Goal: Task Accomplishment & Management: Use online tool/utility

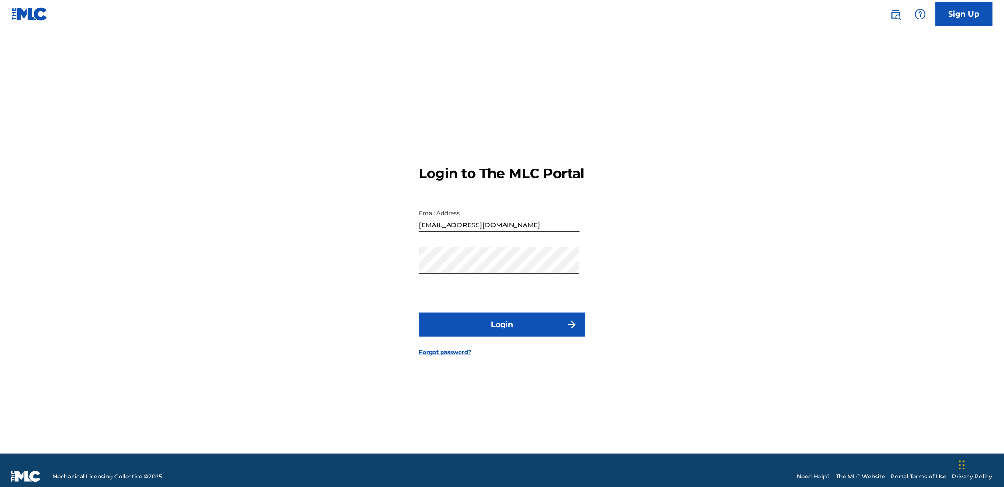
click at [528, 320] on form "Login to The MLC Portal Email Address [EMAIL_ADDRESS][DOMAIN_NAME] Password Log…" at bounding box center [502, 252] width 166 height 401
click at [529, 327] on button "Login" at bounding box center [502, 325] width 166 height 24
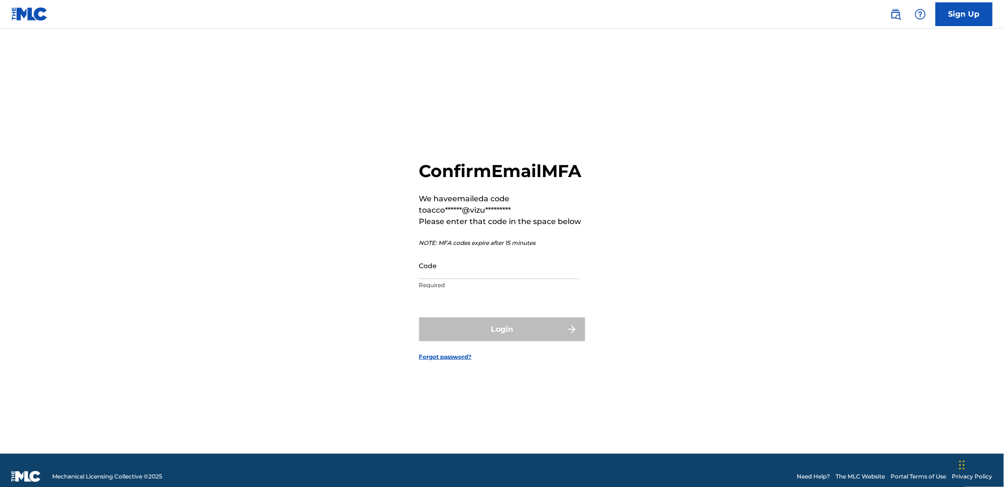
click at [473, 276] on input "Code" at bounding box center [499, 265] width 160 height 27
paste input "772135"
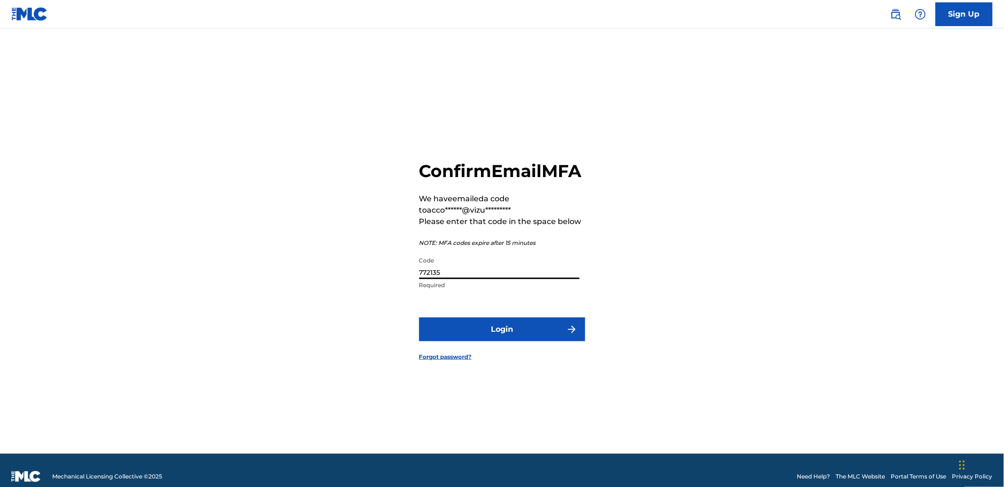
type input "772135"
click at [489, 328] on button "Login" at bounding box center [502, 329] width 166 height 24
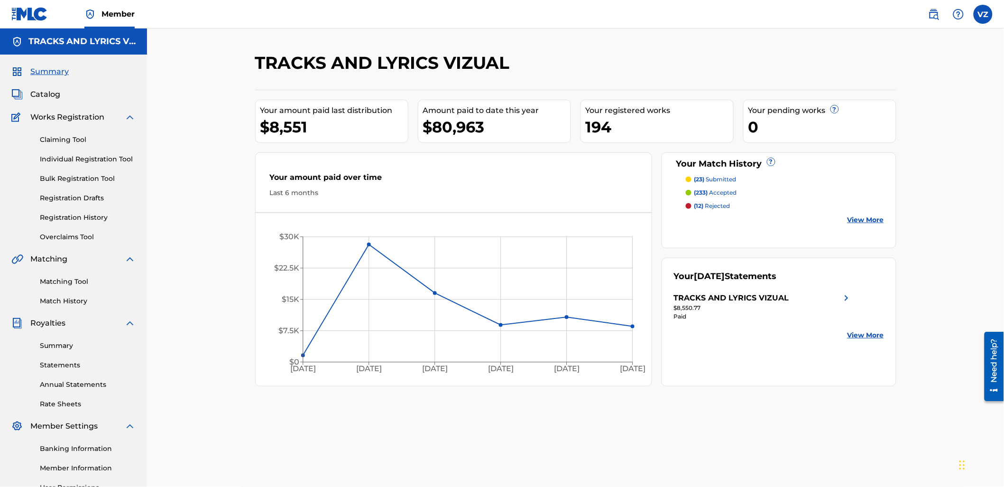
click at [82, 283] on link "Matching Tool" at bounding box center [88, 282] width 96 height 10
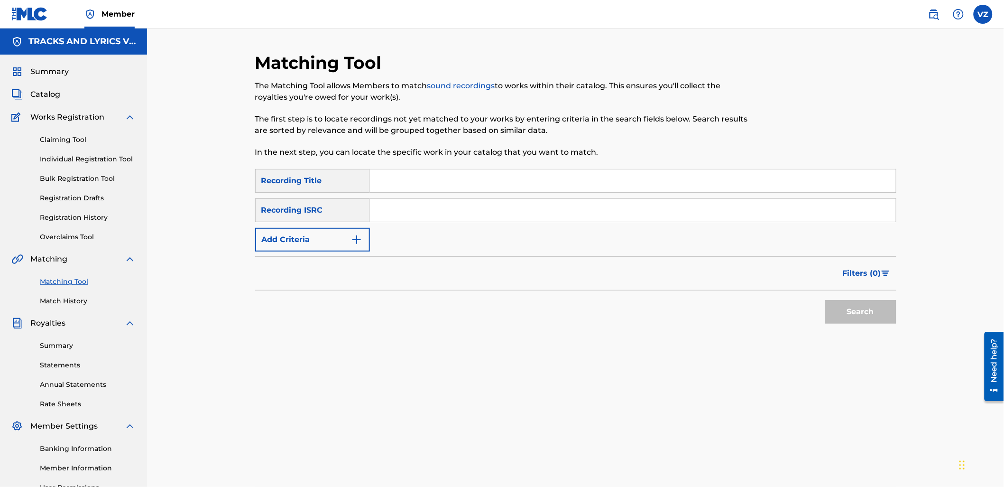
click at [80, 304] on link "Match History" at bounding box center [88, 301] width 96 height 10
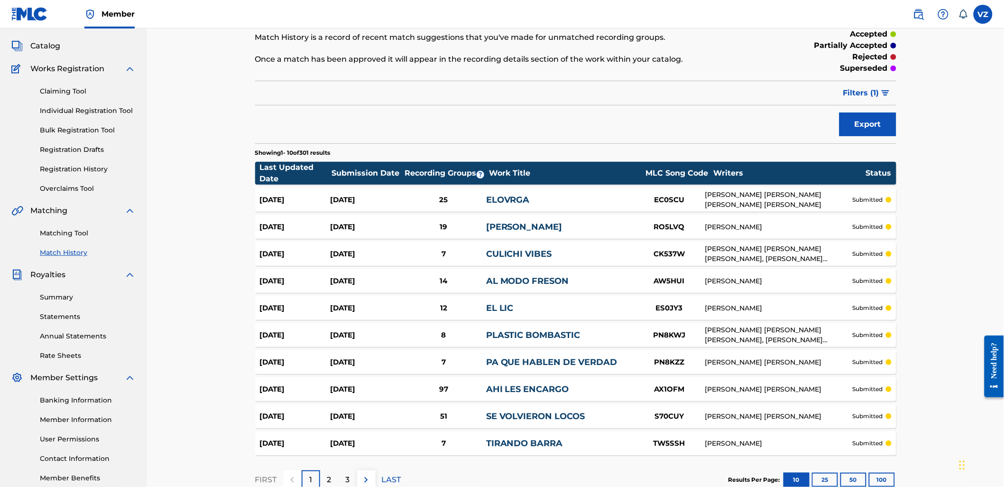
scroll to position [111, 0]
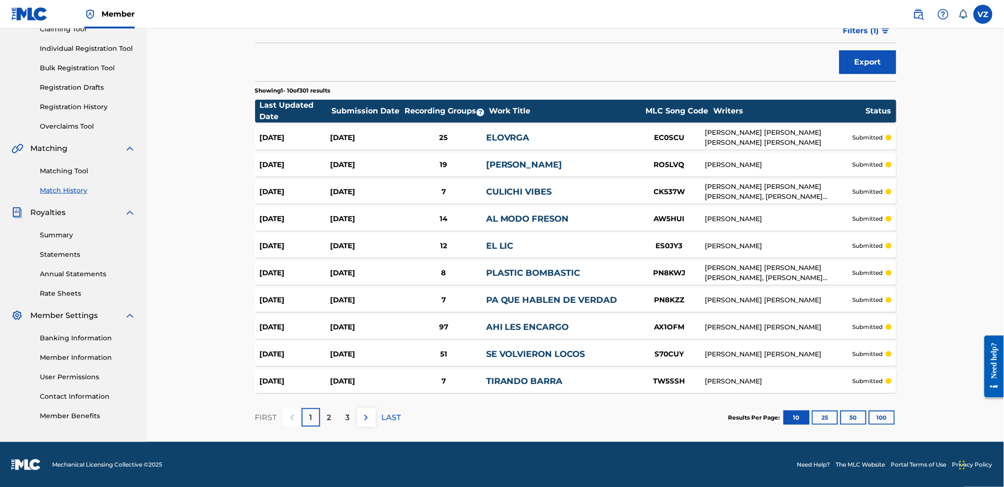
click at [886, 424] on div "Results Per Page: 10 25 50 100" at bounding box center [813, 417] width 168 height 45
click at [884, 420] on button "100" at bounding box center [882, 417] width 26 height 14
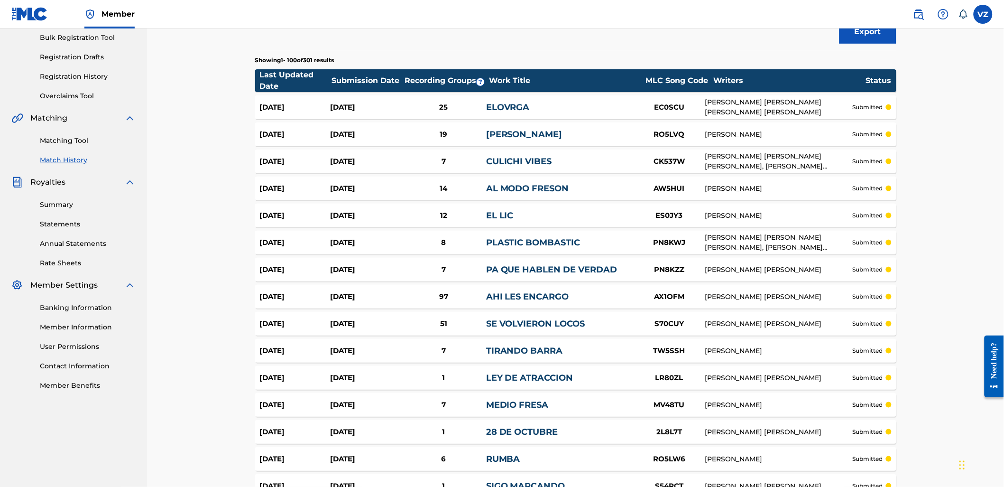
scroll to position [0, 0]
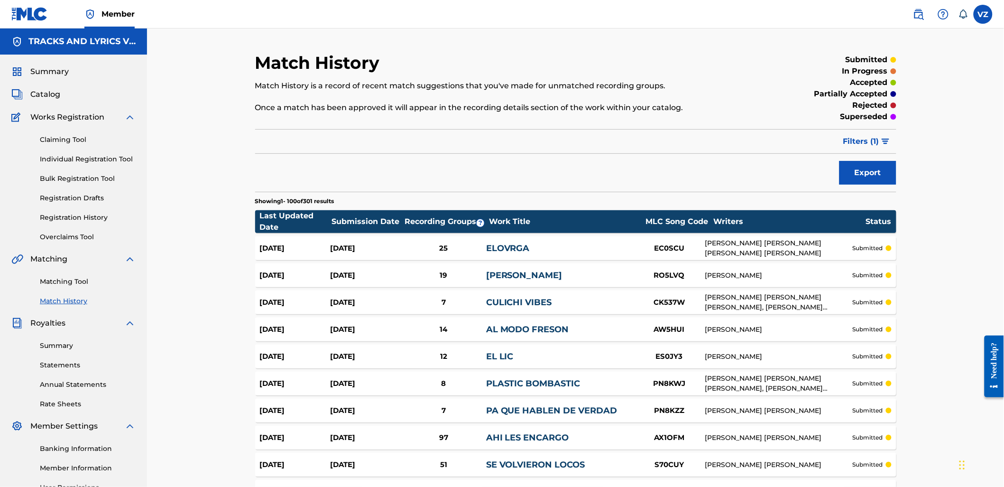
click at [364, 219] on div "Submission Date" at bounding box center [367, 221] width 71 height 11
drag, startPoint x: 259, startPoint y: 212, endPoint x: 298, endPoint y: 231, distance: 42.6
click at [260, 211] on div "Last Updated Date" at bounding box center [295, 221] width 71 height 23
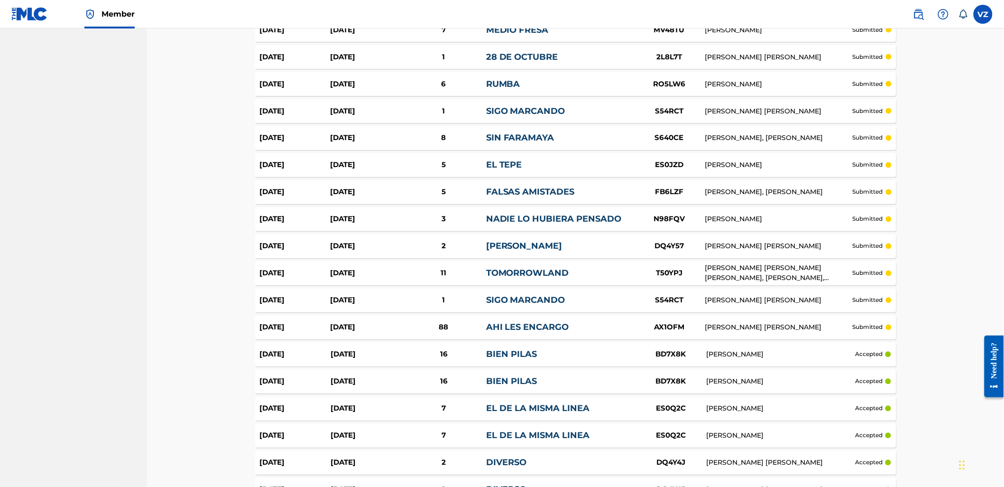
scroll to position [527, 0]
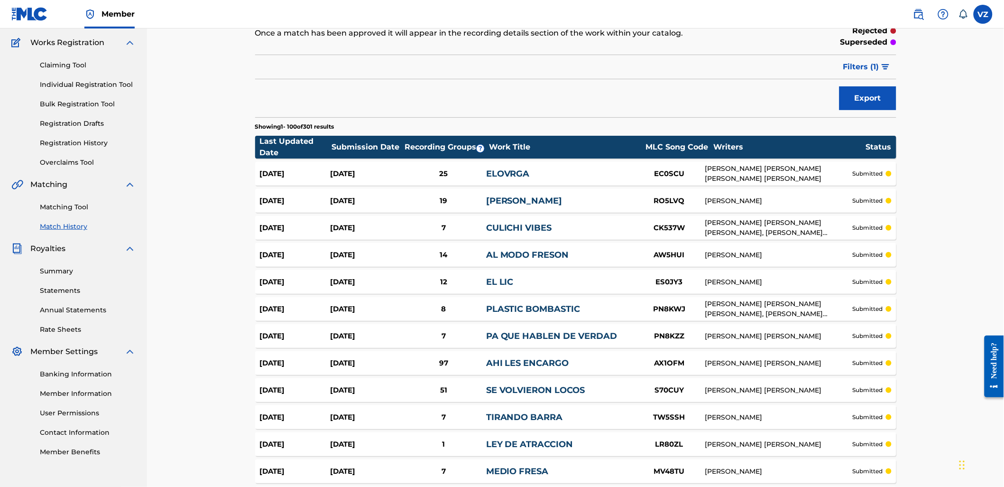
scroll to position [0, 0]
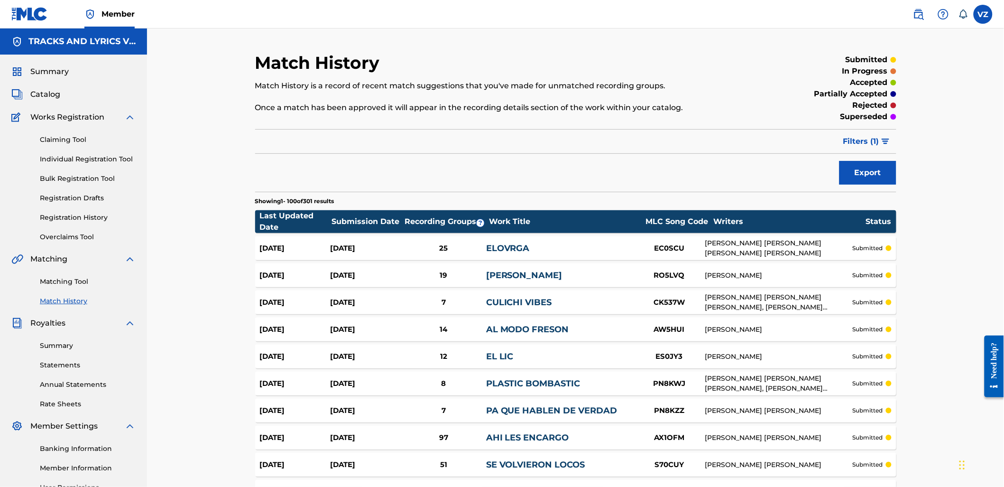
click at [59, 285] on link "Matching Tool" at bounding box center [88, 282] width 96 height 10
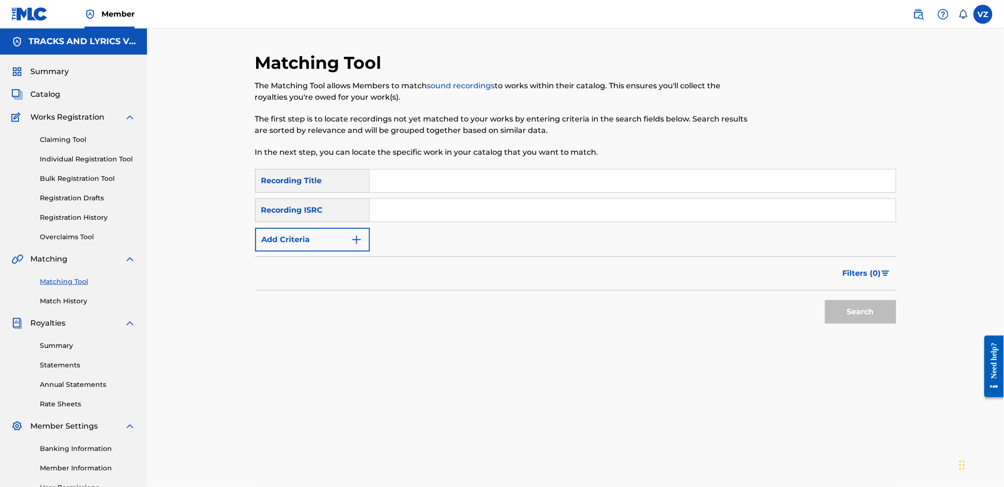
click at [453, 187] on input "Search Form" at bounding box center [633, 180] width 526 height 23
type input "el [PERSON_NAME]"
click at [287, 241] on button "Add Criteria" at bounding box center [312, 240] width 115 height 24
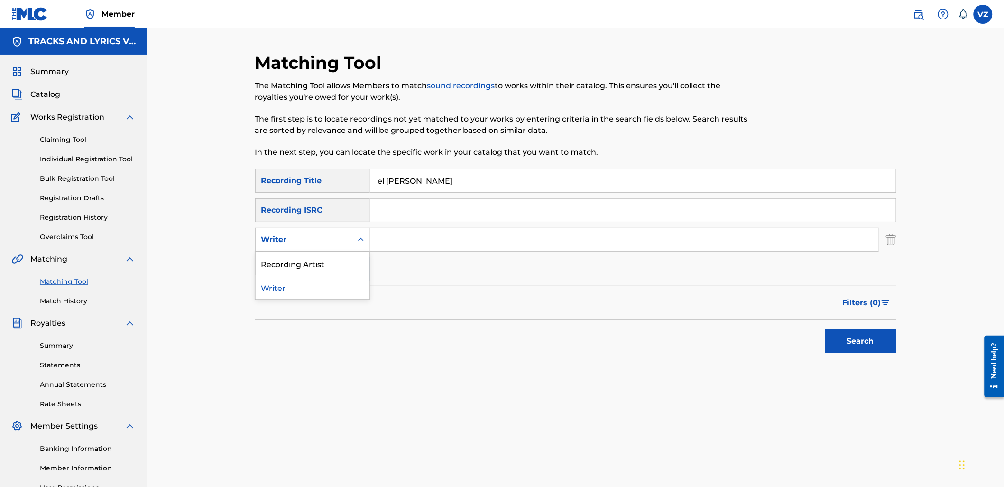
click at [300, 229] on div "Writer" at bounding box center [312, 240] width 115 height 24
click at [325, 267] on div "Recording Artist" at bounding box center [313, 263] width 114 height 24
click at [410, 248] on input "Search Form" at bounding box center [624, 239] width 509 height 23
type input "[PERSON_NAME]"
click at [825, 329] on button "Search" at bounding box center [860, 341] width 71 height 24
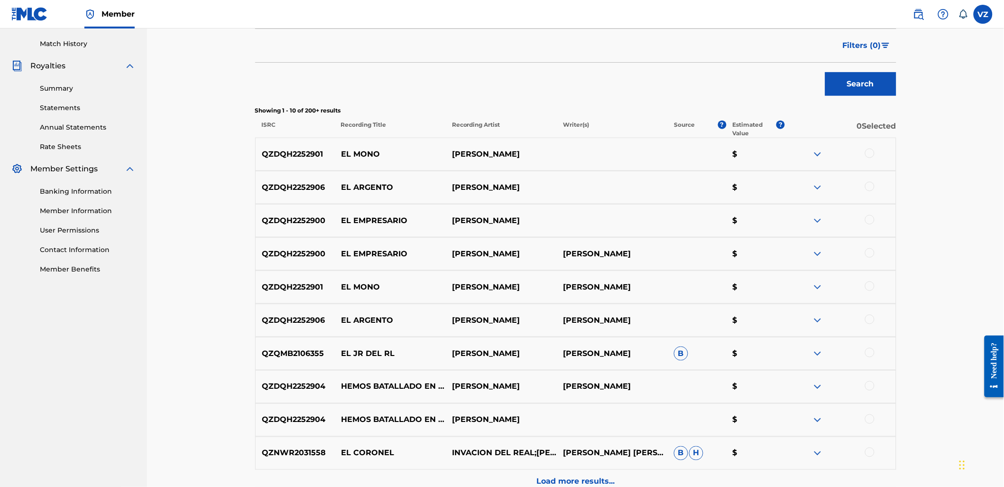
scroll to position [356, 0]
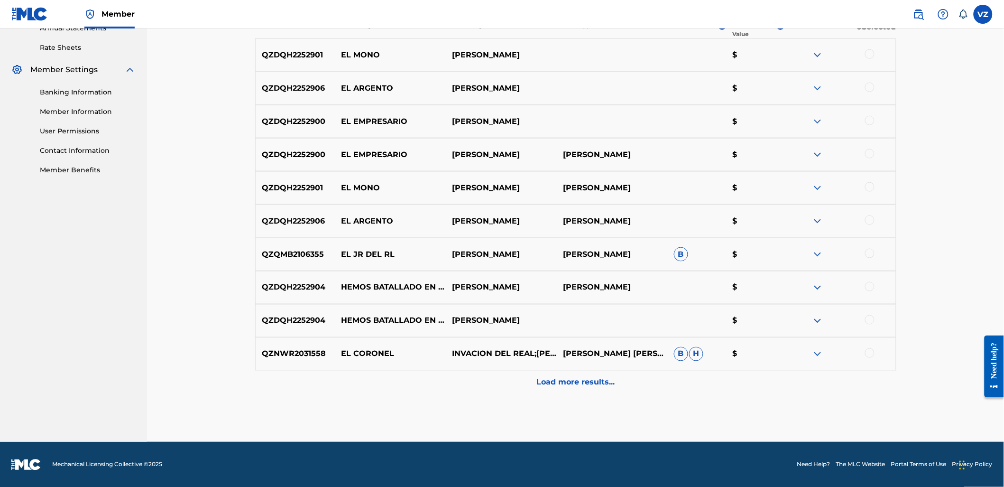
click at [541, 385] on p "Load more results..." at bounding box center [576, 382] width 78 height 11
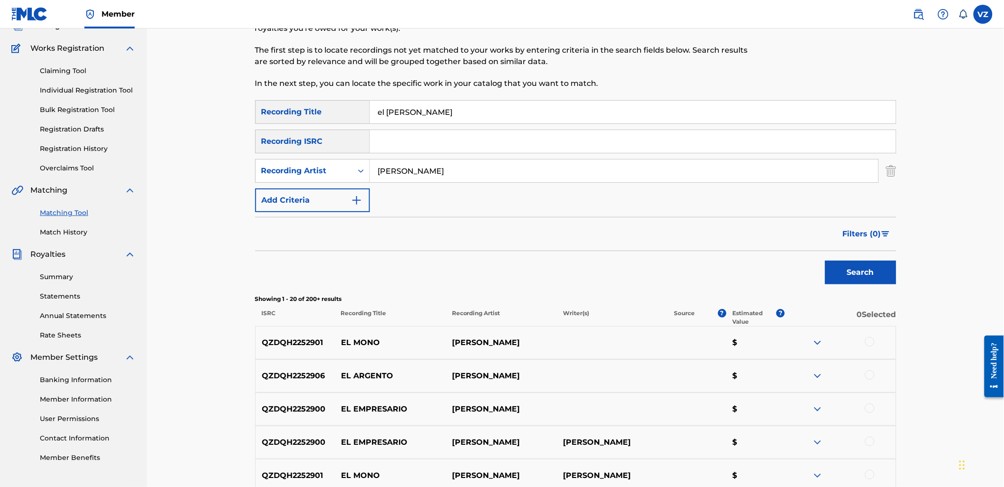
scroll to position [0, 0]
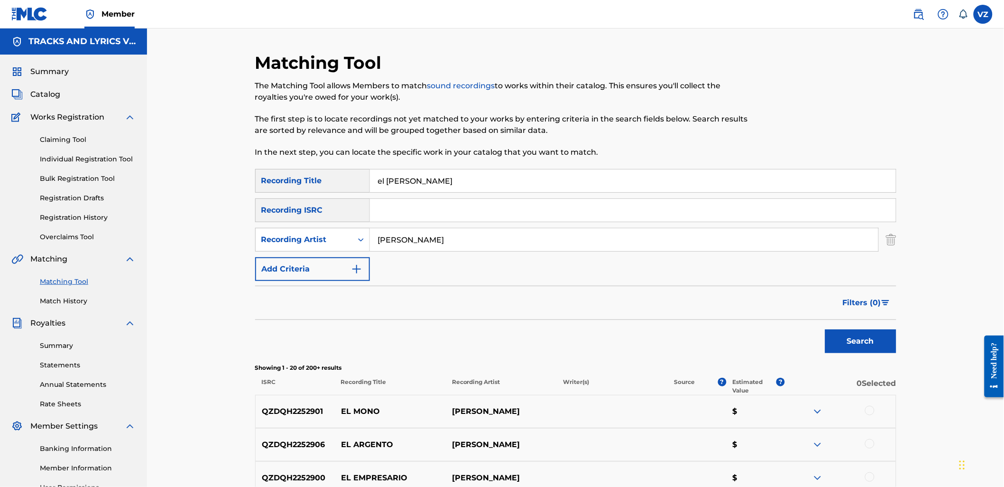
drag, startPoint x: 363, startPoint y: 176, endPoint x: 339, endPoint y: 175, distance: 23.8
click at [339, 176] on div "SearchWithCriteriab2846c76-7798-454f-972f-ab576b5674fa Recording Title el [PERS…" at bounding box center [575, 181] width 641 height 24
paste input "28 DE OCTUBRE"
type input "28 DE OCTUBRE"
click at [878, 329] on button "Search" at bounding box center [860, 341] width 71 height 24
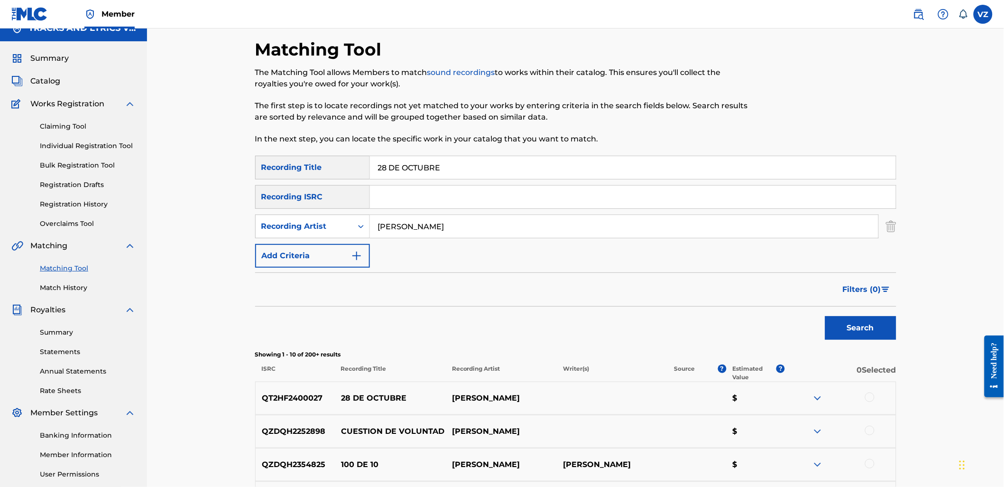
scroll to position [105, 0]
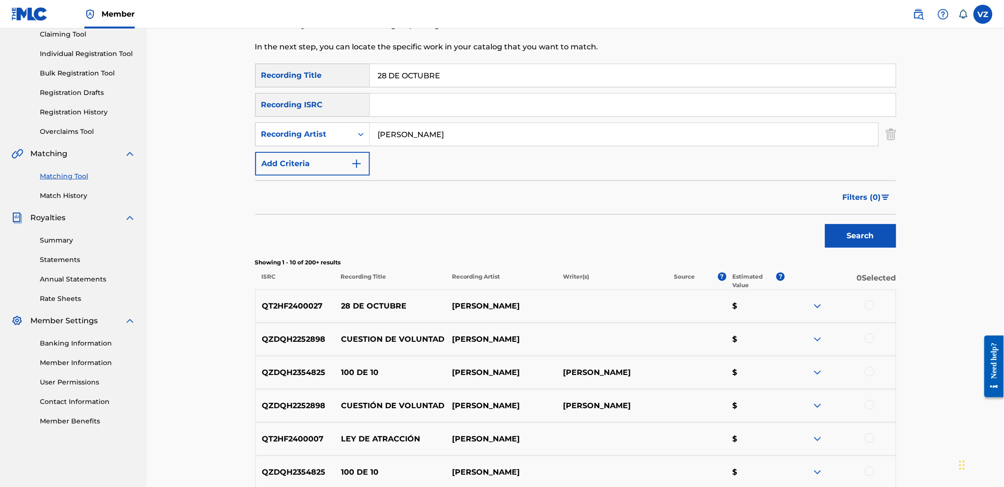
click at [874, 306] on div at bounding box center [869, 304] width 9 height 9
drag, startPoint x: 448, startPoint y: 139, endPoint x: 319, endPoint y: 135, distance: 129.1
click at [326, 135] on div "SearchWithCriteria4df55a3f-f3a6-453f-ad82-173a823c8a88 Recording Artist [PERSON…" at bounding box center [575, 134] width 641 height 24
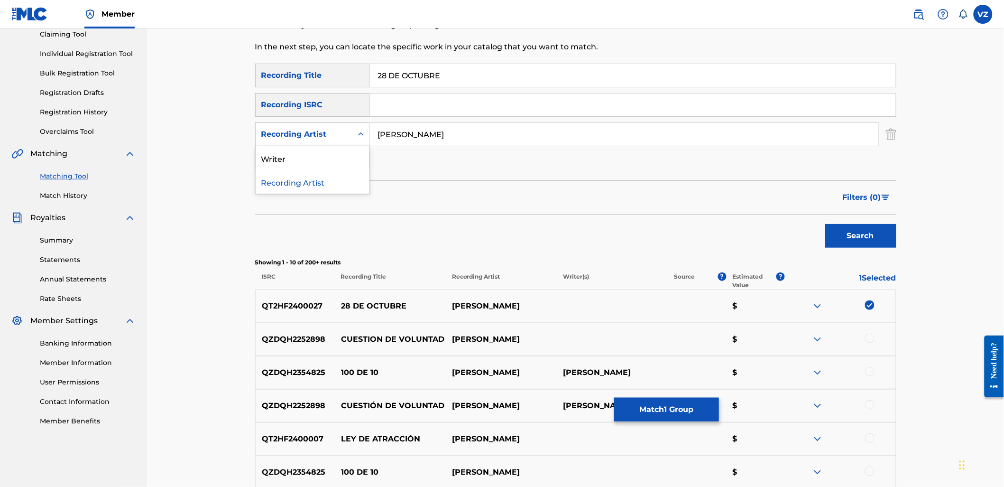
click at [326, 129] on div "Recording Artist" at bounding box center [303, 134] width 85 height 11
click at [319, 161] on div "Writer" at bounding box center [313, 158] width 114 height 24
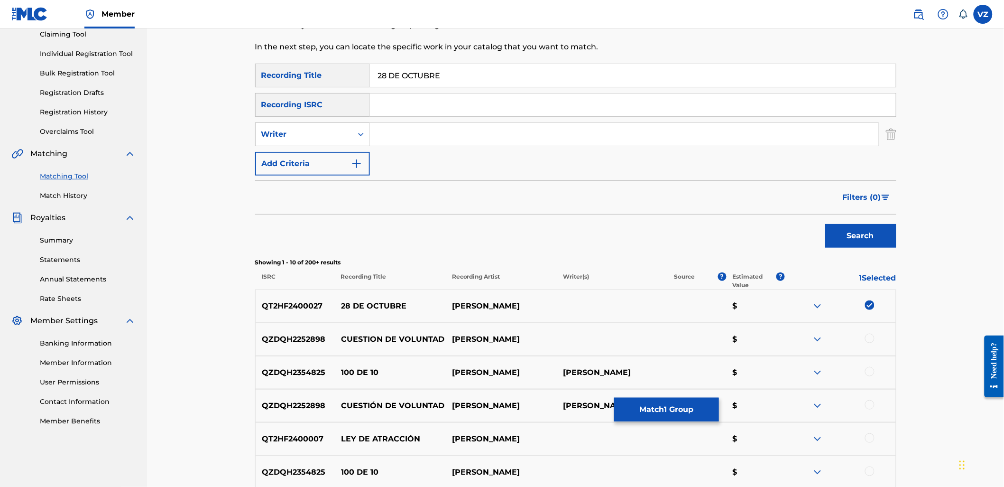
click at [533, 134] on input "Search Form" at bounding box center [624, 134] width 509 height 23
paste input "[PERSON_NAME]"
type input "[PERSON_NAME]"
click at [862, 238] on button "Search" at bounding box center [860, 236] width 71 height 24
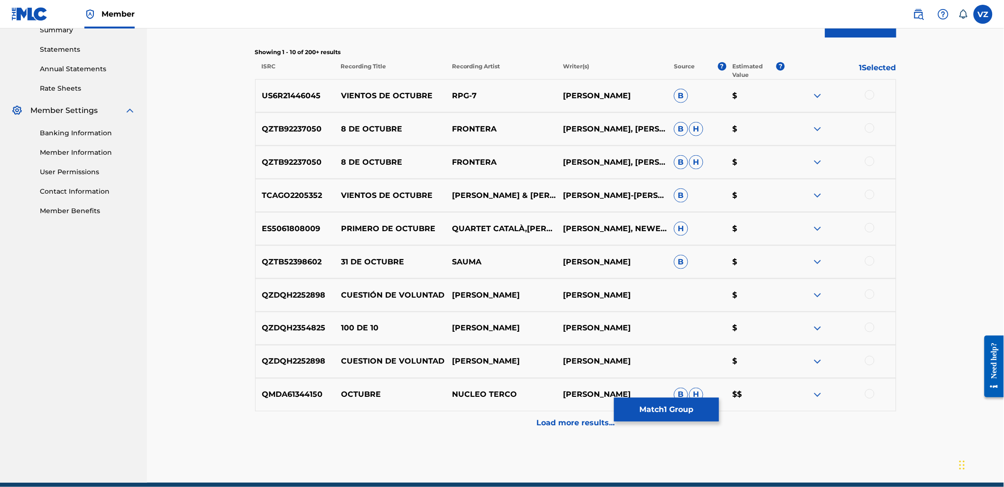
scroll to position [316, 0]
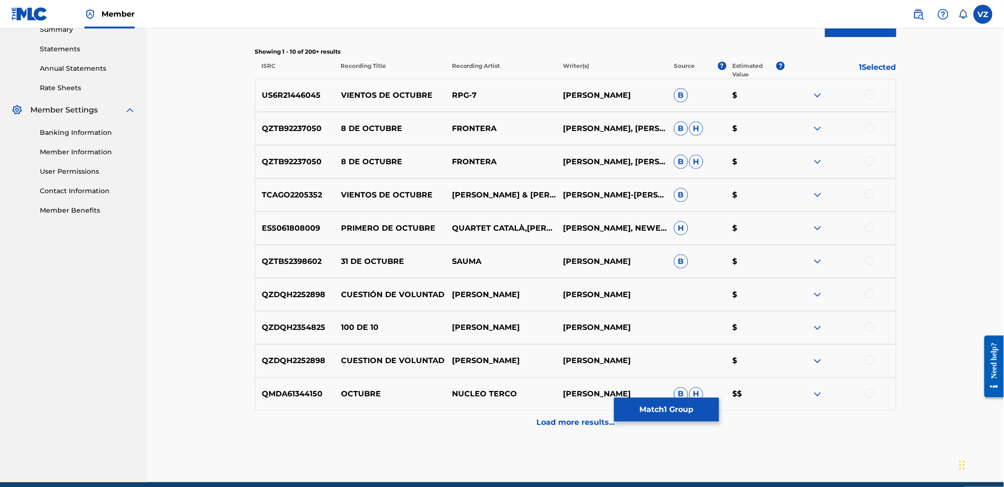
click at [672, 412] on button "Match 1 Group" at bounding box center [666, 410] width 105 height 24
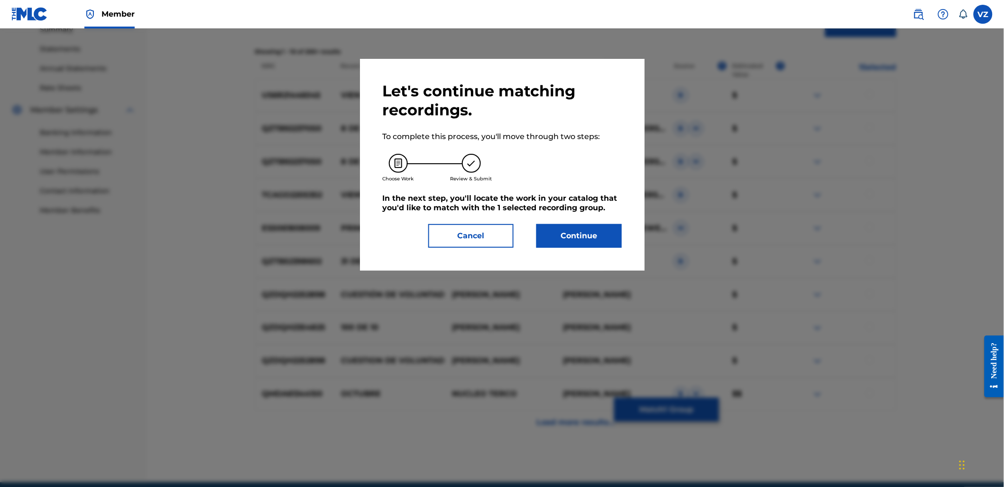
click at [601, 239] on button "Continue" at bounding box center [579, 236] width 85 height 24
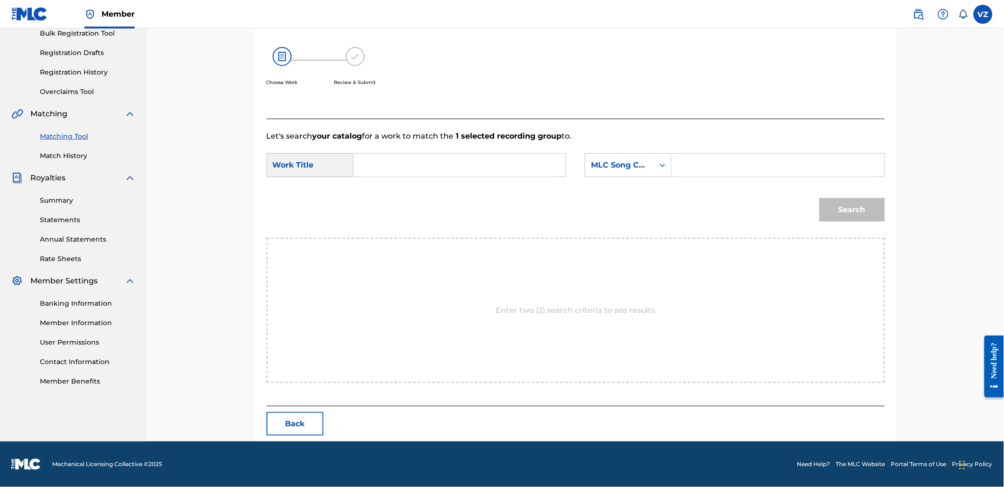
scroll to position [145, 0]
click at [452, 154] on input "Search Form" at bounding box center [459, 165] width 196 height 23
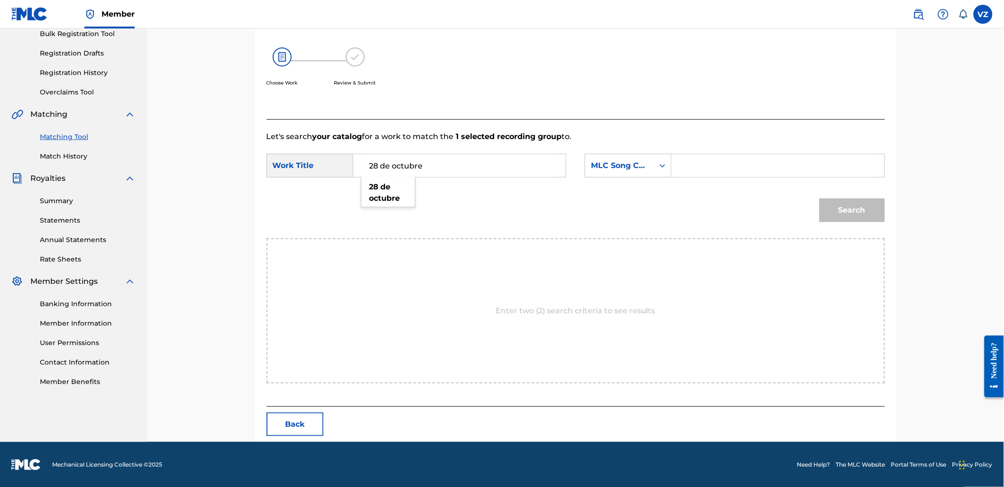
type input "28 de octubre"
click at [634, 153] on form "SearchWithCriteria5ae02112-4ebc-445e-8e5b-f3b43edeb763 Work Title 28 de octubre…" at bounding box center [576, 190] width 619 height 96
click at [643, 169] on div "MLC Song Code" at bounding box center [619, 165] width 57 height 11
click at [637, 176] on div "MLC Song Code" at bounding box center [628, 166] width 87 height 24
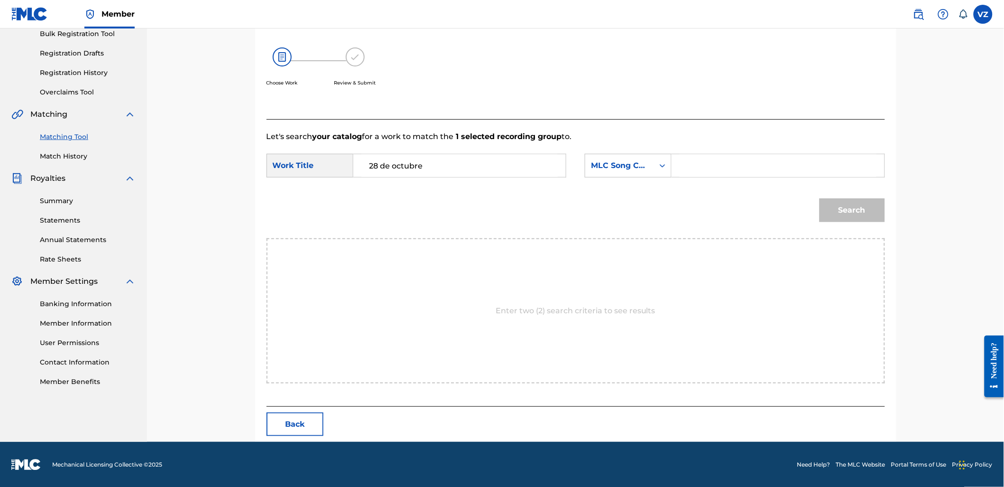
click at [628, 172] on div "MLC Song Code" at bounding box center [619, 166] width 69 height 18
drag, startPoint x: 625, startPoint y: 190, endPoint x: 630, endPoint y: 253, distance: 63.3
click at [630, 253] on div "Writer Name ISWC Writer IPI Publisher Name Publisher IPI MLC Publisher Number M…" at bounding box center [628, 248] width 86 height 142
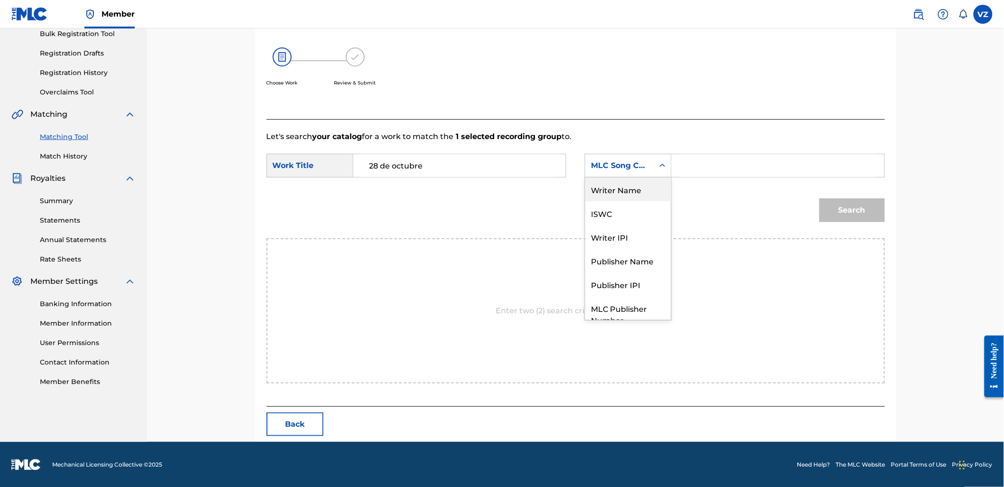
click at [611, 181] on div "Writer Name" at bounding box center [628, 189] width 86 height 24
click at [696, 171] on input "Search Form" at bounding box center [778, 165] width 196 height 23
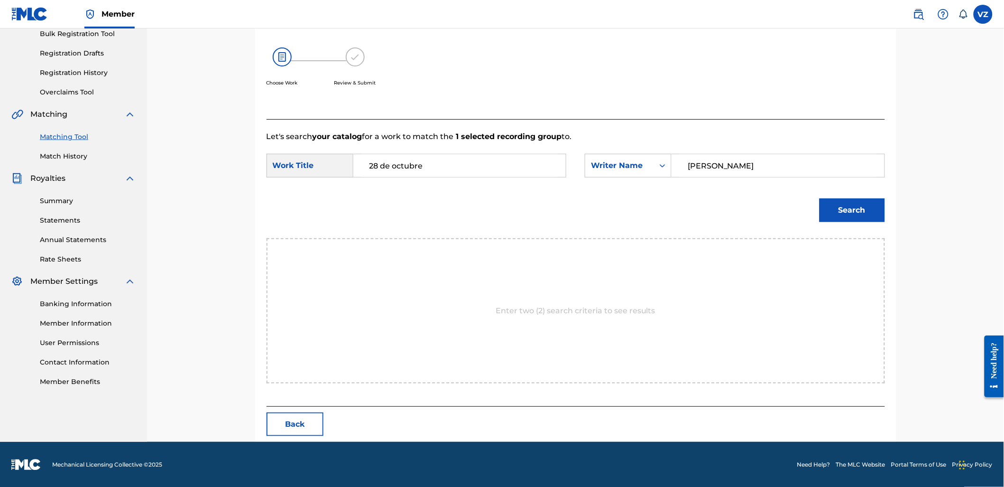
type input "[PERSON_NAME]"
click at [820, 198] on button "Search" at bounding box center [852, 210] width 65 height 24
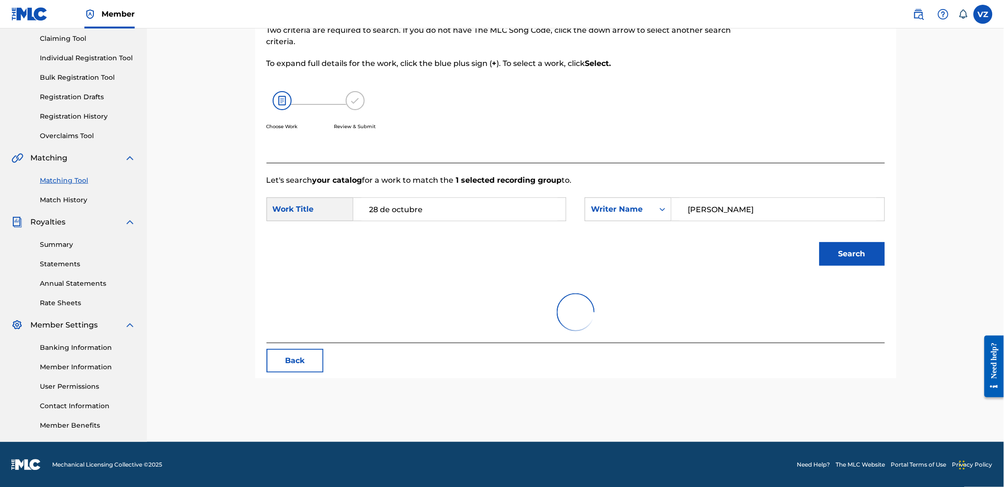
scroll to position [145, 0]
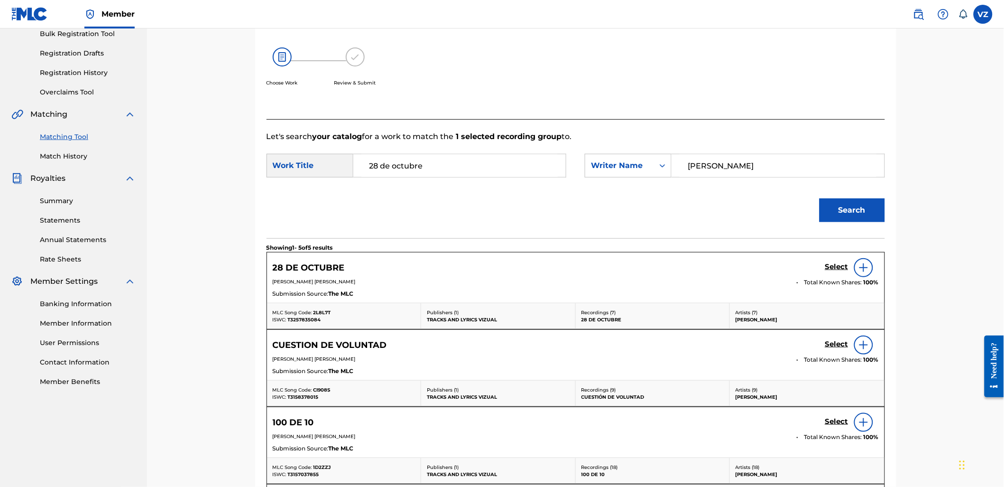
click at [841, 266] on h5 "Select" at bounding box center [836, 266] width 23 height 9
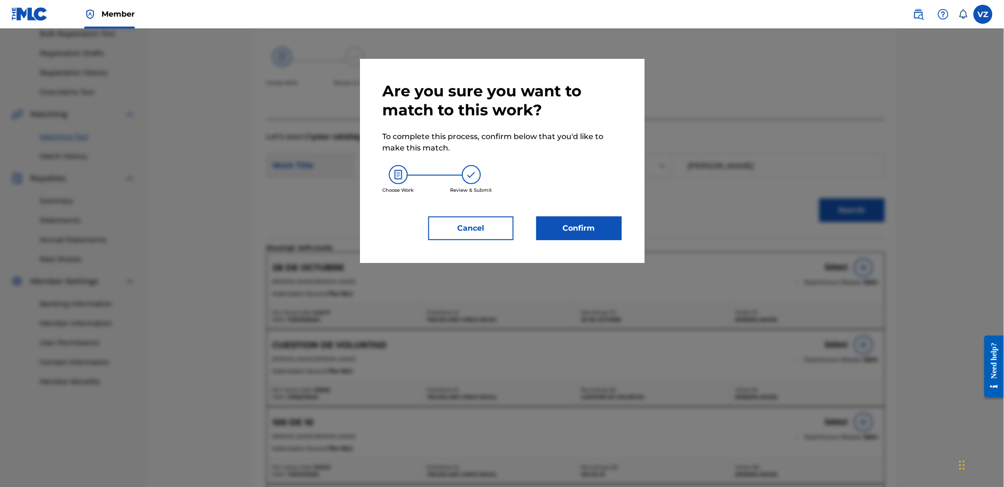
click at [572, 230] on button "Confirm" at bounding box center [579, 228] width 85 height 24
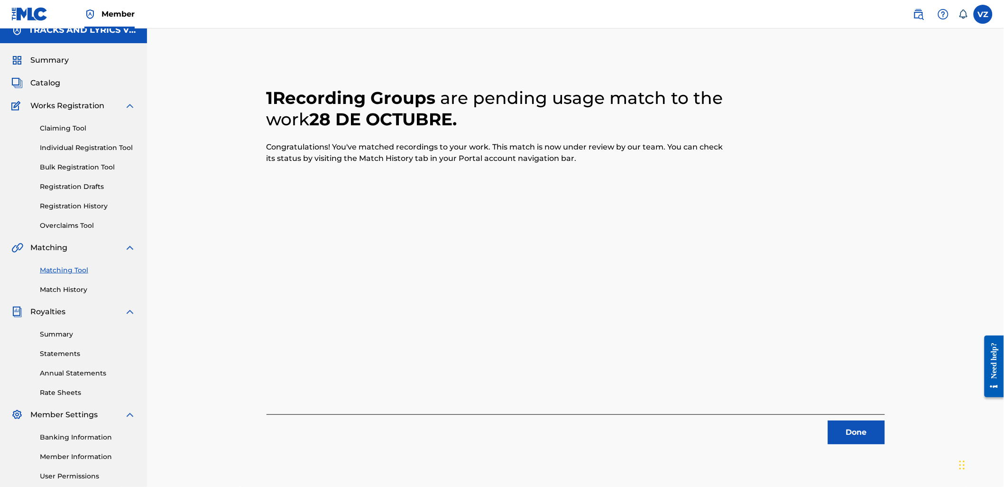
scroll to position [0, 0]
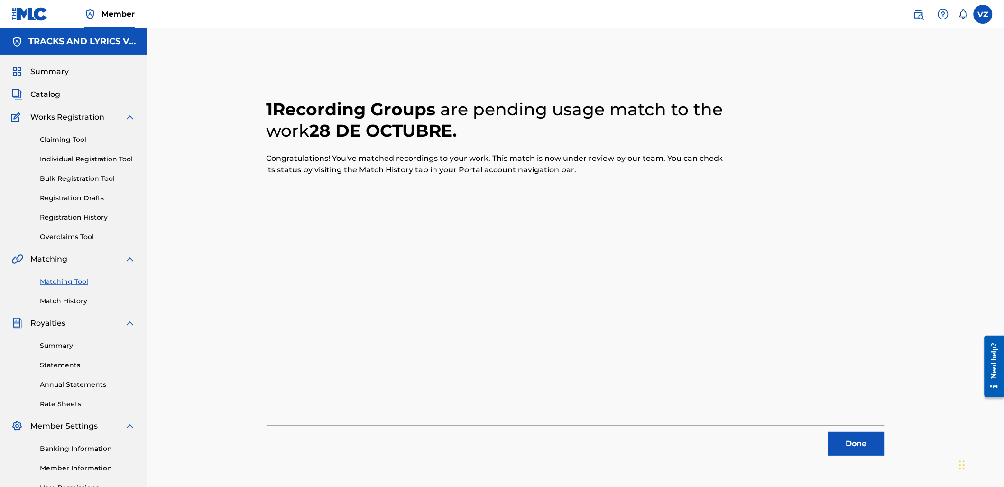
click at [869, 451] on button "Done" at bounding box center [856, 444] width 57 height 24
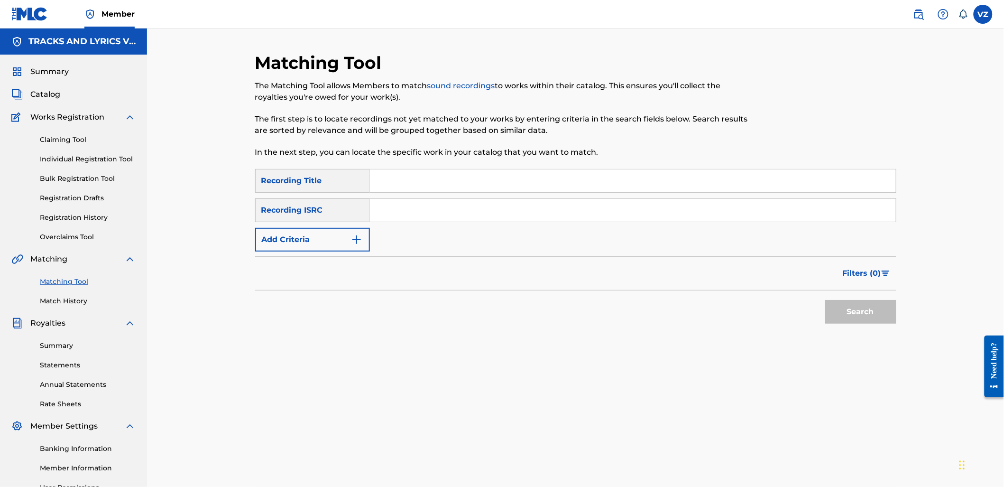
click at [417, 183] on input "Search Form" at bounding box center [633, 180] width 526 height 23
paste input "LEY DE ATRACCION"
type input "LEY DE ATRACCION"
click at [348, 243] on button "Add Criteria" at bounding box center [312, 240] width 115 height 24
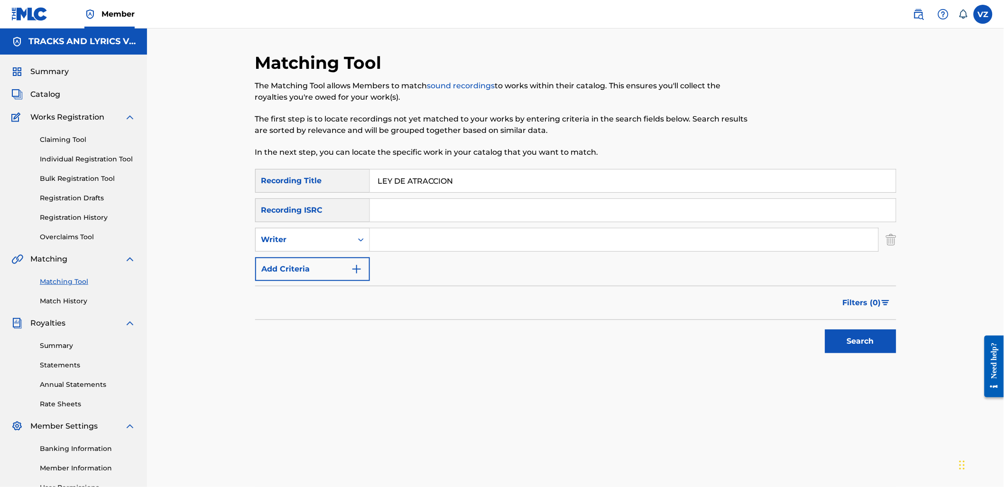
click at [382, 243] on input "Search Form" at bounding box center [624, 239] width 509 height 23
type input "[PERSON_NAME]"
click at [825, 329] on button "Search" at bounding box center [860, 341] width 71 height 24
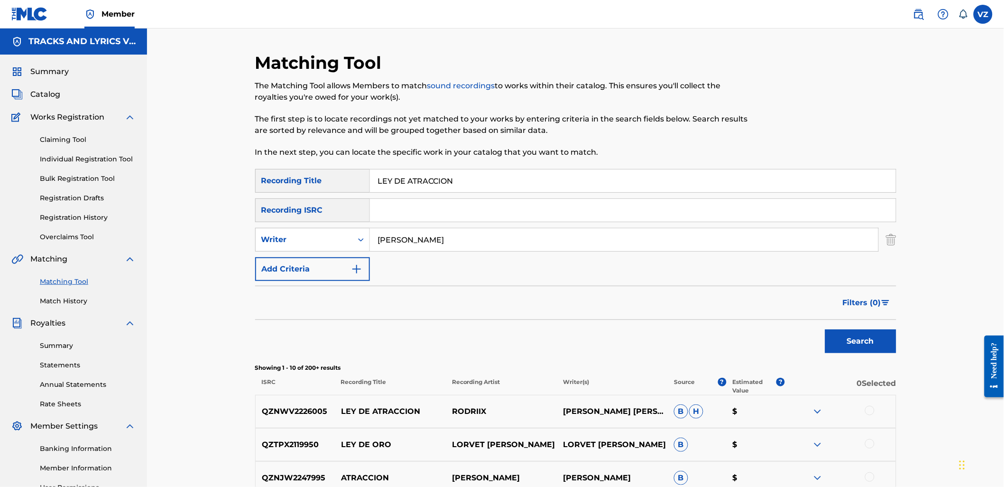
click at [862, 334] on button "Search" at bounding box center [860, 341] width 71 height 24
drag, startPoint x: 466, startPoint y: 243, endPoint x: 302, endPoint y: 243, distance: 164.6
click at [307, 244] on div "SearchWithCriteriaad76a16e-11b6-4056-b544-1fcacf1a4777 Writer [PERSON_NAME]" at bounding box center [575, 240] width 641 height 24
click at [297, 239] on div "Writer" at bounding box center [303, 239] width 85 height 11
drag, startPoint x: 293, startPoint y: 258, endPoint x: 309, endPoint y: 254, distance: 16.5
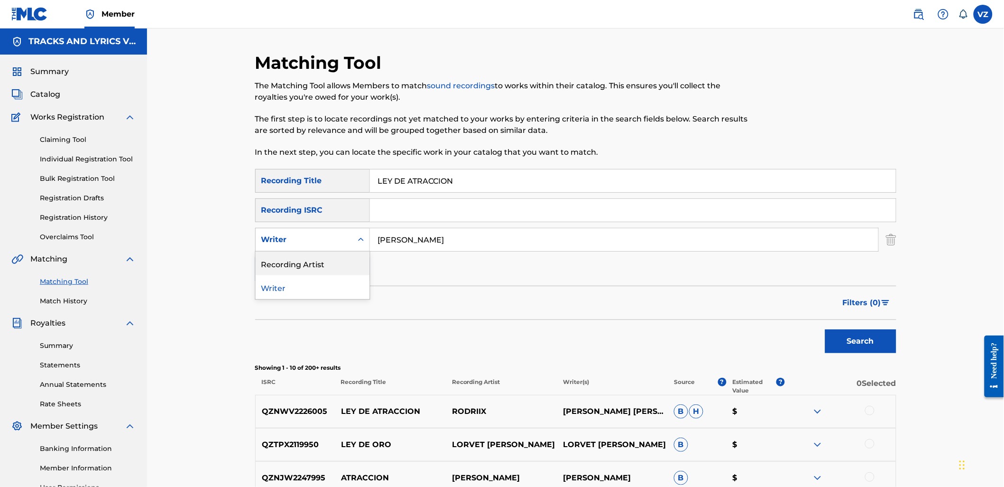
click at [295, 258] on div "Recording Artist" at bounding box center [313, 263] width 114 height 24
click at [482, 239] on input "Search Form" at bounding box center [624, 239] width 509 height 23
paste input "[PERSON_NAME]"
type input "[PERSON_NAME]"
click at [847, 345] on button "Search" at bounding box center [860, 341] width 71 height 24
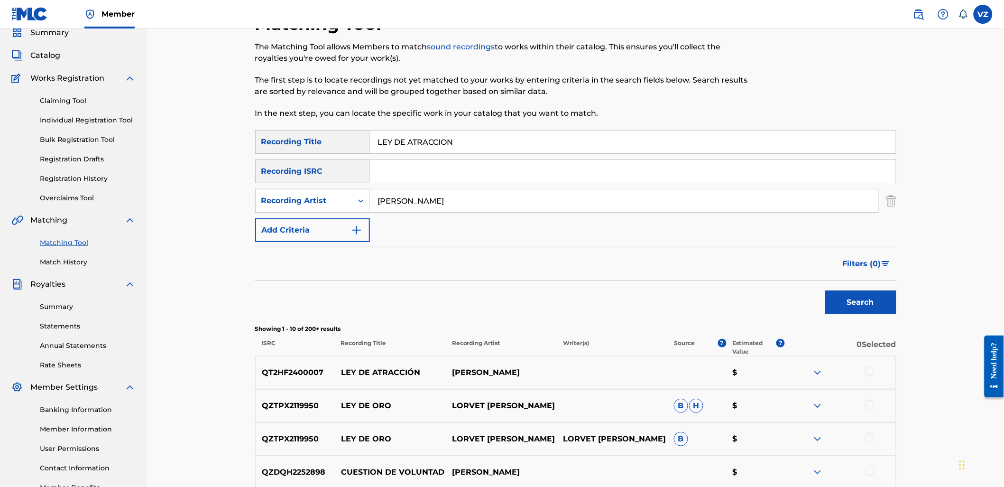
scroll to position [105, 0]
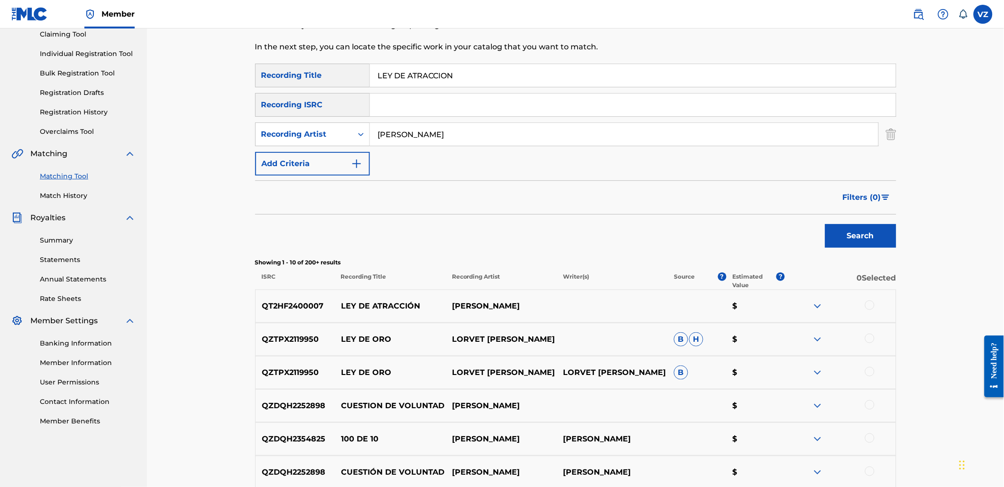
click at [872, 302] on div at bounding box center [869, 304] width 9 height 9
click at [672, 422] on div "QZDQH2354825 100 DE 10 [PERSON_NAME] [PERSON_NAME] $" at bounding box center [575, 438] width 641 height 33
click at [670, 409] on button "Match 1 Group" at bounding box center [666, 410] width 105 height 24
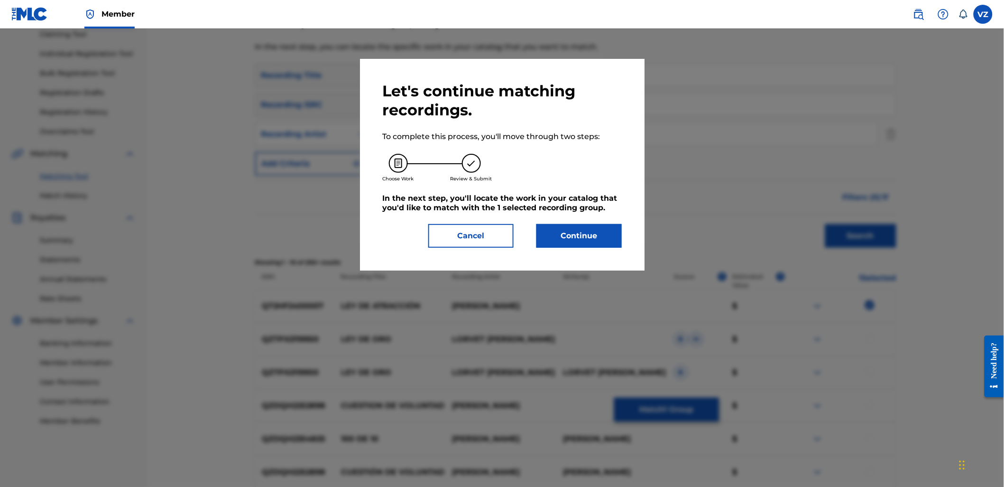
click at [563, 224] on button "Continue" at bounding box center [579, 236] width 85 height 24
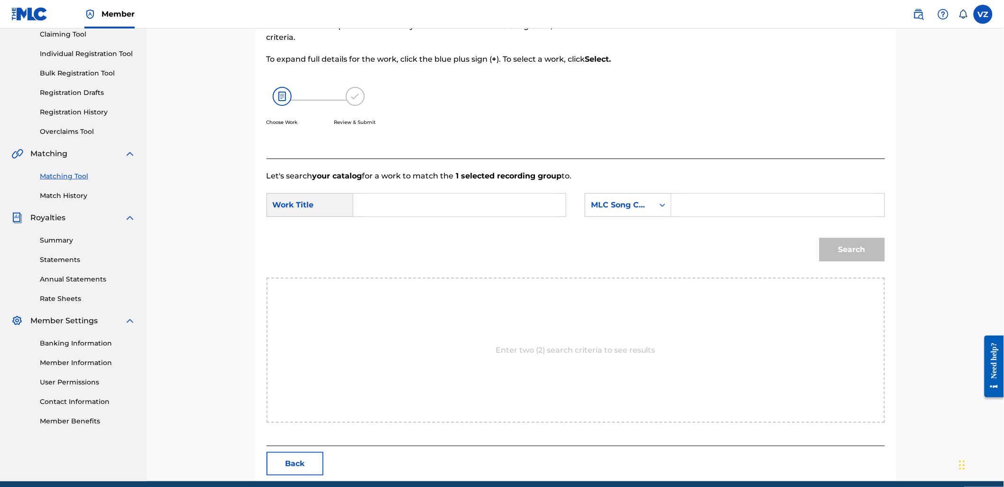
click at [480, 202] on input "Search Form" at bounding box center [459, 205] width 196 height 23
type input "ley de atraccion"
click at [645, 192] on form "SearchWithCriteria5ae02112-4ebc-445e-8e5b-f3b43edeb763 Work Title ley de atracc…" at bounding box center [576, 230] width 619 height 96
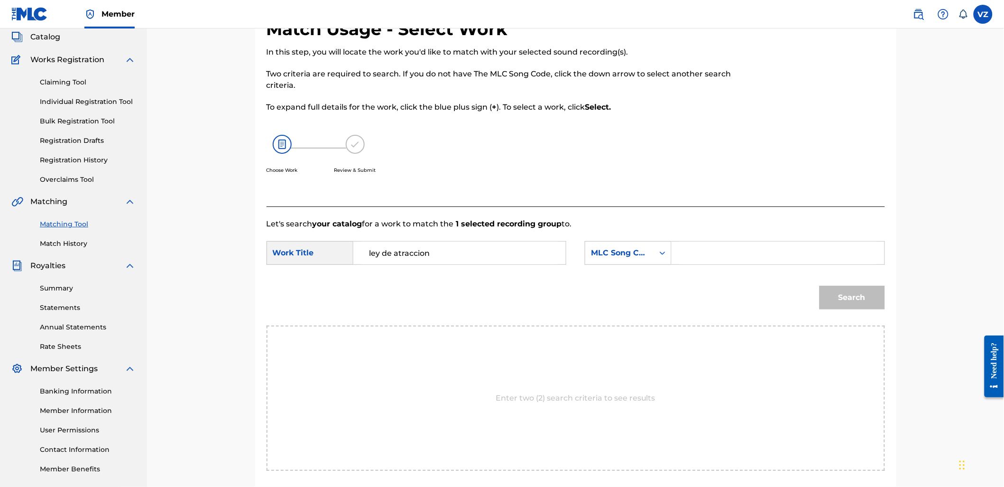
scroll to position [0, 0]
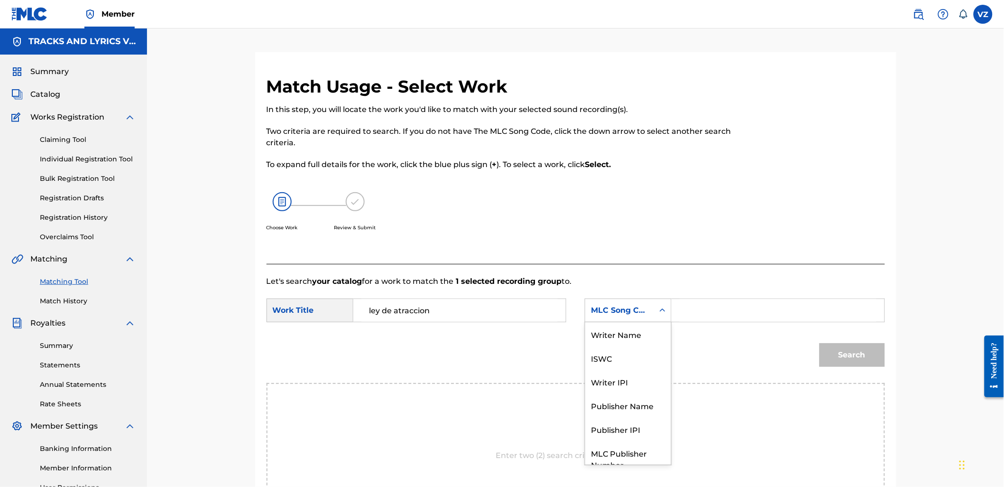
click at [633, 302] on div "MLC Song Code" at bounding box center [619, 310] width 69 height 18
click at [620, 335] on div "Writer Name" at bounding box center [628, 334] width 86 height 24
click at [690, 308] on input "Search Form" at bounding box center [778, 310] width 196 height 23
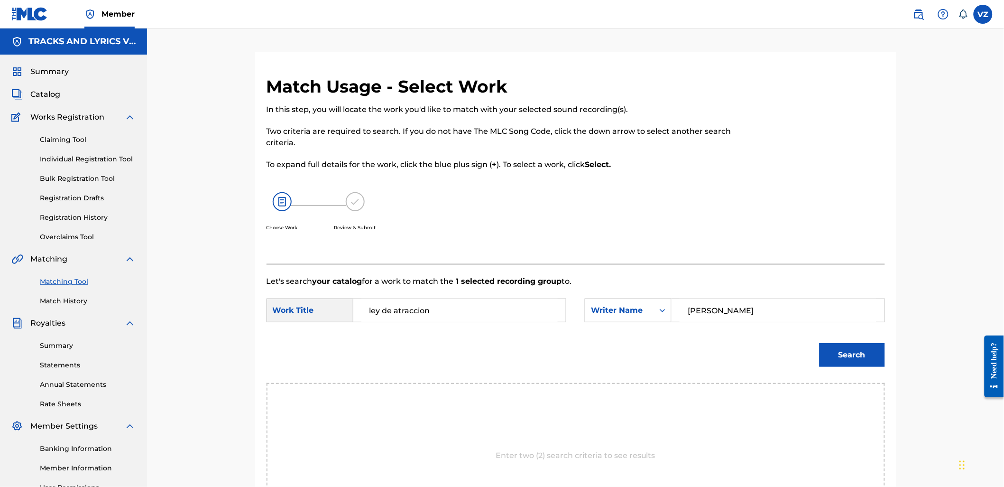
type input "[PERSON_NAME]"
click at [820, 343] on button "Search" at bounding box center [852, 355] width 65 height 24
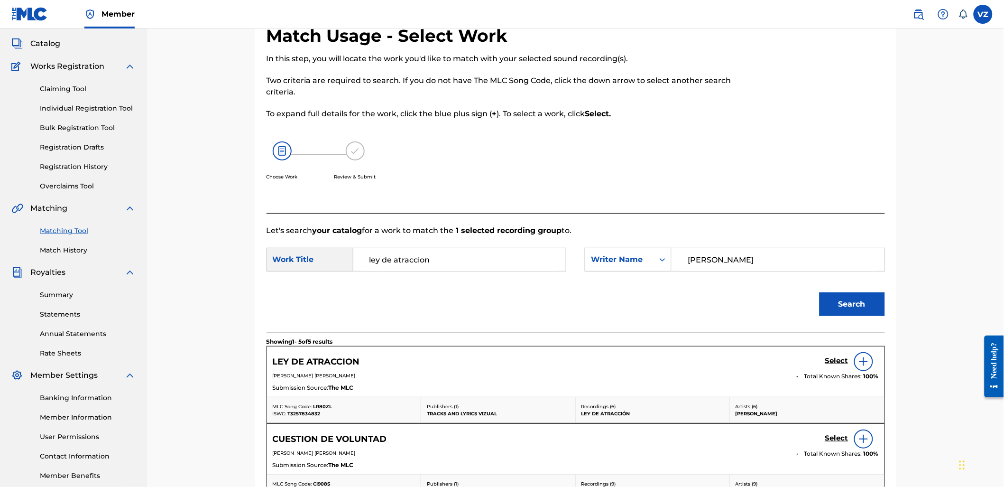
scroll to position [263, 0]
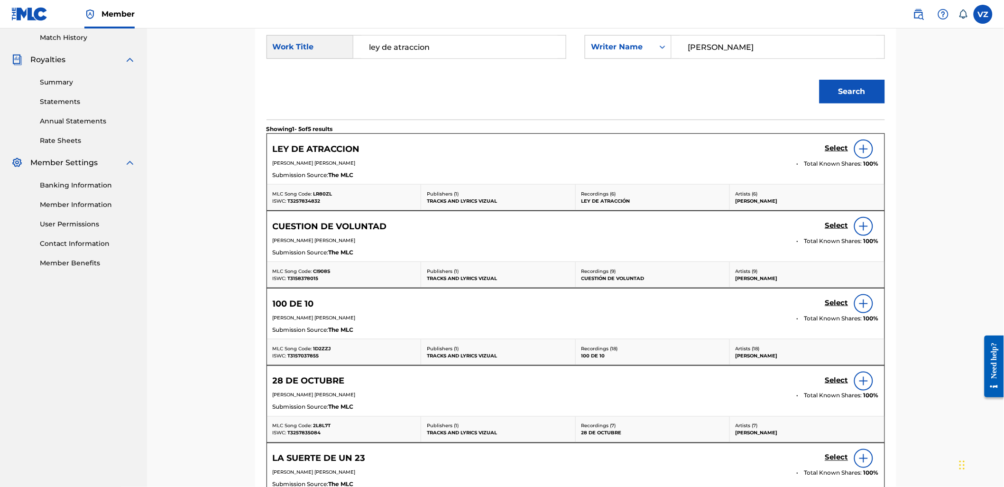
click at [837, 148] on h5 "Select" at bounding box center [836, 148] width 23 height 9
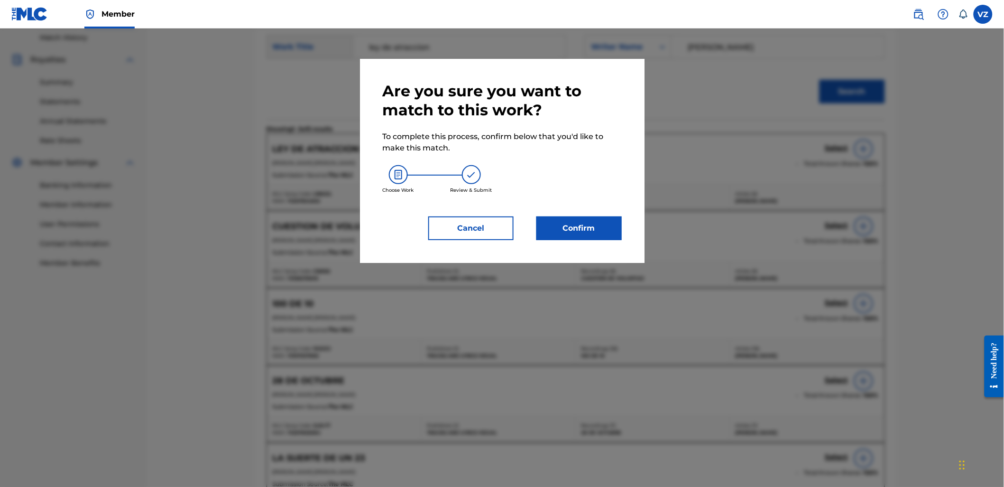
click at [593, 217] on button "Confirm" at bounding box center [579, 228] width 85 height 24
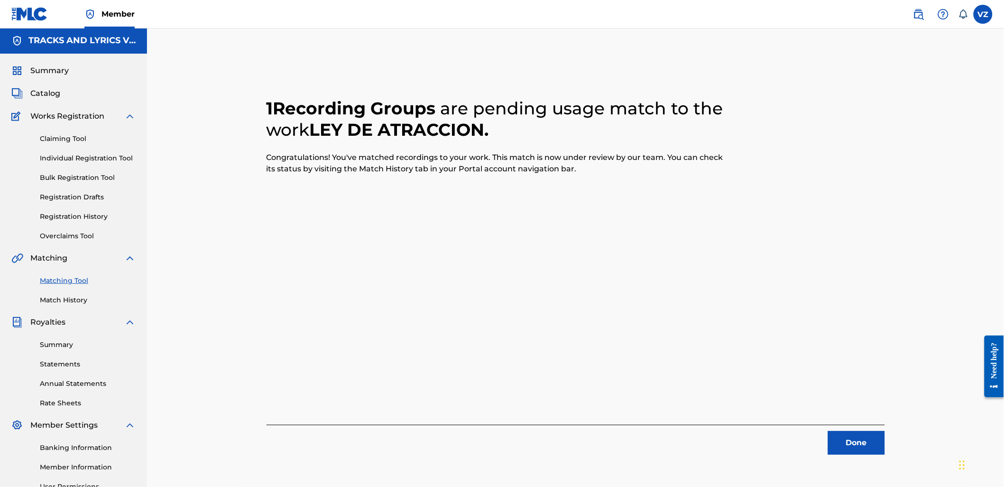
scroll to position [0, 0]
click at [860, 444] on button "Done" at bounding box center [856, 444] width 57 height 24
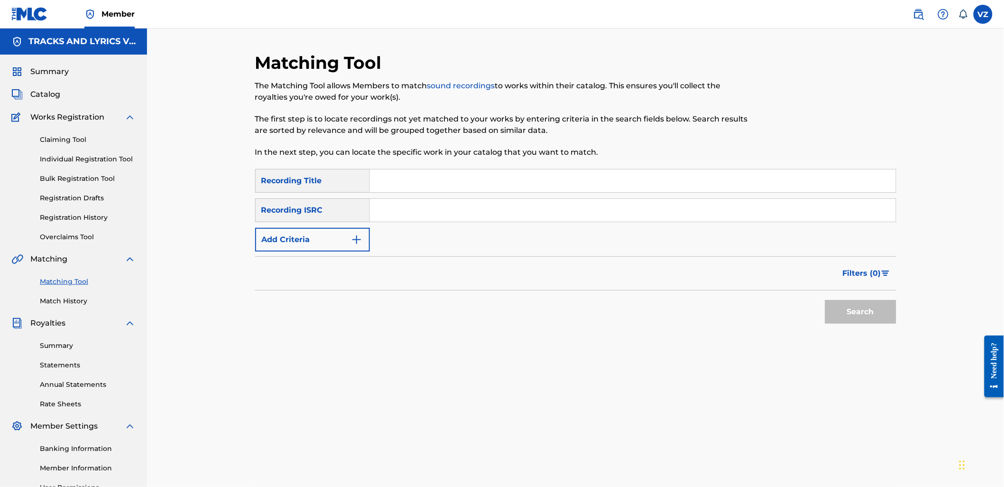
click at [388, 177] on input "Search Form" at bounding box center [633, 180] width 526 height 23
paste input "YO FUI EL FORRO"
type input "YO FUI EL FORRO"
click at [344, 240] on button "Add Criteria" at bounding box center [312, 240] width 115 height 24
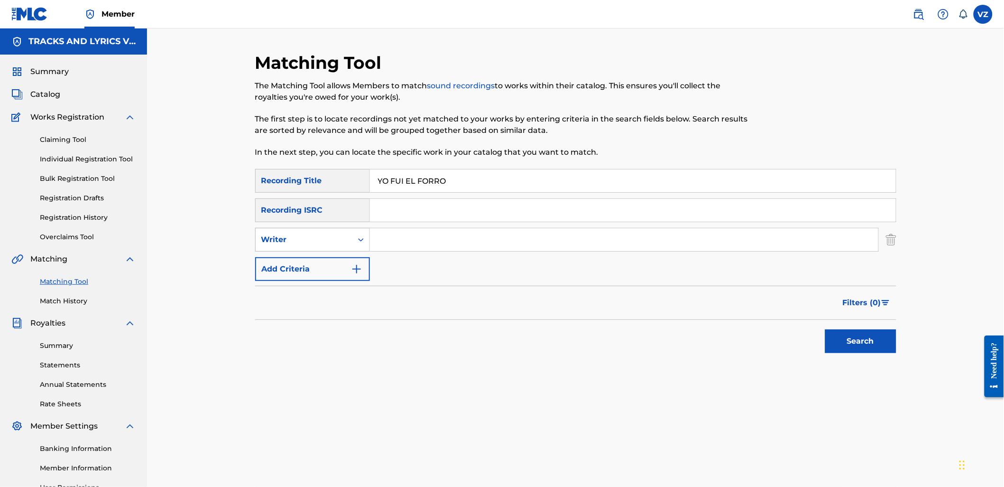
click at [343, 241] on div "Writer" at bounding box center [303, 239] width 85 height 11
click at [433, 247] on input "Search Form" at bounding box center [624, 239] width 509 height 23
type input "[PERSON_NAME]"
click at [825, 329] on button "Search" at bounding box center [860, 341] width 71 height 24
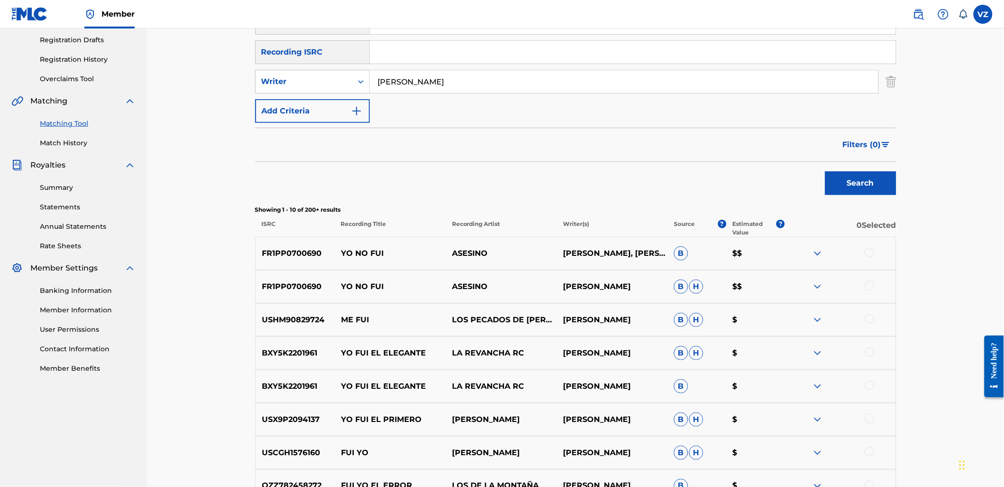
scroll to position [105, 0]
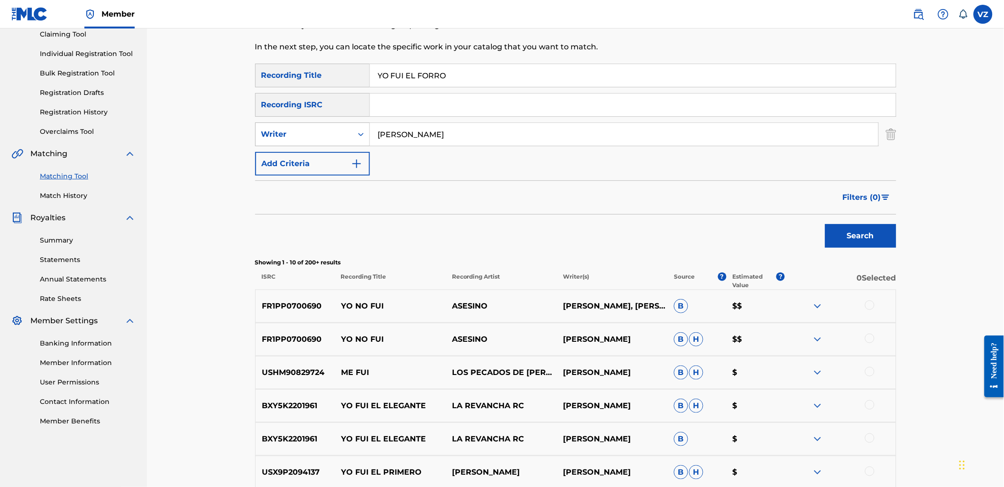
click at [356, 129] on div "Search Form" at bounding box center [360, 134] width 17 height 17
drag, startPoint x: 495, startPoint y: 124, endPoint x: 341, endPoint y: 124, distance: 154.2
click at [347, 125] on div "SearchWithCriteriaad76a16e-11b6-4056-b544-1fcacf1a4777 Writer [PERSON_NAME]" at bounding box center [575, 134] width 641 height 24
click at [290, 137] on div "Writer" at bounding box center [303, 134] width 85 height 11
click at [293, 183] on div "Writer" at bounding box center [313, 182] width 114 height 24
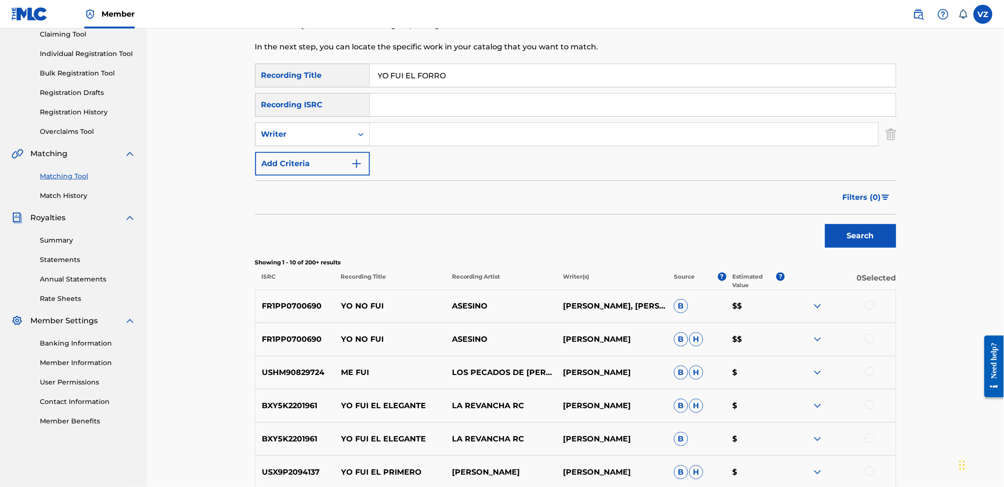
click at [441, 136] on input "Search Form" at bounding box center [624, 134] width 509 height 23
paste input "[PERSON_NAME]"
click at [880, 239] on button "Search" at bounding box center [860, 236] width 71 height 24
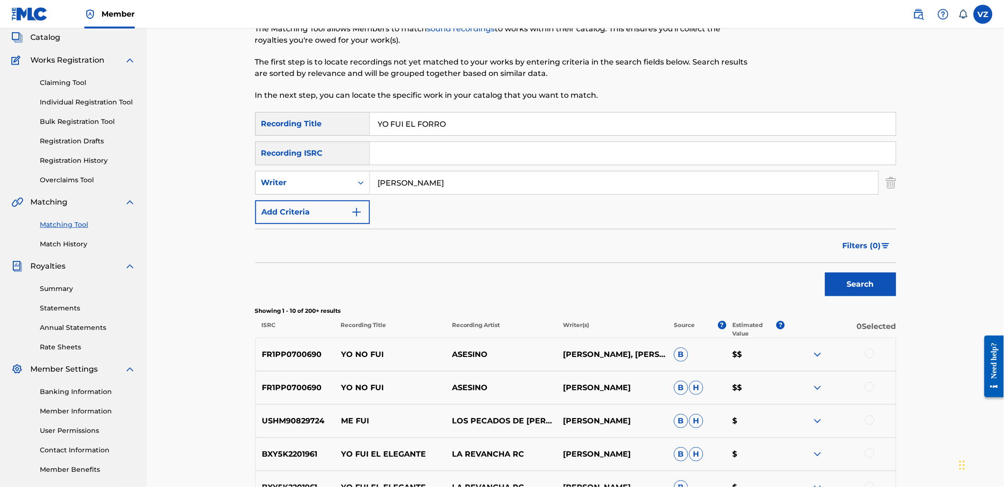
scroll to position [53, 0]
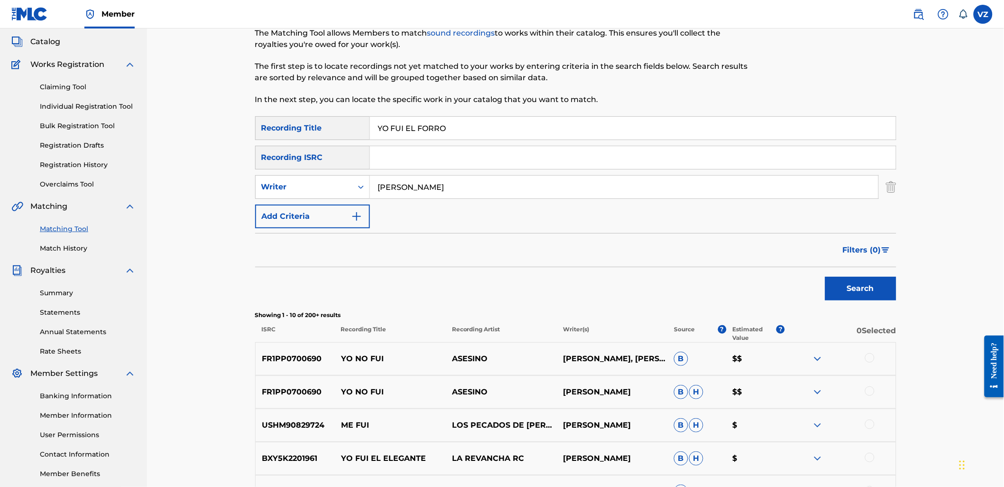
click at [468, 188] on input "[PERSON_NAME]" at bounding box center [624, 187] width 509 height 23
type input "[PERSON_NAME]"
click at [825, 277] on button "Search" at bounding box center [860, 289] width 71 height 24
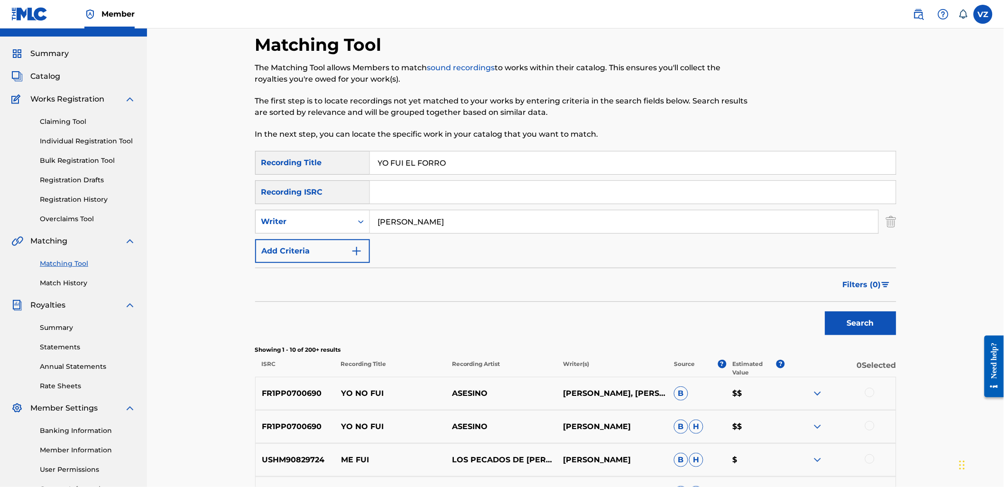
scroll to position [0, 0]
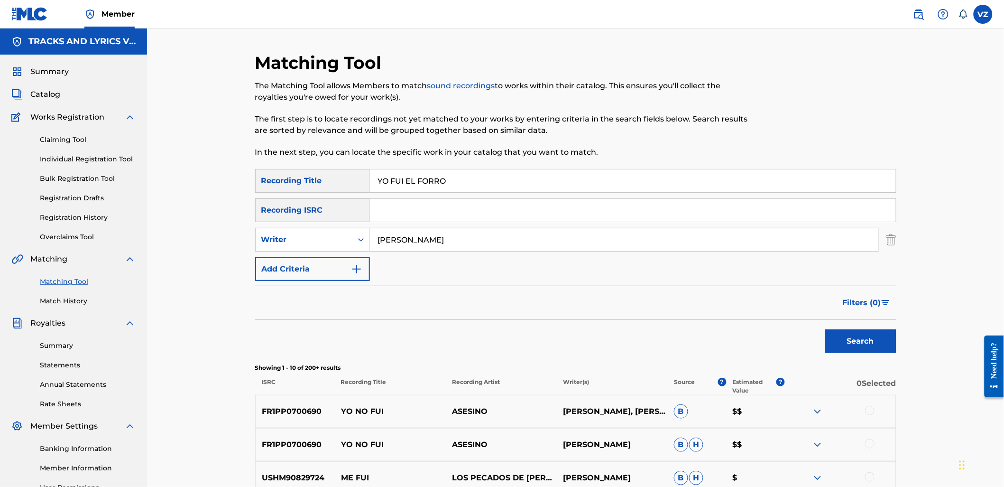
paste input "SOY EL CHARLY"
drag, startPoint x: 456, startPoint y: 191, endPoint x: 296, endPoint y: 193, distance: 160.4
click at [296, 193] on div "SearchWithCriteriab2846c76-7798-454f-972f-ab576b5674fa Recording Title SOY EL C…" at bounding box center [575, 225] width 641 height 112
type input "SOY EL CHARLY"
drag, startPoint x: 435, startPoint y: 235, endPoint x: 709, endPoint y: 245, distance: 273.9
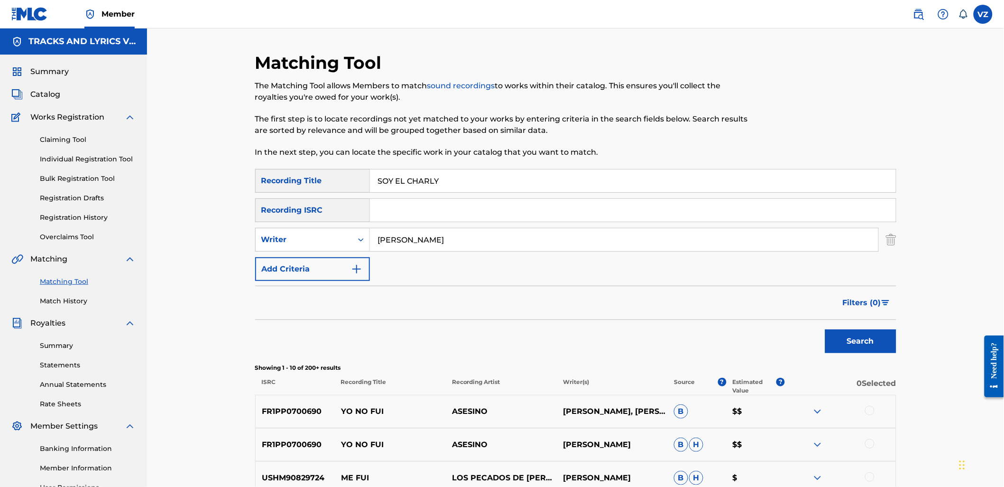
click at [709, 245] on input "[PERSON_NAME]" at bounding box center [624, 239] width 509 height 23
type input "[PERSON_NAME]"
click at [825, 329] on button "Search" at bounding box center [860, 341] width 71 height 24
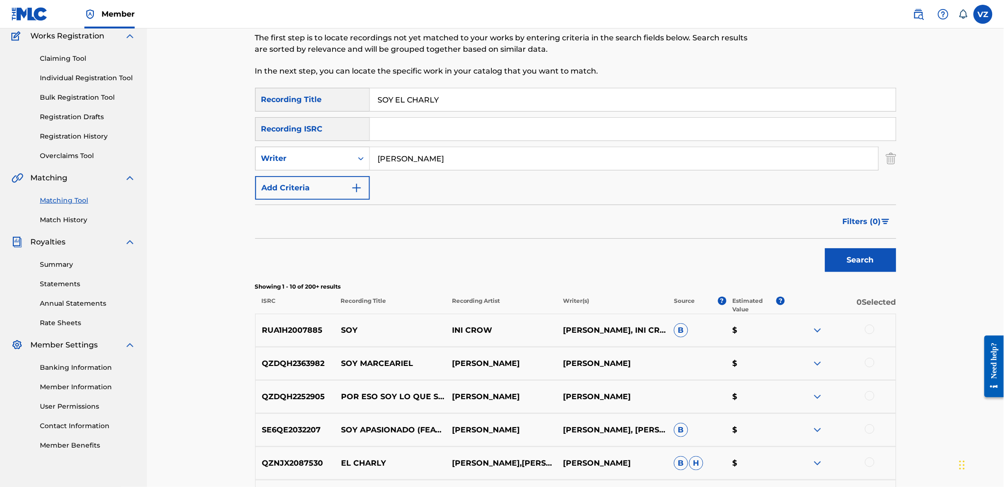
scroll to position [105, 0]
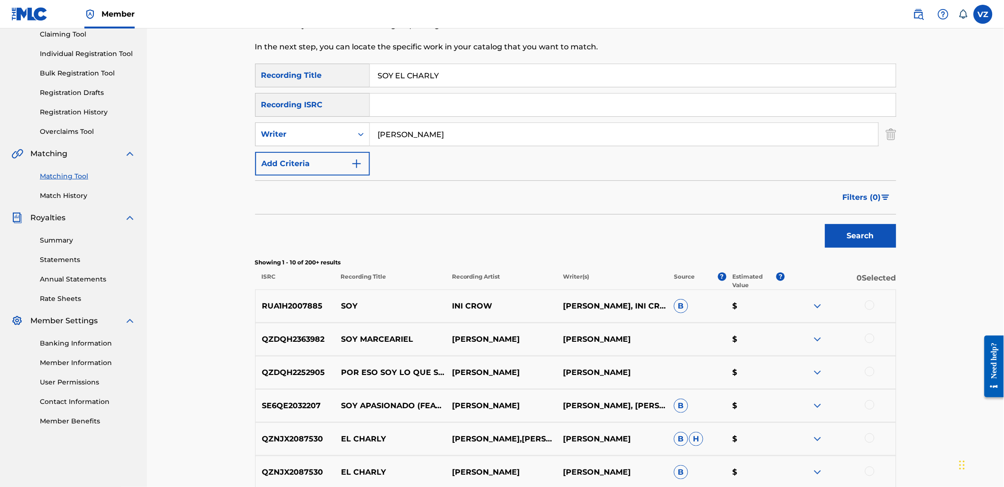
drag, startPoint x: 428, startPoint y: 142, endPoint x: 263, endPoint y: 148, distance: 165.7
click at [263, 148] on div "SearchWithCriteriab2846c76-7798-454f-972f-ab576b5674fa Recording Title SOY EL C…" at bounding box center [575, 120] width 641 height 112
click at [299, 140] on div "Writer" at bounding box center [304, 134] width 97 height 18
click at [323, 151] on div "Recording Artist" at bounding box center [313, 158] width 114 height 24
click at [543, 139] on input "Search Form" at bounding box center [624, 134] width 509 height 23
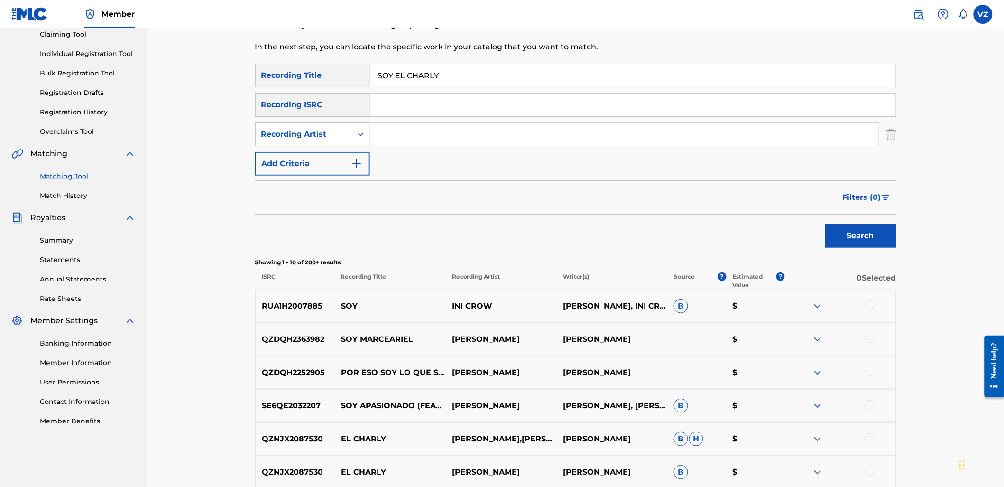
paste input "[PERSON_NAME]"
type input "[PERSON_NAME]"
click at [858, 232] on button "Search" at bounding box center [860, 236] width 71 height 24
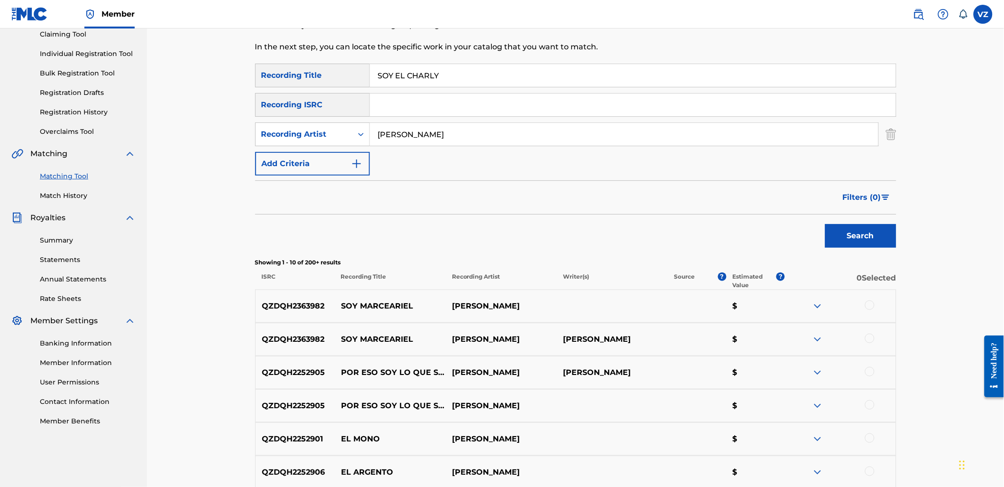
drag, startPoint x: 456, startPoint y: 70, endPoint x: 272, endPoint y: 78, distance: 184.2
click at [272, 78] on div "SearchWithCriteriab2846c76-7798-454f-972f-ab576b5674fa Recording Title SOY EL C…" at bounding box center [575, 76] width 641 height 24
paste input "[PERSON_NAME]"
type input "[PERSON_NAME]"
click at [854, 220] on div "Search" at bounding box center [859, 233] width 76 height 38
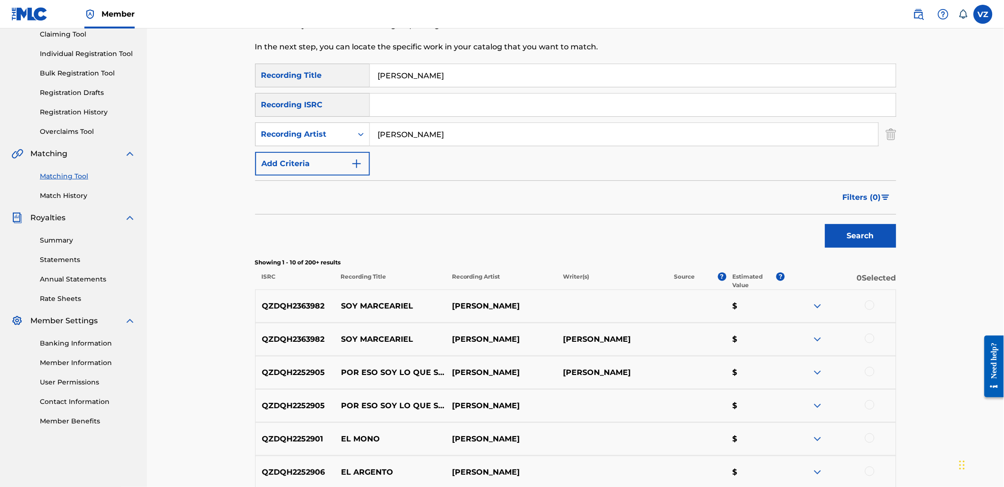
click at [880, 230] on button "Search" at bounding box center [860, 236] width 71 height 24
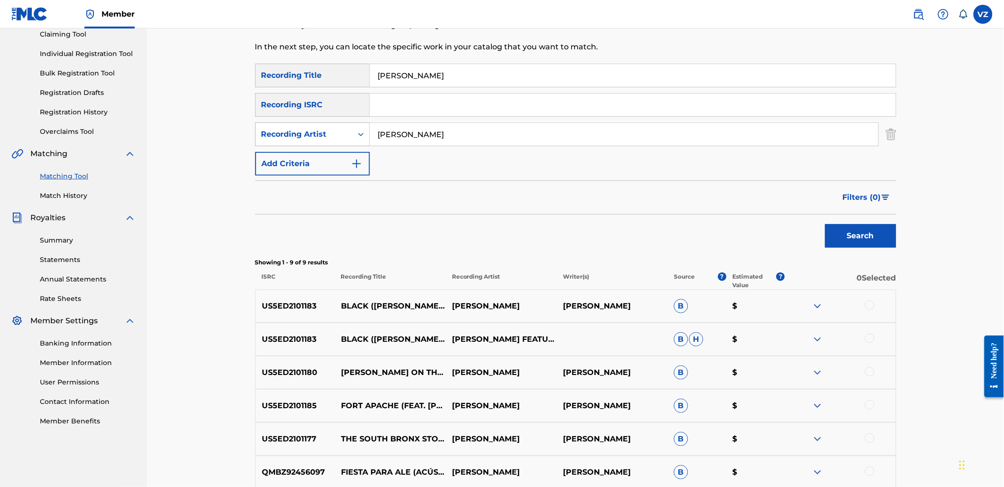
drag, startPoint x: 450, startPoint y: 133, endPoint x: 308, endPoint y: 123, distance: 141.7
click at [311, 126] on div "SearchWithCriteria31728d00-7c92-4713-a473-59d25fe8ac79 Recording Artist [PERSON…" at bounding box center [575, 134] width 641 height 24
click at [285, 125] on div "Recording Artist" at bounding box center [304, 134] width 97 height 18
drag, startPoint x: 293, startPoint y: 163, endPoint x: 352, endPoint y: 148, distance: 60.3
click at [294, 162] on div "Writer" at bounding box center [313, 158] width 114 height 24
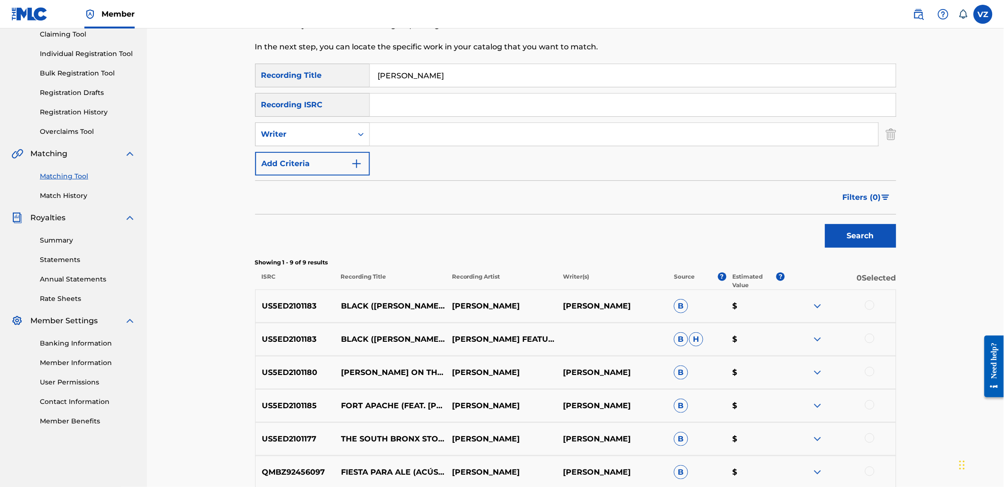
click at [395, 139] on input "Search Form" at bounding box center [624, 134] width 509 height 23
paste input "[PERSON_NAME]"
type input "[PERSON_NAME]"
click at [871, 239] on button "Search" at bounding box center [860, 236] width 71 height 24
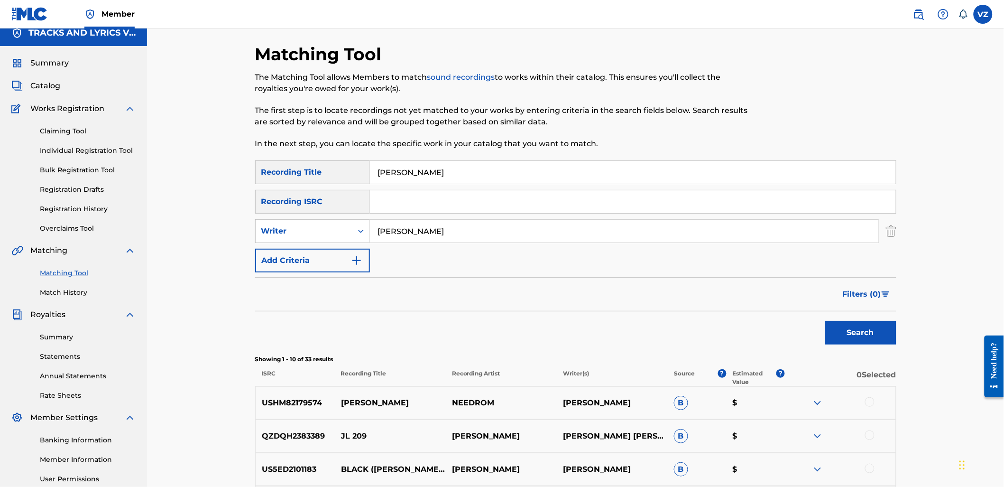
scroll to position [0, 0]
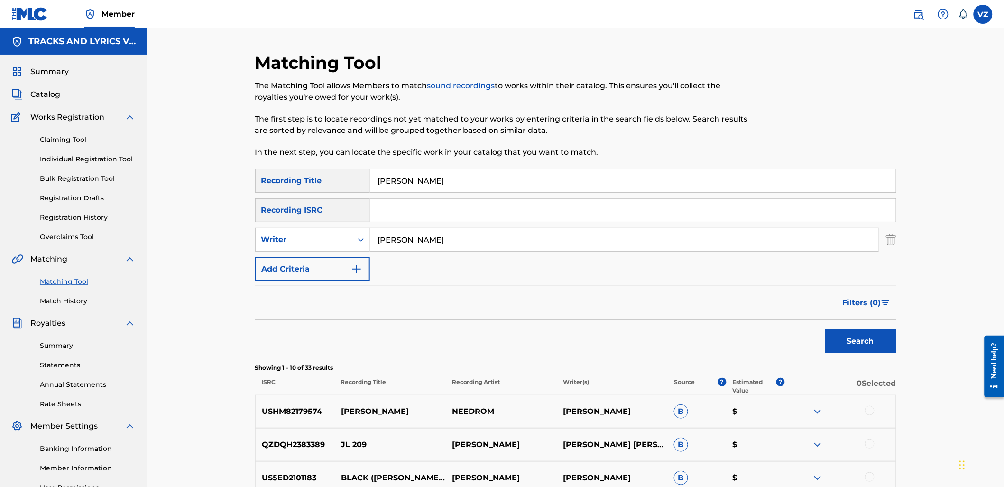
paste input "[DATE]"
drag, startPoint x: 441, startPoint y: 178, endPoint x: 361, endPoint y: 179, distance: 80.7
click at [355, 179] on div "SearchWithCriteriab2846c76-7798-454f-972f-ab576b5674fa Recording Title [DATE]" at bounding box center [575, 181] width 641 height 24
type input "[DATE]"
click at [860, 341] on button "Search" at bounding box center [860, 341] width 71 height 24
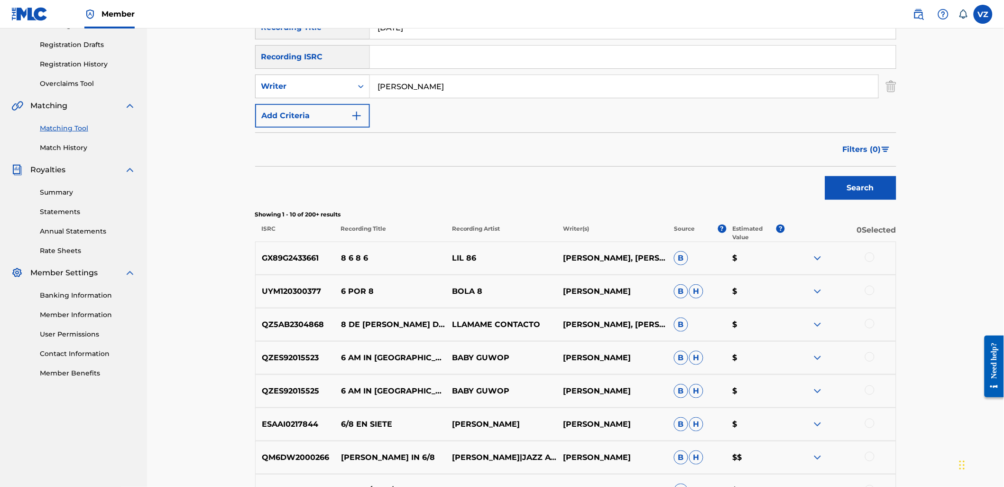
scroll to position [158, 0]
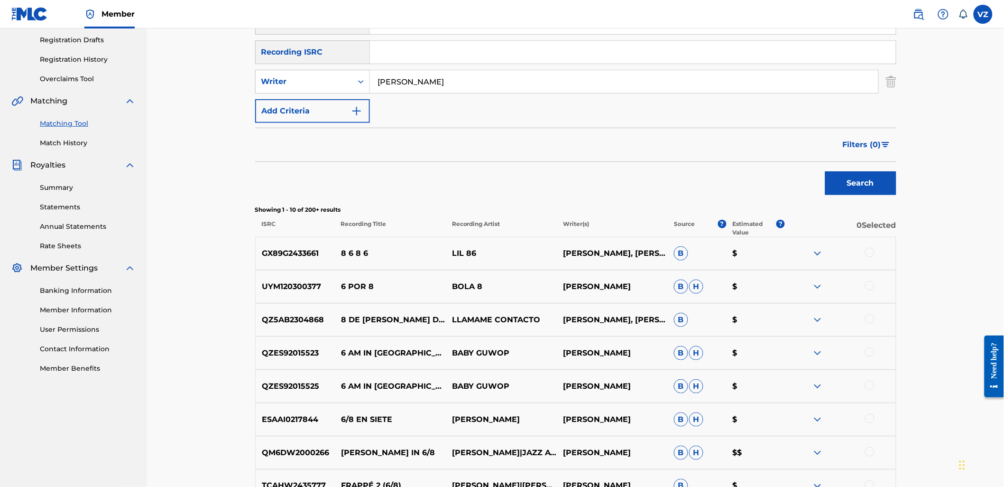
drag, startPoint x: 376, startPoint y: 79, endPoint x: 460, endPoint y: 101, distance: 86.6
click at [509, 84] on input "[PERSON_NAME]" at bounding box center [624, 81] width 509 height 23
click at [326, 84] on div "Writer" at bounding box center [303, 81] width 85 height 11
click at [330, 128] on div "Writer" at bounding box center [313, 129] width 114 height 24
click at [750, 70] on input "Search Form" at bounding box center [624, 81] width 509 height 23
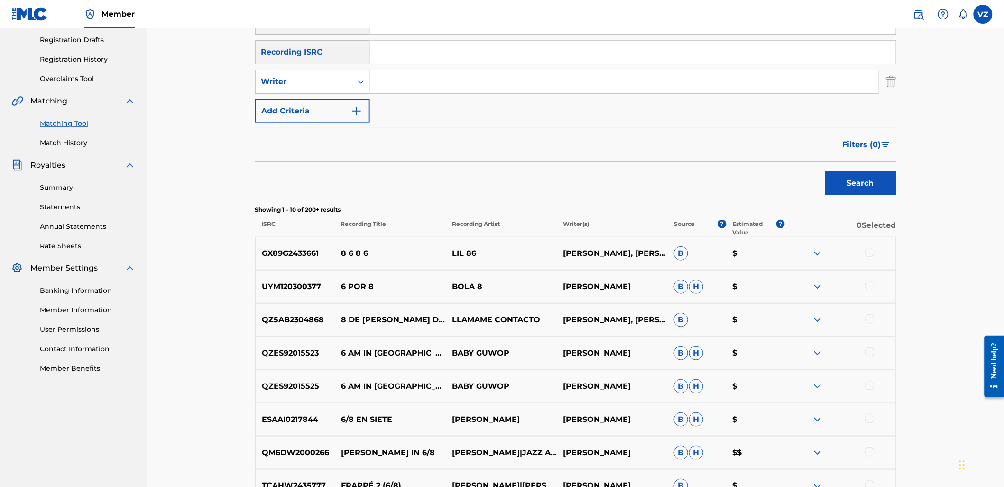
paste input "[PERSON_NAME]"
type input "[PERSON_NAME]"
click at [896, 188] on button "Search" at bounding box center [860, 183] width 71 height 24
click at [306, 84] on div "Writer" at bounding box center [303, 81] width 85 height 11
click at [321, 106] on div "Recording Artist" at bounding box center [313, 105] width 114 height 24
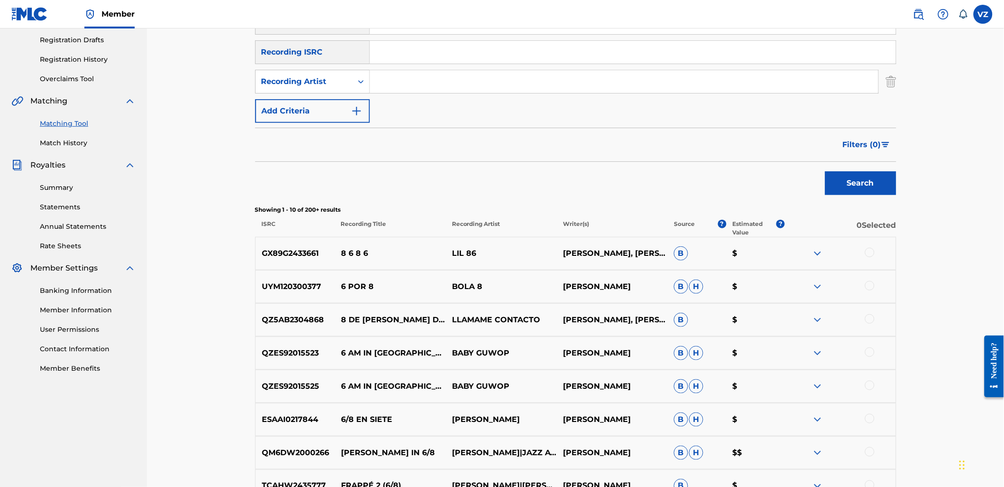
click at [430, 78] on input "Search Form" at bounding box center [624, 81] width 509 height 23
paste input "[PERSON_NAME]"
type input "[PERSON_NAME]"
click at [853, 190] on button "Search" at bounding box center [860, 183] width 71 height 24
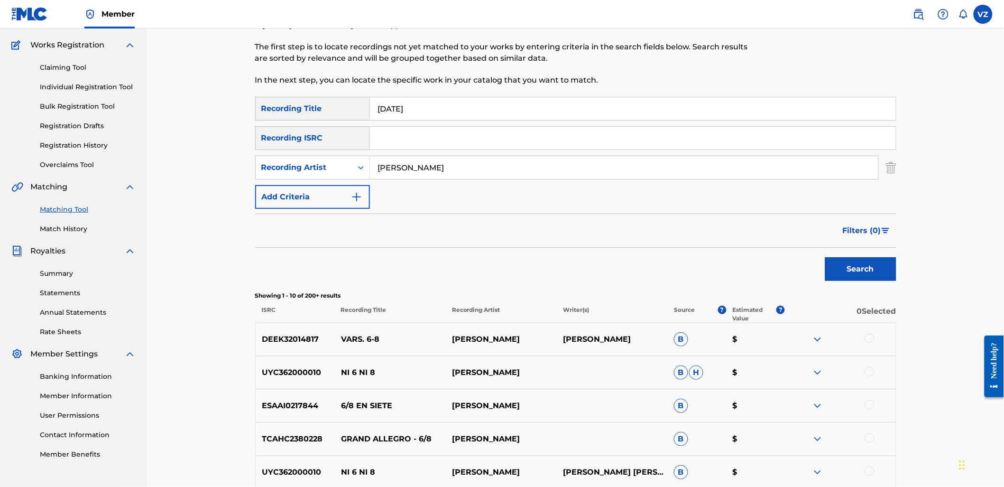
scroll to position [0, 0]
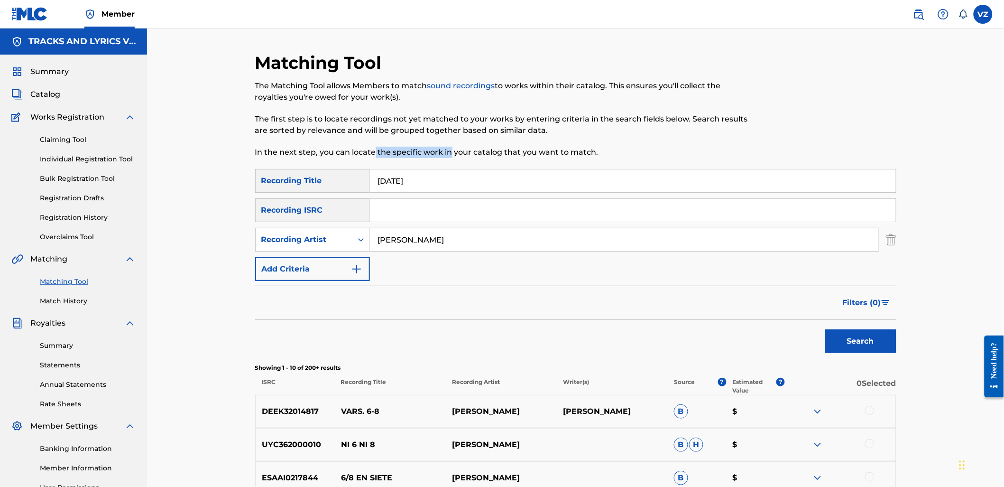
drag, startPoint x: 451, startPoint y: 160, endPoint x: 375, endPoint y: 163, distance: 76.4
click at [373, 161] on div "Matching Tool The Matching Tool allows Members to match sound recordings to wor…" at bounding box center [502, 110] width 494 height 117
drag, startPoint x: 441, startPoint y: 185, endPoint x: 248, endPoint y: 183, distance: 193.6
click at [248, 183] on div "Matching Tool The Matching Tool allows Members to match sound recordings to wor…" at bounding box center [576, 425] width 664 height 746
paste input "[PERSON_NAME]"
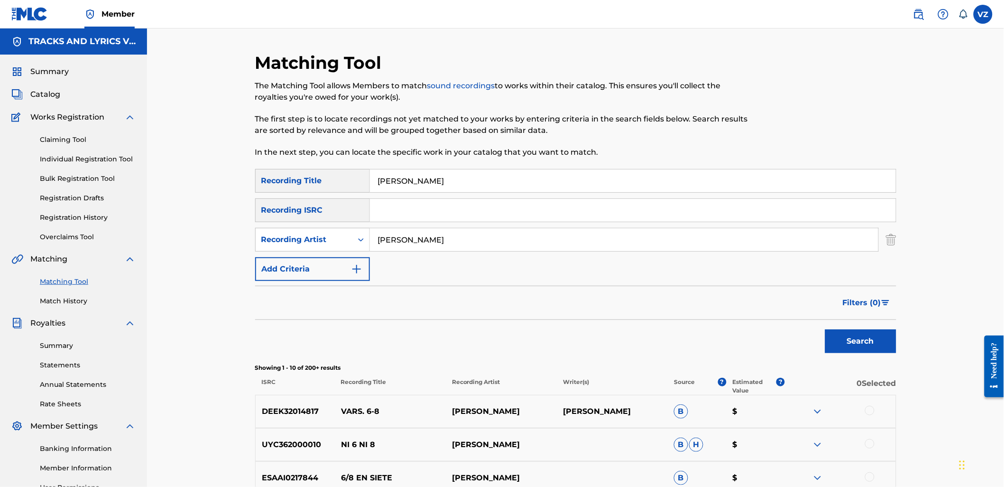
type input "[PERSON_NAME]"
click at [857, 348] on button "Search" at bounding box center [860, 341] width 71 height 24
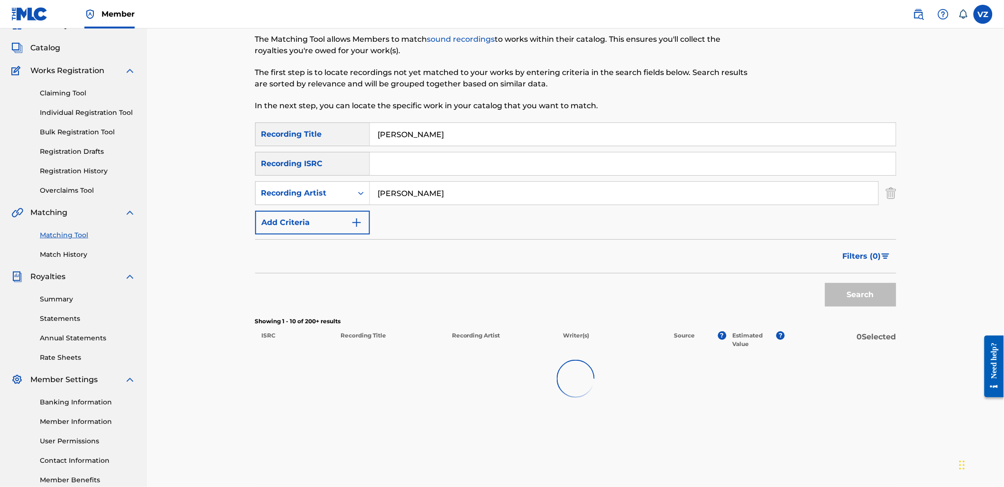
scroll to position [101, 0]
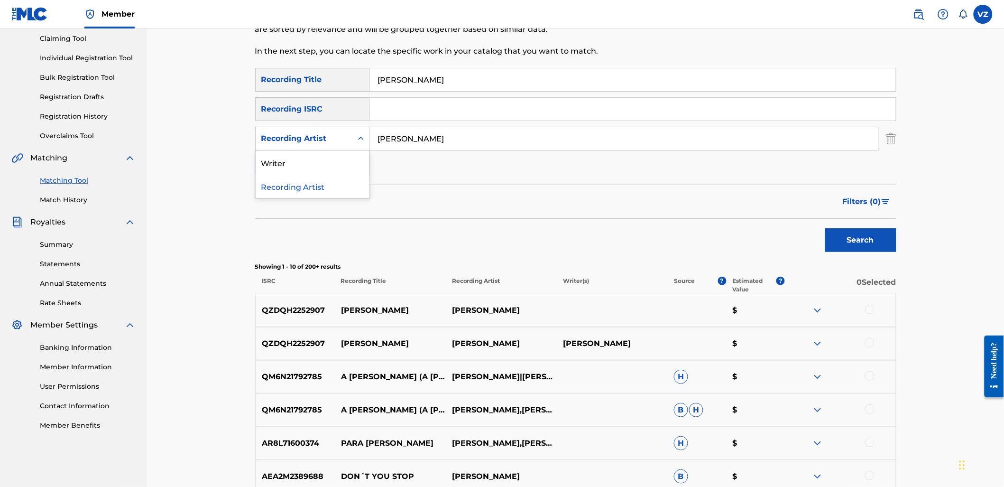
click at [338, 148] on div "Recording Artist" at bounding box center [312, 139] width 115 height 24
drag, startPoint x: 454, startPoint y: 147, endPoint x: 346, endPoint y: 143, distance: 107.3
click at [346, 143] on div "SearchWithCriteriaa6daa930-7de0-41a9-9568-491594dfc34c Recording Artist [PERSON…" at bounding box center [575, 139] width 641 height 24
click at [337, 140] on div "Recording Artist" at bounding box center [303, 138] width 85 height 11
click at [339, 163] on div "Writer" at bounding box center [313, 162] width 114 height 24
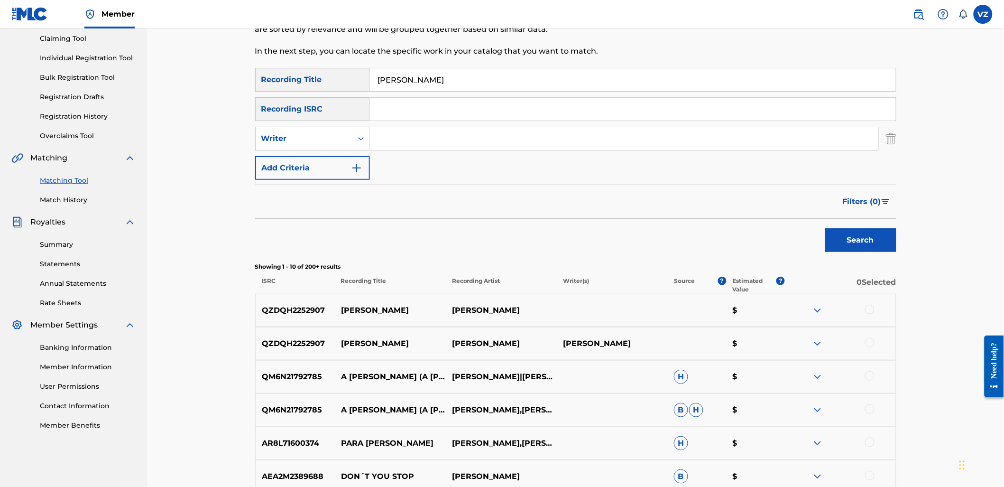
click at [605, 131] on input "Search Form" at bounding box center [624, 138] width 509 height 23
paste input "[PERSON_NAME]"
type input "[PERSON_NAME]"
click at [841, 235] on button "Search" at bounding box center [860, 240] width 71 height 24
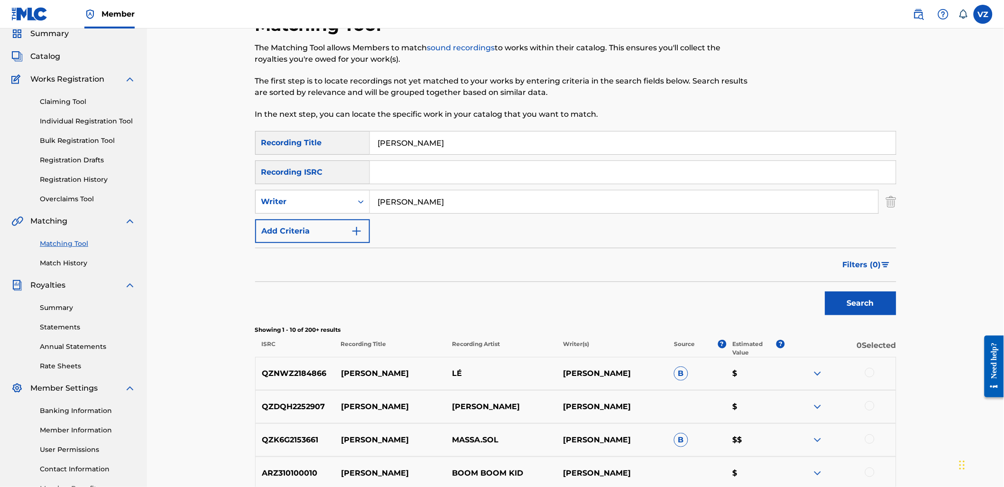
scroll to position [0, 0]
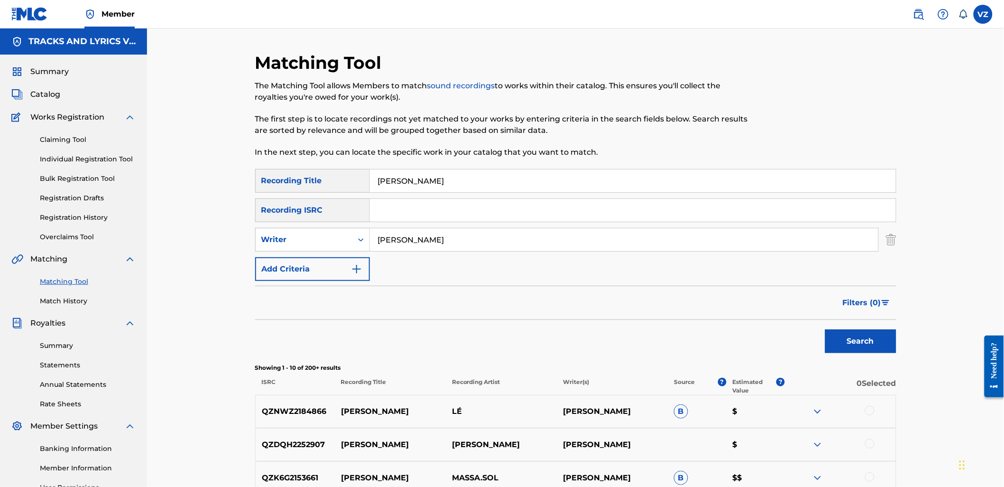
drag, startPoint x: 438, startPoint y: 146, endPoint x: 439, endPoint y: 152, distance: 5.7
click at [438, 148] on div "The Matching Tool allows Members to match sound recordings to works within thei…" at bounding box center [502, 119] width 494 height 78
drag, startPoint x: 433, startPoint y: 186, endPoint x: 387, endPoint y: 187, distance: 45.6
click at [387, 187] on input "[PERSON_NAME]" at bounding box center [633, 180] width 526 height 23
paste input "[PERSON_NAME]"
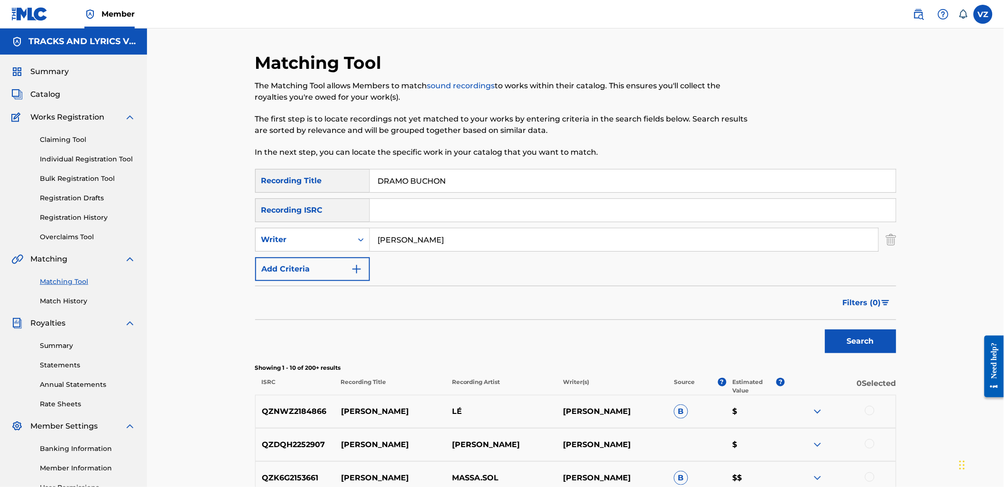
click at [381, 179] on input "DRAMO BUCHON" at bounding box center [633, 180] width 526 height 23
type input "[PERSON_NAME]"
click at [825, 329] on button "Search" at bounding box center [860, 341] width 71 height 24
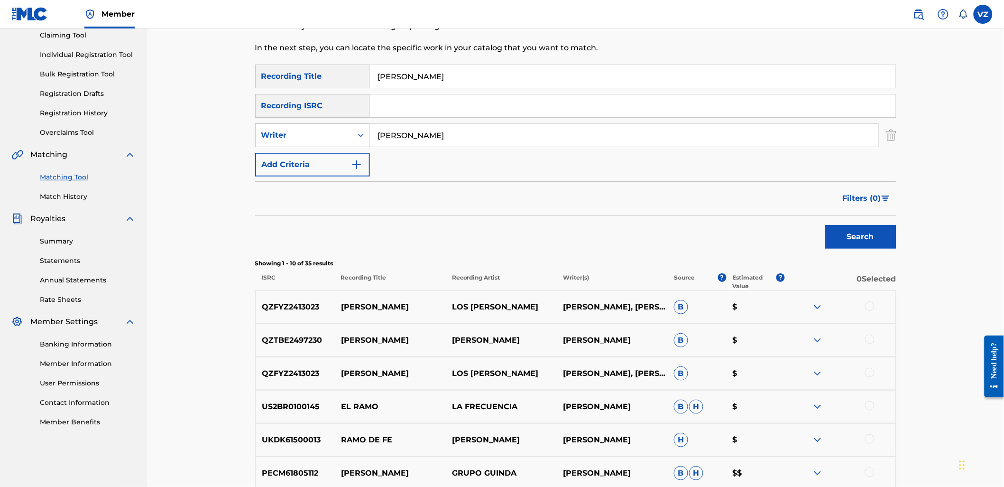
scroll to position [105, 0]
click at [349, 130] on div "Writer" at bounding box center [304, 134] width 97 height 18
drag, startPoint x: 503, startPoint y: 122, endPoint x: 300, endPoint y: 113, distance: 203.3
click at [301, 113] on div "SearchWithCriteriab2846c76-7798-454f-972f-ab576b5674fa Recording Title [PERSON_…" at bounding box center [575, 120] width 641 height 112
click at [314, 125] on div "Writer" at bounding box center [304, 134] width 97 height 18
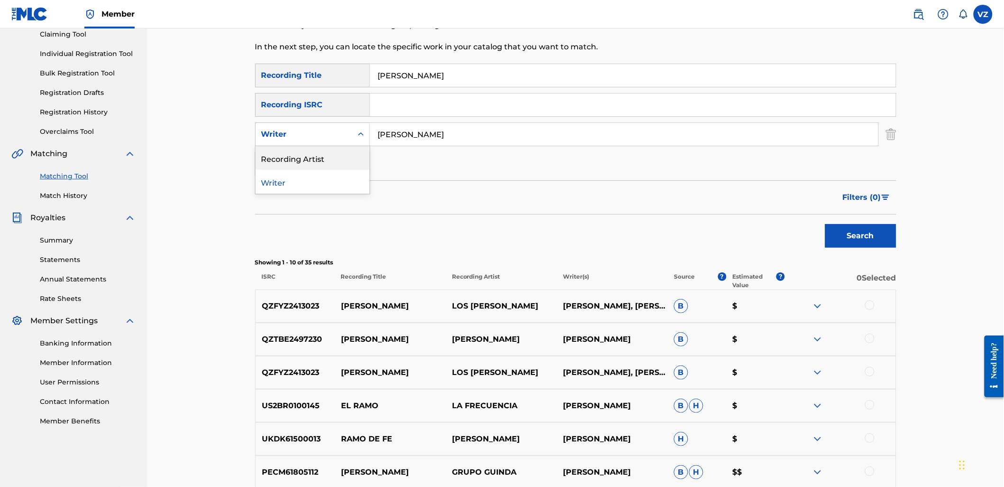
click at [314, 161] on div "Recording Artist" at bounding box center [313, 158] width 114 height 24
click at [434, 139] on input "Search Form" at bounding box center [624, 134] width 509 height 23
type input "[PERSON_NAME]"
click at [840, 232] on button "Search" at bounding box center [860, 236] width 71 height 24
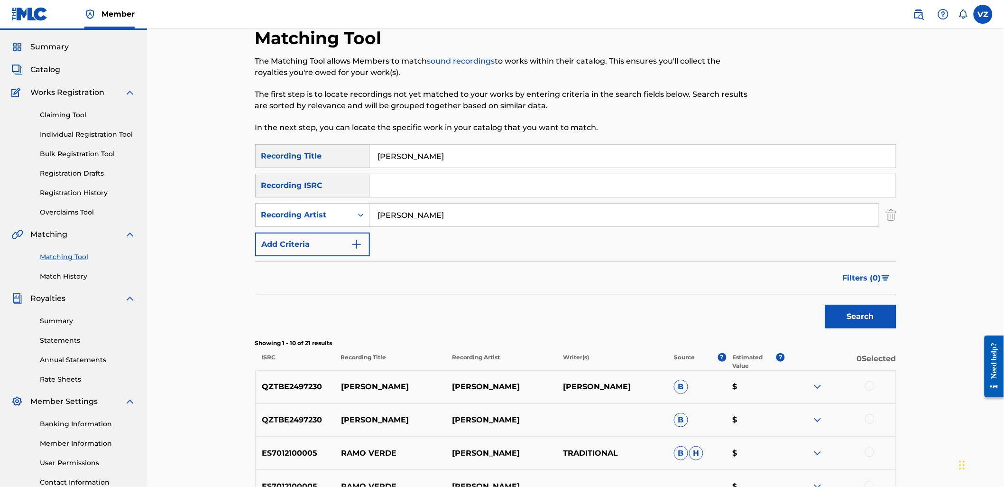
scroll to position [0, 0]
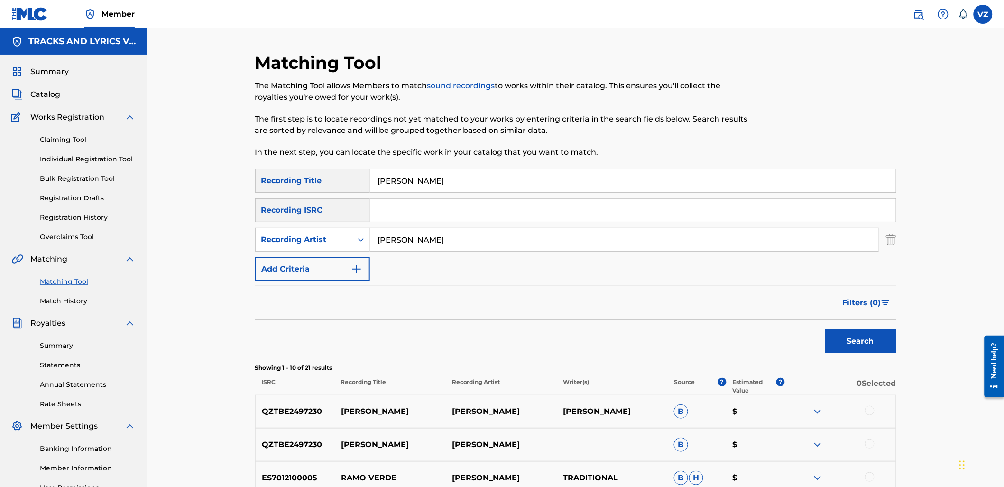
paste input "MI VIDA"
drag, startPoint x: 255, startPoint y: 165, endPoint x: 314, endPoint y: 180, distance: 60.9
click at [240, 162] on div "Matching Tool The Matching Tool allows Members to match sound recordings to wor…" at bounding box center [575, 412] width 857 height 769
type input "MI VIDA"
drag, startPoint x: 482, startPoint y: 243, endPoint x: 349, endPoint y: 233, distance: 133.7
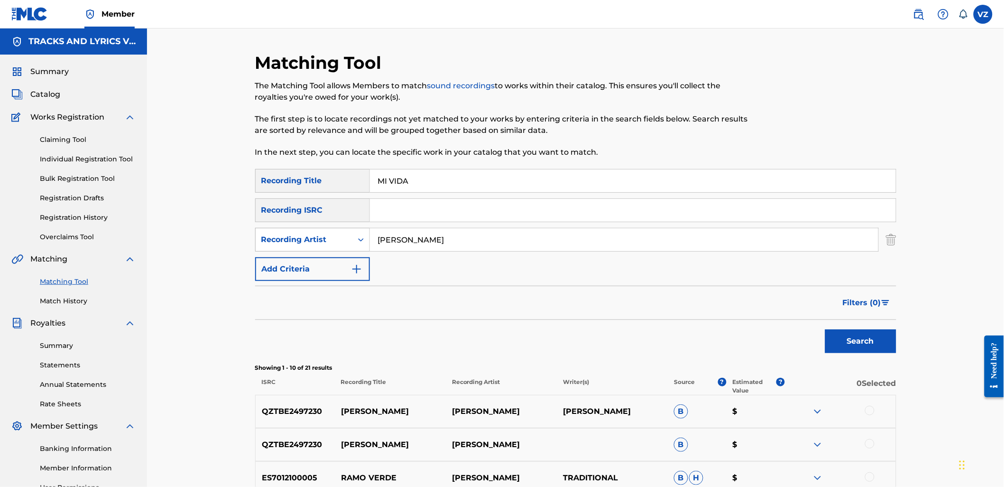
click at [350, 232] on div "SearchWithCriteria0b3464e3-de3c-482e-8e8a-3594cb4cd031 Recording Artist [PERSON…" at bounding box center [575, 240] width 641 height 24
type input "[PERSON_NAME]"
click at [825, 329] on button "Search" at bounding box center [860, 341] width 71 height 24
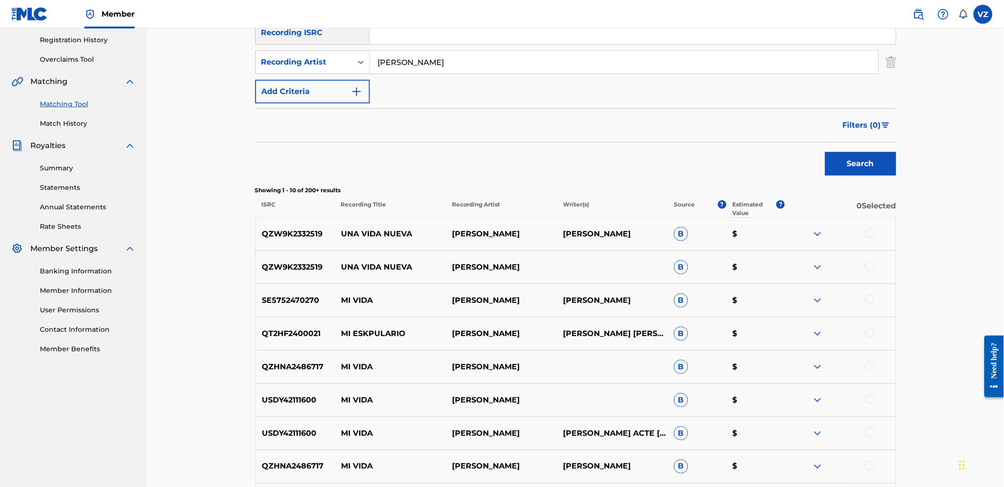
scroll to position [105, 0]
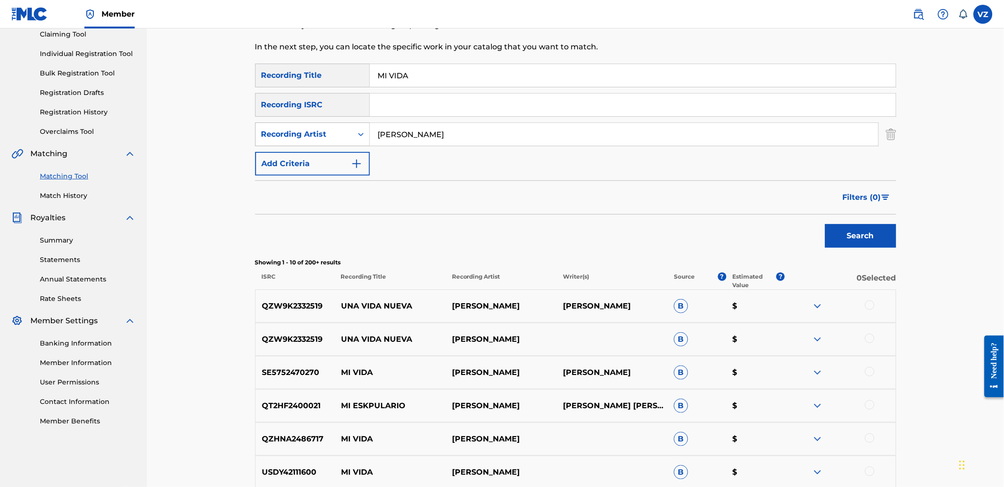
drag, startPoint x: 432, startPoint y: 138, endPoint x: 287, endPoint y: 136, distance: 144.7
click at [287, 136] on div "SearchWithCriteria0b3464e3-de3c-482e-8e8a-3594cb4cd031 Recording Artist [PERSON…" at bounding box center [575, 134] width 641 height 24
click at [345, 145] on div "Recording Artist" at bounding box center [312, 134] width 115 height 24
click at [334, 158] on div "Writer" at bounding box center [313, 158] width 114 height 24
click at [445, 134] on input "Search Form" at bounding box center [624, 134] width 509 height 23
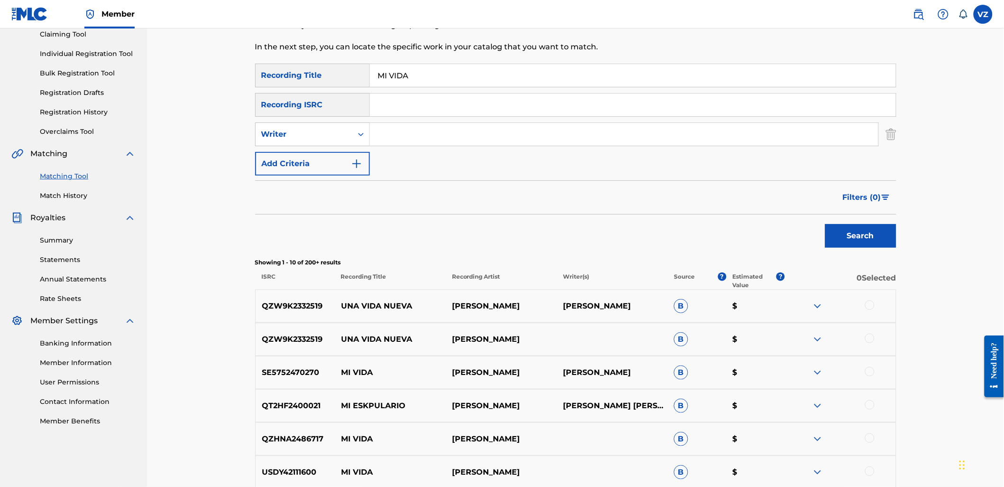
paste input "[PERSON_NAME]"
type input "[PERSON_NAME]"
click at [879, 239] on button "Search" at bounding box center [860, 236] width 71 height 24
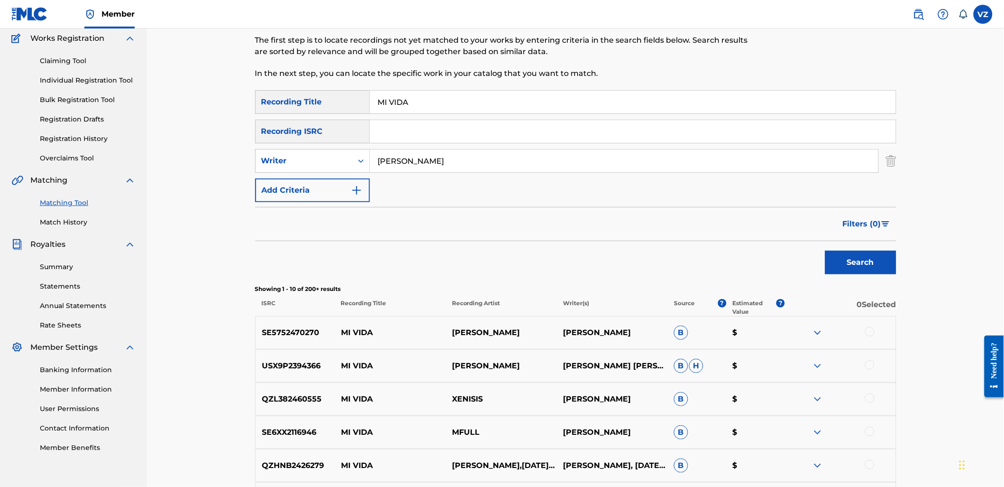
scroll to position [0, 0]
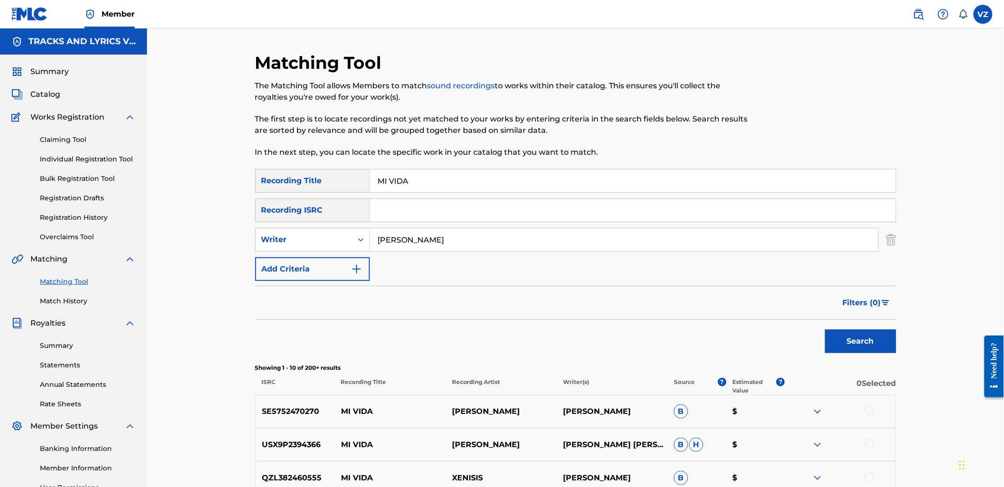
paste input "PA CORRIDOS LOS DEL MAYO"
drag, startPoint x: 371, startPoint y: 179, endPoint x: 326, endPoint y: 176, distance: 44.7
click at [326, 176] on div "SearchWithCriteriab2846c76-7798-454f-972f-ab576b5674fa Recording Title PA CORRI…" at bounding box center [575, 181] width 641 height 24
type input "PA CORRIDOS LOS DEL MAYO"
click at [873, 341] on button "Search" at bounding box center [860, 341] width 71 height 24
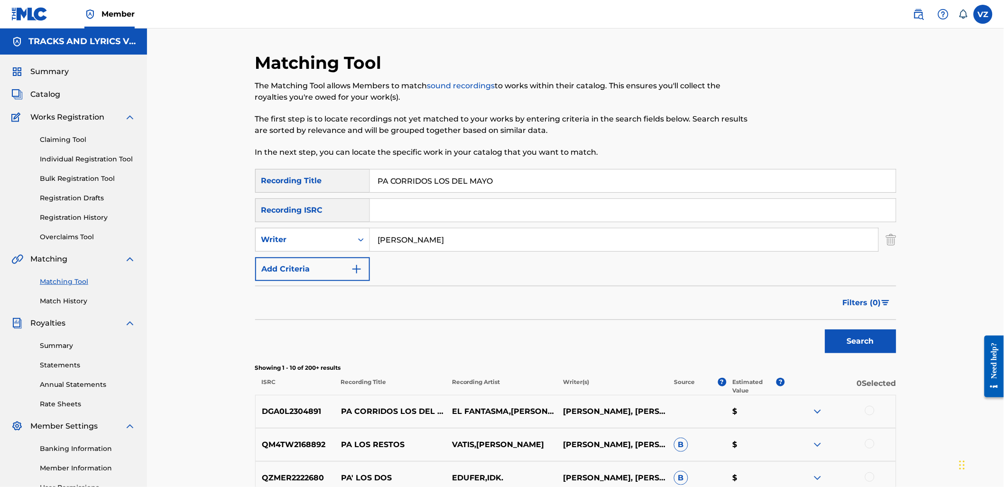
scroll to position [105, 0]
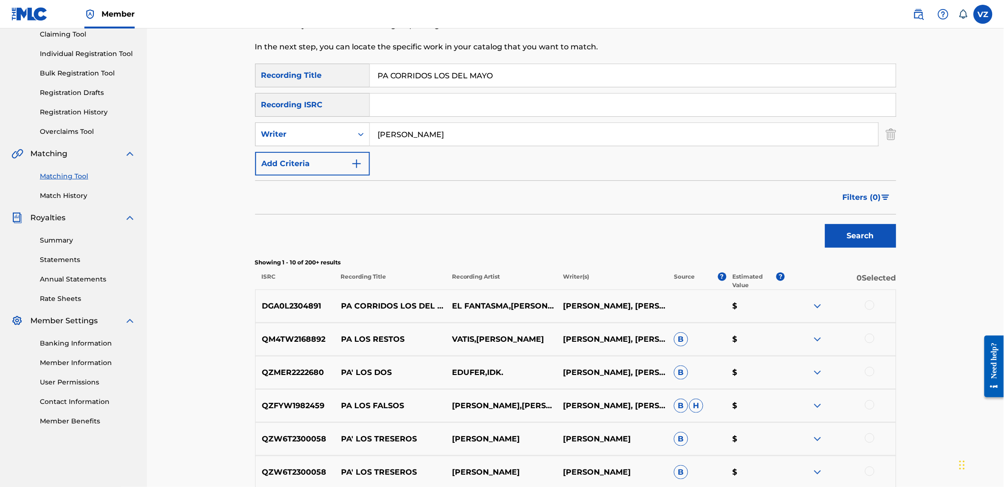
click at [871, 305] on div at bounding box center [869, 304] width 9 height 9
drag, startPoint x: 470, startPoint y: 134, endPoint x: 307, endPoint y: 136, distance: 163.2
click at [307, 136] on div "SearchWithCriteria4108a9e3-3352-413f-b49f-7fc7add2b232 Writer [PERSON_NAME]" at bounding box center [575, 134] width 641 height 24
click at [322, 138] on div "Writer" at bounding box center [303, 134] width 85 height 11
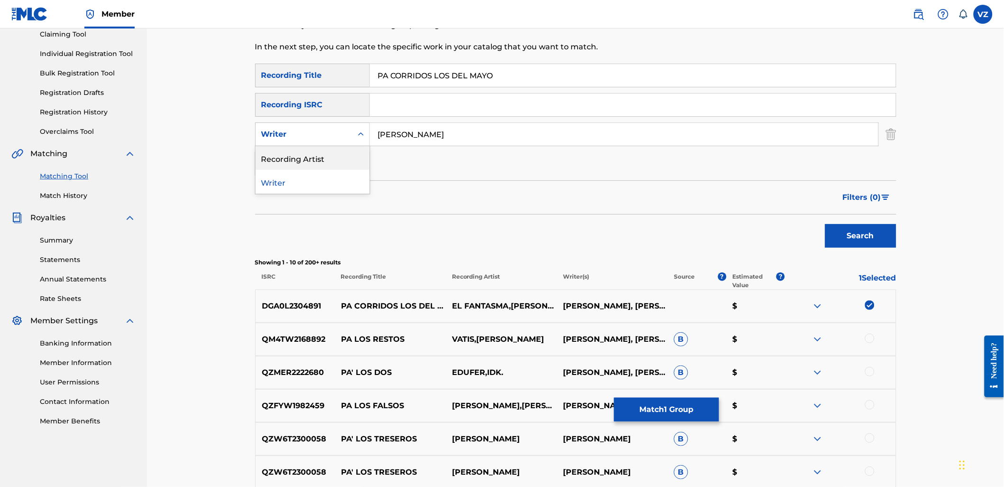
click at [324, 156] on div "Recording Artist" at bounding box center [313, 158] width 114 height 24
click at [407, 150] on div "SearchWithCriteriab2846c76-7798-454f-972f-ab576b5674fa Recording Title PA CORRI…" at bounding box center [575, 120] width 641 height 112
drag, startPoint x: 412, startPoint y: 141, endPoint x: 561, endPoint y: 152, distance: 149.8
click at [413, 141] on input "Search Form" at bounding box center [624, 134] width 509 height 23
paste input "[PERSON_NAME]"
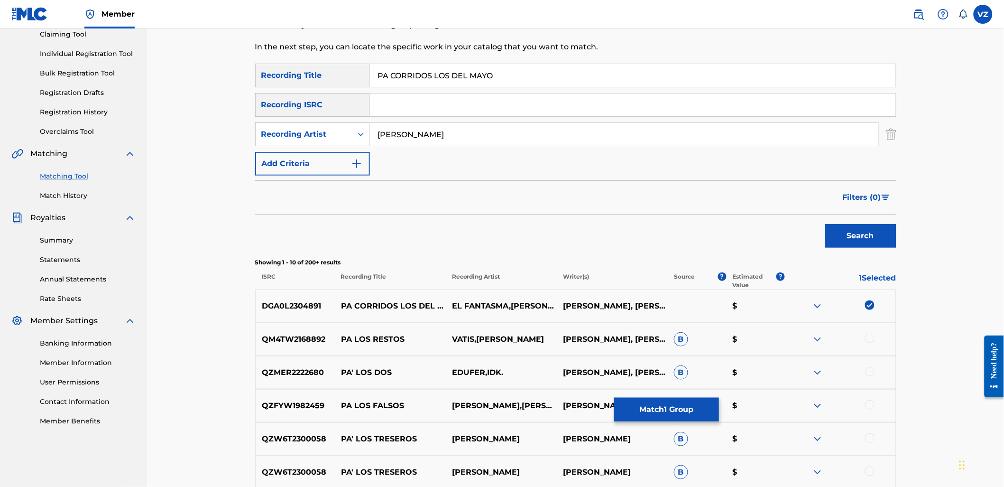
click at [887, 235] on button "Search" at bounding box center [860, 236] width 71 height 24
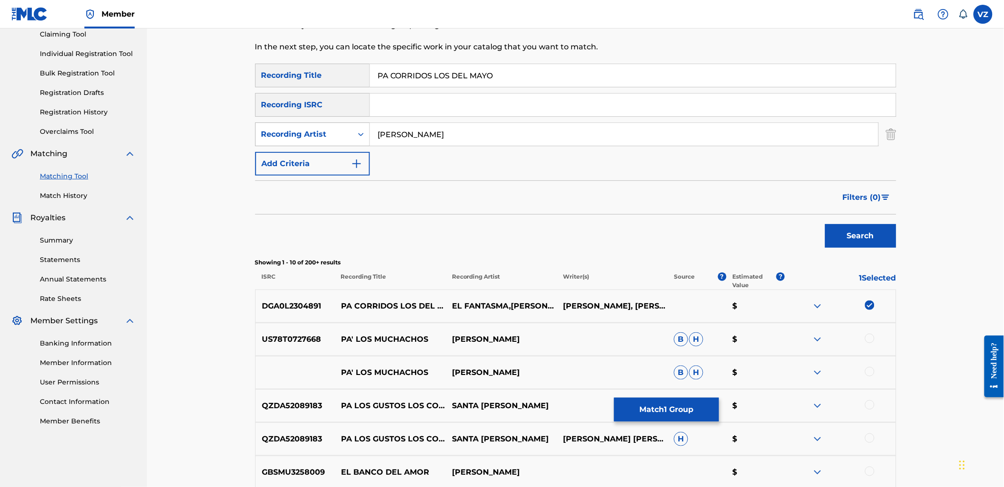
drag, startPoint x: 461, startPoint y: 138, endPoint x: 349, endPoint y: 131, distance: 111.7
click at [350, 132] on div "SearchWithCriteria7445ce86-9693-4e60-ad48-3b5ee80c96f5 Recording Artist [PERSON…" at bounding box center [575, 134] width 641 height 24
type input "el fantasma"
click at [825, 224] on button "Search" at bounding box center [860, 236] width 71 height 24
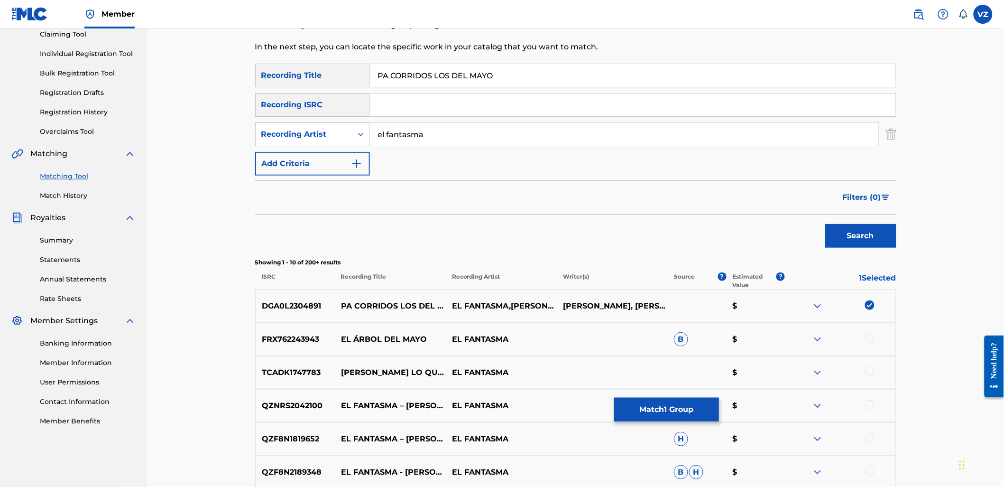
click at [678, 404] on button "Match 1 Group" at bounding box center [666, 410] width 105 height 24
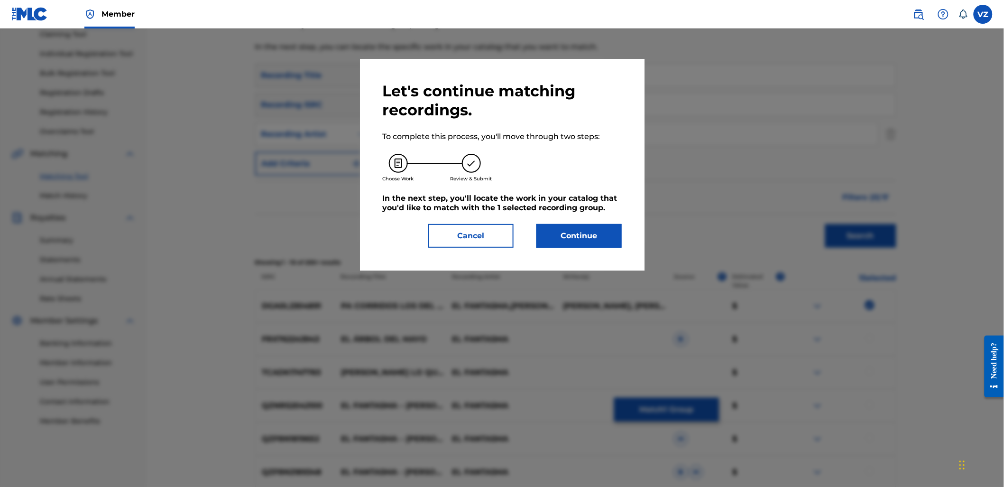
click at [596, 244] on button "Continue" at bounding box center [579, 236] width 85 height 24
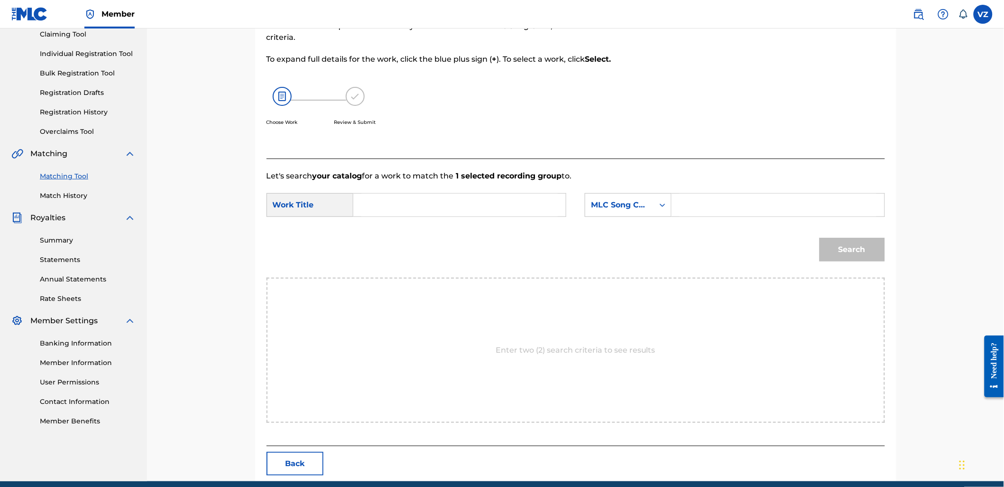
click at [492, 202] on input "Search Form" at bounding box center [459, 205] width 196 height 23
paste input "PA CORRIDOS LOS DEL MAYO"
type input "PA CORRIDOS LOS DEL MAYO"
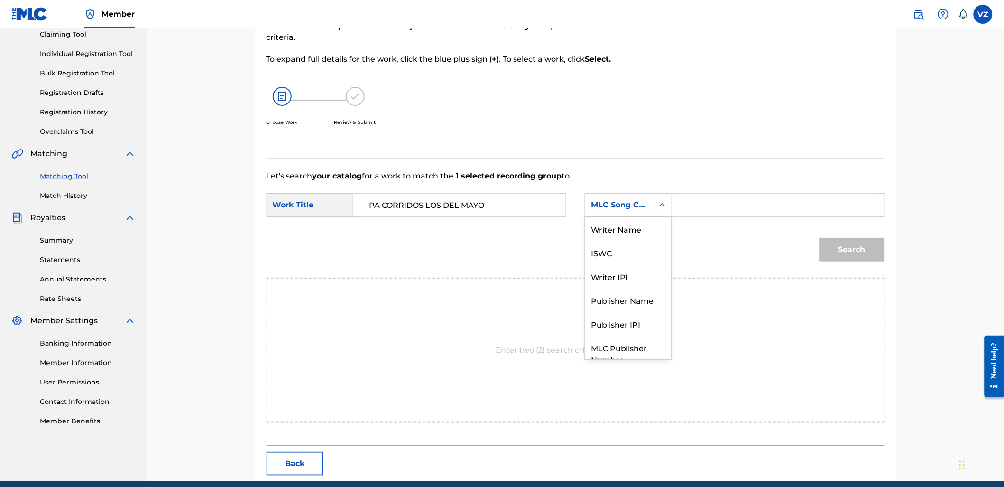
click at [612, 208] on div "MLC Song Code" at bounding box center [619, 204] width 57 height 11
click at [634, 217] on div "Writer Name" at bounding box center [628, 229] width 86 height 24
drag, startPoint x: 634, startPoint y: 216, endPoint x: 698, endPoint y: 202, distance: 65.7
click at [698, 202] on input "Search Form" at bounding box center [778, 205] width 196 height 23
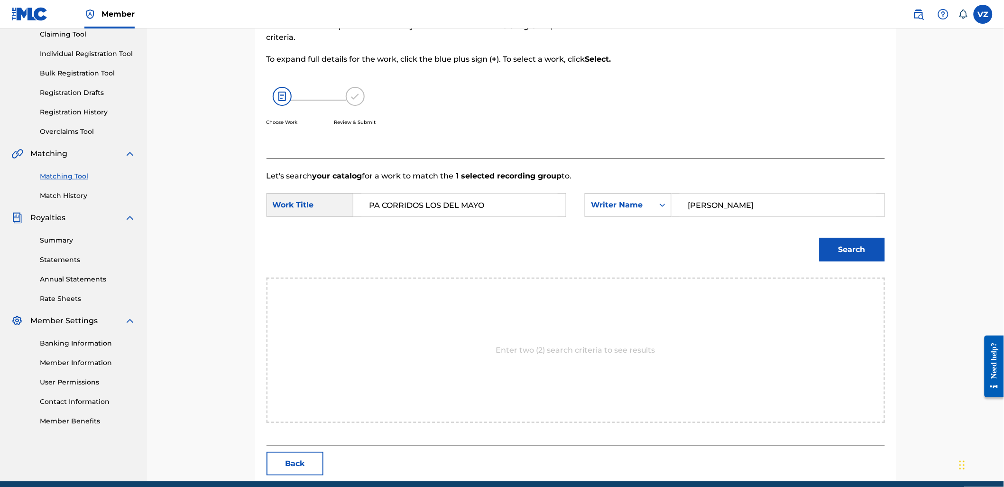
type input "[PERSON_NAME]"
click at [820, 238] on button "Search" at bounding box center [852, 250] width 65 height 24
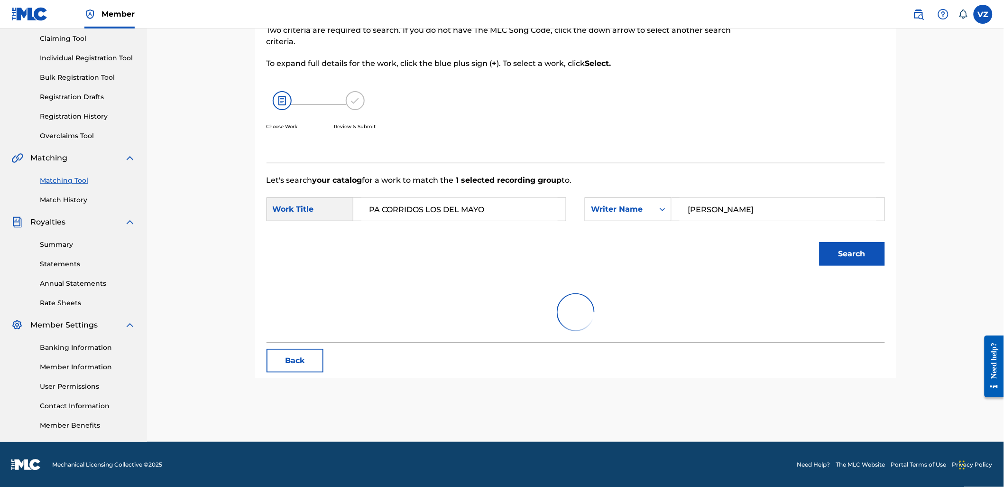
scroll to position [105, 0]
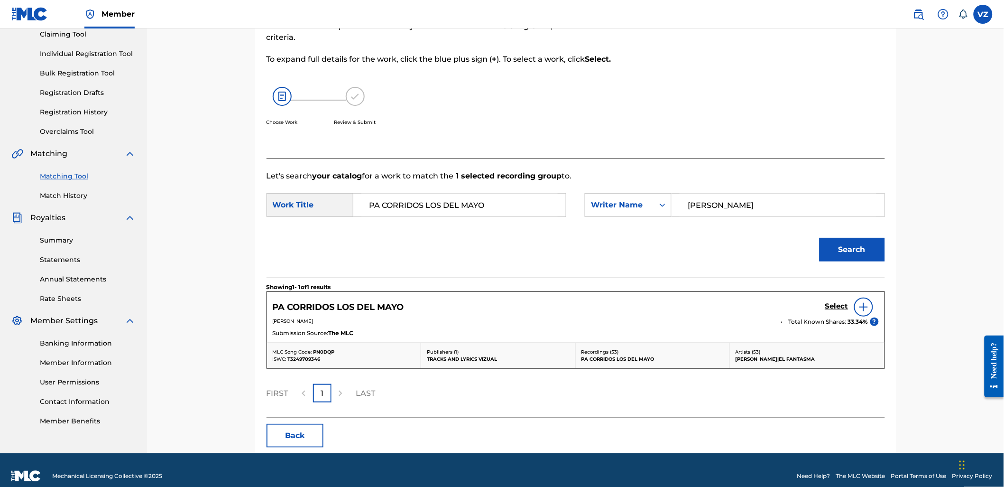
click at [829, 302] on h5 "Select" at bounding box center [836, 306] width 23 height 9
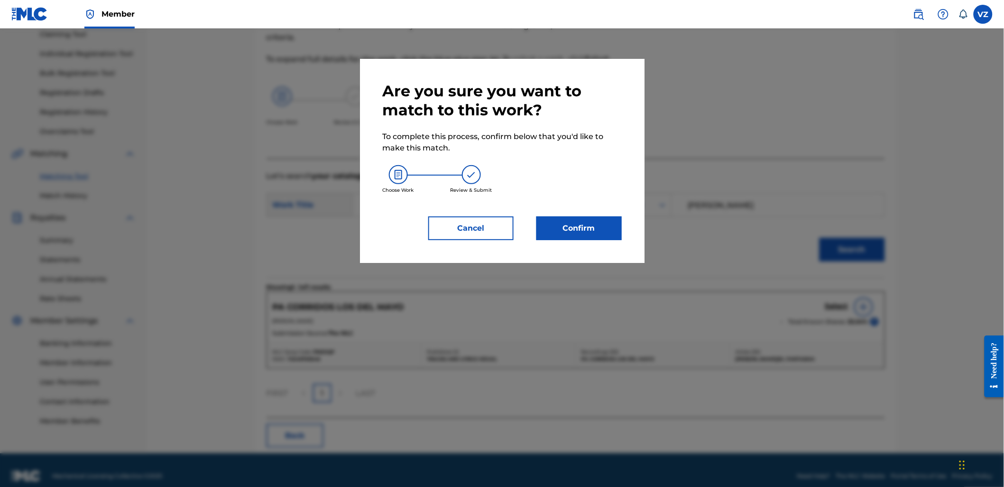
click at [598, 230] on button "Confirm" at bounding box center [579, 228] width 85 height 24
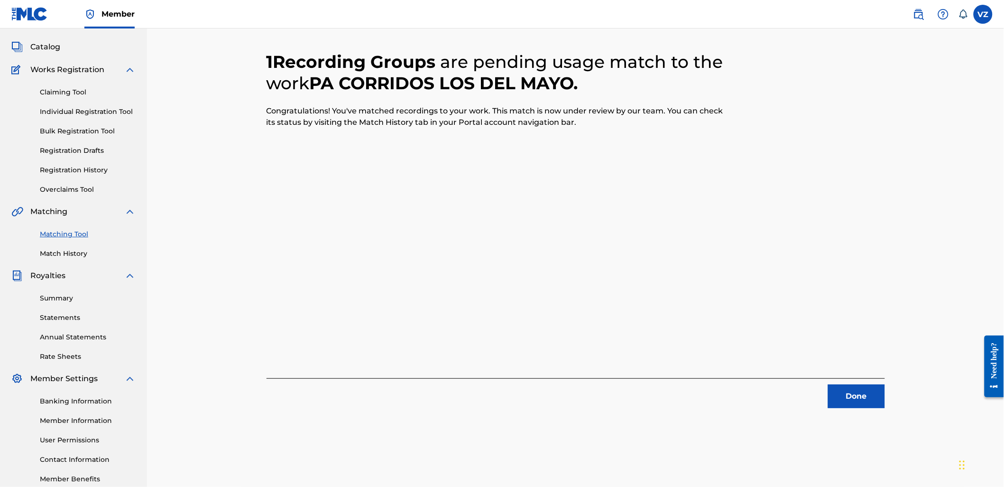
scroll to position [0, 0]
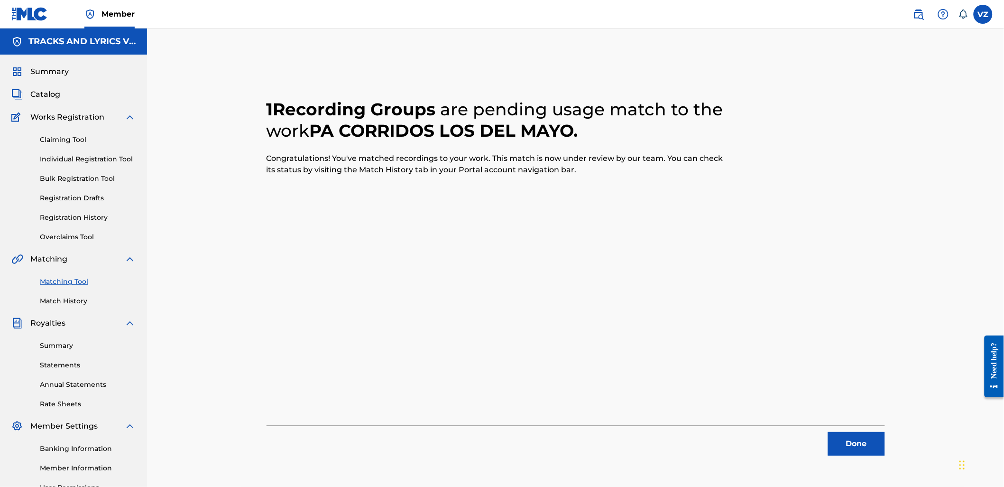
click at [847, 434] on button "Done" at bounding box center [856, 444] width 57 height 24
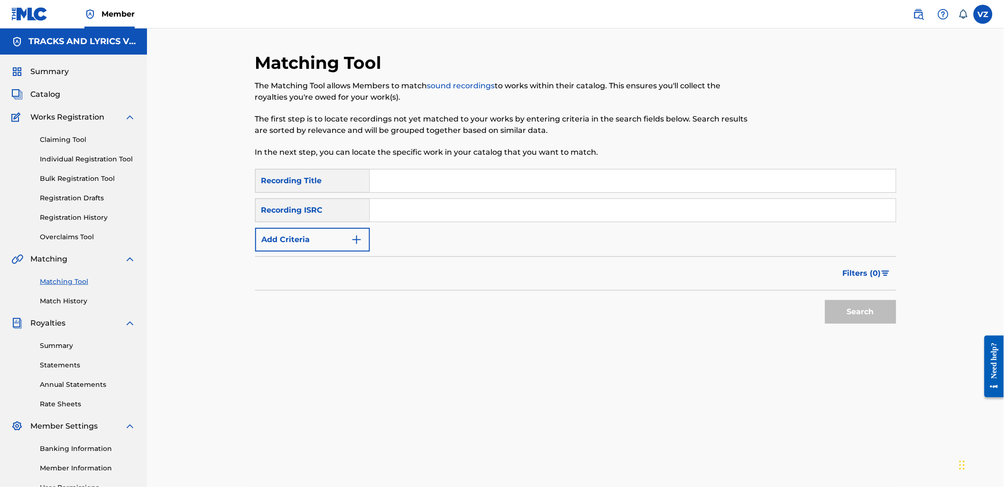
click at [407, 161] on div "Matching Tool The Matching Tool allows Members to match sound recordings to wor…" at bounding box center [502, 110] width 494 height 117
click at [419, 171] on input "Search Form" at bounding box center [633, 180] width 526 height 23
paste input "SOY CHUYITO"
type input "SOY CHUYITO"
click at [354, 222] on div "Recording ISRC" at bounding box center [312, 210] width 115 height 24
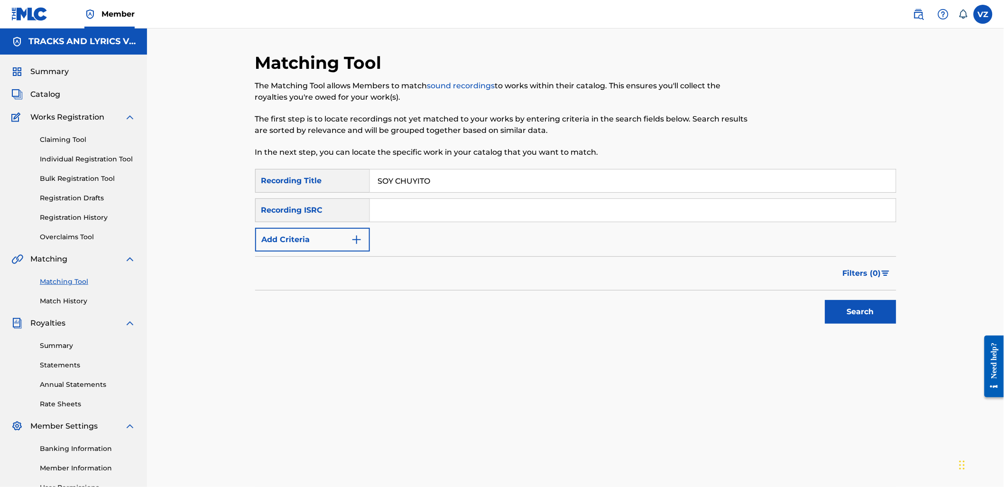
click at [352, 231] on button "Add Criteria" at bounding box center [312, 240] width 115 height 24
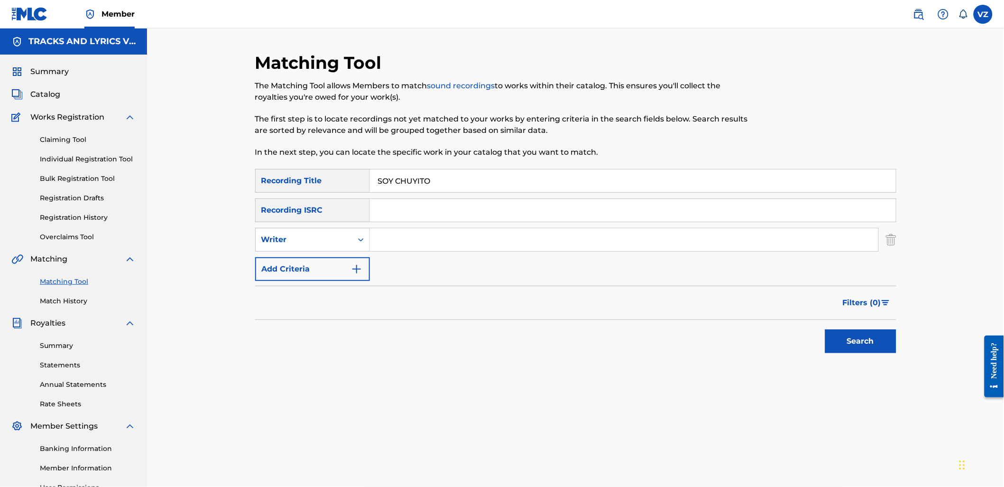
click at [385, 219] on input "Search Form" at bounding box center [633, 210] width 526 height 23
click at [395, 239] on input "Search Form" at bounding box center [624, 239] width 509 height 23
type input "[PERSON_NAME]"
click at [825, 329] on button "Search" at bounding box center [860, 341] width 71 height 24
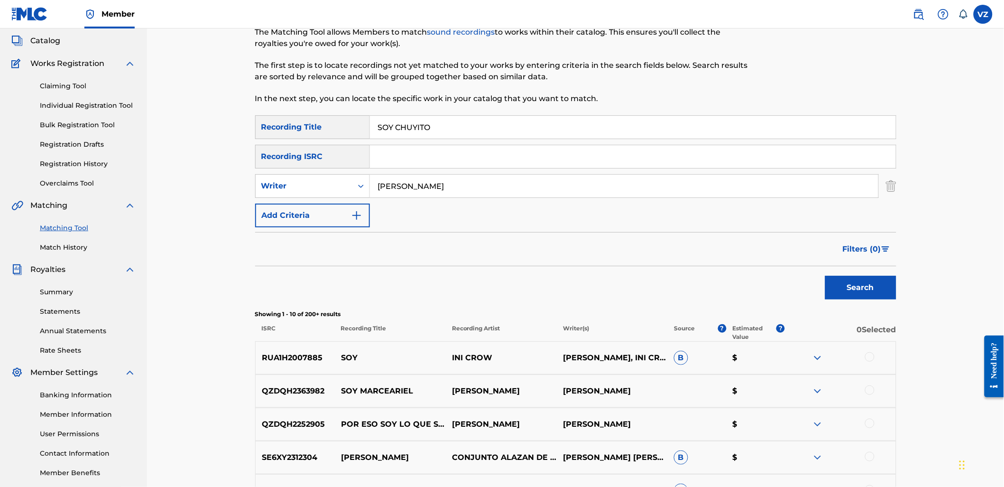
scroll to position [105, 0]
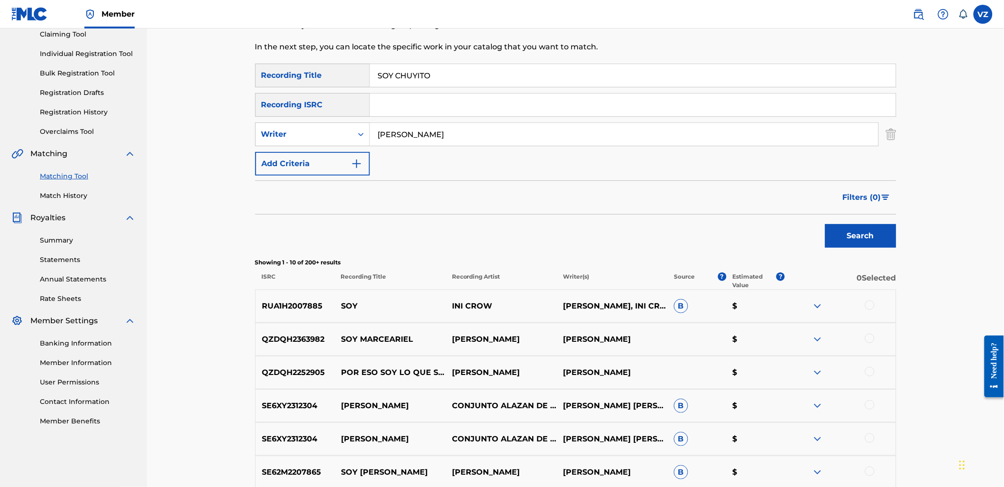
drag, startPoint x: 465, startPoint y: 134, endPoint x: 361, endPoint y: 112, distance: 106.2
click at [361, 112] on div "SearchWithCriteriab2846c76-7798-454f-972f-ab576b5674fa Recording Title SOY CHUY…" at bounding box center [575, 120] width 641 height 112
click at [320, 130] on div "Writer" at bounding box center [303, 134] width 85 height 11
drag, startPoint x: 335, startPoint y: 161, endPoint x: 375, endPoint y: 148, distance: 41.6
click at [337, 160] on div "Recording Artist" at bounding box center [313, 158] width 114 height 24
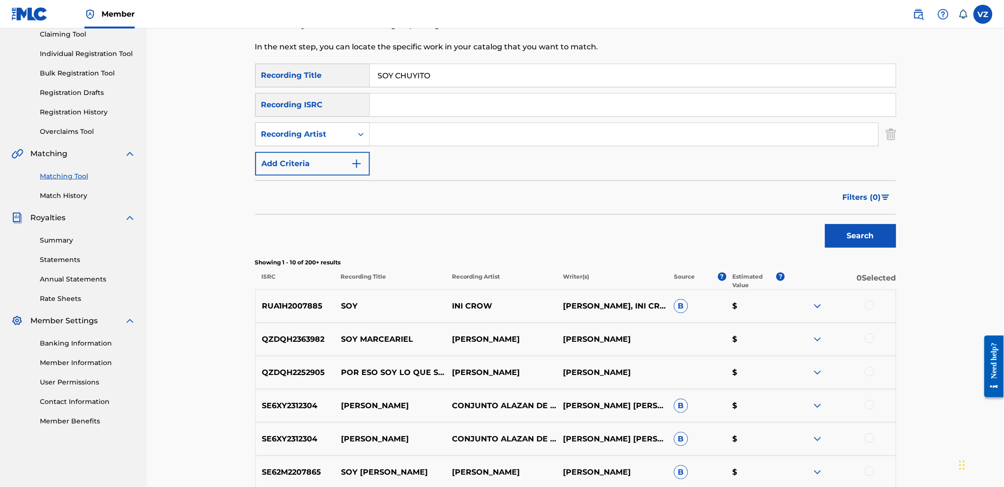
drag, startPoint x: 375, startPoint y: 148, endPoint x: 424, endPoint y: 141, distance: 49.8
click at [412, 138] on input "Search Form" at bounding box center [624, 134] width 509 height 23
paste input "[PERSON_NAME]"
type input "[PERSON_NAME]"
click at [841, 228] on button "Search" at bounding box center [860, 236] width 71 height 24
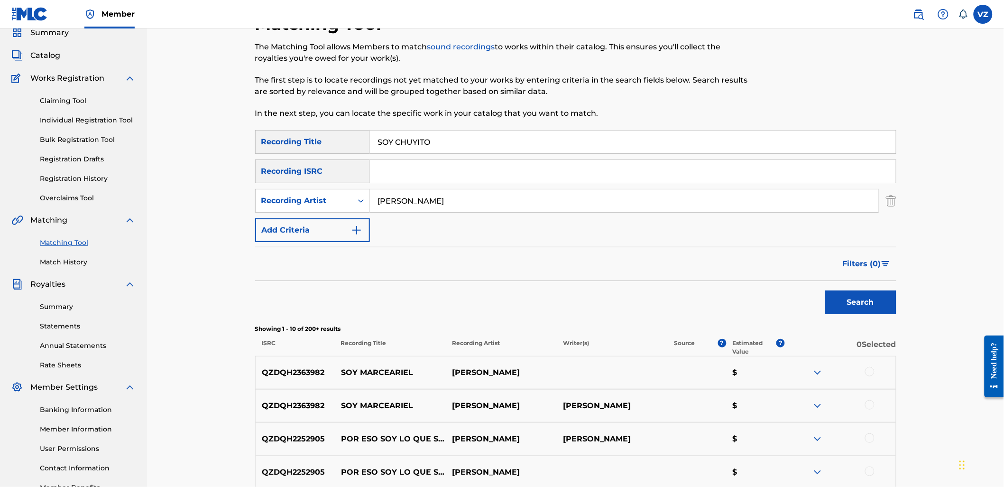
scroll to position [0, 0]
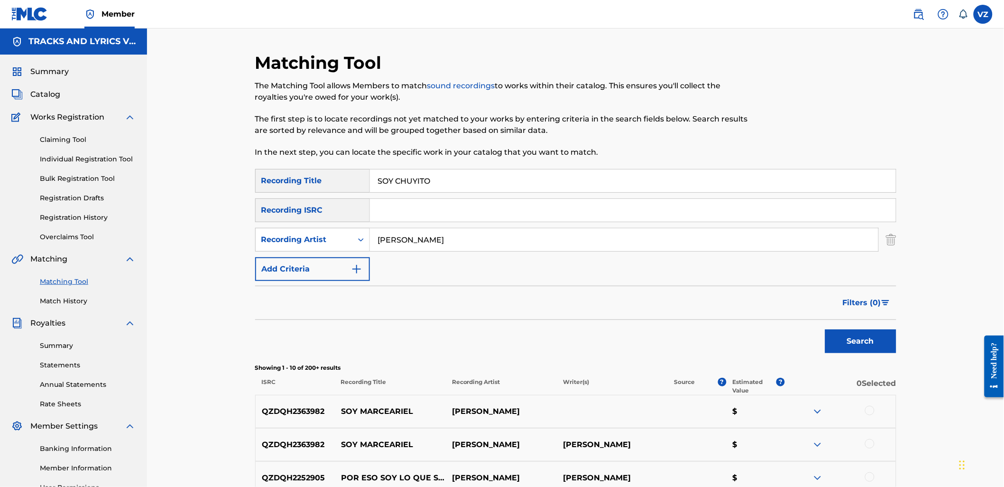
paste input "EN LAS MOMIAS"
drag, startPoint x: 500, startPoint y: 189, endPoint x: 348, endPoint y: 192, distance: 152.3
click at [348, 192] on div "SearchWithCriteriab2846c76-7798-454f-972f-ab576b5674fa Recording Title SOY CHUY…" at bounding box center [575, 181] width 641 height 24
type input "EN LAS MOMIAS"
drag, startPoint x: 457, startPoint y: 234, endPoint x: 266, endPoint y: 220, distance: 192.2
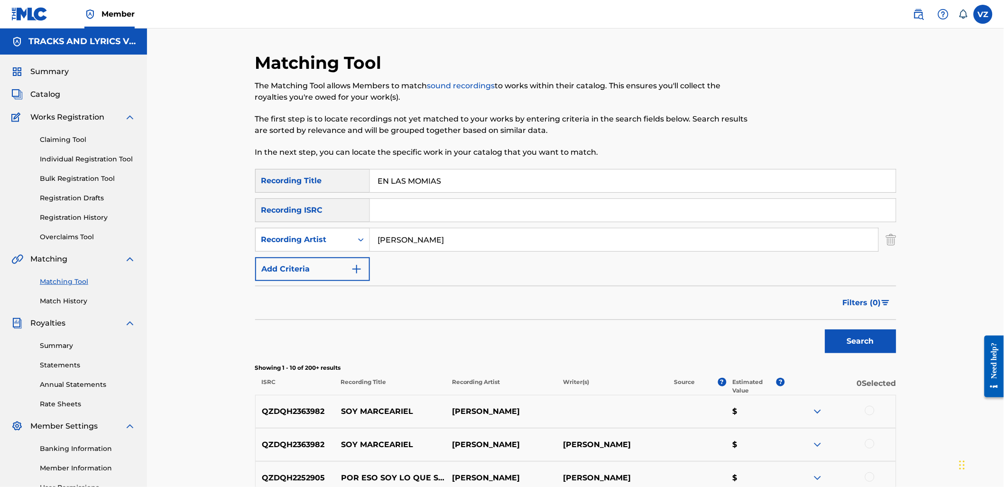
click at [266, 220] on div "SearchWithCriteriab2846c76-7798-454f-972f-ab576b5674fa Recording Title EN LAS M…" at bounding box center [575, 225] width 641 height 112
type input "[PERSON_NAME]"
click at [825, 329] on button "Search" at bounding box center [860, 341] width 71 height 24
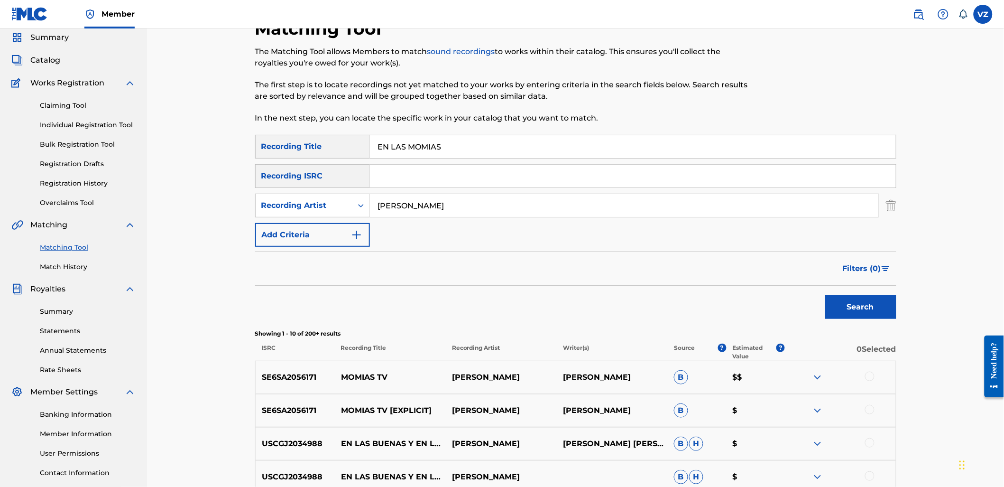
scroll to position [53, 0]
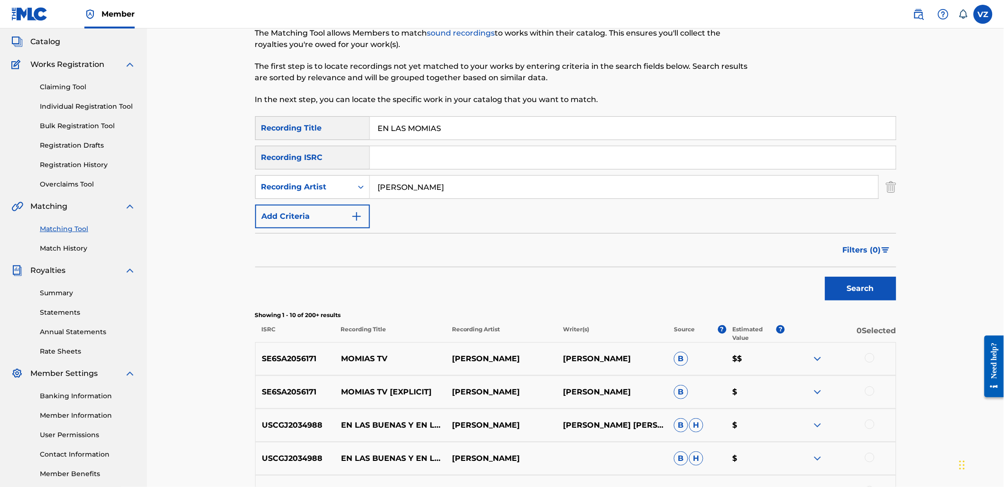
drag, startPoint x: 454, startPoint y: 192, endPoint x: 327, endPoint y: 199, distance: 127.4
click at [327, 199] on div "SearchWithCriteriab2846c76-7798-454f-972f-ab576b5674fa Recording Title EN LAS M…" at bounding box center [575, 172] width 641 height 112
drag, startPoint x: 323, startPoint y: 186, endPoint x: 322, endPoint y: 192, distance: 5.8
click at [323, 187] on div "Recording Artist" at bounding box center [303, 186] width 85 height 11
drag, startPoint x: 316, startPoint y: 209, endPoint x: 325, endPoint y: 207, distance: 9.3
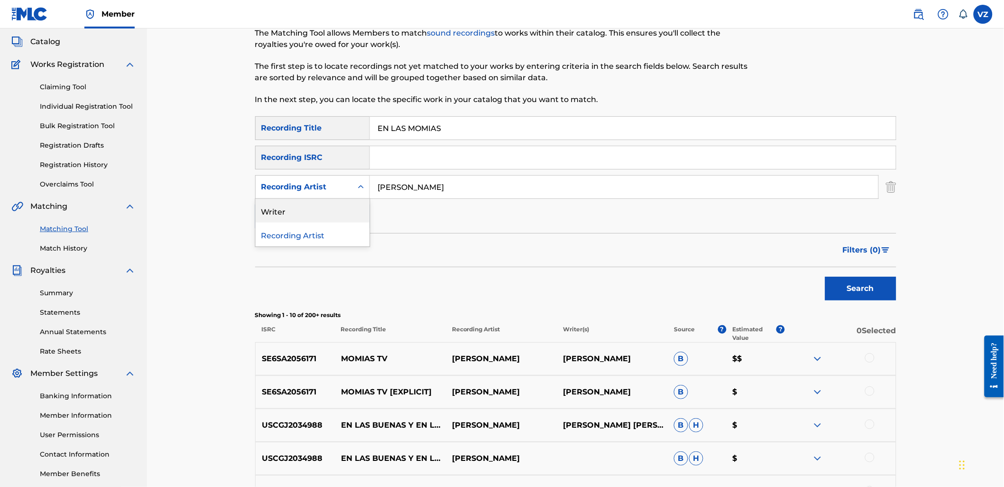
click at [318, 209] on div "Writer" at bounding box center [313, 211] width 114 height 24
click at [434, 188] on input "Search Form" at bounding box center [624, 187] width 509 height 23
paste input "[PERSON_NAME]"
type input "[PERSON_NAME]"
click at [878, 293] on button "Search" at bounding box center [860, 289] width 71 height 24
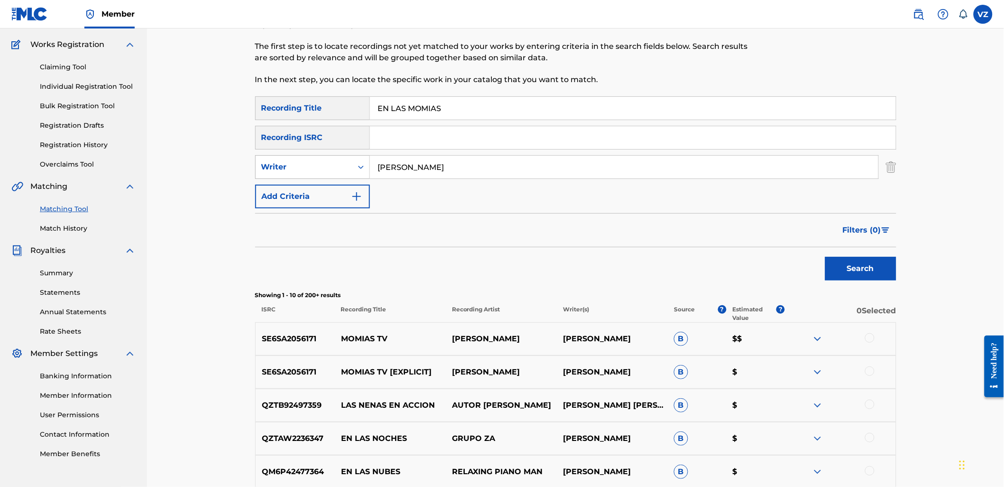
scroll to position [0, 0]
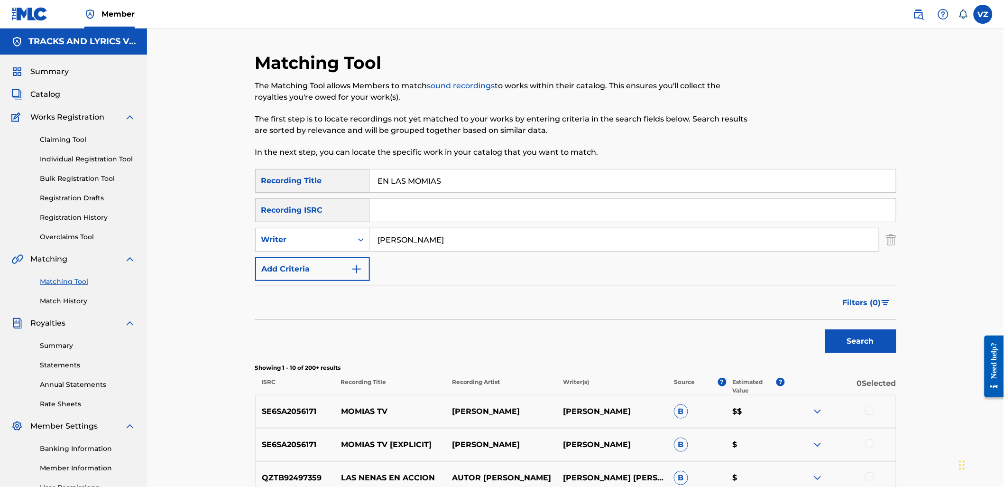
drag, startPoint x: 346, startPoint y: 177, endPoint x: 361, endPoint y: 188, distance: 17.6
click at [267, 177] on div "SearchWithCriteriab2846c76-7798-454f-972f-ab576b5674fa Recording Title EN LAS M…" at bounding box center [575, 181] width 641 height 24
paste input "MI PRIMER AMOR"
type input "MI PRIMER AMOR"
click at [847, 328] on div "Search" at bounding box center [859, 339] width 76 height 38
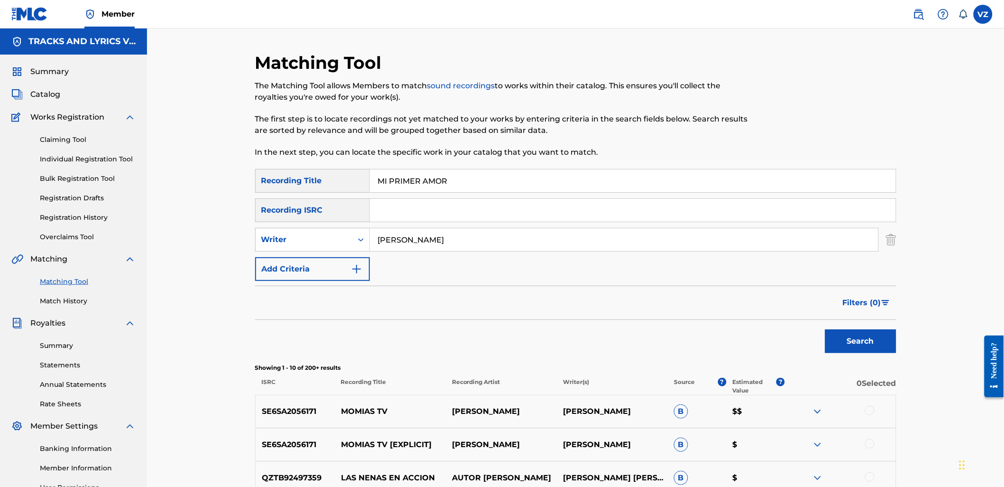
click at [847, 332] on button "Search" at bounding box center [860, 341] width 71 height 24
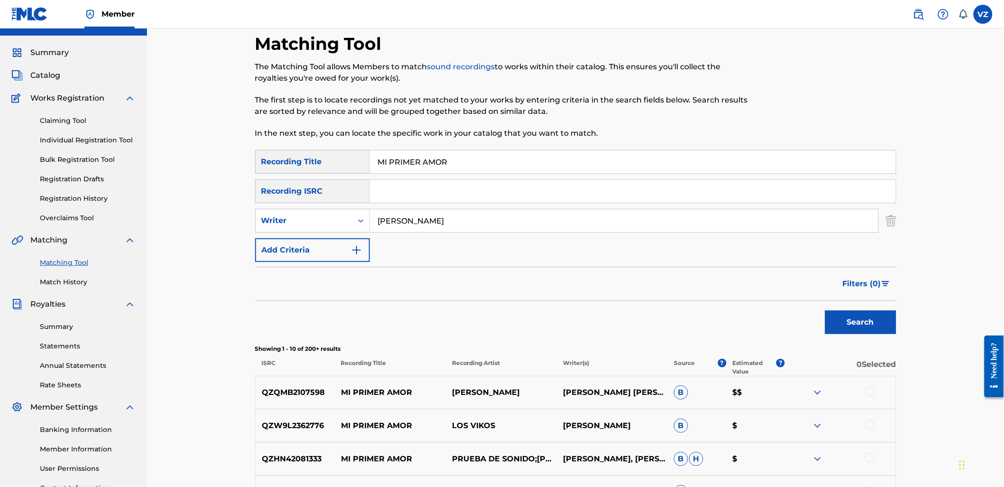
scroll to position [53, 0]
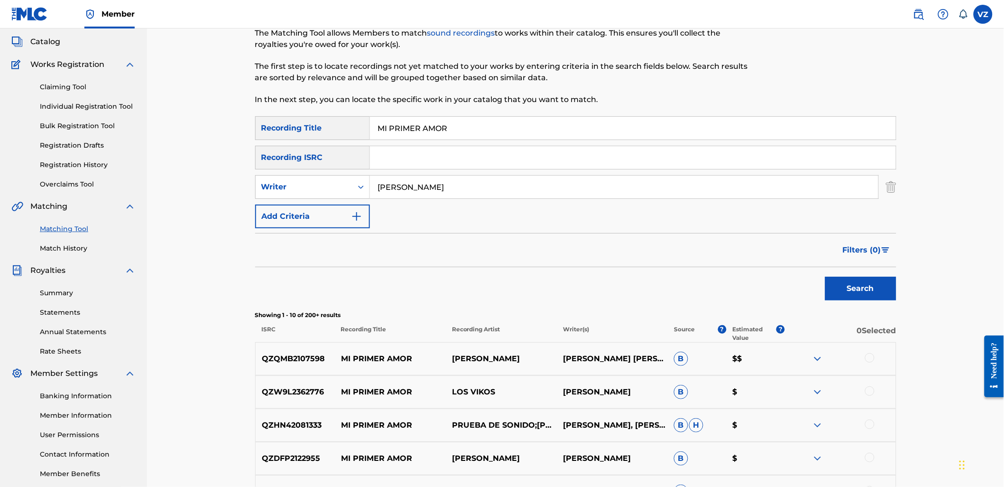
click at [819, 352] on div "QZQMB2107598 MI PRIMER AMOR [PERSON_NAME] [PERSON_NAME] [PERSON_NAME] B [PERSON…" at bounding box center [575, 358] width 641 height 33
click at [825, 361] on div at bounding box center [840, 358] width 111 height 11
click at [816, 358] on img at bounding box center [817, 358] width 11 height 11
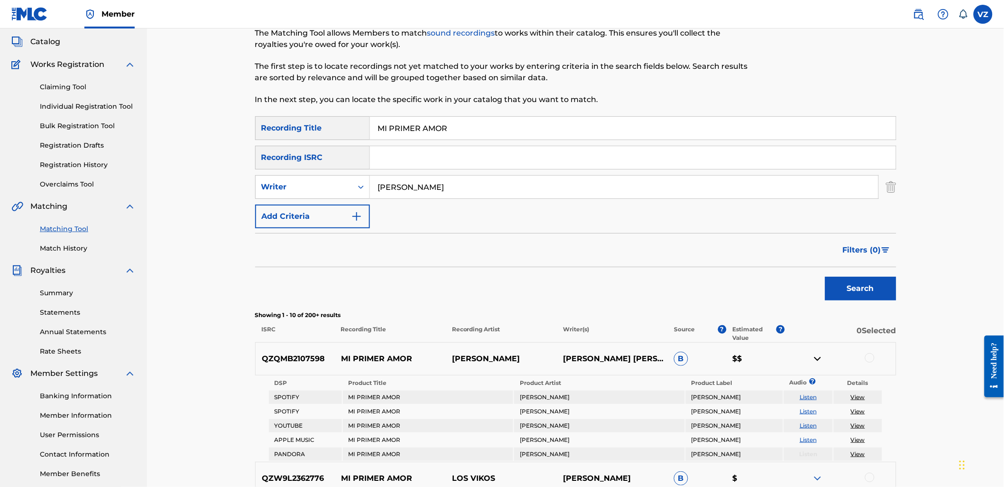
click at [813, 424] on link "Listen" at bounding box center [808, 425] width 17 height 7
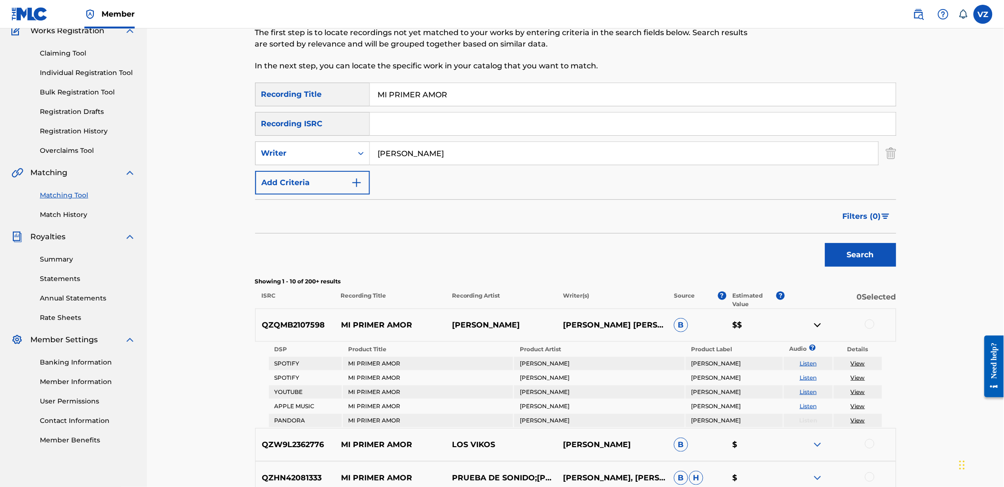
scroll to position [105, 0]
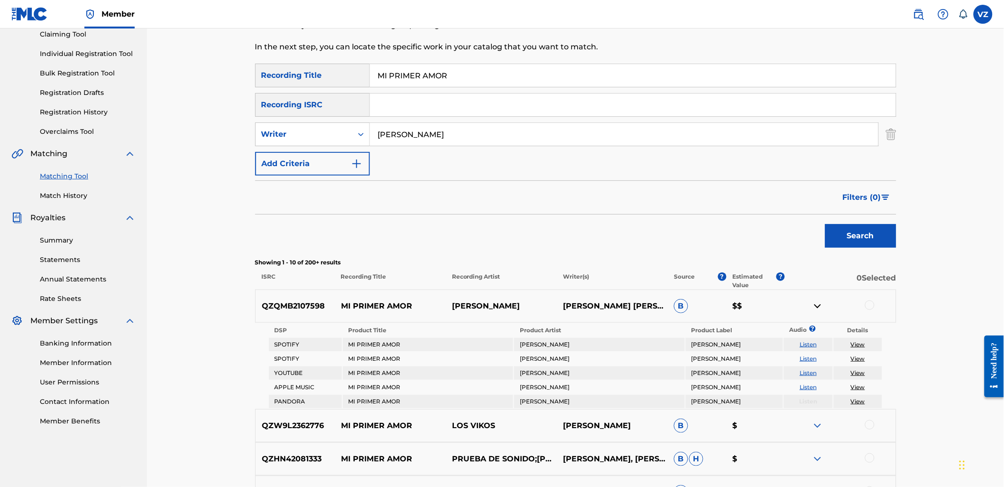
click at [870, 305] on div at bounding box center [869, 304] width 9 height 9
click at [816, 309] on img at bounding box center [817, 305] width 11 height 11
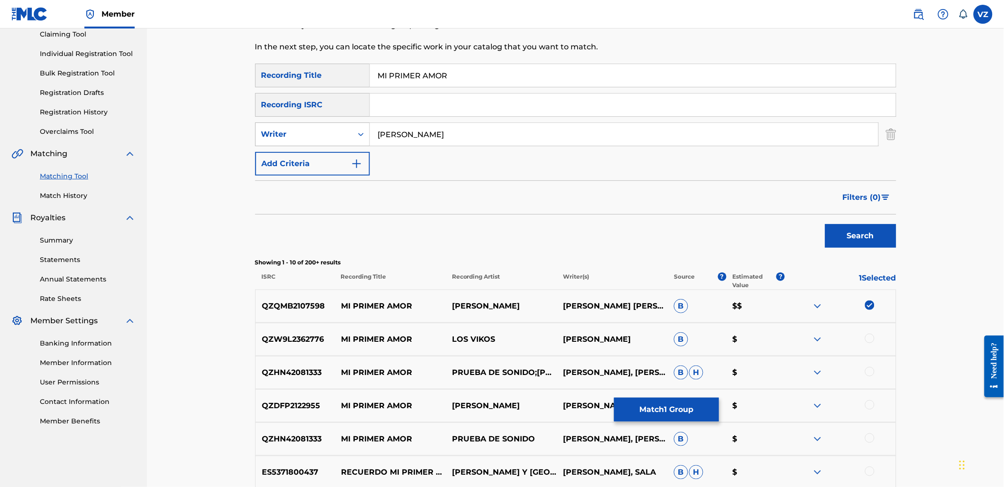
click at [361, 139] on icon "Search Form" at bounding box center [360, 134] width 9 height 9
drag, startPoint x: 357, startPoint y: 154, endPoint x: 366, endPoint y: 149, distance: 10.4
click at [357, 154] on div "Recording Artist" at bounding box center [313, 158] width 114 height 24
drag, startPoint x: 432, startPoint y: 121, endPoint x: 437, endPoint y: 121, distance: 5.2
click at [437, 121] on div "SearchWithCriteriab2846c76-7798-454f-972f-ab576b5674fa Recording Title MI PRIME…" at bounding box center [575, 120] width 641 height 112
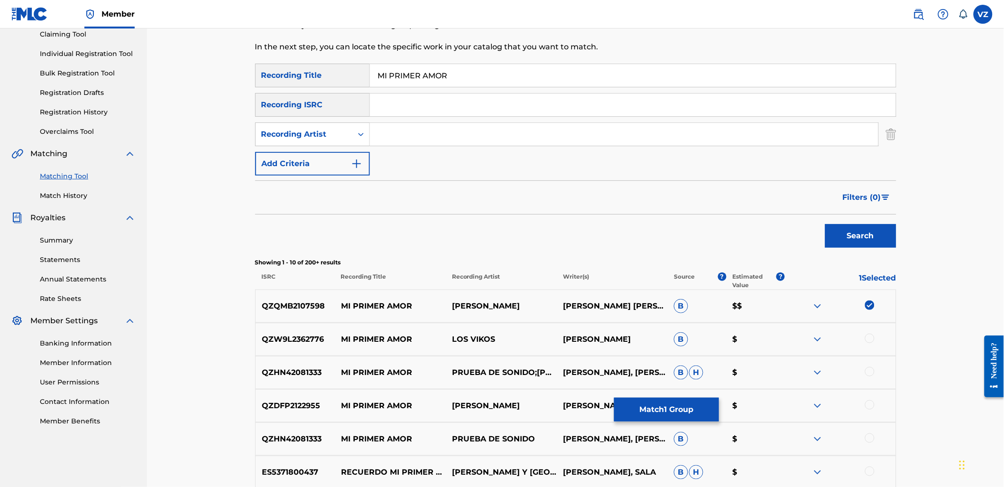
click at [433, 133] on input "Search Form" at bounding box center [624, 134] width 509 height 23
type input "[PERSON_NAME]"
click at [825, 224] on button "Search" at bounding box center [860, 236] width 71 height 24
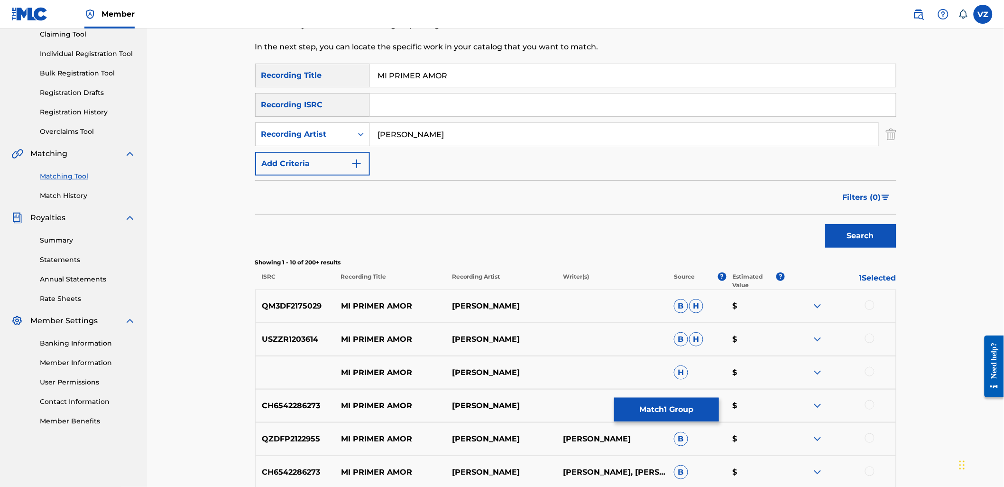
click at [700, 414] on button "Match 1 Group" at bounding box center [666, 410] width 105 height 24
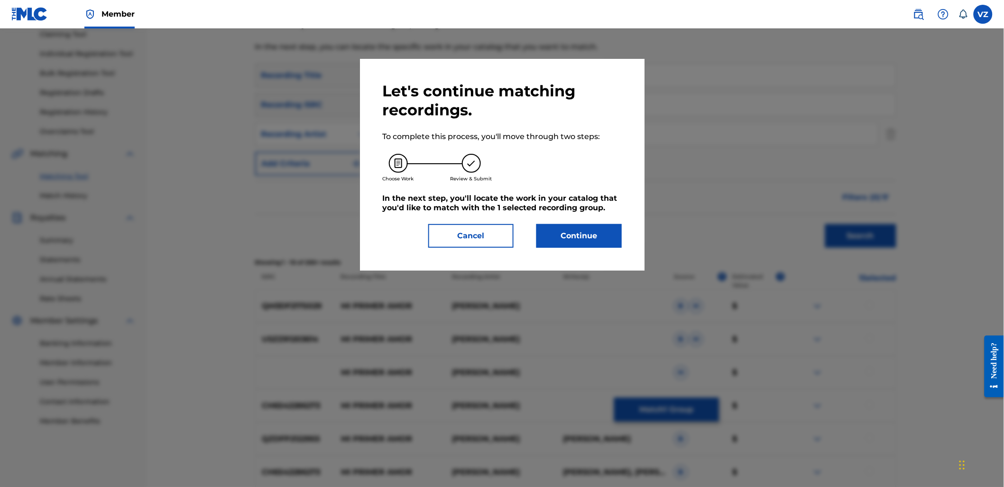
click at [605, 240] on button "Continue" at bounding box center [579, 236] width 85 height 24
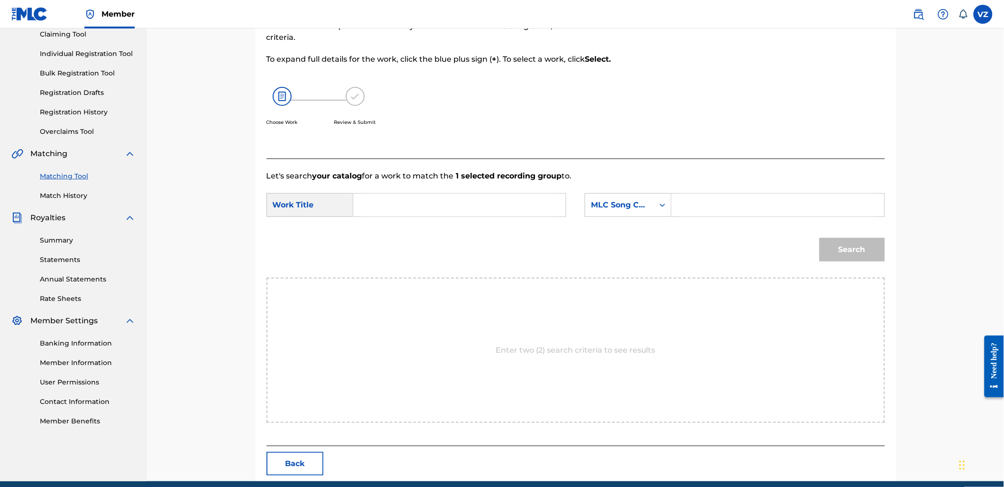
drag, startPoint x: 428, startPoint y: 191, endPoint x: 429, endPoint y: 200, distance: 8.6
click at [428, 192] on form "SearchWithCriteria5ae02112-4ebc-445e-8e5b-f3b43edeb763 Work Title SearchWithCri…" at bounding box center [576, 230] width 619 height 96
click at [429, 200] on input "Search Form" at bounding box center [459, 205] width 196 height 23
type input "m"
type input "mi primer amor"
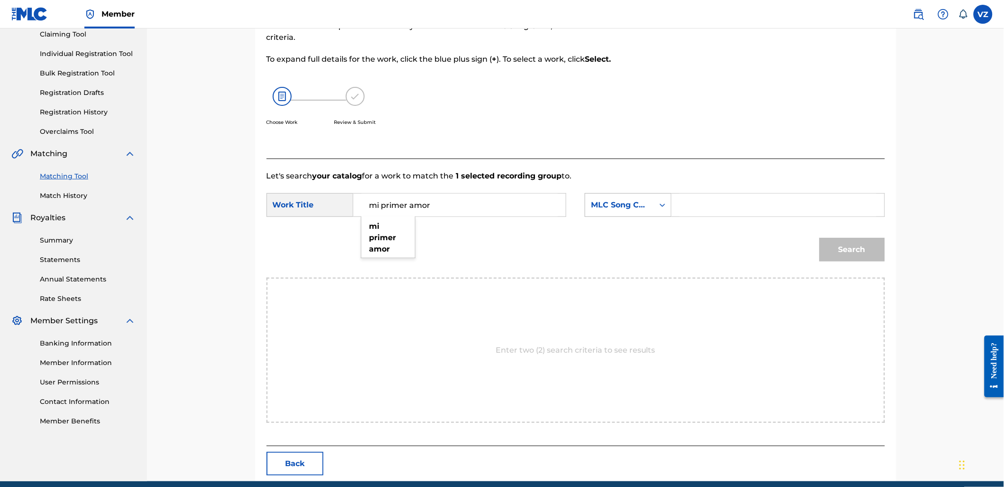
click at [639, 205] on div "MLC Song Code" at bounding box center [619, 204] width 57 height 11
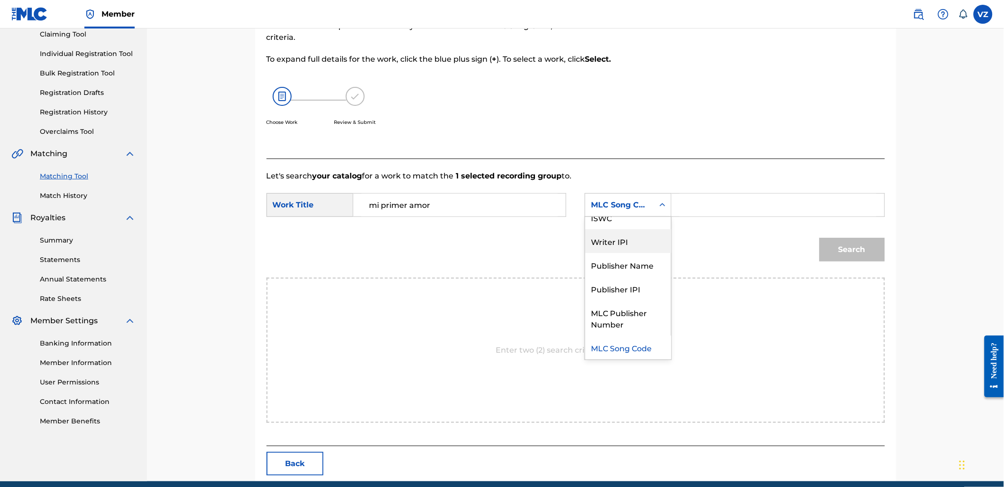
scroll to position [0, 0]
drag, startPoint x: 647, startPoint y: 234, endPoint x: 675, endPoint y: 218, distance: 31.7
click at [648, 233] on div "Writer Name" at bounding box center [628, 229] width 86 height 24
drag, startPoint x: 675, startPoint y: 218, endPoint x: 704, endPoint y: 207, distance: 31.4
click at [704, 207] on input "Search Form" at bounding box center [778, 205] width 196 height 23
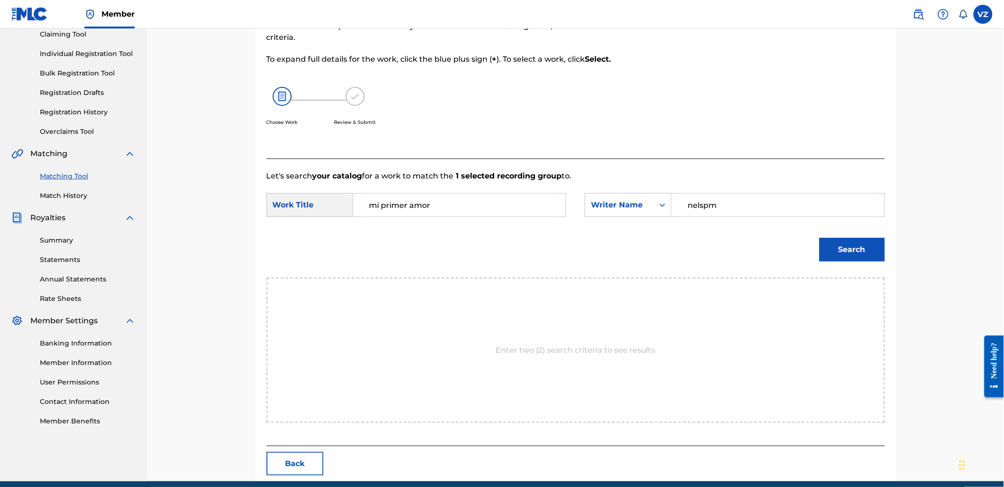
click at [820, 238] on button "Search" at bounding box center [852, 250] width 65 height 24
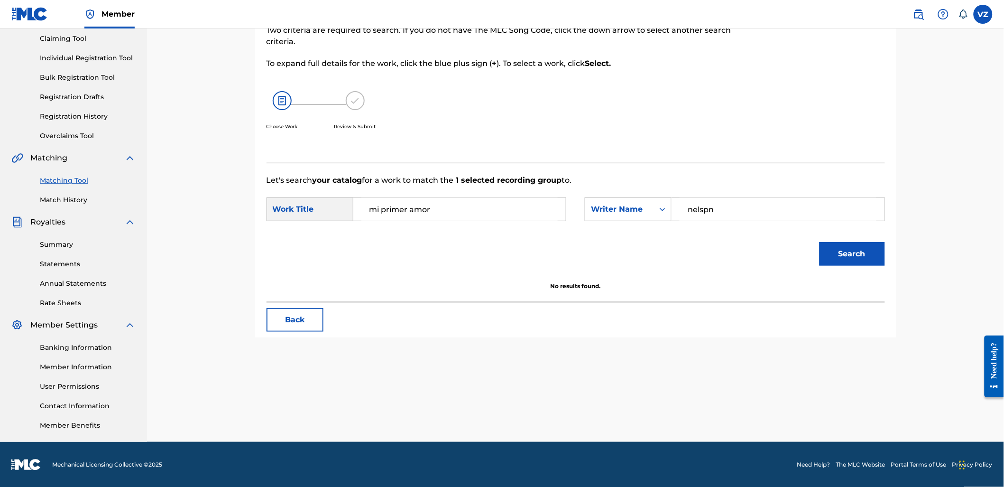
click at [820, 242] on button "Search" at bounding box center [852, 254] width 65 height 24
type input "[PERSON_NAME]"
click at [820, 242] on button "Search" at bounding box center [852, 254] width 65 height 24
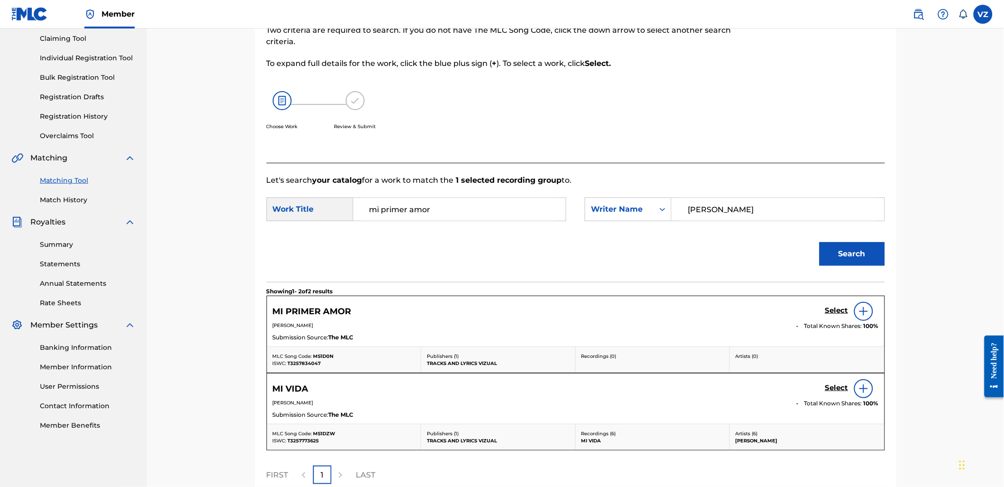
scroll to position [105, 0]
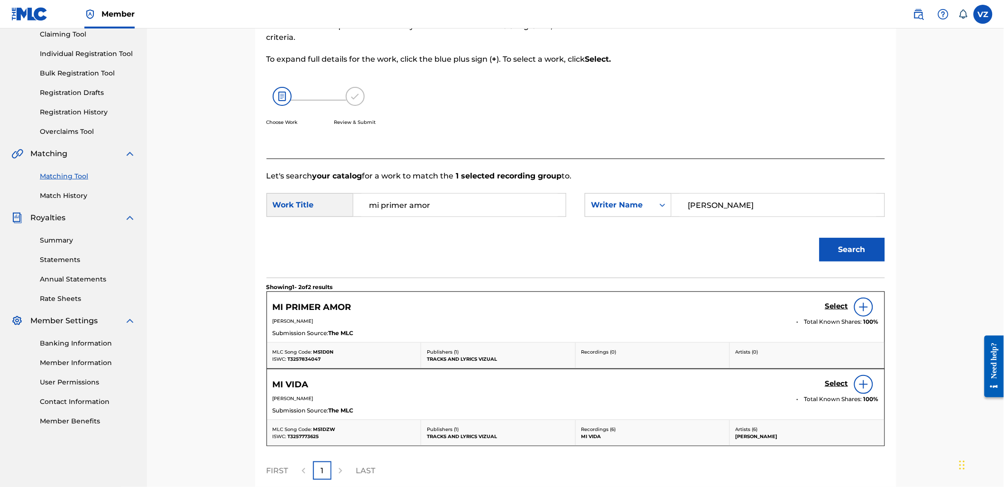
click at [835, 304] on h5 "Select" at bounding box center [836, 306] width 23 height 9
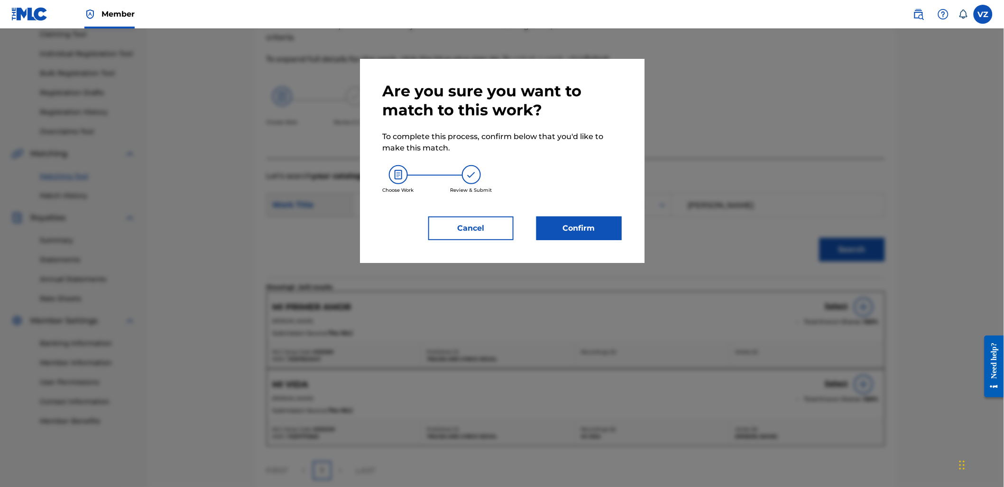
click at [575, 232] on button "Confirm" at bounding box center [579, 228] width 85 height 24
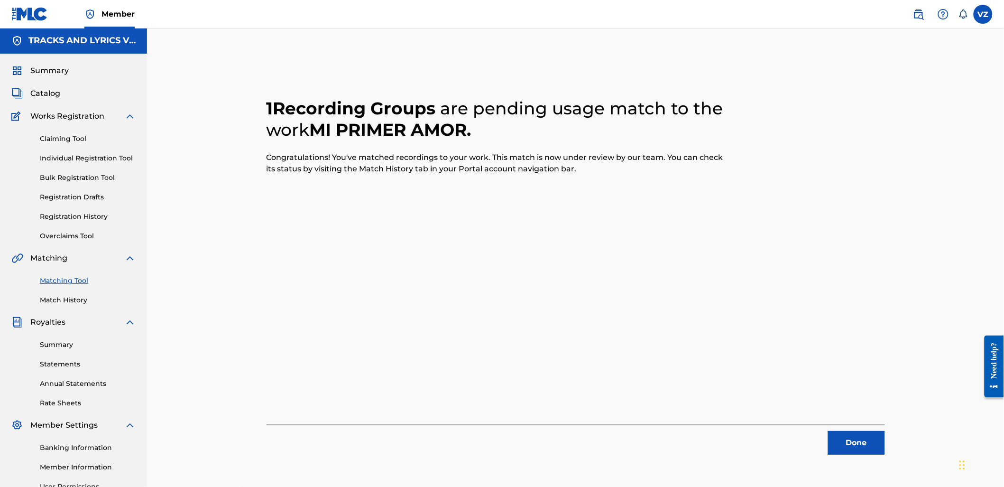
scroll to position [0, 0]
click at [860, 437] on button "Done" at bounding box center [856, 444] width 57 height 24
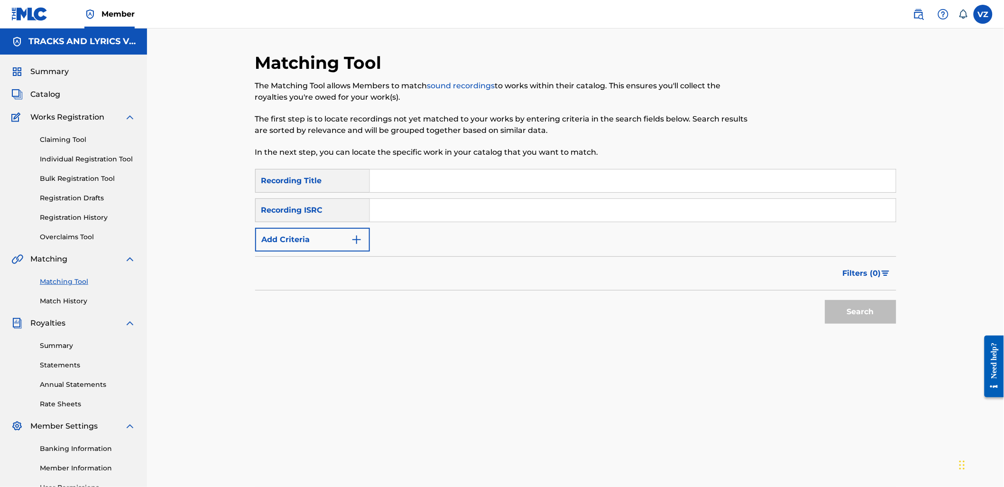
click at [547, 187] on input "Search Form" at bounding box center [633, 180] width 526 height 23
paste input "AL 100 CON MI PADRE"
type input "AL 100 CON MI PADRE"
click at [339, 236] on button "Add Criteria" at bounding box center [312, 240] width 115 height 24
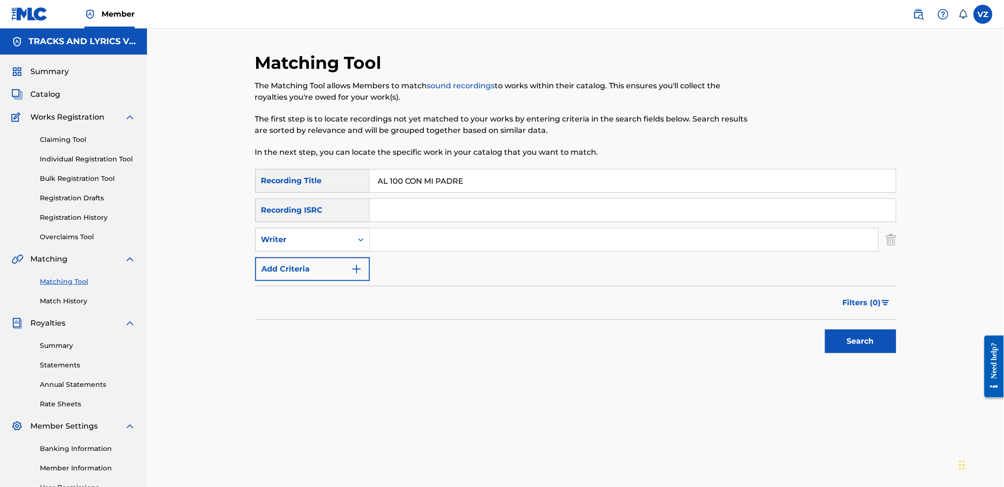
click at [397, 236] on input "Search Form" at bounding box center [624, 239] width 509 height 23
type input "[PERSON_NAME]"
click at [825, 329] on button "Search" at bounding box center [860, 341] width 71 height 24
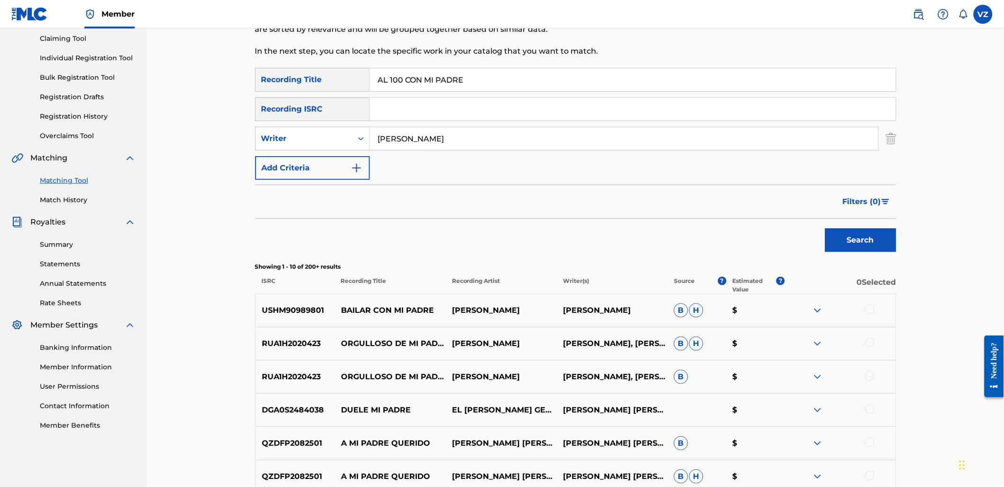
scroll to position [211, 0]
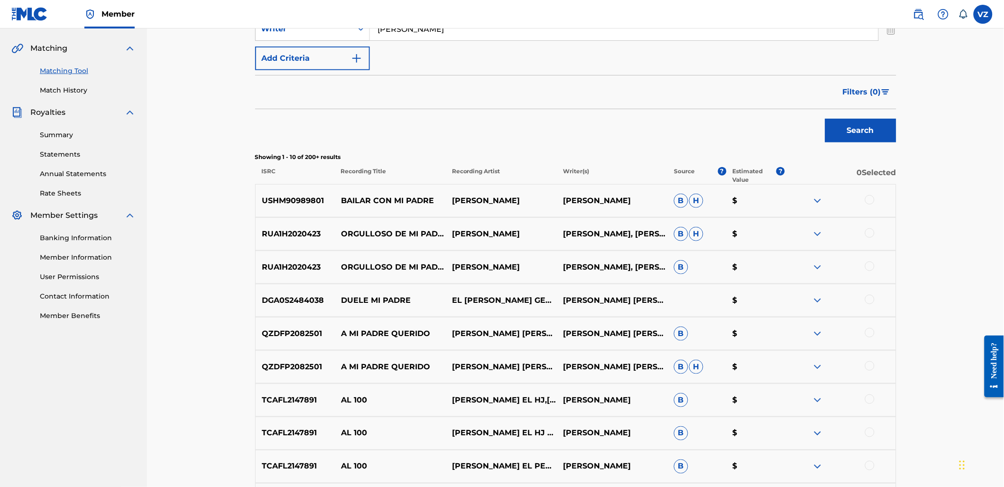
drag, startPoint x: 491, startPoint y: 34, endPoint x: 315, endPoint y: 27, distance: 175.2
click at [315, 27] on div "Member VZ VZ [PERSON_NAME] [EMAIL_ADDRESS][DOMAIN_NAME] Notification Preference…" at bounding box center [502, 210] width 1004 height 843
click at [295, 30] on div "Writer" at bounding box center [303, 28] width 85 height 11
drag, startPoint x: 318, startPoint y: 59, endPoint x: 441, endPoint y: 59, distance: 123.3
click at [318, 58] on div "Recording Artist" at bounding box center [313, 53] width 114 height 24
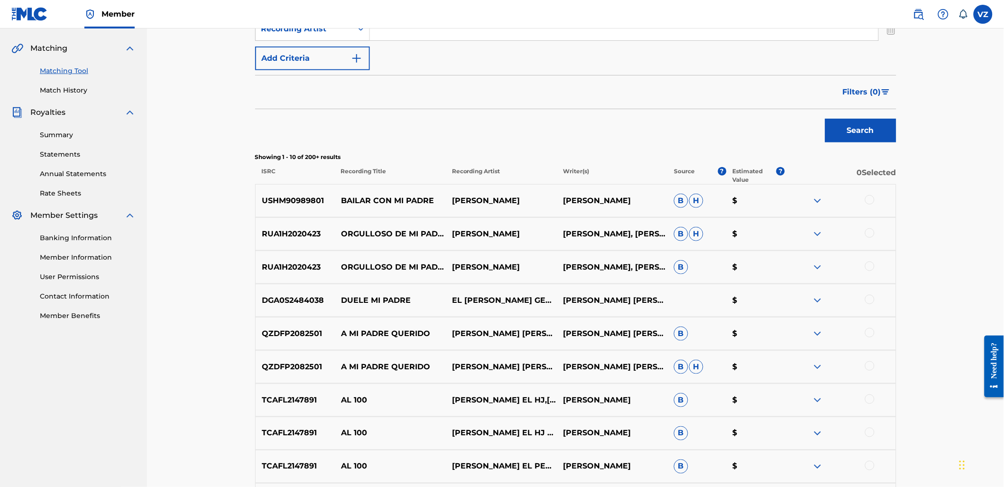
click at [534, 33] on input "Search Form" at bounding box center [624, 29] width 509 height 23
paste input "[PERSON_NAME]"
type input "[PERSON_NAME]"
click at [864, 128] on button "Search" at bounding box center [860, 131] width 71 height 24
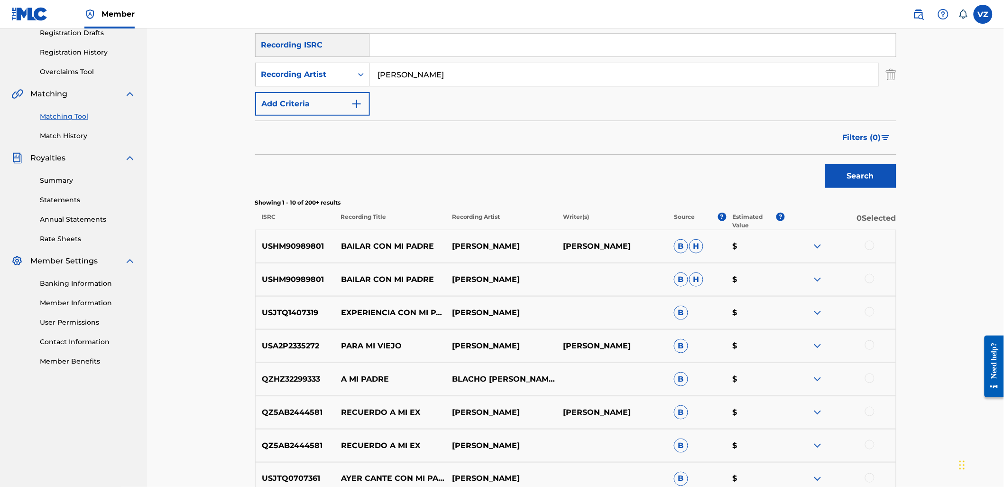
scroll to position [105, 0]
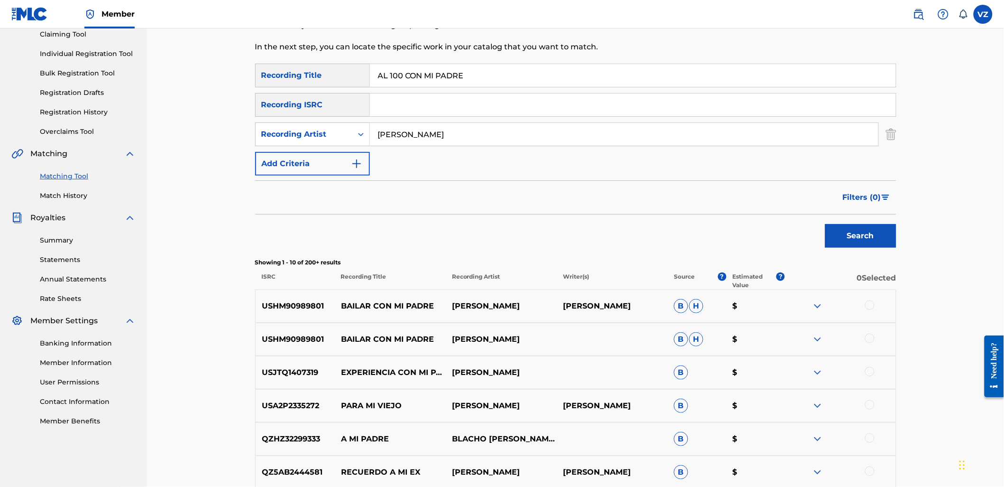
paste input "EL RELOJITO"
drag, startPoint x: 508, startPoint y: 70, endPoint x: 262, endPoint y: 57, distance: 246.0
click at [257, 58] on div "Matching Tool The Matching Tool allows Members to match sound recordings to wor…" at bounding box center [575, 320] width 641 height 746
type input "EL RELOJITO"
click at [874, 243] on button "Search" at bounding box center [860, 236] width 71 height 24
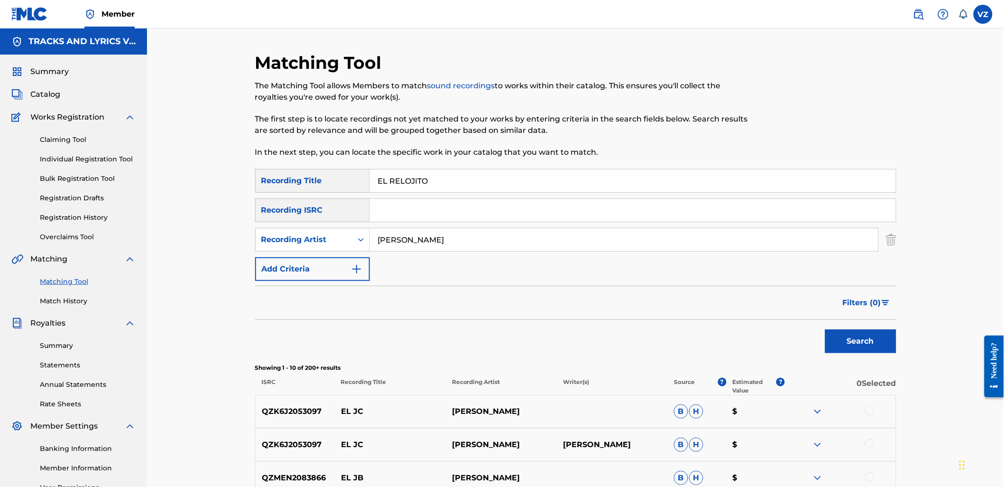
scroll to position [263, 0]
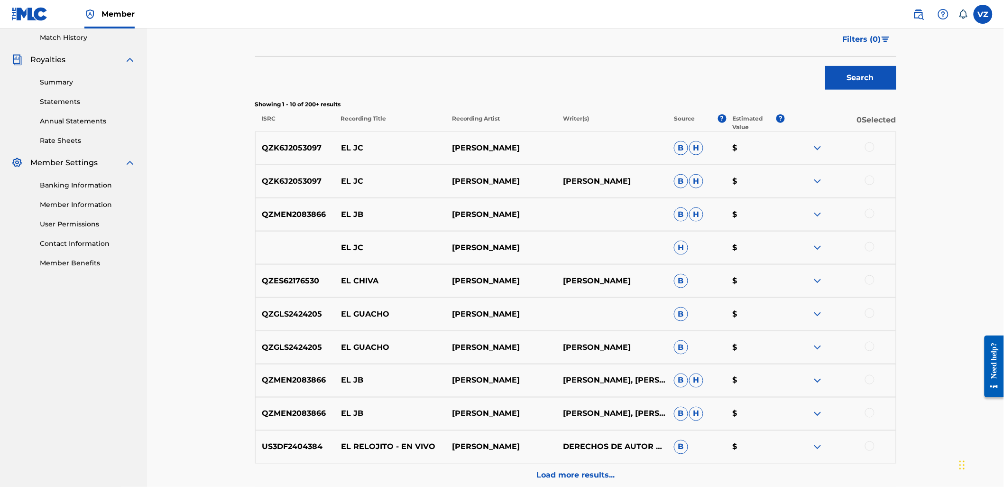
click at [592, 478] on p "Load more results..." at bounding box center [576, 475] width 78 height 11
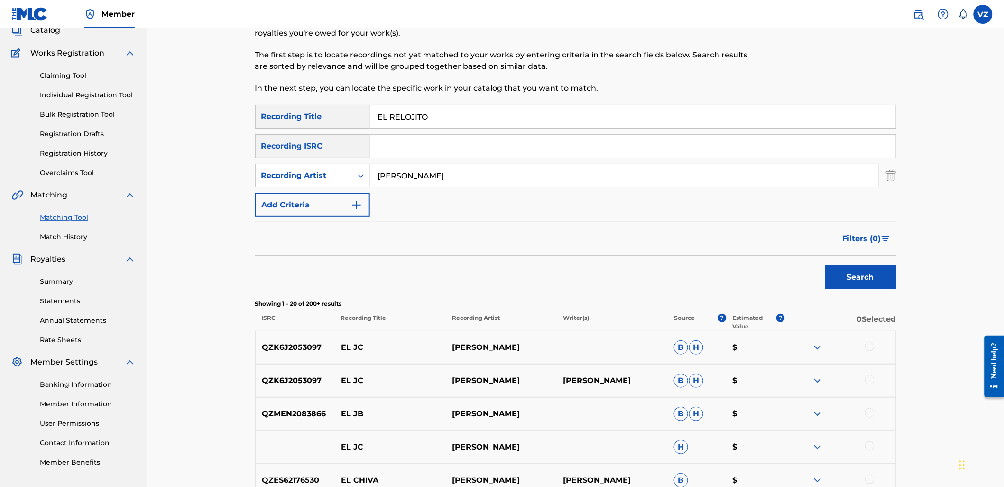
scroll to position [0, 0]
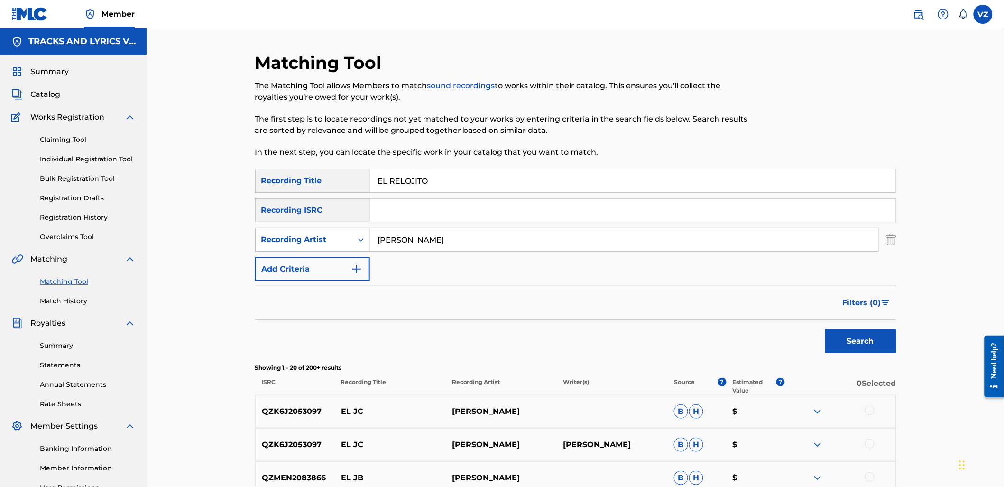
drag, startPoint x: 491, startPoint y: 244, endPoint x: 321, endPoint y: 232, distance: 169.8
click at [321, 232] on div "SearchWithCriteria3ddd5027-0f4a-428d-9a5d-5d47f9793041 Recording Artist [PERSON…" at bounding box center [575, 240] width 641 height 24
paste input "EL RELOJITO"
drag, startPoint x: 440, startPoint y: 247, endPoint x: 331, endPoint y: 240, distance: 108.8
click at [331, 240] on div "SearchWithCriteria3ddd5027-0f4a-428d-9a5d-5d47f9793041 Recording Artist EL RELO…" at bounding box center [575, 240] width 641 height 24
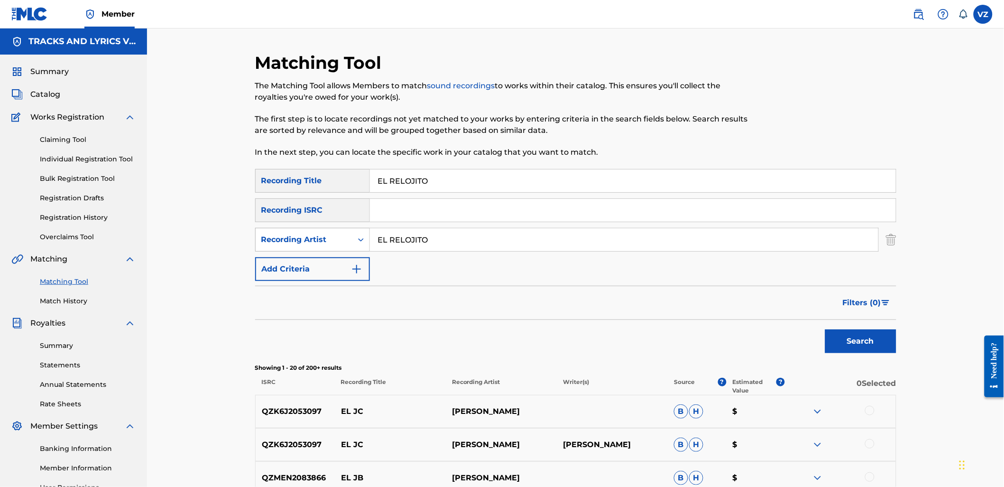
type input "EL RELOJITO"
click at [331, 239] on div "Recording Artist" at bounding box center [303, 239] width 85 height 11
click at [326, 267] on div "Writer" at bounding box center [313, 263] width 114 height 24
click at [385, 245] on input "Search Form" at bounding box center [624, 239] width 509 height 23
paste input "[PERSON_NAME]"
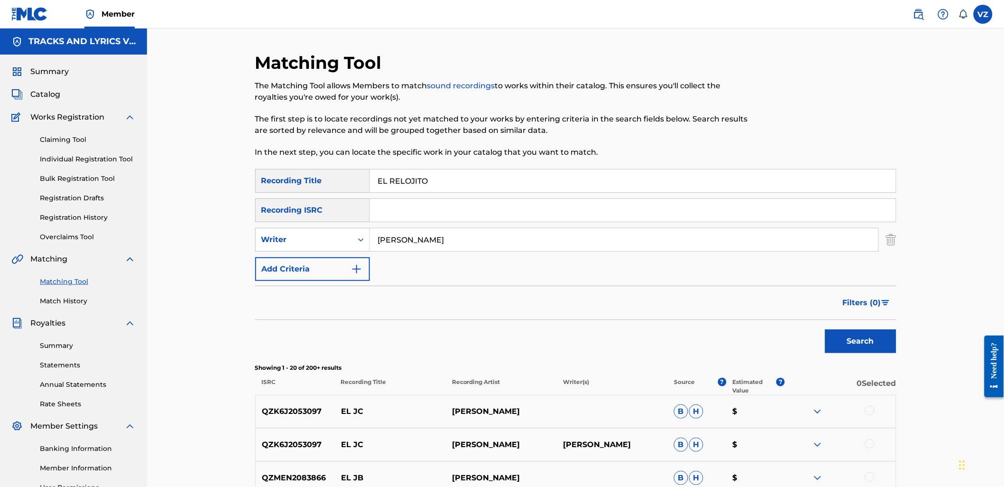
drag, startPoint x: 418, startPoint y: 241, endPoint x: 214, endPoint y: 237, distance: 204.0
click at [516, 243] on input "[PERSON_NAME]" at bounding box center [624, 239] width 509 height 23
paste input "[PERSON_NAME],"
type input "[PERSON_NAME]"
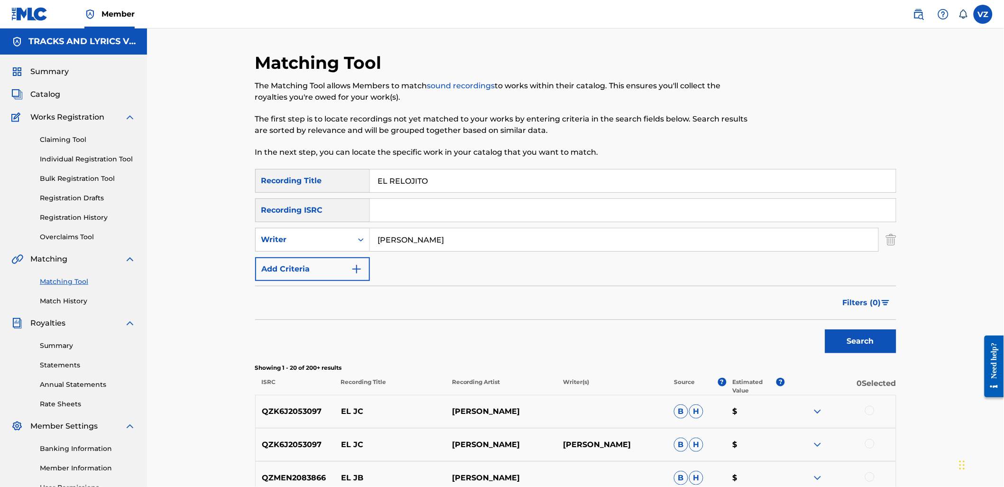
click at [825, 329] on button "Search" at bounding box center [860, 341] width 71 height 24
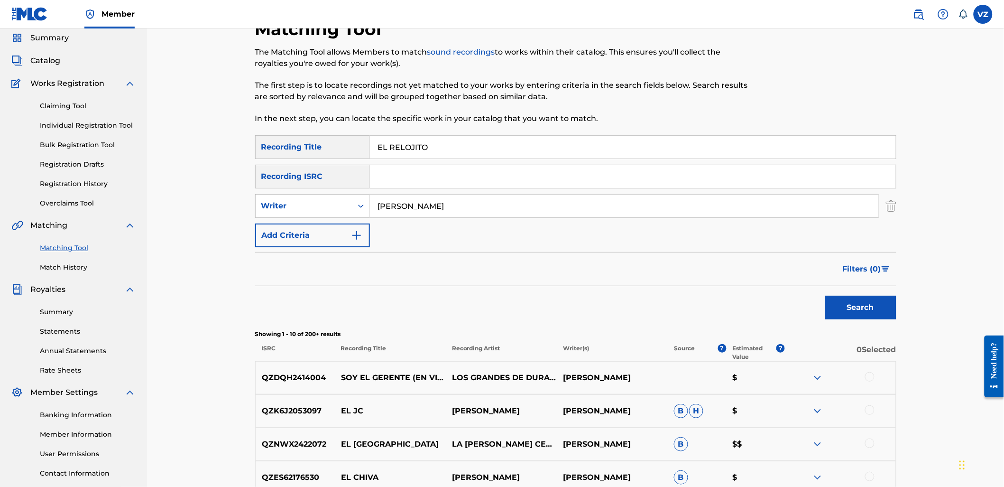
scroll to position [53, 0]
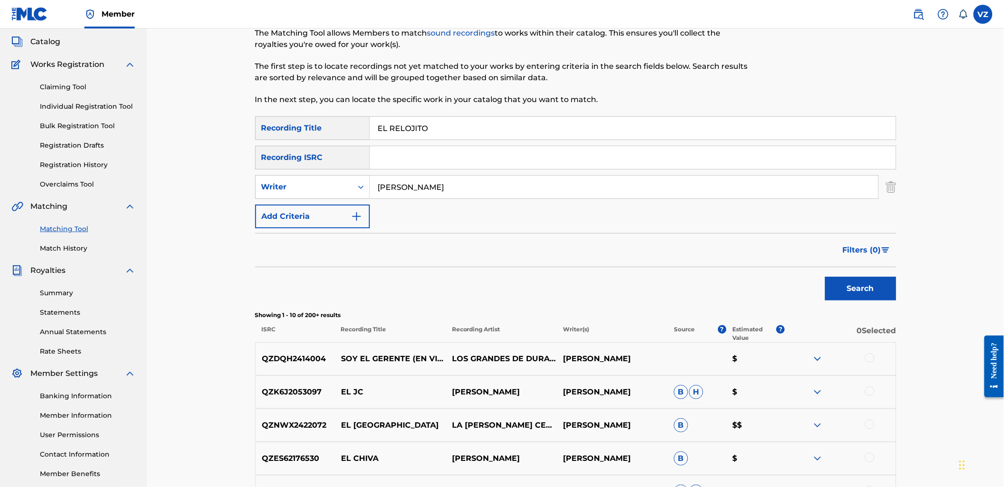
paste input "DEPARTAMENTOS MZ"
drag, startPoint x: 432, startPoint y: 125, endPoint x: 381, endPoint y: 125, distance: 50.8
click at [381, 125] on input "EDEPARTAMENTOS MZ" at bounding box center [633, 128] width 526 height 23
type input "DEPARTAMENTOS MZ"
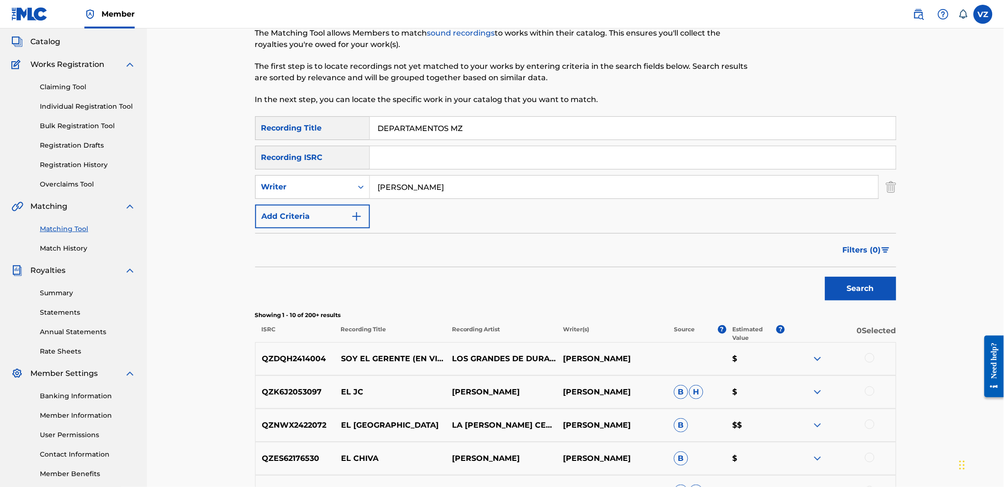
click at [825, 277] on button "Search" at bounding box center [860, 289] width 71 height 24
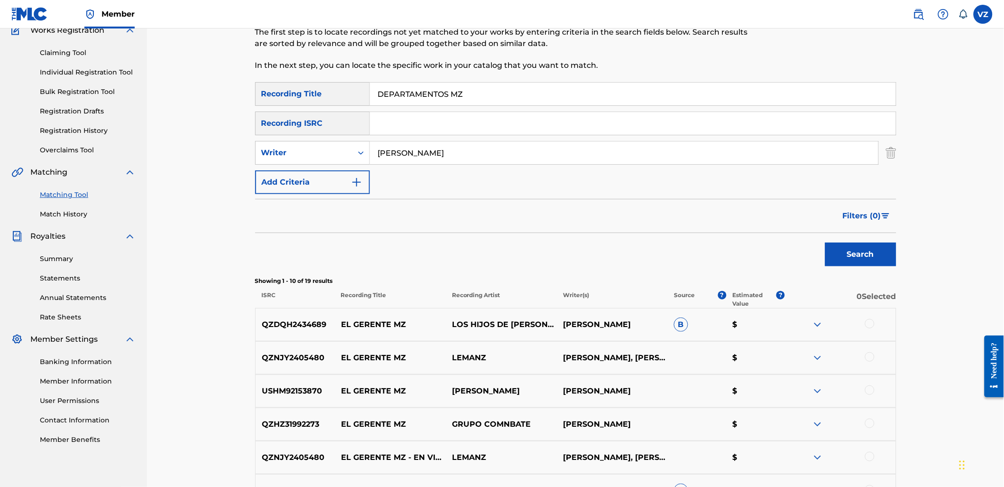
scroll to position [105, 0]
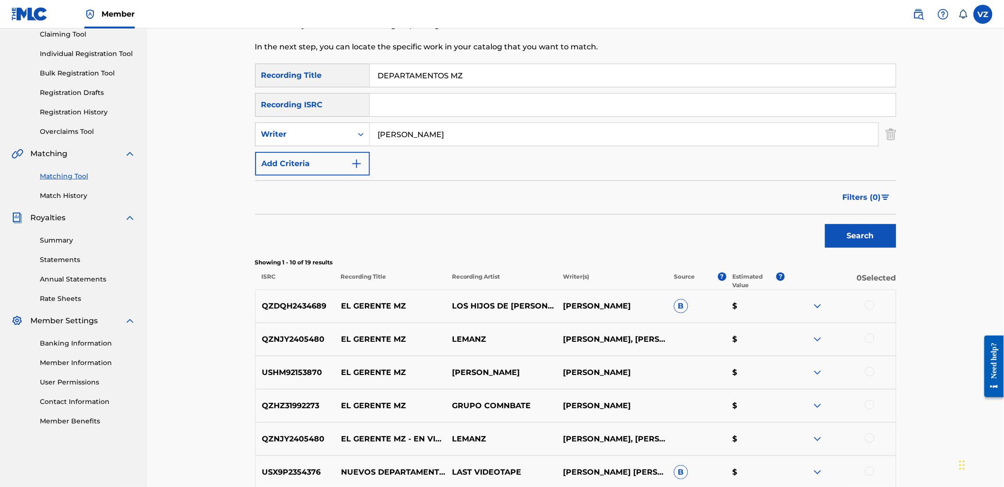
drag, startPoint x: 516, startPoint y: 135, endPoint x: 323, endPoint y: 118, distance: 193.9
click at [328, 116] on div "SearchWithCriteriab2846c76-7798-454f-972f-ab576b5674fa Recording Title DEPARTAM…" at bounding box center [575, 120] width 641 height 112
type input "[PERSON_NAME]"
drag, startPoint x: 331, startPoint y: 134, endPoint x: 334, endPoint y: 148, distance: 13.5
click at [332, 145] on div "Writer" at bounding box center [312, 134] width 115 height 24
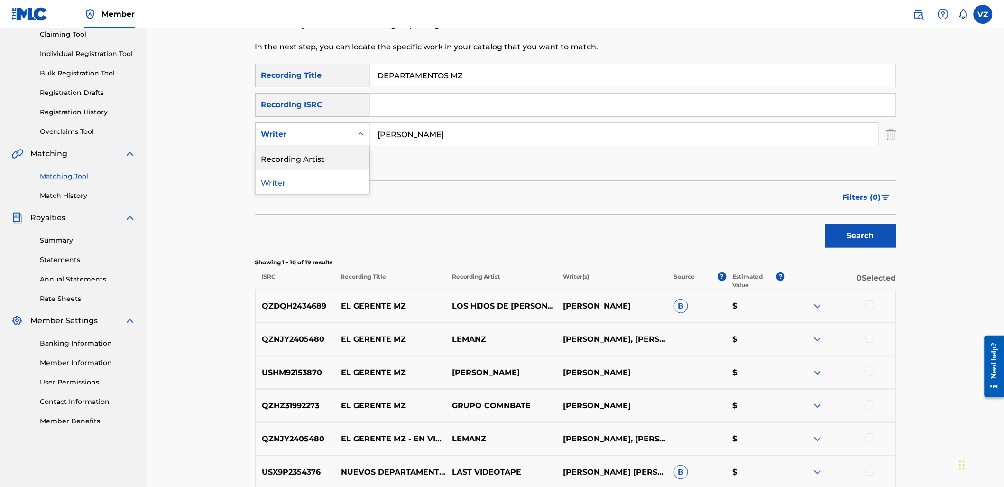
click at [362, 165] on div "Recording Artist" at bounding box center [313, 158] width 114 height 24
click at [527, 134] on input "Search Form" at bounding box center [624, 134] width 509 height 23
type input "[PERSON_NAME]"
click at [825, 224] on button "Search" at bounding box center [860, 236] width 71 height 24
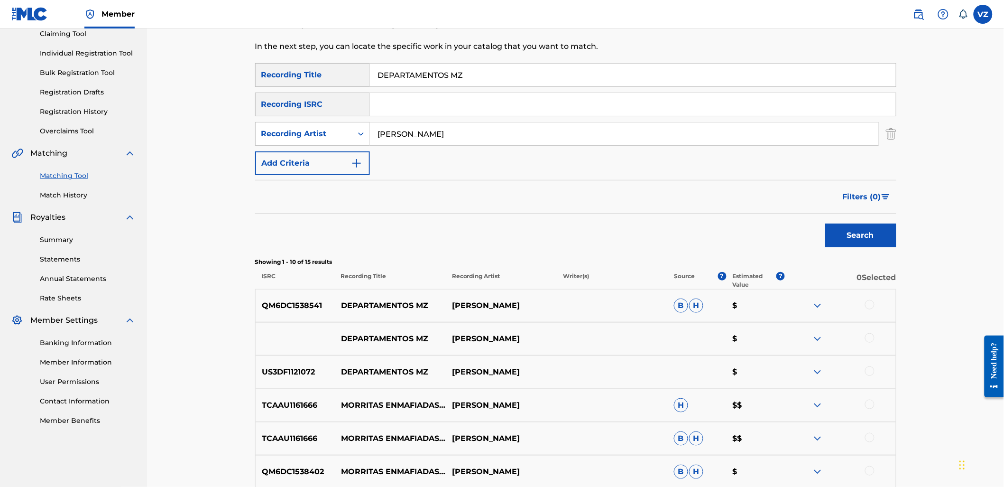
scroll to position [158, 0]
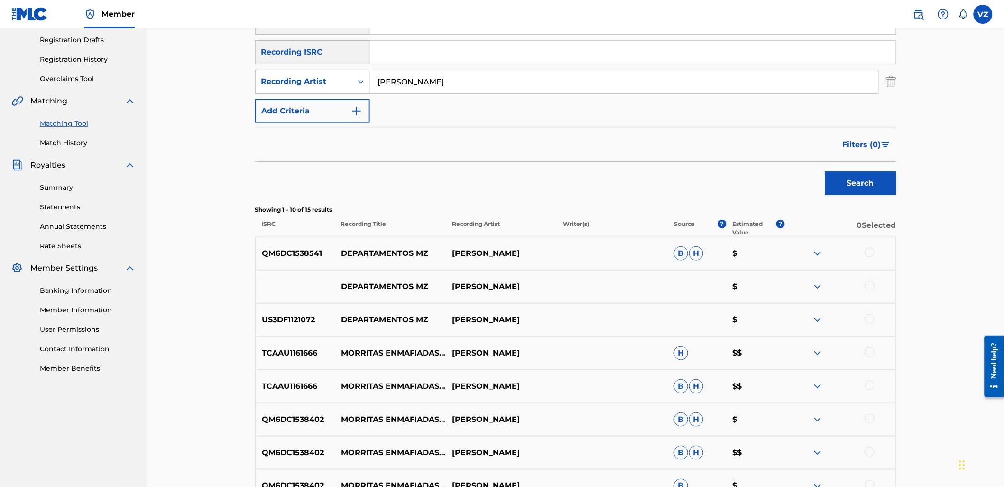
click at [865, 250] on div at bounding box center [869, 252] width 9 height 9
click at [871, 283] on div at bounding box center [869, 285] width 9 height 9
click at [871, 321] on div at bounding box center [869, 318] width 9 height 9
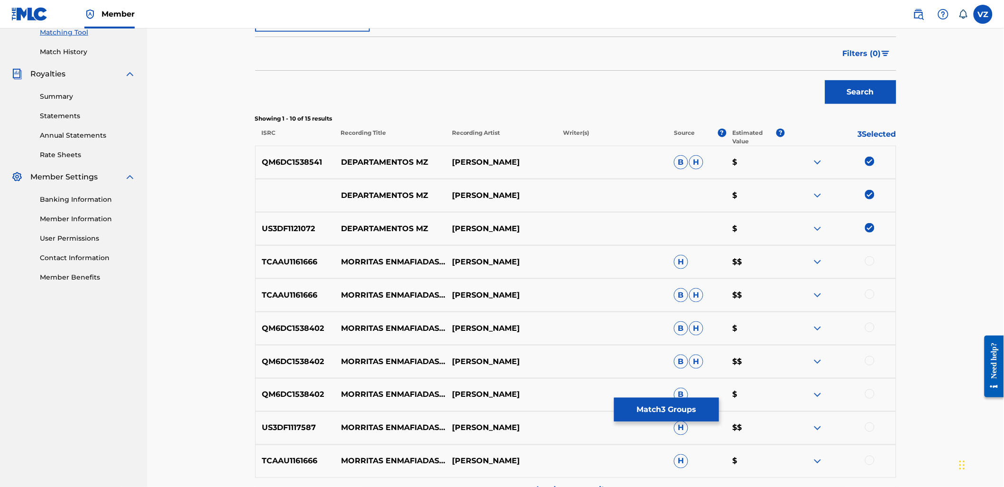
scroll to position [263, 0]
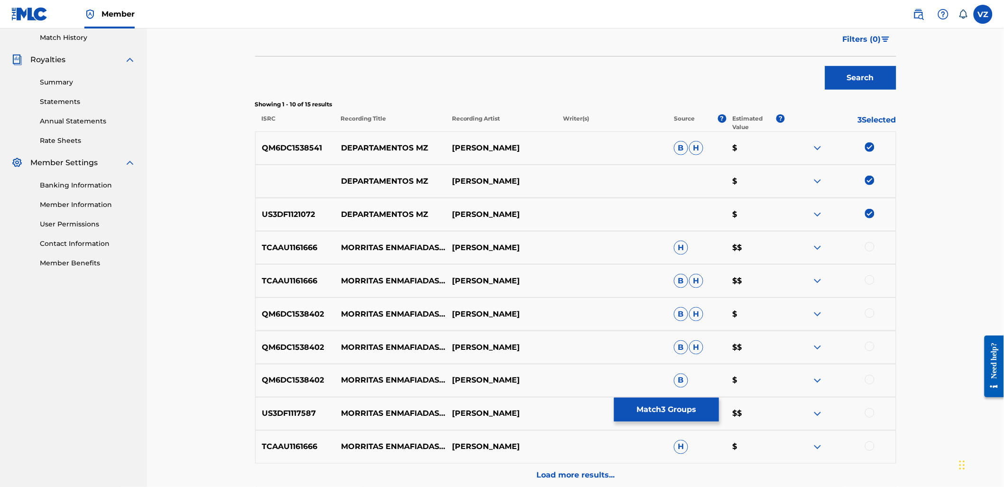
click at [869, 246] on div at bounding box center [869, 246] width 9 height 9
click at [876, 280] on div at bounding box center [840, 280] width 111 height 11
click at [873, 281] on div at bounding box center [869, 279] width 9 height 9
click at [873, 309] on div "QM6DC1538402 MORRITAS ENMAFIADAS / EL GUARDA ESPALDA / DEPARTAMENTOS MZ [PERSON…" at bounding box center [575, 313] width 641 height 33
click at [874, 315] on div at bounding box center [869, 312] width 9 height 9
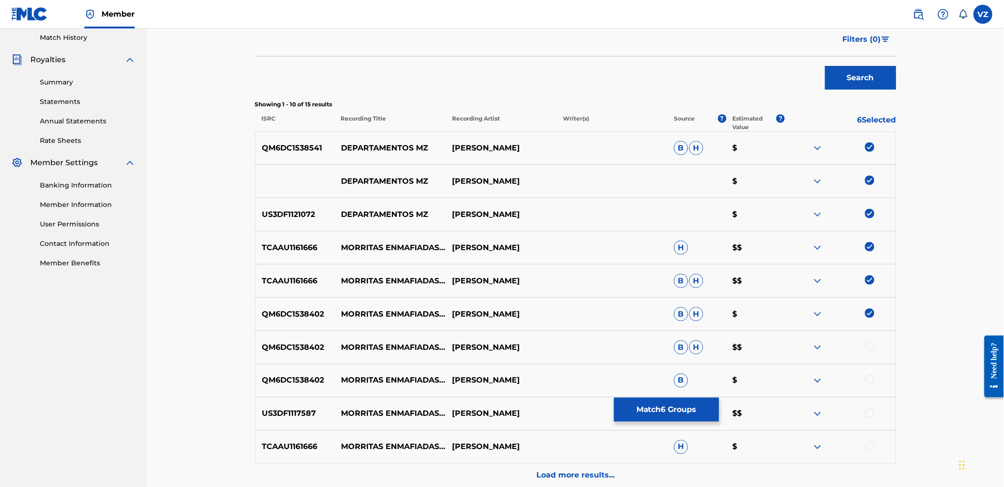
click at [874, 349] on div at bounding box center [869, 346] width 9 height 9
drag, startPoint x: 870, startPoint y: 376, endPoint x: 870, endPoint y: 394, distance: 18.0
click at [870, 380] on div at bounding box center [869, 379] width 9 height 9
drag, startPoint x: 867, startPoint y: 414, endPoint x: 867, endPoint y: 423, distance: 9.0
click at [867, 416] on div at bounding box center [869, 412] width 9 height 9
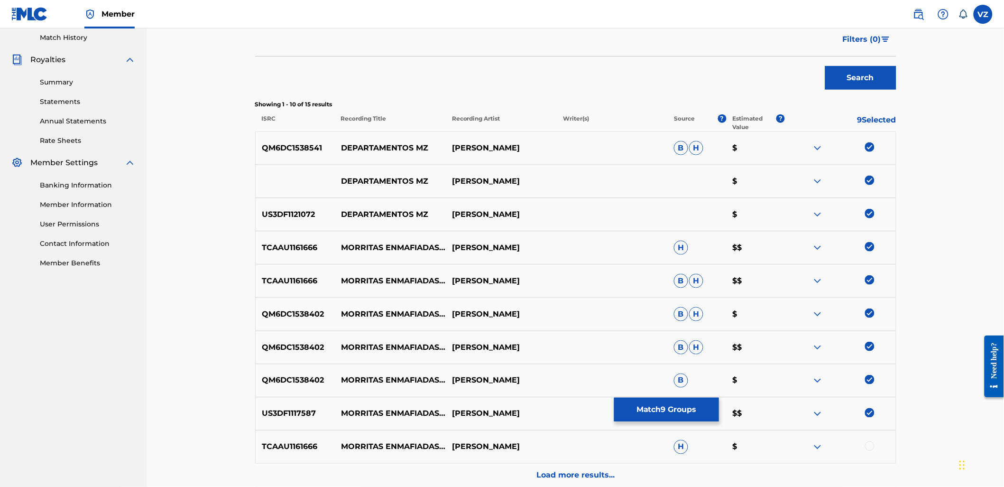
click at [871, 444] on div at bounding box center [869, 445] width 9 height 9
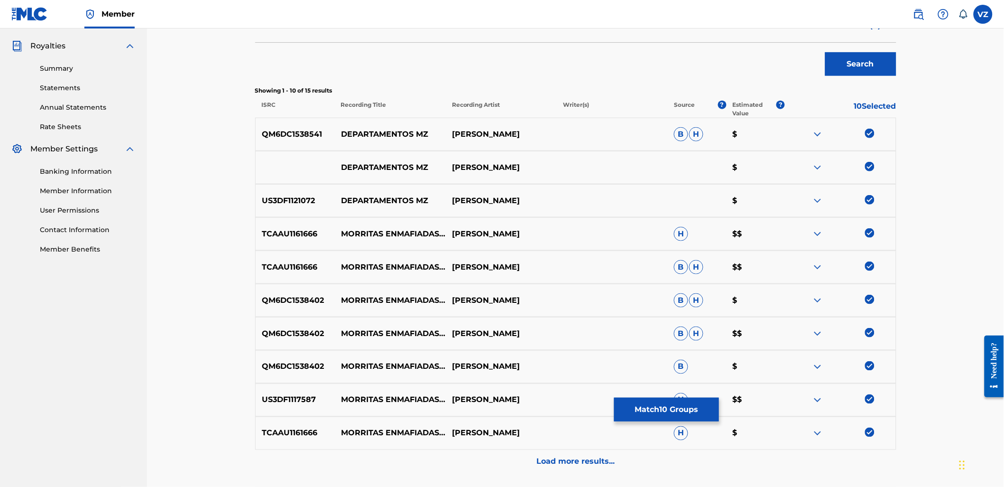
scroll to position [316, 0]
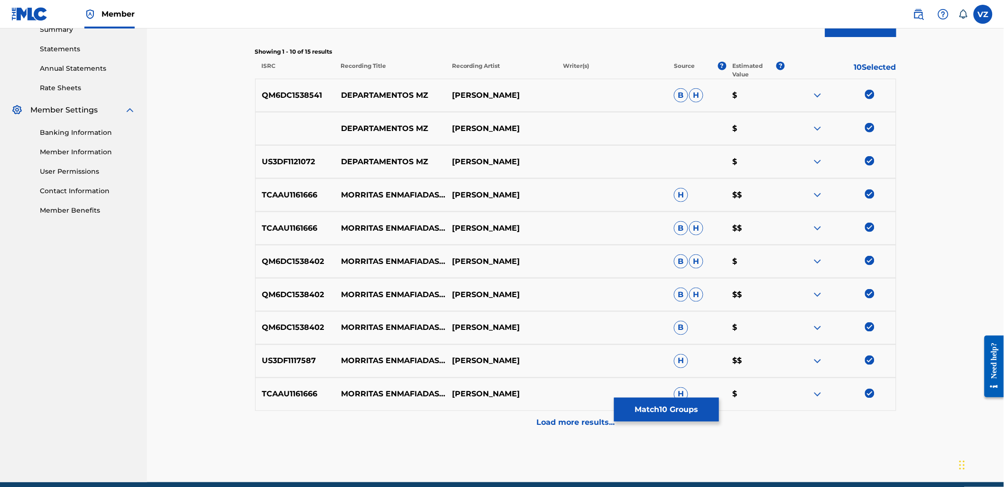
click at [648, 419] on button "Match 10 Groups" at bounding box center [666, 410] width 105 height 24
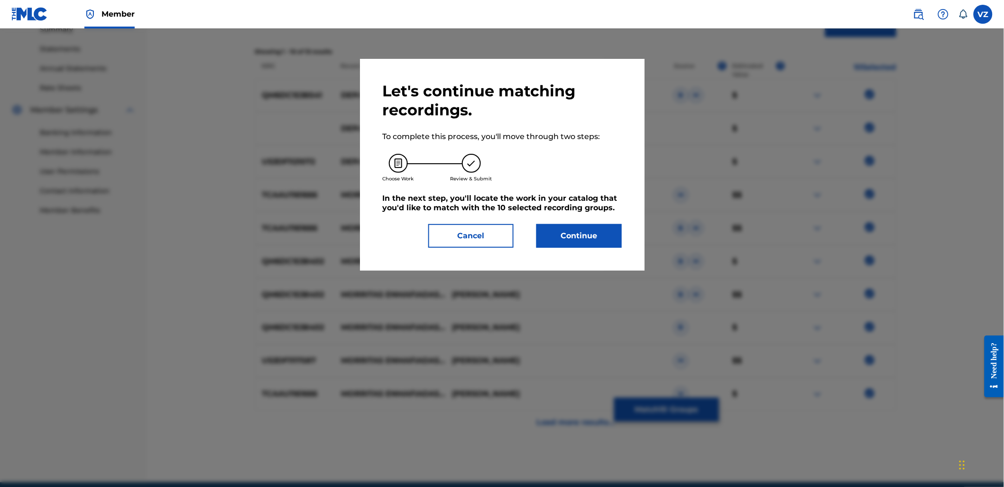
drag, startPoint x: 487, startPoint y: 225, endPoint x: 489, endPoint y: 230, distance: 5.6
click at [487, 226] on button "Cancel" at bounding box center [470, 236] width 85 height 24
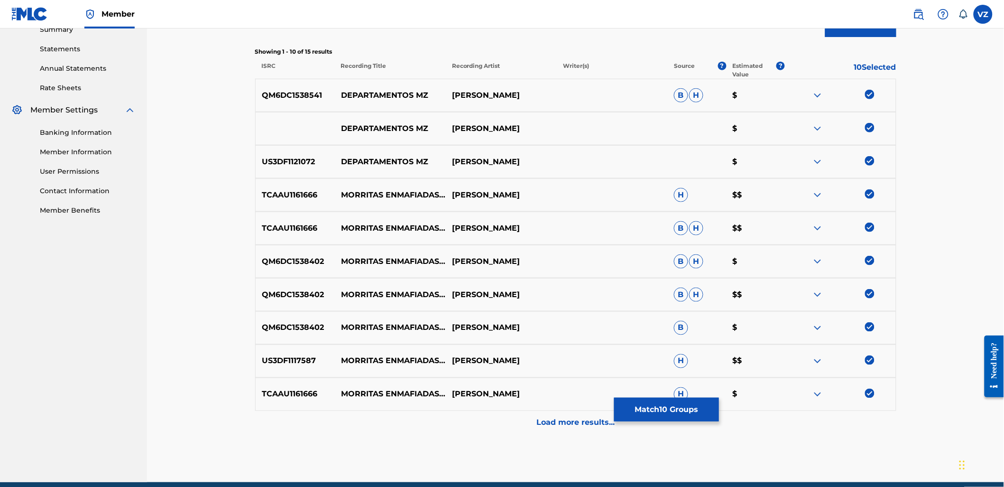
click at [576, 423] on p "Load more results..." at bounding box center [576, 422] width 78 height 11
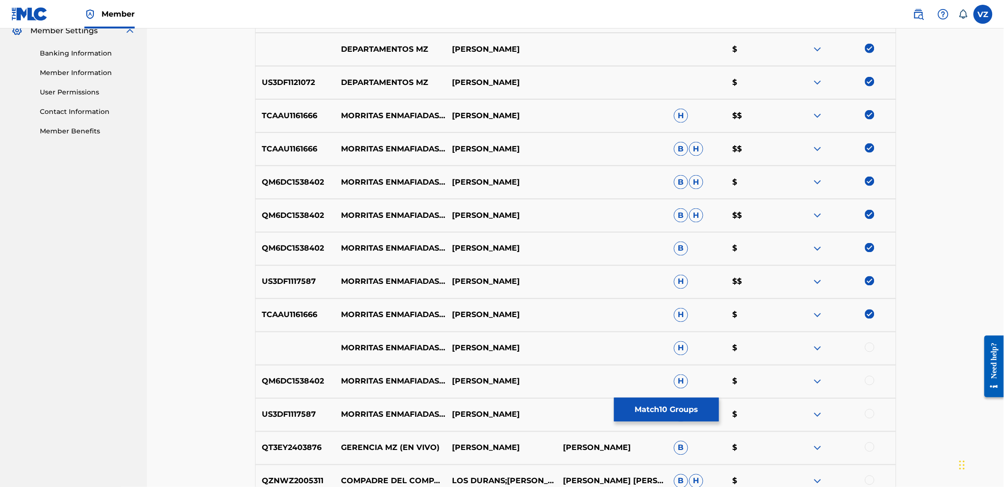
scroll to position [499, 0]
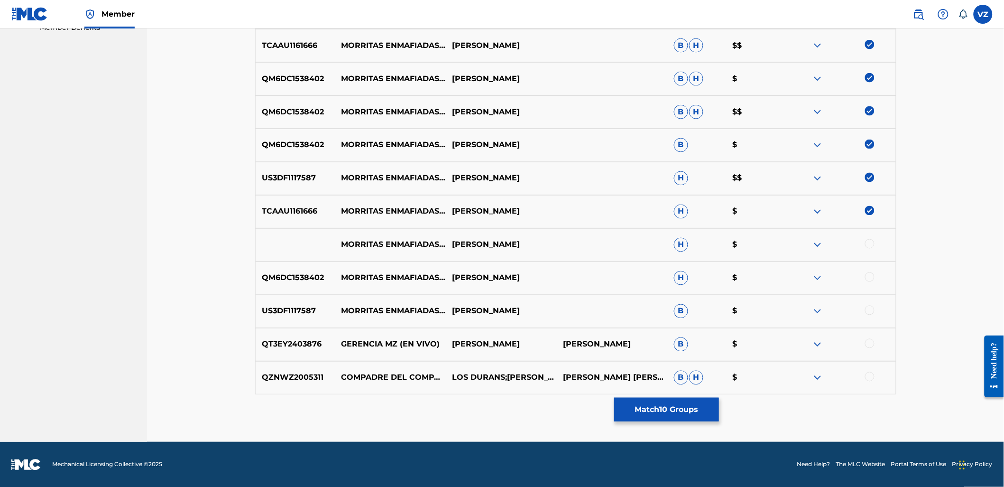
click at [867, 243] on div at bounding box center [869, 243] width 9 height 9
click at [867, 279] on div at bounding box center [869, 276] width 9 height 9
click at [871, 315] on div at bounding box center [869, 310] width 9 height 9
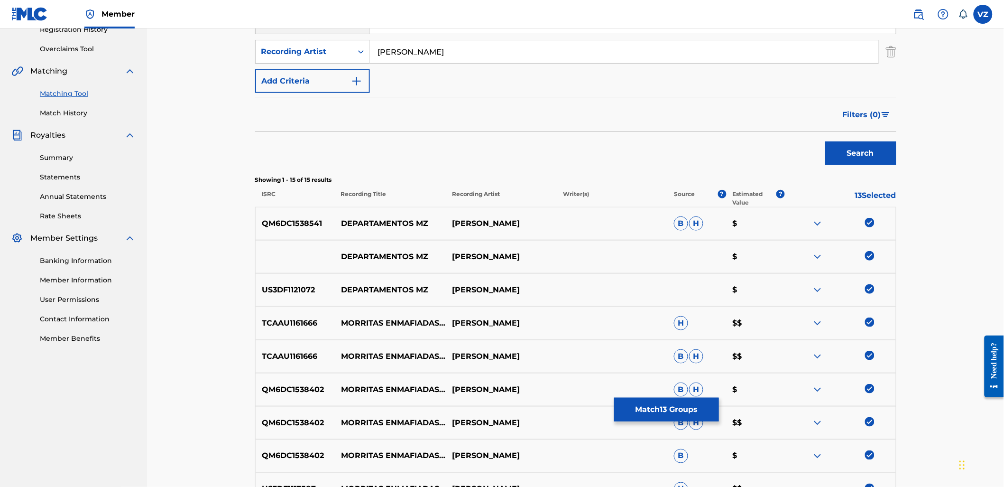
scroll to position [182, 0]
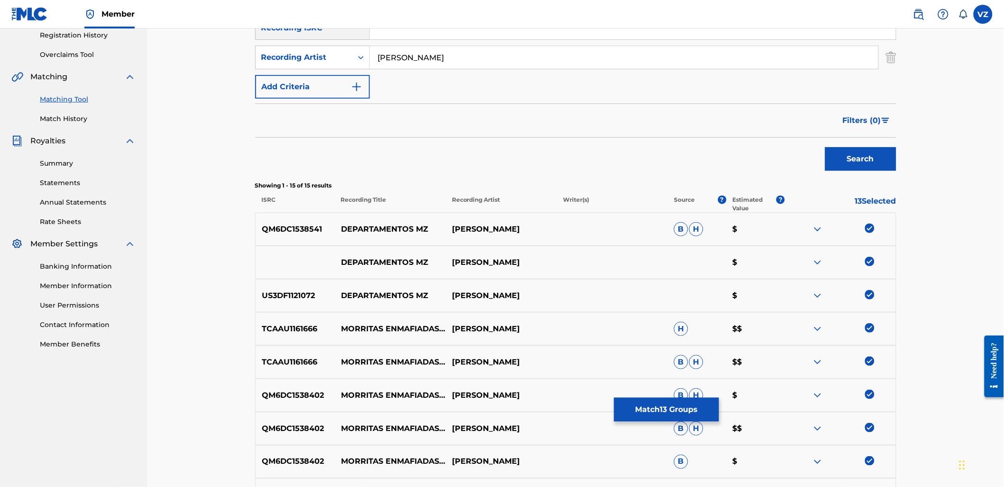
drag, startPoint x: 441, startPoint y: 49, endPoint x: 312, endPoint y: 36, distance: 129.8
click at [317, 36] on div "SearchWithCriteriab2846c76-7798-454f-972f-ab576b5674fa Recording Title DEPARTAM…" at bounding box center [575, 43] width 641 height 112
drag, startPoint x: 326, startPoint y: 55, endPoint x: 333, endPoint y: 76, distance: 23.0
click at [326, 58] on div "Recording Artist" at bounding box center [303, 57] width 85 height 11
click at [334, 78] on div "Writer" at bounding box center [313, 81] width 114 height 24
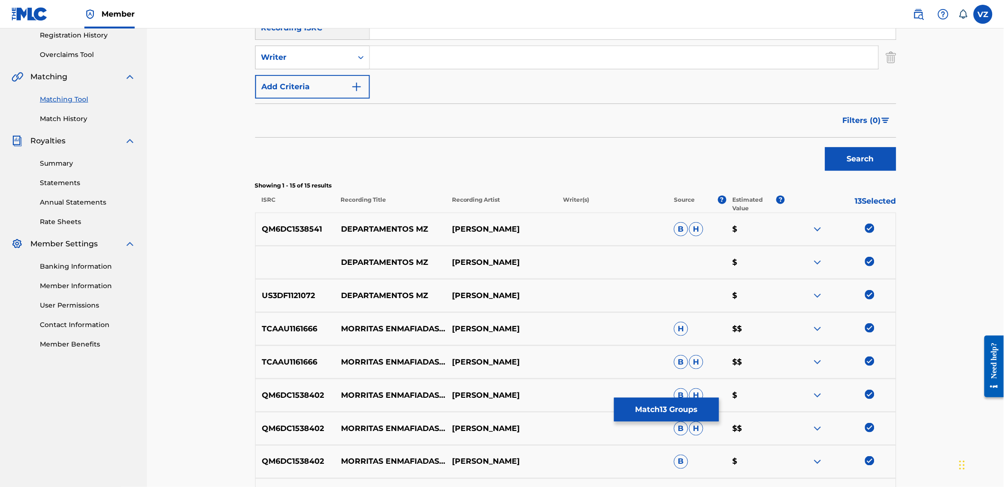
click at [626, 58] on input "Search Form" at bounding box center [624, 57] width 509 height 23
paste input "[PERSON_NAME]"
type input "[PERSON_NAME]"
click at [859, 159] on button "Search" at bounding box center [860, 159] width 71 height 24
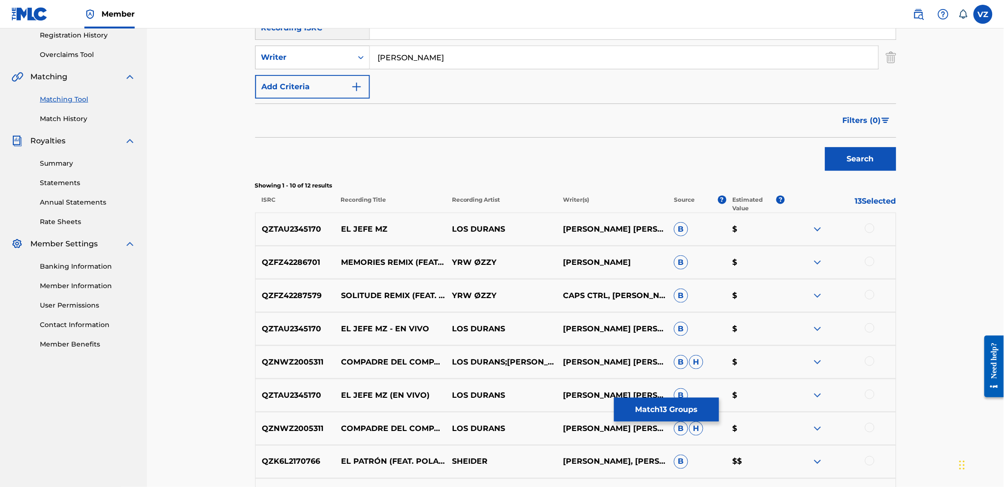
click at [666, 410] on button "Match 13 Groups" at bounding box center [666, 410] width 105 height 24
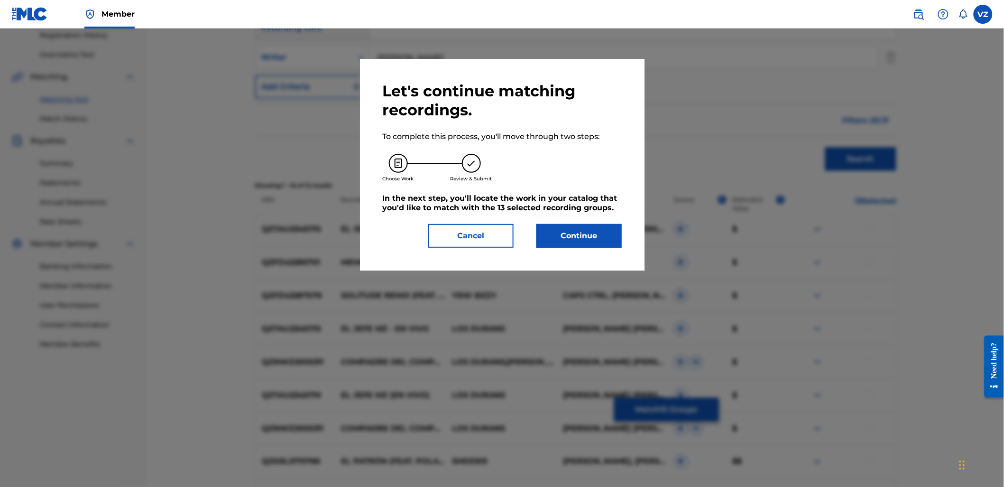
click at [489, 233] on button "Cancel" at bounding box center [470, 236] width 85 height 24
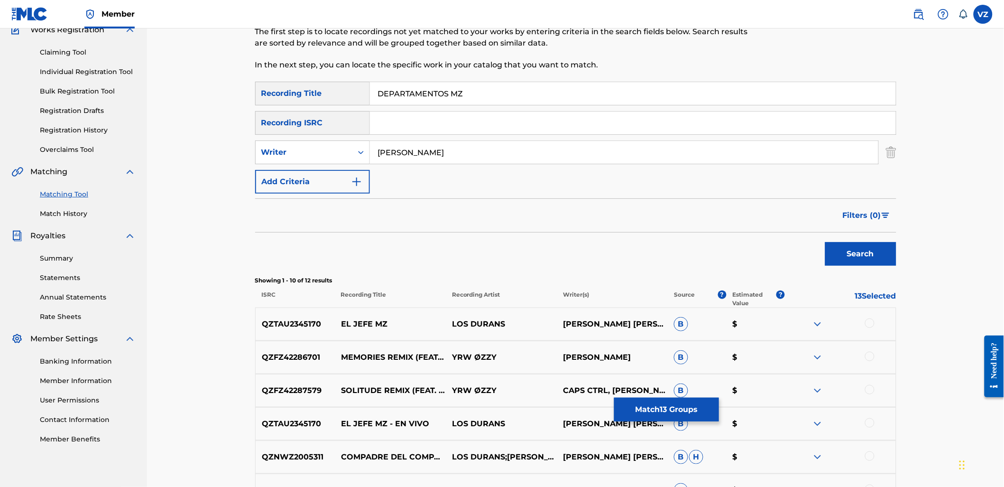
scroll to position [77, 0]
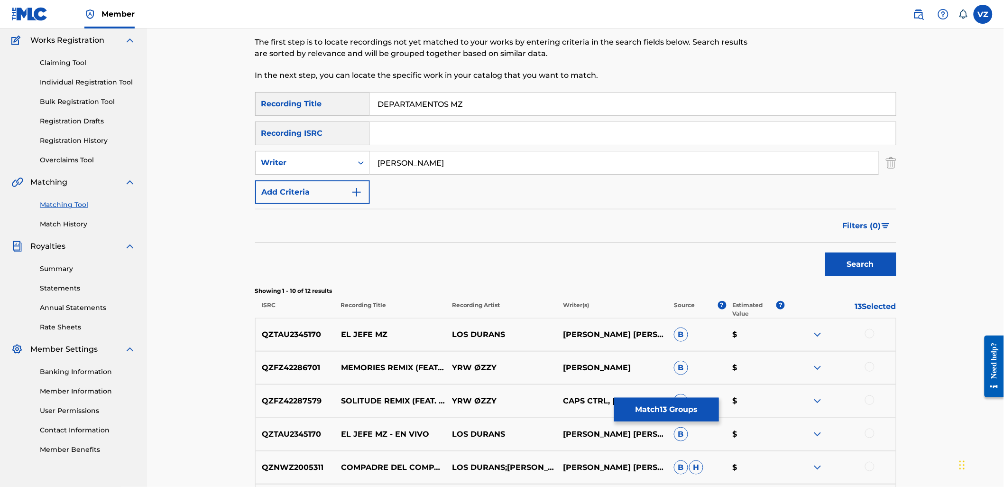
click at [679, 418] on button "Match 13 Groups" at bounding box center [666, 410] width 105 height 24
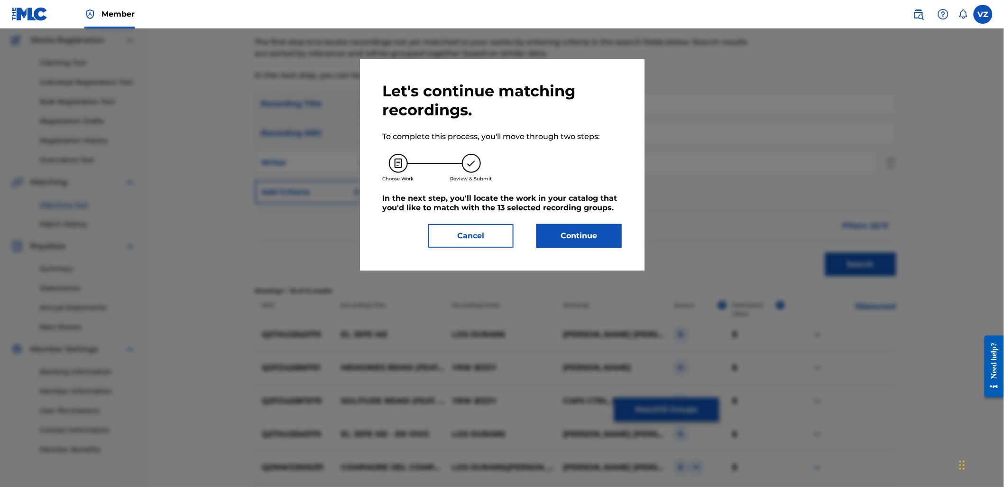
click at [584, 239] on button "Continue" at bounding box center [579, 236] width 85 height 24
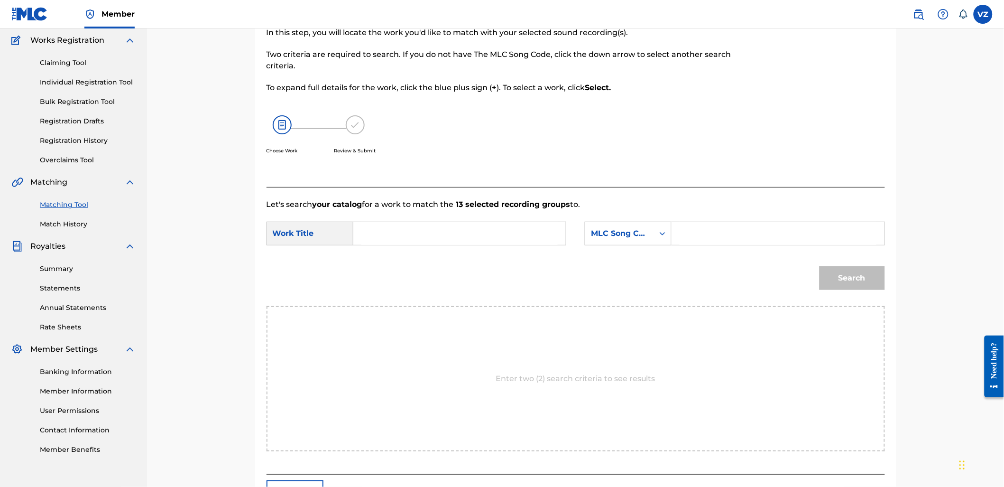
click at [376, 245] on div "Search Form" at bounding box center [459, 234] width 213 height 24
click at [390, 232] on input "Search Form" at bounding box center [459, 233] width 196 height 23
paste input "DEPARTAMENTOS MZ"
click at [368, 232] on input "DEPARTAMENTOS MZ" at bounding box center [459, 233] width 196 height 23
type input "DEPARTAMENTOS MZ"
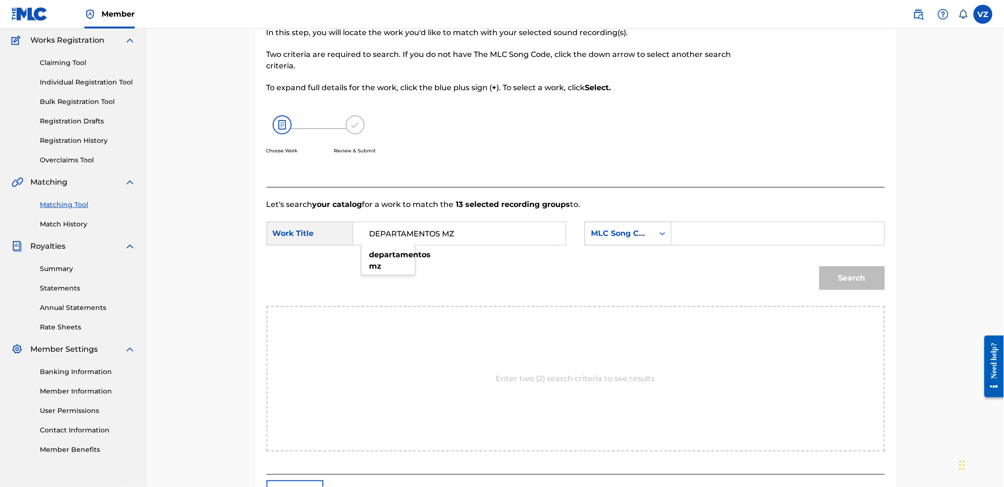
click at [631, 239] on div "MLC Song Code" at bounding box center [619, 233] width 57 height 11
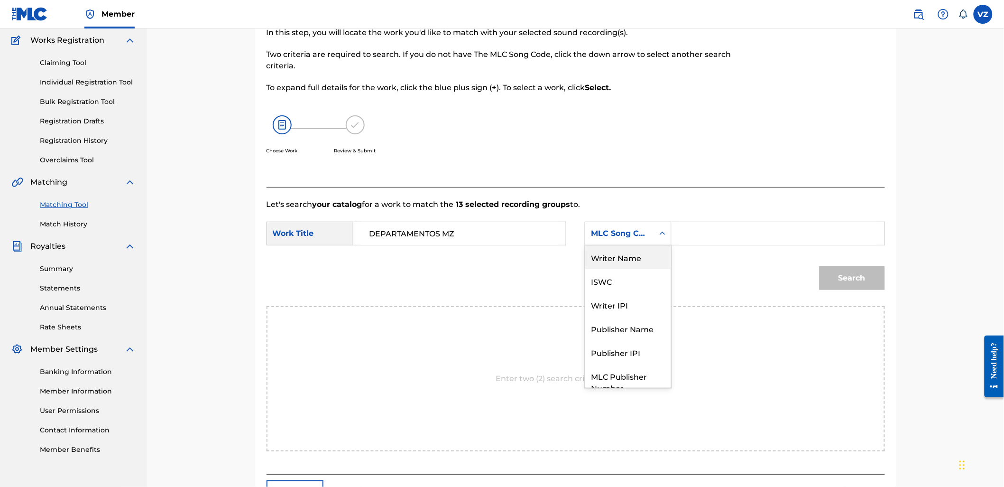
drag, startPoint x: 627, startPoint y: 253, endPoint x: 655, endPoint y: 247, distance: 28.7
click at [629, 253] on div "Writer Name" at bounding box center [628, 257] width 86 height 24
click at [704, 237] on input "Search Form" at bounding box center [778, 233] width 196 height 23
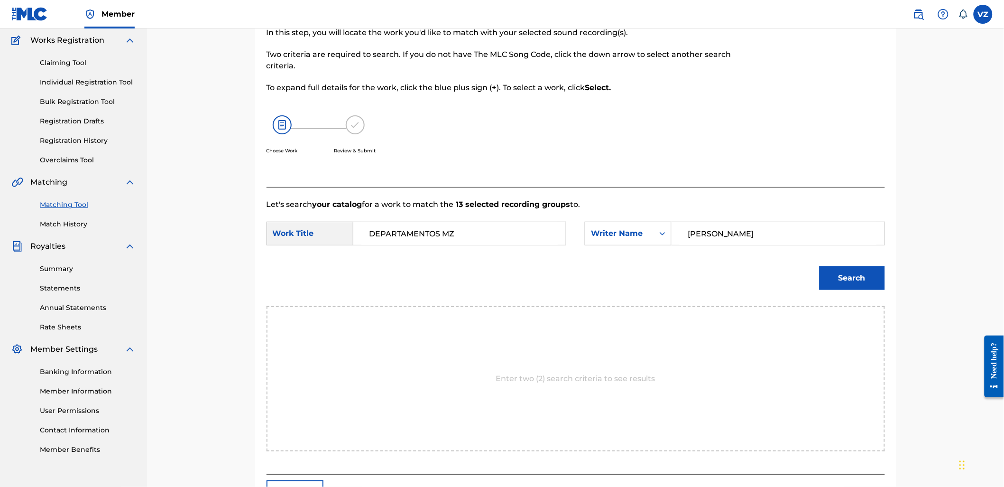
type input "[PERSON_NAME]"
click at [820, 266] on button "Search" at bounding box center [852, 278] width 65 height 24
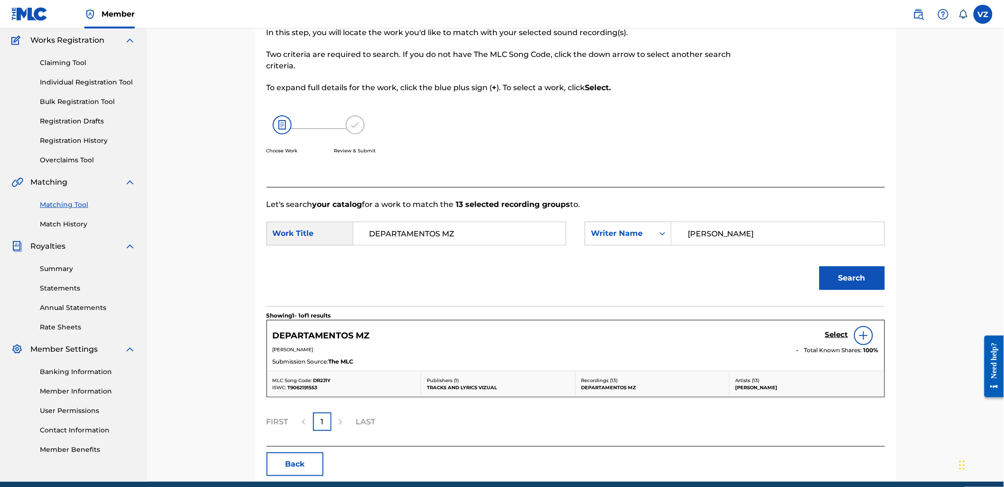
click at [838, 334] on h5 "Select" at bounding box center [836, 334] width 23 height 9
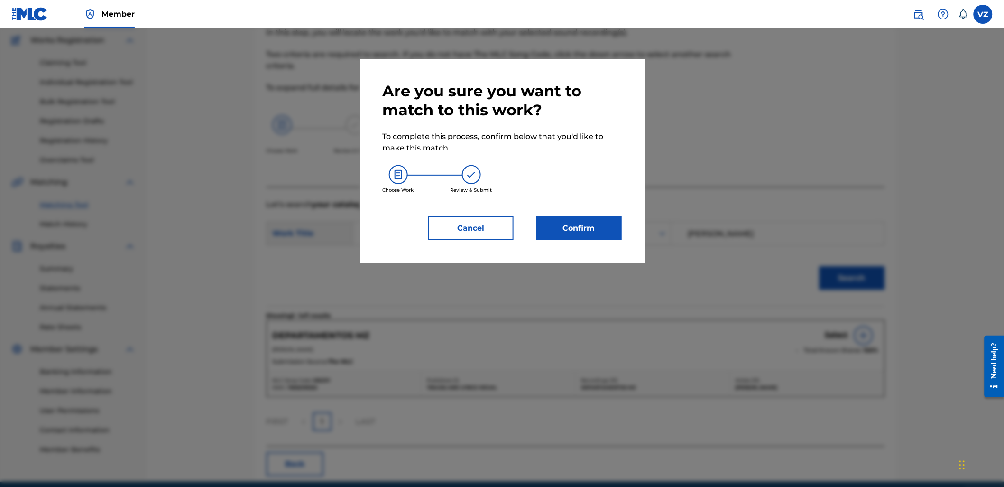
click at [600, 235] on button "Confirm" at bounding box center [579, 228] width 85 height 24
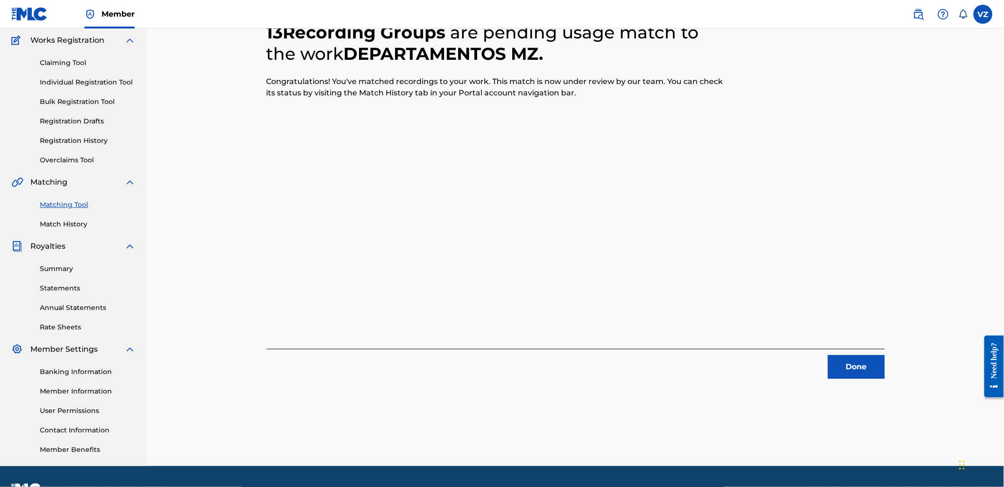
drag, startPoint x: 883, startPoint y: 378, endPoint x: 882, endPoint y: 371, distance: 6.7
click at [885, 377] on div "13 Recording Groups are pending usage match to the work DEPARTAMENTOS MZ . Cong…" at bounding box center [575, 189] width 641 height 380
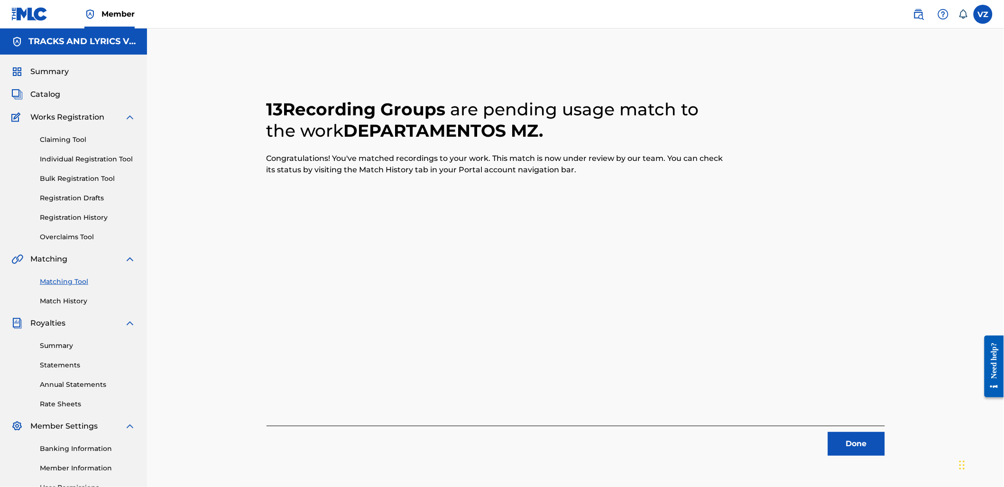
drag, startPoint x: 870, startPoint y: 458, endPoint x: 867, endPoint y: 452, distance: 6.4
click at [870, 457] on div "13 Recording Groups are pending usage match to the work DEPARTAMENTOS MZ . Cong…" at bounding box center [576, 297] width 664 height 491
click at [850, 441] on button "Done" at bounding box center [856, 444] width 57 height 24
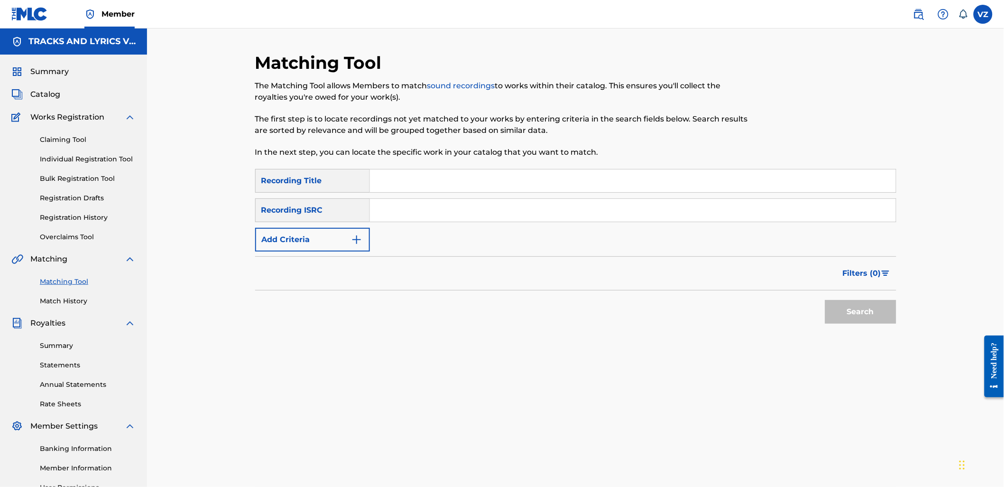
click at [364, 236] on button "Add Criteria" at bounding box center [312, 240] width 115 height 24
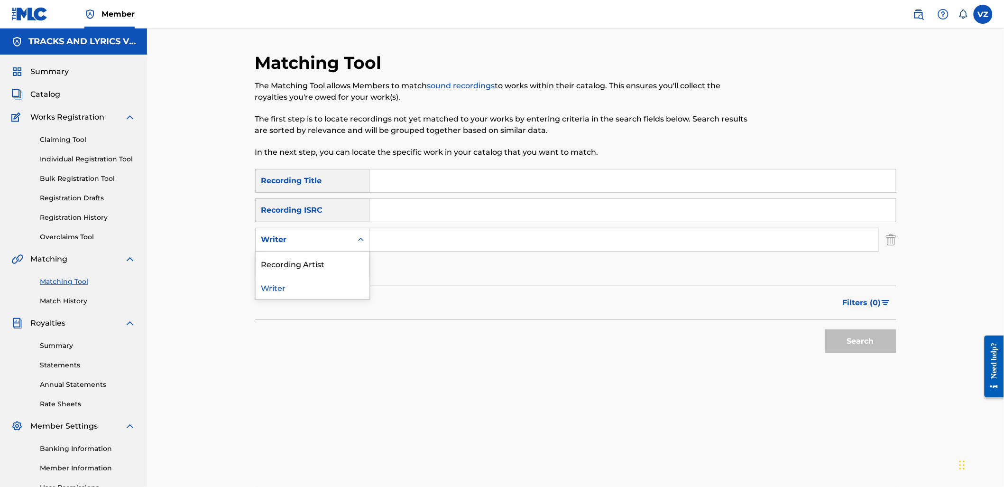
click at [358, 242] on icon "Search Form" at bounding box center [360, 239] width 9 height 9
drag, startPoint x: 351, startPoint y: 262, endPoint x: 373, endPoint y: 257, distance: 22.9
click at [352, 262] on div "Recording Artist" at bounding box center [313, 263] width 114 height 24
click at [422, 243] on input "Search Form" at bounding box center [624, 239] width 509 height 23
paste input "BANDA CRUZ DE ORO"
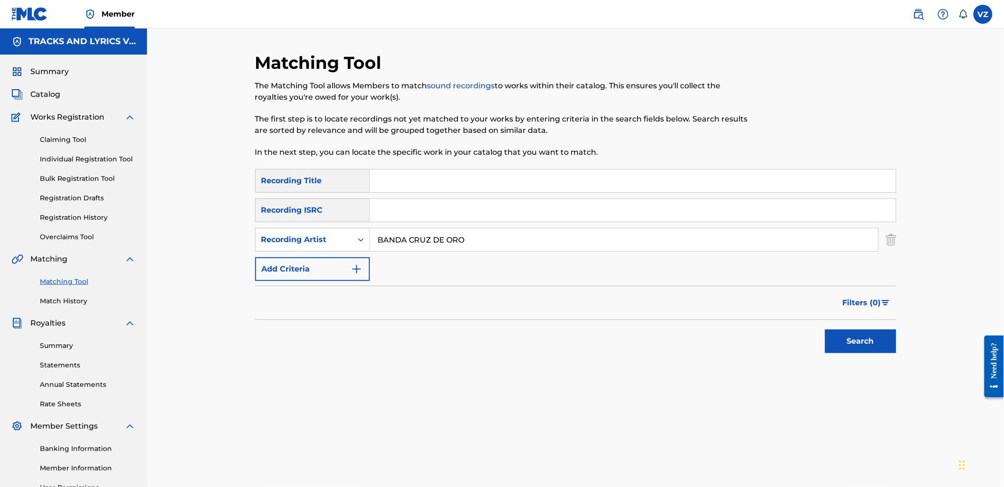
type input "BANDA CRUZ DE ORO"
click at [445, 184] on input "Search Form" at bounding box center [633, 180] width 526 height 23
type input "al 100 con mi padre"
click at [825, 329] on button "Search" at bounding box center [860, 341] width 71 height 24
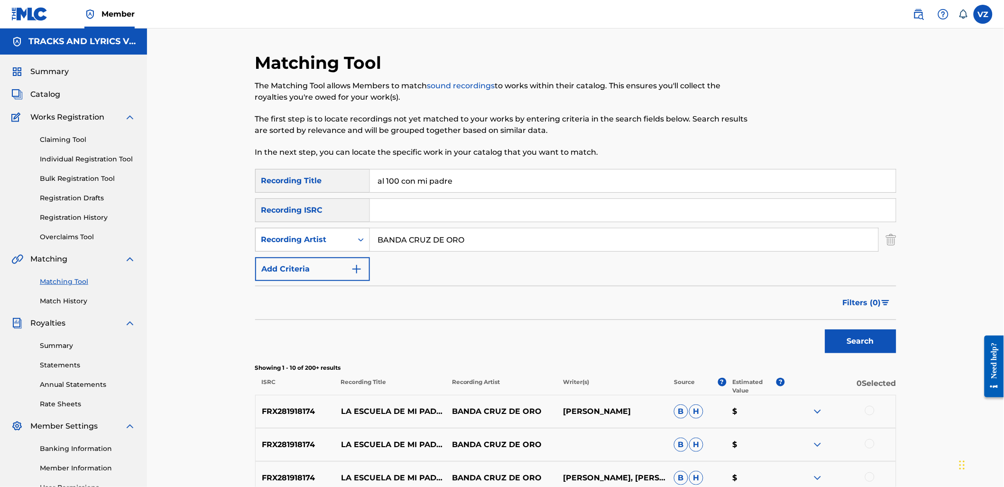
drag, startPoint x: 486, startPoint y: 238, endPoint x: 282, endPoint y: 233, distance: 204.1
click at [282, 233] on div "SearchWithCriteria059ad5dc-76ec-46e3-b806-fda23c5deabe Recording Artist BANDA C…" at bounding box center [575, 240] width 641 height 24
click at [305, 250] on div "Recording Artist" at bounding box center [312, 240] width 115 height 24
click at [320, 260] on div "Writer" at bounding box center [313, 263] width 114 height 24
click at [727, 250] on input "Search Form" at bounding box center [624, 239] width 509 height 23
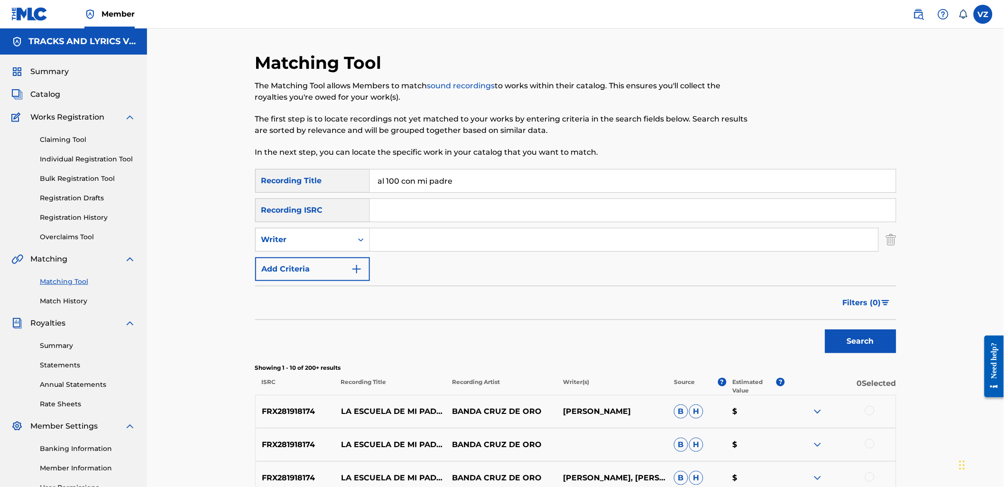
paste input "BANDA CRUZ DE ORO"
click at [878, 326] on div "Search" at bounding box center [859, 339] width 76 height 38
click at [881, 342] on button "Search" at bounding box center [860, 341] width 71 height 24
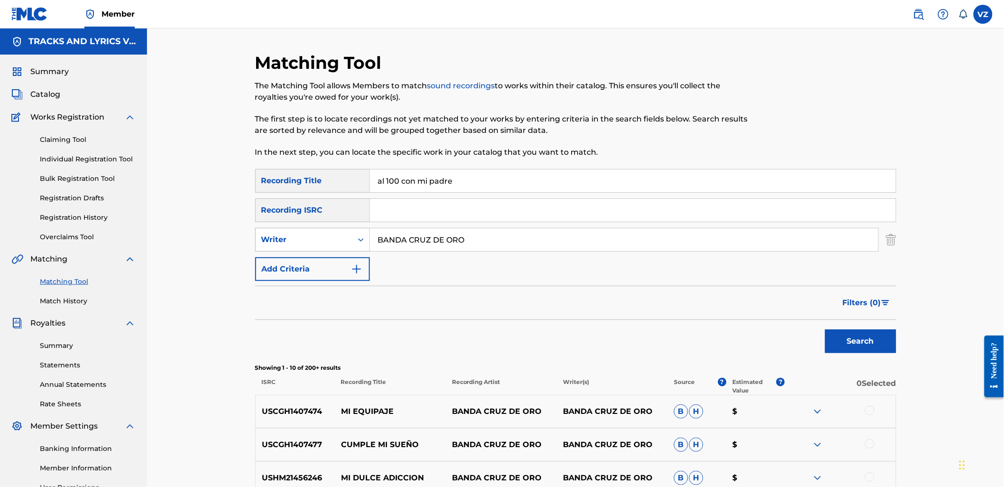
drag, startPoint x: 482, startPoint y: 242, endPoint x: 275, endPoint y: 240, distance: 206.4
click at [275, 240] on div "SearchWithCriteria48a10bf0-5767-406f-bfcb-ce94965def6f Writer BANDA CRUZ DE ORO" at bounding box center [575, 240] width 641 height 24
paste input "LOS NUEVO CAZADORES"
type input "LOS NUEVO CAZADORES"
click at [880, 344] on button "Search" at bounding box center [860, 341] width 71 height 24
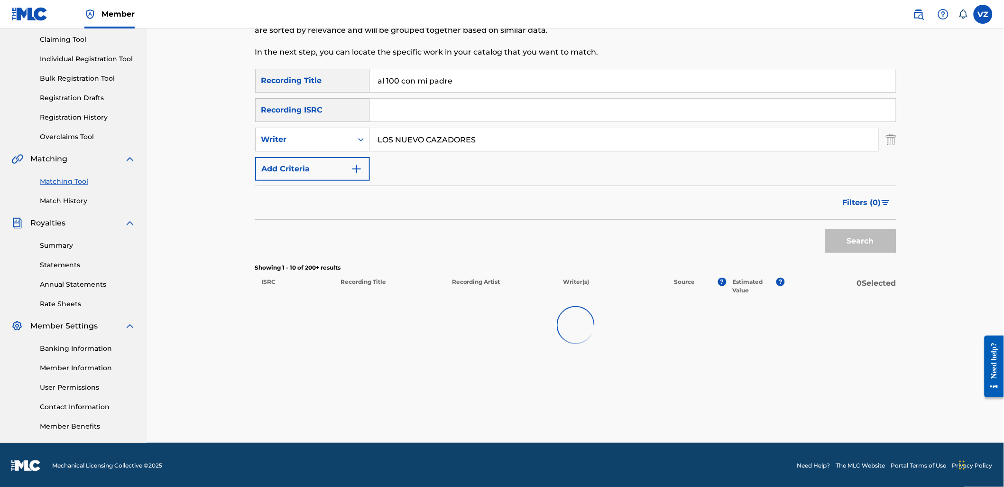
scroll to position [101, 0]
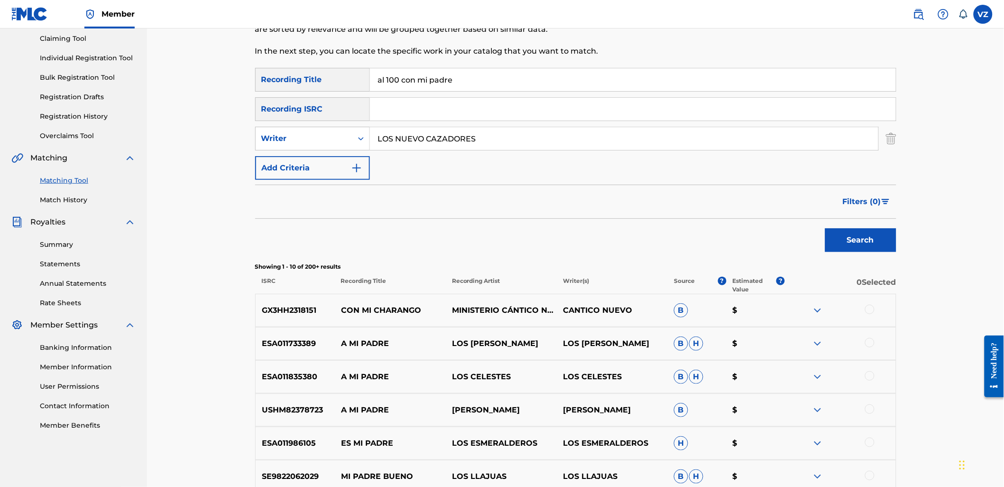
click at [343, 157] on button "Add Criteria" at bounding box center [312, 168] width 115 height 24
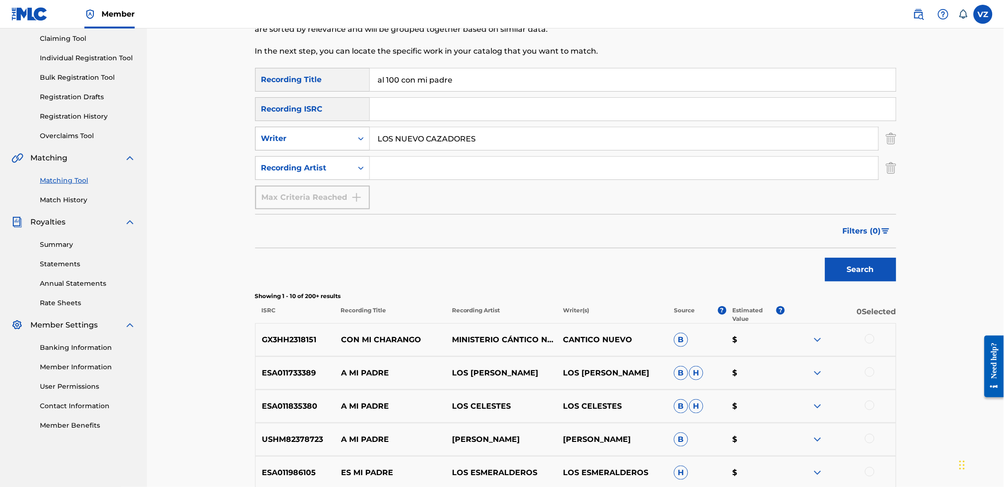
drag, startPoint x: 557, startPoint y: 133, endPoint x: 323, endPoint y: 134, distance: 234.4
click at [369, 135] on div "SearchWithCriteria48a10bf0-5767-406f-bfcb-ce94965def6f Writer LOS NUEVO CAZADOR…" at bounding box center [575, 139] width 641 height 24
click at [323, 134] on div "Writer" at bounding box center [303, 138] width 85 height 11
click at [320, 163] on div "Writer" at bounding box center [313, 162] width 114 height 24
click at [334, 140] on div "Writer" at bounding box center [303, 138] width 85 height 11
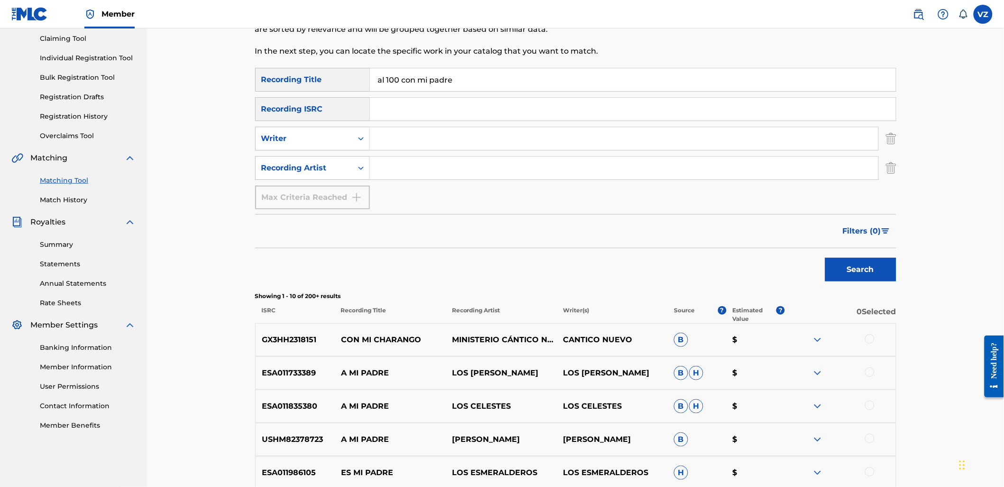
click at [436, 157] on input "Search Form" at bounding box center [624, 168] width 509 height 23
paste input "LOS NUEVO CAZADORES"
type input "LOS NUEVO CAZADORES"
click at [857, 260] on button "Search" at bounding box center [860, 270] width 71 height 24
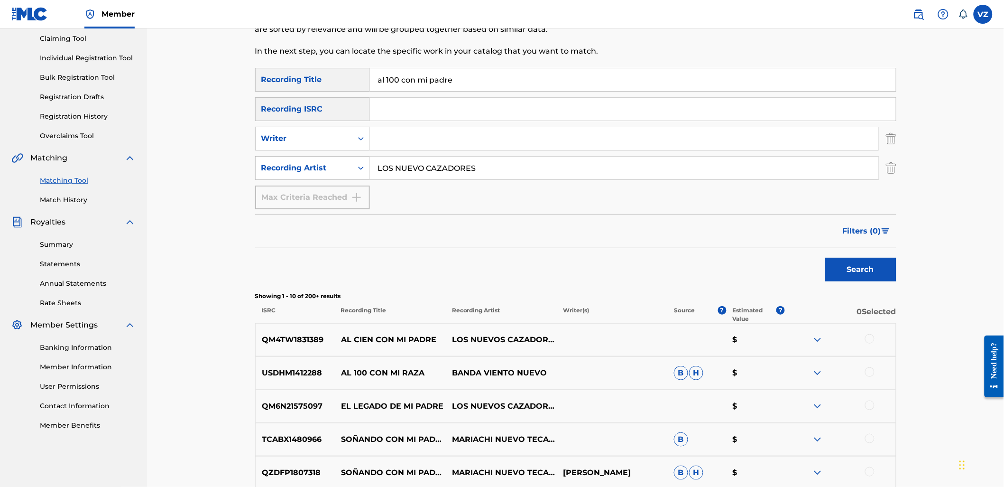
click at [867, 339] on div at bounding box center [869, 338] width 9 height 9
click at [695, 413] on button "Match 1 Group" at bounding box center [666, 410] width 105 height 24
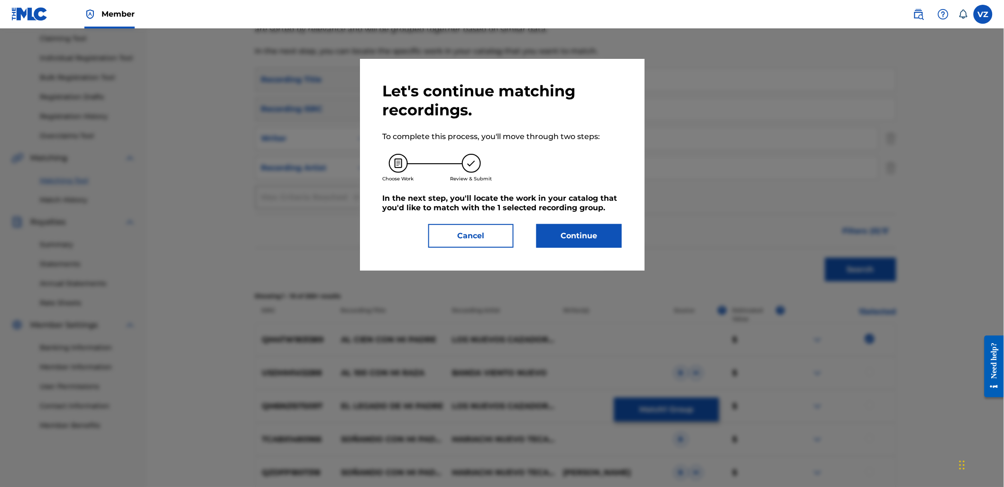
drag, startPoint x: 625, startPoint y: 233, endPoint x: 617, endPoint y: 234, distance: 7.6
click at [625, 234] on div "Let's continue matching recordings. To complete this process, you'll move throu…" at bounding box center [502, 165] width 285 height 212
drag, startPoint x: 605, startPoint y: 234, endPoint x: 463, endPoint y: 239, distance: 141.4
click at [476, 244] on div "Cancel Continue" at bounding box center [502, 236] width 239 height 24
drag, startPoint x: 463, startPoint y: 239, endPoint x: 463, endPoint y: 231, distance: 8.1
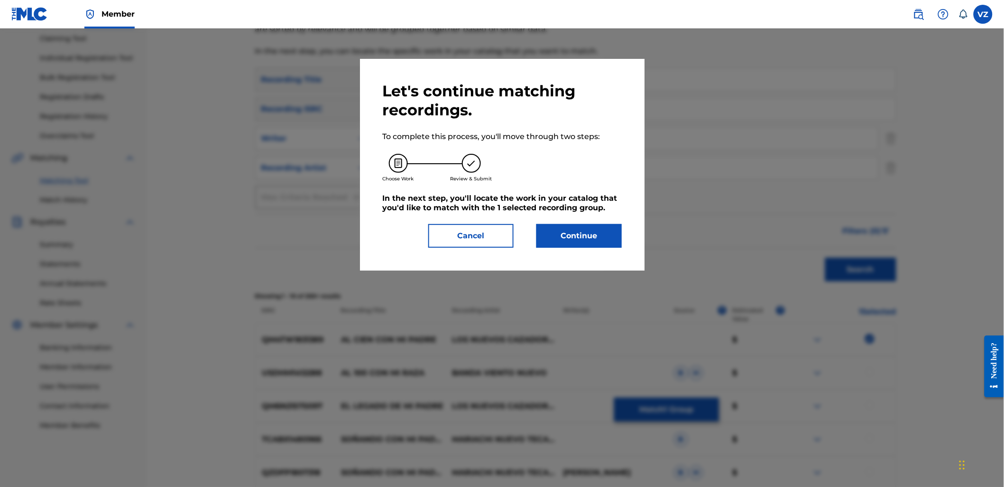
click at [463, 236] on button "Cancel" at bounding box center [470, 236] width 85 height 24
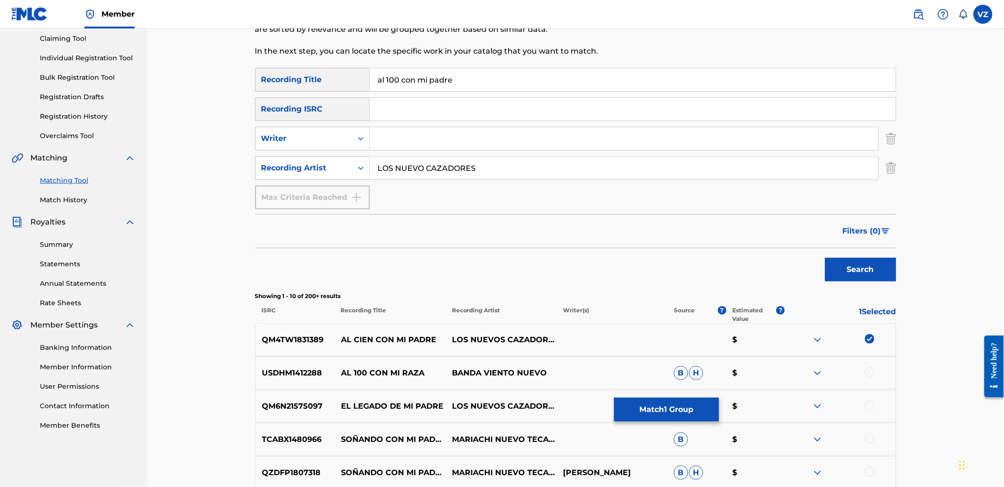
click at [399, 77] on input "al 100 con mi padre" at bounding box center [633, 79] width 526 height 23
type input "al cien con mi padre"
click at [825, 258] on button "Search" at bounding box center [860, 270] width 71 height 24
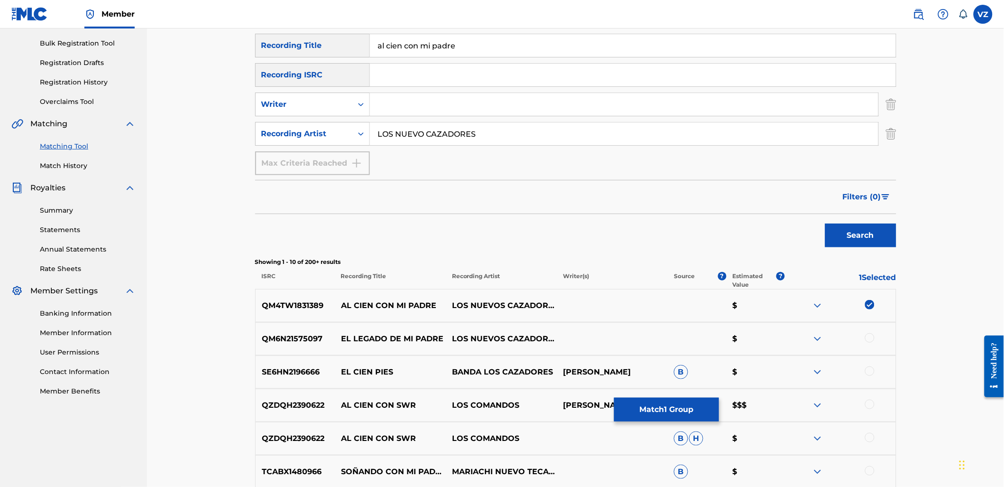
scroll to position [154, 0]
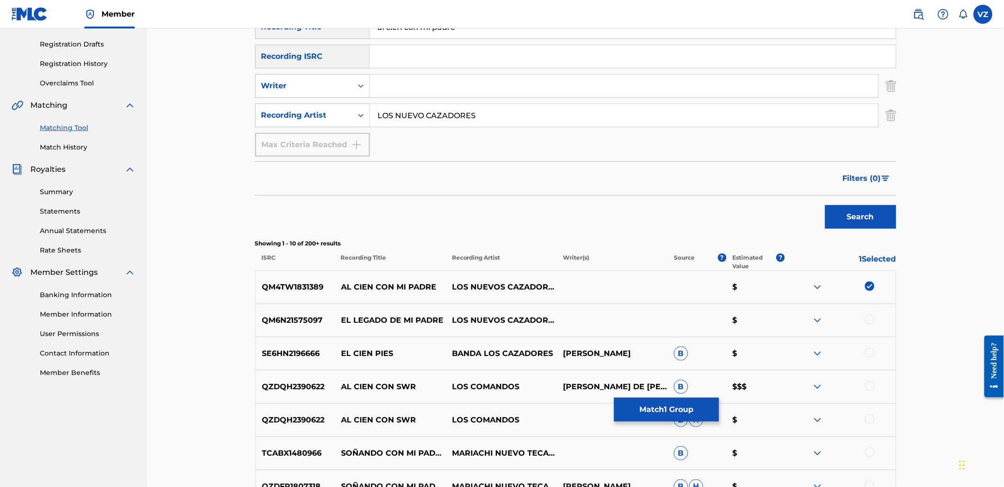
drag, startPoint x: 516, startPoint y: 111, endPoint x: 121, endPoint y: 106, distance: 395.2
click at [128, 97] on main "TRACKS AND LYRICS VIZUAL Summary Catalog Works Registration Claiming Tool Indiv…" at bounding box center [502, 274] width 1004 height 799
type input "banda cruz de oro"
click at [825, 205] on button "Search" at bounding box center [860, 217] width 71 height 24
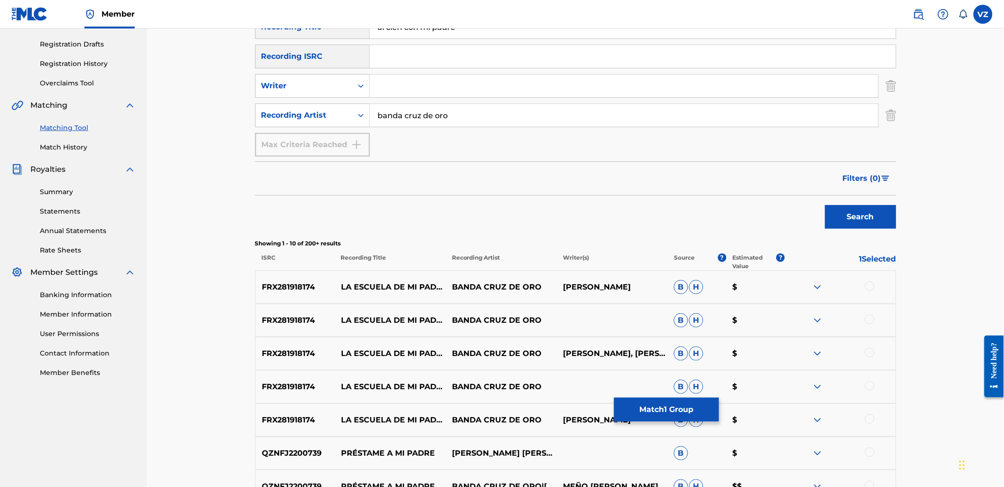
click at [685, 410] on button "Match 1 Group" at bounding box center [666, 410] width 105 height 24
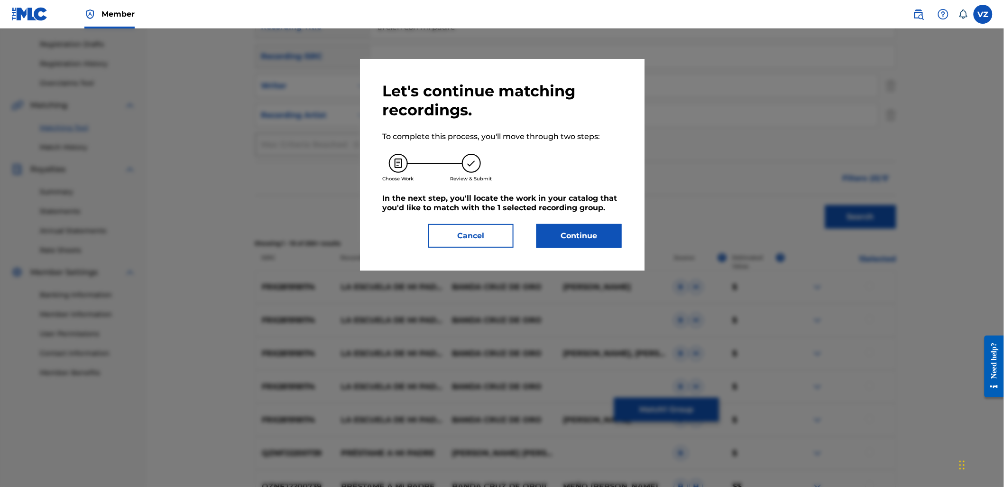
click at [602, 239] on button "Continue" at bounding box center [579, 236] width 85 height 24
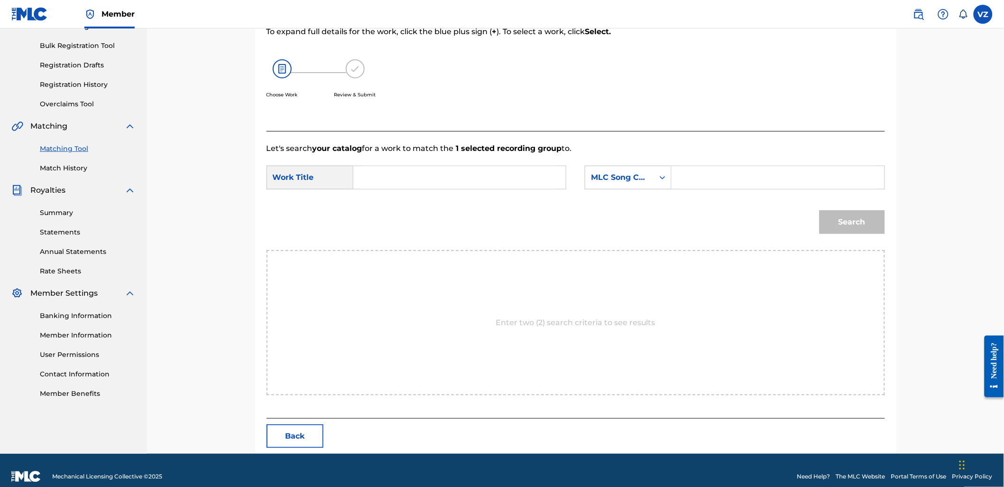
scroll to position [145, 0]
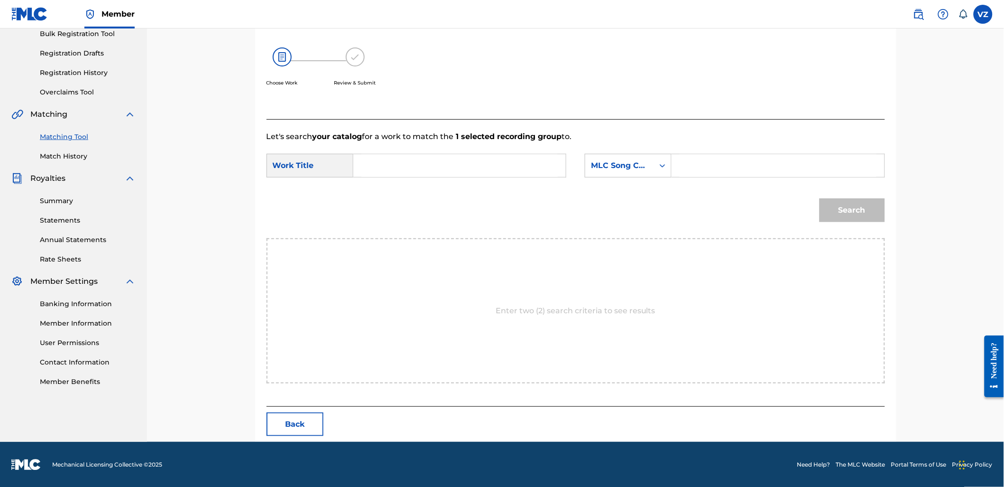
click at [387, 164] on input "Search Form" at bounding box center [459, 165] width 196 height 23
click at [367, 172] on input "Search Form" at bounding box center [459, 165] width 196 height 23
paste input "AL 100 CON MI PADRE"
type input "AL 100 CON MI PADRE"
click at [622, 176] on div "MLC Song Code" at bounding box center [628, 166] width 87 height 24
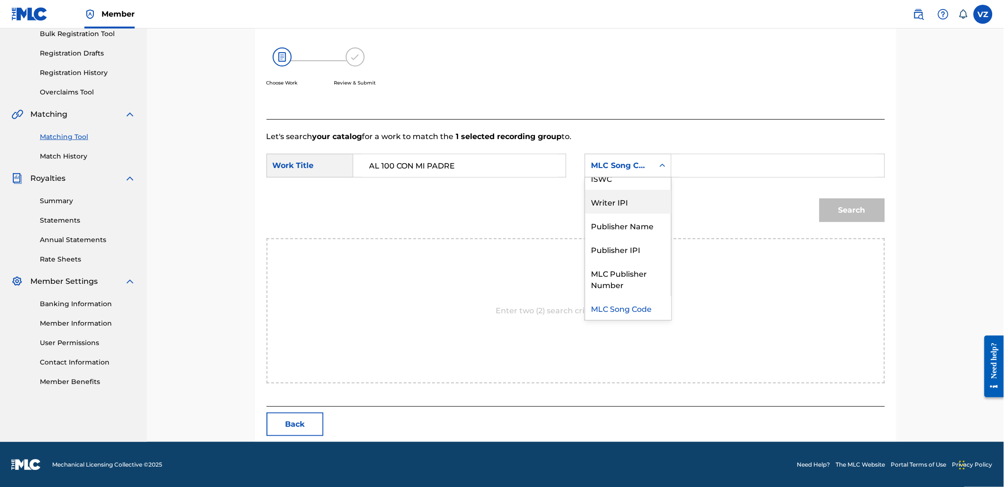
scroll to position [0, 0]
drag, startPoint x: 624, startPoint y: 188, endPoint x: 639, endPoint y: 185, distance: 15.4
click at [633, 187] on div "Writer Name" at bounding box center [628, 189] width 86 height 24
click at [715, 164] on input "Search Form" at bounding box center [778, 165] width 196 height 23
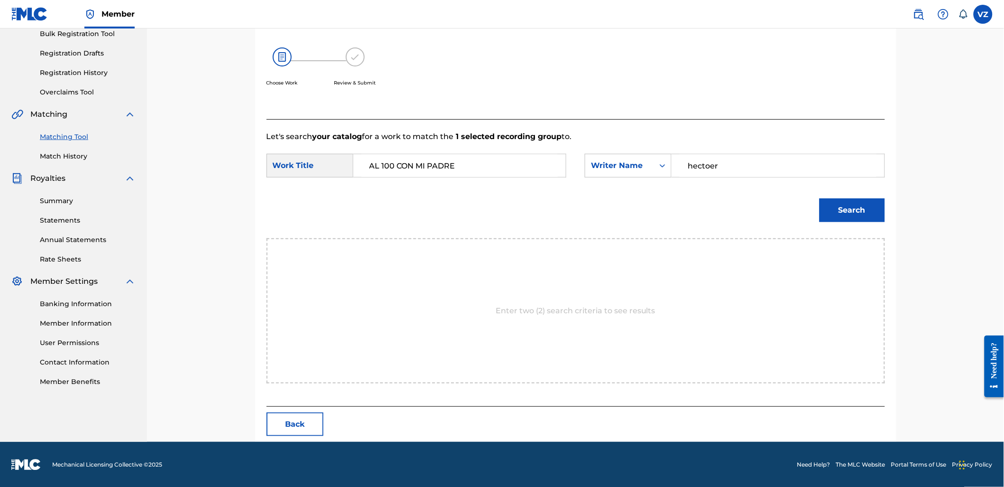
click at [820, 198] on button "Search" at bounding box center [852, 210] width 65 height 24
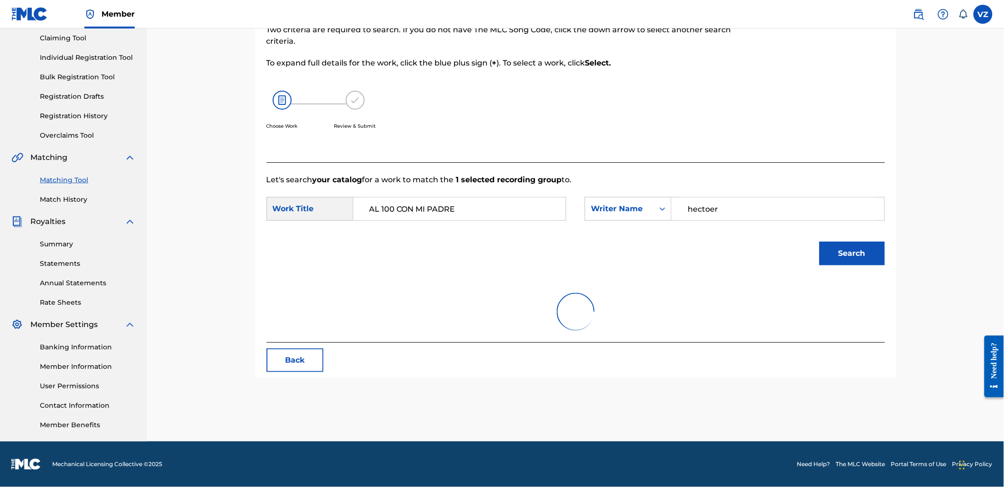
scroll to position [101, 0]
type input "[PERSON_NAME]"
click at [820, 242] on button "Search" at bounding box center [852, 254] width 65 height 24
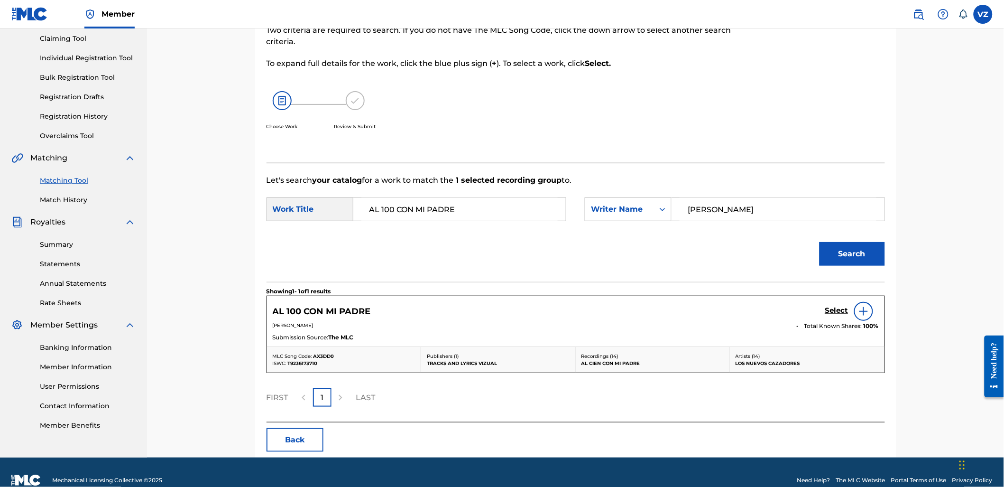
scroll to position [117, 0]
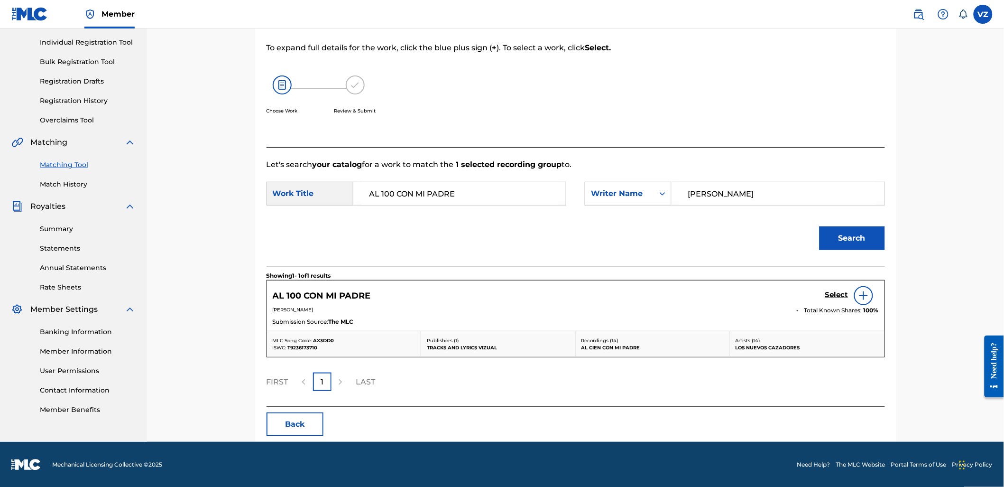
click at [833, 291] on h5 "Select" at bounding box center [836, 294] width 23 height 9
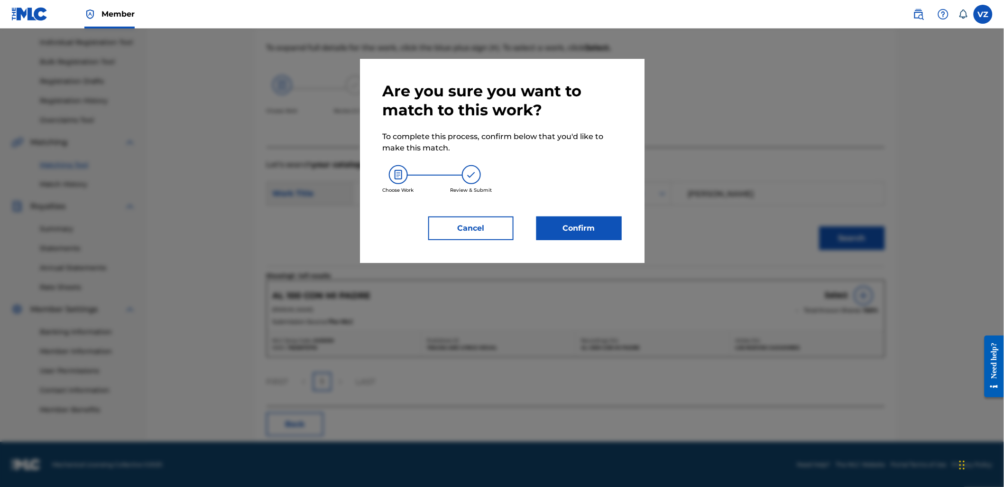
click at [600, 228] on button "Confirm" at bounding box center [579, 228] width 85 height 24
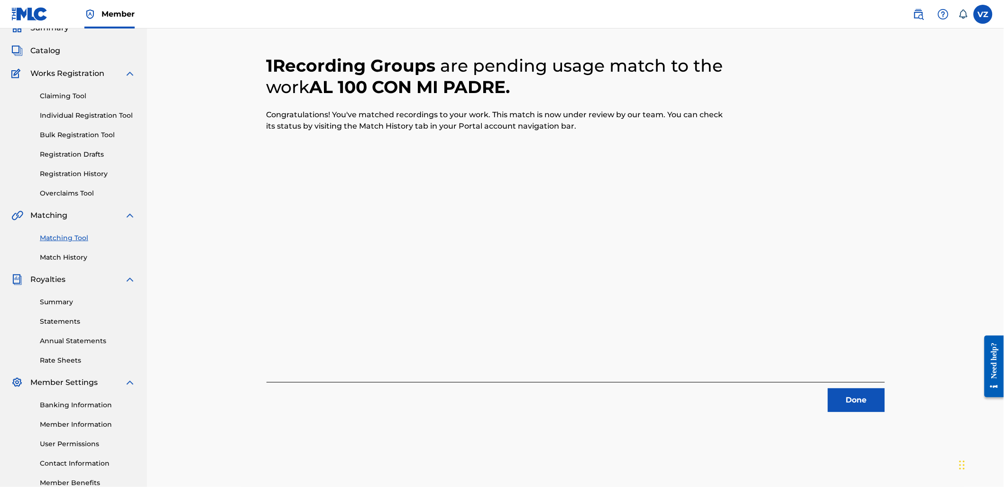
scroll to position [0, 0]
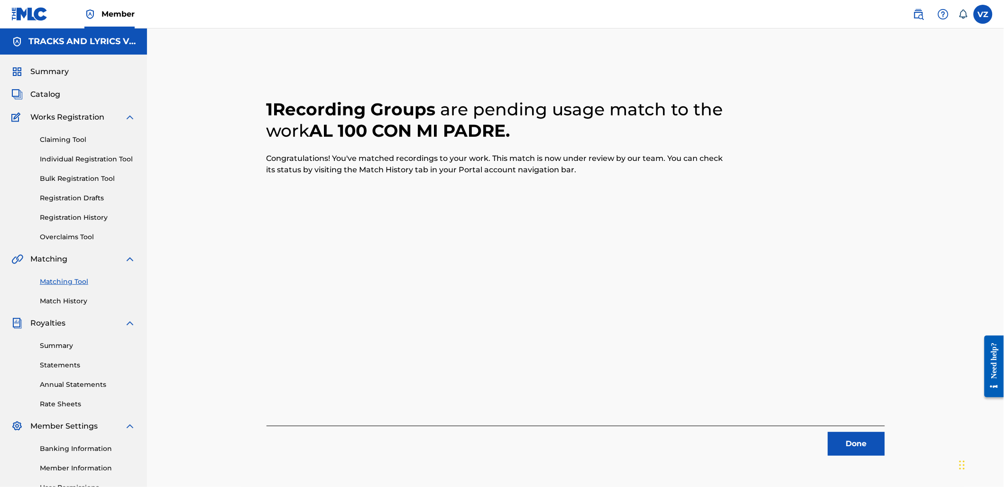
click at [858, 447] on button "Done" at bounding box center [856, 444] width 57 height 24
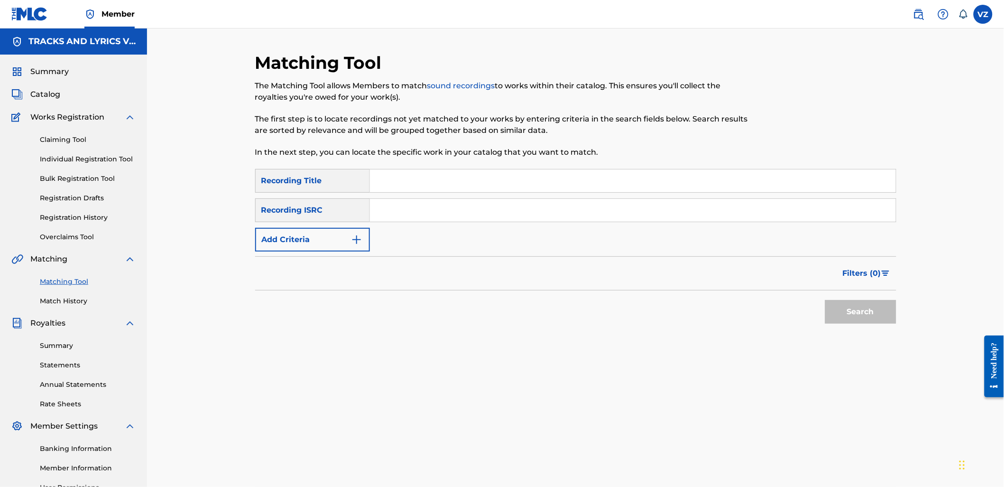
click at [464, 180] on input "Search Form" at bounding box center [633, 180] width 526 height 23
paste input "BANDA CRUZ DE ORO"
type input "BANDA CRUZ DE ORO"
click at [306, 247] on button "Add Criteria" at bounding box center [312, 240] width 115 height 24
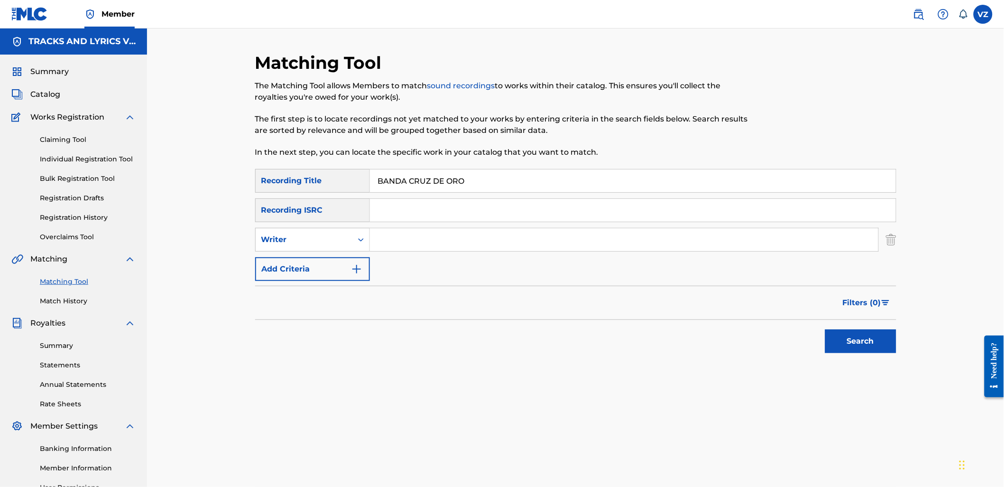
click at [395, 244] on input "Search Form" at bounding box center [624, 239] width 509 height 23
paste input "BANDA CRUZ DE ORO"
type input "BANDA CRUZ DE ORO"
drag, startPoint x: 514, startPoint y: 173, endPoint x: 278, endPoint y: 168, distance: 235.8
click at [280, 169] on div "SearchWithCriteriab2846c76-7798-454f-972f-ab576b5674fa Recording Title BANDA CR…" at bounding box center [575, 181] width 641 height 24
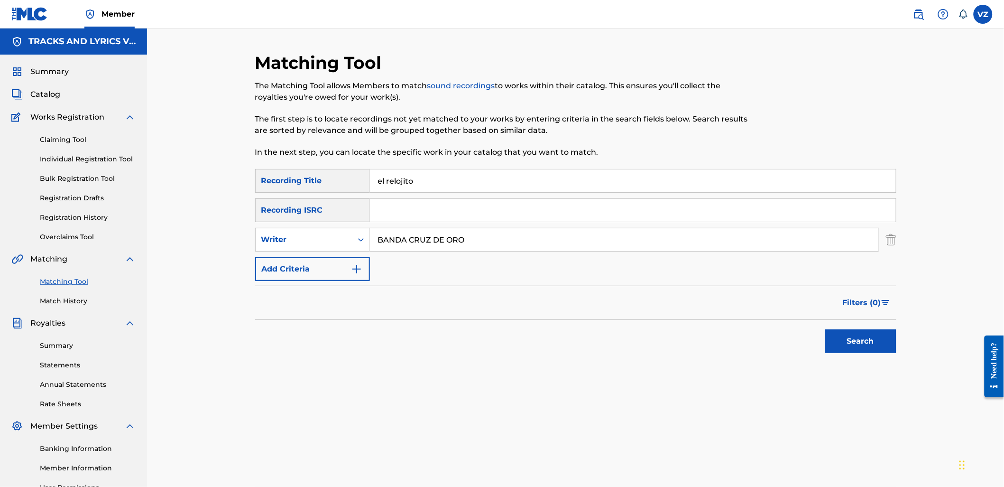
type input "el relojito"
click at [287, 272] on button "Add Criteria" at bounding box center [312, 269] width 115 height 24
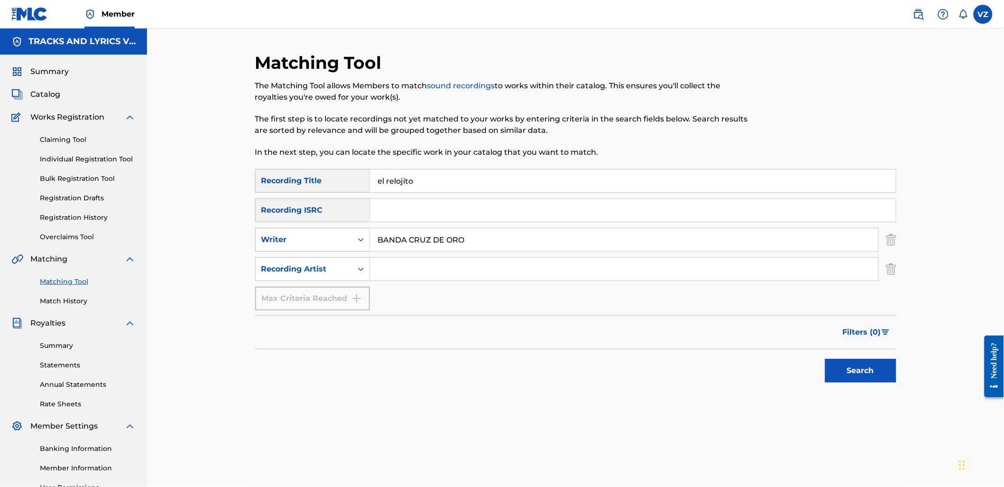
drag, startPoint x: 481, startPoint y: 242, endPoint x: 263, endPoint y: 239, distance: 217.8
click at [263, 239] on div "SearchWithCriteriaad76a16e-11b6-4056-b544-1fcacf1a4777 Writer BANDA CRUZ DE ORO" at bounding box center [575, 240] width 641 height 24
click at [409, 262] on input "Search Form" at bounding box center [624, 269] width 509 height 23
paste input "BANDA CRUZ DE ORO"
click at [877, 371] on button "Search" at bounding box center [860, 371] width 71 height 24
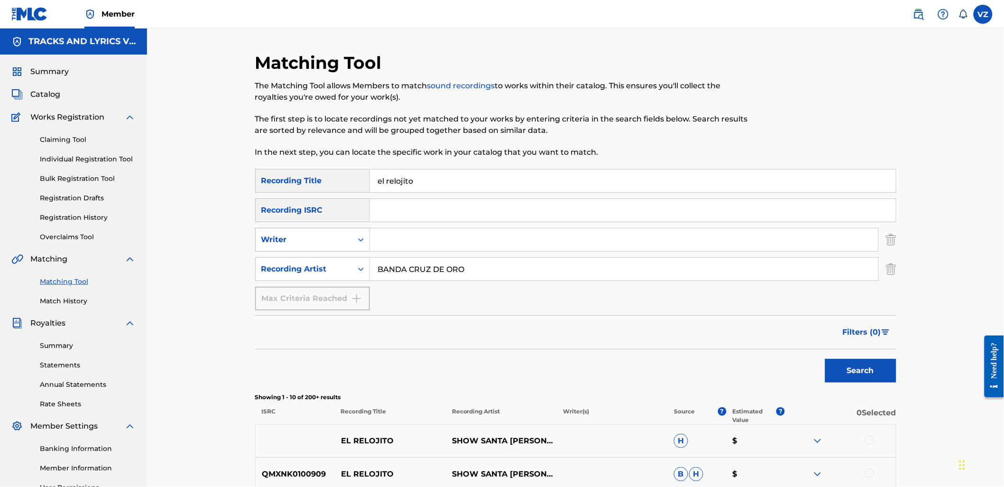
drag, startPoint x: 480, startPoint y: 273, endPoint x: 318, endPoint y: 248, distance: 163.8
click at [252, 243] on div "Matching Tool The Matching Tool allows Members to match sound recordings to wor…" at bounding box center [576, 439] width 664 height 775
paste input "LOS AMIGOS DE [PERSON_NAME]"
click at [860, 378] on button "Search" at bounding box center [860, 371] width 71 height 24
paste input "NUEVOS CAZADORES"
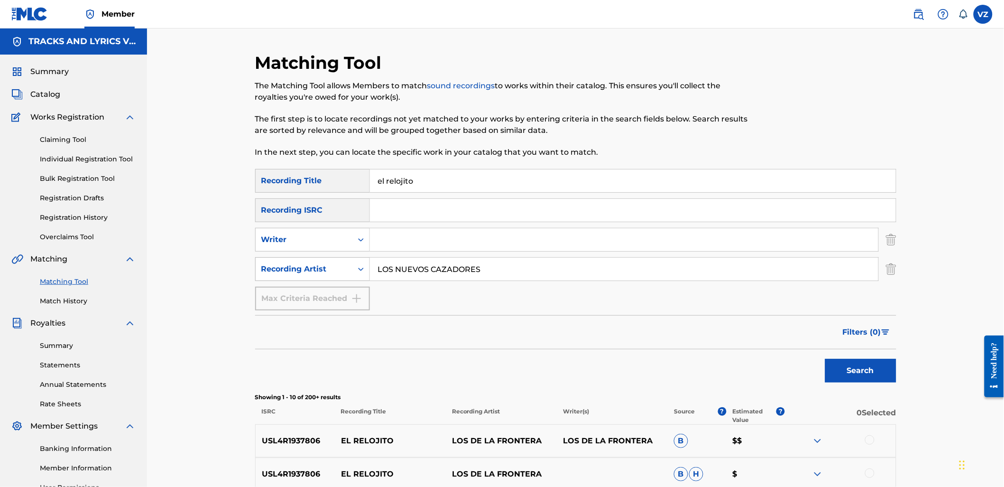
drag, startPoint x: 519, startPoint y: 277, endPoint x: 478, endPoint y: 328, distance: 65.4
click at [282, 279] on div "SearchWithCriteriae75e9cb6-a159-42f7-a672-3126d17377bf Recording Artist LOS NUE…" at bounding box center [575, 269] width 641 height 24
type input "LOS NUEVOS CAZADORES"
click at [865, 362] on button "Search" at bounding box center [860, 371] width 71 height 24
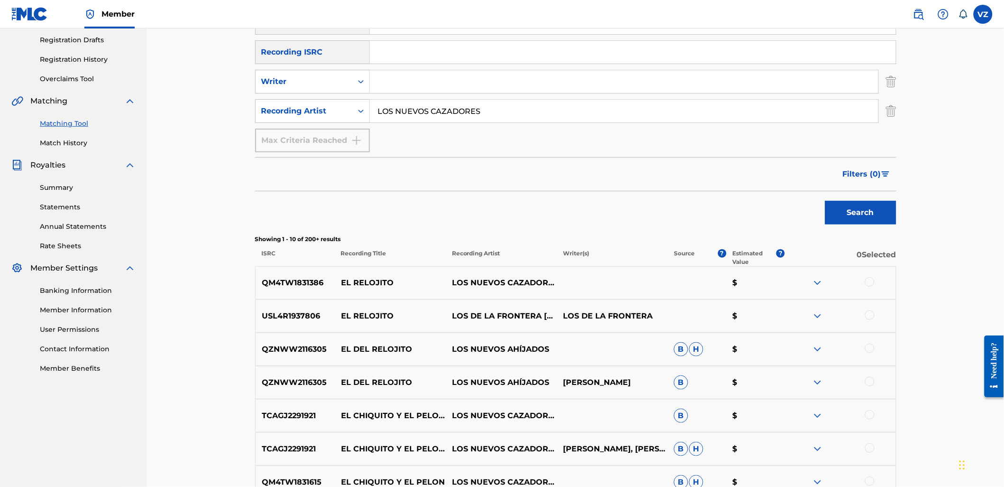
scroll to position [101, 0]
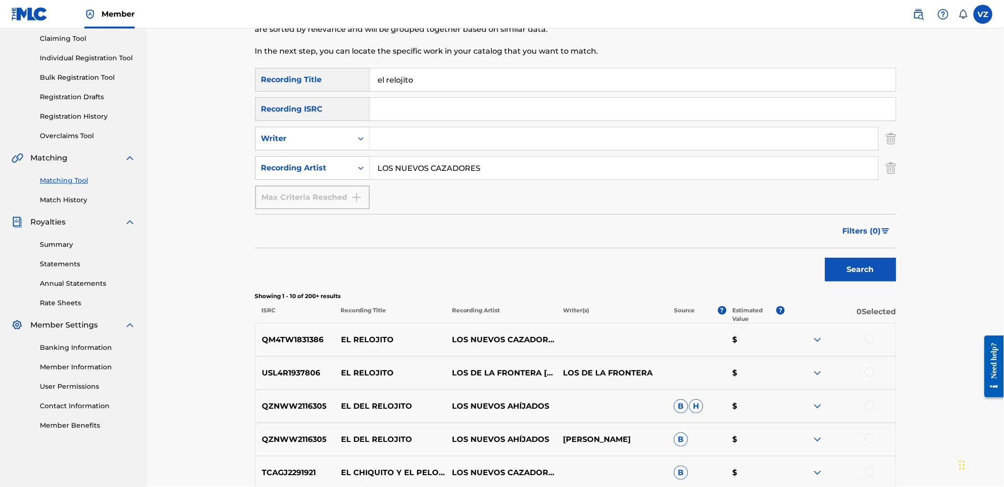
click at [70, 196] on link "Match History" at bounding box center [88, 200] width 96 height 10
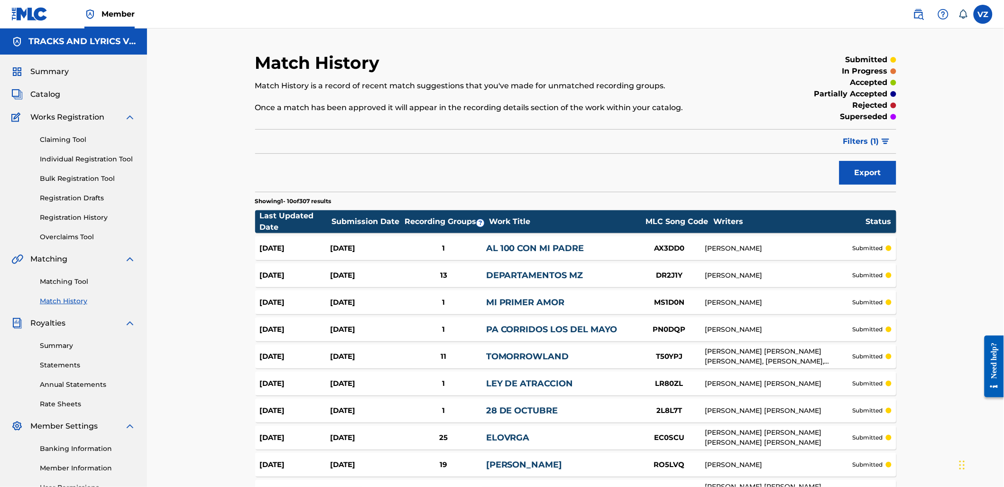
click at [65, 281] on link "Matching Tool" at bounding box center [88, 282] width 96 height 10
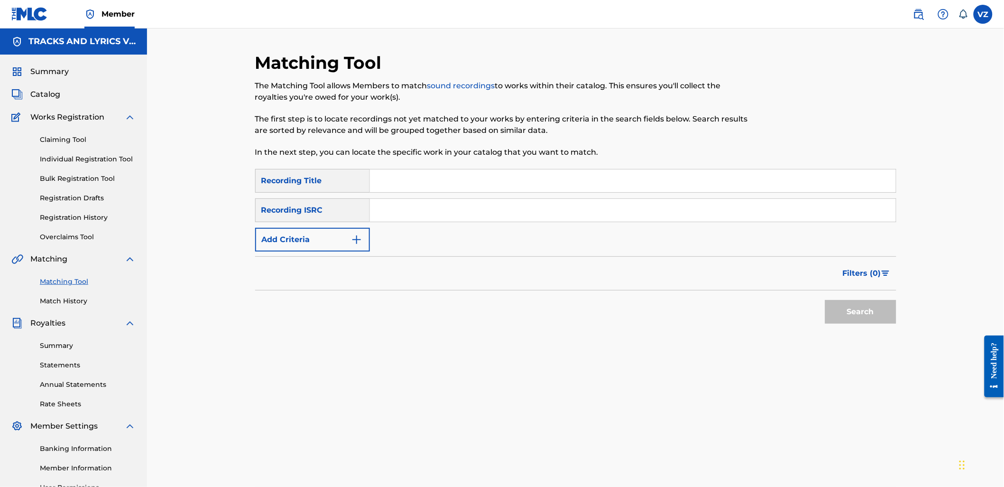
click at [340, 247] on button "Add Criteria" at bounding box center [312, 240] width 115 height 24
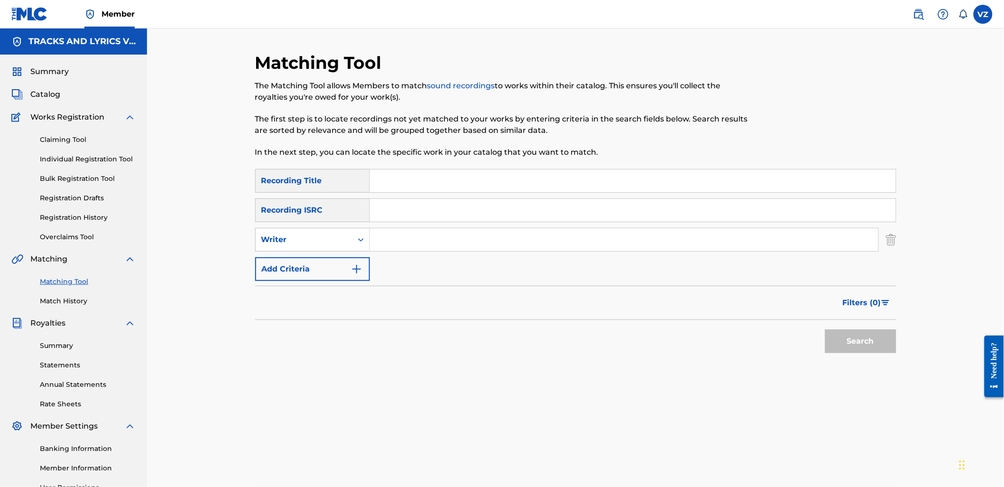
click at [398, 237] on input "Search Form" at bounding box center [624, 239] width 509 height 23
paste input "LOS NUEVOS CAZADORES"
type input "LOS NUEVOS CAZADORES"
click at [338, 240] on div "Writer" at bounding box center [303, 239] width 85 height 11
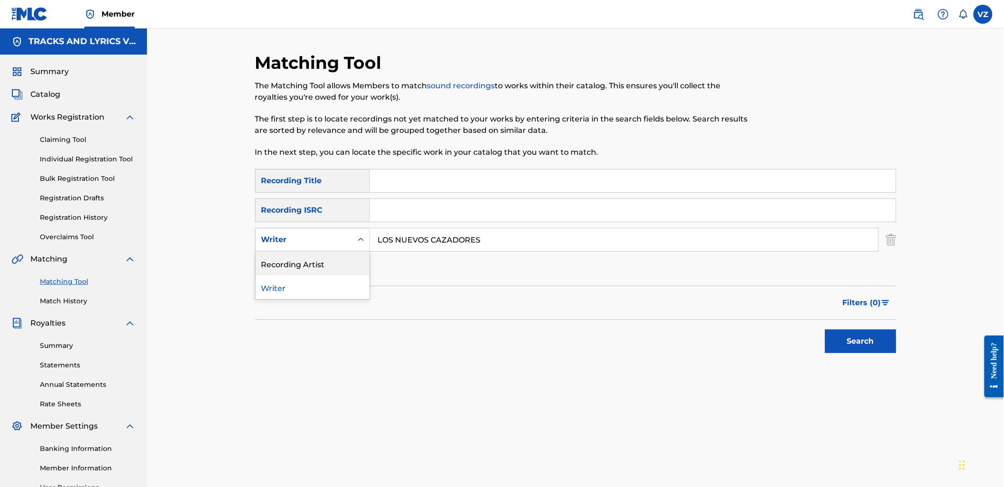
click at [337, 268] on div "Recording Artist" at bounding box center [313, 263] width 114 height 24
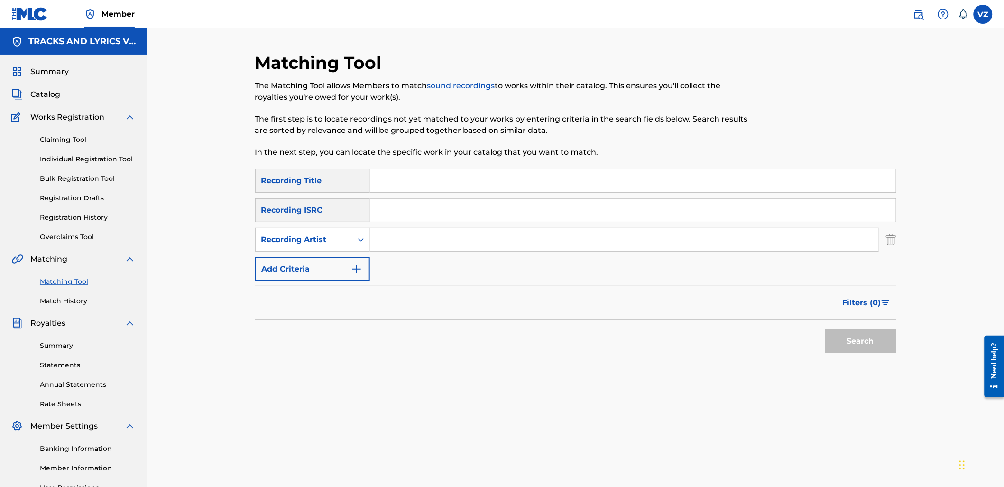
click at [393, 236] on input "Search Form" at bounding box center [624, 239] width 509 height 23
paste input "LOS NUEVOS CAZADORES"
type input "LOS NUEVOS CAZADORES"
click at [403, 187] on input "Search Form" at bounding box center [633, 180] width 526 height 23
type input "el relojito"
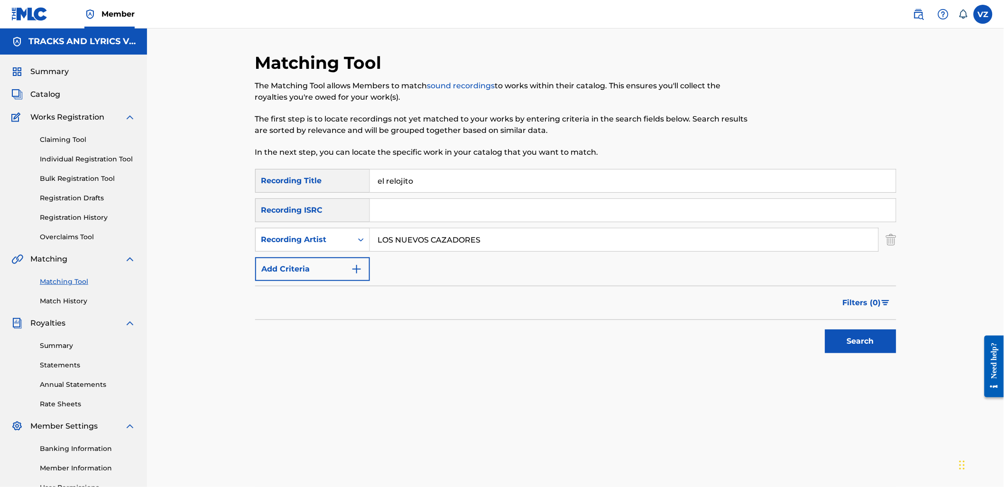
click at [825, 329] on button "Search" at bounding box center [860, 341] width 71 height 24
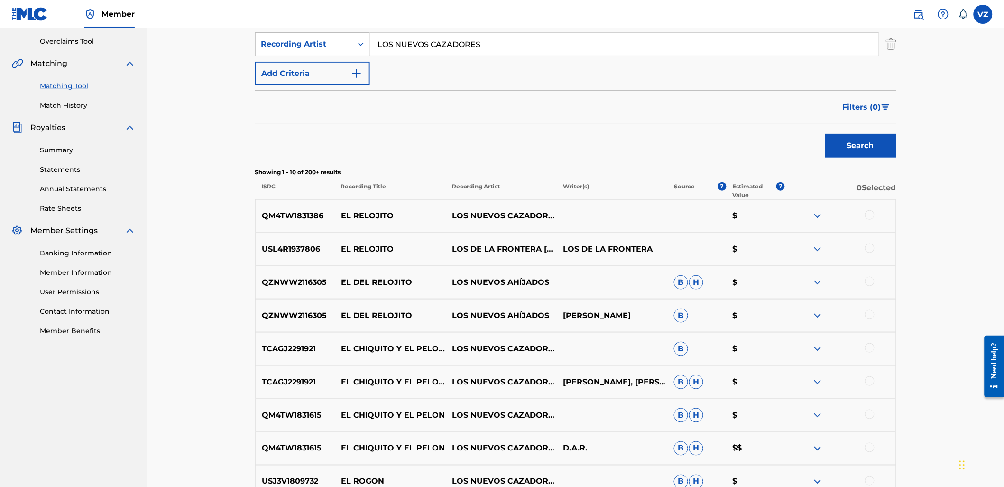
scroll to position [211, 0]
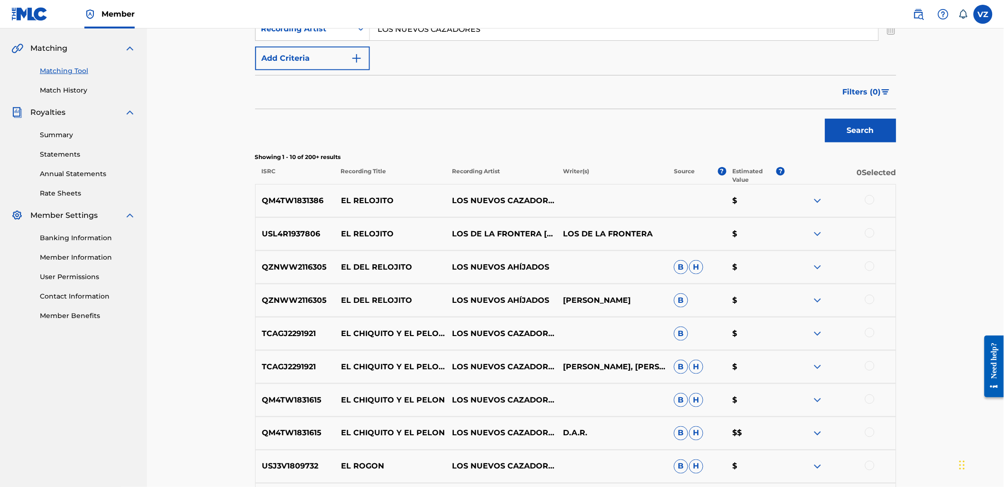
click at [867, 201] on div at bounding box center [869, 199] width 9 height 9
click at [637, 413] on button "Match 1 Group" at bounding box center [666, 410] width 105 height 24
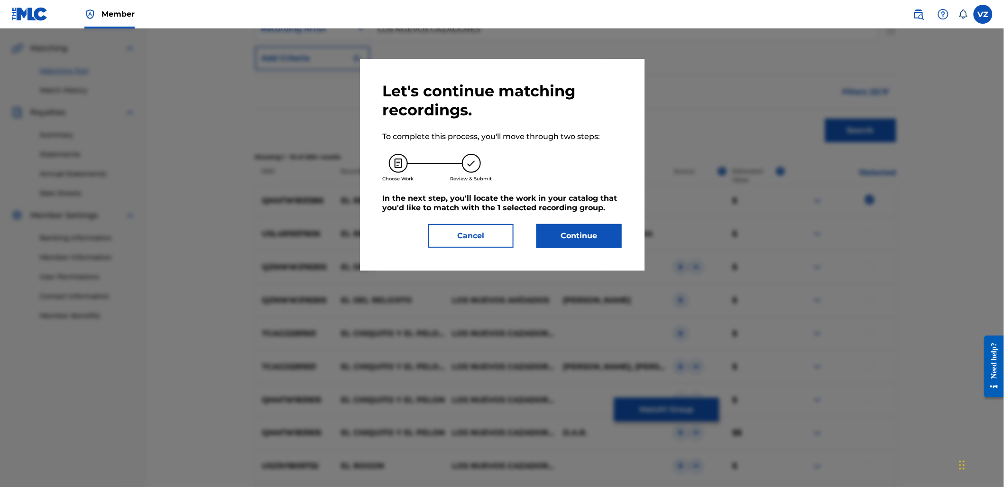
click at [605, 231] on button "Continue" at bounding box center [579, 236] width 85 height 24
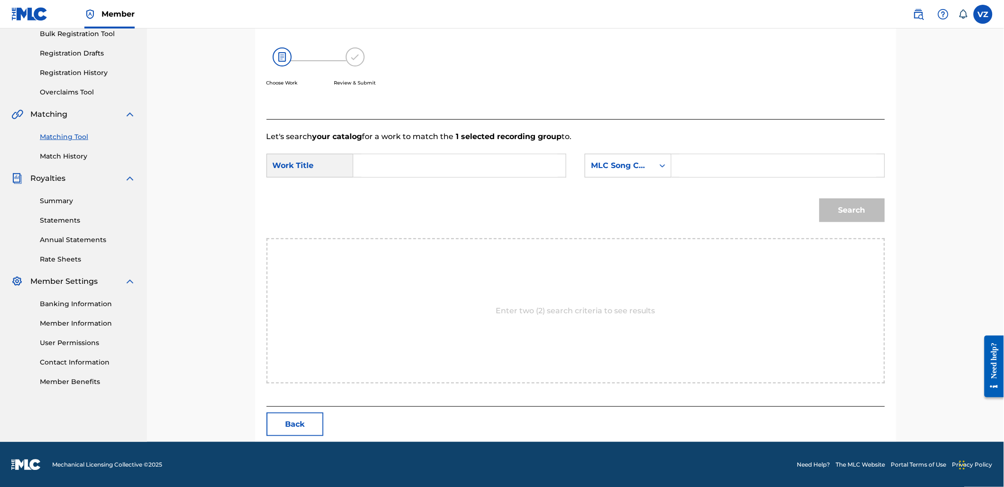
click at [501, 172] on input "Search Form" at bounding box center [459, 165] width 196 height 23
type input "el relojito"
click at [606, 158] on div "MLC Song Code" at bounding box center [619, 166] width 69 height 18
click at [628, 192] on div "Writer Name" at bounding box center [628, 189] width 86 height 24
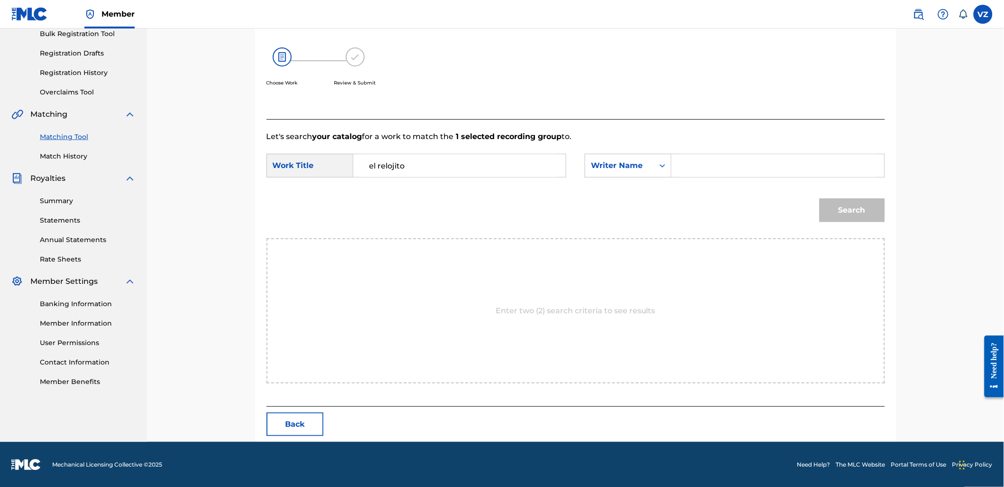
click at [704, 165] on input "Search Form" at bounding box center [778, 165] width 196 height 23
type input "j"
type input "[PERSON_NAME]"
click at [820, 198] on button "Search" at bounding box center [852, 210] width 65 height 24
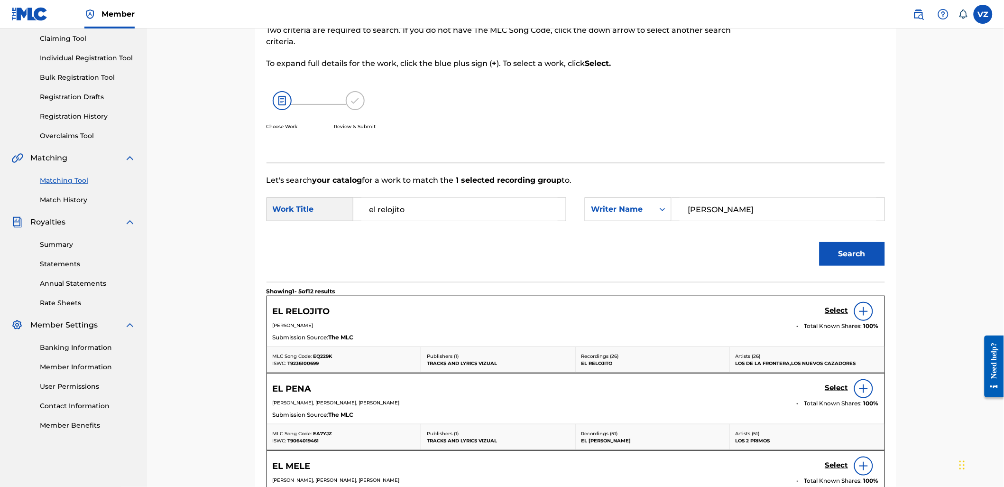
scroll to position [145, 0]
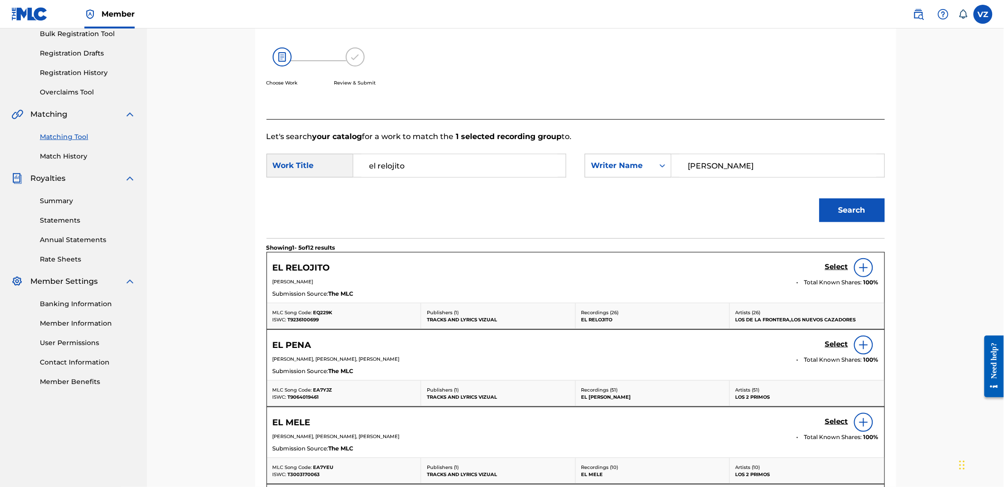
click at [831, 266] on h5 "Select" at bounding box center [836, 266] width 23 height 9
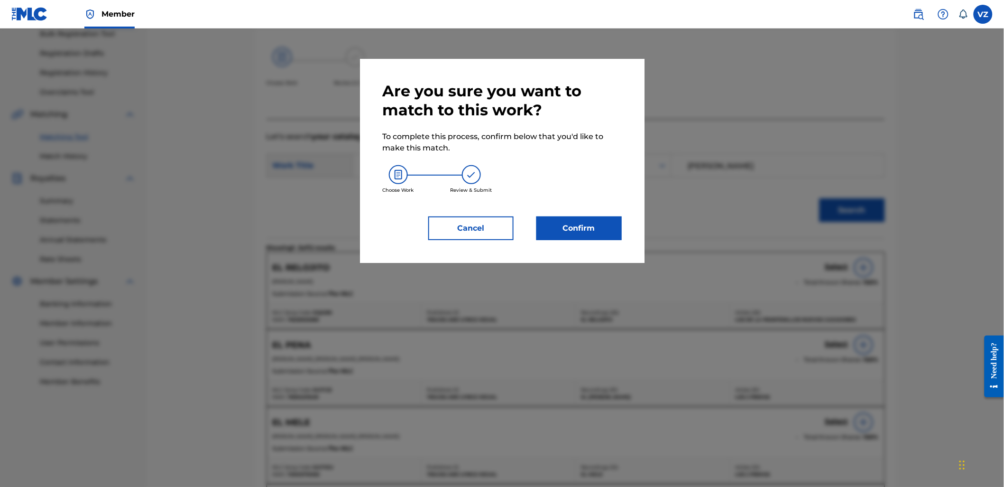
click at [599, 235] on button "Confirm" at bounding box center [579, 228] width 85 height 24
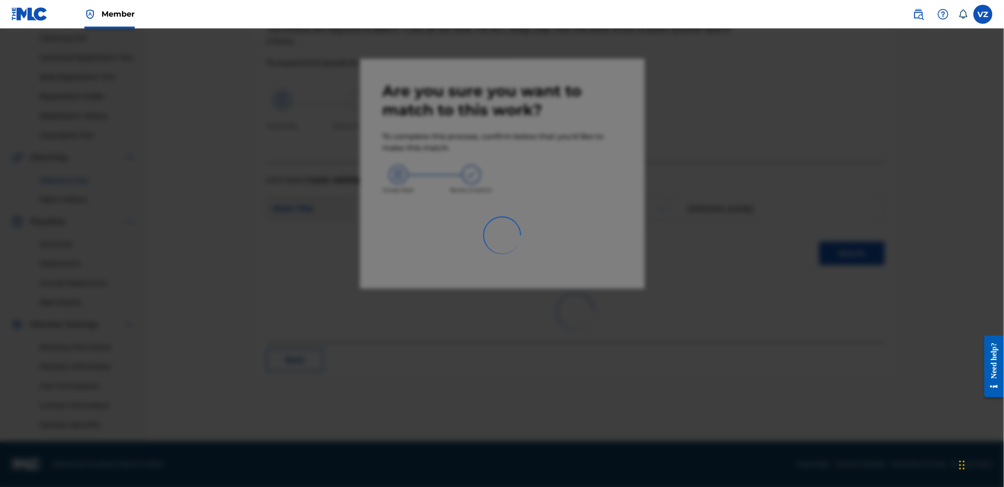
scroll to position [101, 0]
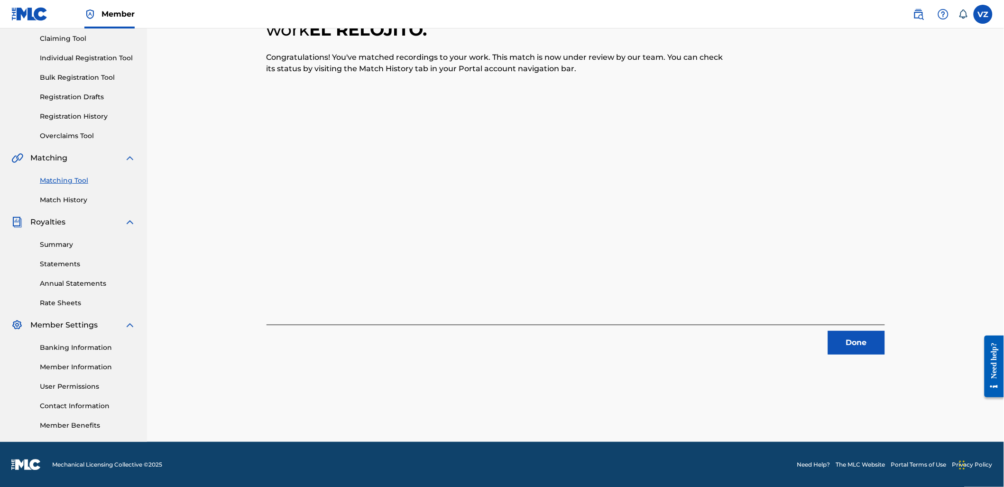
click at [847, 339] on button "Done" at bounding box center [856, 343] width 57 height 24
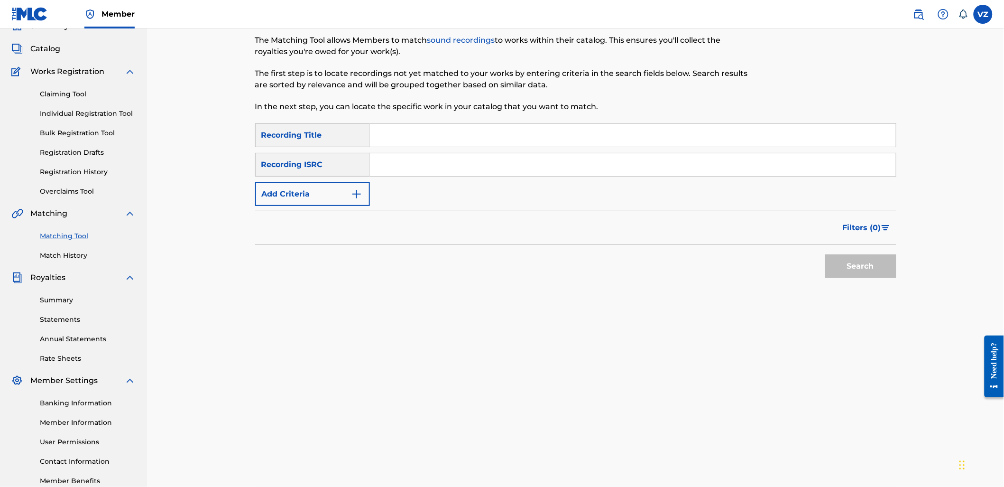
scroll to position [0, 0]
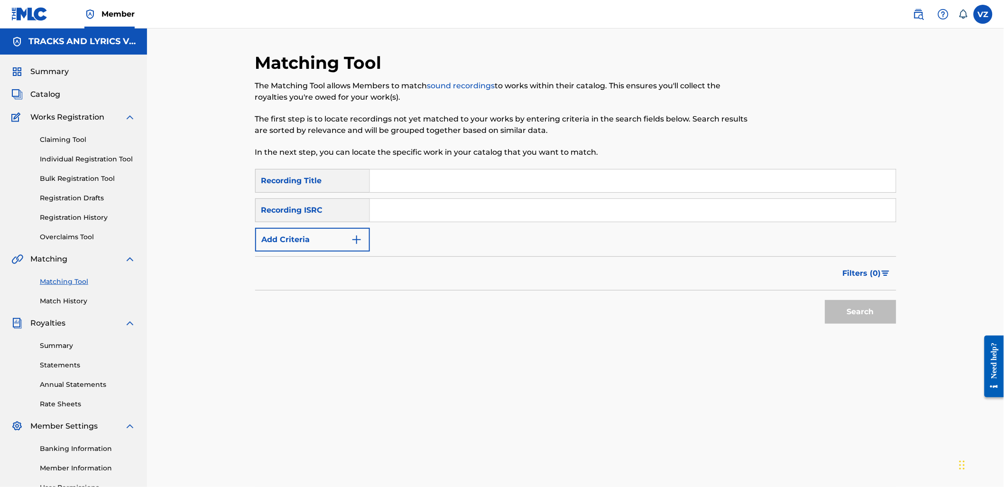
click at [451, 181] on input "Search Form" at bounding box center [633, 180] width 526 height 23
paste input "EL HIJO MAS GRANDE"
type input "EL HIJO MAS GRANDE"
click at [330, 239] on button "Add Criteria" at bounding box center [312, 240] width 115 height 24
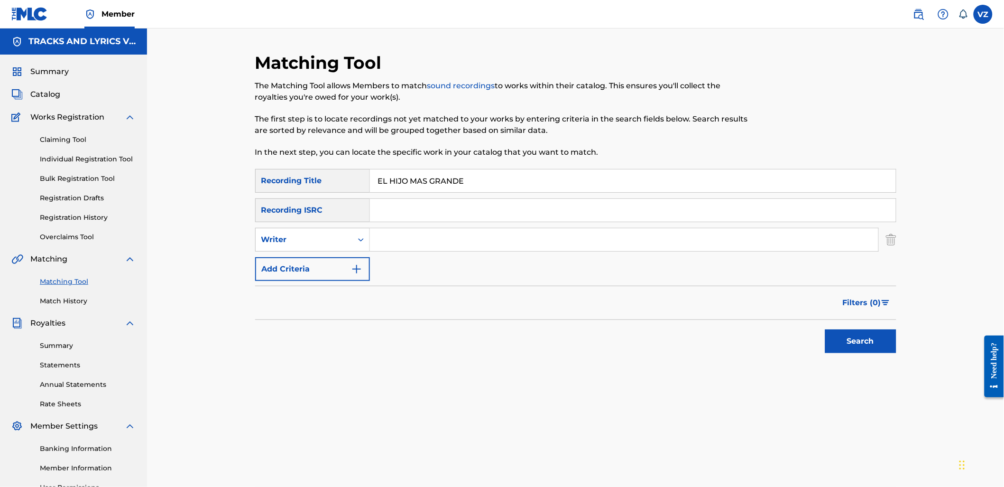
click at [387, 237] on input "Search Form" at bounding box center [624, 239] width 509 height 23
click at [825, 329] on button "Search" at bounding box center [860, 341] width 71 height 24
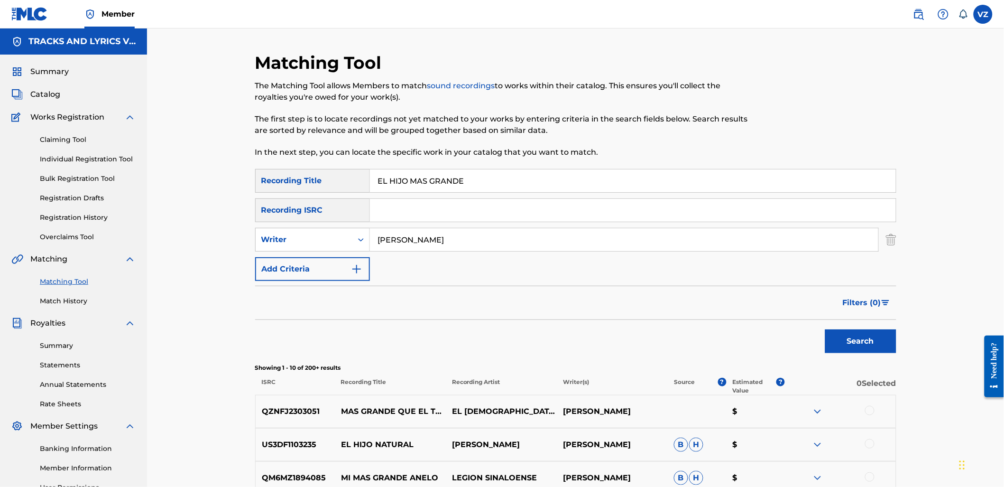
click at [404, 239] on input "[PERSON_NAME]" at bounding box center [624, 239] width 509 height 23
drag, startPoint x: 482, startPoint y: 241, endPoint x: 337, endPoint y: 232, distance: 145.5
click at [337, 232] on div "SearchWithCriteriaad76a16e-11b6-4056-b544-1fcacf1a4777 Writer [PERSON_NAME]" at bounding box center [575, 240] width 641 height 24
type input "[PERSON_NAME]"
click at [311, 264] on button "Add Criteria" at bounding box center [312, 269] width 115 height 24
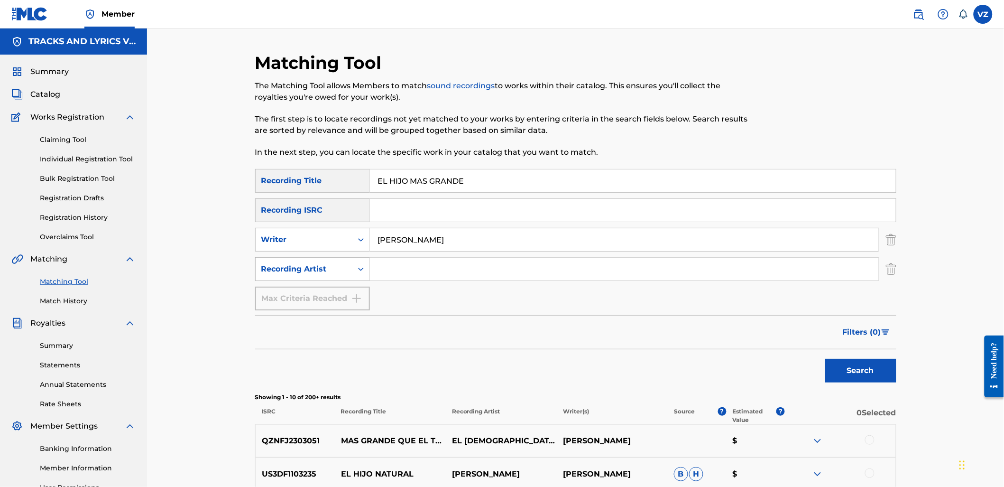
click at [323, 259] on div "Recording Artist" at bounding box center [312, 269] width 115 height 24
click at [417, 273] on input "Search Form" at bounding box center [624, 269] width 509 height 23
paste input "[PERSON_NAME]"
click at [884, 368] on button "Search" at bounding box center [860, 371] width 71 height 24
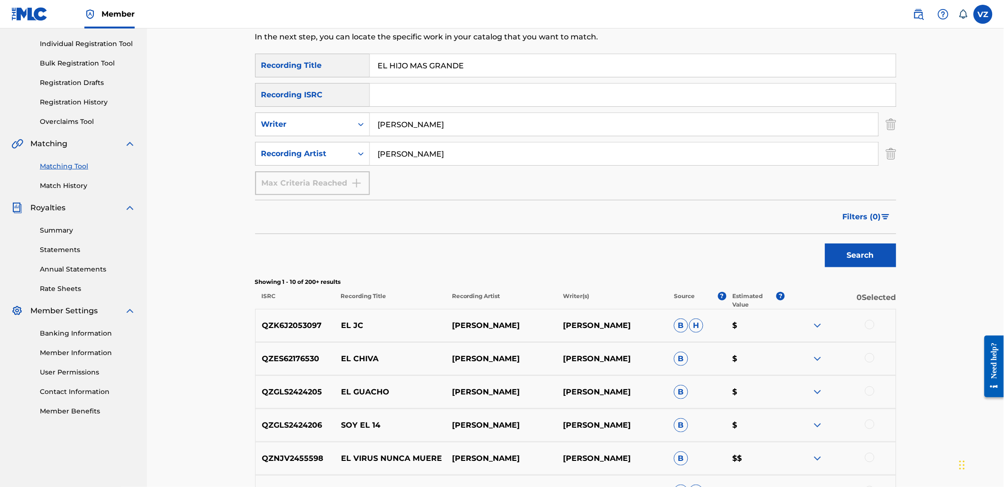
scroll to position [48, 0]
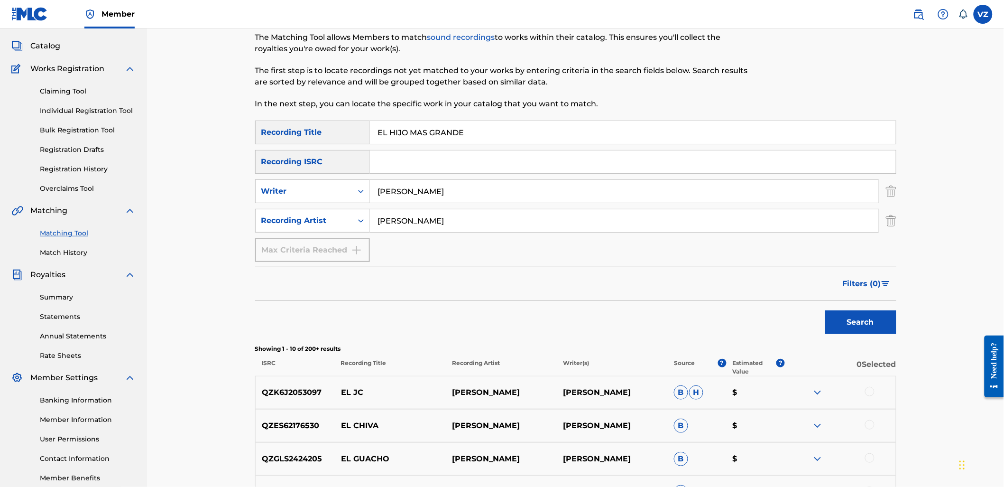
drag, startPoint x: 488, startPoint y: 219, endPoint x: 494, endPoint y: 267, distance: 48.3
click at [263, 220] on div "SearchWithCriteriae75e9cb6-a159-42f7-a672-3126d17377bf Recording Artist [PERSON…" at bounding box center [575, 221] width 641 height 24
paste input "LOS 2 PRIMOS"
type input "LOS 2 PRIMOS"
click at [869, 324] on button "Search" at bounding box center [860, 322] width 71 height 24
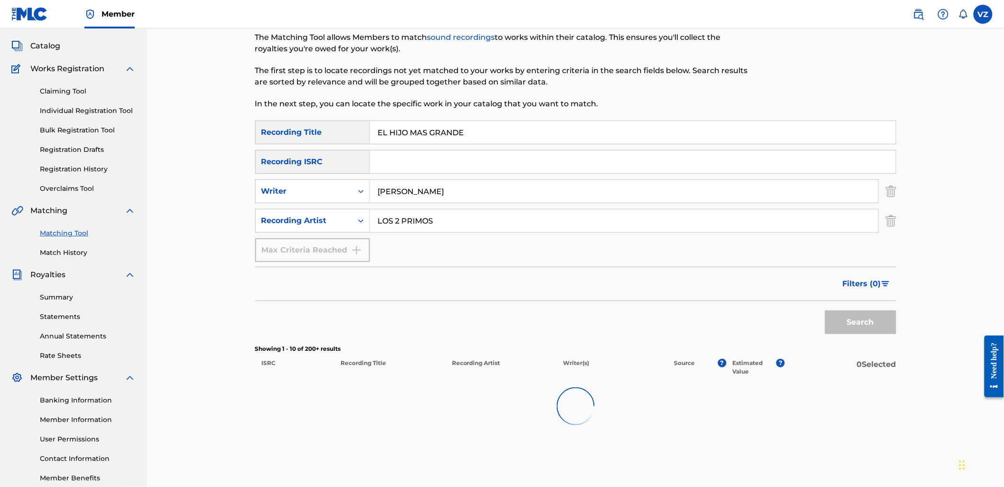
scroll to position [101, 0]
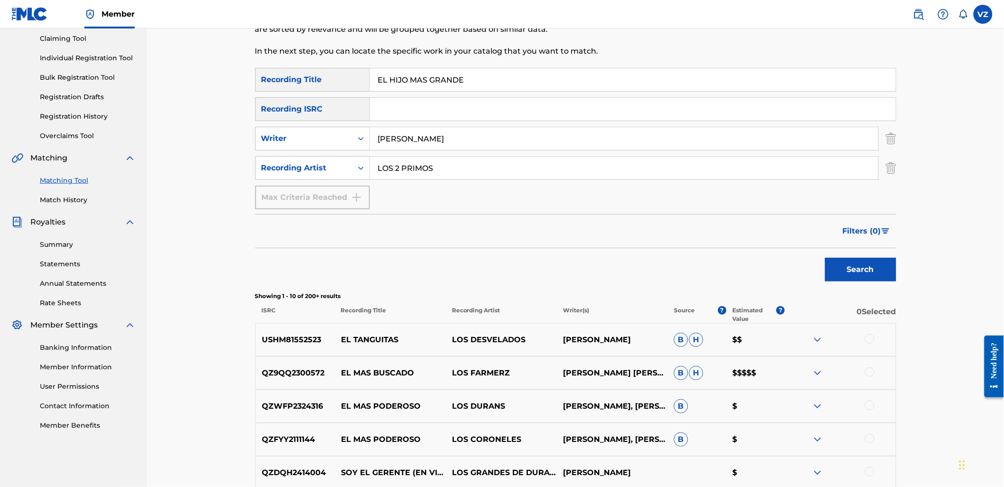
click at [893, 135] on img "Search Form" at bounding box center [891, 139] width 10 height 24
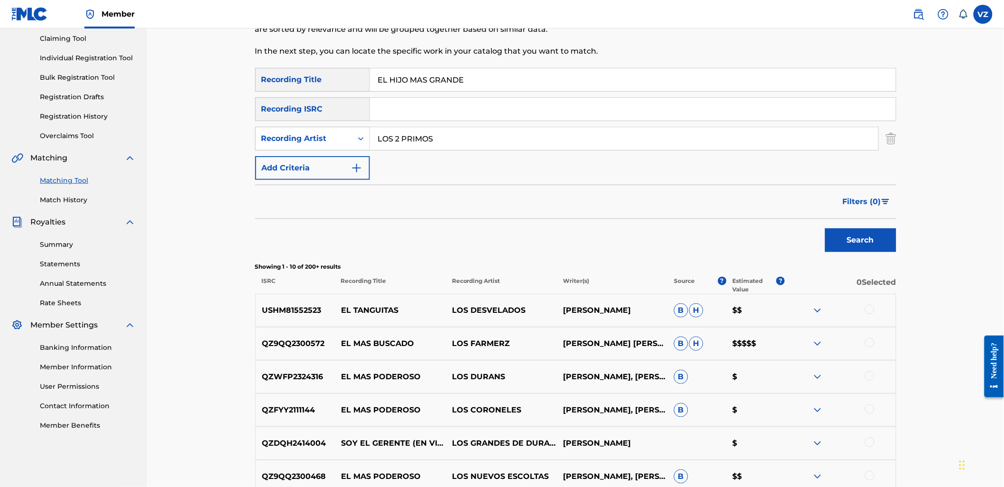
click at [872, 246] on button "Search" at bounding box center [860, 240] width 71 height 24
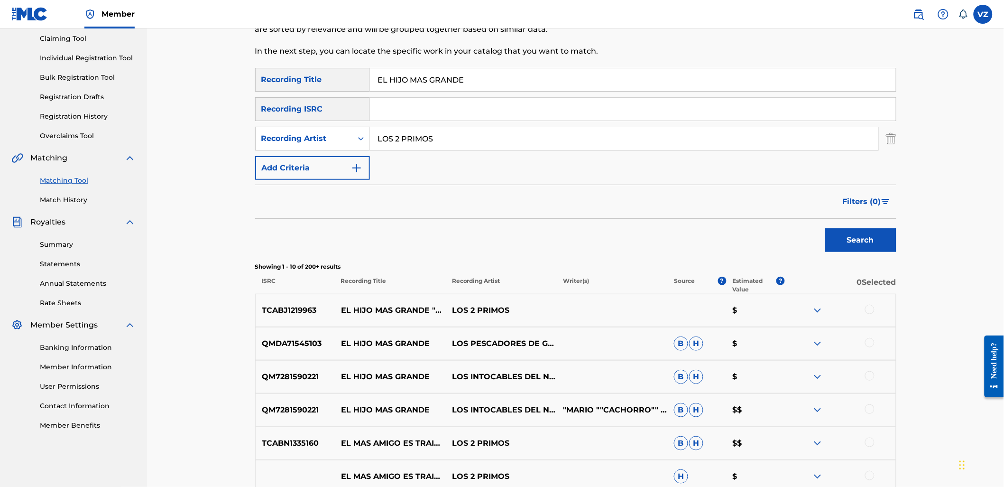
drag, startPoint x: 362, startPoint y: 77, endPoint x: 173, endPoint y: 70, distance: 189.9
click at [319, 77] on div "SearchWithCriteriab2846c76-7798-454f-972f-ab576b5674fa Recording Title EL HIJO …" at bounding box center [575, 80] width 641 height 24
click at [506, 83] on input "EL HIJO MAS GRANDE" at bounding box center [633, 79] width 526 height 23
drag, startPoint x: 532, startPoint y: 79, endPoint x: 257, endPoint y: 78, distance: 275.1
click at [257, 78] on div "SearchWithCriteriab2846c76-7798-454f-972f-ab576b5674fa Recording Title EL HIJO …" at bounding box center [575, 80] width 641 height 24
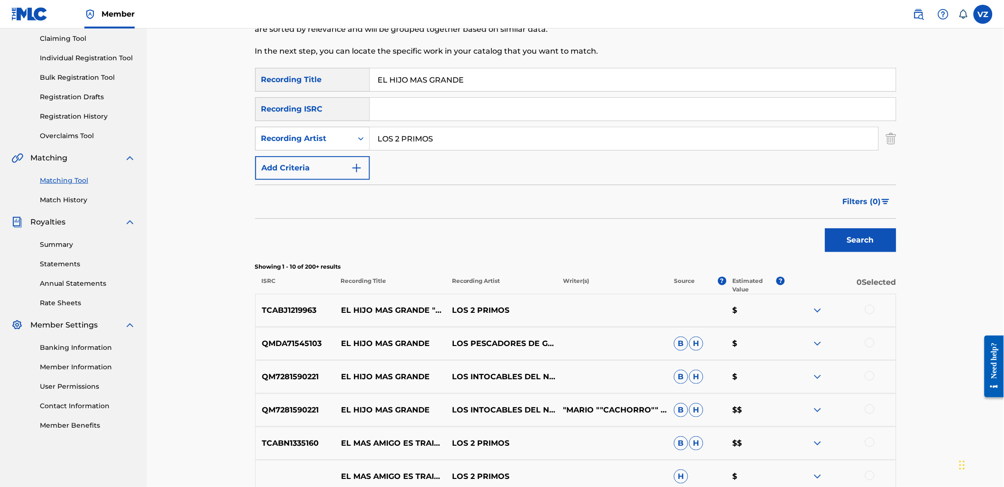
paste input "[PERSON_NAME] DEL HOMBR"
type input "LA LEY DEL HOMBRE"
click at [866, 251] on button "Search" at bounding box center [860, 240] width 71 height 24
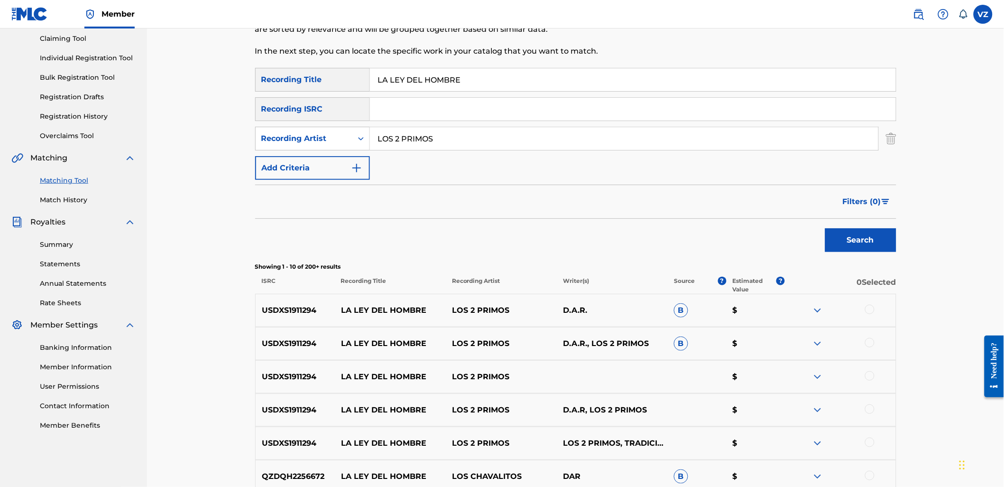
click at [871, 306] on div at bounding box center [869, 309] width 9 height 9
click at [871, 343] on div at bounding box center [869, 342] width 9 height 9
click at [870, 379] on div at bounding box center [869, 375] width 9 height 9
drag, startPoint x: 873, startPoint y: 442, endPoint x: 872, endPoint y: 435, distance: 7.7
click at [873, 442] on div at bounding box center [869, 441] width 9 height 9
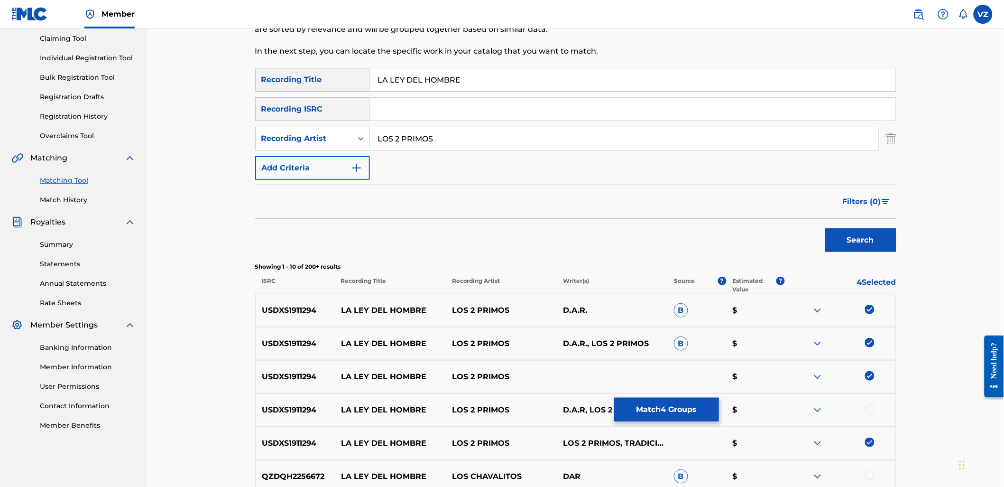
click at [872, 407] on div at bounding box center [869, 408] width 9 height 9
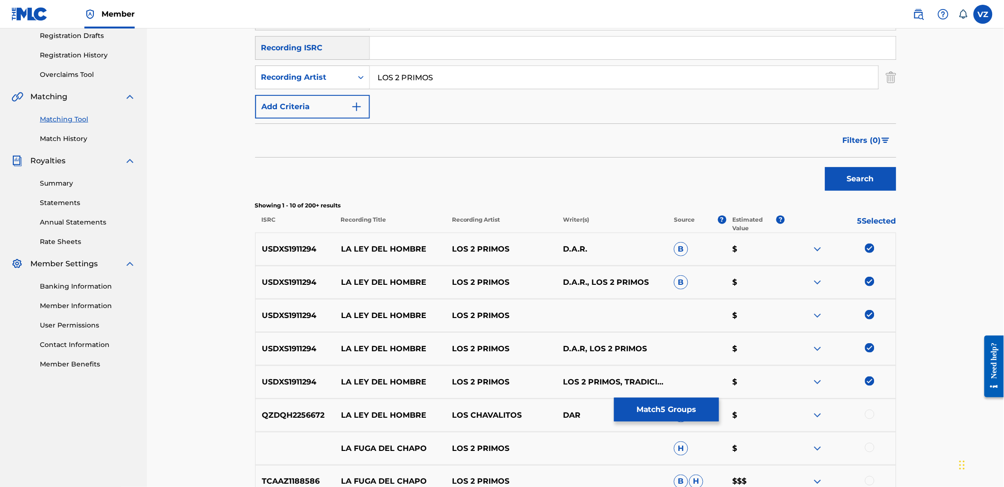
scroll to position [259, 0]
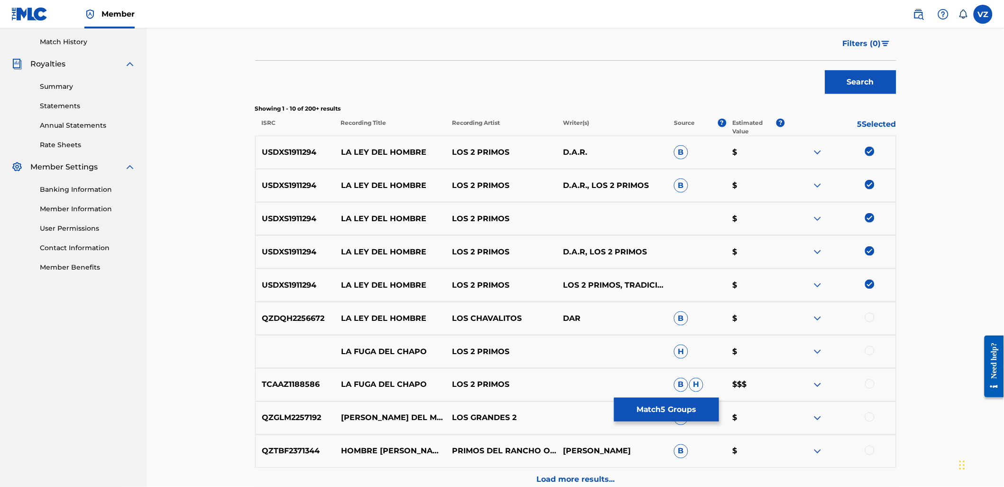
click at [874, 317] on div at bounding box center [869, 317] width 9 height 9
click at [596, 476] on p "Load more results..." at bounding box center [576, 479] width 78 height 11
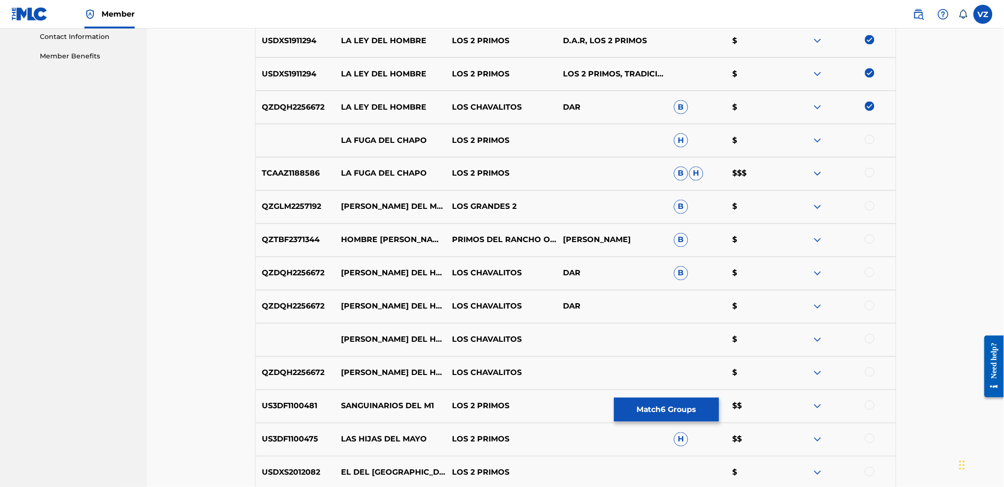
scroll to position [101, 0]
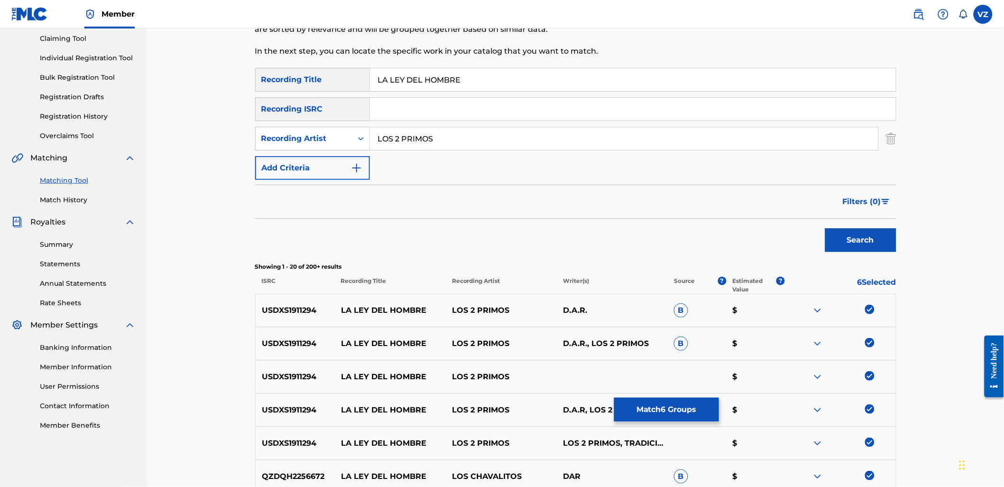
drag, startPoint x: 491, startPoint y: 142, endPoint x: 241, endPoint y: 124, distance: 251.2
click at [244, 124] on div "Matching Tool The Matching Tool allows Members to match sound recordings to wor…" at bounding box center [576, 490] width 664 height 1078
click at [318, 134] on div "Recording Artist" at bounding box center [303, 138] width 85 height 11
click at [317, 162] on div "Writer" at bounding box center [313, 162] width 114 height 24
click at [446, 148] on input "Search Form" at bounding box center [624, 138] width 509 height 23
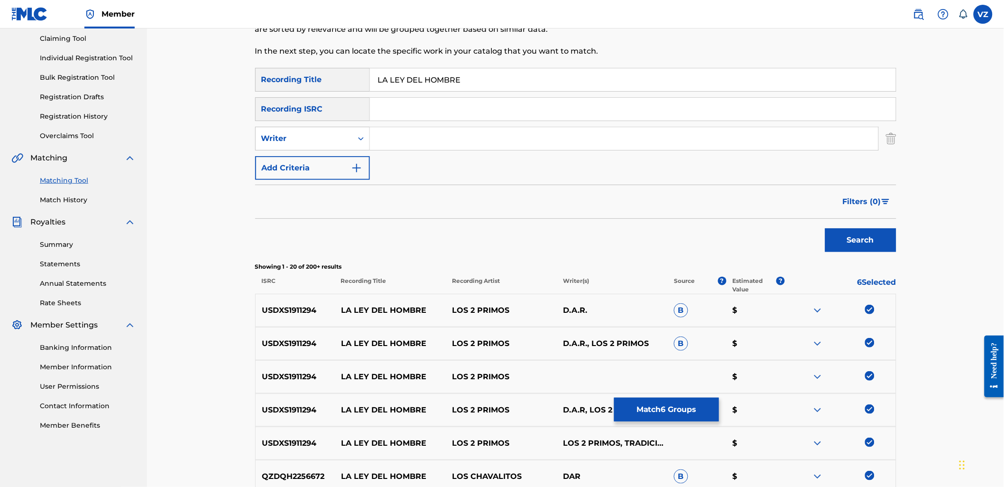
paste input "LOS 2 PRIMOS"
type input "LOS 2 PRIMOS"
click at [907, 270] on div "Matching Tool The Matching Tool allows Members to match sound recordings to wor…" at bounding box center [576, 490] width 664 height 1078
click at [892, 245] on button "Search" at bounding box center [860, 240] width 71 height 24
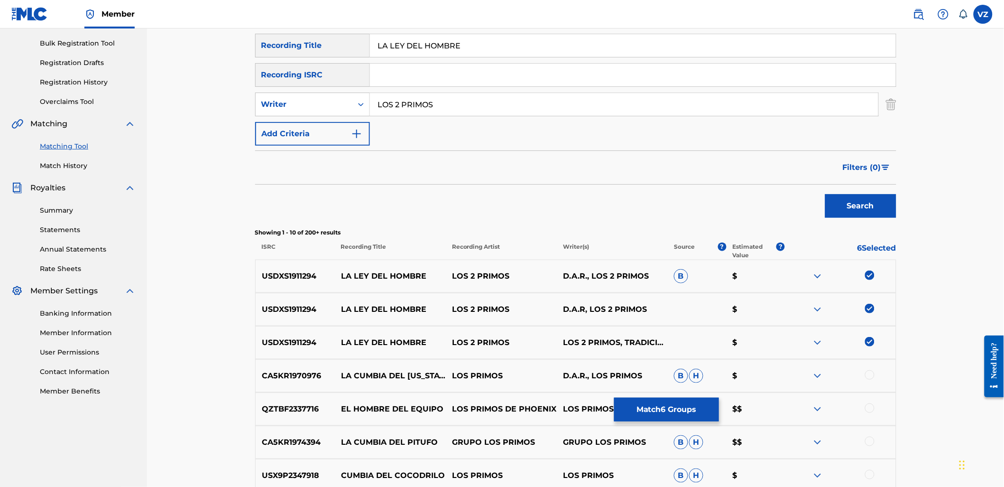
scroll to position [154, 0]
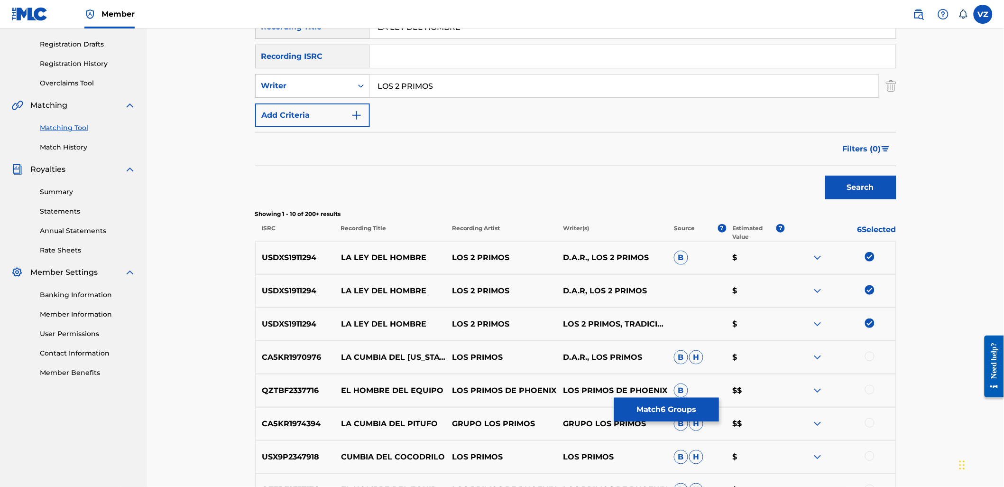
click at [671, 408] on button "Match 6 Groups" at bounding box center [666, 410] width 105 height 24
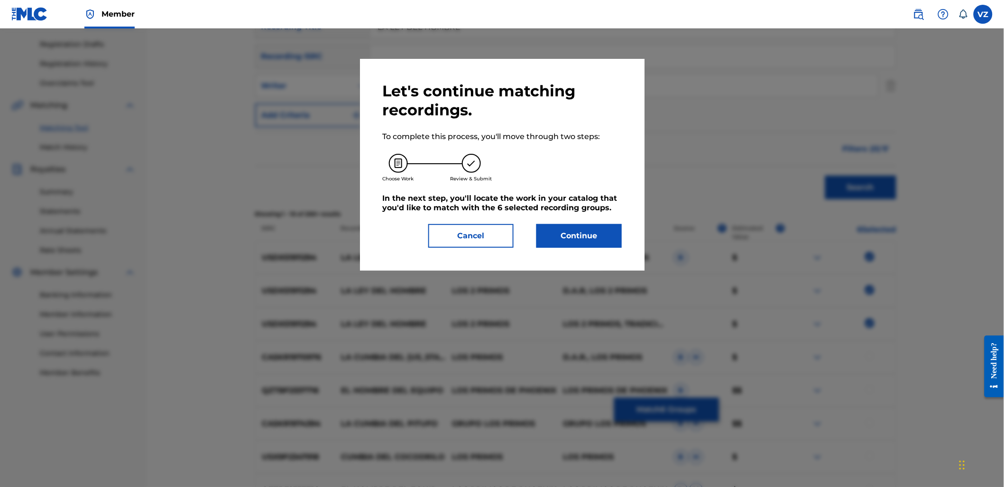
click at [605, 233] on button "Continue" at bounding box center [579, 236] width 85 height 24
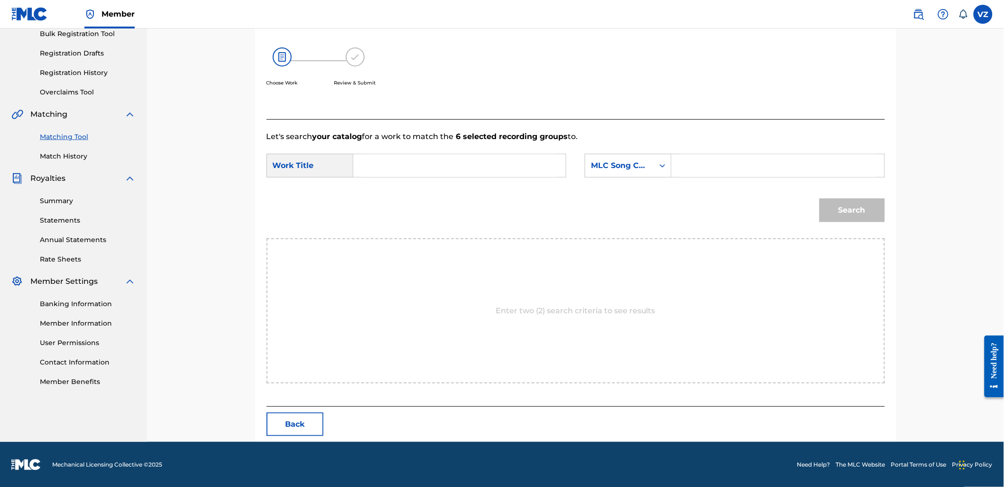
click at [489, 169] on input "Search Form" at bounding box center [459, 165] width 196 height 23
type input "[PERSON_NAME] del hombre"
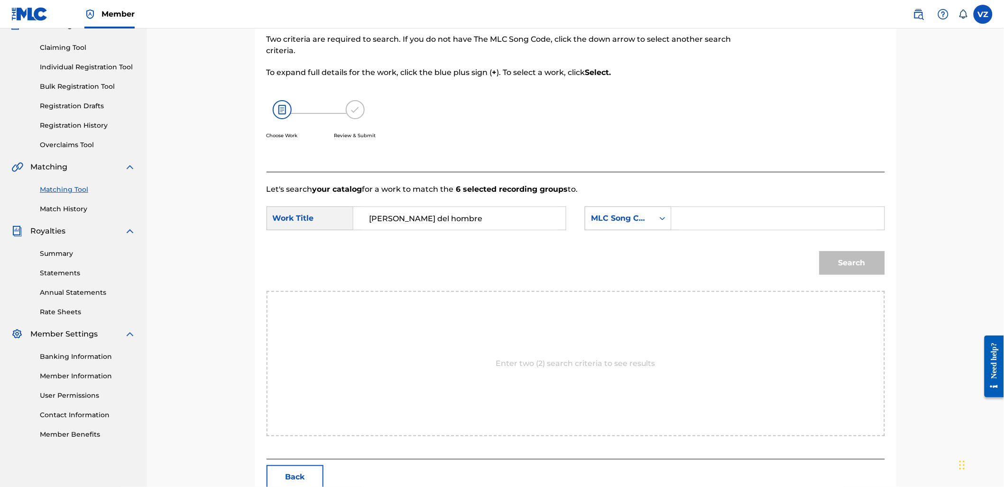
click at [651, 214] on div "MLC Song Code" at bounding box center [619, 218] width 69 height 18
click at [653, 247] on div "Writer Name" at bounding box center [628, 242] width 86 height 24
drag, startPoint x: 669, startPoint y: 231, endPoint x: 692, endPoint y: 217, distance: 26.9
click at [692, 217] on input "Search Form" at bounding box center [778, 218] width 196 height 23
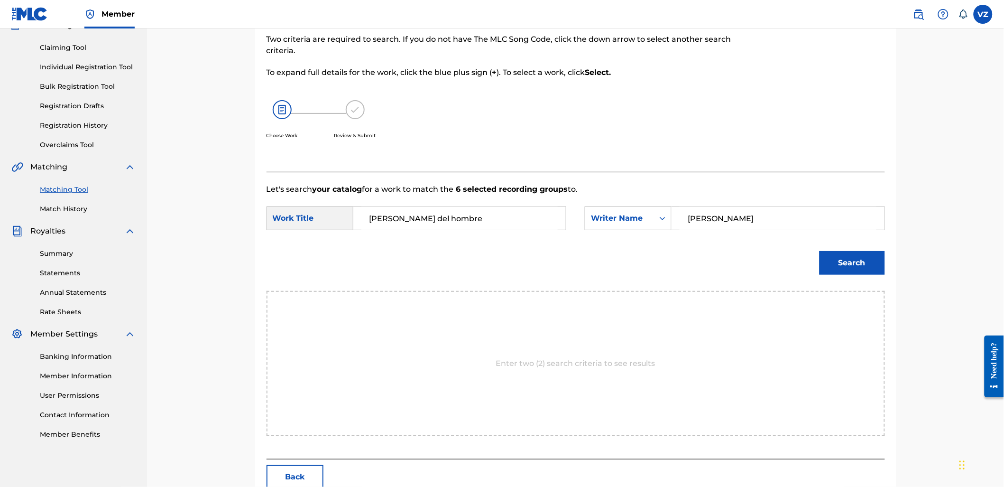
type input "[PERSON_NAME]"
click at [820, 251] on button "Search" at bounding box center [852, 263] width 65 height 24
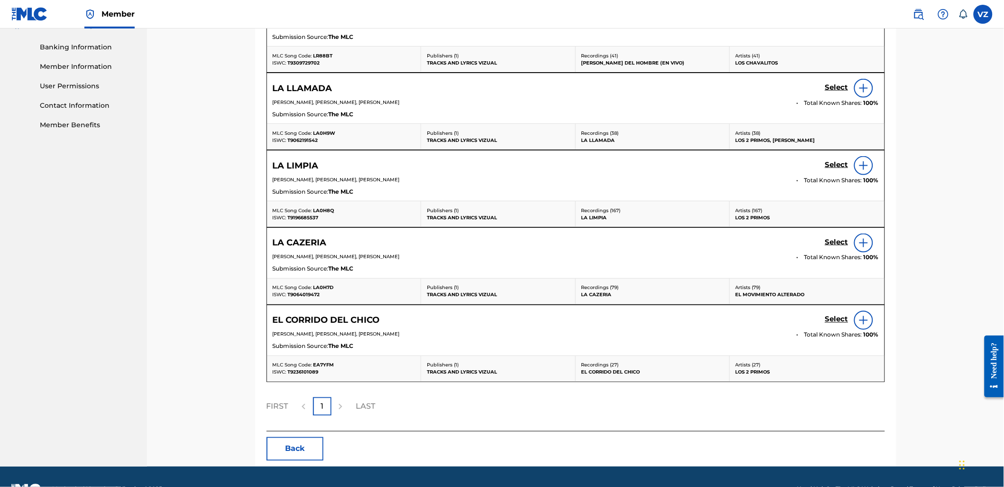
scroll to position [427, 0]
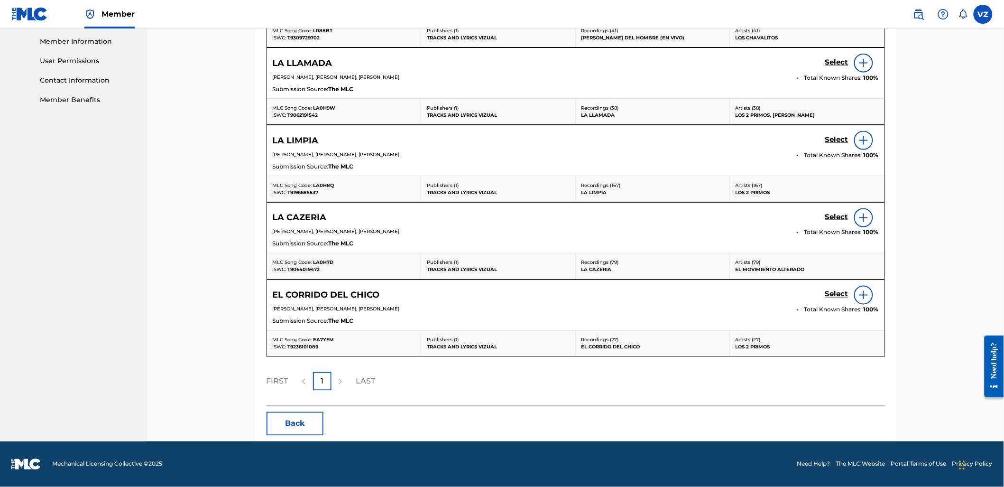
click at [283, 416] on button "Back" at bounding box center [295, 424] width 57 height 24
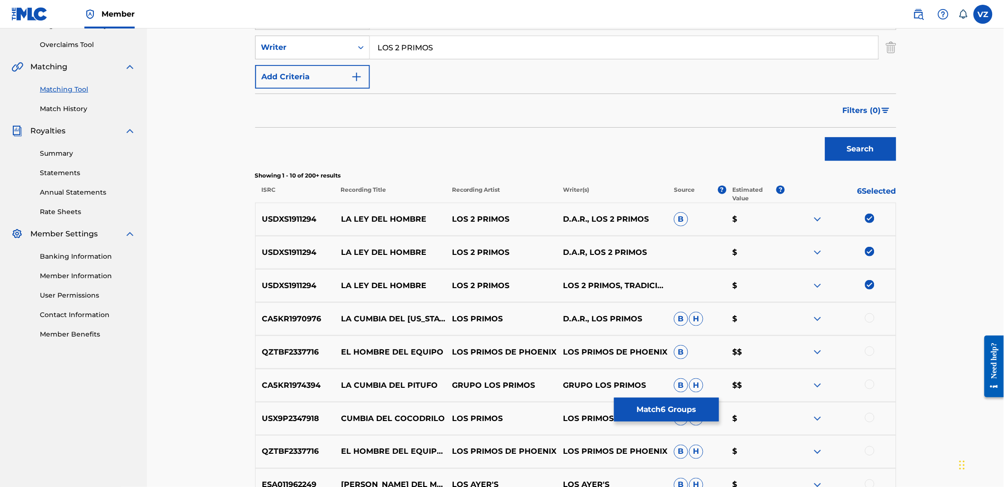
scroll to position [40, 0]
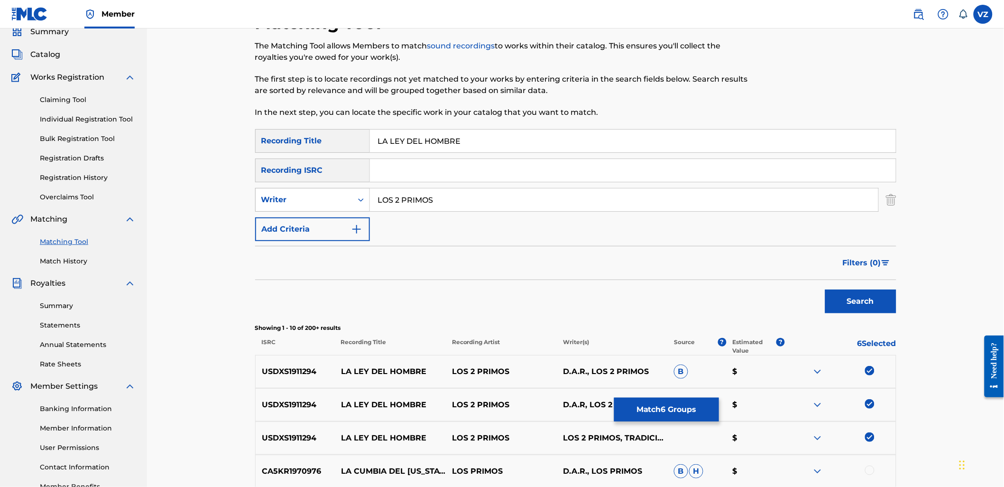
drag, startPoint x: 477, startPoint y: 200, endPoint x: 267, endPoint y: 192, distance: 210.3
click at [267, 192] on div "SearchWithCriteria41f54dbc-e39f-4c55-b338-43d2b1148d39 Writer LOS 2 PRIMOS" at bounding box center [575, 200] width 641 height 24
type input "los chavalitos"
click at [825, 289] on button "Search" at bounding box center [860, 301] width 71 height 24
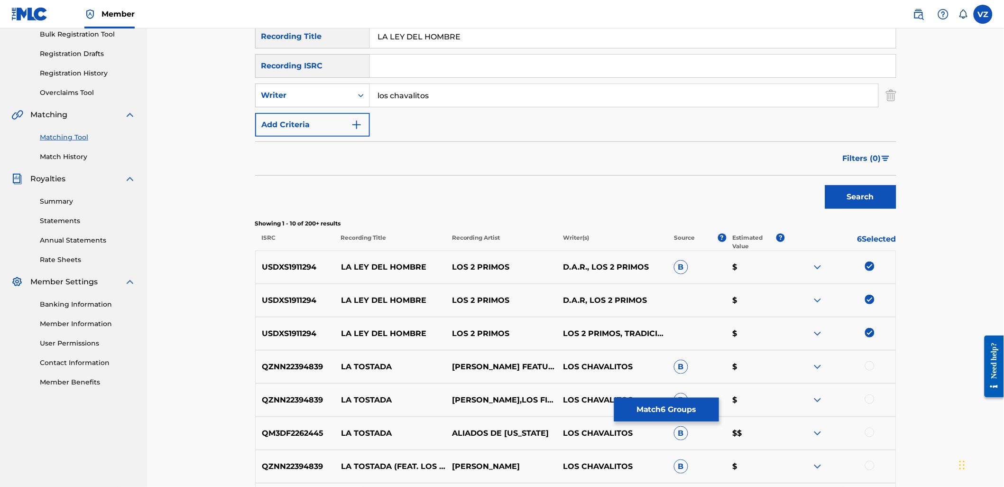
scroll to position [145, 0]
click at [334, 96] on div "Writer" at bounding box center [303, 94] width 85 height 11
drag, startPoint x: 463, startPoint y: 101, endPoint x: 321, endPoint y: 101, distance: 142.3
click at [322, 101] on div "SearchWithCriteria41f54dbc-e39f-4c55-b338-43d2b1148d39 Writer los chavalitos" at bounding box center [575, 95] width 641 height 24
drag, startPoint x: 315, startPoint y: 89, endPoint x: 314, endPoint y: 96, distance: 7.6
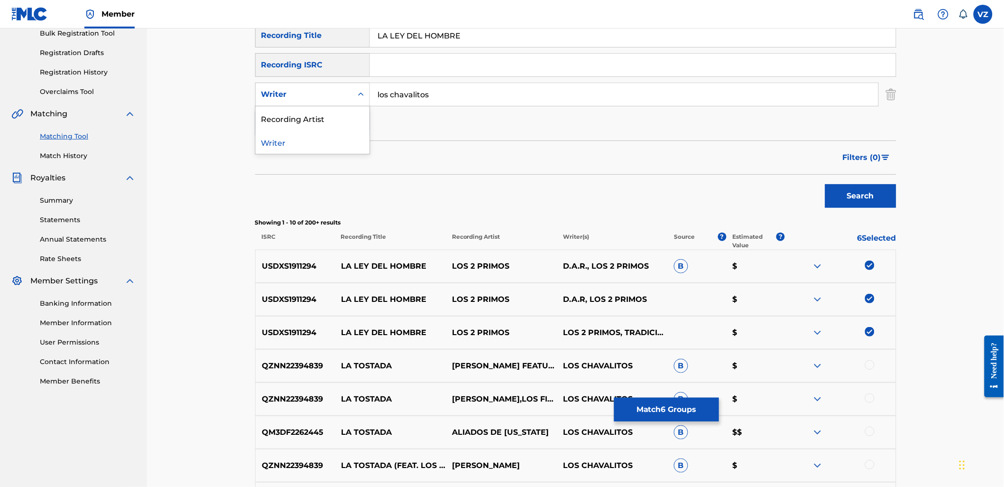
click at [315, 89] on div "Writer" at bounding box center [303, 94] width 85 height 11
click at [310, 120] on div "Recording Artist" at bounding box center [313, 118] width 114 height 24
click at [423, 92] on input "Search Form" at bounding box center [624, 94] width 509 height 23
paste input "los chavalitos"
type input "los chavalitos"
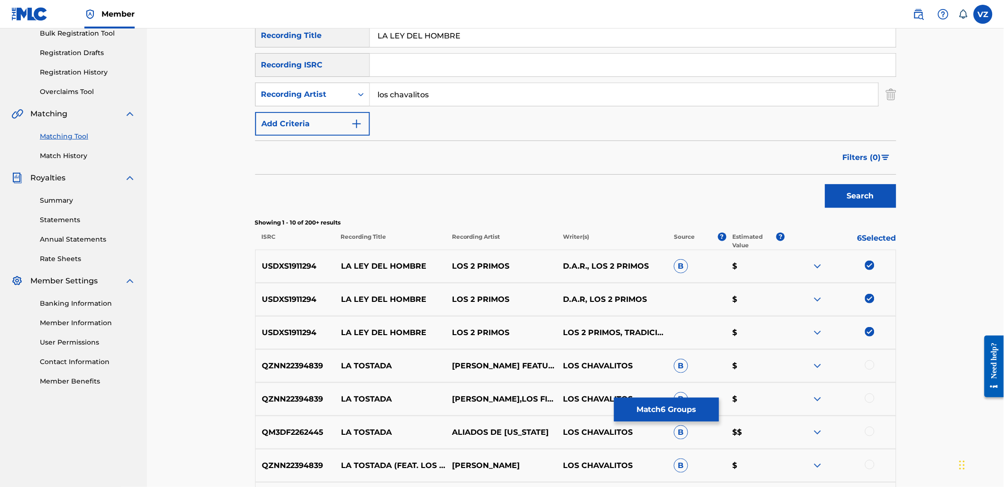
click at [838, 192] on button "Search" at bounding box center [860, 196] width 71 height 24
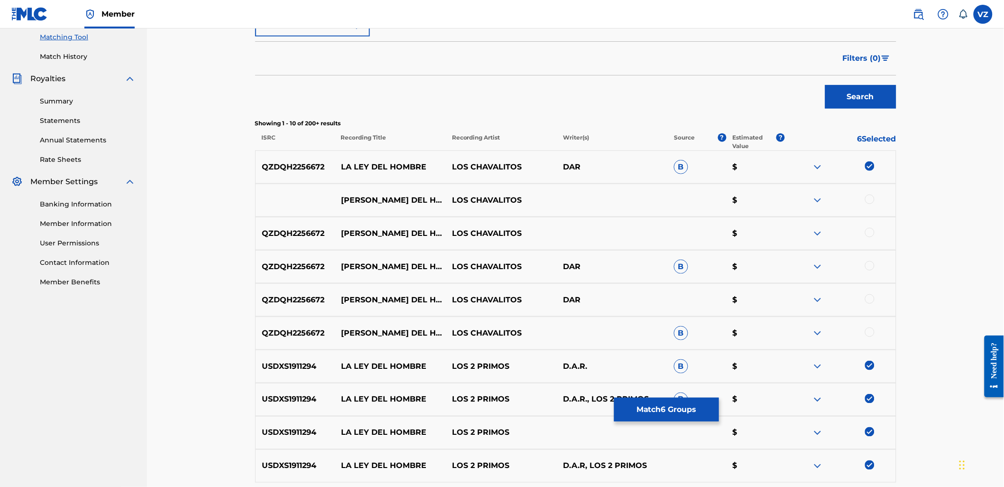
scroll to position [304, 0]
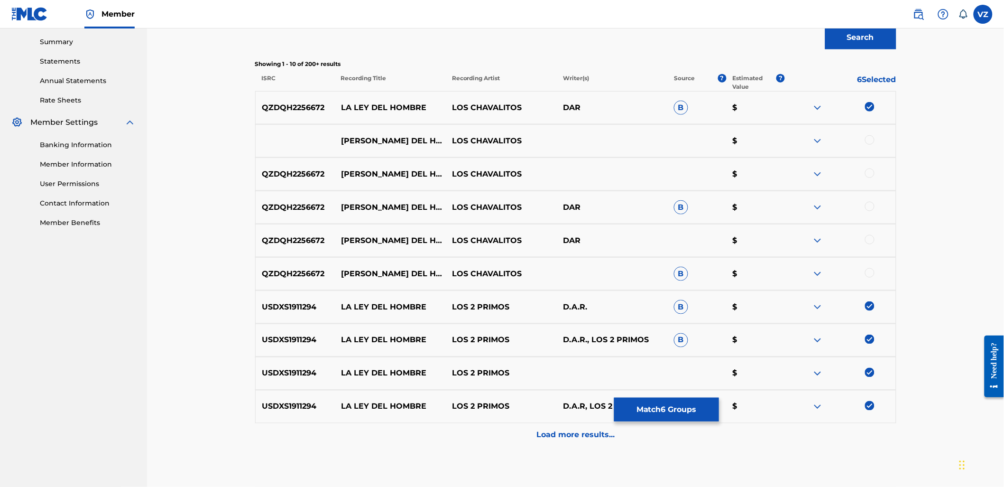
click at [868, 142] on div at bounding box center [869, 139] width 9 height 9
drag, startPoint x: 872, startPoint y: 169, endPoint x: 871, endPoint y: 197, distance: 28.0
click at [872, 172] on div at bounding box center [869, 172] width 9 height 9
click at [871, 205] on div at bounding box center [869, 206] width 9 height 9
drag, startPoint x: 872, startPoint y: 240, endPoint x: 871, endPoint y: 246, distance: 5.8
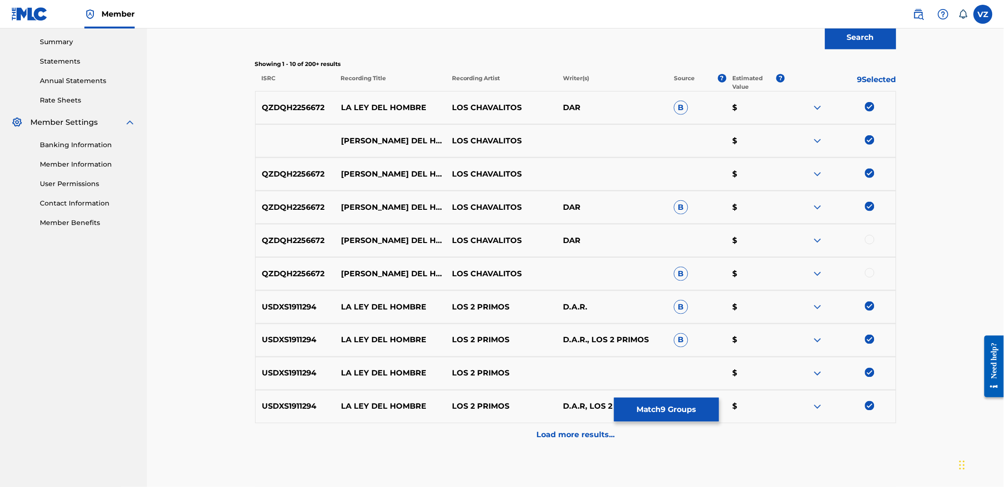
click at [872, 242] on div at bounding box center [869, 239] width 9 height 9
click at [872, 276] on div at bounding box center [869, 272] width 9 height 9
click at [592, 438] on p "Load more results..." at bounding box center [576, 434] width 78 height 11
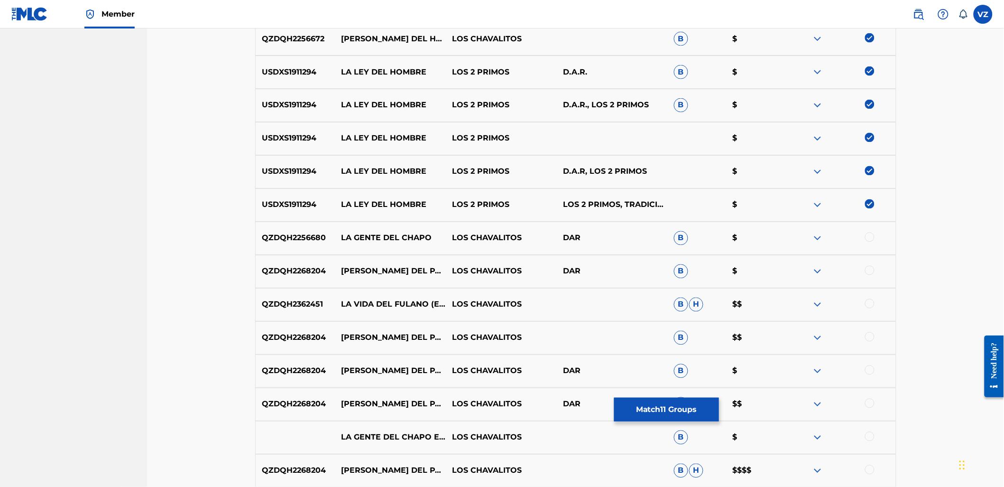
scroll to position [567, 0]
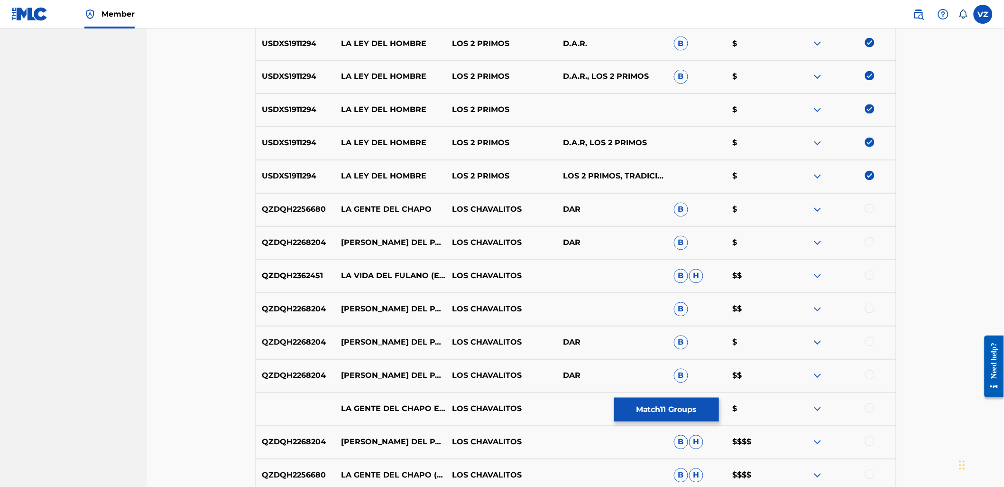
click at [639, 417] on button "Match 11 Groups" at bounding box center [666, 410] width 105 height 24
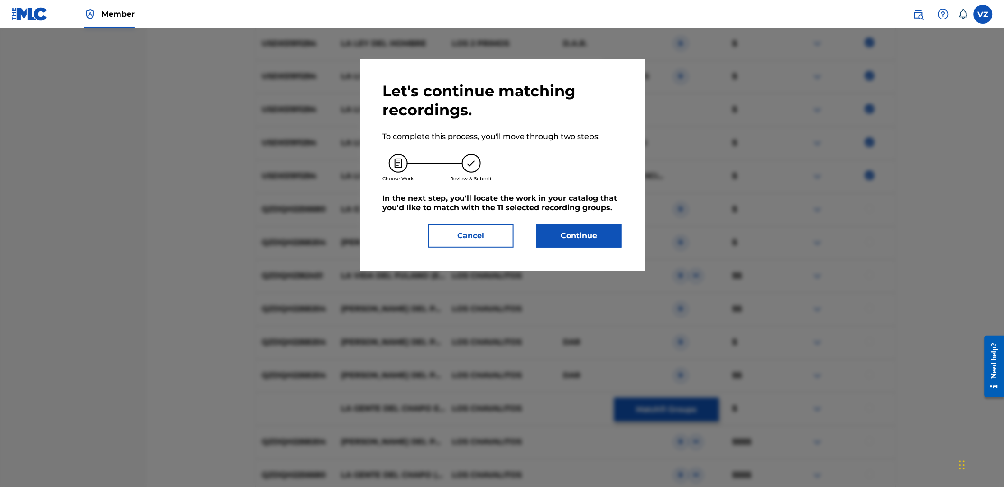
click at [585, 241] on button "Continue" at bounding box center [579, 236] width 85 height 24
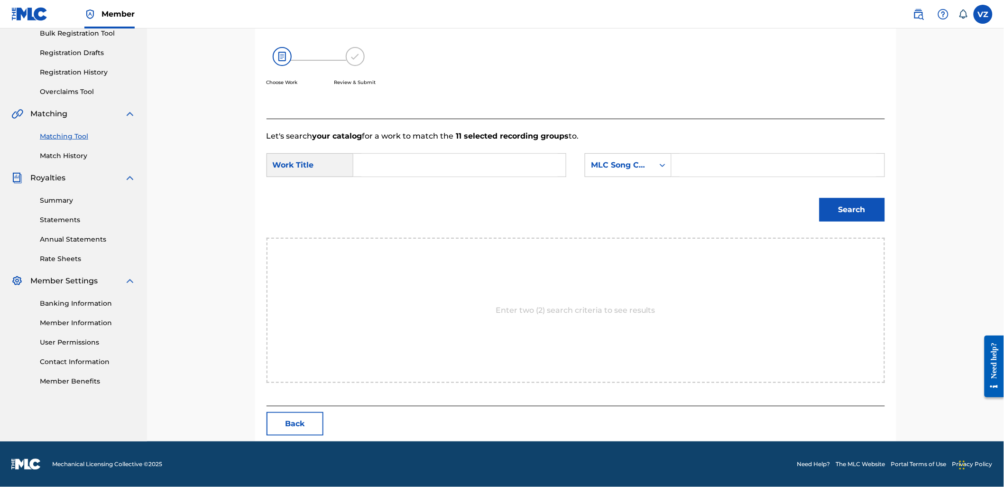
scroll to position [145, 0]
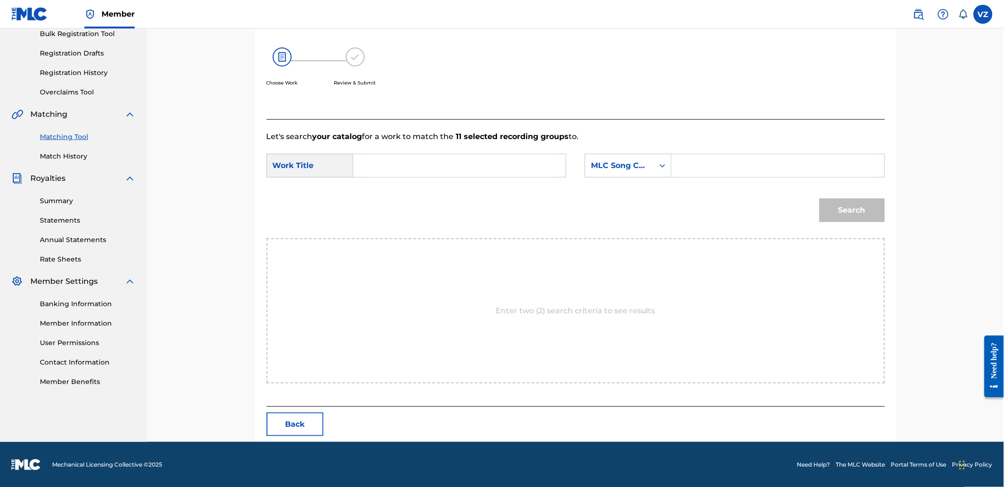
click at [468, 178] on div "SearchWithCriteria5ae02112-4ebc-445e-8e5b-f3b43edeb763 Work Title SearchWithCri…" at bounding box center [576, 168] width 619 height 29
click at [466, 174] on input "Search Form" at bounding box center [459, 165] width 196 height 23
type input "[PERSON_NAME] del hombre"
click at [623, 176] on div "MLC Song Code" at bounding box center [628, 166] width 87 height 24
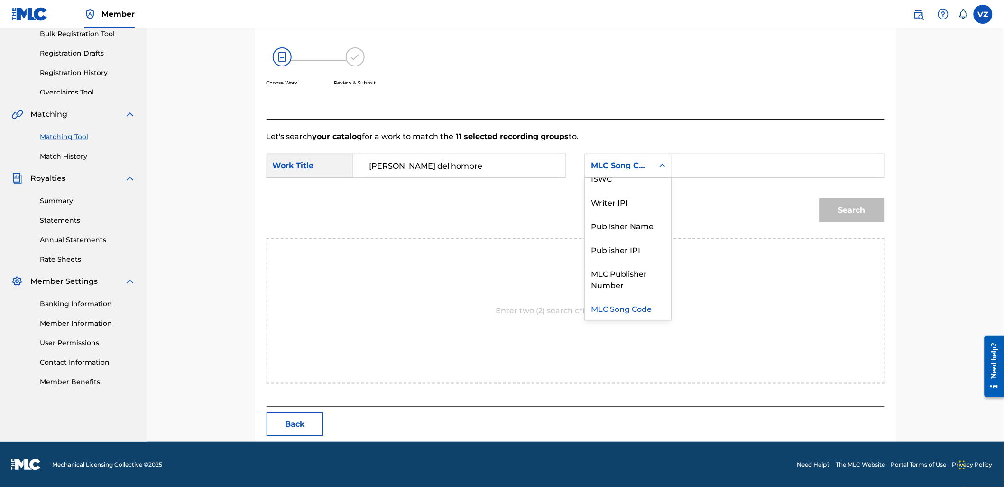
scroll to position [0, 0]
click at [627, 193] on div "Writer Name" at bounding box center [628, 189] width 86 height 24
click at [713, 162] on input "Search Form" at bounding box center [778, 165] width 196 height 23
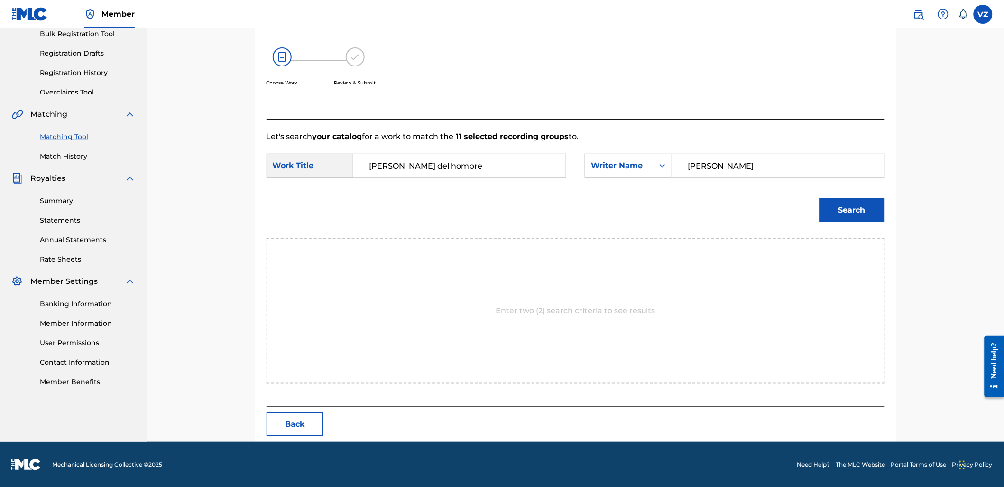
type input "[PERSON_NAME]"
click at [820, 198] on button "Search" at bounding box center [852, 210] width 65 height 24
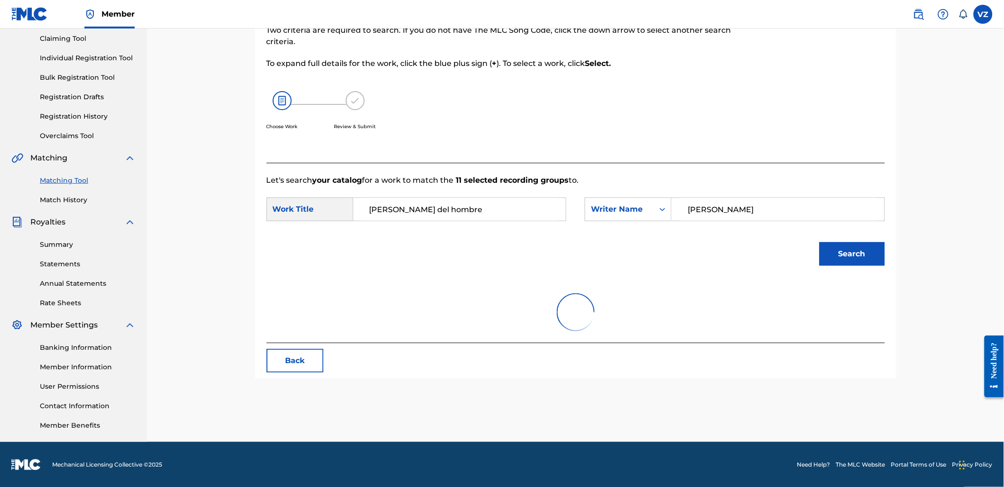
scroll to position [145, 0]
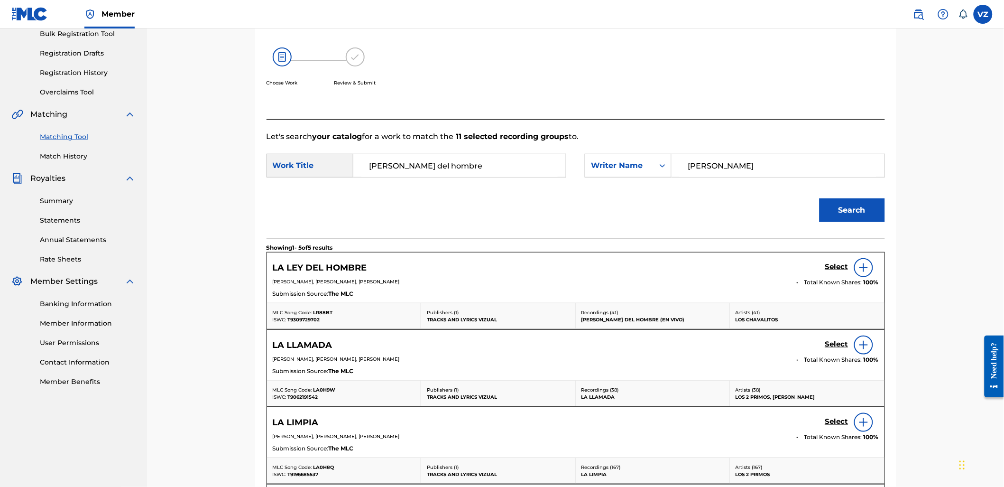
click at [832, 267] on h5 "Select" at bounding box center [836, 266] width 23 height 9
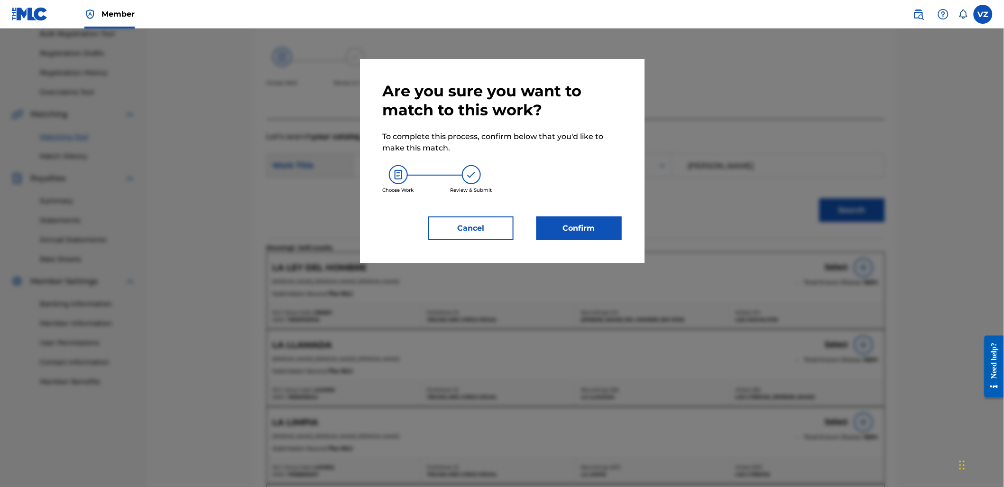
click at [572, 218] on button "Confirm" at bounding box center [579, 228] width 85 height 24
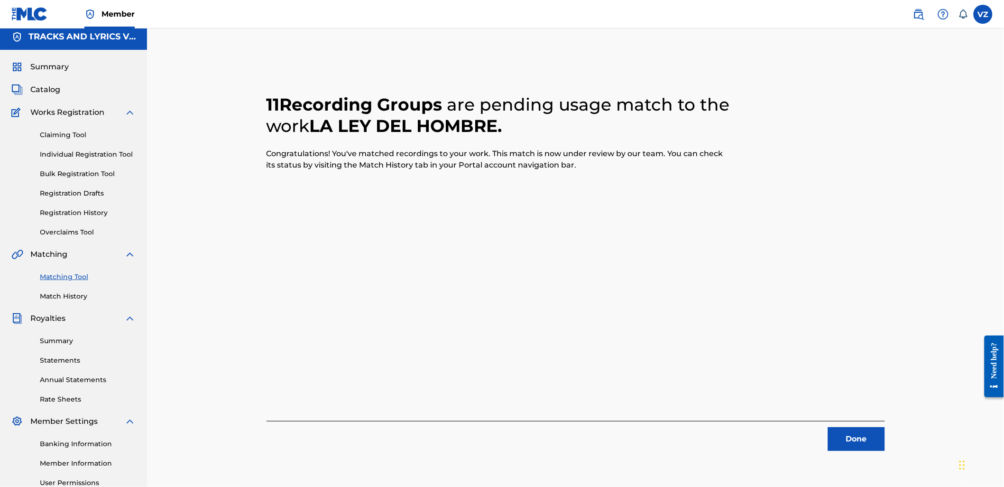
scroll to position [0, 0]
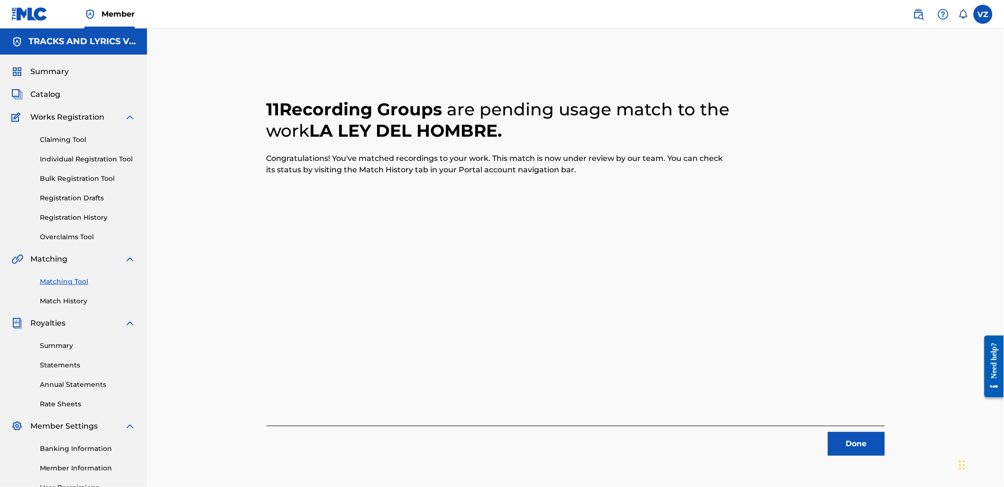
click at [866, 451] on button "Done" at bounding box center [856, 444] width 57 height 24
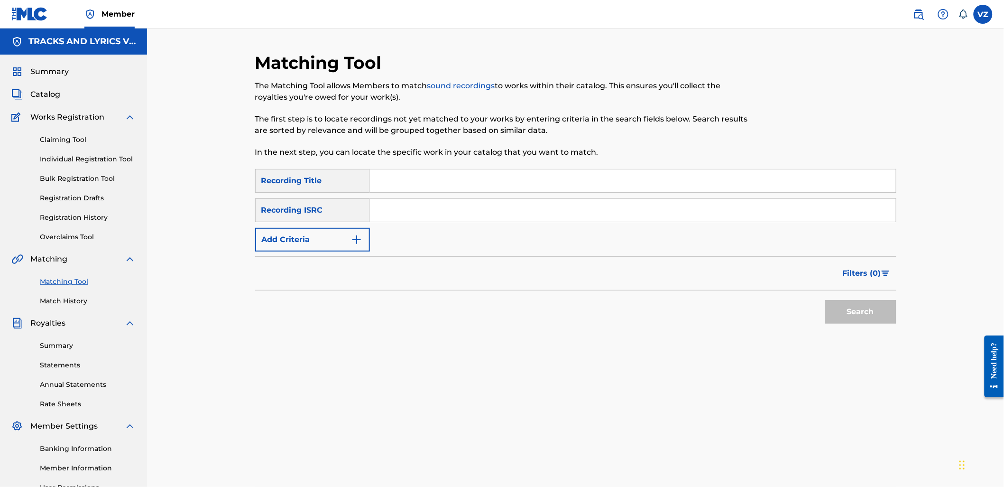
click at [556, 176] on input "Search Form" at bounding box center [633, 180] width 526 height 23
type input "v"
paste input "Y SI ERAN VERDAD"
type input "Y SI ERAN VERDAD"
click at [344, 241] on button "Add Criteria" at bounding box center [312, 240] width 115 height 24
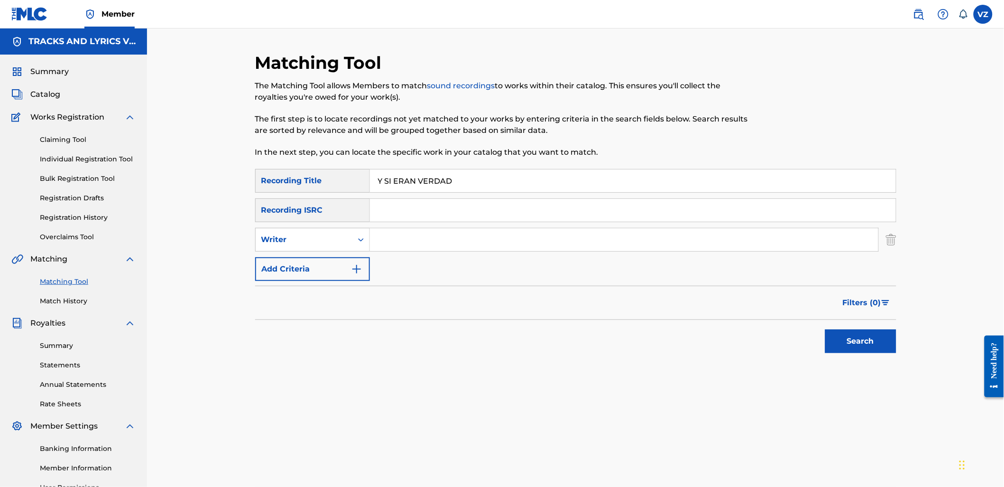
click at [400, 247] on input "Search Form" at bounding box center [624, 239] width 509 height 23
type input "[PERSON_NAME]"
click at [825, 329] on button "Search" at bounding box center [860, 341] width 71 height 24
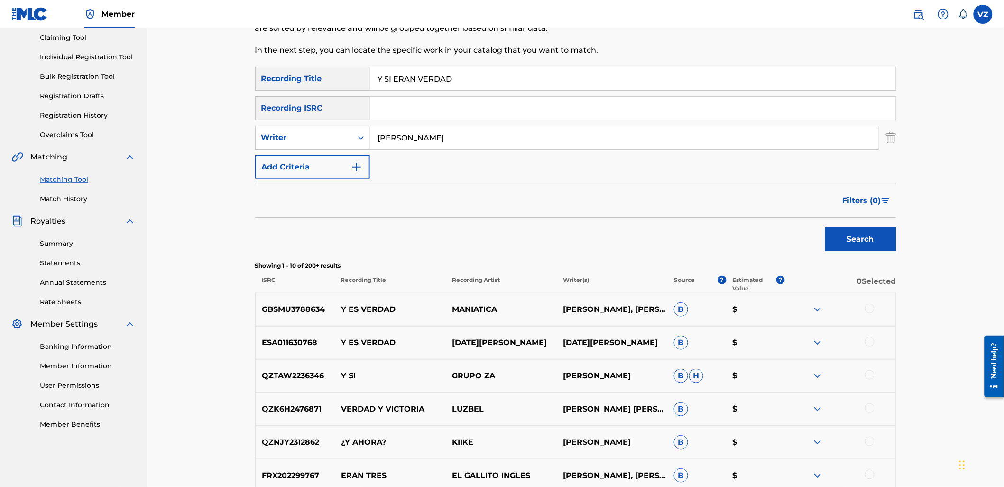
scroll to position [105, 0]
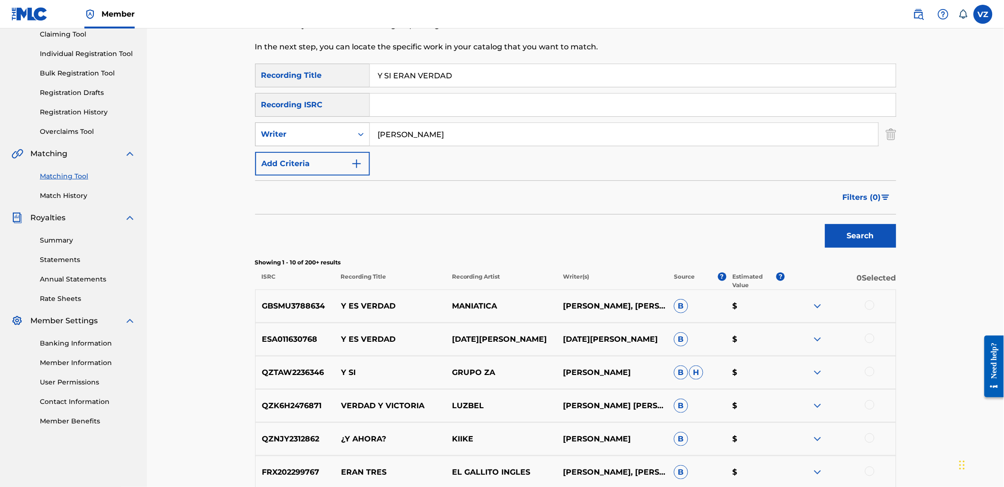
click at [362, 140] on div "Search Form" at bounding box center [360, 134] width 17 height 17
drag, startPoint x: 462, startPoint y: 134, endPoint x: 360, endPoint y: 131, distance: 102.0
click at [360, 131] on div "SearchWithCriteriaad76a16e-11b6-4056-b544-1fcacf1a4777 Writer [PERSON_NAME]" at bounding box center [575, 134] width 641 height 24
drag, startPoint x: 354, startPoint y: 120, endPoint x: 354, endPoint y: 125, distance: 5.2
click at [354, 122] on div "SearchWithCriteriab2846c76-7798-454f-972f-ab576b5674fa Recording Title Y SI ERA…" at bounding box center [575, 120] width 641 height 112
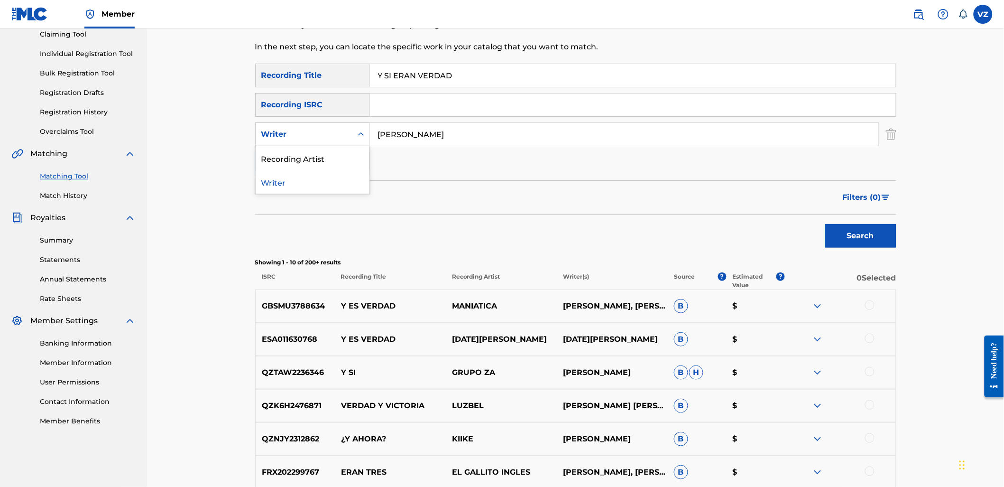
click at [354, 126] on div "Search Form" at bounding box center [360, 134] width 17 height 17
click at [333, 172] on div "Writer" at bounding box center [313, 182] width 114 height 24
click at [342, 136] on div "Writer" at bounding box center [303, 134] width 85 height 11
drag, startPoint x: 332, startPoint y: 162, endPoint x: 391, endPoint y: 163, distance: 58.8
click at [332, 163] on div "Recording Artist" at bounding box center [313, 158] width 114 height 24
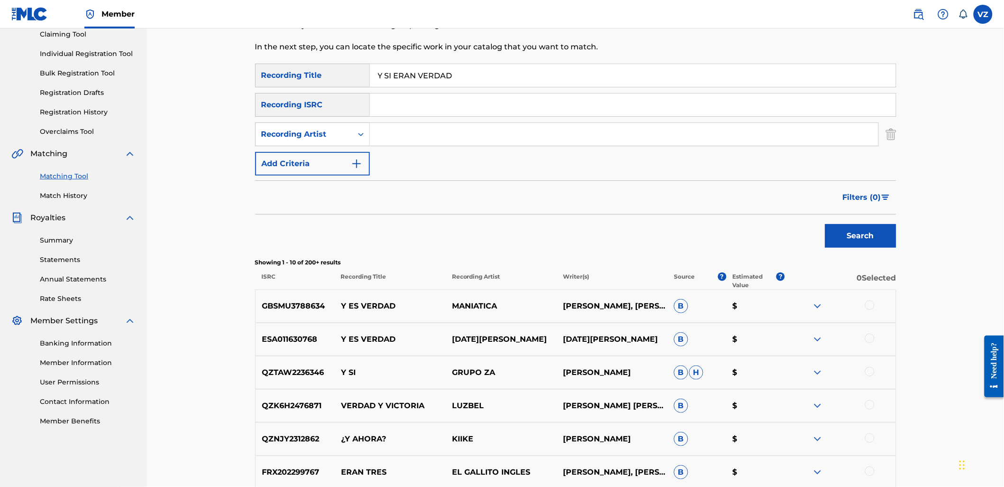
click at [700, 141] on input "Search Form" at bounding box center [624, 134] width 509 height 23
paste input "[PERSON_NAME]"
type input "[PERSON_NAME]"
click at [873, 236] on button "Search" at bounding box center [860, 236] width 71 height 24
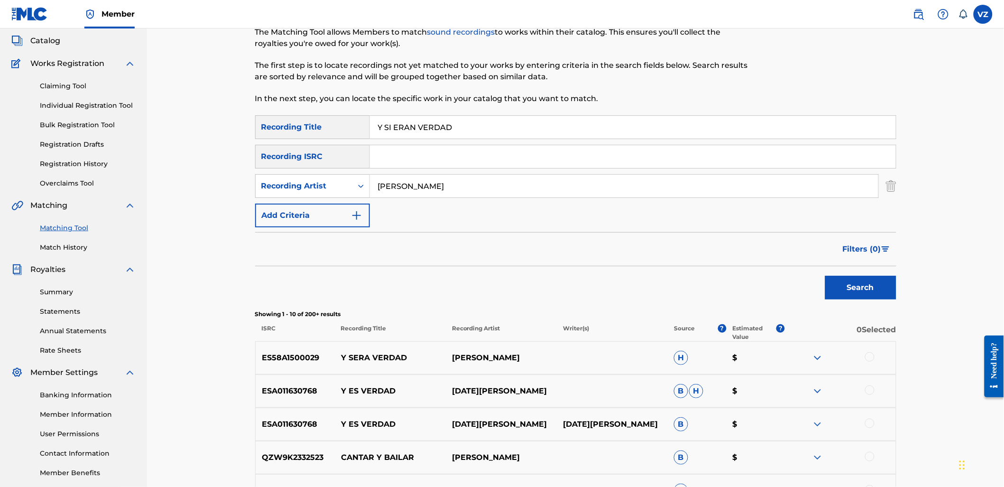
scroll to position [53, 0]
paste input "SUPERCARS"
drag, startPoint x: 480, startPoint y: 130, endPoint x: 357, endPoint y: 138, distance: 123.1
click at [357, 137] on div "SearchWithCriteriab2846c76-7798-454f-972f-ab576b5674fa Recording Title SUPERCARS" at bounding box center [575, 128] width 641 height 24
type input "SUPERCARS"
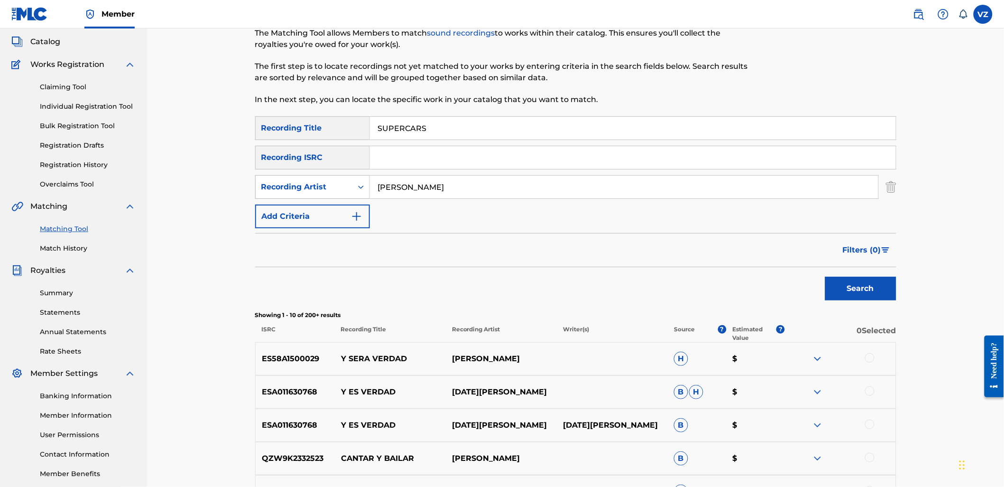
drag, startPoint x: 292, startPoint y: 177, endPoint x: 261, endPoint y: 179, distance: 31.4
click at [259, 178] on div "SearchWithCriteria73c8894d-608a-4d5e-a24c-5467b4125291 Recording Artist [PERSON…" at bounding box center [575, 187] width 641 height 24
type input "n"
type input "[PERSON_NAME]"
click at [825, 277] on button "Search" at bounding box center [860, 289] width 71 height 24
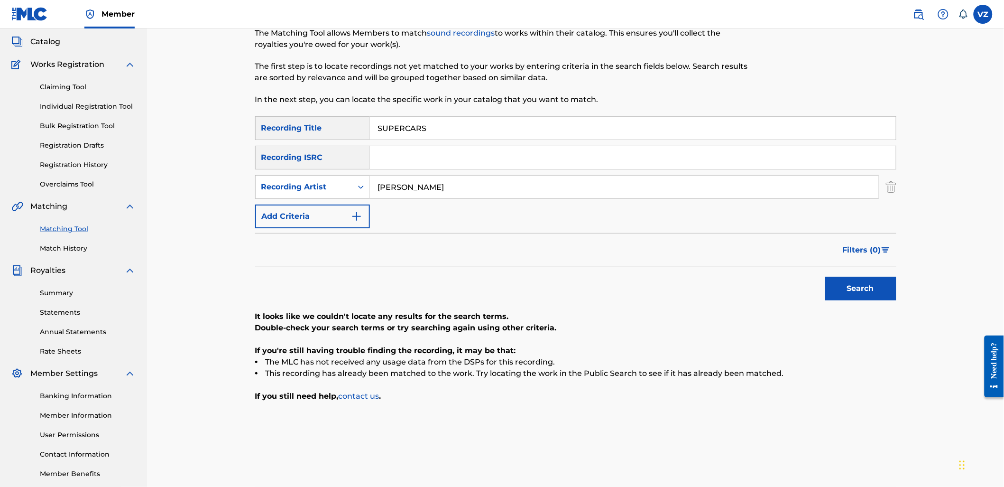
click at [446, 130] on input "SUPERCARS" at bounding box center [633, 128] width 526 height 23
click at [454, 195] on input "[PERSON_NAME]" at bounding box center [624, 187] width 509 height 23
drag, startPoint x: 477, startPoint y: 193, endPoint x: 340, endPoint y: 184, distance: 137.0
click at [340, 184] on div "SearchWithCriteria73c8894d-608a-4d5e-a24c-5467b4125291 Recording Artist [PERSON…" at bounding box center [575, 187] width 641 height 24
click at [338, 190] on div "Recording Artist" at bounding box center [303, 186] width 85 height 11
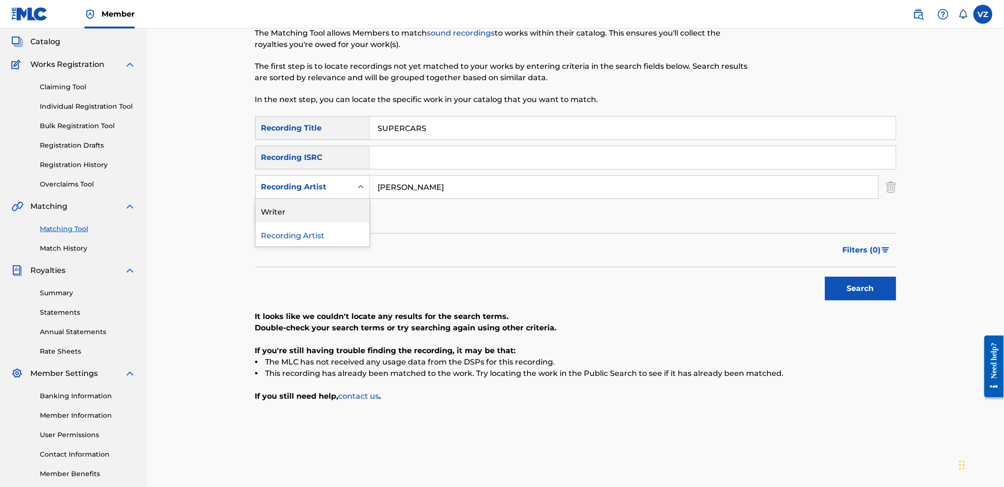
click at [338, 203] on div "Writer" at bounding box center [313, 211] width 114 height 24
click at [420, 187] on input "Search Form" at bounding box center [624, 187] width 509 height 23
type input "[PERSON_NAME]"
click at [866, 287] on button "Search" at bounding box center [860, 289] width 71 height 24
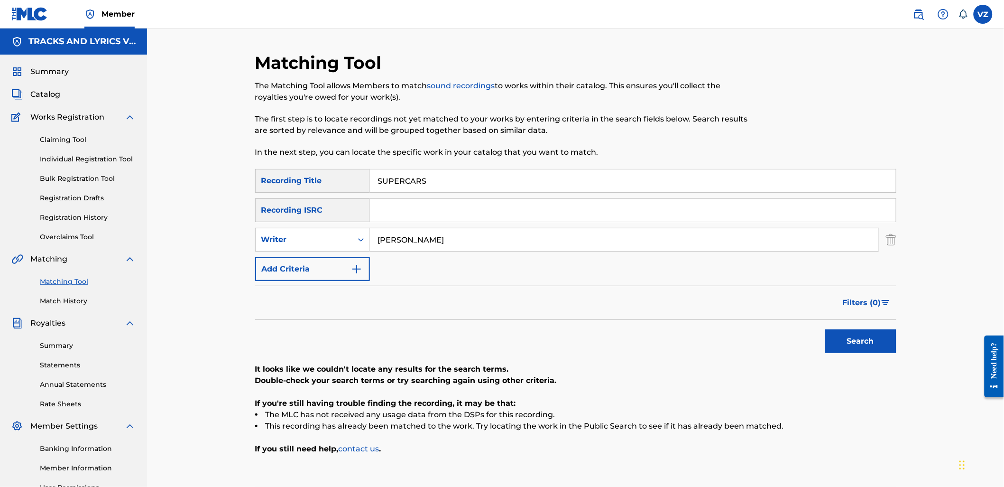
paste input "CORPORACION ANTRAX"
drag, startPoint x: 453, startPoint y: 177, endPoint x: 304, endPoint y: 167, distance: 149.8
click at [299, 168] on div "Matching Tool The Matching Tool allows Members to match sound recordings to wor…" at bounding box center [575, 297] width 641 height 491
type input "CORPORACION ANTRAX"
drag, startPoint x: 356, startPoint y: 247, endPoint x: 296, endPoint y: 252, distance: 60.5
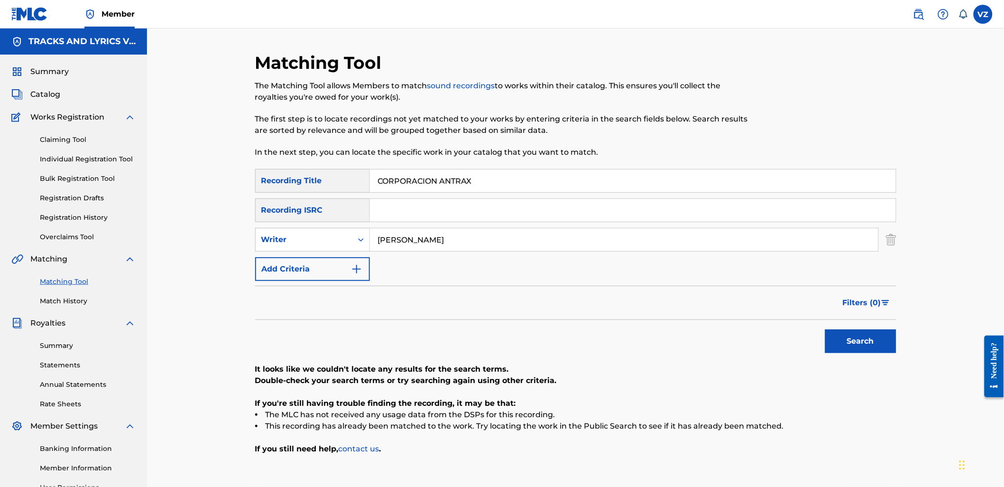
click at [295, 252] on div "SearchWithCriteriab2846c76-7798-454f-972f-ab576b5674fa Recording Title CORPORAC…" at bounding box center [575, 225] width 641 height 112
click at [825, 329] on button "Search" at bounding box center [860, 341] width 71 height 24
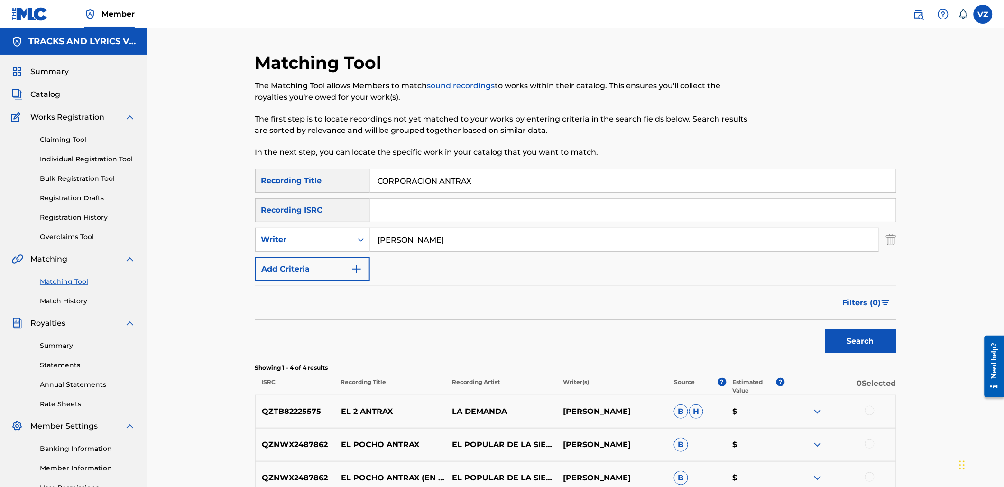
type input "[PERSON_NAME]"
click at [825, 329] on button "Search" at bounding box center [860, 341] width 71 height 24
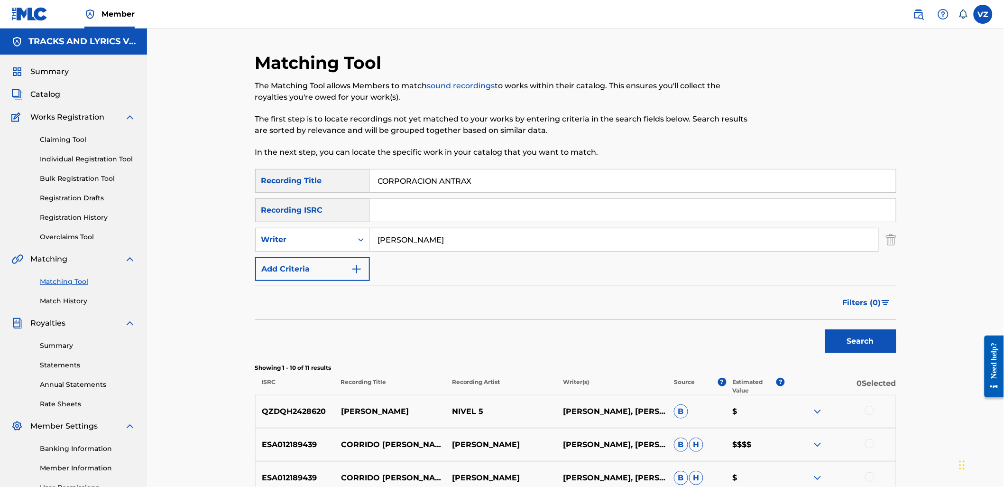
scroll to position [158, 0]
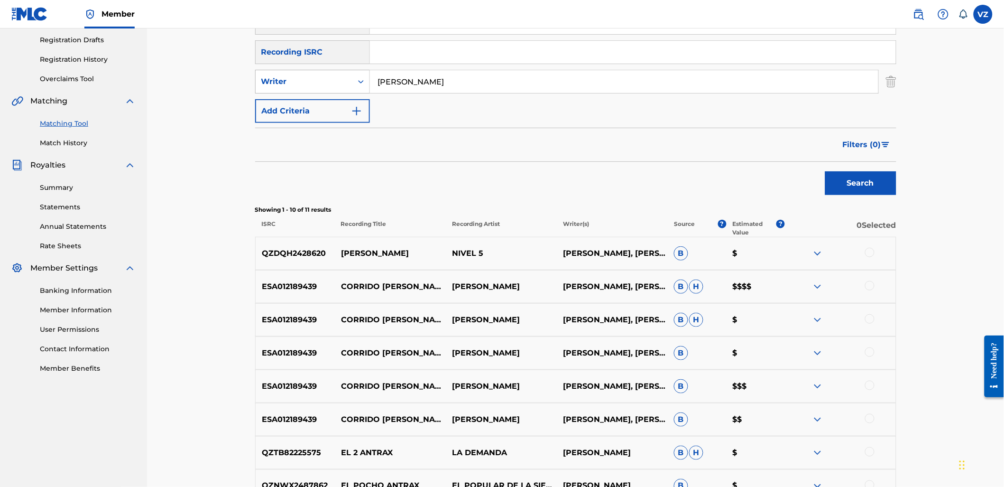
drag, startPoint x: 437, startPoint y: 72, endPoint x: 256, endPoint y: 81, distance: 180.9
click at [256, 81] on div "SearchWithCriteria724e0403-b24f-46ab-bef3-7e2e30f42e6b Writer [PERSON_NAME]" at bounding box center [575, 82] width 641 height 24
click at [361, 81] on icon "Search Form" at bounding box center [361, 81] width 6 height 3
click at [350, 108] on div "Recording Artist" at bounding box center [313, 105] width 114 height 24
click at [611, 75] on input "Search Form" at bounding box center [624, 81] width 509 height 23
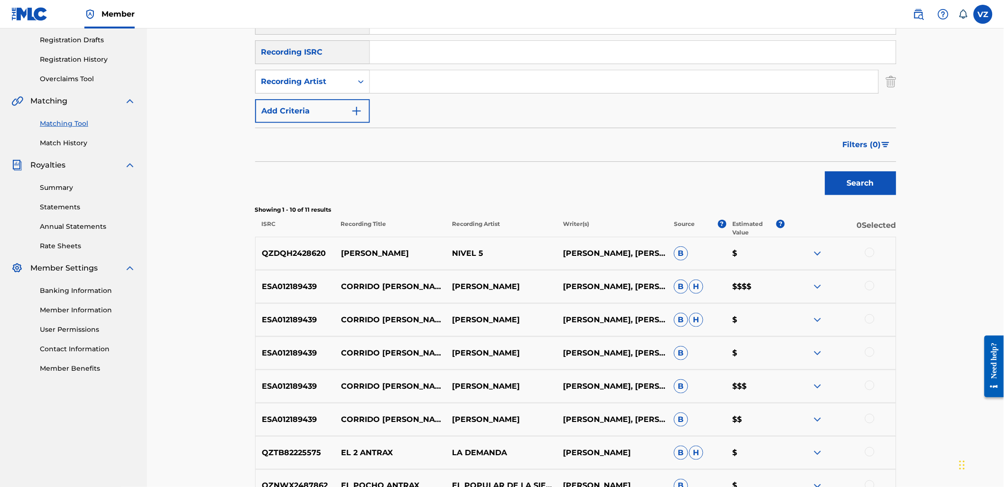
paste input "[PERSON_NAME]"
type input "[PERSON_NAME]"
click at [841, 180] on button "Search" at bounding box center [860, 183] width 71 height 24
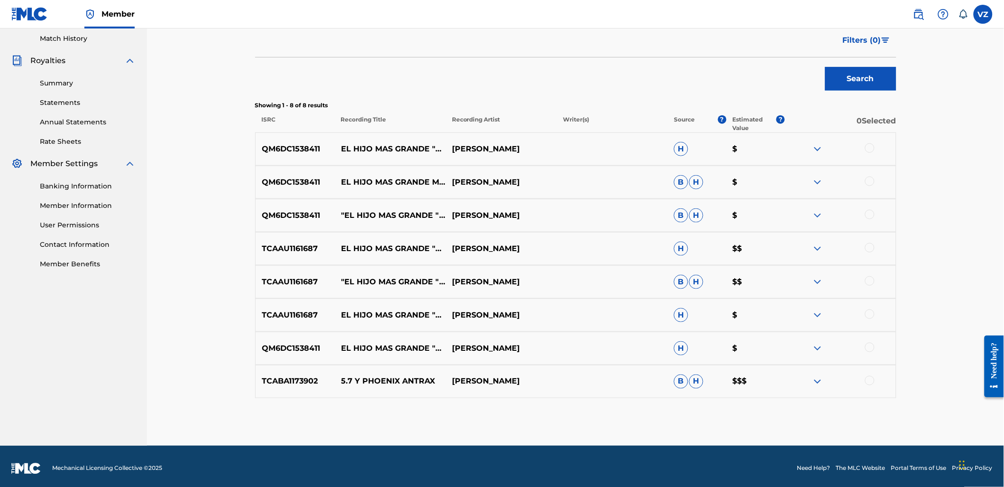
scroll to position [266, 0]
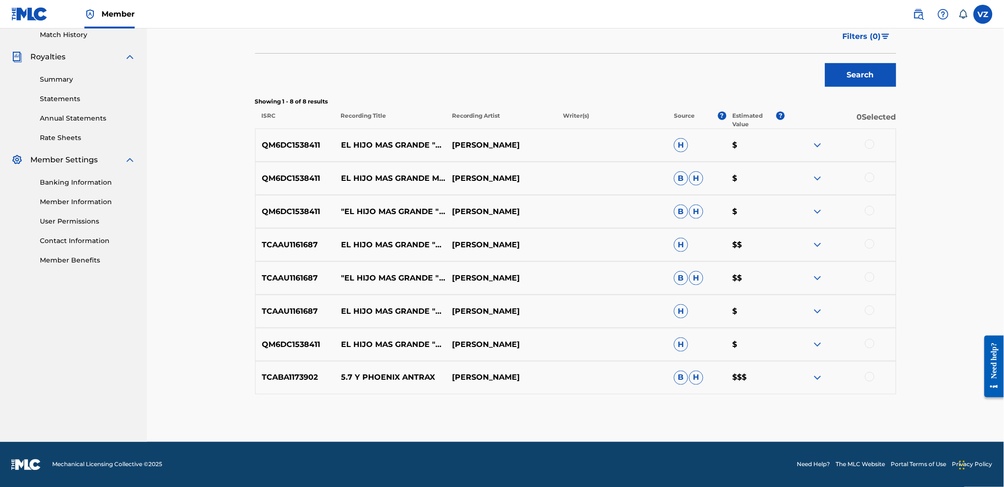
click at [871, 146] on div at bounding box center [869, 143] width 9 height 9
click at [869, 177] on div at bounding box center [869, 177] width 9 height 9
click at [876, 209] on div at bounding box center [840, 211] width 111 height 11
click at [871, 212] on div at bounding box center [869, 210] width 9 height 9
click at [856, 244] on div at bounding box center [840, 244] width 111 height 11
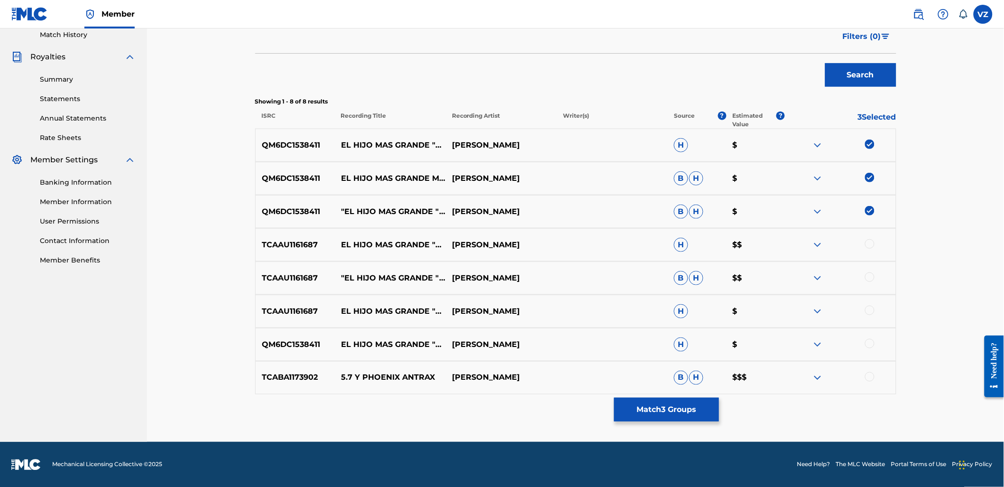
drag, startPoint x: 870, startPoint y: 241, endPoint x: 872, endPoint y: 278, distance: 38.0
click at [870, 242] on div at bounding box center [869, 243] width 9 height 9
click at [871, 280] on div at bounding box center [869, 276] width 9 height 9
click at [870, 311] on div at bounding box center [869, 310] width 9 height 9
click at [867, 346] on div at bounding box center [869, 343] width 9 height 9
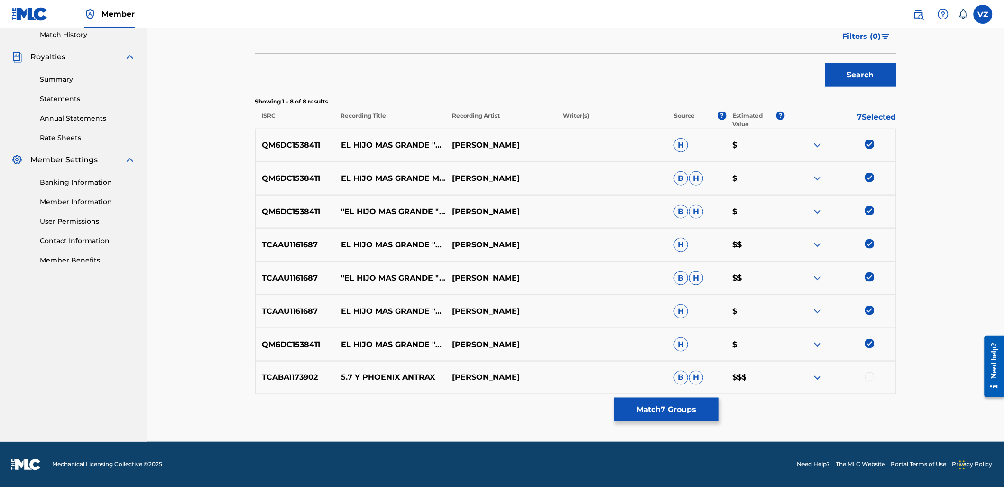
click at [665, 410] on button "Match 7 Groups" at bounding box center [666, 410] width 105 height 24
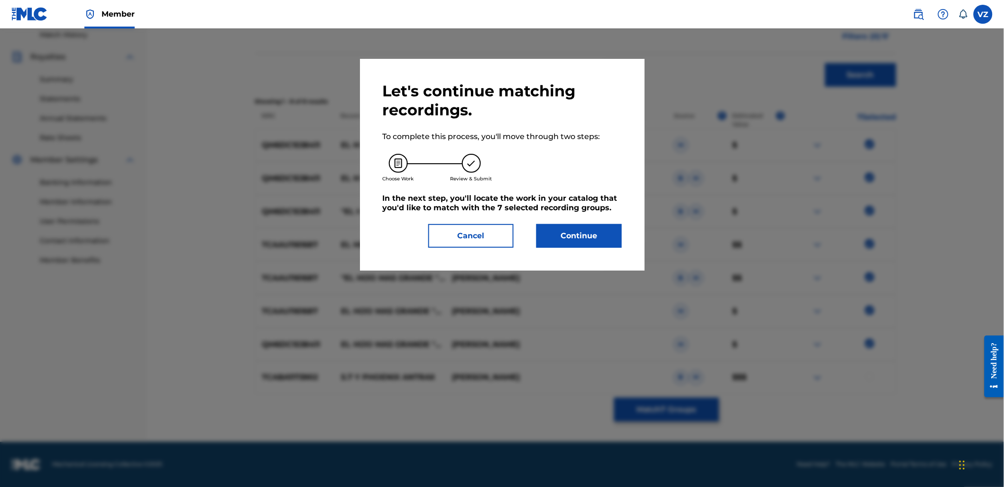
click at [609, 247] on button "Continue" at bounding box center [579, 236] width 85 height 24
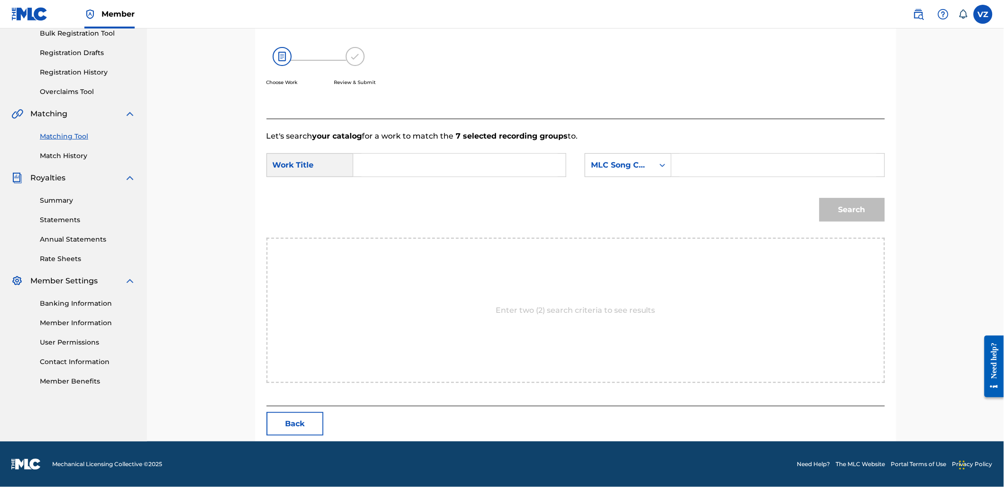
scroll to position [145, 0]
click at [521, 165] on input "Search Form" at bounding box center [459, 165] width 196 height 23
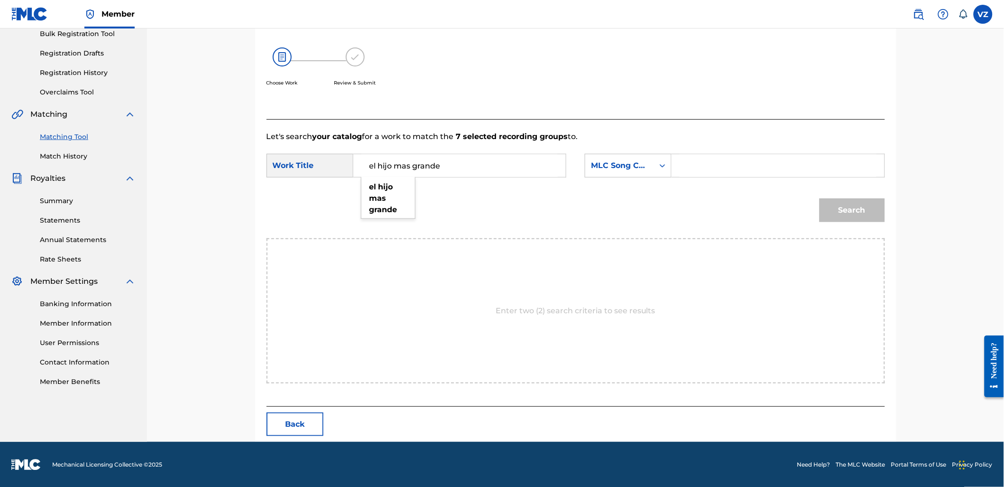
drag, startPoint x: 531, startPoint y: 173, endPoint x: 566, endPoint y: 159, distance: 37.9
click at [531, 174] on input "el hijo mas grande" at bounding box center [459, 165] width 196 height 23
type input "el hijo mas grande"
click at [602, 167] on div "MLC Song Code" at bounding box center [619, 165] width 57 height 11
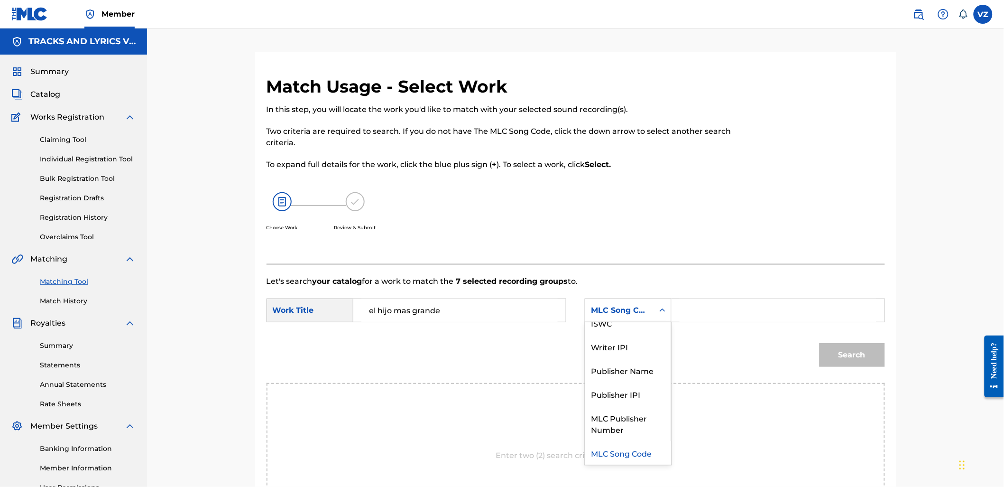
scroll to position [0, 0]
drag, startPoint x: 617, startPoint y: 330, endPoint x: 661, endPoint y: 326, distance: 44.3
click at [622, 330] on div "Writer Name" at bounding box center [628, 334] width 86 height 24
click at [727, 305] on input "Search Form" at bounding box center [778, 310] width 196 height 23
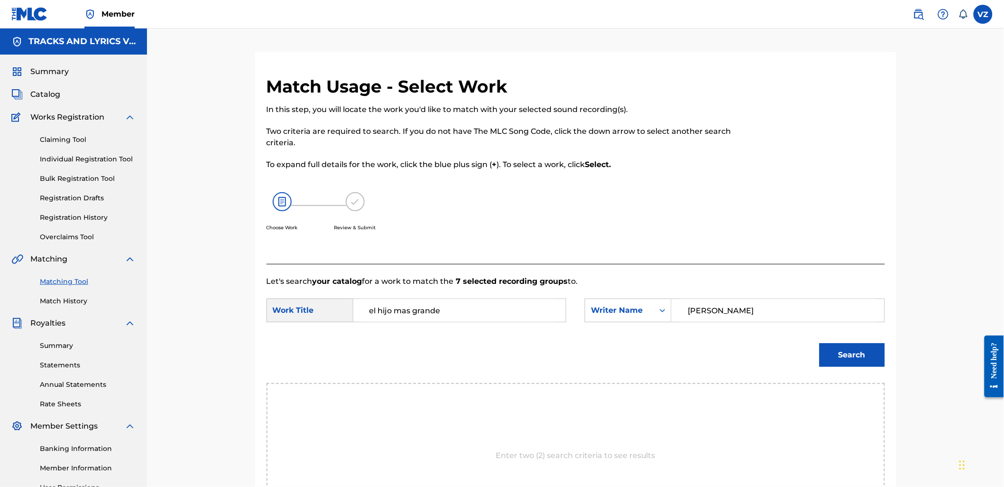
click at [861, 353] on button "Search" at bounding box center [852, 355] width 65 height 24
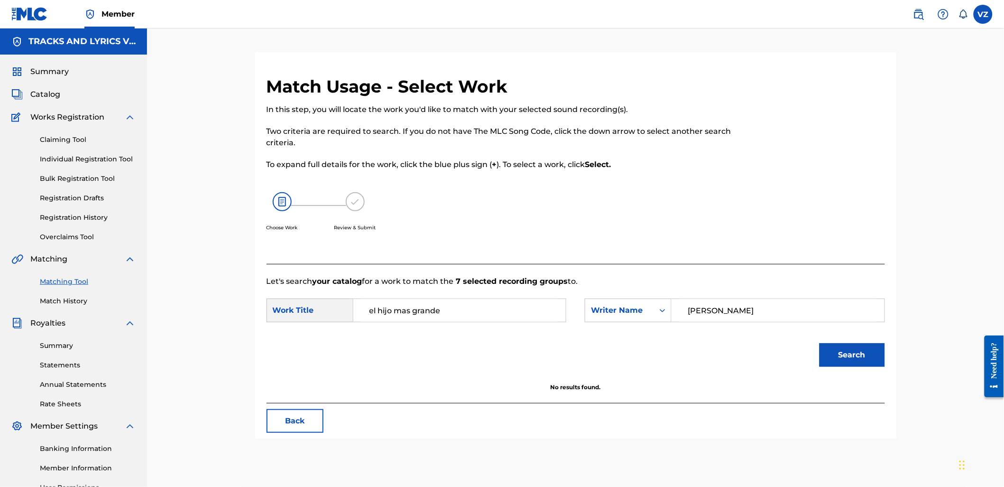
click at [463, 300] on input "el hijo mas grande" at bounding box center [459, 310] width 196 height 23
click at [634, 315] on div "Writer Name" at bounding box center [619, 310] width 57 height 11
drag, startPoint x: 722, startPoint y: 307, endPoint x: 638, endPoint y: 303, distance: 84.6
click at [638, 303] on div "SearchWithCriteria65a631ad-7bf0-43ec-b49e-6751d9d4b6ce Writer Name [PERSON_NAME]" at bounding box center [735, 310] width 300 height 24
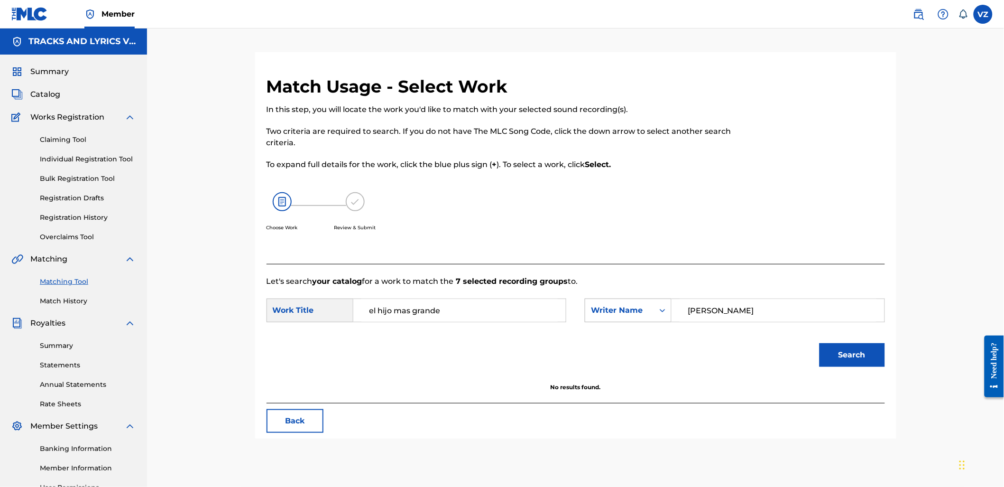
type input "[PERSON_NAME]"
click at [820, 343] on button "Search" at bounding box center [852, 355] width 65 height 24
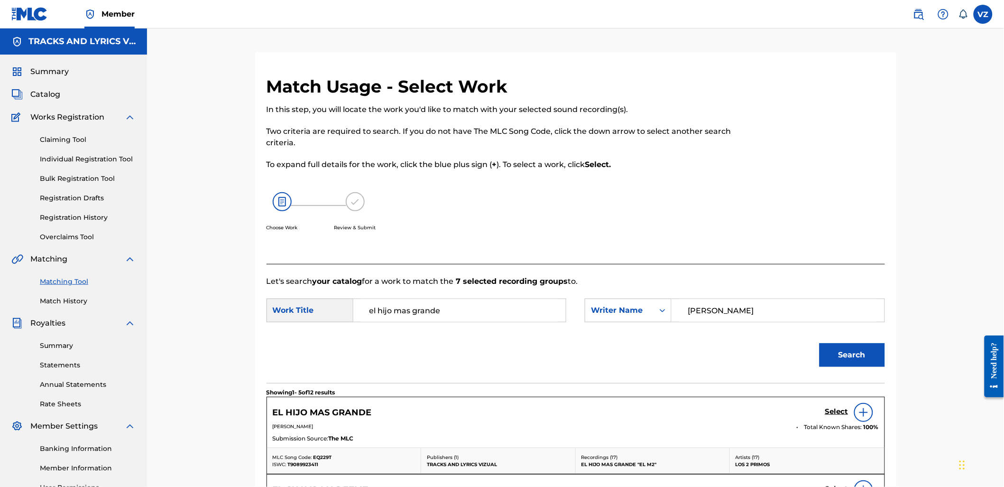
click at [843, 409] on h5 "Select" at bounding box center [836, 411] width 23 height 9
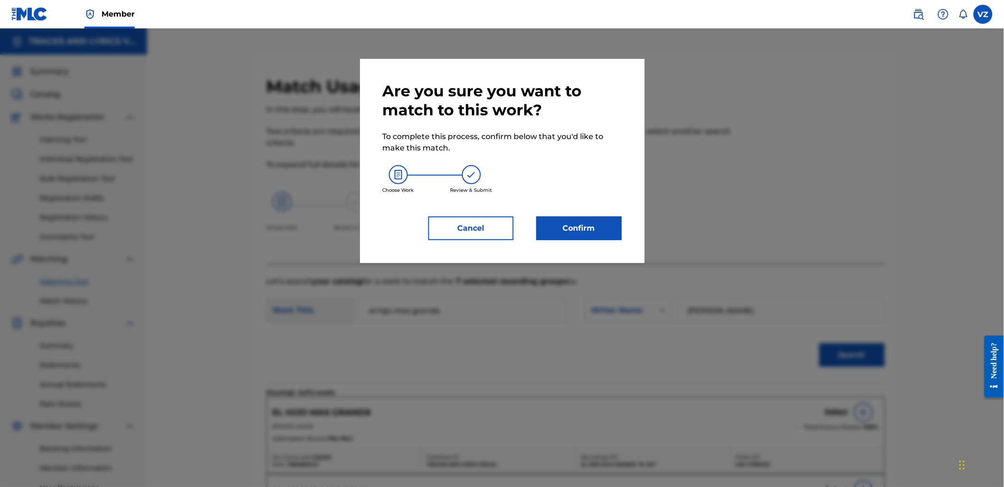
click at [580, 222] on button "Confirm" at bounding box center [579, 228] width 85 height 24
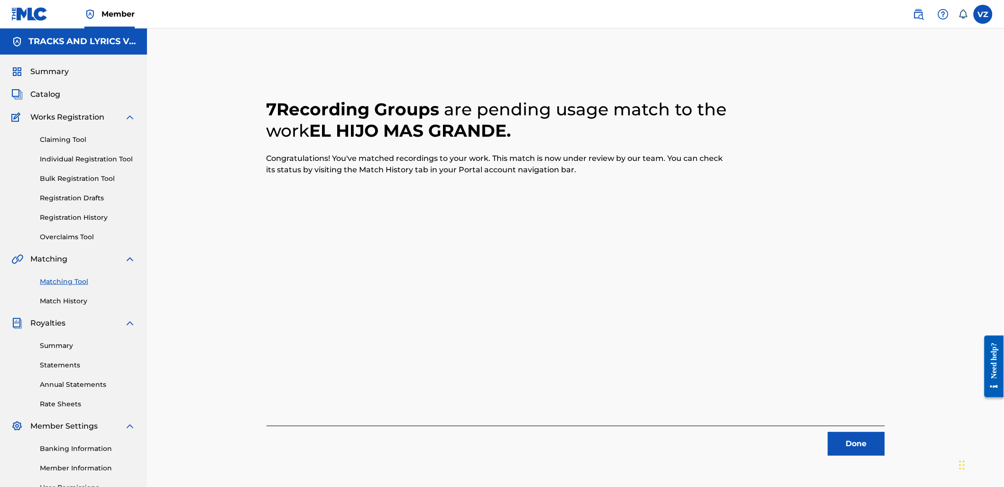
click at [62, 285] on link "Matching Tool" at bounding box center [88, 282] width 96 height 10
click at [61, 295] on div "Matching Tool Match History" at bounding box center [73, 285] width 124 height 41
click at [63, 301] on link "Match History" at bounding box center [88, 301] width 96 height 10
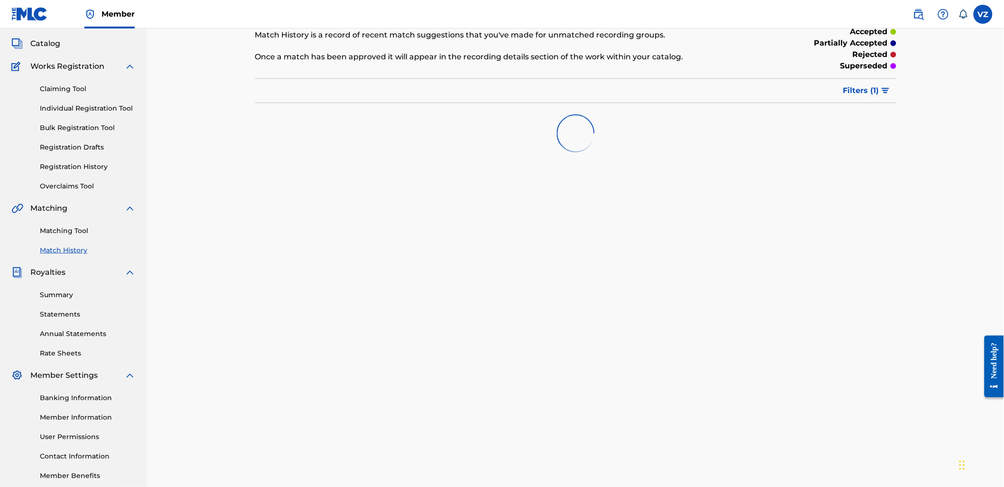
scroll to position [101, 0]
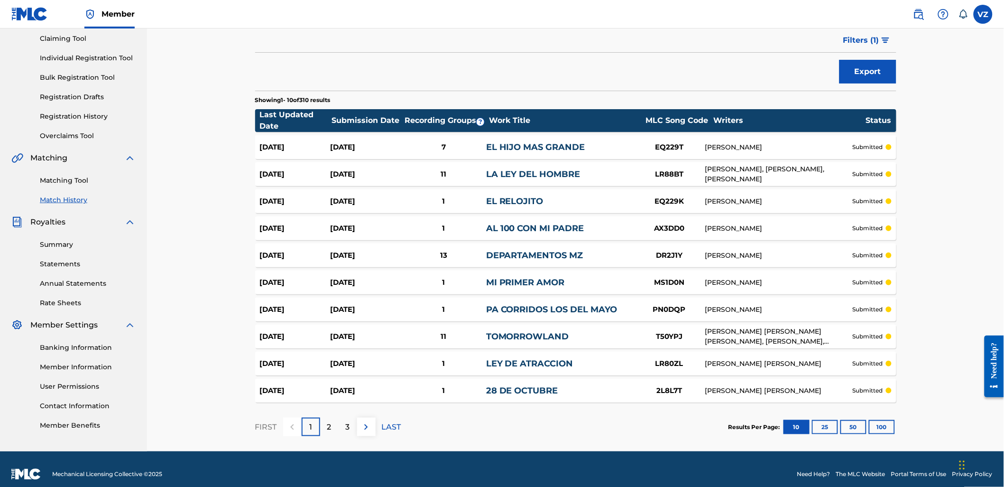
click at [67, 176] on link "Matching Tool" at bounding box center [88, 181] width 96 height 10
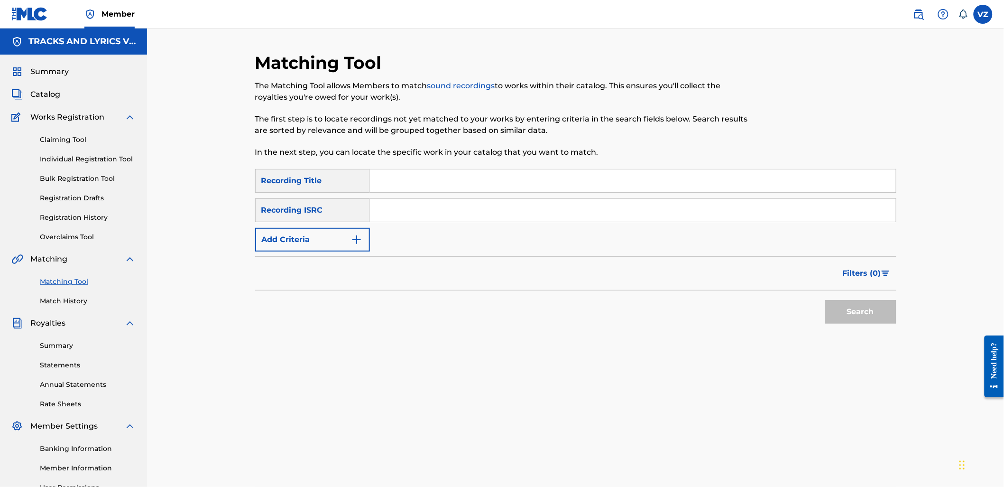
click at [412, 181] on input "Search Form" at bounding box center [633, 180] width 526 height 23
paste input "[PERSON_NAME]"
type input "[PERSON_NAME]"
click at [344, 230] on button "Add Criteria" at bounding box center [312, 240] width 115 height 24
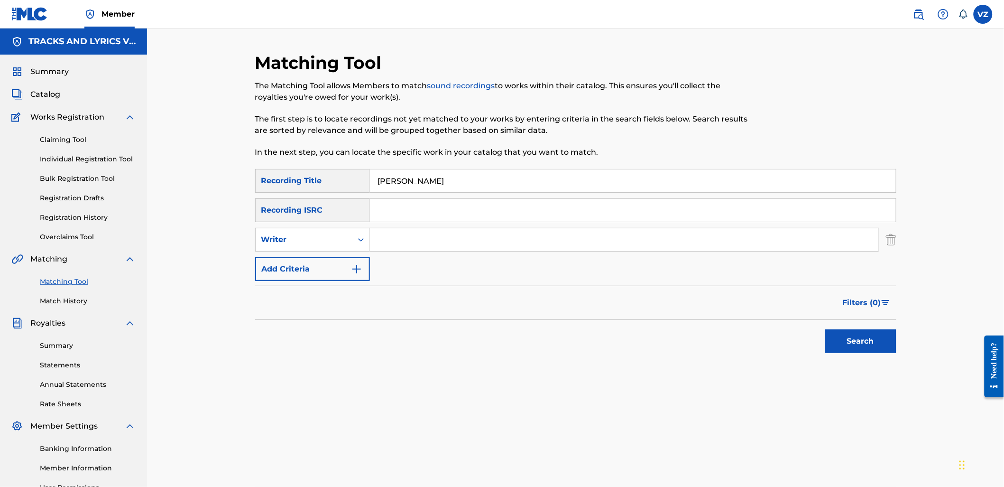
click at [394, 229] on input "Search Form" at bounding box center [624, 239] width 509 height 23
type input "[PERSON_NAME]"
click at [825, 329] on button "Search" at bounding box center [860, 341] width 71 height 24
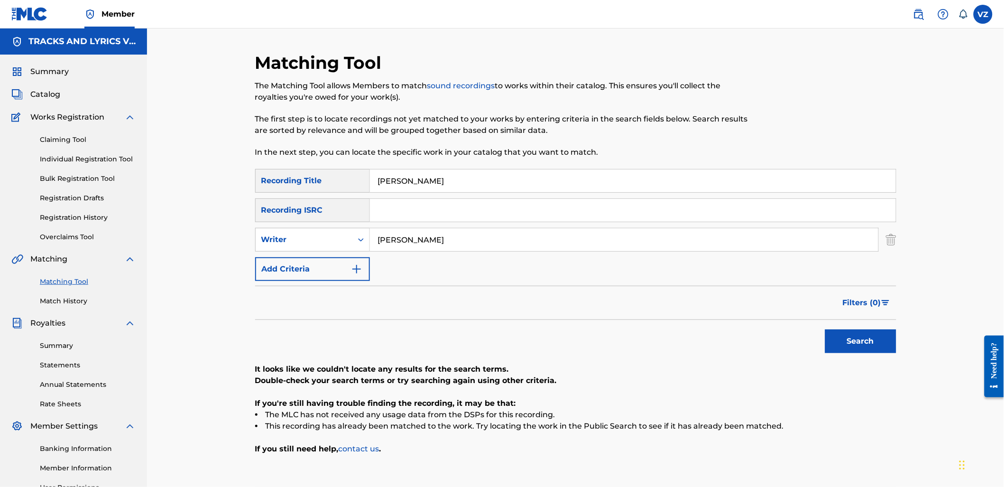
drag, startPoint x: 465, startPoint y: 252, endPoint x: 447, endPoint y: 242, distance: 20.6
click at [374, 250] on div "SearchWithCriteriab2846c76-7798-454f-972f-ab576b5674fa Recording Title [PERSON_…" at bounding box center [575, 225] width 641 height 112
click at [510, 239] on input "[PERSON_NAME]" at bounding box center [624, 239] width 509 height 23
click at [448, 241] on input "[PERSON_NAME]" at bounding box center [624, 239] width 509 height 23
drag, startPoint x: 467, startPoint y: 240, endPoint x: 349, endPoint y: 224, distance: 119.2
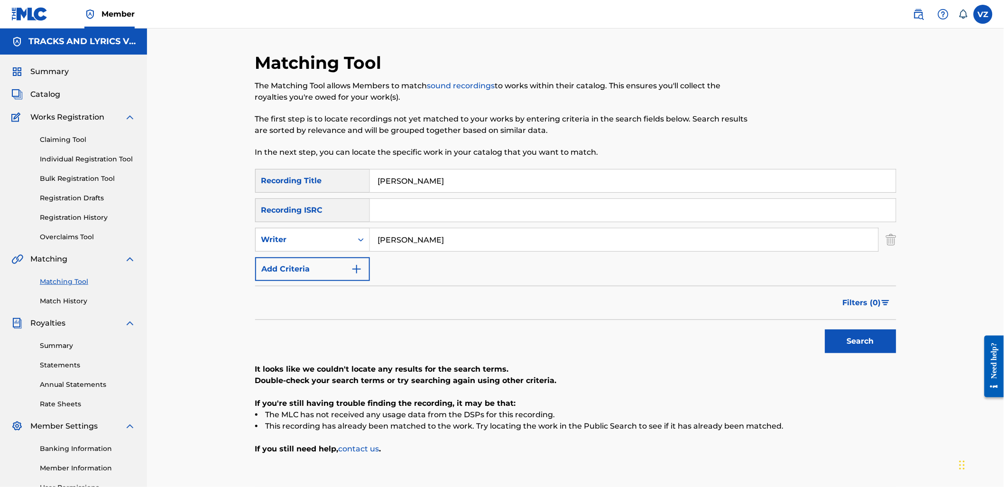
click at [349, 224] on div "SearchWithCriteriab2846c76-7798-454f-972f-ab576b5674fa Recording Title [PERSON_…" at bounding box center [575, 225] width 641 height 112
click at [277, 241] on div "Writer" at bounding box center [303, 239] width 85 height 11
drag, startPoint x: 283, startPoint y: 263, endPoint x: 347, endPoint y: 254, distance: 64.2
click at [285, 263] on div "Recording Artist" at bounding box center [313, 263] width 114 height 24
click at [378, 247] on input "Search Form" at bounding box center [624, 239] width 509 height 23
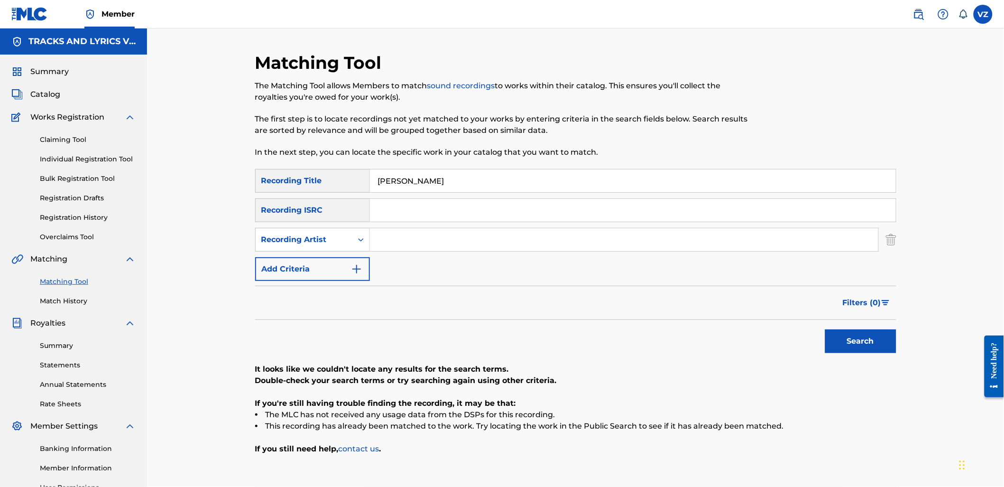
paste input "[PERSON_NAME]"
type input "[PERSON_NAME]"
click at [859, 333] on button "Search" at bounding box center [860, 341] width 71 height 24
drag, startPoint x: 399, startPoint y: 179, endPoint x: 329, endPoint y: 176, distance: 69.8
click at [329, 176] on div "SearchWithCriteriab2846c76-7798-454f-972f-ab576b5674fa Recording Title [PERSON_…" at bounding box center [575, 181] width 641 height 24
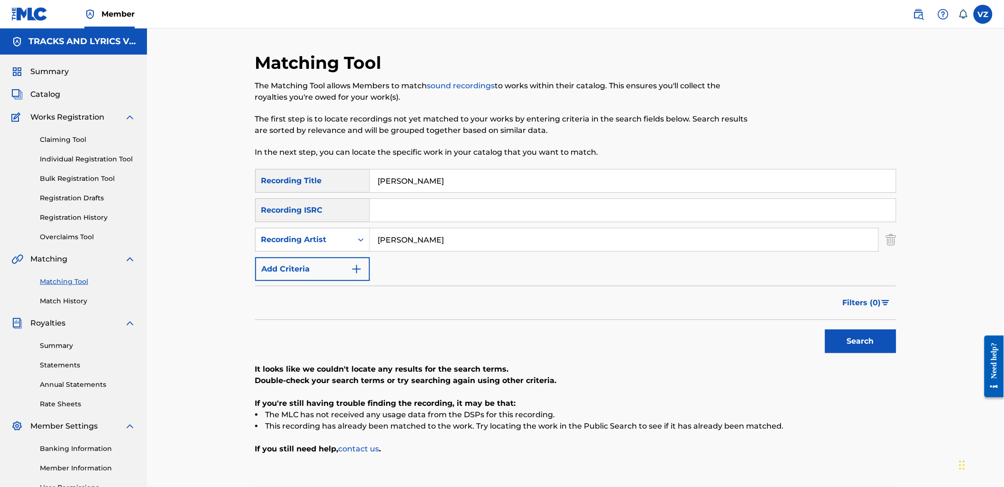
paste input "LOS TITIS"
type input "LOS TITIS"
drag, startPoint x: 470, startPoint y: 237, endPoint x: 349, endPoint y: 230, distance: 121.2
click at [344, 236] on div "SearchWithCriteriafed81dbc-b7eb-436c-a442-d3b38d2ddac7 Recording Artist [PERSON…" at bounding box center [575, 240] width 641 height 24
type input "[PERSON_NAME]"
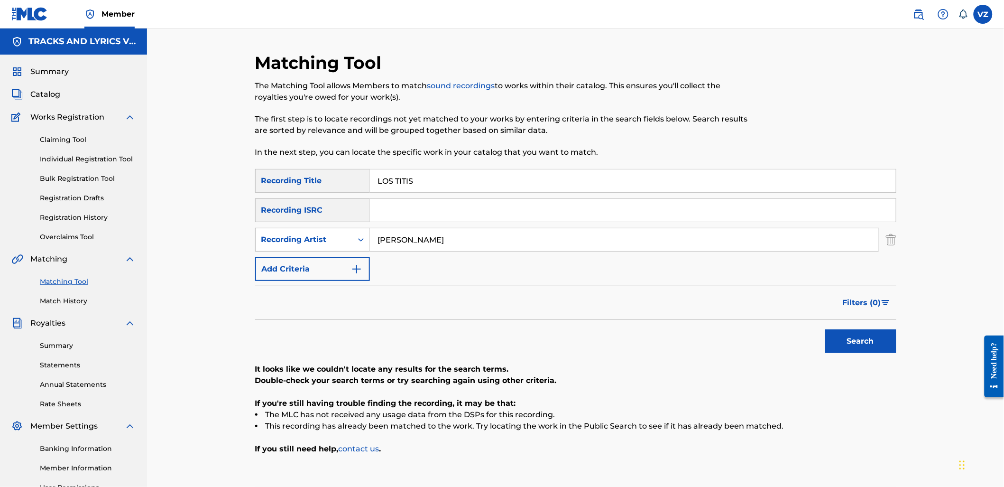
click at [825, 329] on button "Search" at bounding box center [860, 341] width 71 height 24
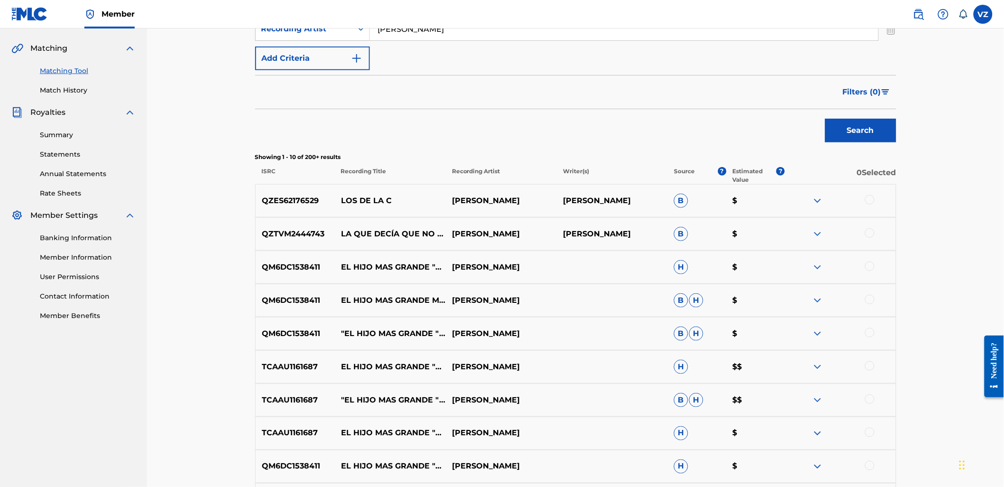
scroll to position [105, 0]
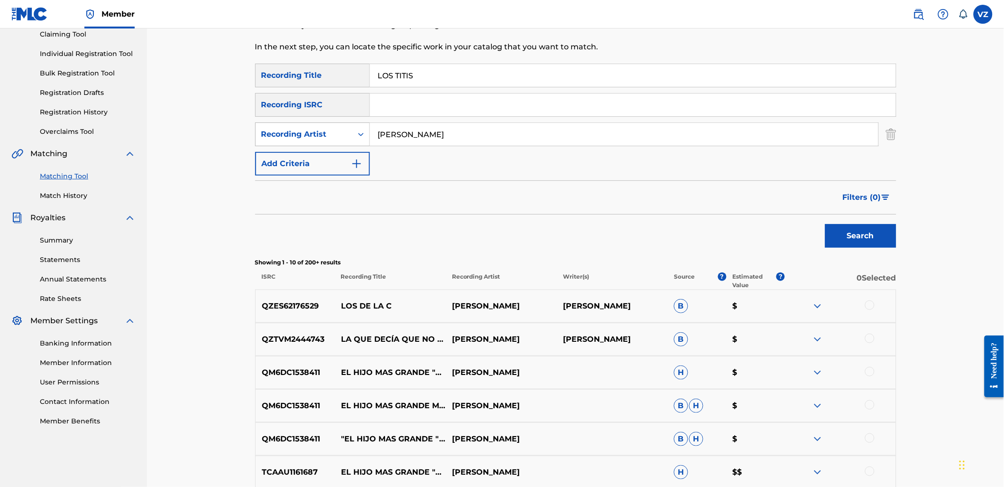
drag, startPoint x: 413, startPoint y: 130, endPoint x: 285, endPoint y: 132, distance: 127.6
click at [290, 132] on div "SearchWithCriteriafed81dbc-b7eb-436c-a442-d3b38d2ddac7 Recording Artist [PERSON…" at bounding box center [575, 134] width 641 height 24
click at [312, 130] on div "Recording Artist" at bounding box center [303, 134] width 85 height 11
click at [315, 148] on div "Writer" at bounding box center [313, 158] width 114 height 24
click at [396, 140] on input "Search Form" at bounding box center [624, 134] width 509 height 23
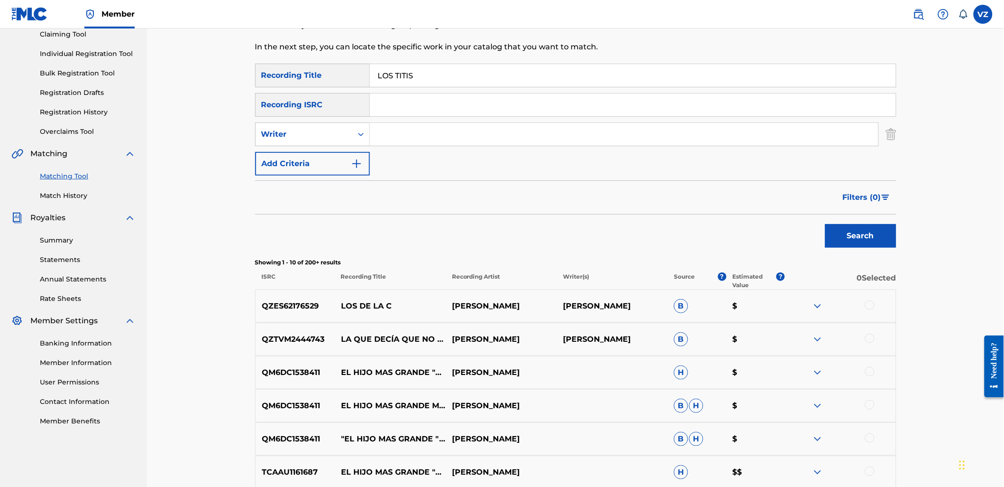
paste input "[PERSON_NAME]"
type input "[PERSON_NAME]"
click at [873, 244] on button "Search" at bounding box center [860, 236] width 71 height 24
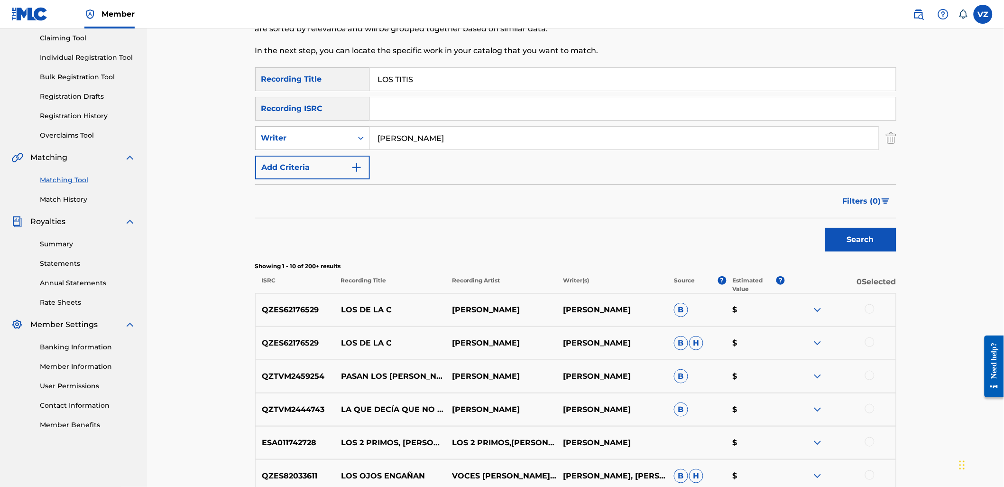
scroll to position [0, 0]
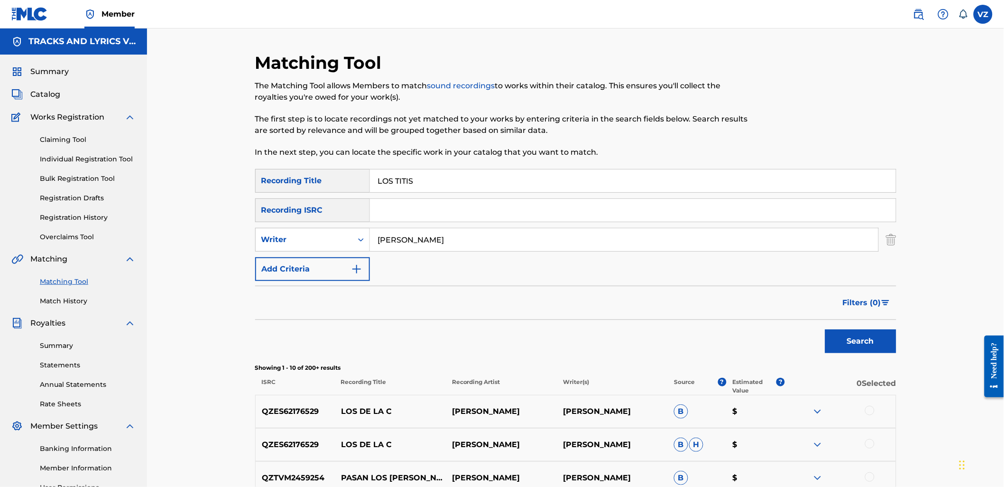
paste input "VOY A TRIUNFAR"
drag, startPoint x: 326, startPoint y: 182, endPoint x: 301, endPoint y: 184, distance: 25.7
click at [296, 183] on div "SearchWithCriteriab2846c76-7798-454f-972f-ab576b5674fa Recording Title VOY A TR…" at bounding box center [575, 181] width 641 height 24
type input "VOY A TRIUNFAR"
drag, startPoint x: 437, startPoint y: 242, endPoint x: 300, endPoint y: 241, distance: 137.6
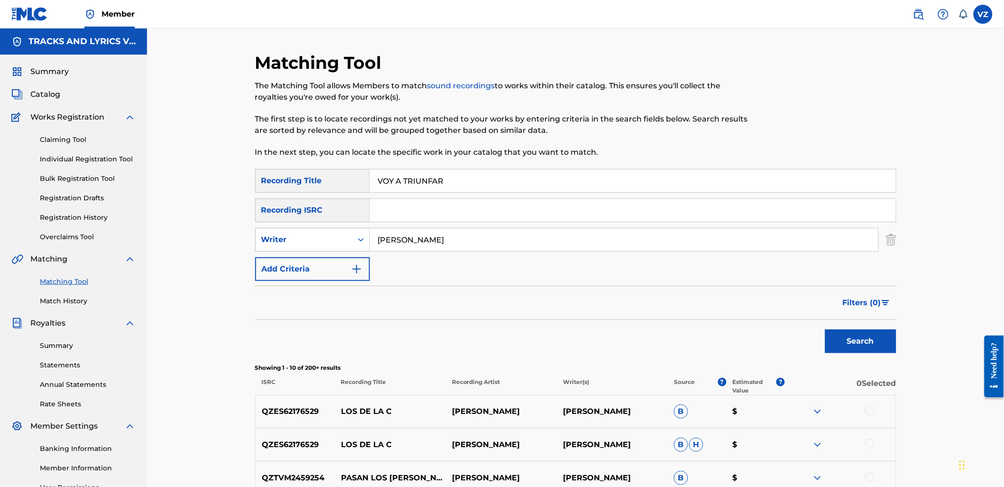
click at [309, 240] on div "SearchWithCriteriaf19e956c-c90c-437c-a6be-76f61d60cfaa Writer [PERSON_NAME]" at bounding box center [575, 240] width 641 height 24
type input "[PERSON_NAME]"
click at [825, 329] on button "Search" at bounding box center [860, 341] width 71 height 24
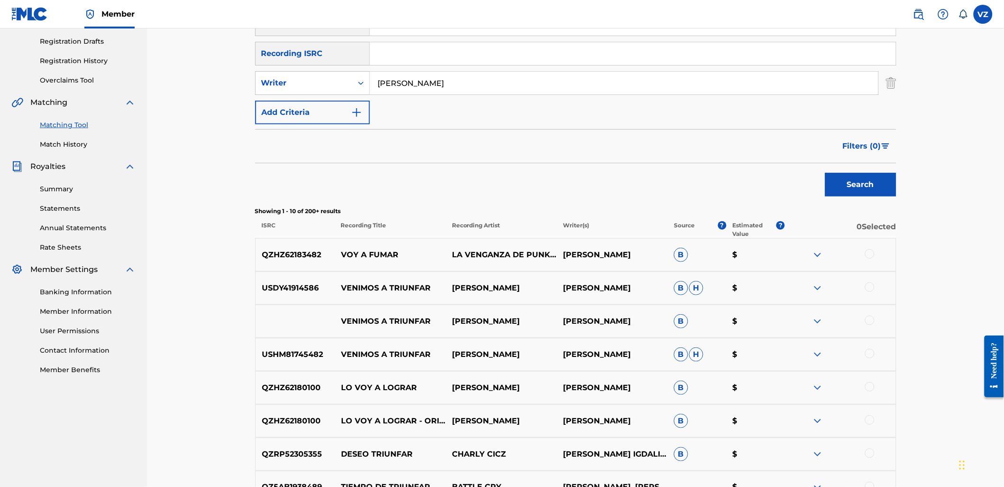
scroll to position [158, 0]
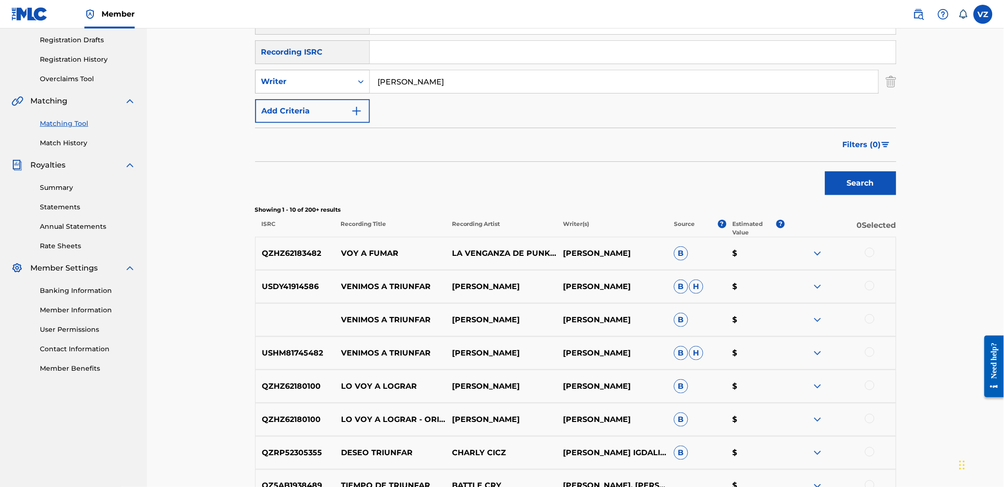
drag, startPoint x: 455, startPoint y: 83, endPoint x: 314, endPoint y: 92, distance: 141.7
click at [315, 92] on div "SearchWithCriteriaf19e956c-c90c-437c-a6be-76f61d60cfaa Writer [PERSON_NAME]" at bounding box center [575, 82] width 641 height 24
click at [315, 82] on div "Writer" at bounding box center [303, 81] width 85 height 11
drag, startPoint x: 316, startPoint y: 102, endPoint x: 338, endPoint y: 98, distance: 22.3
click at [319, 102] on div "Recording Artist" at bounding box center [313, 105] width 114 height 24
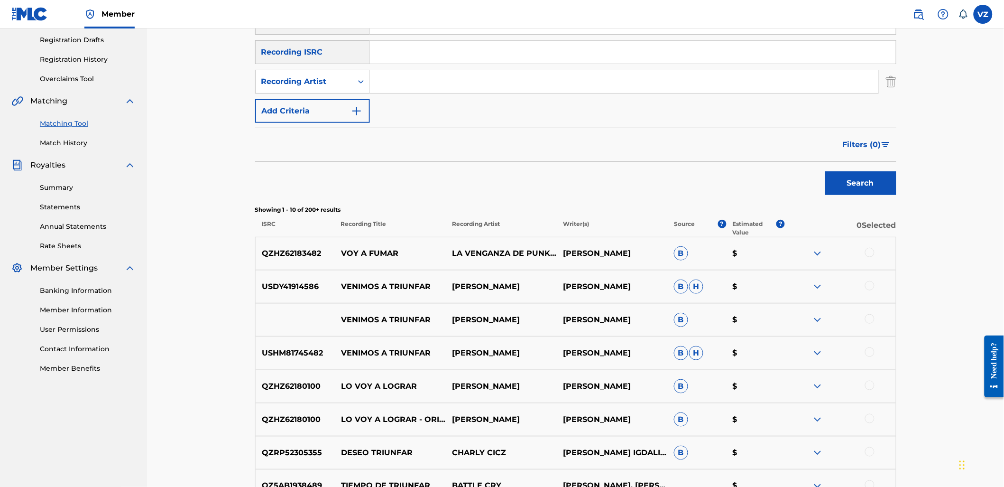
click at [408, 74] on input "Search Form" at bounding box center [624, 81] width 509 height 23
type input "[PERSON_NAME]"
click at [845, 184] on button "Search" at bounding box center [860, 183] width 71 height 24
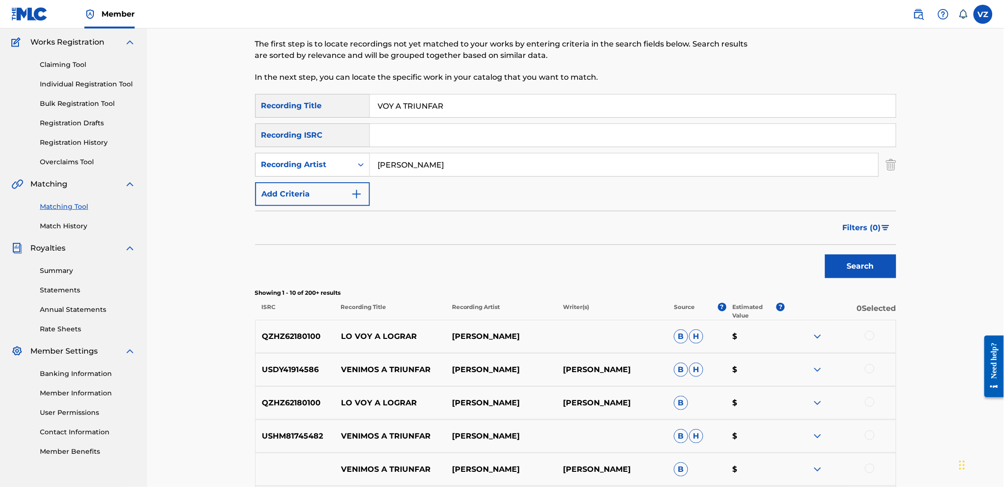
scroll to position [0, 0]
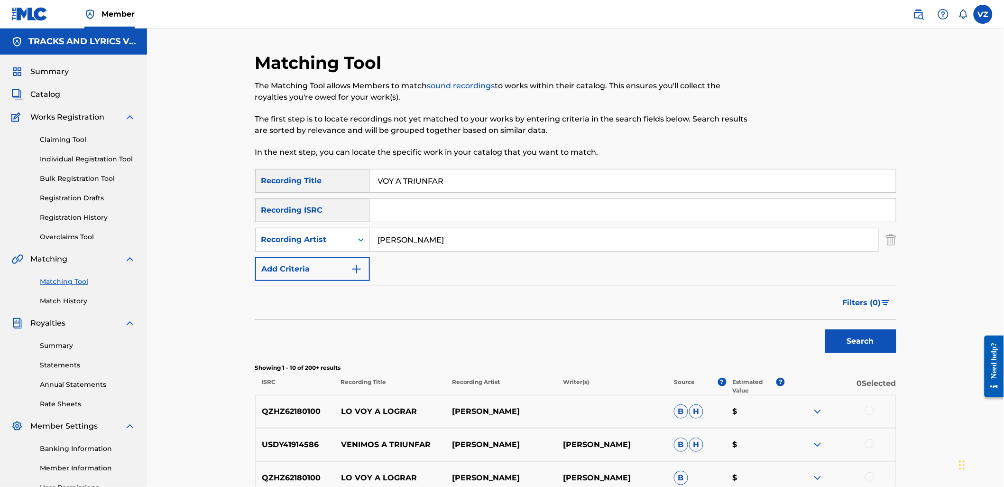
drag, startPoint x: 463, startPoint y: 186, endPoint x: 338, endPoint y: 188, distance: 124.3
click at [288, 190] on div "SearchWithCriteriab2846c76-7798-454f-972f-ab576b5674fa Recording Title VOY A TR…" at bounding box center [575, 181] width 641 height 24
paste input "EL YEI YEI"
type input "EL YEI YEI"
click at [841, 334] on button "Search" at bounding box center [860, 341] width 71 height 24
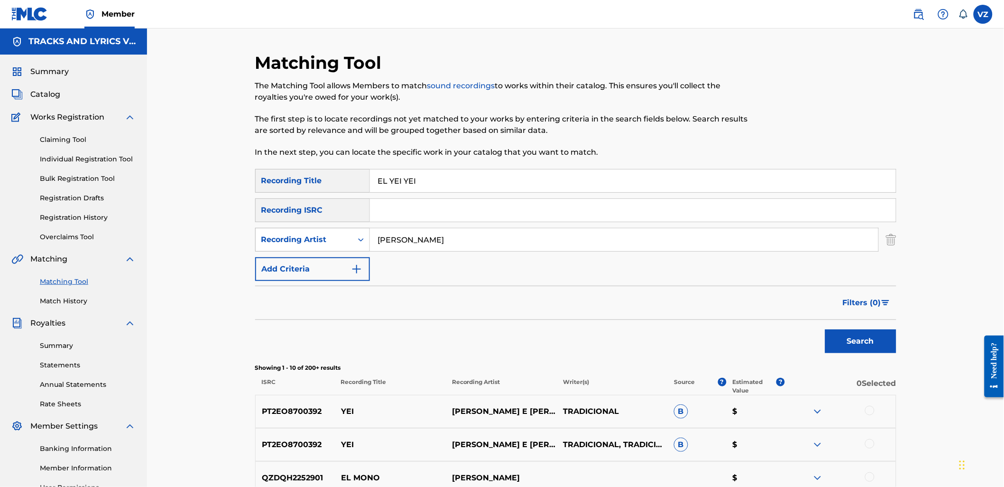
drag, startPoint x: 456, startPoint y: 234, endPoint x: 310, endPoint y: 239, distance: 145.7
click at [310, 239] on div "SearchWithCriteria6075b6fa-1435-4a17-8b56-6ff93217e59a Recording Artist [PERSON…" at bounding box center [575, 240] width 641 height 24
click at [319, 237] on div "Recording Artist" at bounding box center [303, 239] width 85 height 11
drag, startPoint x: 324, startPoint y: 262, endPoint x: 511, endPoint y: 273, distance: 186.7
click at [326, 262] on div "Writer" at bounding box center [313, 263] width 114 height 24
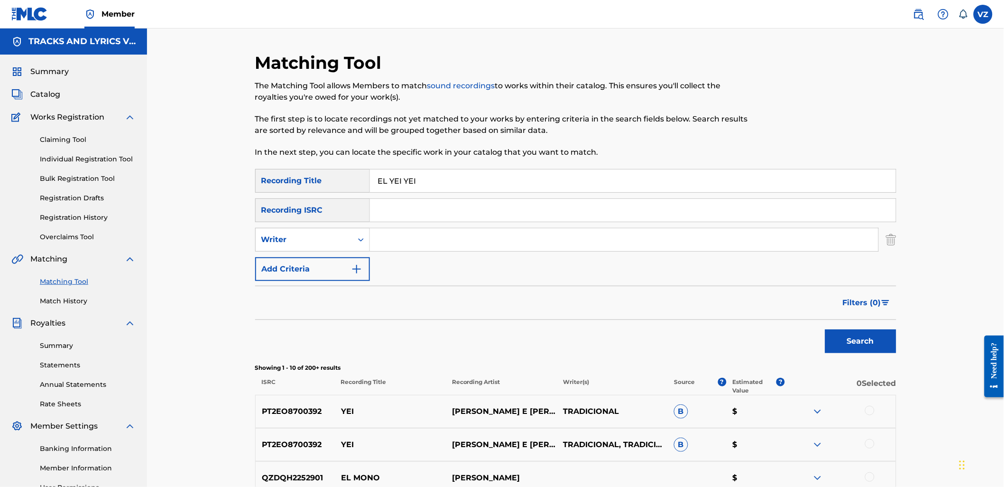
drag, startPoint x: 519, startPoint y: 247, endPoint x: 671, endPoint y: 264, distance: 153.7
click at [519, 247] on input "Search Form" at bounding box center [624, 239] width 509 height 23
paste input "[PERSON_NAME]"
type input "[PERSON_NAME]"
click at [886, 344] on button "Search" at bounding box center [860, 341] width 71 height 24
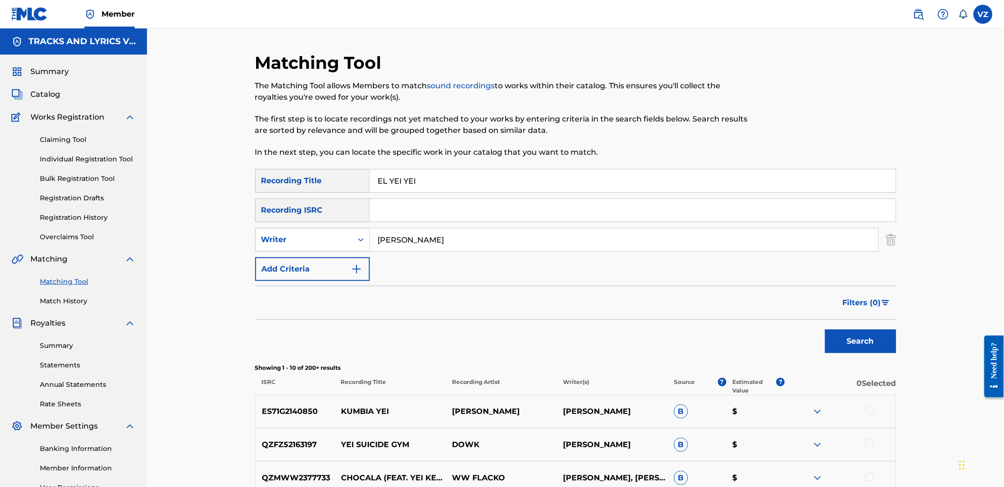
drag, startPoint x: 397, startPoint y: 187, endPoint x: 361, endPoint y: 197, distance: 36.5
click at [361, 197] on div "SearchWithCriteriab2846c76-7798-454f-972f-ab576b5674fa Recording Title EL YEI Y…" at bounding box center [575, 225] width 641 height 112
type input "I"
paste input "EL JUNIOR DEL RL"
type input "EL JUNIOR DEL RL"
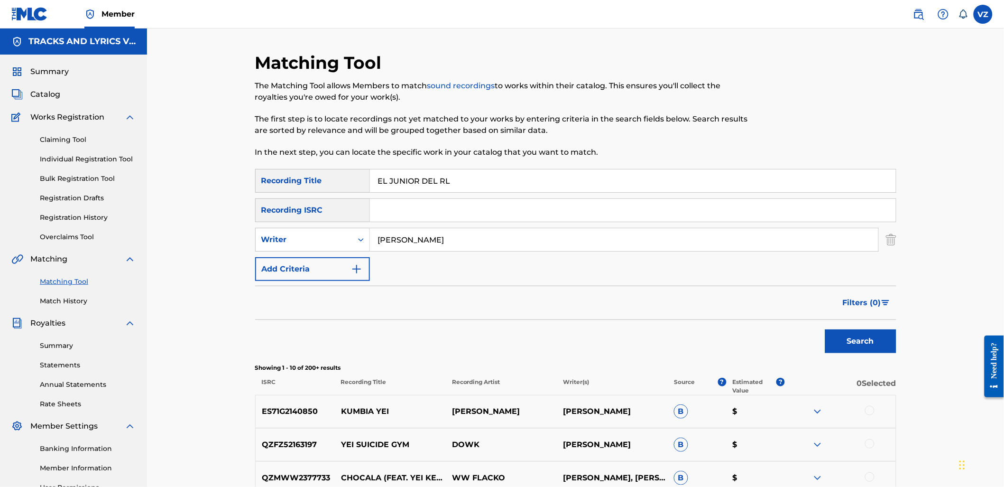
click at [825, 329] on button "Search" at bounding box center [860, 341] width 71 height 24
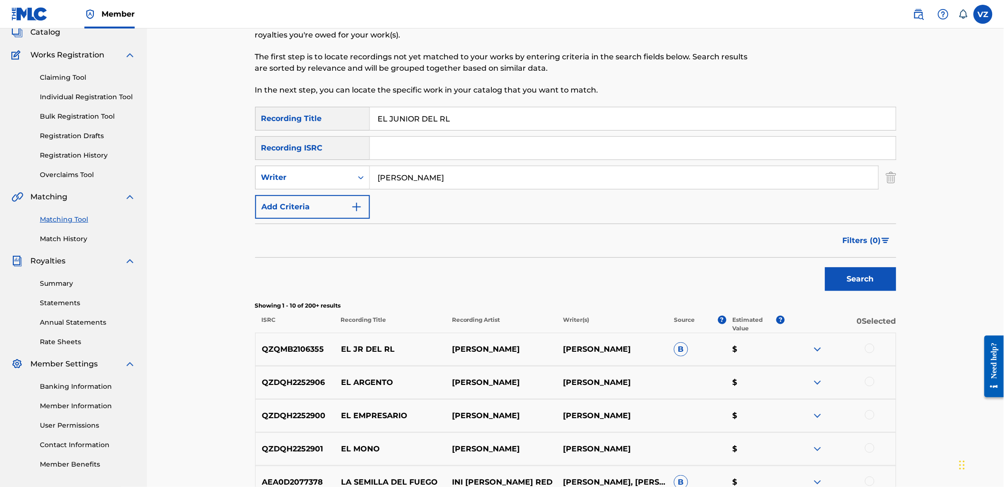
scroll to position [158, 0]
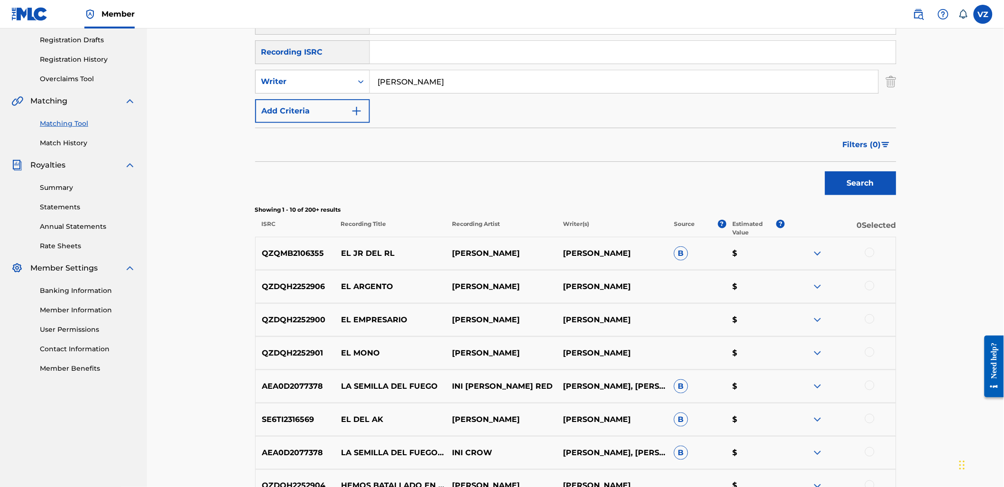
click at [867, 253] on div at bounding box center [869, 252] width 9 height 9
drag, startPoint x: 380, startPoint y: 76, endPoint x: 237, endPoint y: 67, distance: 143.1
click at [240, 70] on div "Matching Tool The Matching Tool allows Members to match sound recordings to wor…" at bounding box center [575, 254] width 857 height 769
click at [309, 84] on div "Writer" at bounding box center [303, 81] width 85 height 11
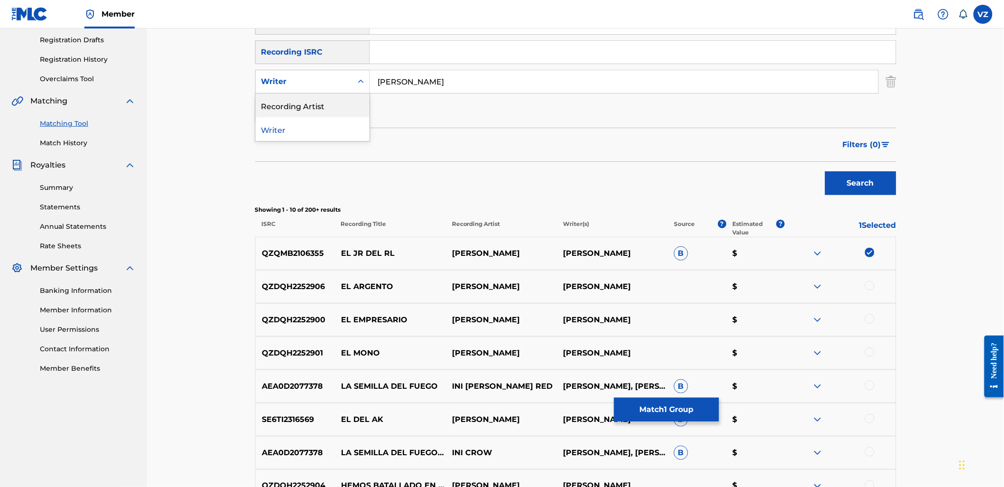
click at [305, 105] on div "Recording Artist" at bounding box center [313, 105] width 114 height 24
click at [398, 79] on input "Search Form" at bounding box center [624, 81] width 509 height 23
paste input "[PERSON_NAME]"
type input "[PERSON_NAME]"
click at [870, 178] on button "Search" at bounding box center [860, 183] width 71 height 24
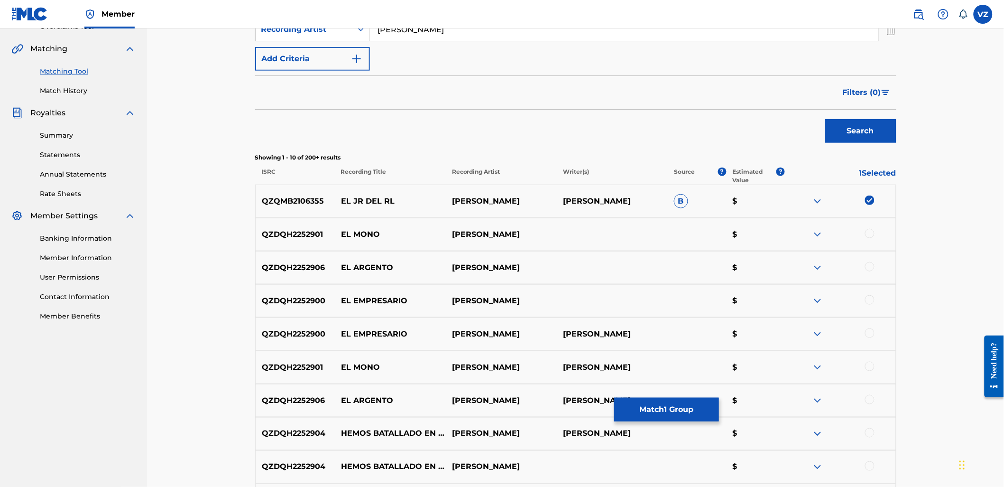
scroll to position [211, 0]
click at [690, 415] on button "Match 1 Group" at bounding box center [666, 410] width 105 height 24
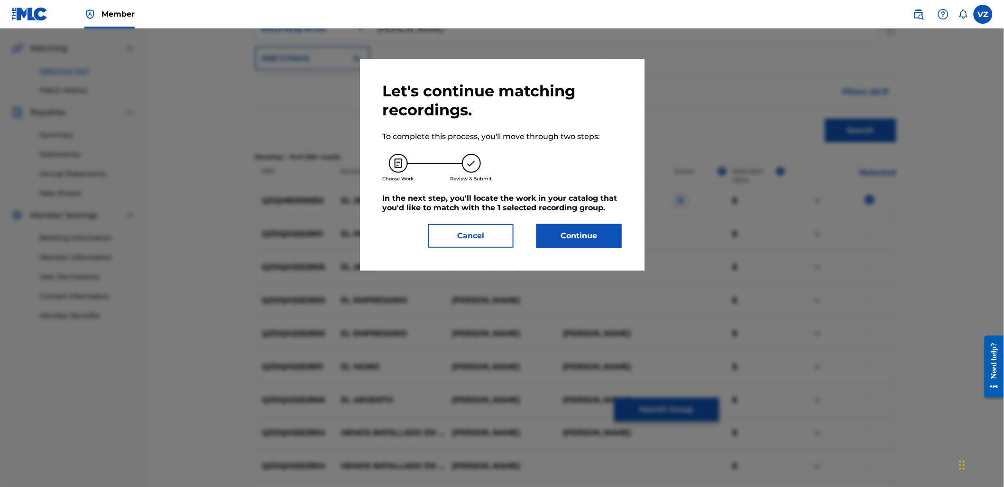
click at [598, 234] on button "Continue" at bounding box center [579, 236] width 85 height 24
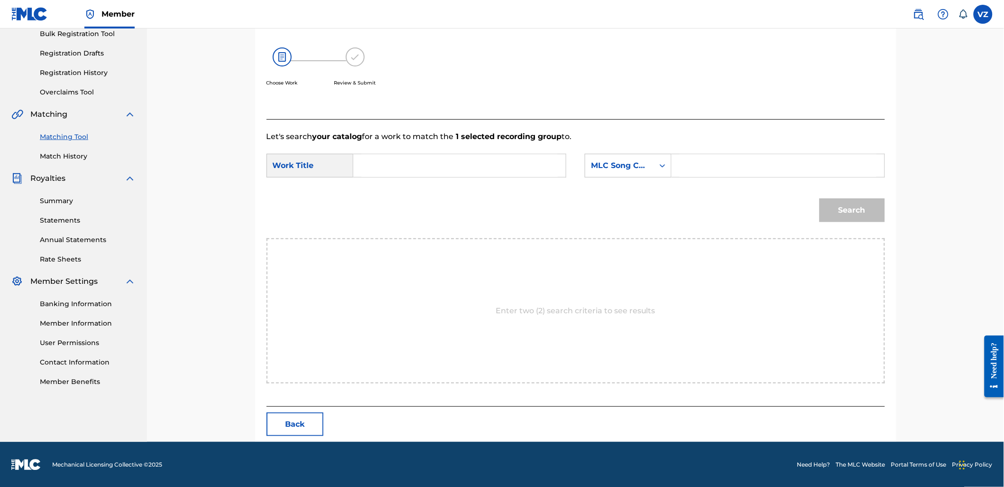
click at [513, 164] on input "Search Form" at bounding box center [459, 165] width 196 height 23
paste input "[PERSON_NAME]"
type input "[PERSON_NAME]"
click at [718, 162] on input "Search Form" at bounding box center [778, 165] width 196 height 23
paste input "[PERSON_NAME]"
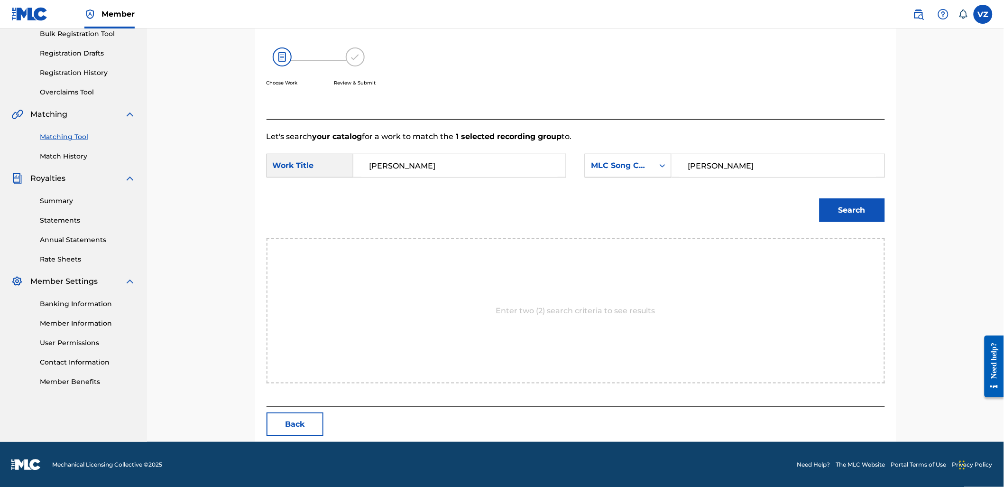
type input "[PERSON_NAME]"
click at [667, 171] on div "Search Form" at bounding box center [662, 165] width 17 height 17
click at [638, 190] on div "Writer Name" at bounding box center [628, 189] width 86 height 24
click at [713, 173] on input "Search Form" at bounding box center [778, 165] width 196 height 23
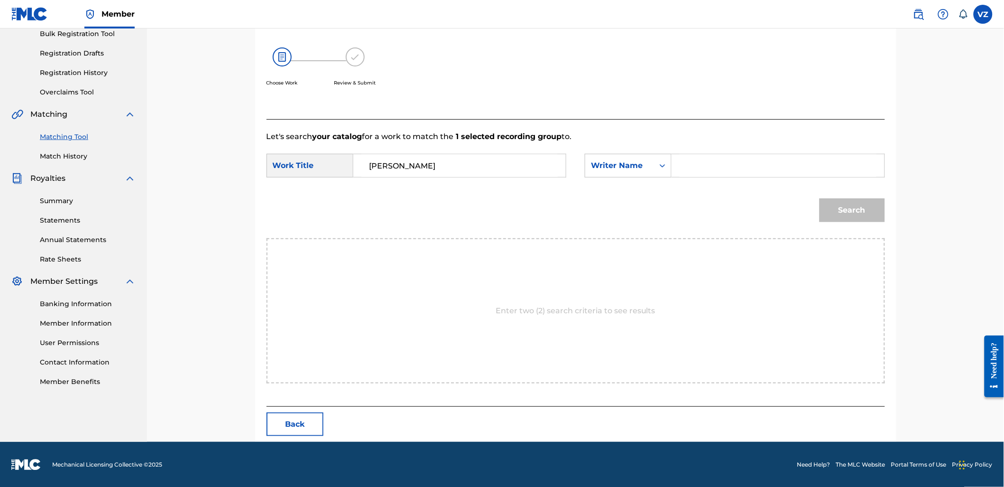
paste input "[PERSON_NAME]"
type input "[PERSON_NAME]"
drag, startPoint x: 392, startPoint y: 163, endPoint x: 241, endPoint y: 155, distance: 152.0
click at [241, 155] on div "Match Usage - Select Work In this step, you will locate the work you'd like to …" at bounding box center [575, 163] width 857 height 558
type input "el junior"
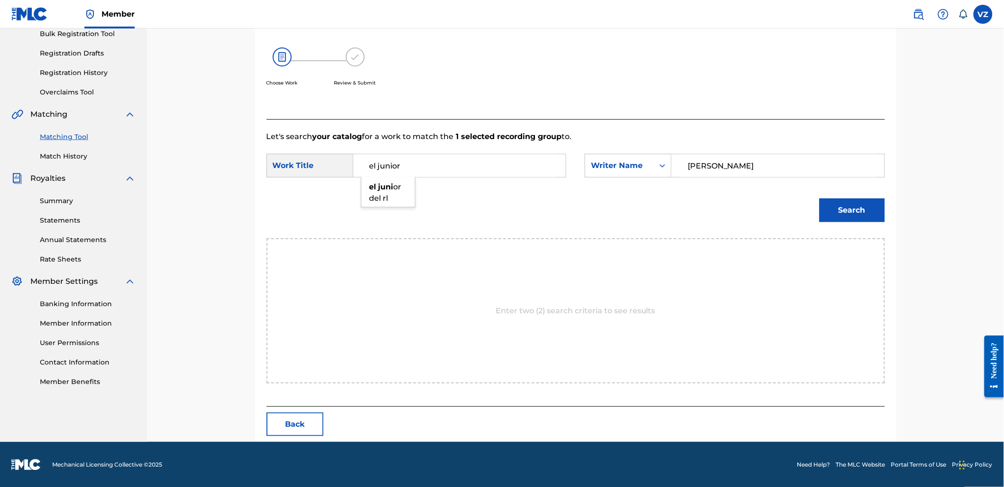
click at [820, 198] on button "Search" at bounding box center [852, 210] width 65 height 24
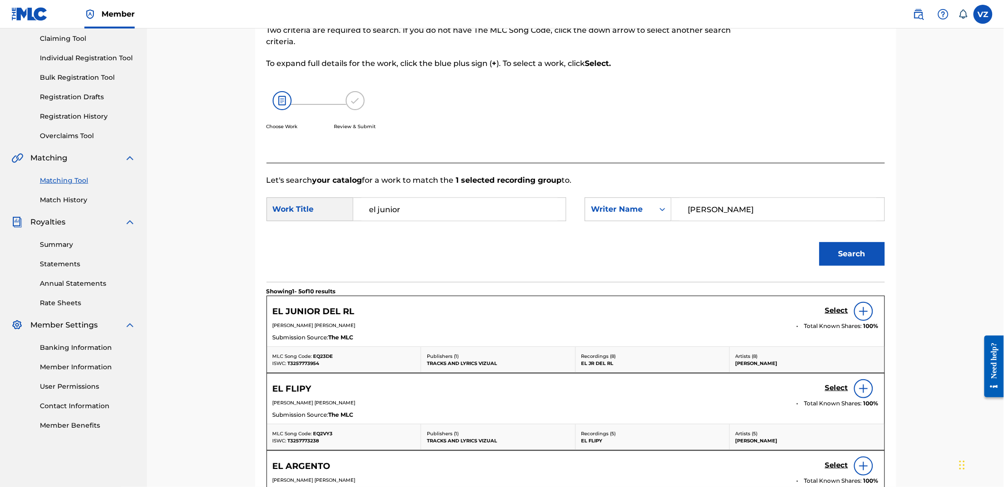
scroll to position [145, 0]
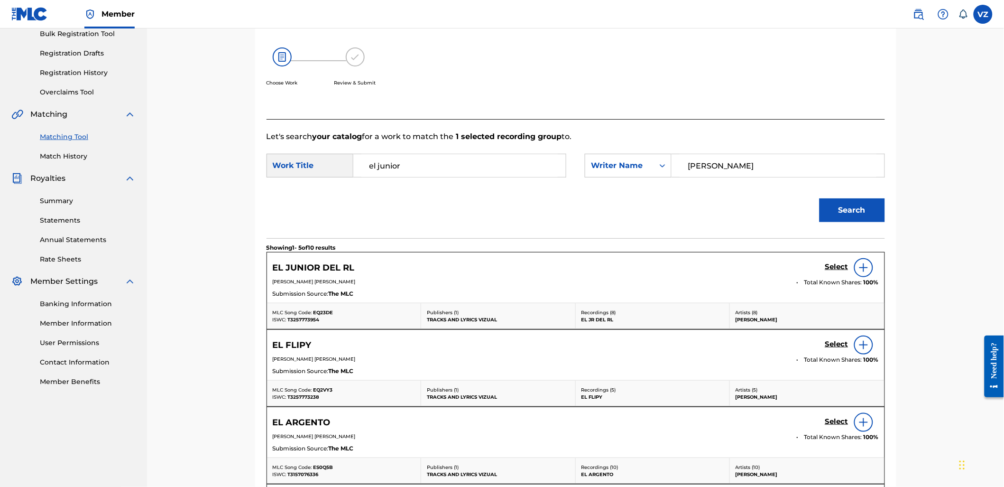
click at [826, 267] on h5 "Select" at bounding box center [836, 266] width 23 height 9
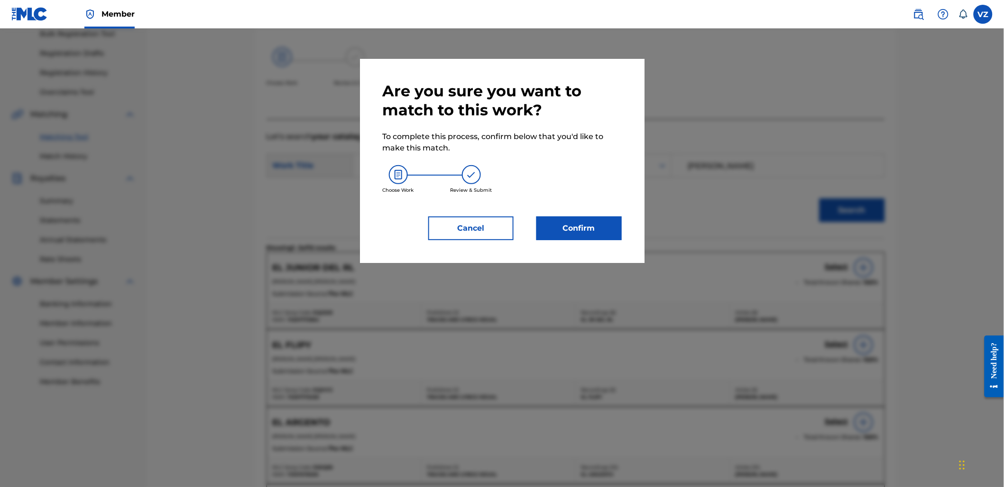
click at [579, 221] on button "Confirm" at bounding box center [579, 228] width 85 height 24
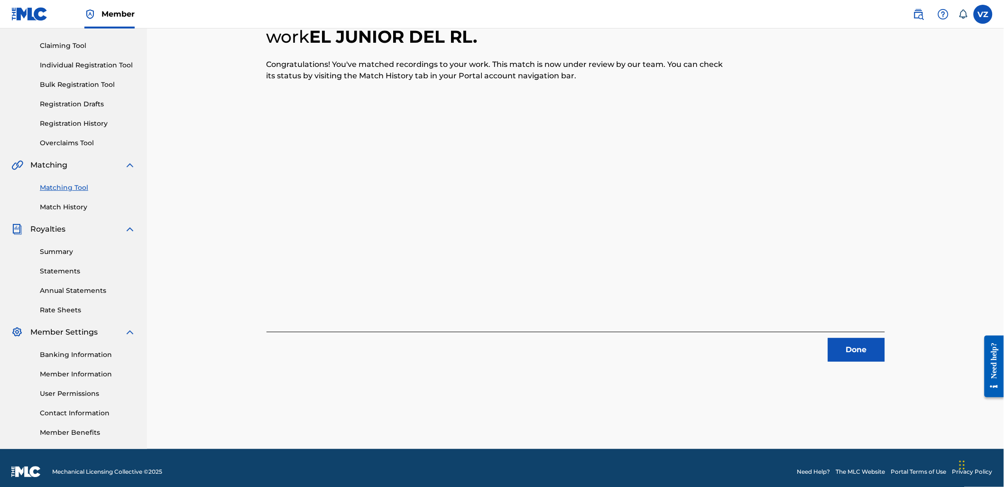
scroll to position [0, 0]
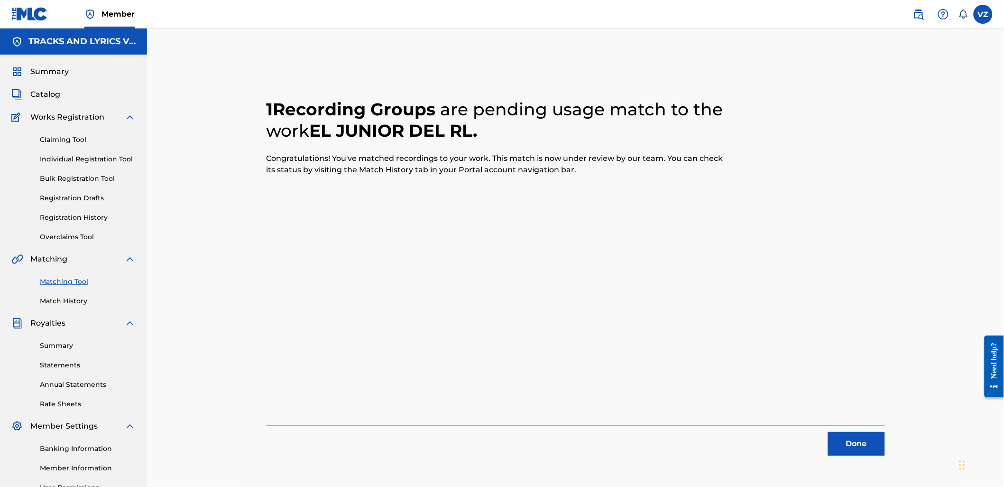
click at [864, 438] on button "Done" at bounding box center [856, 444] width 57 height 24
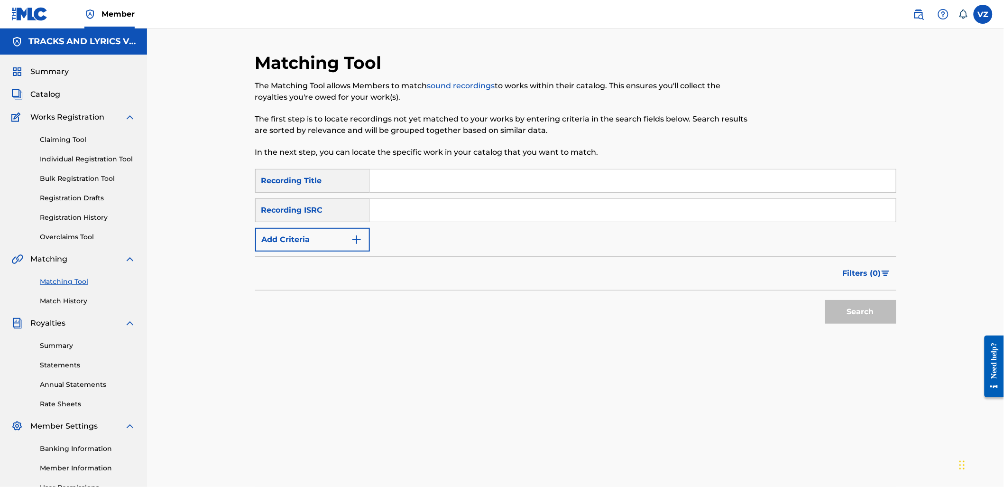
click at [477, 178] on input "Search Form" at bounding box center [633, 180] width 526 height 23
paste input "[DEMOGRAPHIC_DATA][PERSON_NAME]"
type input "[DEMOGRAPHIC_DATA][PERSON_NAME]"
click at [299, 242] on button "Add Criteria" at bounding box center [312, 240] width 115 height 24
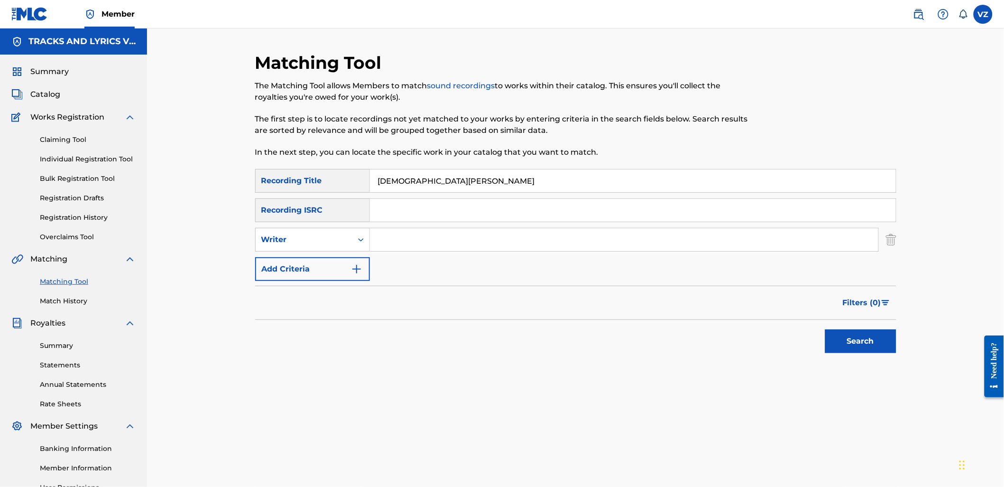
click at [442, 244] on input "Search Form" at bounding box center [624, 239] width 509 height 23
paste input "[DEMOGRAPHIC_DATA][PERSON_NAME]"
drag, startPoint x: 459, startPoint y: 240, endPoint x: 306, endPoint y: 236, distance: 153.3
click at [306, 236] on div "SearchWithCriteriaad76a16e-11b6-4056-b544-1fcacf1a4777 Writer [PERSON_NAME]" at bounding box center [575, 240] width 641 height 24
type input "[PERSON_NAME]"
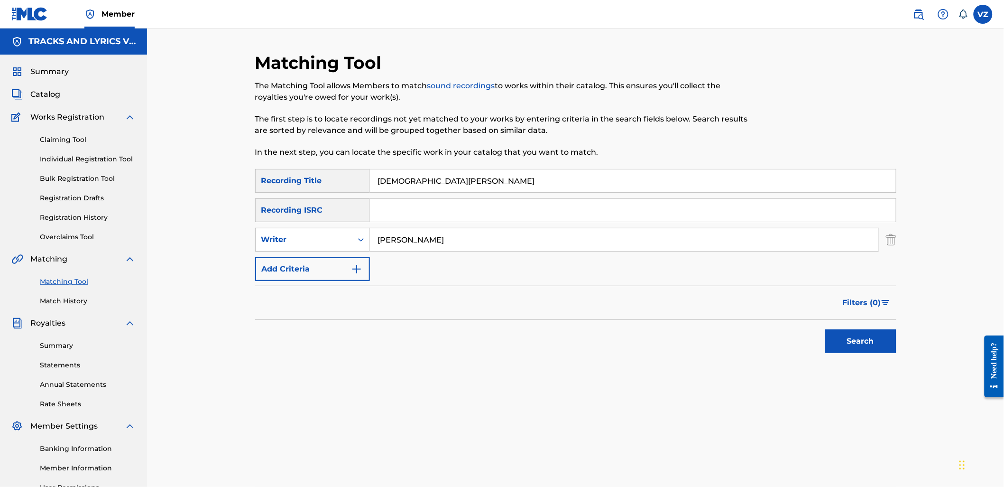
click at [825, 329] on button "Search" at bounding box center [860, 341] width 71 height 24
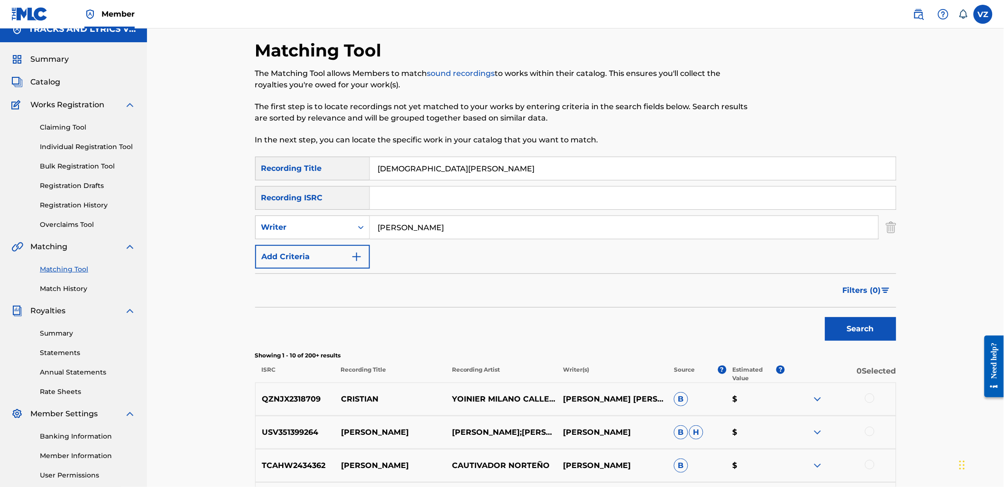
scroll to position [105, 0]
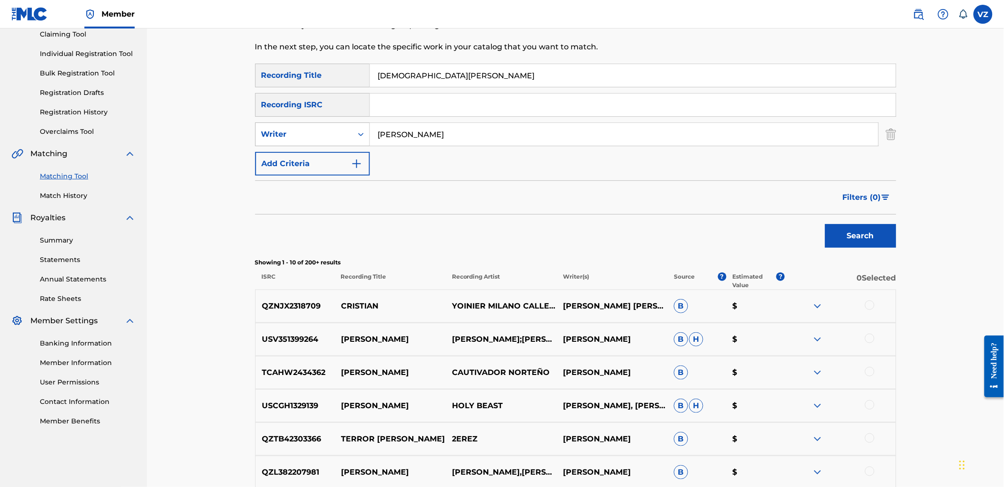
drag, startPoint x: 454, startPoint y: 136, endPoint x: 286, endPoint y: 145, distance: 167.7
click at [287, 145] on div "SearchWithCriteriaad76a16e-11b6-4056-b544-1fcacf1a4777 Writer [PERSON_NAME]" at bounding box center [575, 134] width 641 height 24
click at [302, 143] on div "Writer" at bounding box center [304, 134] width 97 height 18
click at [301, 161] on div "Recording Artist" at bounding box center [313, 158] width 114 height 24
click at [386, 127] on input "Search Form" at bounding box center [624, 134] width 509 height 23
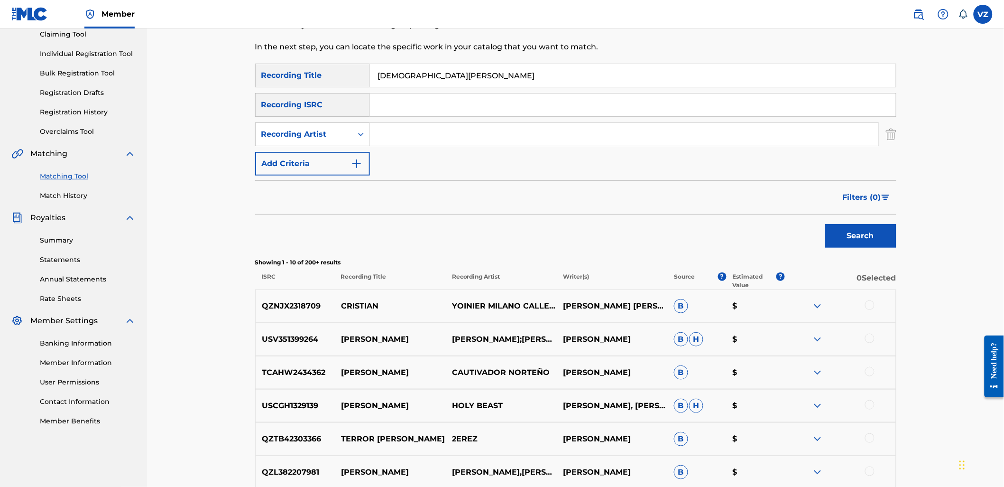
paste input "[PERSON_NAME]"
type input "[PERSON_NAME]"
click at [867, 237] on button "Search" at bounding box center [860, 236] width 71 height 24
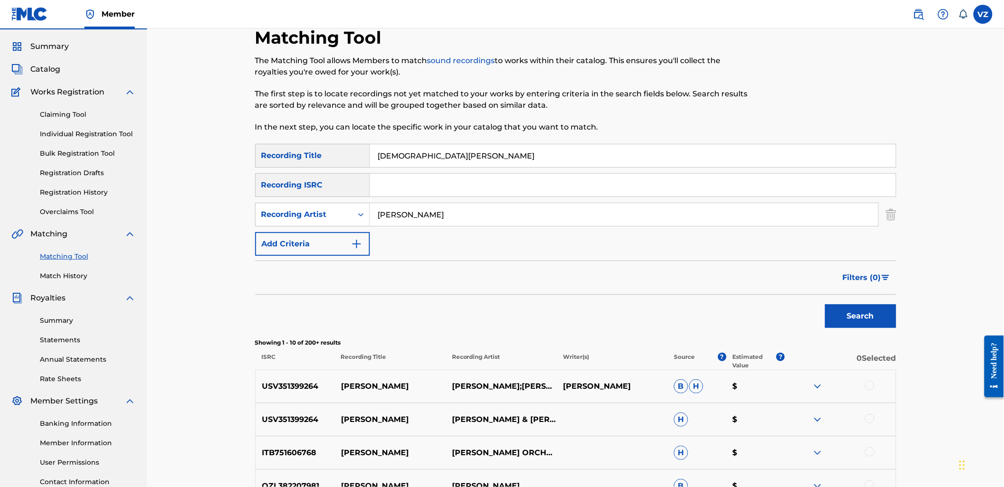
scroll to position [0, 0]
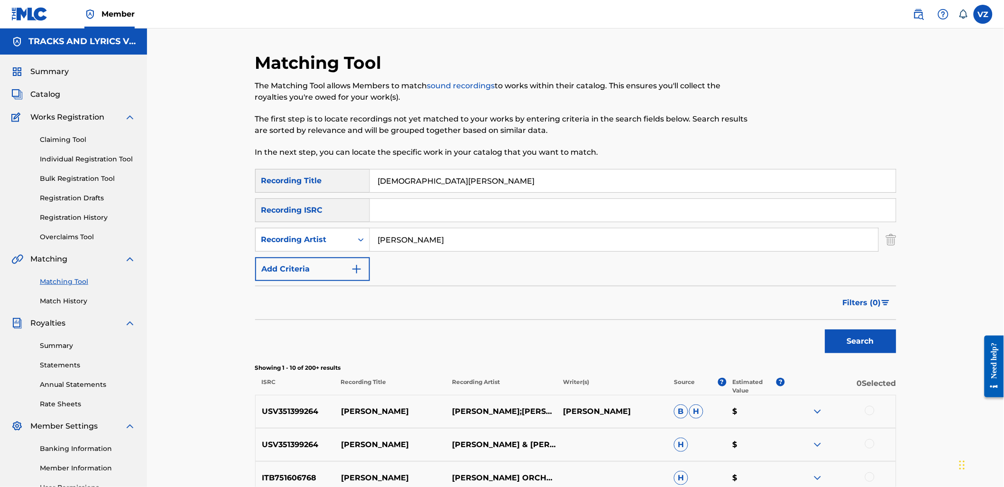
paste input "ASOCIACION ANTRAX"
drag, startPoint x: 504, startPoint y: 171, endPoint x: 283, endPoint y: 132, distance: 224.5
click at [291, 159] on div "Matching Tool The Matching Tool allows Members to match sound recordings to wor…" at bounding box center [575, 425] width 641 height 746
type input "ASOCIACION ANTRAX"
paste input "LOS BUITRES DE CULIACAN"
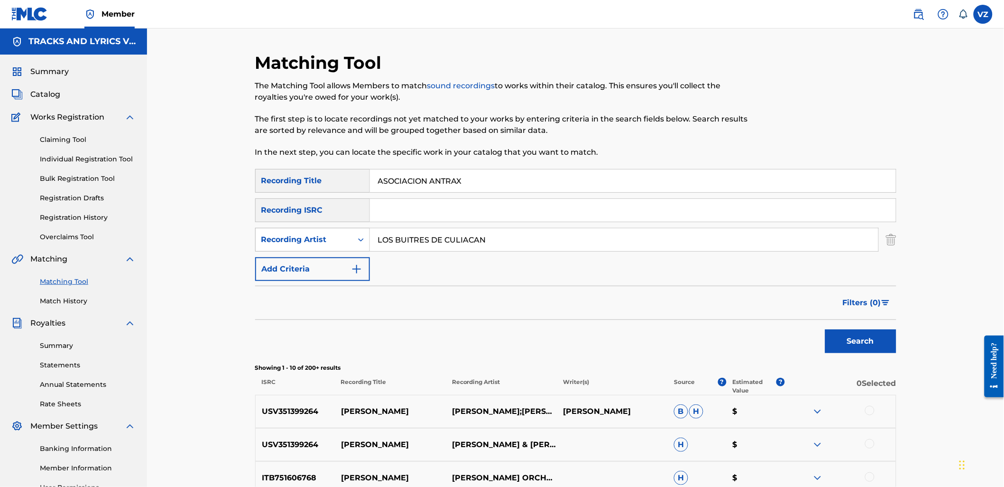
drag, startPoint x: 480, startPoint y: 248, endPoint x: 304, endPoint y: 246, distance: 176.0
click at [305, 246] on div "SearchWithCriteria1e47023c-96b9-4971-bf8c-06bef9035b44 Recording Artist LOS BUI…" at bounding box center [575, 240] width 641 height 24
click at [837, 341] on button "Search" at bounding box center [860, 341] width 71 height 24
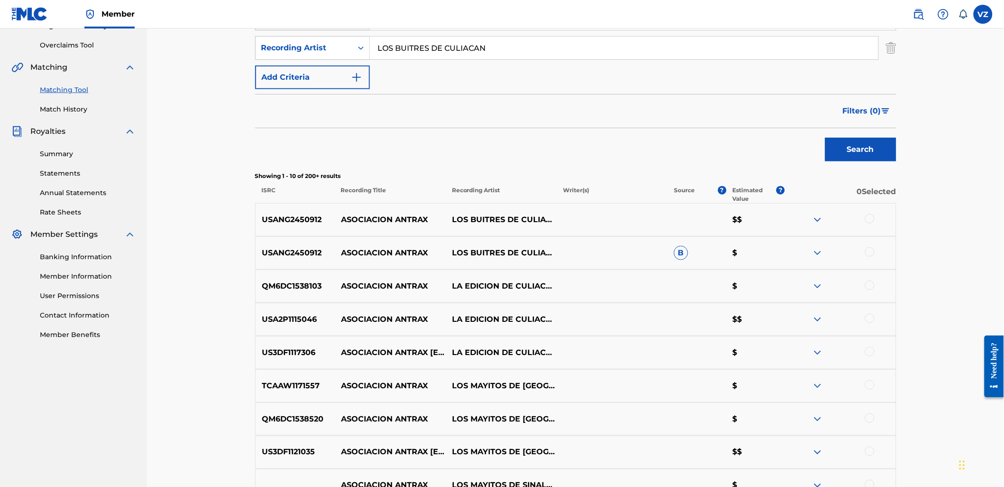
scroll to position [211, 0]
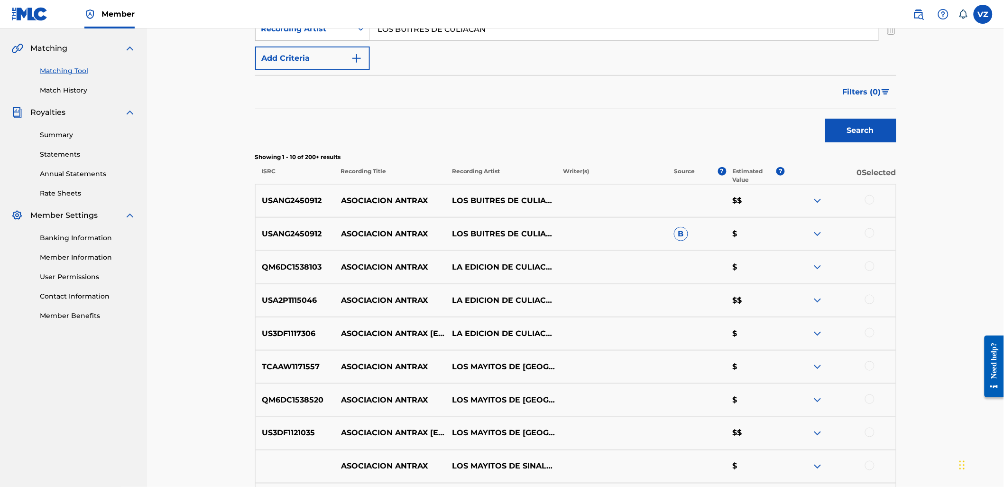
click at [819, 204] on img at bounding box center [817, 200] width 11 height 11
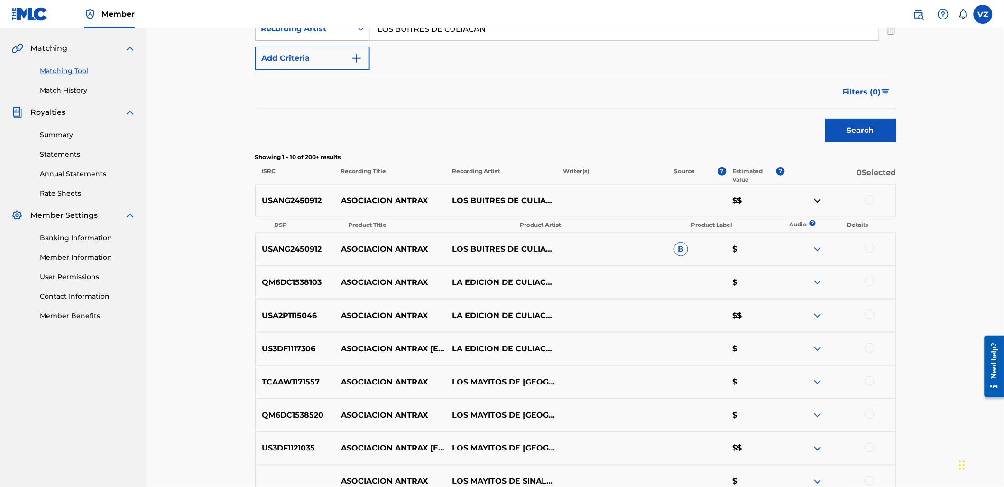
click at [817, 245] on img at bounding box center [817, 248] width 11 height 11
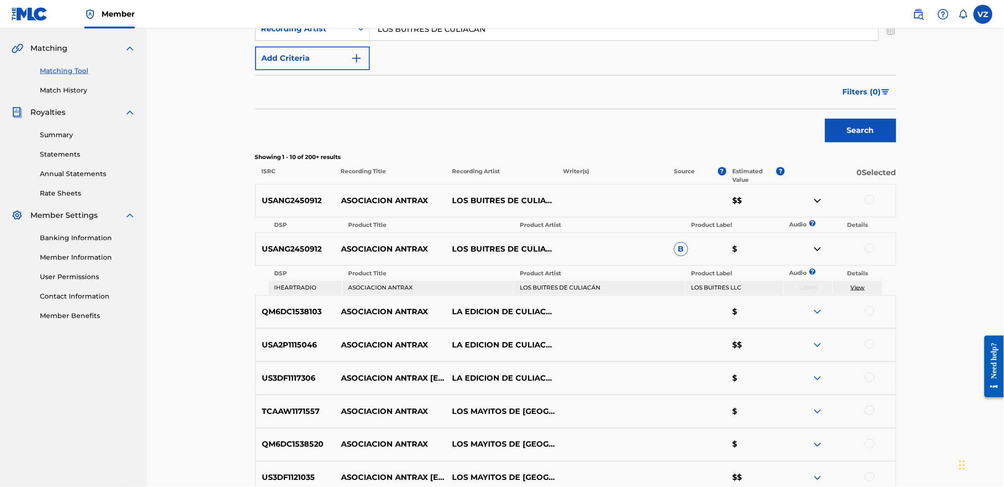
click at [817, 245] on img at bounding box center [817, 248] width 11 height 11
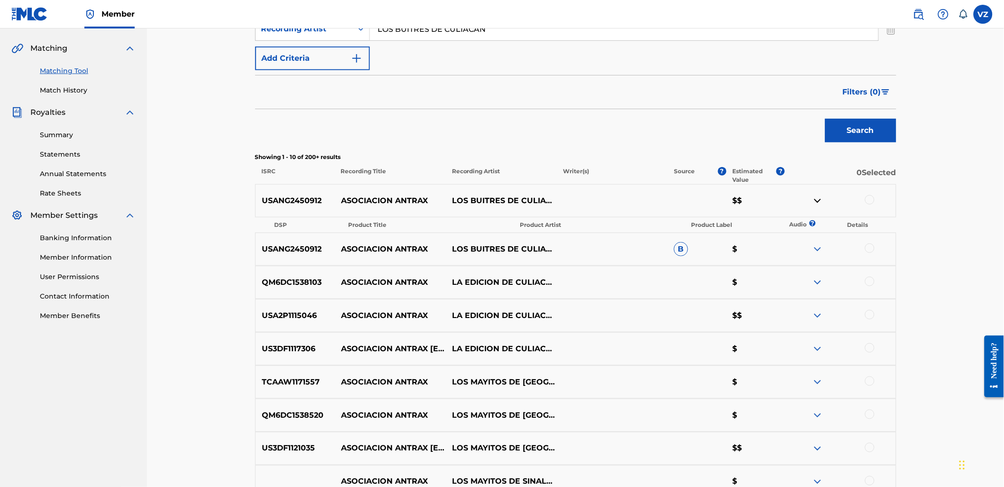
click at [814, 204] on img at bounding box center [817, 200] width 11 height 11
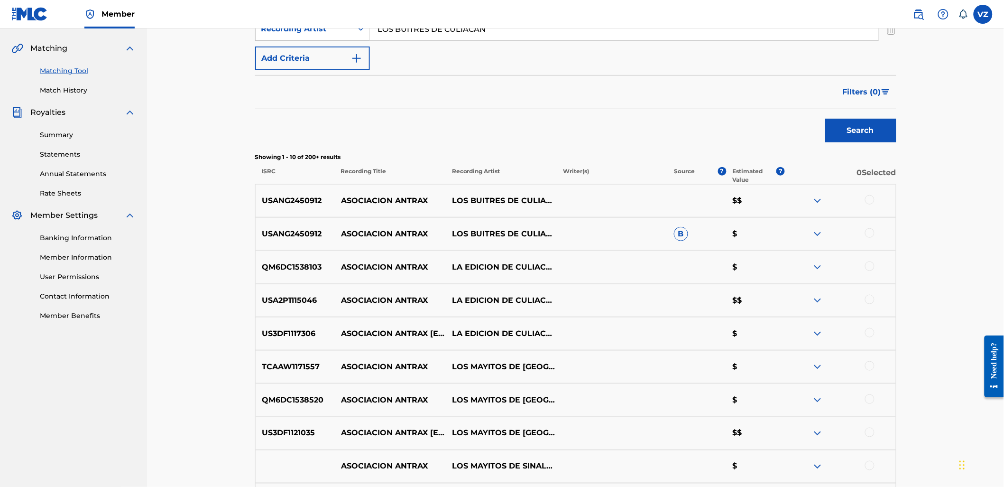
click at [872, 198] on div at bounding box center [869, 199] width 9 height 9
click at [873, 238] on div at bounding box center [840, 233] width 111 height 11
click at [870, 235] on div at bounding box center [869, 232] width 9 height 9
click at [823, 434] on div at bounding box center [840, 432] width 111 height 11
click at [819, 435] on img at bounding box center [817, 432] width 11 height 11
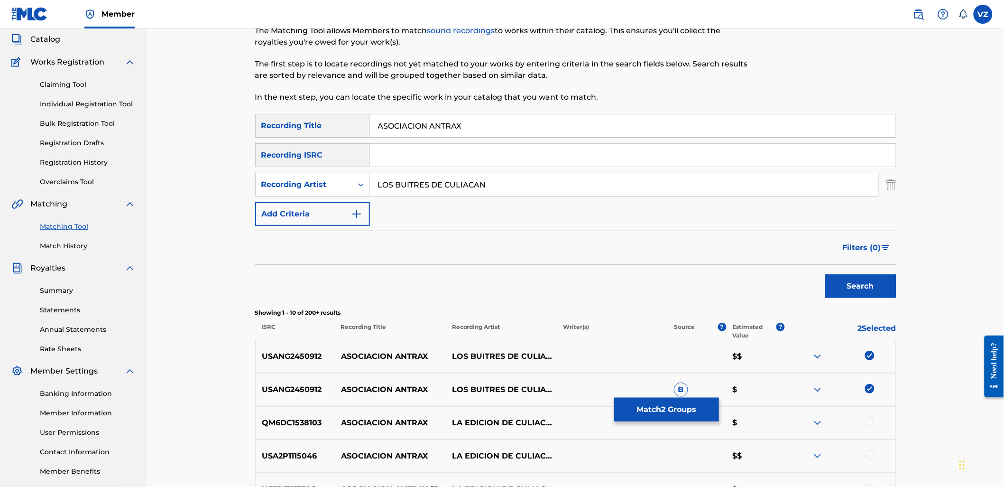
scroll to position [53, 0]
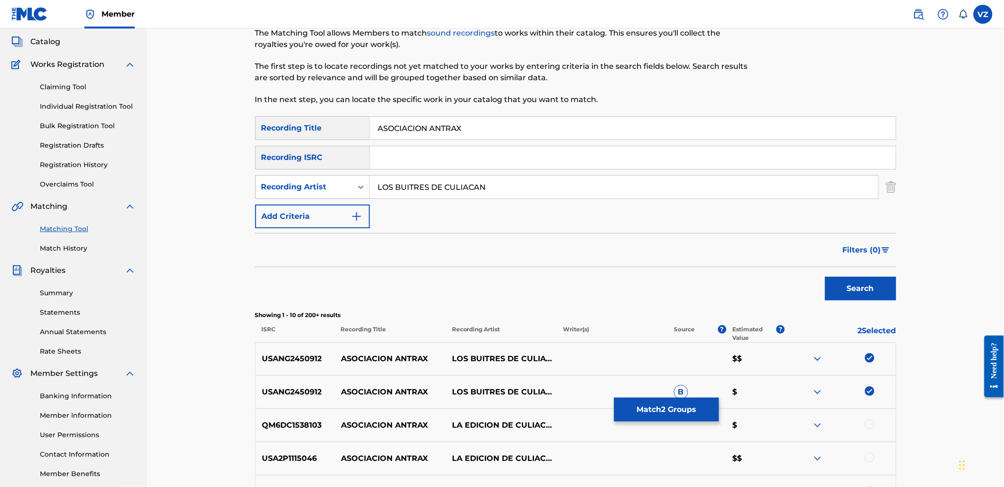
drag, startPoint x: 518, startPoint y: 187, endPoint x: 339, endPoint y: 178, distance: 179.1
click at [339, 178] on div "SearchWithCriteria1e47023c-96b9-4971-bf8c-06bef9035b44 Recording Artist LOS BUI…" at bounding box center [575, 187] width 641 height 24
type input "h"
click at [825, 277] on button "Search" at bounding box center [860, 289] width 71 height 24
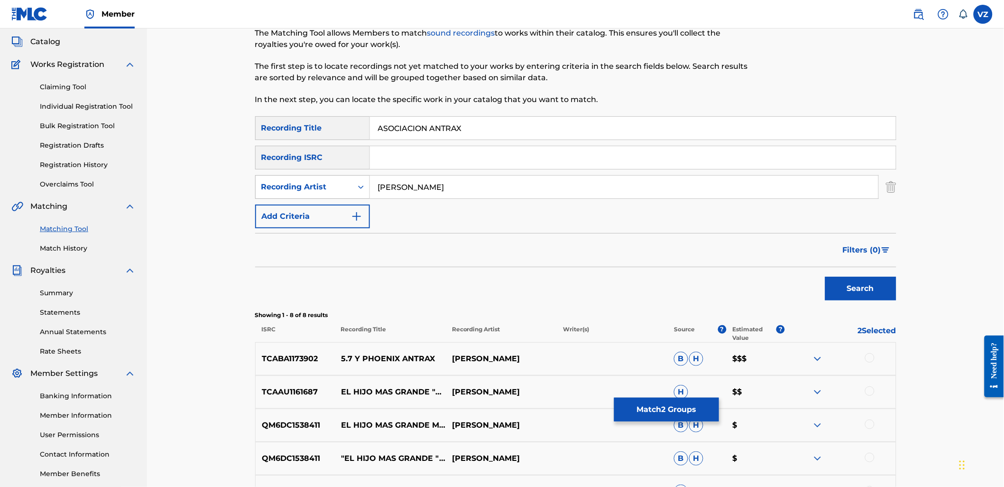
type input "[PERSON_NAME]"
click at [825, 277] on button "Search" at bounding box center [860, 289] width 71 height 24
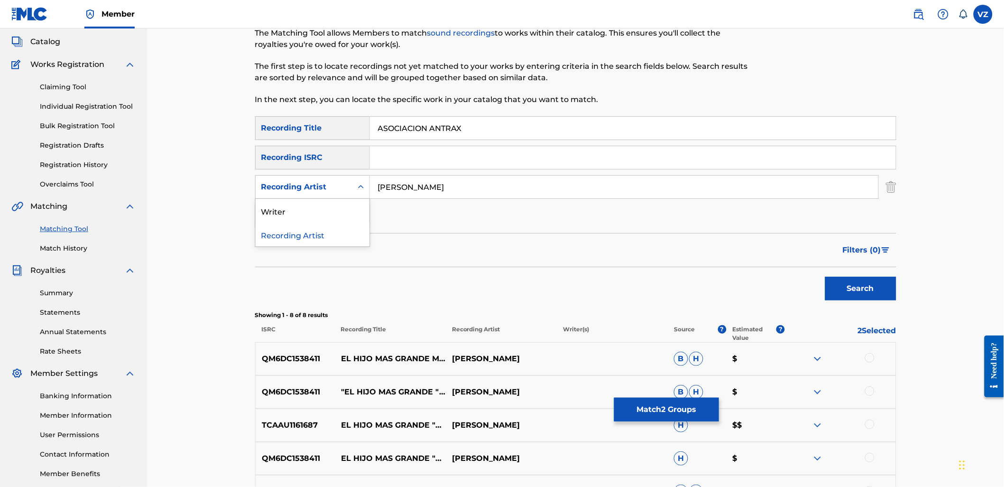
click at [309, 185] on div "Recording Artist" at bounding box center [303, 186] width 85 height 11
click at [311, 206] on div "Writer" at bounding box center [313, 211] width 114 height 24
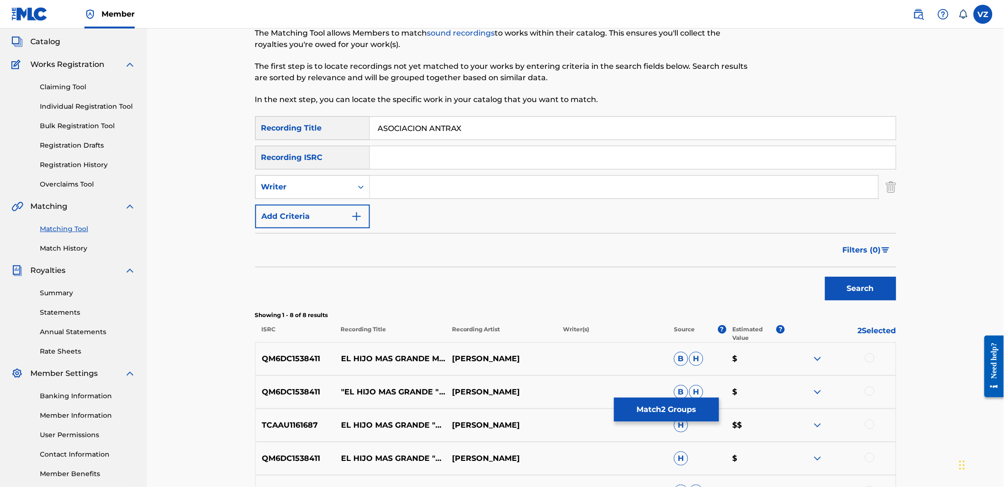
click at [430, 201] on div "SearchWithCriteriab2846c76-7798-454f-972f-ab576b5674fa Recording Title ASOCIACI…" at bounding box center [575, 172] width 641 height 112
click at [438, 193] on input "Search Form" at bounding box center [624, 187] width 509 height 23
type input "e"
type input "[PERSON_NAME]"
click at [825, 277] on button "Search" at bounding box center [860, 289] width 71 height 24
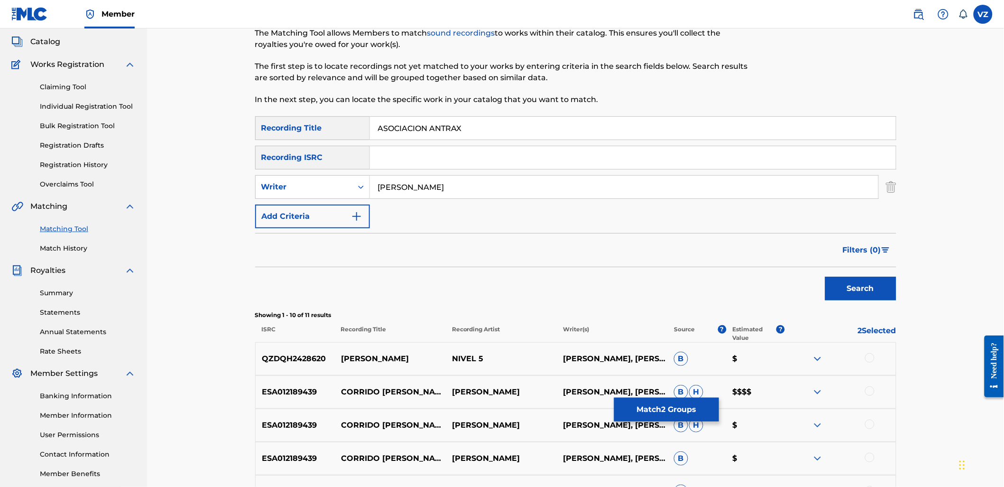
click at [660, 415] on button "Match 2 Groups" at bounding box center [666, 410] width 105 height 24
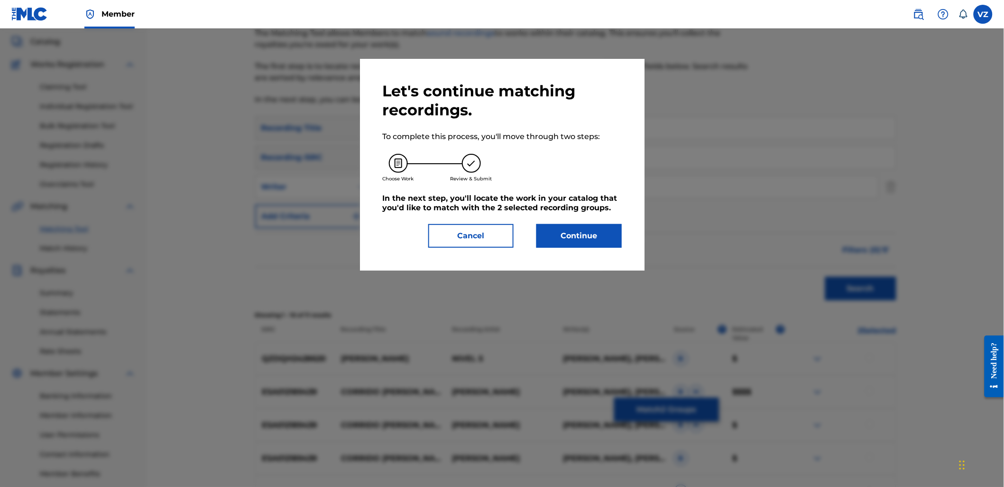
click at [590, 237] on button "Continue" at bounding box center [579, 236] width 85 height 24
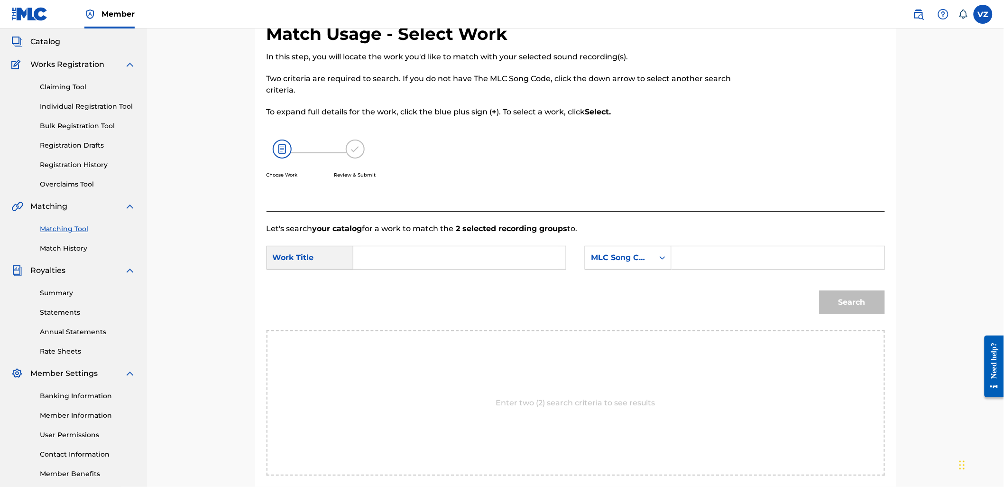
click at [394, 259] on input "Search Form" at bounding box center [459, 257] width 196 height 23
click at [458, 249] on input "Search Form" at bounding box center [459, 257] width 196 height 23
paste input "ASOCIACION ANTRAX"
type input "ASOCIACION ANTRAX"
click at [600, 262] on div "MLC Song Code" at bounding box center [619, 257] width 57 height 11
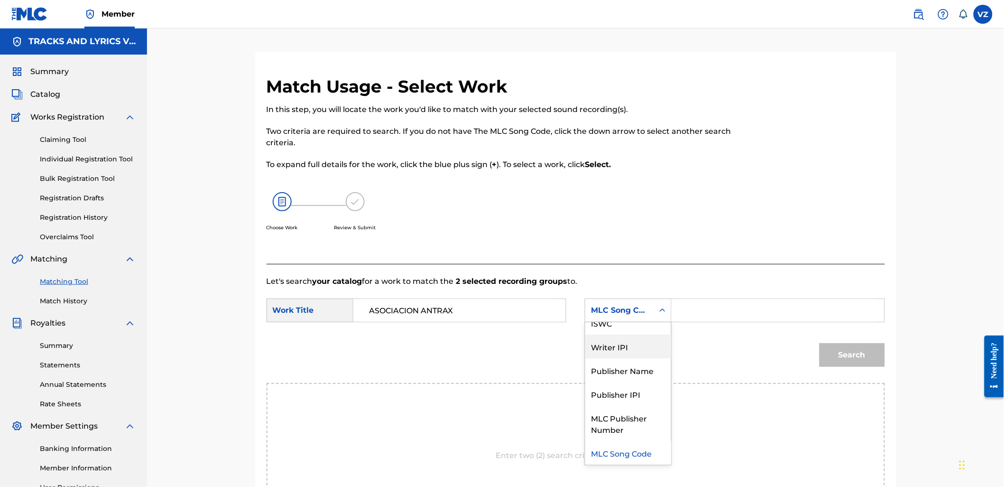
scroll to position [0, 0]
drag, startPoint x: 636, startPoint y: 340, endPoint x: 433, endPoint y: 325, distance: 203.1
click at [636, 338] on div "Writer Name" at bounding box center [628, 334] width 86 height 24
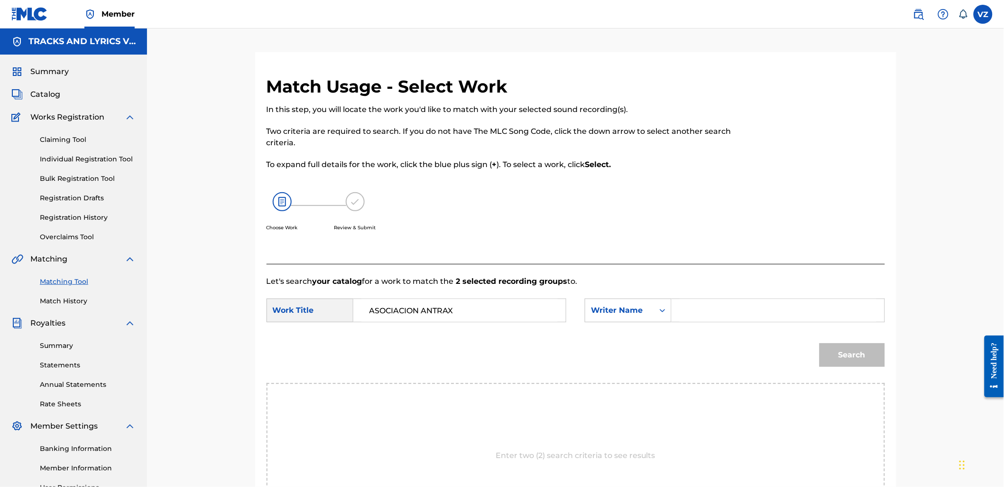
click at [713, 297] on form "SearchWithCriteria5ae02112-4ebc-445e-8e5b-f3b43edeb763 Work Title ASOCIACION AN…" at bounding box center [576, 335] width 619 height 96
click at [704, 313] on input "Search Form" at bounding box center [778, 310] width 196 height 23
paste input "[PERSON_NAME]"
type input "[PERSON_NAME]"
click at [838, 349] on button "Search" at bounding box center [852, 355] width 65 height 24
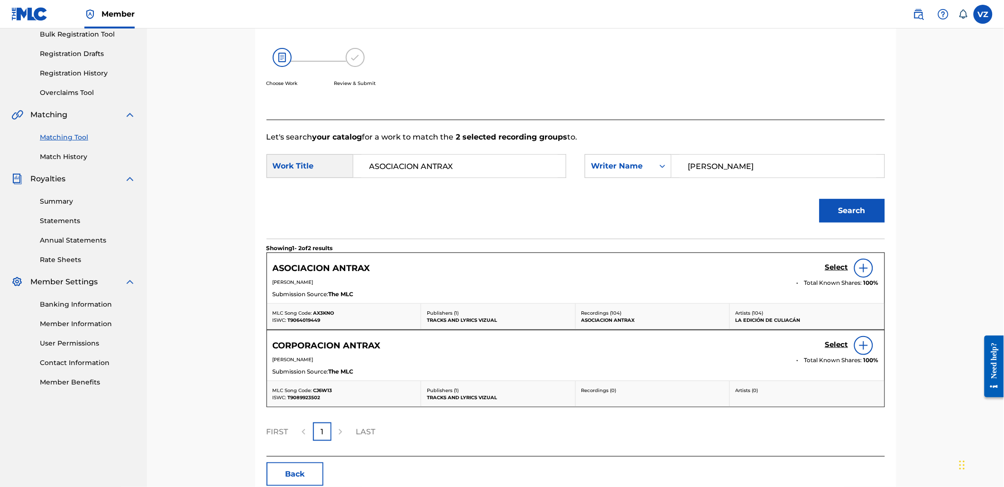
scroll to position [158, 0]
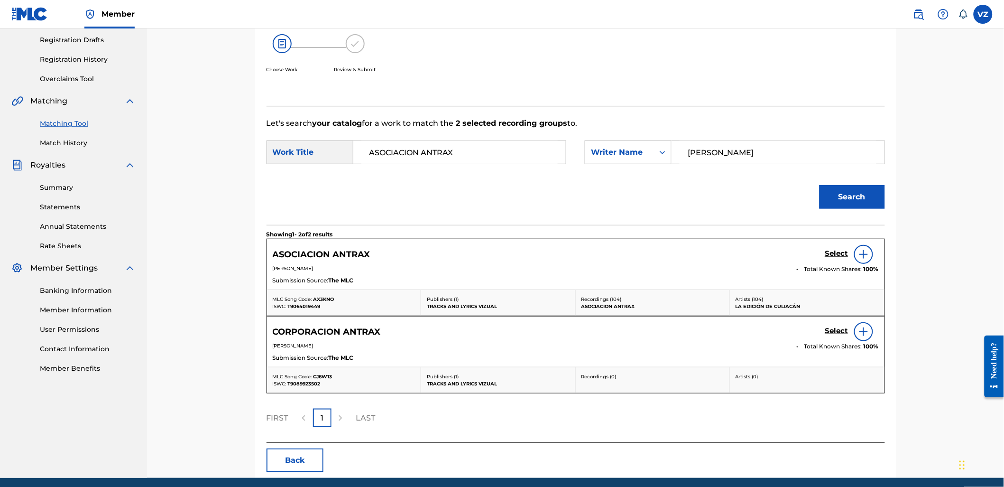
click at [837, 255] on h5 "Select" at bounding box center [836, 253] width 23 height 9
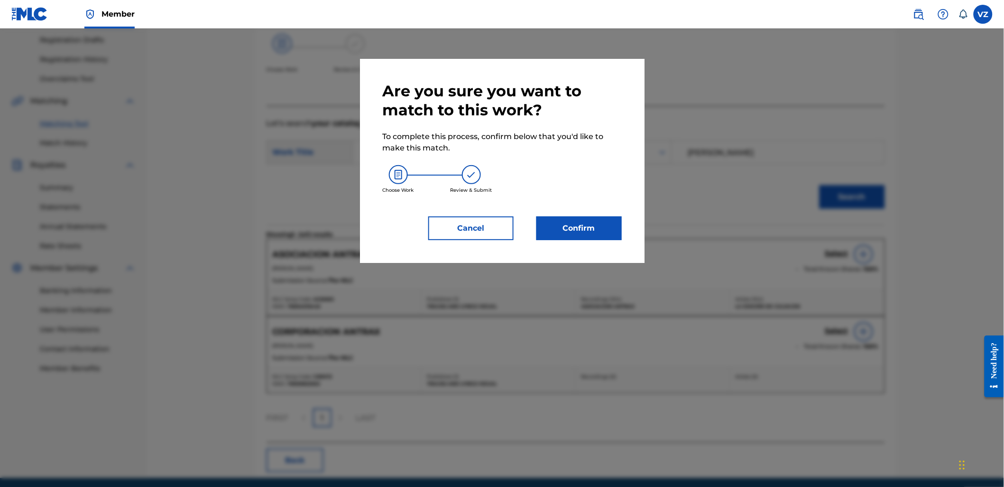
click at [581, 235] on button "Confirm" at bounding box center [579, 228] width 85 height 24
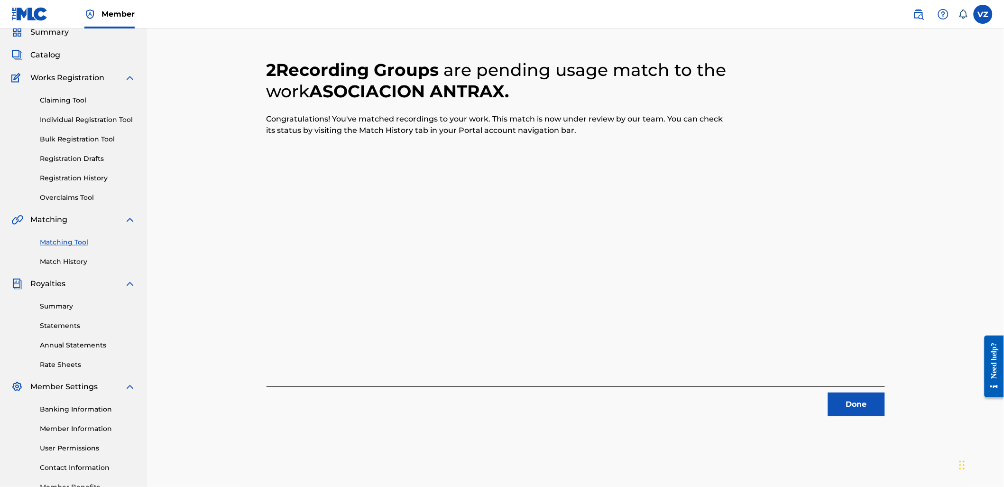
scroll to position [0, 0]
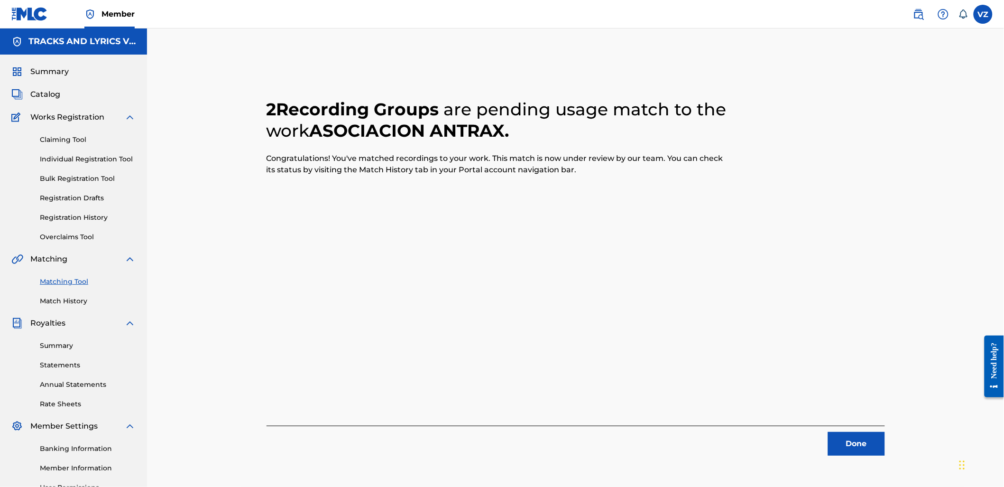
click at [879, 451] on button "Done" at bounding box center [856, 444] width 57 height 24
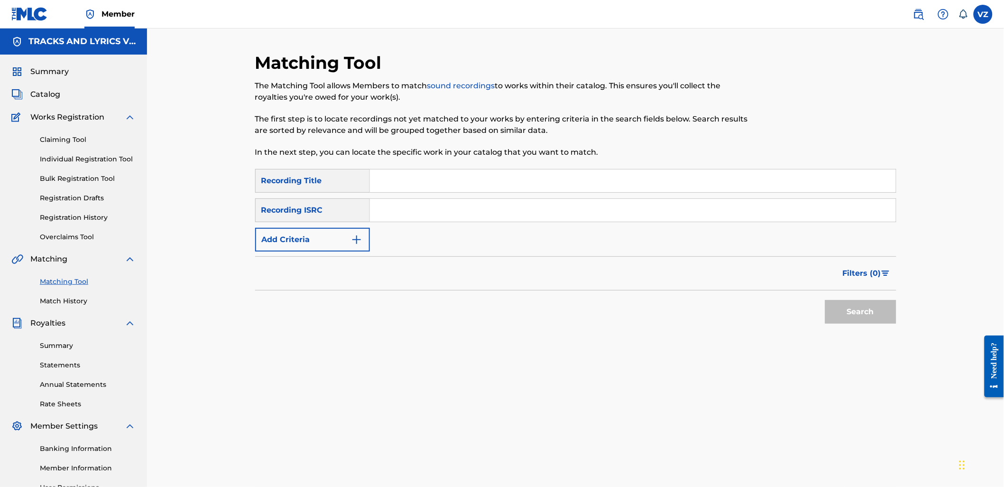
click at [514, 181] on input "Search Form" at bounding box center [633, 180] width 526 height 23
paste input "ME APODARON CHINO"
type input "ME APODARON CHINO"
click at [305, 249] on button "Add Criteria" at bounding box center [312, 240] width 115 height 24
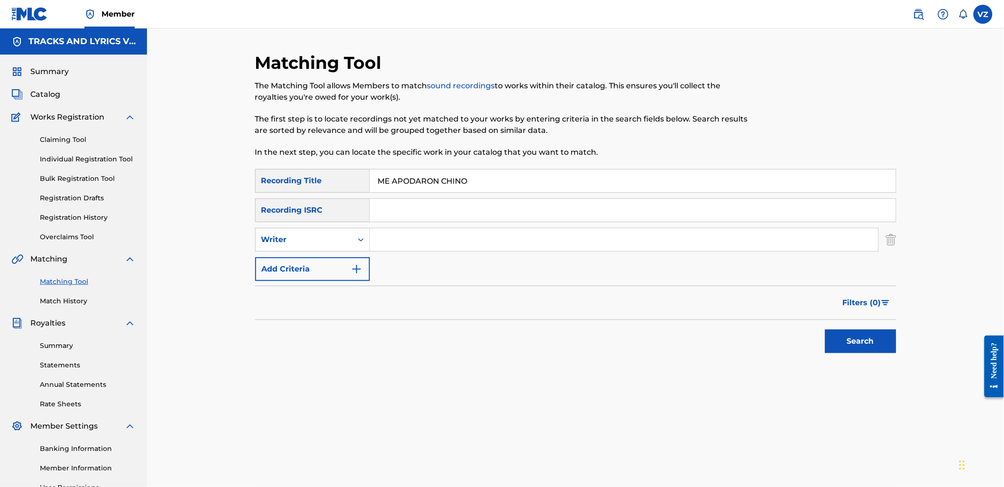
click at [432, 247] on input "Search Form" at bounding box center [624, 239] width 509 height 23
type input "[PERSON_NAME]"
click at [825, 329] on button "Search" at bounding box center [860, 341] width 71 height 24
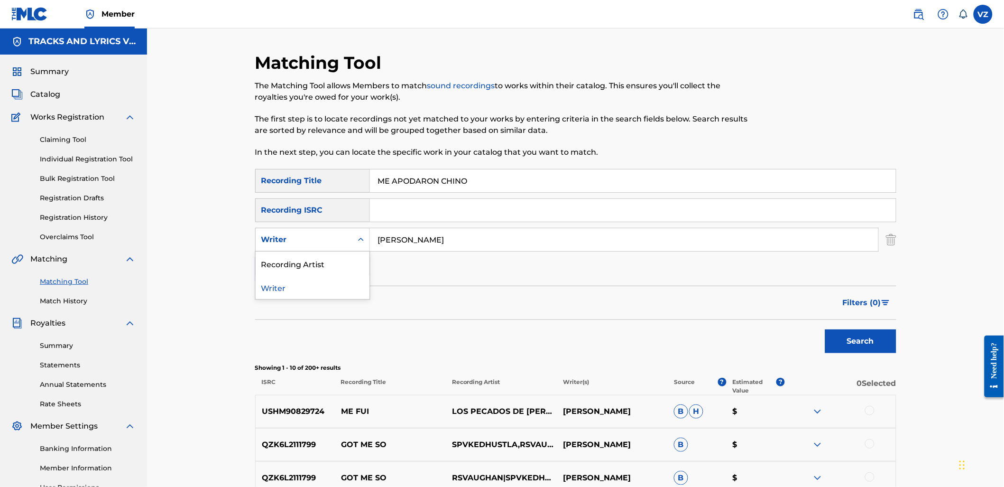
click at [326, 243] on div "Writer" at bounding box center [303, 239] width 85 height 11
click at [330, 269] on div "Recording Artist" at bounding box center [313, 263] width 114 height 24
click at [423, 240] on input "Search Form" at bounding box center [624, 239] width 509 height 23
paste input "[PERSON_NAME]"
click at [863, 349] on button "Search" at bounding box center [860, 341] width 71 height 24
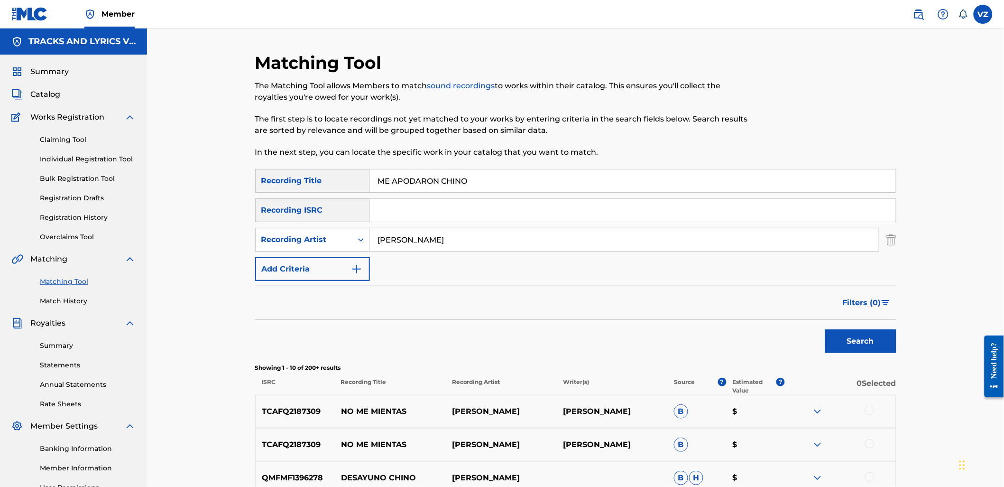
click at [502, 175] on input "ME APODARON CHINO" at bounding box center [633, 180] width 526 height 23
drag, startPoint x: 433, startPoint y: 236, endPoint x: 284, endPoint y: 219, distance: 149.9
click at [287, 220] on div "SearchWithCriteriab2846c76-7798-454f-972f-ab576b5674fa Recording Title ME APODA…" at bounding box center [575, 225] width 641 height 112
paste input "GRUPO ARRIESGADO"
type input "GRUPO ARRIESGADO"
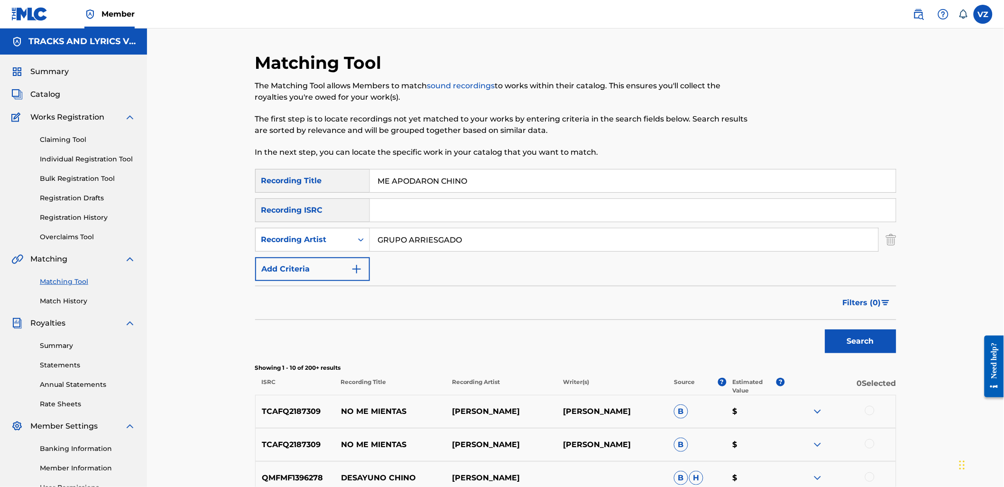
drag, startPoint x: 503, startPoint y: 185, endPoint x: 311, endPoint y: 193, distance: 192.3
click at [314, 192] on div "SearchWithCriteriab2846c76-7798-454f-972f-ab576b5674fa Recording Title ME APODA…" at bounding box center [575, 181] width 641 height 24
paste input "APV AMOR A PRIMERA VISTA"
type input "APV AMOR A PRIMERA VISTA"
click at [842, 345] on button "Search" at bounding box center [860, 341] width 71 height 24
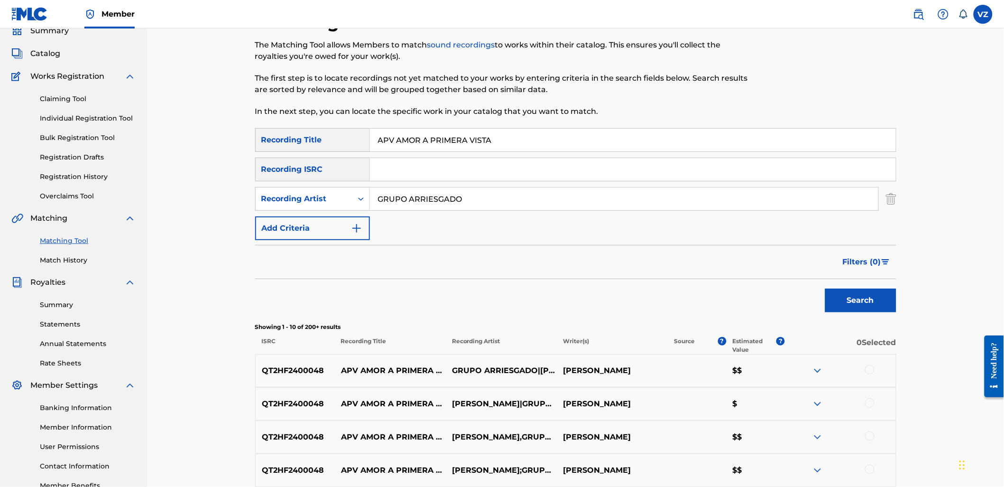
scroll to position [105, 0]
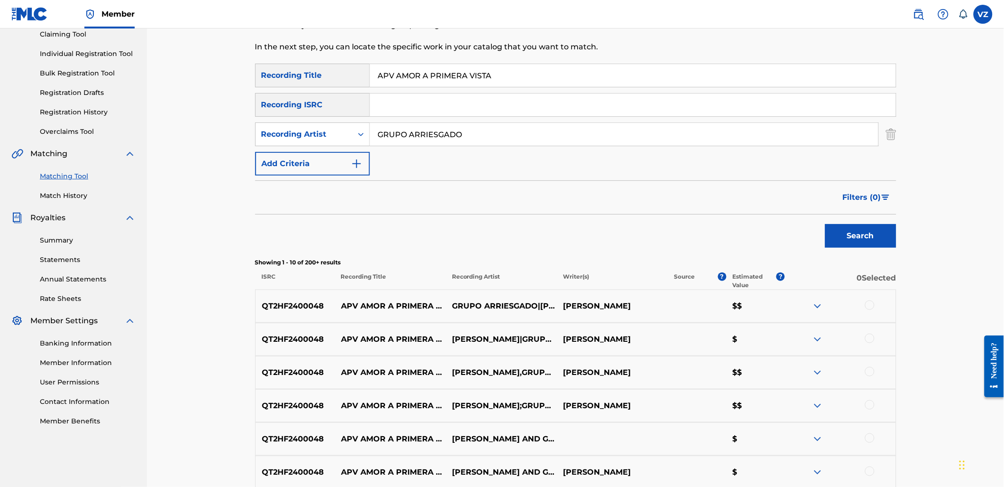
click at [871, 301] on div at bounding box center [869, 304] width 9 height 9
click at [871, 341] on div at bounding box center [869, 338] width 9 height 9
click at [873, 371] on div at bounding box center [869, 371] width 9 height 9
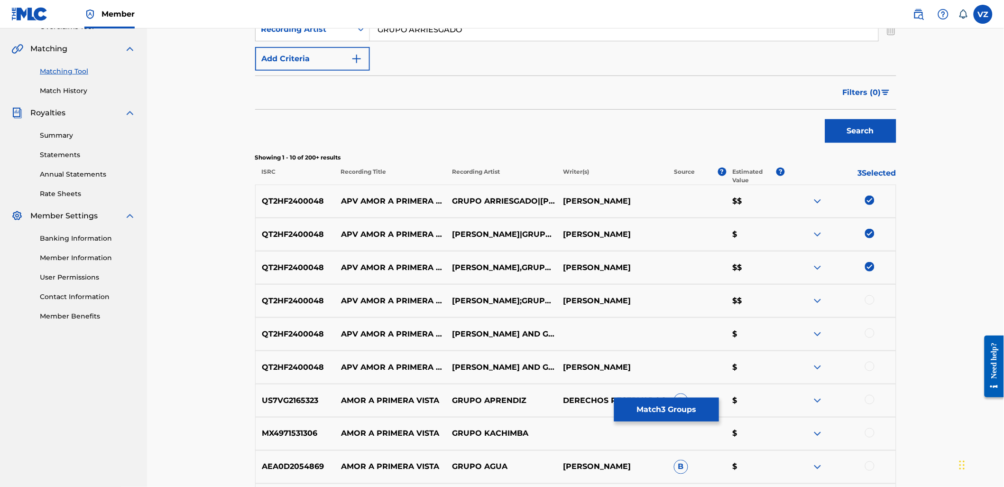
scroll to position [211, 0]
click at [866, 297] on div at bounding box center [840, 300] width 111 height 11
click at [873, 304] on div at bounding box center [840, 300] width 111 height 11
click at [871, 303] on div at bounding box center [869, 299] width 9 height 9
click at [873, 333] on div at bounding box center [869, 332] width 9 height 9
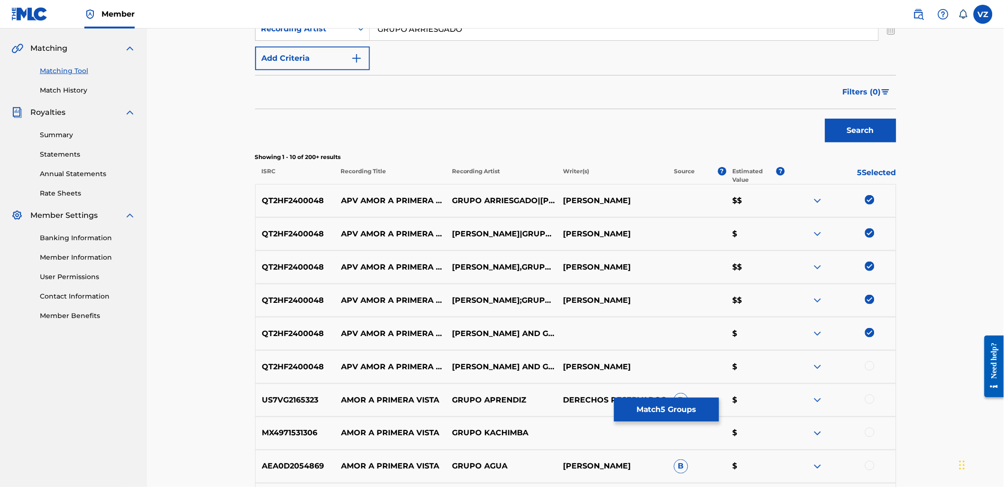
click at [875, 367] on div at bounding box center [840, 366] width 111 height 11
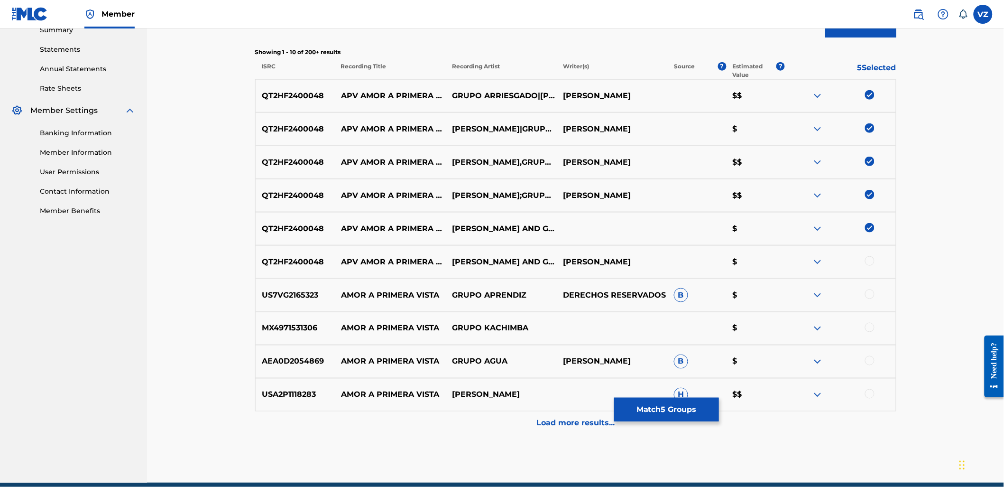
scroll to position [316, 0]
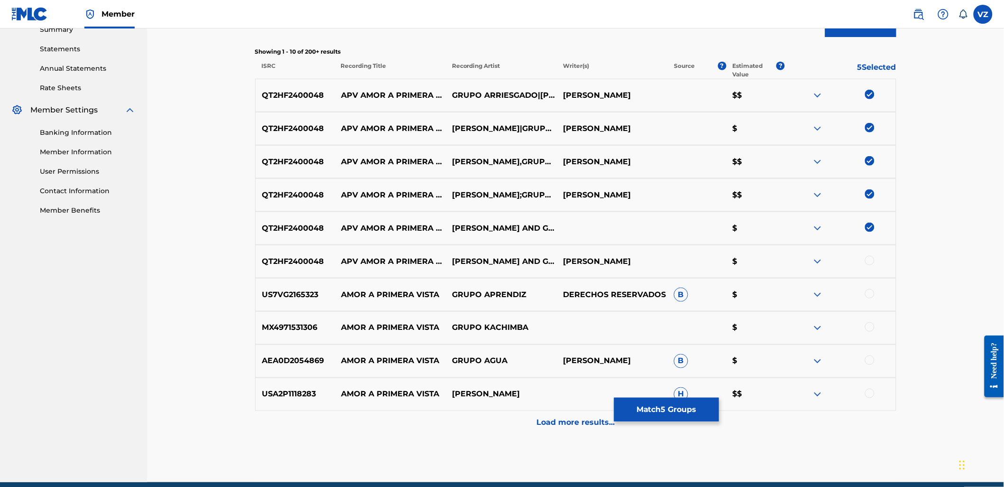
click at [548, 430] on div "Load more results..." at bounding box center [575, 423] width 641 height 24
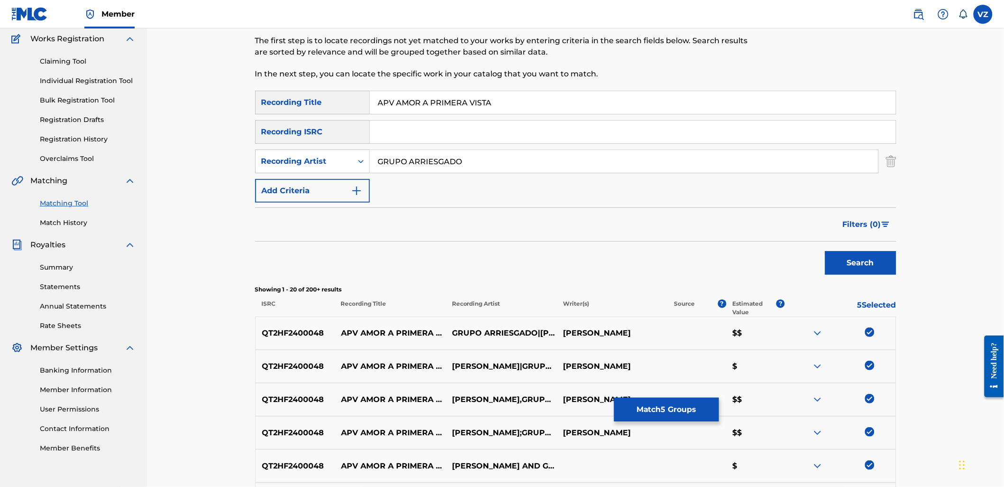
scroll to position [0, 0]
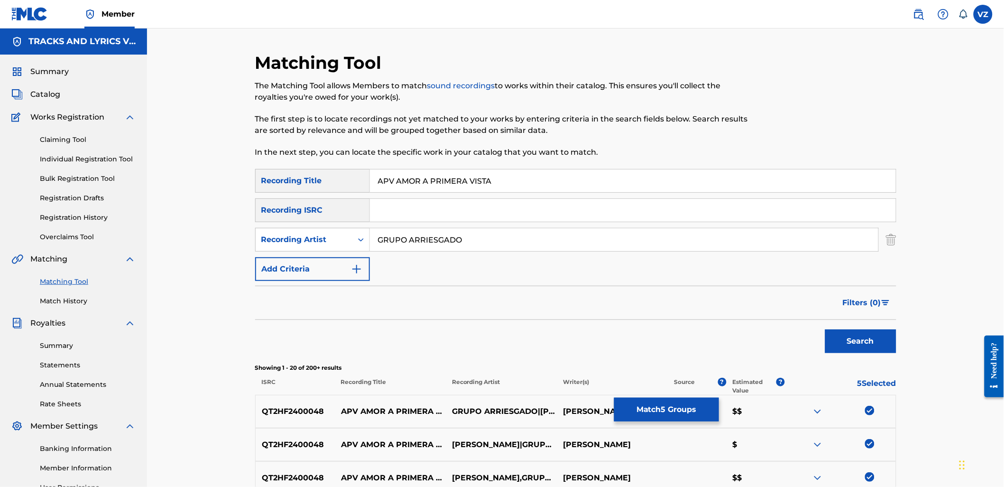
drag, startPoint x: 482, startPoint y: 243, endPoint x: 328, endPoint y: 226, distance: 155.6
click at [343, 226] on div "SearchWithCriteriab2846c76-7798-454f-972f-ab576b5674fa Recording Title APV AMOR…" at bounding box center [575, 225] width 641 height 112
drag, startPoint x: 314, startPoint y: 241, endPoint x: 315, endPoint y: 248, distance: 7.2
click at [314, 240] on div "Recording Artist" at bounding box center [303, 239] width 85 height 11
drag, startPoint x: 316, startPoint y: 260, endPoint x: 371, endPoint y: 253, distance: 54.5
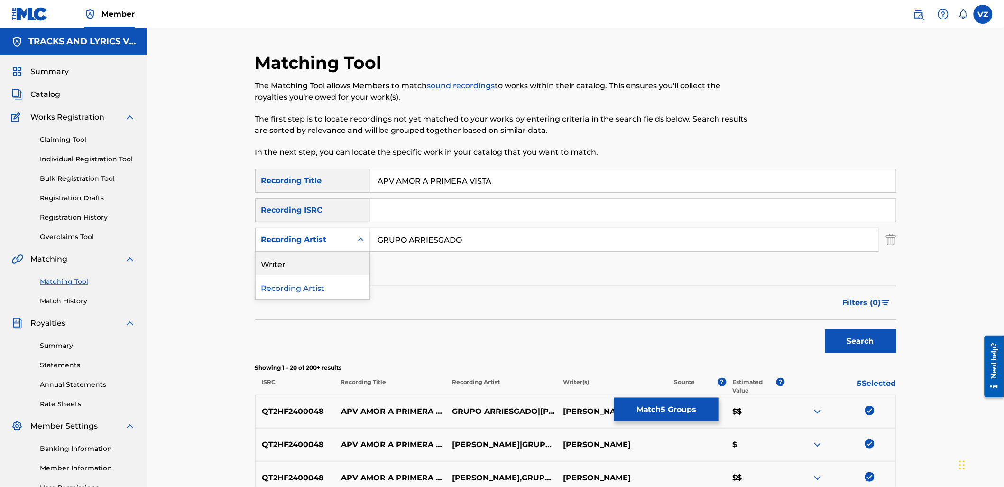
click at [317, 260] on div "Writer" at bounding box center [313, 263] width 114 height 24
click at [410, 241] on input "Search Form" at bounding box center [624, 239] width 509 height 23
click at [854, 347] on button "Search" at bounding box center [860, 341] width 71 height 24
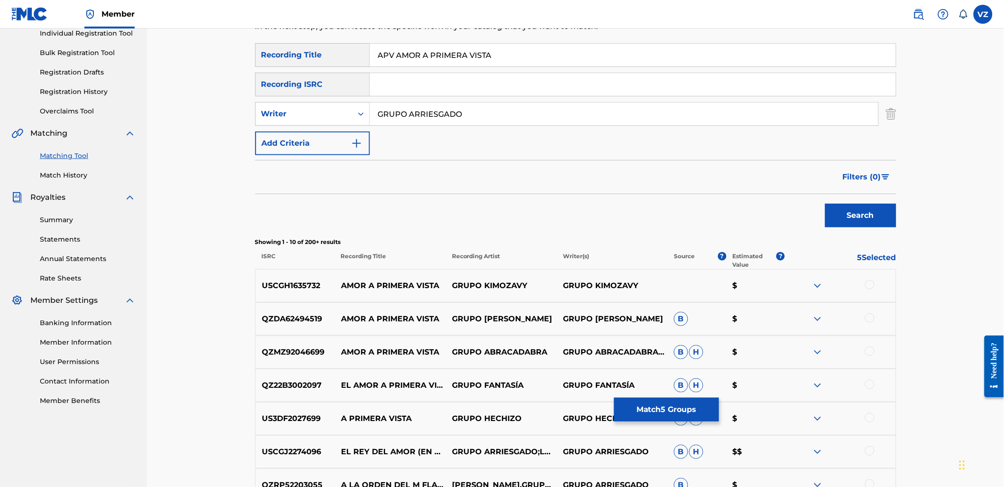
scroll to position [158, 0]
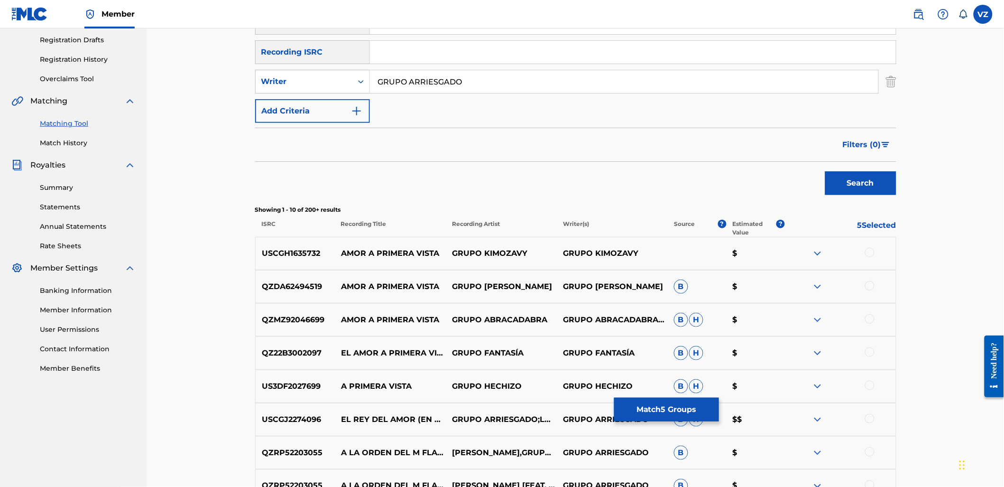
drag, startPoint x: 492, startPoint y: 74, endPoint x: 234, endPoint y: 77, distance: 258.1
click at [229, 72] on div "Matching Tool The Matching Tool allows Members to match sound recordings to wor…" at bounding box center [575, 254] width 857 height 769
paste input "[PERSON_NAME]"
type input "[PERSON_NAME]"
click at [857, 179] on button "Search" at bounding box center [860, 183] width 71 height 24
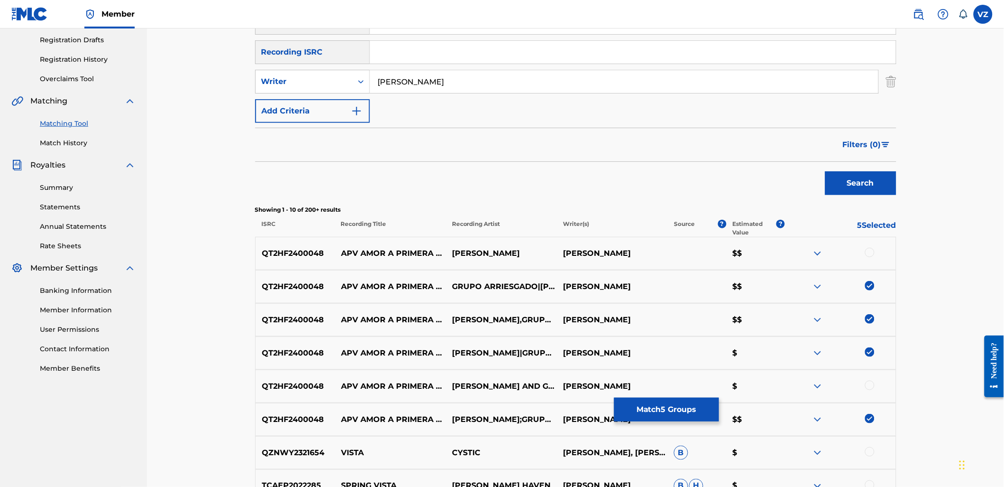
click at [868, 253] on div at bounding box center [869, 252] width 9 height 9
click at [867, 382] on div at bounding box center [869, 384] width 9 height 9
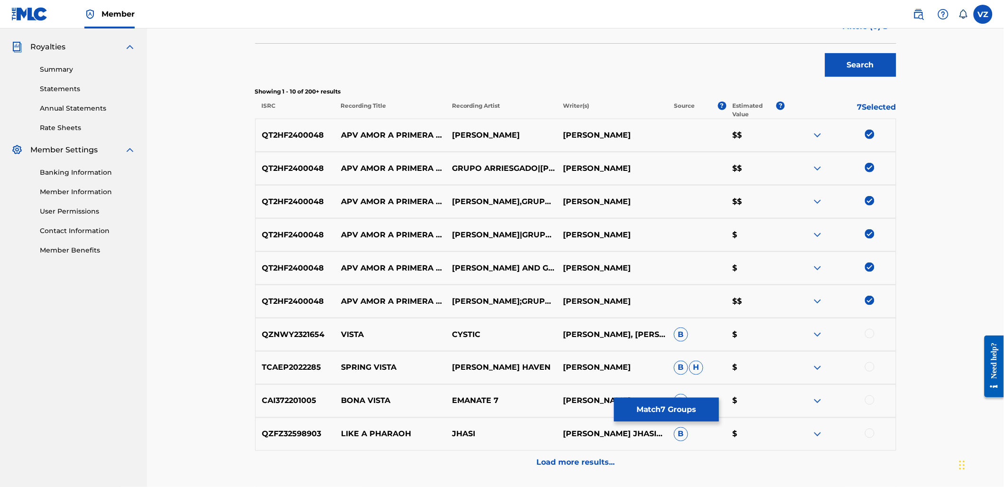
scroll to position [316, 0]
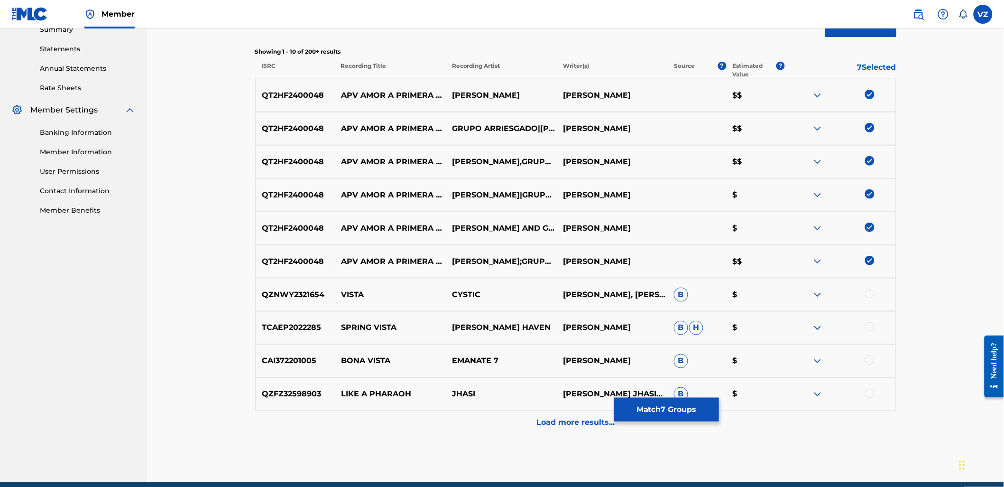
click at [662, 410] on button "Match 7 Groups" at bounding box center [666, 410] width 105 height 24
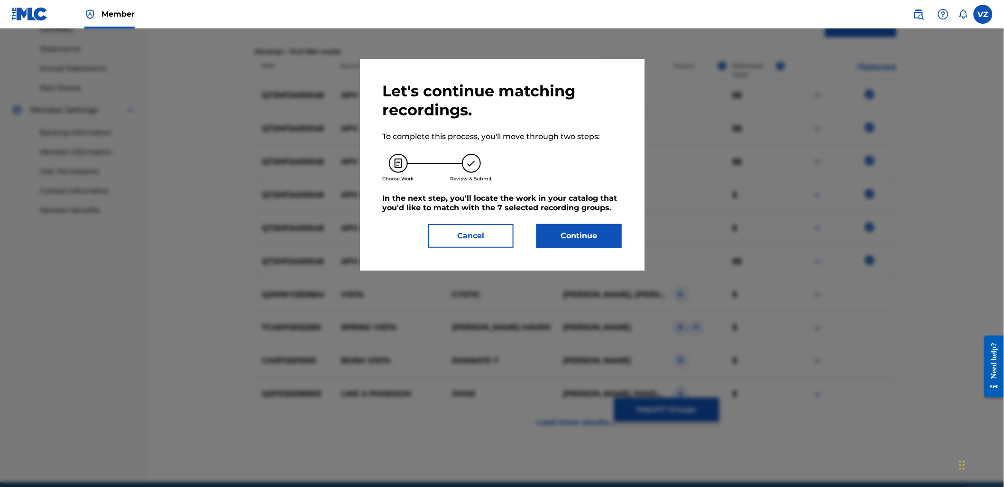
click at [560, 235] on button "Continue" at bounding box center [579, 236] width 85 height 24
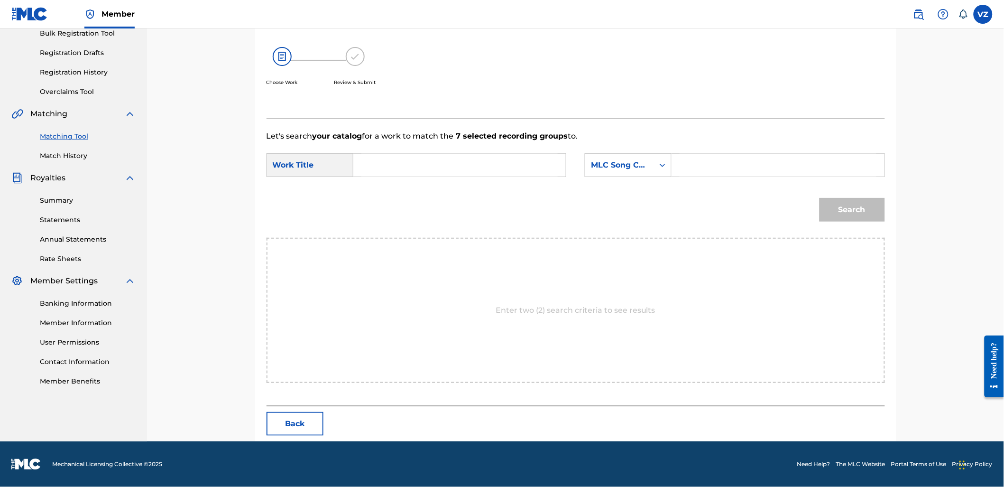
scroll to position [145, 0]
click at [366, 165] on input "Search Form" at bounding box center [459, 165] width 196 height 23
click at [491, 176] on input "Search Form" at bounding box center [459, 165] width 196 height 23
paste input "APV AMOR A PRIMERA VISTA"
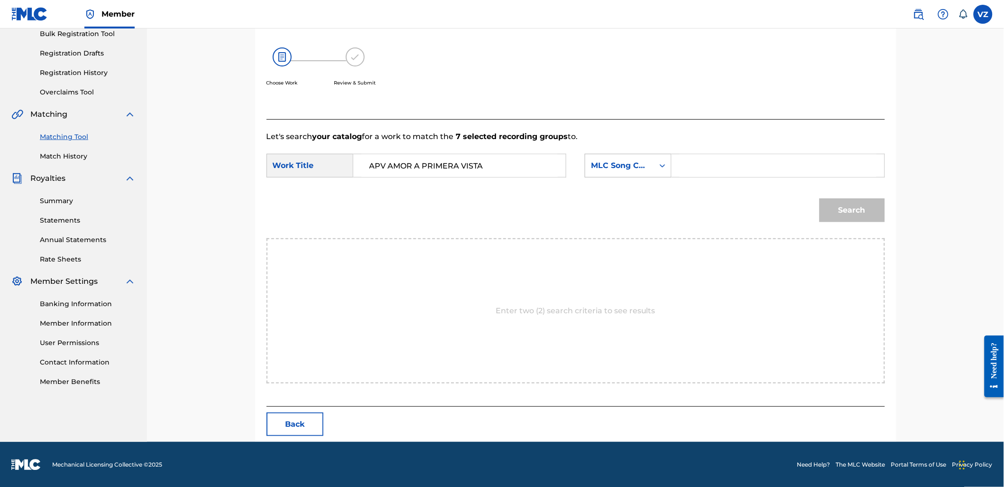
type input "APV AMOR A PRIMERA VISTA"
click at [658, 173] on div "Search Form" at bounding box center [662, 165] width 17 height 17
click at [653, 184] on div "Writer Name" at bounding box center [628, 189] width 86 height 24
drag, startPoint x: 662, startPoint y: 178, endPoint x: 697, endPoint y: 161, distance: 39.5
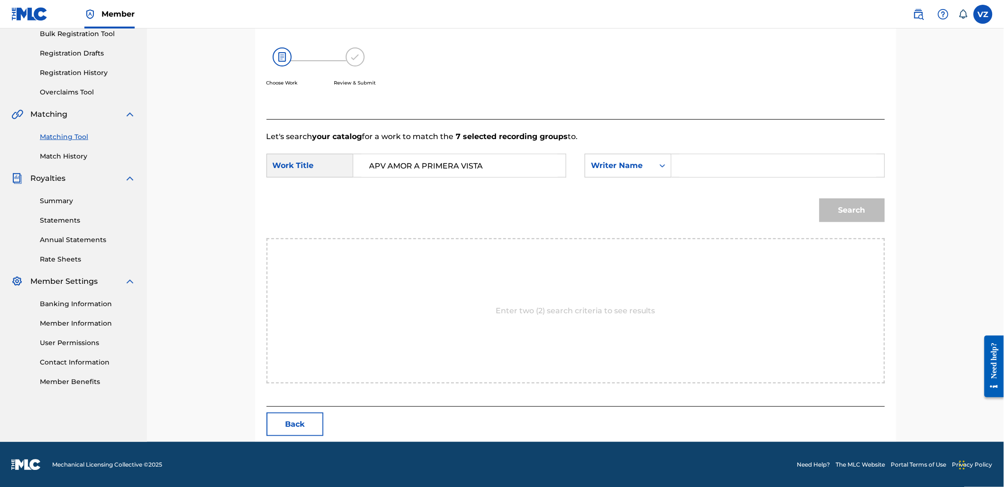
click at [696, 161] on input "Search Form" at bounding box center [778, 165] width 196 height 23
type input "jhasiel"
click at [820, 198] on button "Search" at bounding box center [852, 210] width 65 height 24
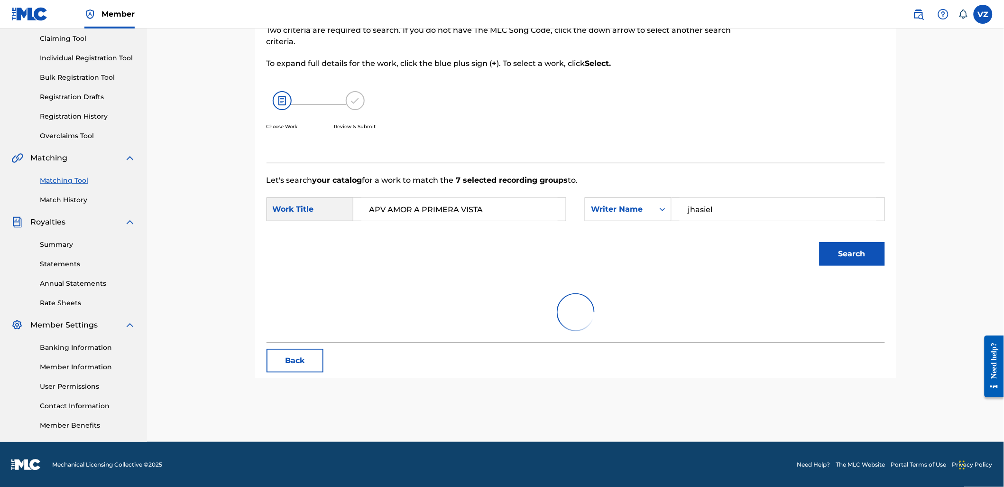
scroll to position [117, 0]
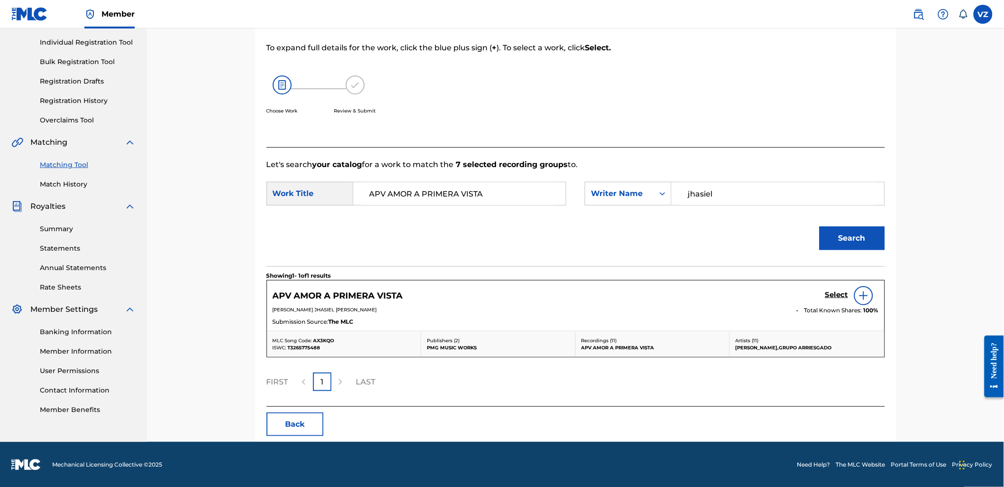
click at [840, 295] on h5 "Select" at bounding box center [836, 294] width 23 height 9
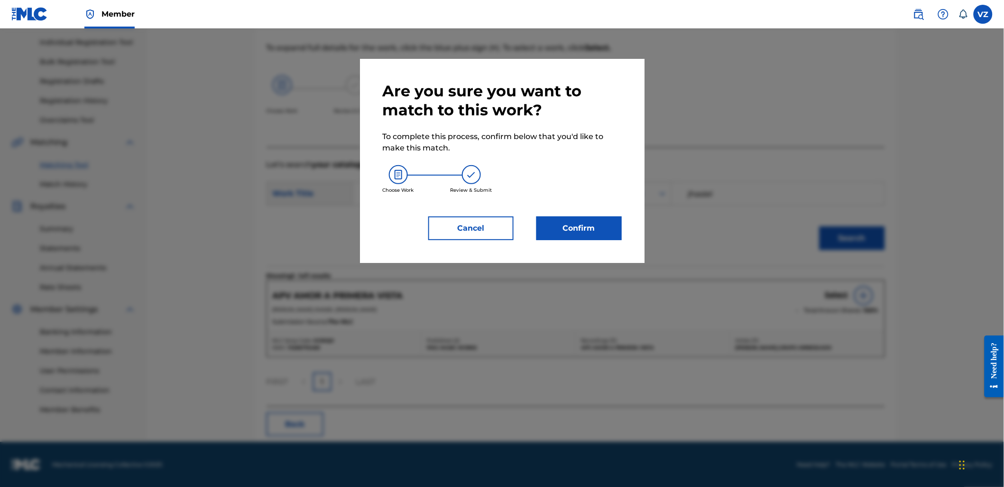
click at [586, 230] on button "Confirm" at bounding box center [579, 228] width 85 height 24
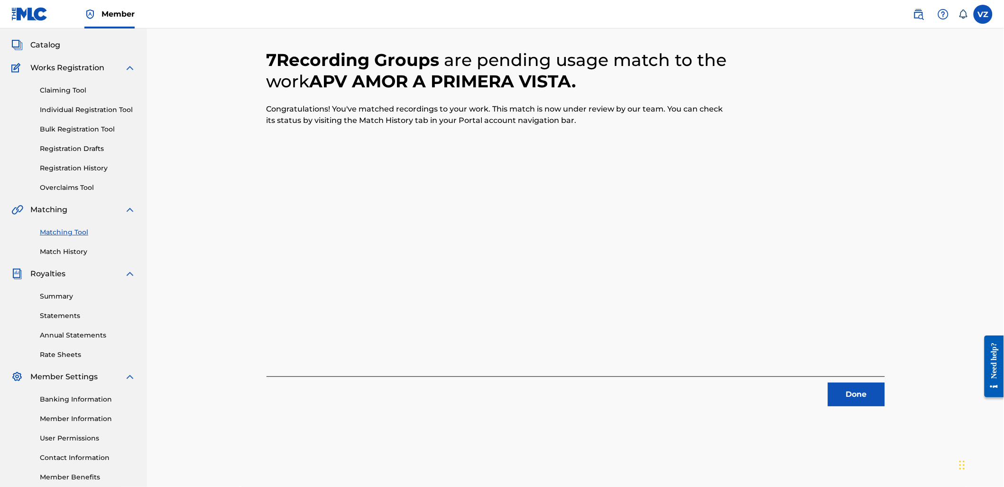
scroll to position [0, 0]
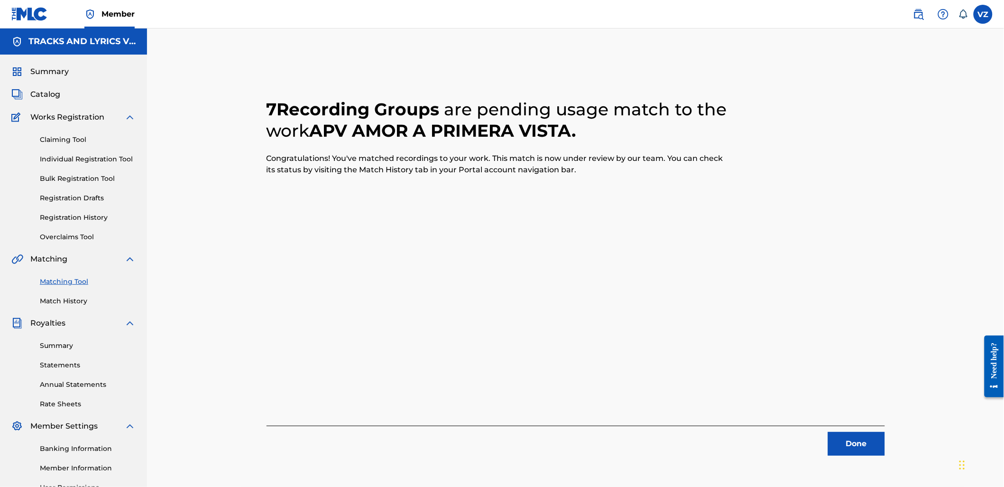
click at [852, 448] on button "Done" at bounding box center [856, 444] width 57 height 24
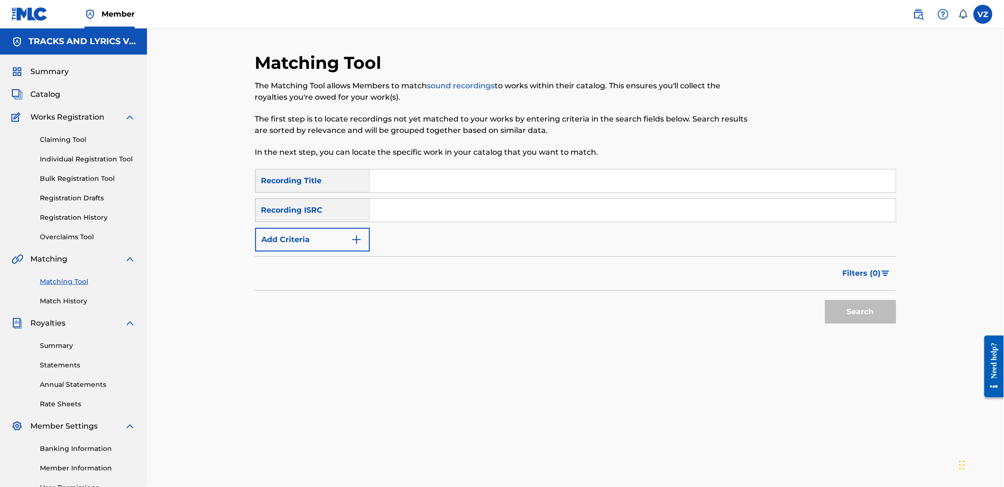
click at [503, 189] on input "Search Form" at bounding box center [633, 180] width 526 height 23
paste input "[PERSON_NAME] [US_STATE] EN VIVO"
type input "[PERSON_NAME] [US_STATE] EN VIVO"
click at [499, 201] on input "Search Form" at bounding box center [633, 210] width 526 height 23
click at [343, 238] on button "Add Criteria" at bounding box center [312, 240] width 115 height 24
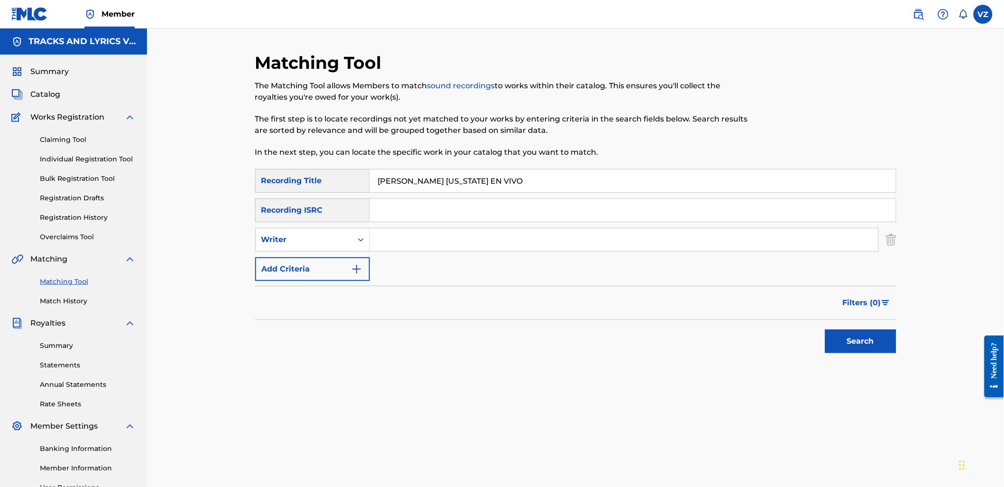
click at [425, 239] on input "Search Form" at bounding box center [624, 239] width 509 height 23
paste input "LOS CHAVALONES DE COSALA"
type input "LOS CHAVALONES DE COSALA"
click at [348, 236] on div "Writer" at bounding box center [304, 240] width 97 height 18
drag, startPoint x: 317, startPoint y: 267, endPoint x: 326, endPoint y: 267, distance: 9.5
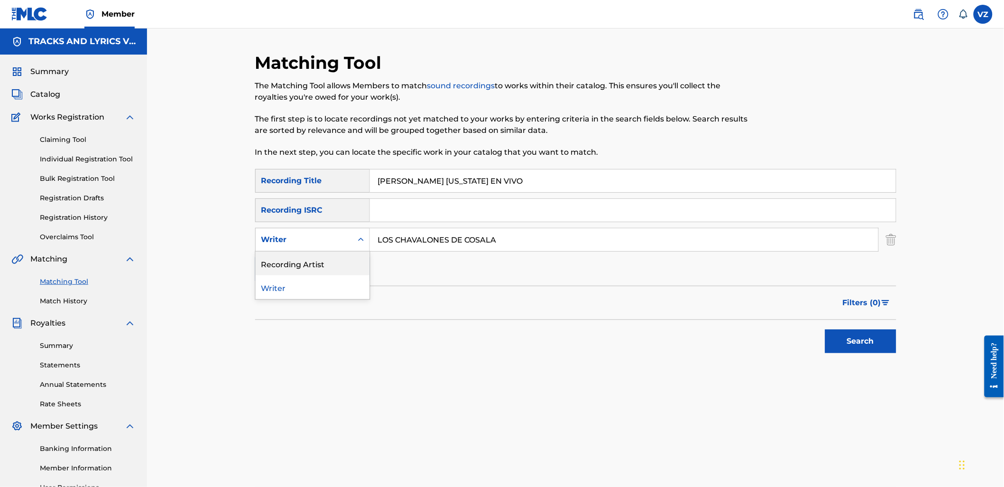
click at [320, 267] on div "Recording Artist" at bounding box center [313, 263] width 114 height 24
drag, startPoint x: 399, startPoint y: 246, endPoint x: 407, endPoint y: 242, distance: 8.7
click at [404, 243] on input "Search Form" at bounding box center [624, 239] width 509 height 23
paste input "LOS CHAVALONES DE COSALA"
type input "LOS CHAVALONES DE COSALA"
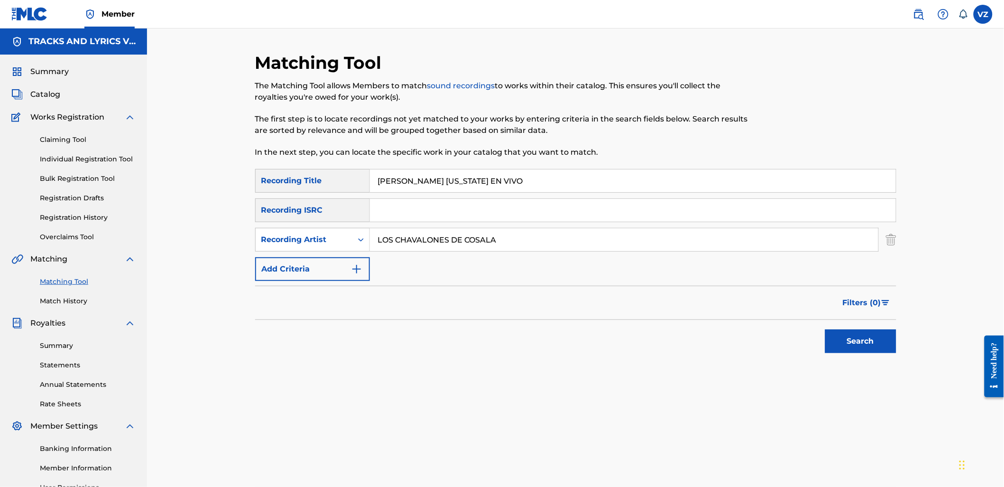
click at [847, 334] on button "Search" at bounding box center [860, 341] width 71 height 24
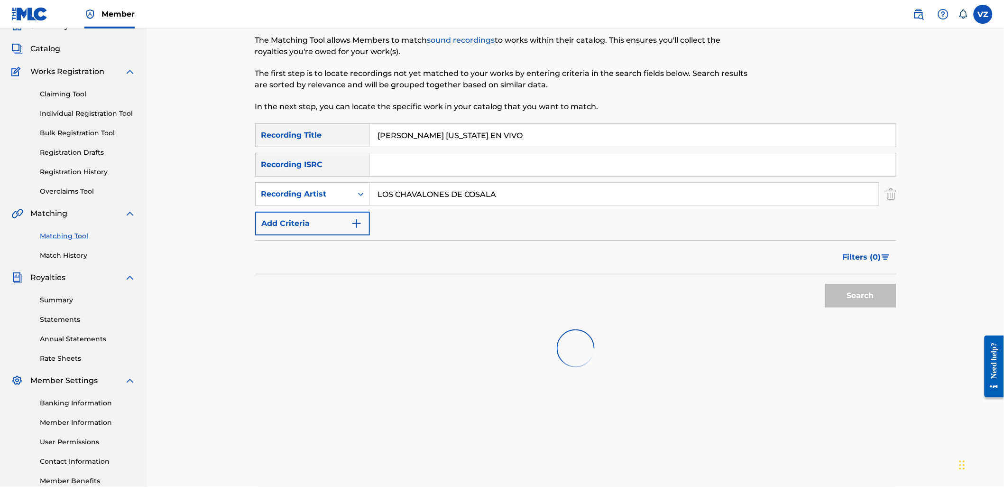
scroll to position [101, 0]
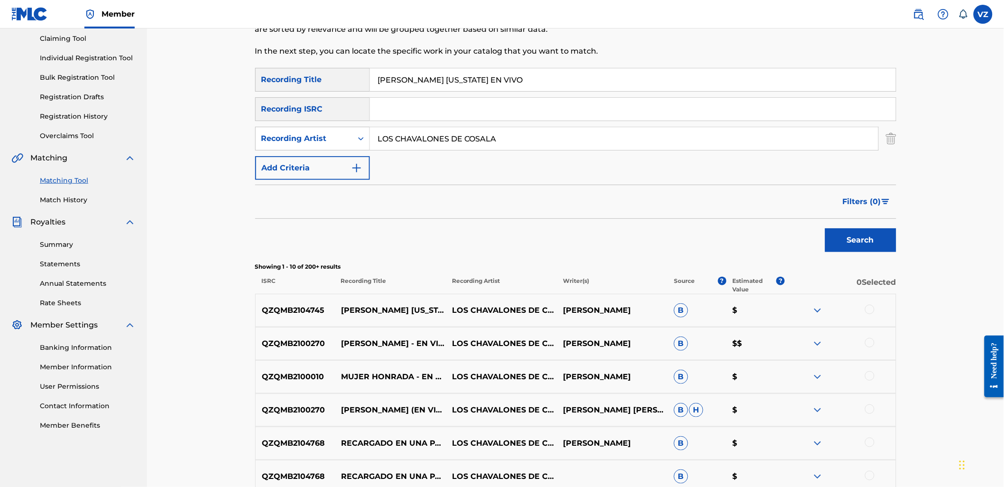
click at [871, 311] on div at bounding box center [869, 309] width 9 height 9
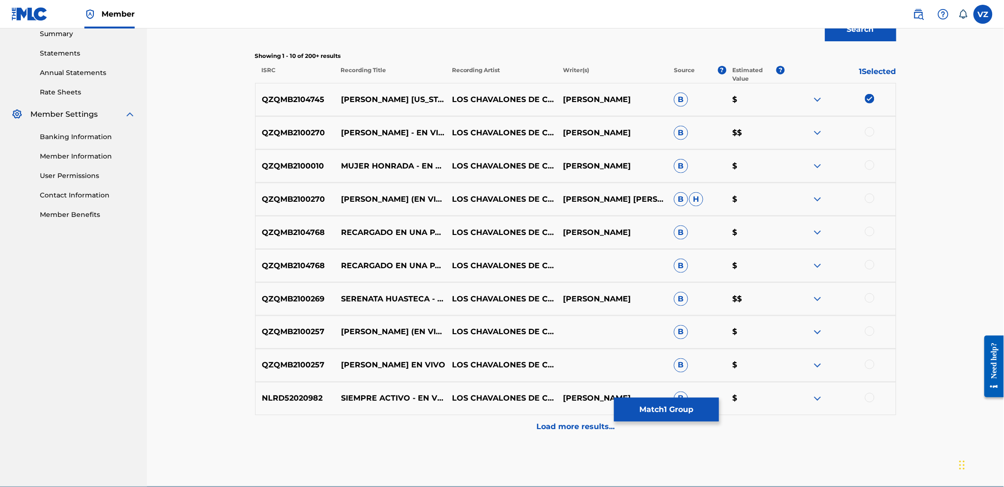
scroll to position [48, 0]
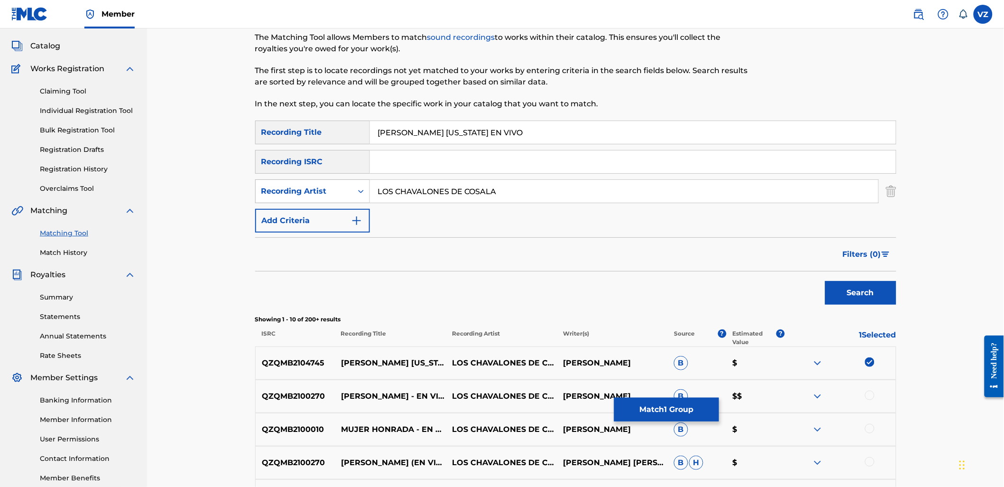
click at [357, 189] on icon "Search Form" at bounding box center [360, 190] width 9 height 9
click at [357, 217] on div "Writer" at bounding box center [313, 215] width 114 height 24
click at [429, 182] on input "Search Form" at bounding box center [624, 191] width 509 height 23
paste input "[GEOGRAPHIC_DATA][PERSON_NAME]"
drag, startPoint x: 418, startPoint y: 191, endPoint x: 133, endPoint y: 184, distance: 285.2
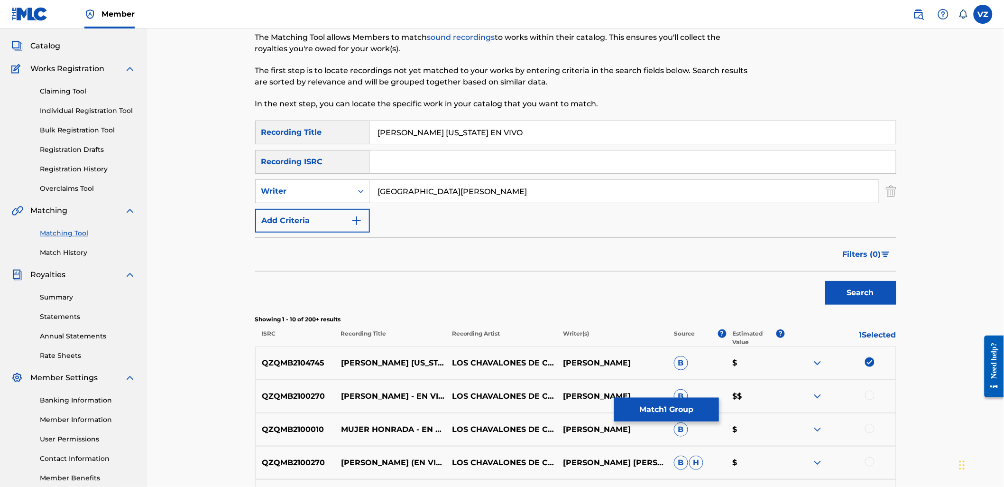
click at [141, 186] on main "TRACKS AND LYRICS VIZUAL Summary Catalog Works Registration Claiming Tool Indiv…" at bounding box center [502, 364] width 1004 height 769
click at [554, 198] on input "[PERSON_NAME]" at bounding box center [624, 191] width 509 height 23
paste input "[GEOGRAPHIC_DATA],"
type input "[PERSON_NAME]"
click at [825, 281] on button "Search" at bounding box center [860, 293] width 71 height 24
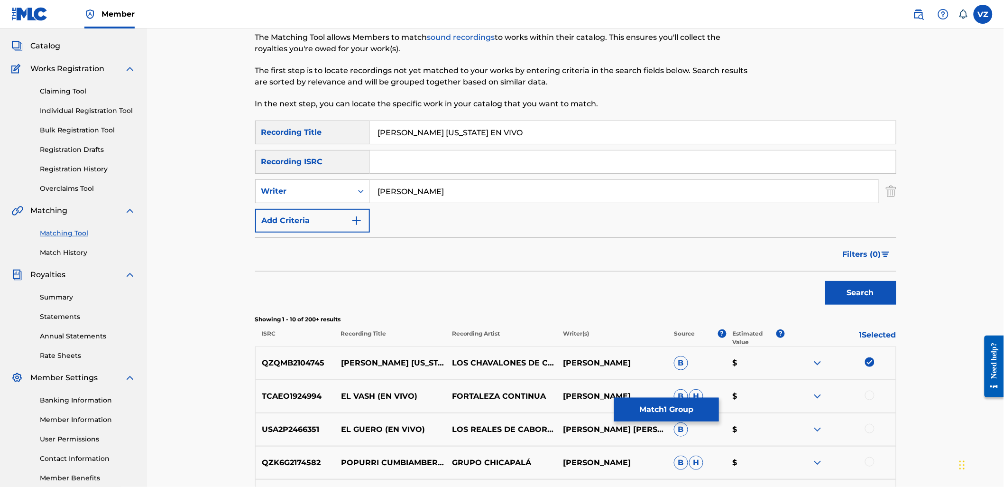
click at [657, 411] on button "Match 1 Group" at bounding box center [666, 410] width 105 height 24
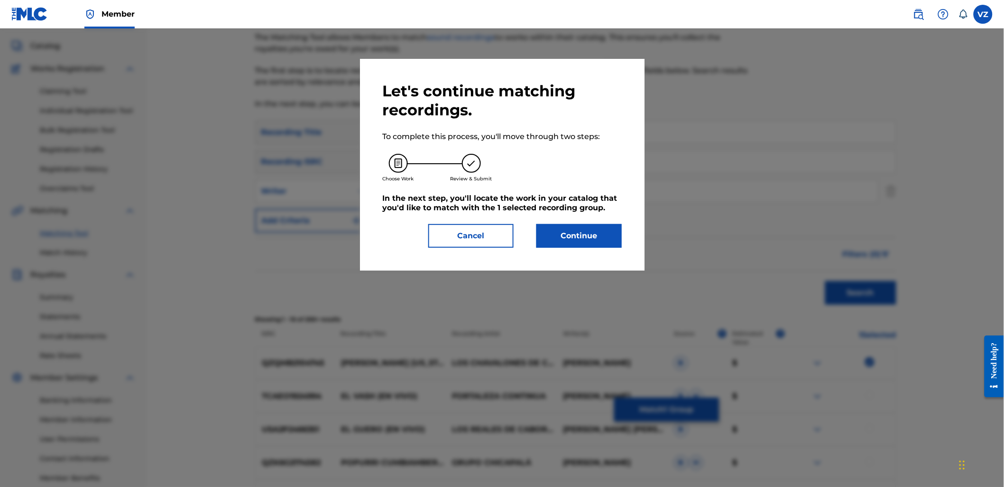
click at [606, 236] on button "Continue" at bounding box center [579, 236] width 85 height 24
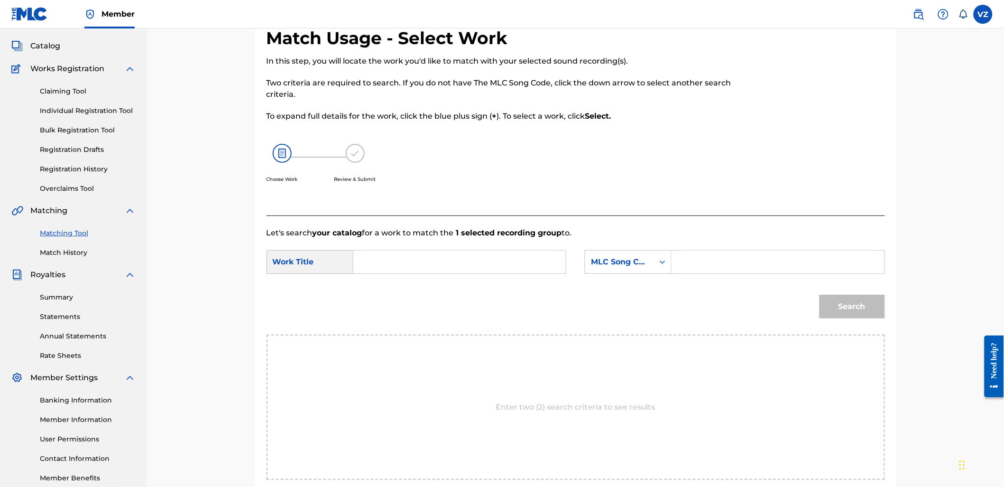
drag, startPoint x: 411, startPoint y: 266, endPoint x: 180, endPoint y: 213, distance: 236.5
click at [405, 266] on input "Search Form" at bounding box center [459, 261] width 196 height 23
drag, startPoint x: 468, startPoint y: 267, endPoint x: 506, endPoint y: 267, distance: 38.0
click at [468, 267] on input "Search Form" at bounding box center [459, 261] width 196 height 23
paste input "[PERSON_NAME] [US_STATE] EN VIVO"
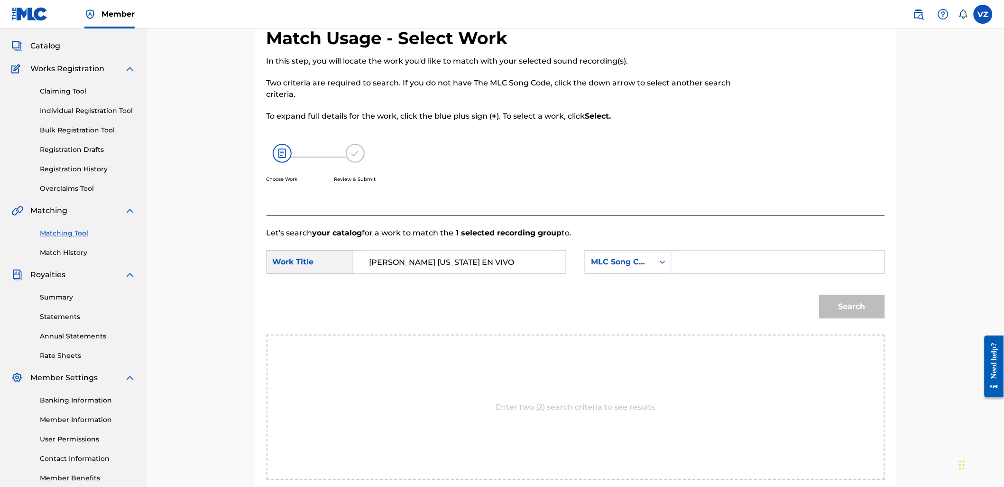
type input "[PERSON_NAME] [US_STATE] EN VIVO"
click at [675, 276] on div "SearchWithCriteria5ae02112-4ebc-445e-8e5b-f3b43edeb763 Work Title [PERSON_NAME]…" at bounding box center [576, 264] width 619 height 29
click at [657, 273] on div "Search Form" at bounding box center [662, 261] width 17 height 23
drag, startPoint x: 633, startPoint y: 286, endPoint x: 682, endPoint y: 276, distance: 50.4
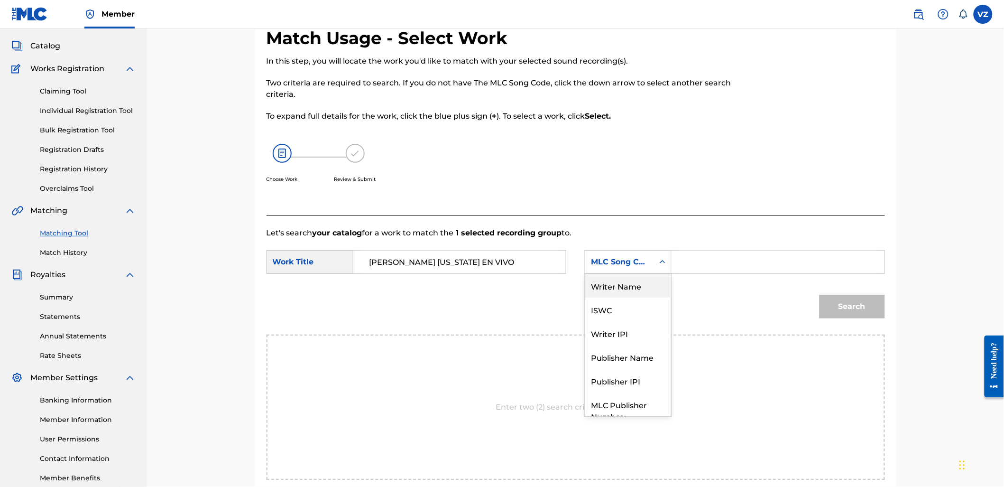
click at [639, 288] on div "Writer Name" at bounding box center [628, 286] width 86 height 24
click at [713, 265] on input "Search Form" at bounding box center [778, 261] width 196 height 23
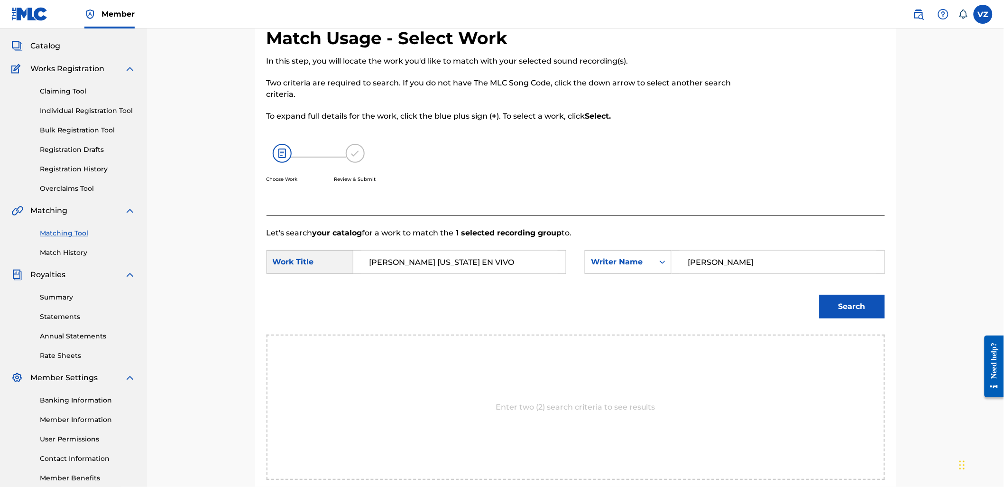
type input "[PERSON_NAME]"
click at [820, 295] on button "Search" at bounding box center [852, 307] width 65 height 24
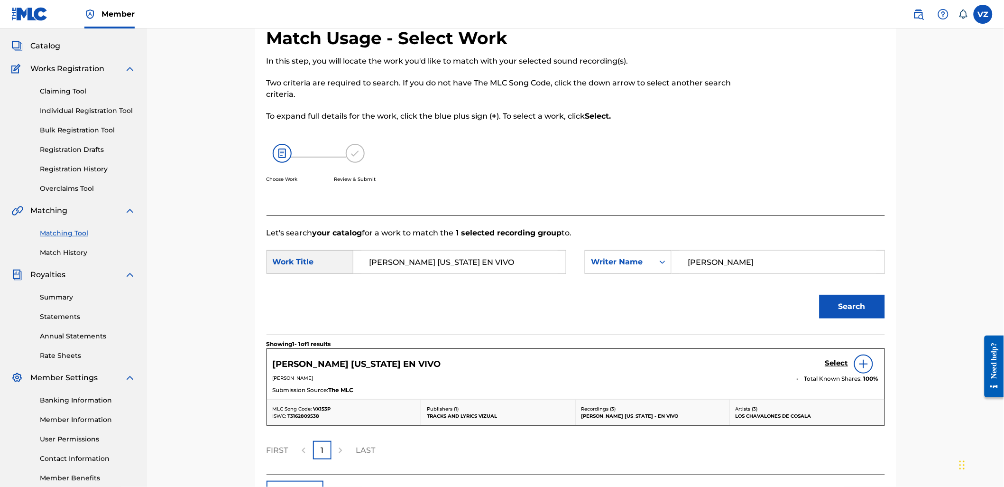
click at [839, 361] on h5 "Select" at bounding box center [836, 363] width 23 height 9
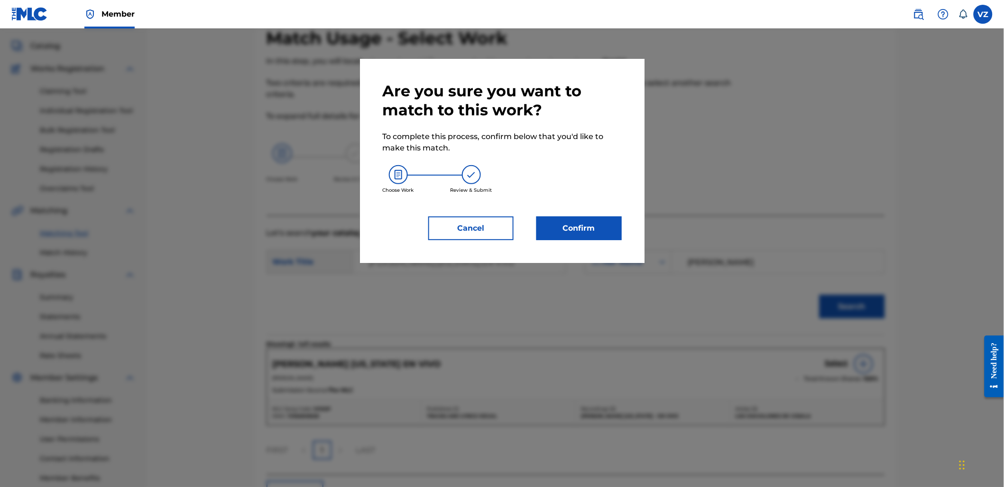
click at [582, 217] on button "Confirm" at bounding box center [579, 228] width 85 height 24
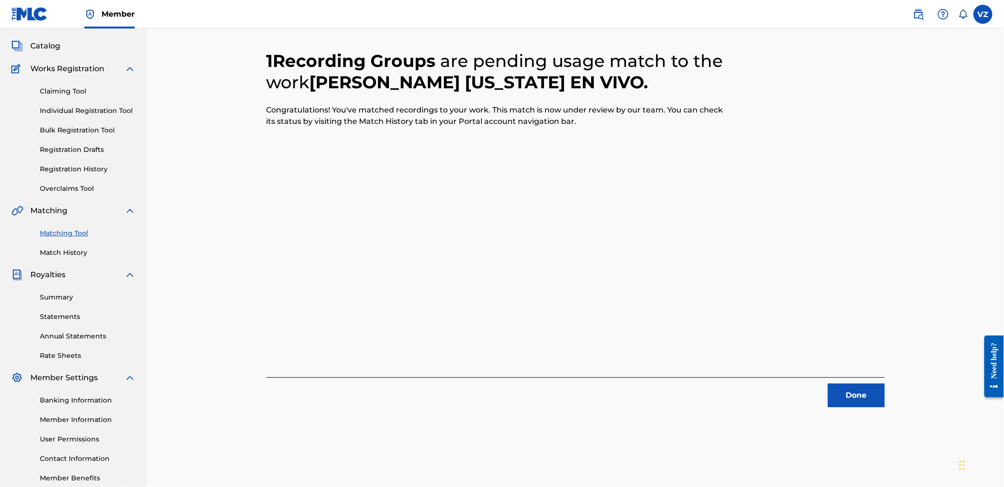
click at [842, 397] on button "Done" at bounding box center [856, 395] width 57 height 24
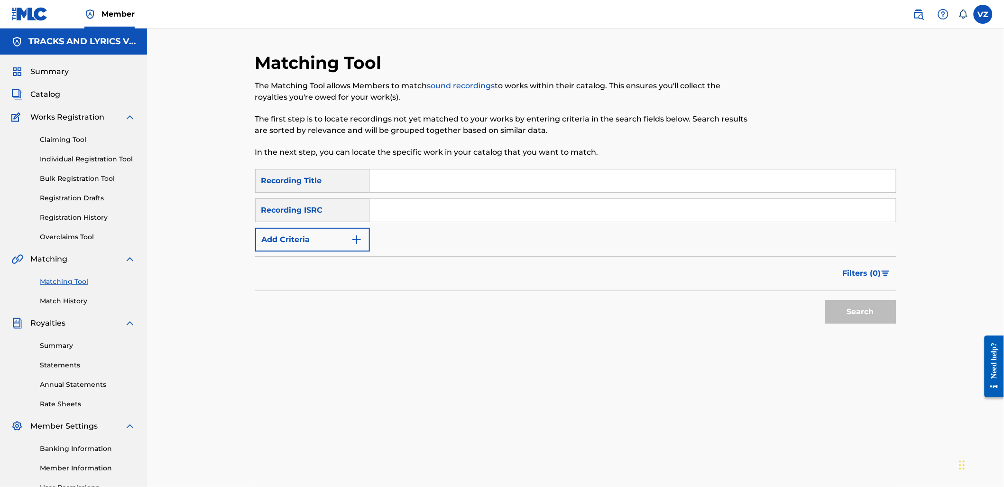
click at [421, 188] on input "Search Form" at bounding box center [633, 180] width 526 height 23
paste input "EL CHAVO MAS FELIZ"
type input "EL CHAVO MAS FELIZ"
click at [347, 250] on button "Add Criteria" at bounding box center [312, 240] width 115 height 24
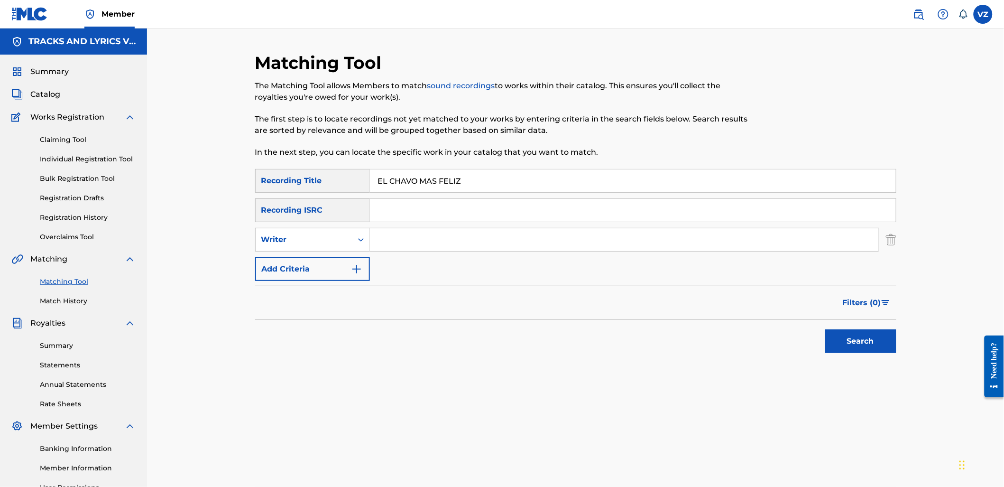
click at [414, 248] on input "Search Form" at bounding box center [624, 239] width 509 height 23
type input "los 2 primos"
click at [825, 329] on button "Search" at bounding box center [860, 341] width 71 height 24
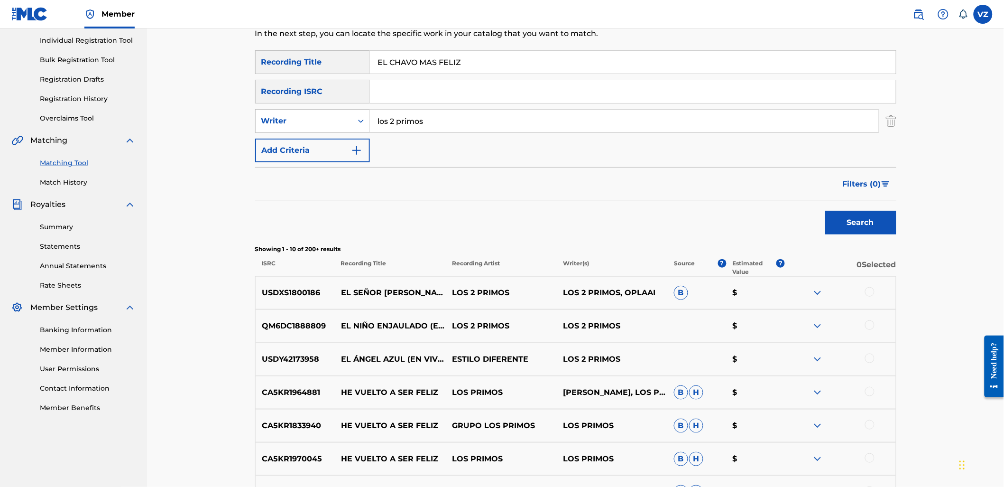
scroll to position [105, 0]
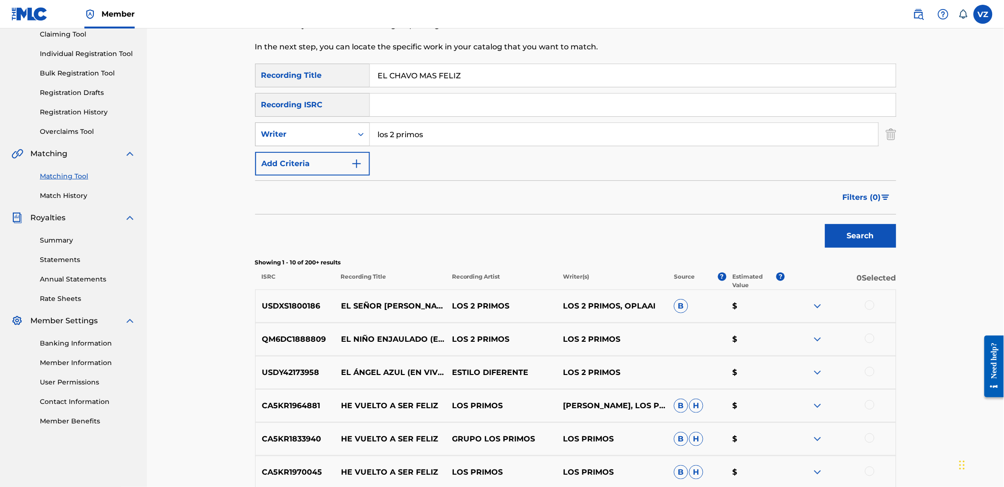
drag, startPoint x: 445, startPoint y: 131, endPoint x: 292, endPoint y: 126, distance: 152.9
click at [292, 126] on div "SearchWithCriteriaad76a16e-11b6-4056-b544-1fcacf1a4777 Writer los 2 primos" at bounding box center [575, 134] width 641 height 24
click at [287, 135] on div "Writer" at bounding box center [303, 134] width 85 height 11
click at [295, 162] on div "Recording Artist" at bounding box center [313, 158] width 114 height 24
click at [625, 137] on input "Search Form" at bounding box center [624, 134] width 509 height 23
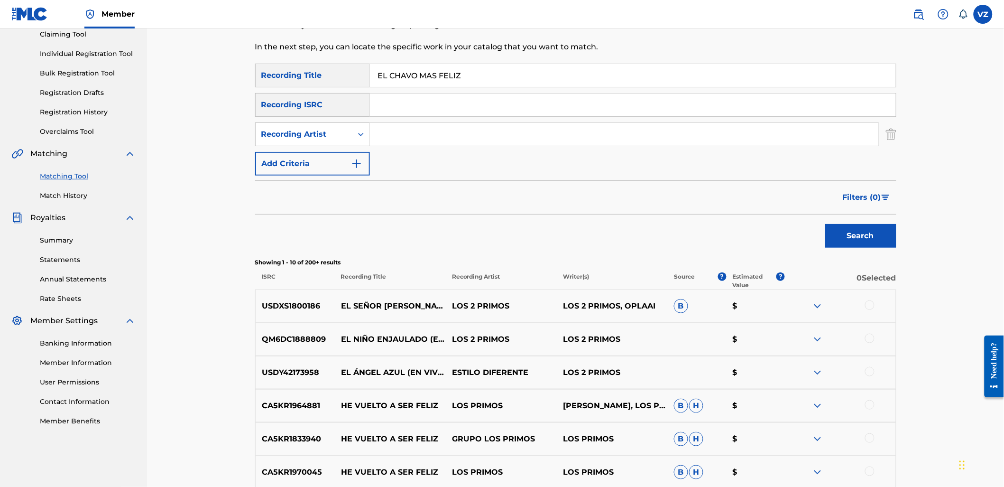
paste input "los 2 primos"
type input "los 2 primos"
click at [896, 222] on div "Matching Tool The Matching Tool allows Members to match sound recordings to wor…" at bounding box center [576, 320] width 664 height 746
click at [885, 232] on button "Search" at bounding box center [860, 236] width 71 height 24
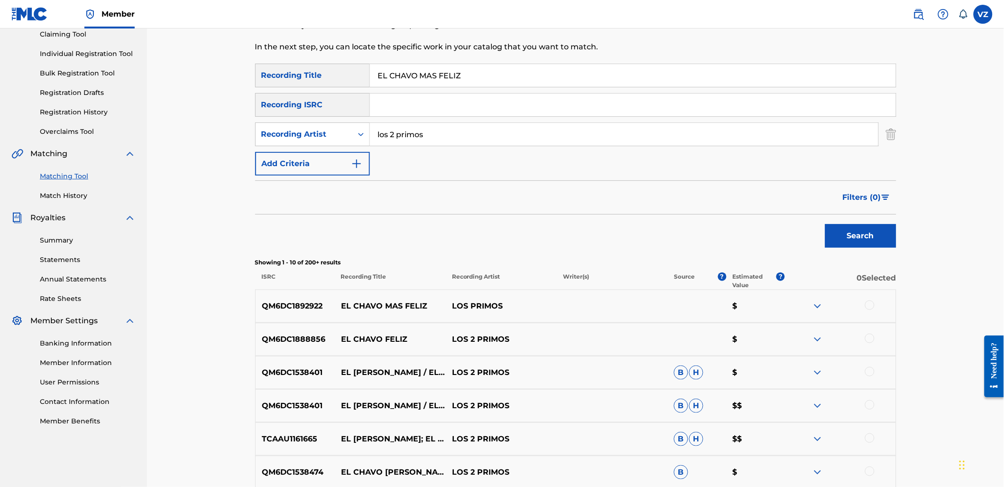
click at [869, 305] on div at bounding box center [869, 304] width 9 height 9
click at [878, 344] on div at bounding box center [840, 339] width 111 height 11
click at [869, 336] on div at bounding box center [869, 338] width 9 height 9
click at [869, 369] on div at bounding box center [869, 371] width 9 height 9
click at [874, 408] on div at bounding box center [840, 405] width 111 height 11
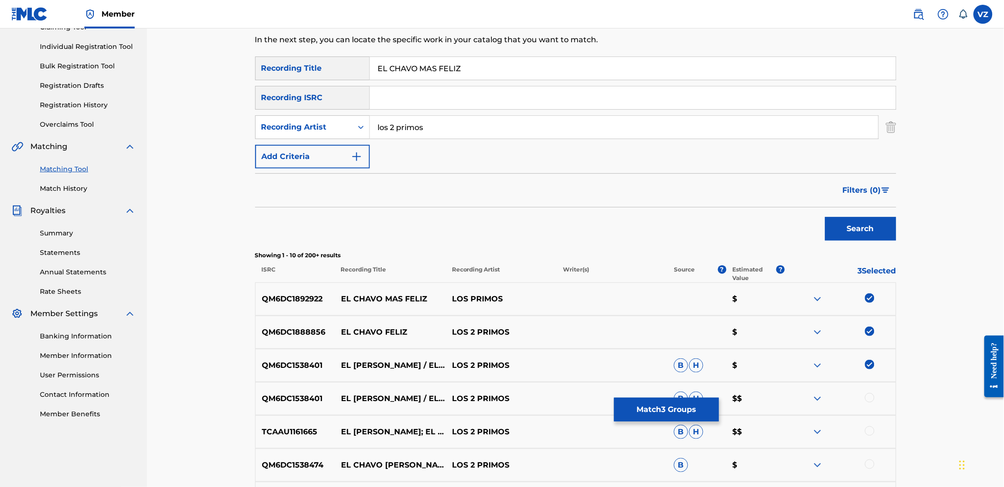
scroll to position [211, 0]
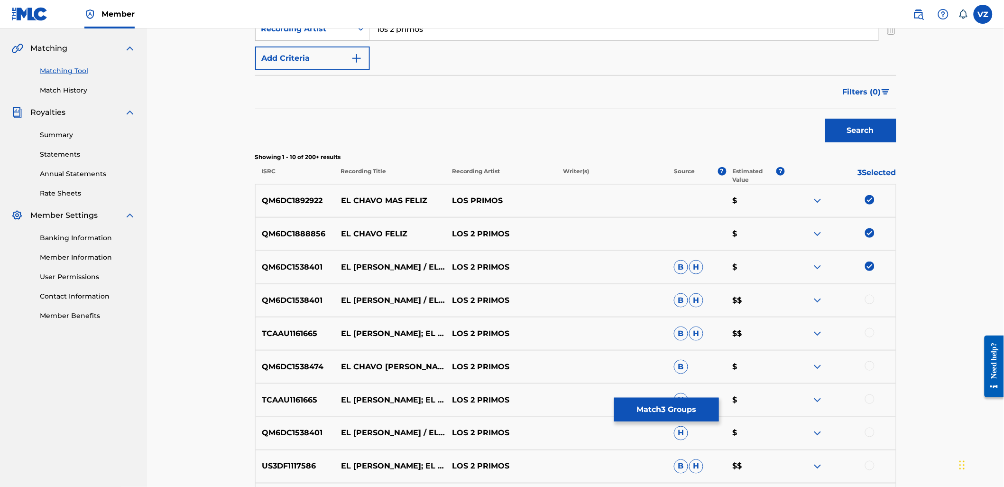
click at [868, 296] on div at bounding box center [869, 299] width 9 height 9
click at [873, 338] on div at bounding box center [840, 333] width 111 height 11
click at [870, 398] on div at bounding box center [869, 398] width 9 height 9
click at [871, 334] on div at bounding box center [869, 332] width 9 height 9
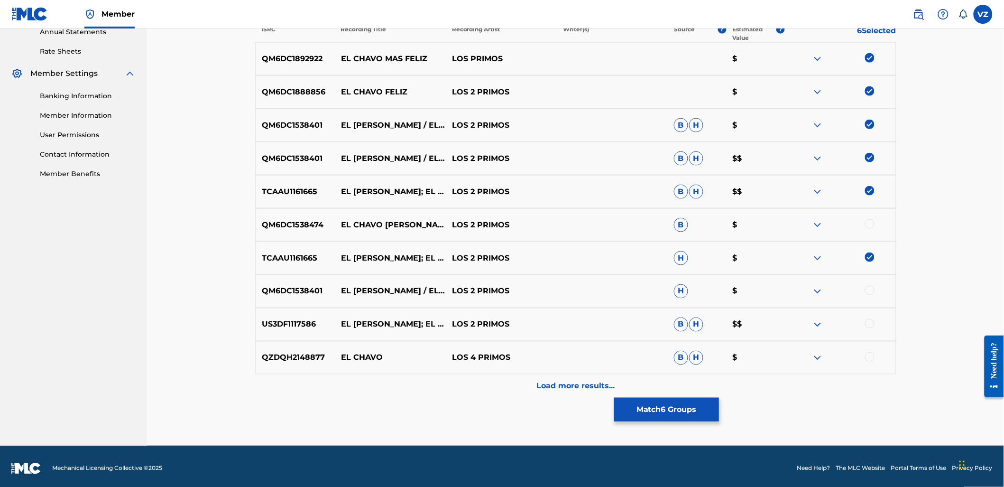
scroll to position [356, 0]
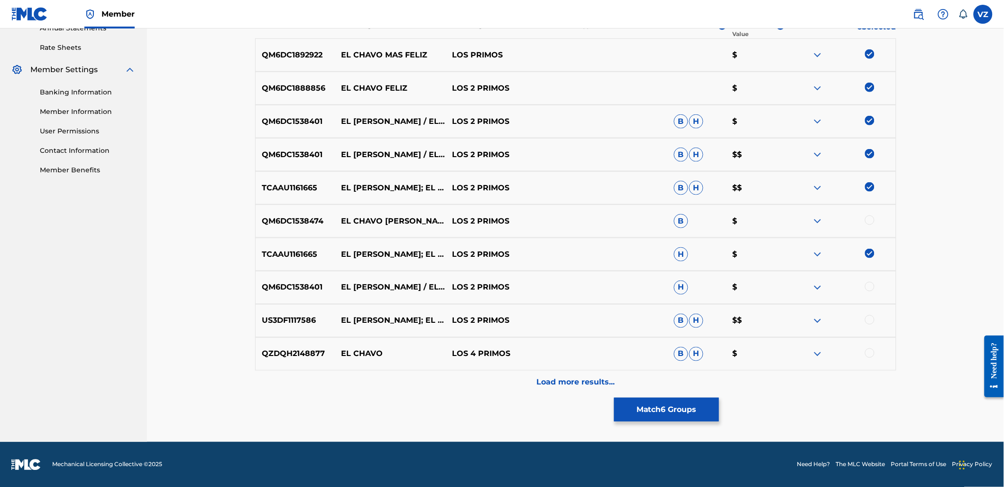
click at [871, 287] on div at bounding box center [869, 286] width 9 height 9
click at [870, 321] on div at bounding box center [869, 319] width 9 height 9
click at [610, 378] on p "Load more results..." at bounding box center [576, 382] width 78 height 11
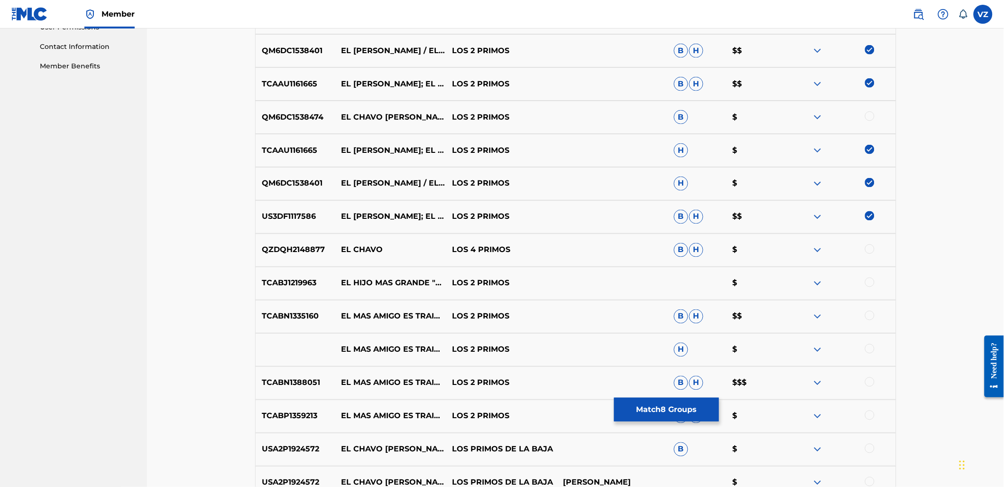
scroll to position [462, 0]
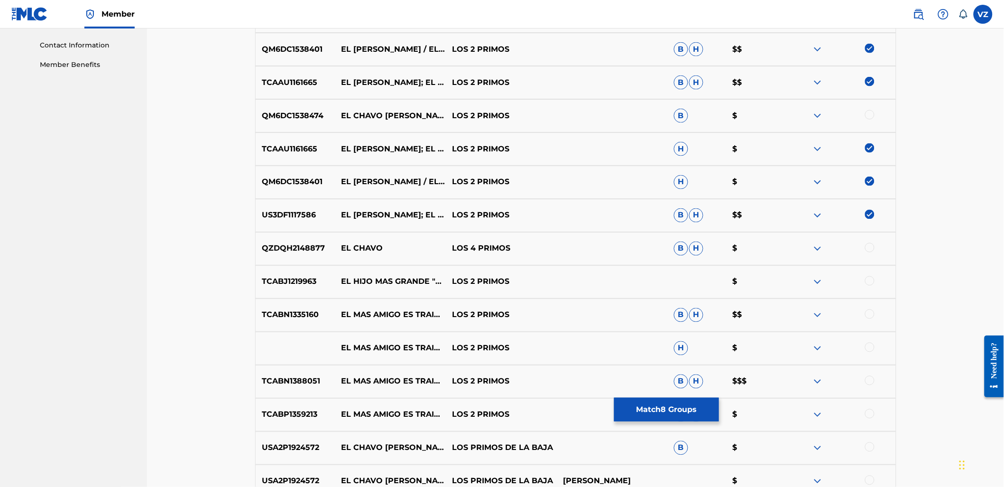
click at [680, 414] on button "Match 8 Groups" at bounding box center [666, 410] width 105 height 24
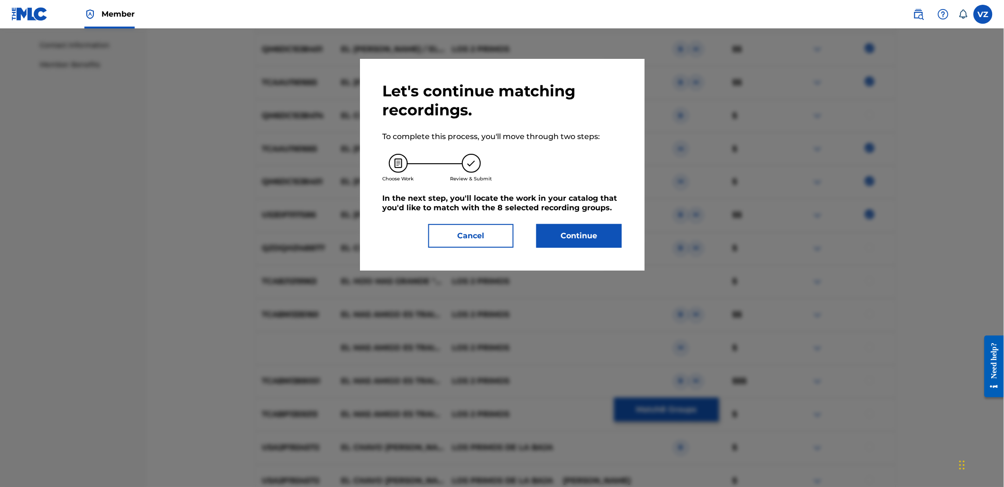
click at [582, 241] on button "Continue" at bounding box center [579, 236] width 85 height 24
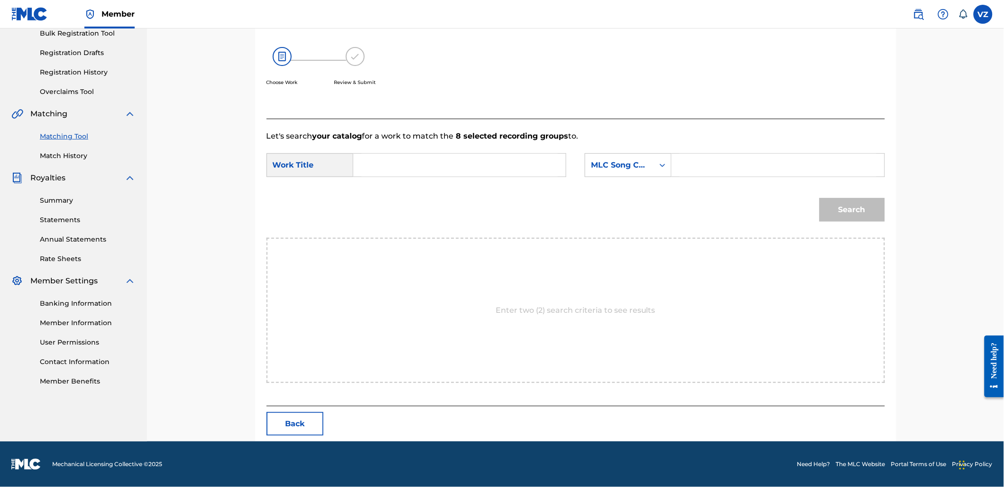
scroll to position [145, 0]
click at [469, 179] on div "SearchWithCriteria5ae02112-4ebc-445e-8e5b-f3b43edeb763 Work Title SearchWithCri…" at bounding box center [576, 168] width 619 height 29
click at [461, 170] on input "Search Form" at bounding box center [459, 165] width 196 height 23
drag, startPoint x: 648, startPoint y: 179, endPoint x: 641, endPoint y: 174, distance: 9.2
click at [647, 179] on div "SearchWithCriteria5ae02112-4ebc-445e-8e5b-f3b43edeb763 Work Title SearchWithCri…" at bounding box center [576, 168] width 619 height 29
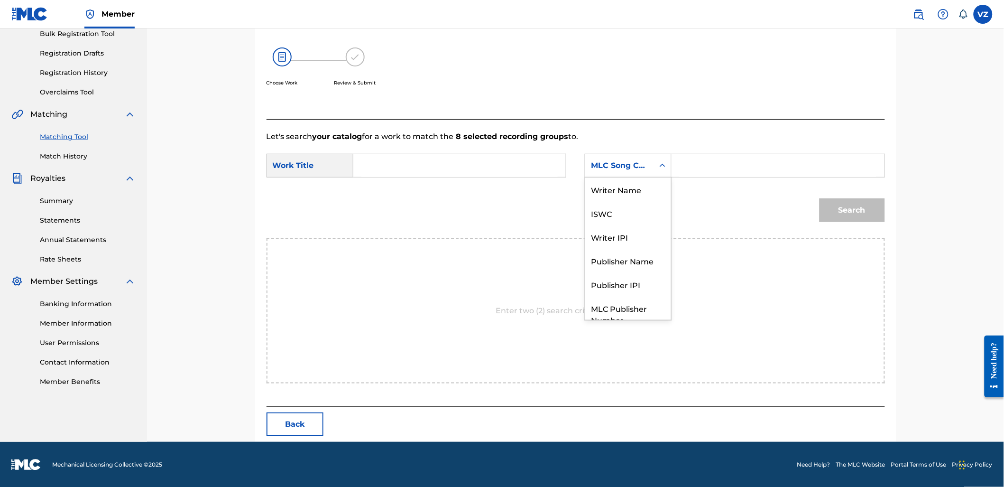
click at [617, 164] on div "MLC Song Code" at bounding box center [619, 165] width 57 height 11
drag, startPoint x: 616, startPoint y: 188, endPoint x: 657, endPoint y: 179, distance: 41.9
click at [616, 188] on div "Writer Name" at bounding box center [628, 189] width 86 height 24
click at [686, 169] on input "Search Form" at bounding box center [778, 165] width 196 height 23
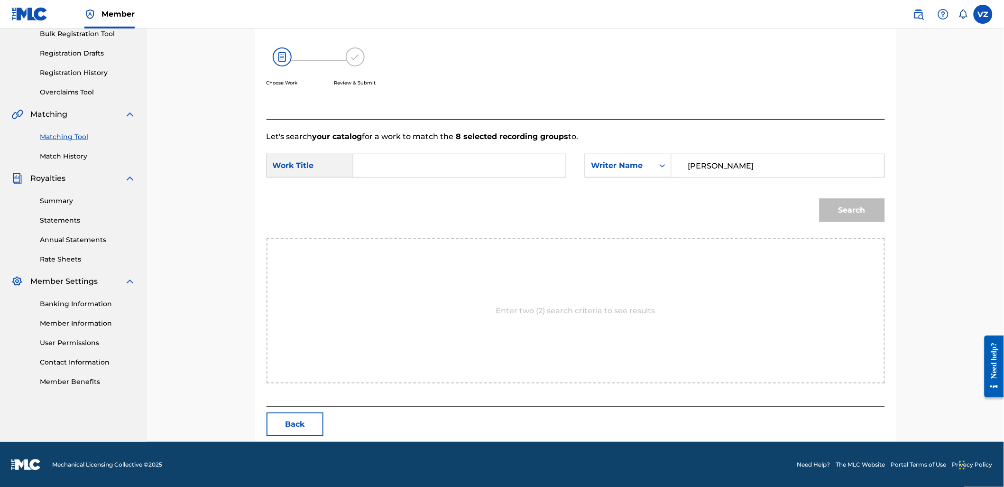
type input "[PERSON_NAME]"
click at [436, 173] on input "Search Form" at bounding box center [459, 165] width 196 height 23
click at [405, 189] on div "el chavo mas feliz" at bounding box center [388, 192] width 54 height 28
type input "el chavo mas feliz"
click at [878, 204] on button "Search" at bounding box center [852, 210] width 65 height 24
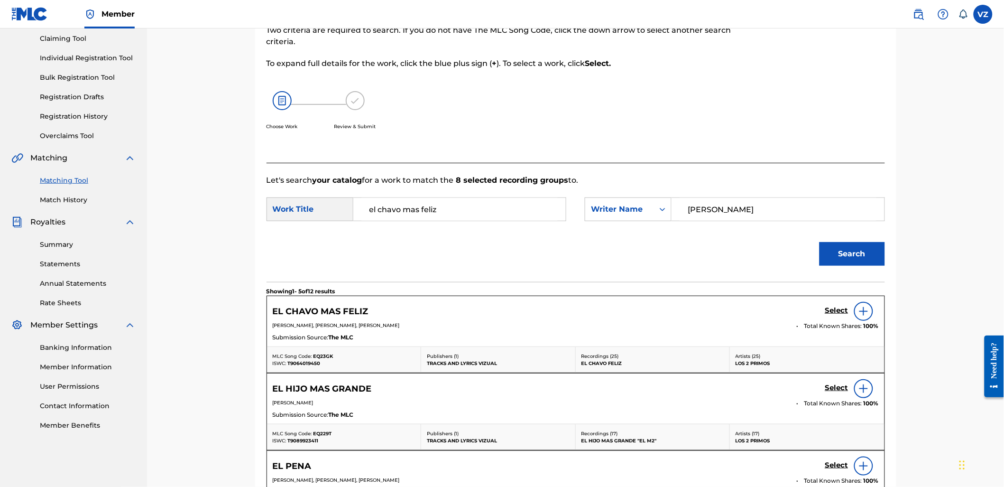
scroll to position [145, 0]
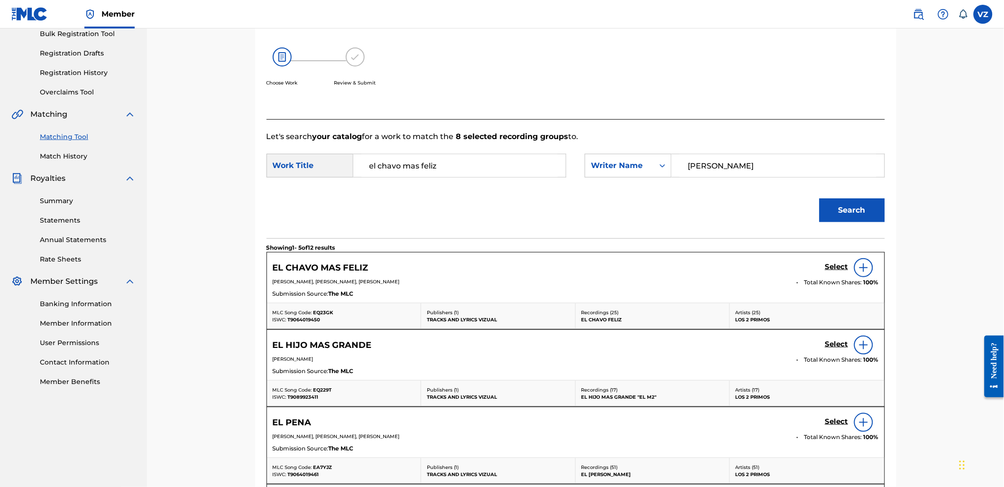
click at [841, 264] on h5 "Select" at bounding box center [836, 266] width 23 height 9
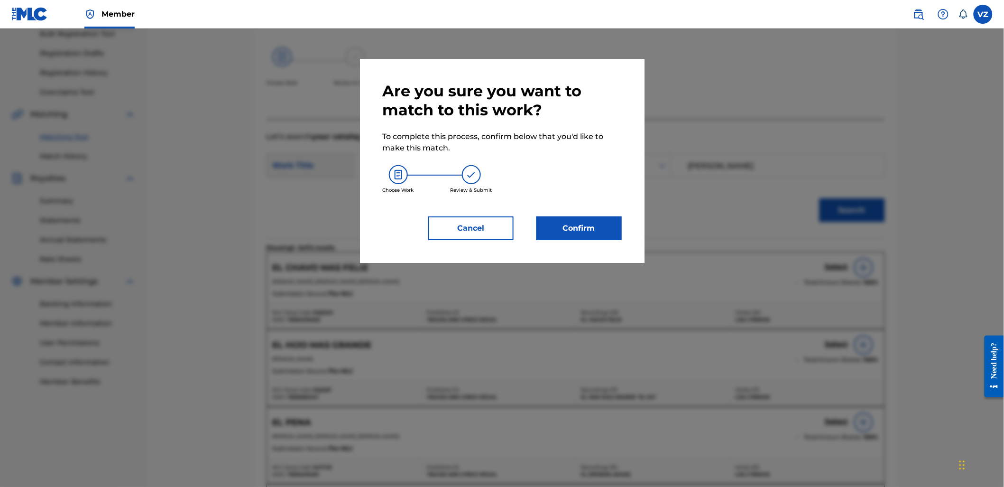
click at [603, 228] on button "Confirm" at bounding box center [579, 228] width 85 height 24
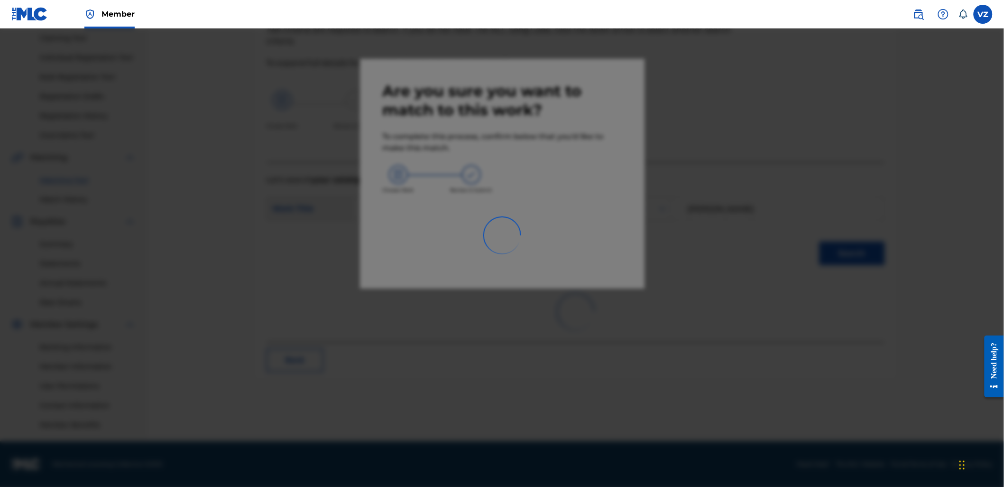
scroll to position [101, 0]
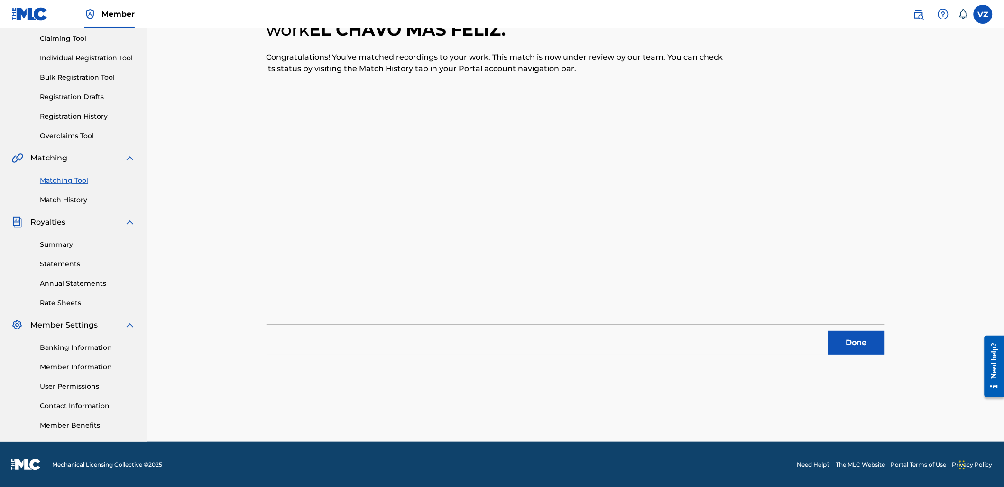
click at [841, 327] on div "Done" at bounding box center [576, 339] width 619 height 30
click at [861, 349] on button "Done" at bounding box center [856, 343] width 57 height 24
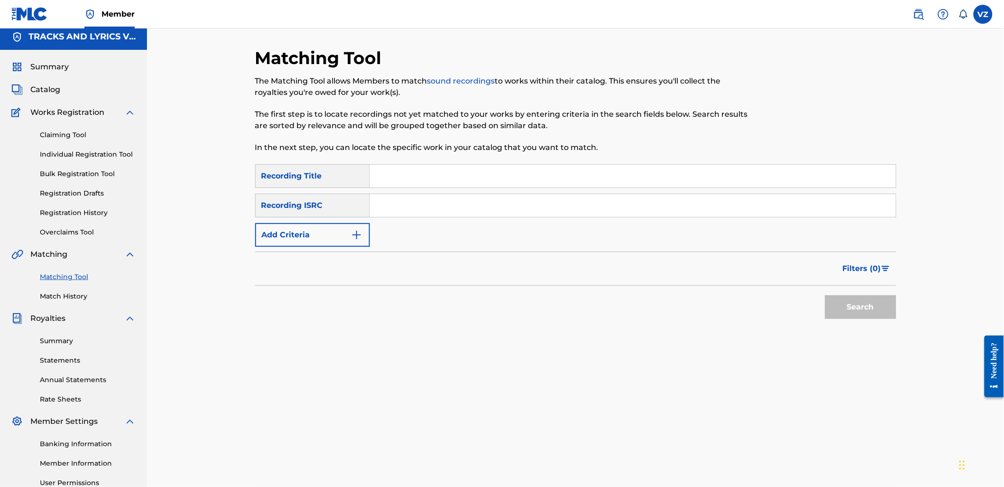
scroll to position [0, 0]
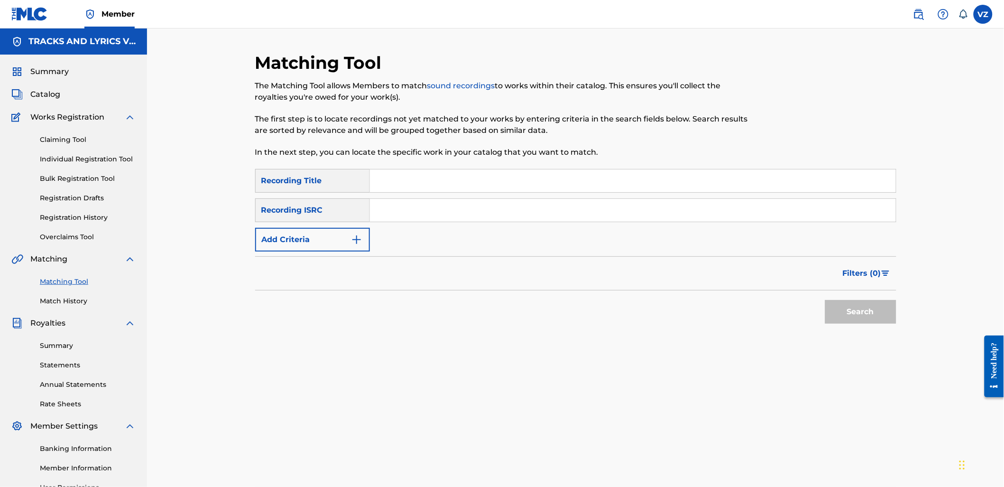
click at [458, 182] on input "Search Form" at bounding box center [633, 180] width 526 height 23
type input "devise en television"
click at [825, 300] on button "Search" at bounding box center [860, 312] width 71 height 24
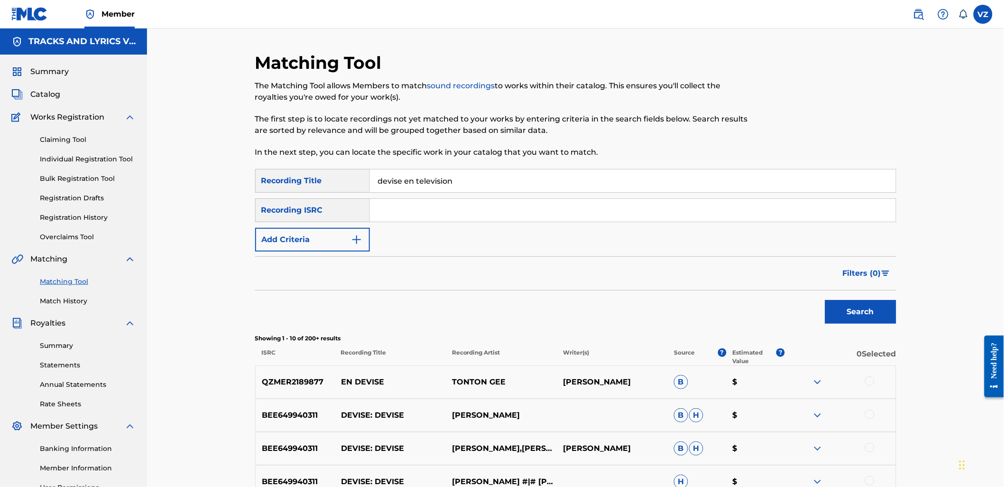
click at [315, 235] on button "Add Criteria" at bounding box center [312, 240] width 115 height 24
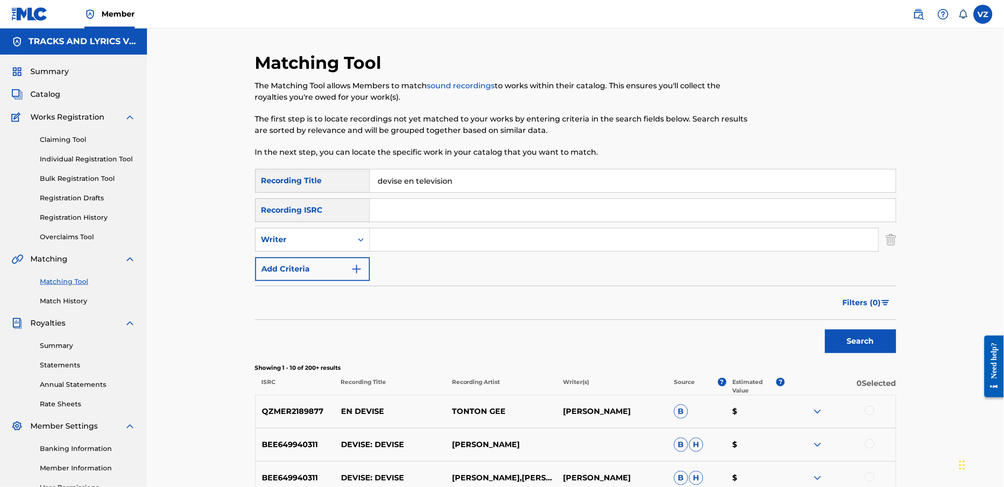
click at [415, 244] on input "Search Form" at bounding box center [624, 239] width 509 height 23
paste input "[PERSON_NAME]"
drag, startPoint x: 465, startPoint y: 239, endPoint x: 263, endPoint y: 237, distance: 202.1
click at [265, 238] on div "SearchWithCriteriaad76a16e-11b6-4056-b544-1fcacf1a4777 Writer [PERSON_NAME]" at bounding box center [575, 240] width 641 height 24
type input "[PERSON_NAME]"
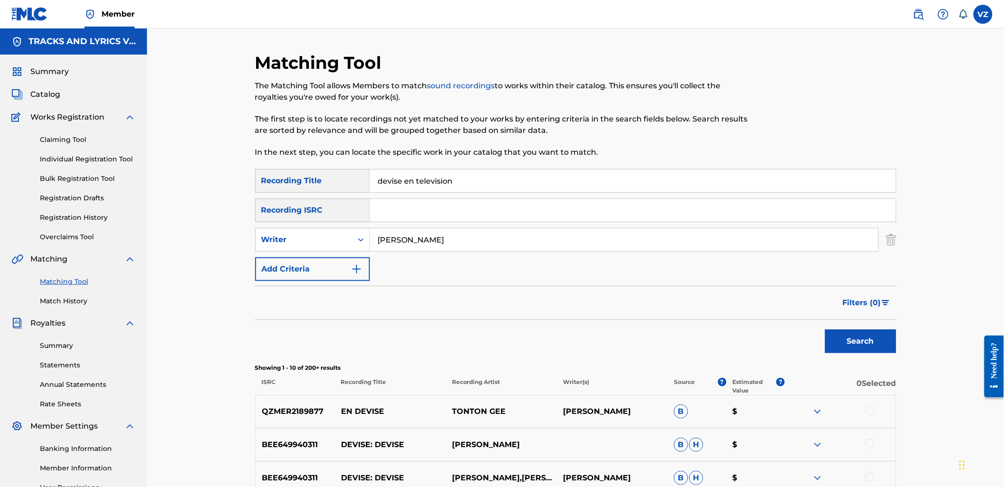
click at [845, 346] on button "Search" at bounding box center [860, 341] width 71 height 24
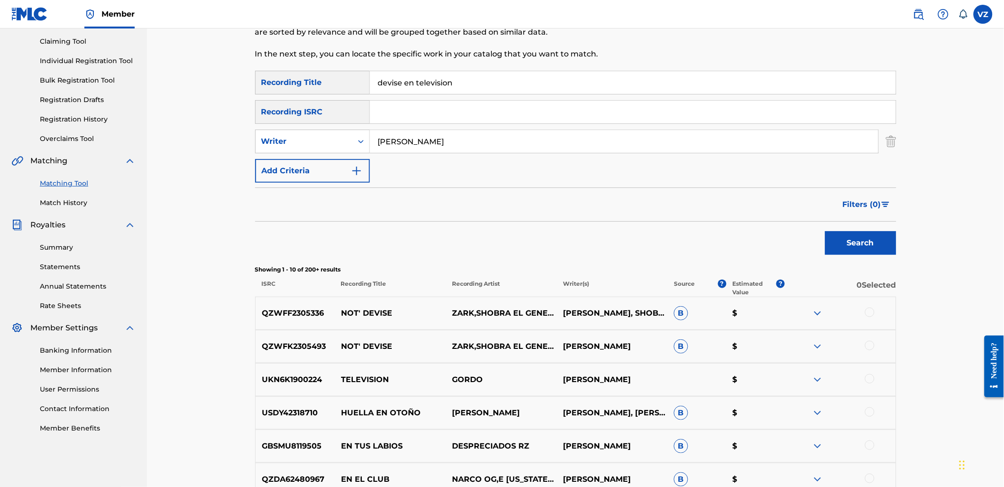
scroll to position [105, 0]
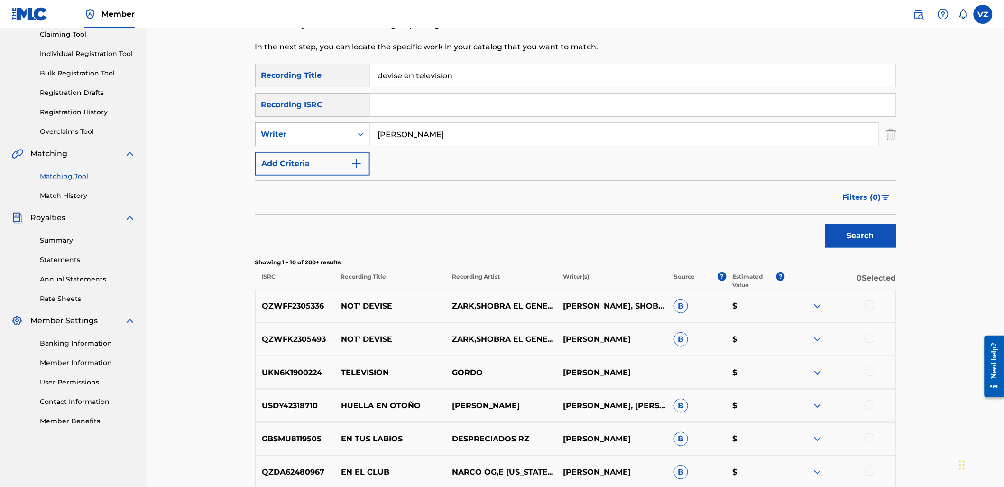
click at [345, 127] on div "Writer" at bounding box center [304, 134] width 97 height 18
drag, startPoint x: 342, startPoint y: 158, endPoint x: 421, endPoint y: 148, distance: 79.4
click at [344, 159] on div "Recording Artist" at bounding box center [313, 158] width 114 height 24
click at [444, 140] on input "Search Form" at bounding box center [624, 134] width 509 height 23
paste input "[PERSON_NAME]"
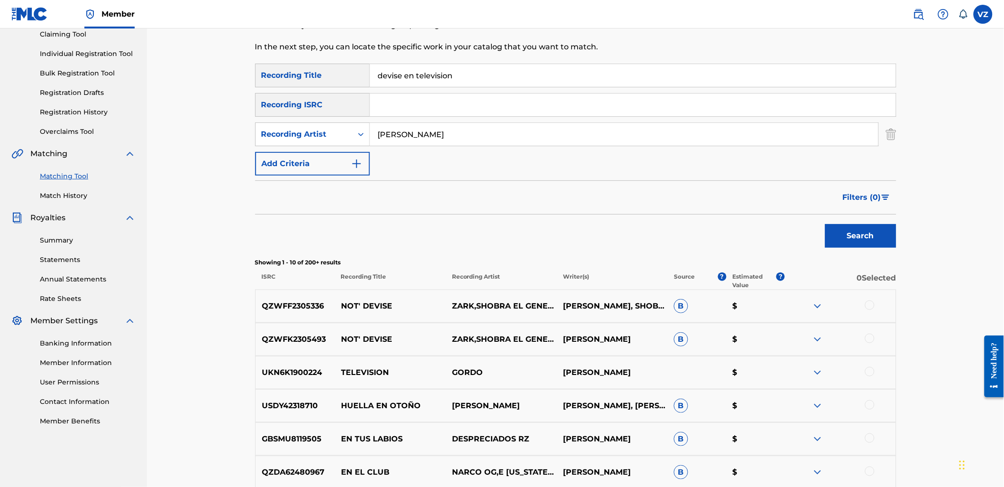
click at [876, 239] on button "Search" at bounding box center [860, 236] width 71 height 24
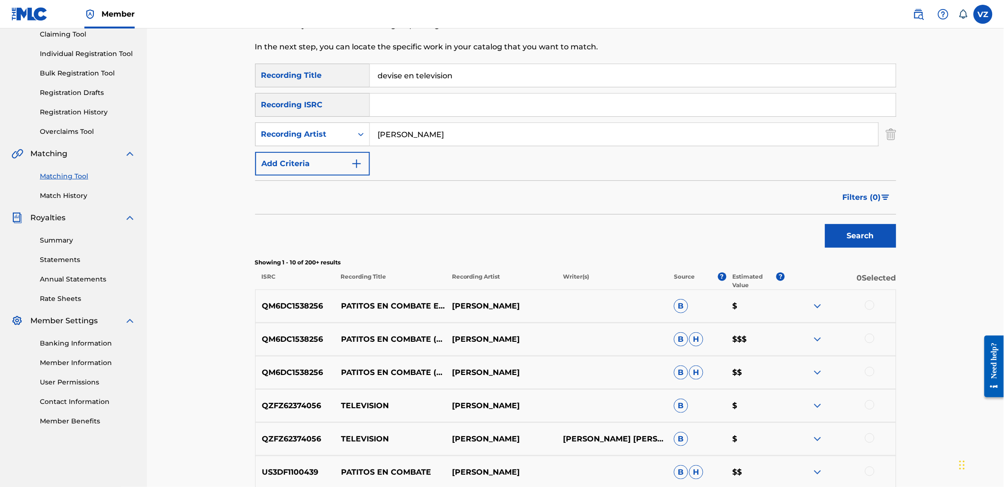
drag, startPoint x: 414, startPoint y: 131, endPoint x: 147, endPoint y: 130, distance: 266.6
click at [148, 129] on div "Matching Tool The Matching Tool allows Members to match sound recordings to wor…" at bounding box center [575, 307] width 857 height 769
type input "[PERSON_NAME]"
click at [825, 224] on button "Search" at bounding box center [860, 236] width 71 height 24
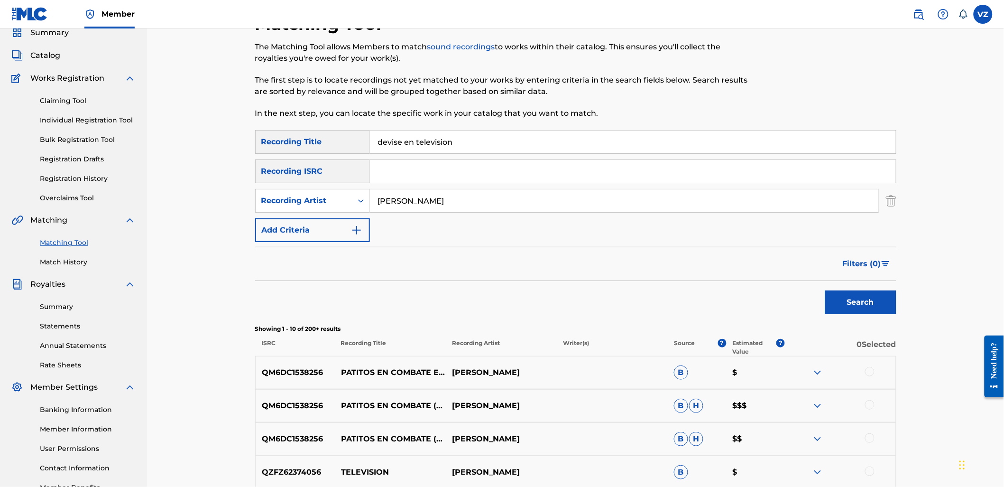
scroll to position [0, 0]
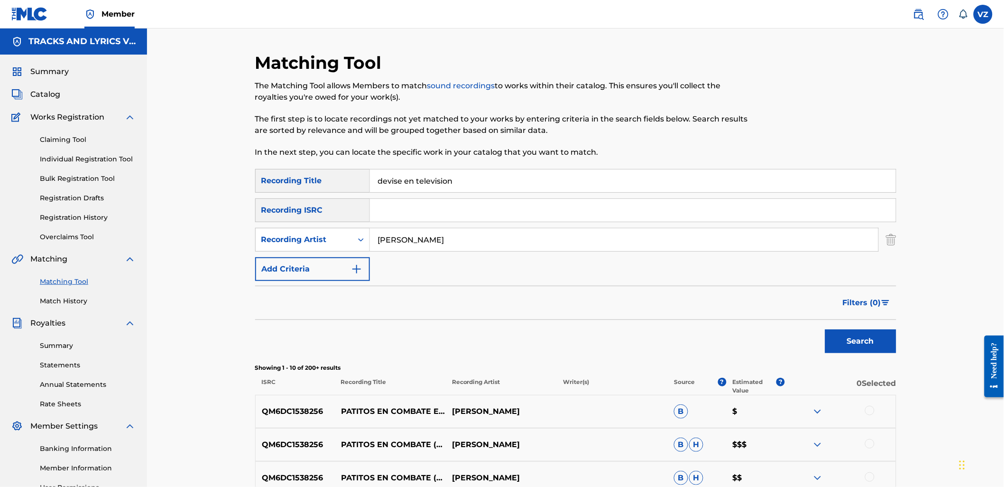
paste input "[PERSON_NAME]"
drag, startPoint x: 479, startPoint y: 174, endPoint x: 274, endPoint y: 171, distance: 205.0
click at [274, 171] on div "SearchWithCriteriab2846c76-7798-454f-972f-ab576b5674fa Recording Title [PERSON_…" at bounding box center [575, 181] width 641 height 24
type input "[PERSON_NAME]"
drag, startPoint x: 446, startPoint y: 245, endPoint x: 275, endPoint y: 232, distance: 171.8
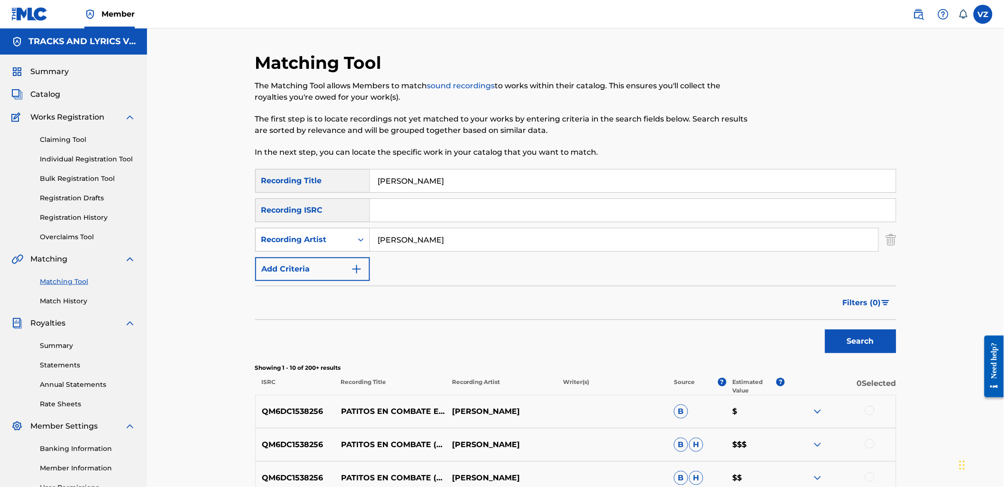
click at [275, 232] on div "SearchWithCriteria8e6623ee-1157-4a4c-821b-3bbd26cfcc64 Recording Artist [PERSON…" at bounding box center [575, 240] width 641 height 24
type input "[PERSON_NAME]"
click at [825, 329] on button "Search" at bounding box center [860, 341] width 71 height 24
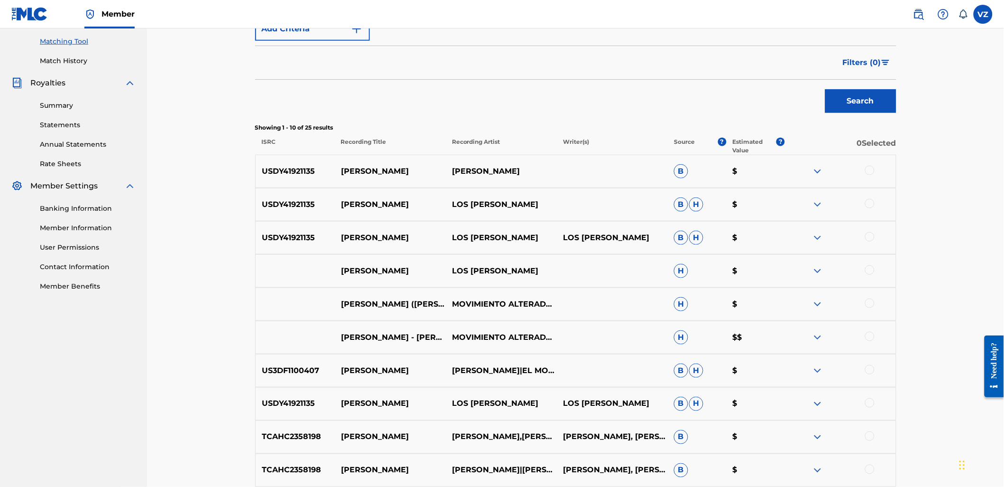
scroll to position [316, 0]
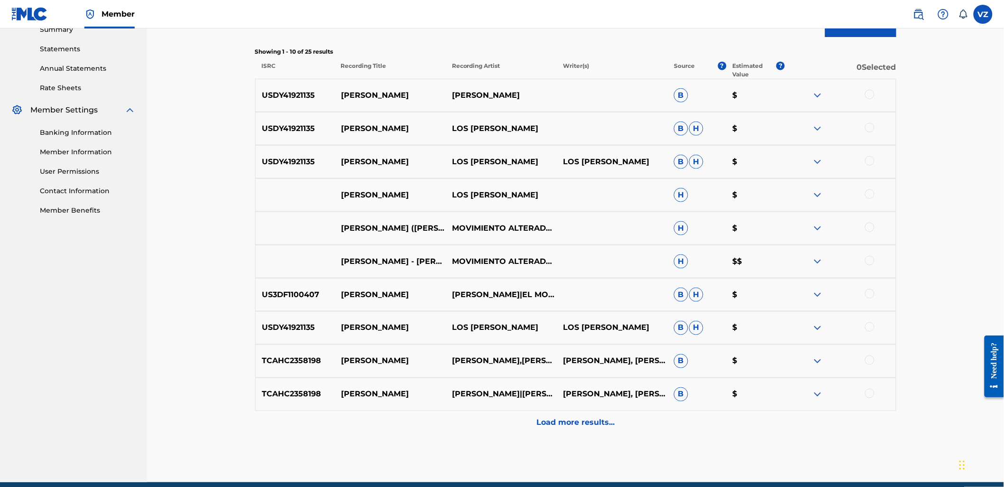
click at [871, 295] on div at bounding box center [869, 293] width 9 height 9
click at [871, 261] on div at bounding box center [869, 260] width 9 height 9
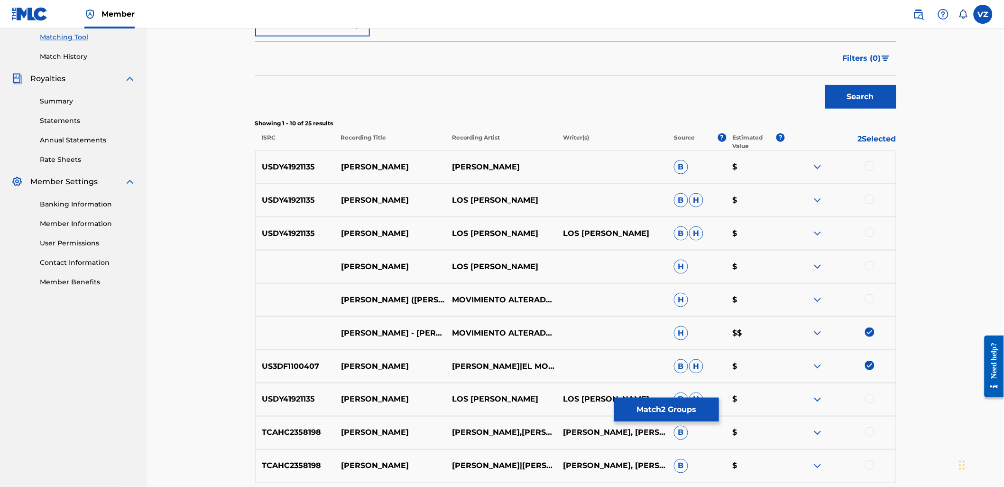
scroll to position [158, 0]
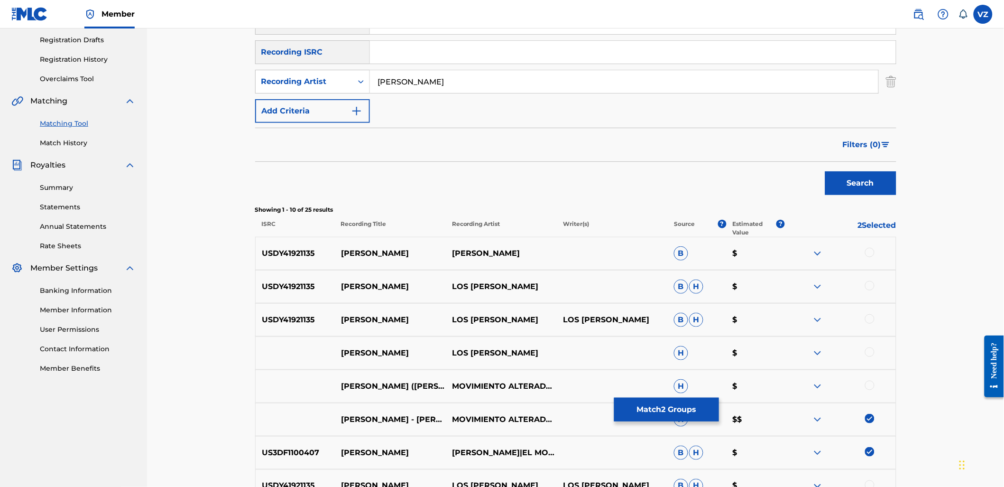
drag, startPoint x: 467, startPoint y: 77, endPoint x: 259, endPoint y: 57, distance: 208.3
click at [259, 57] on div "SearchWithCriteriab2846c76-7798-454f-972f-ab576b5674fa Recording Title [PERSON_…" at bounding box center [575, 67] width 641 height 112
click at [312, 79] on div "Recording Artist" at bounding box center [303, 81] width 85 height 11
drag, startPoint x: 316, startPoint y: 103, endPoint x: 344, endPoint y: 102, distance: 27.6
click at [318, 104] on div "Writer" at bounding box center [313, 105] width 114 height 24
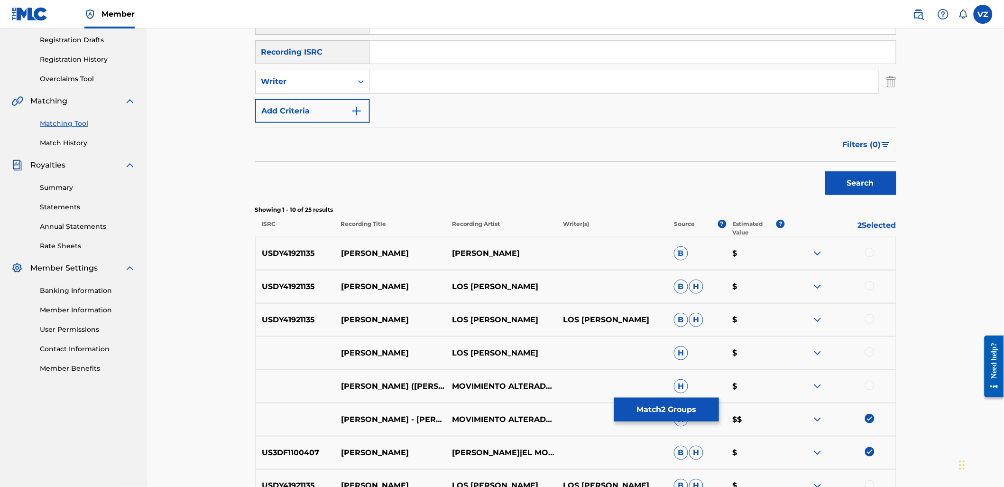
drag, startPoint x: 402, startPoint y: 86, endPoint x: 643, endPoint y: 125, distance: 243.7
click at [404, 86] on input "Search Form" at bounding box center [624, 81] width 509 height 23
paste input "[PERSON_NAME]"
type input "[PERSON_NAME]"
click at [870, 186] on button "Search" at bounding box center [860, 183] width 71 height 24
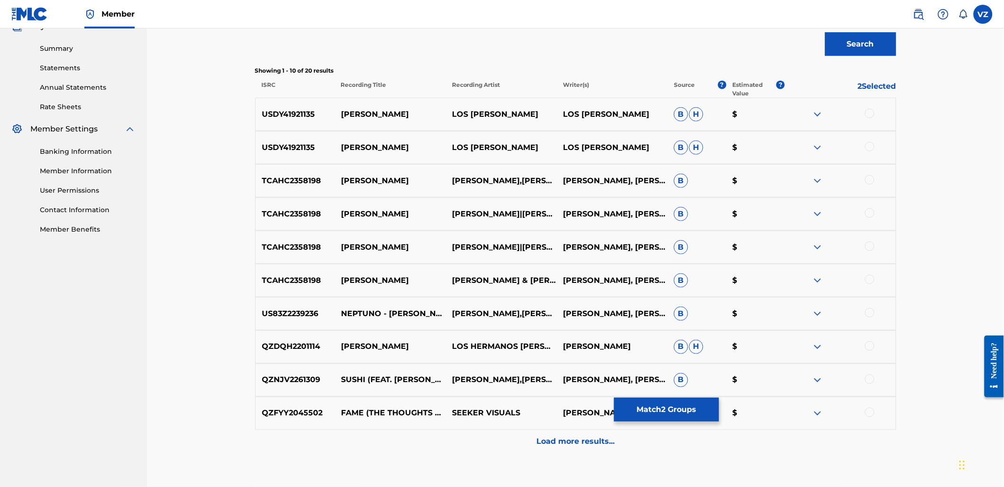
scroll to position [316, 0]
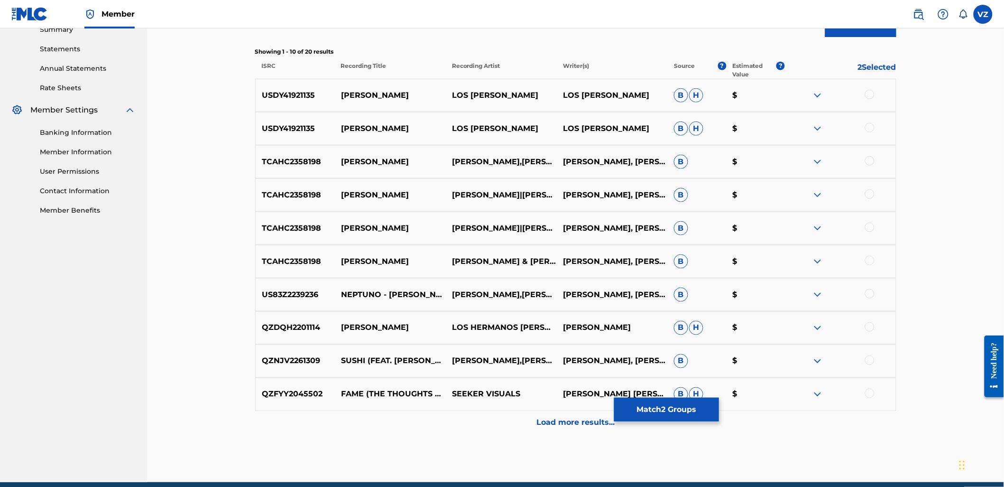
click at [686, 410] on button "Match 2 Groups" at bounding box center [666, 410] width 105 height 24
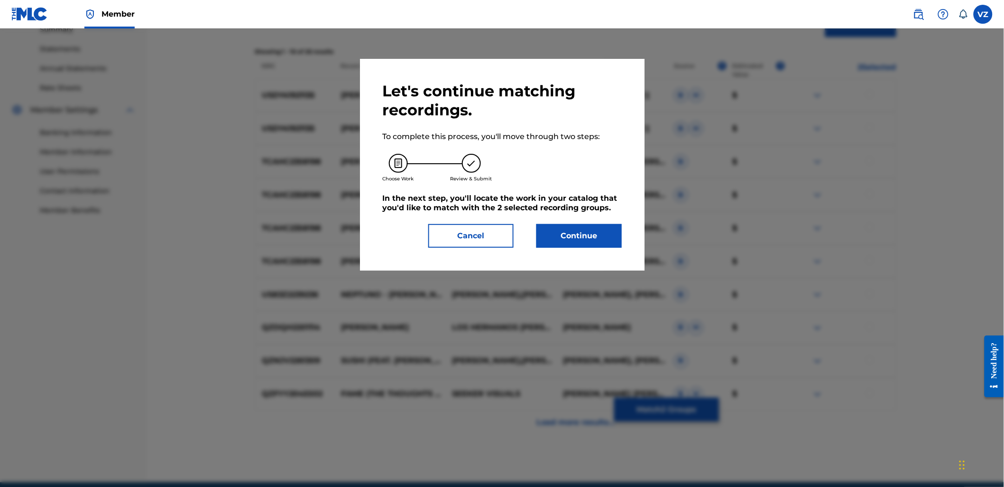
click at [612, 234] on button "Continue" at bounding box center [579, 236] width 85 height 24
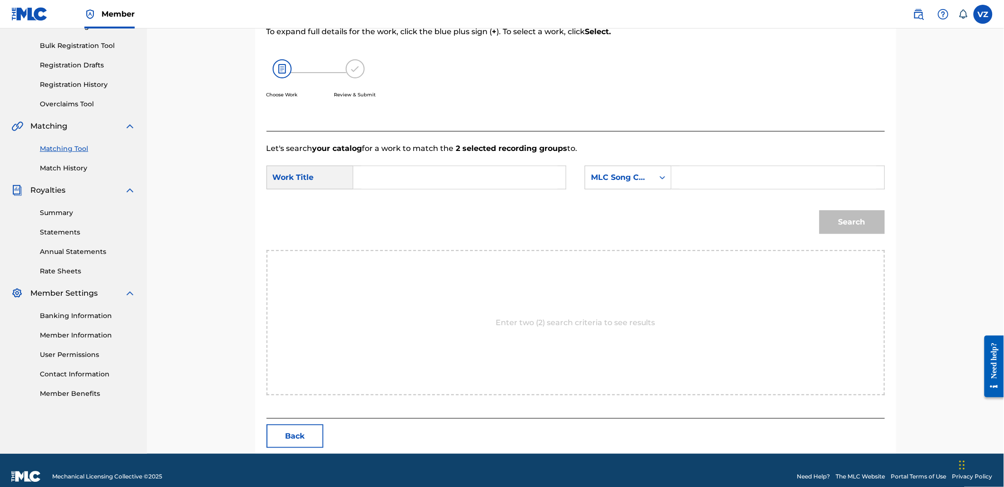
scroll to position [145, 0]
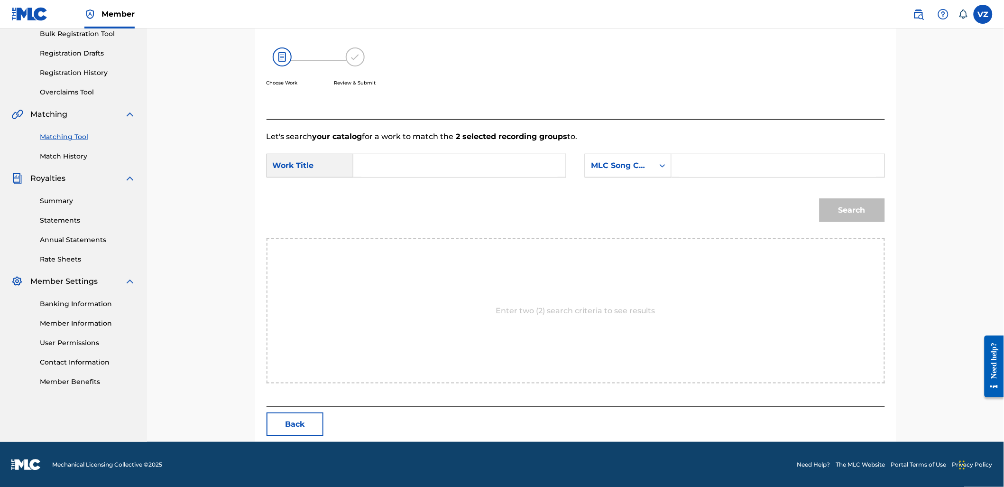
click at [430, 154] on input "Search Form" at bounding box center [459, 165] width 196 height 23
type input "[PERSON_NAME]"
click at [662, 166] on icon "Search Form" at bounding box center [662, 165] width 9 height 9
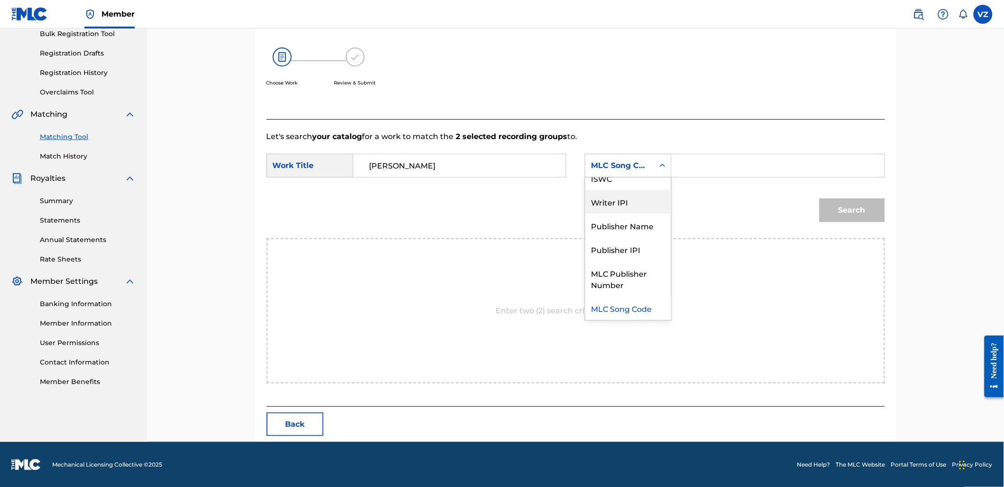
scroll to position [0, 0]
click at [639, 194] on div "Writer Name" at bounding box center [628, 189] width 86 height 24
click at [712, 171] on input "Search Form" at bounding box center [778, 165] width 196 height 23
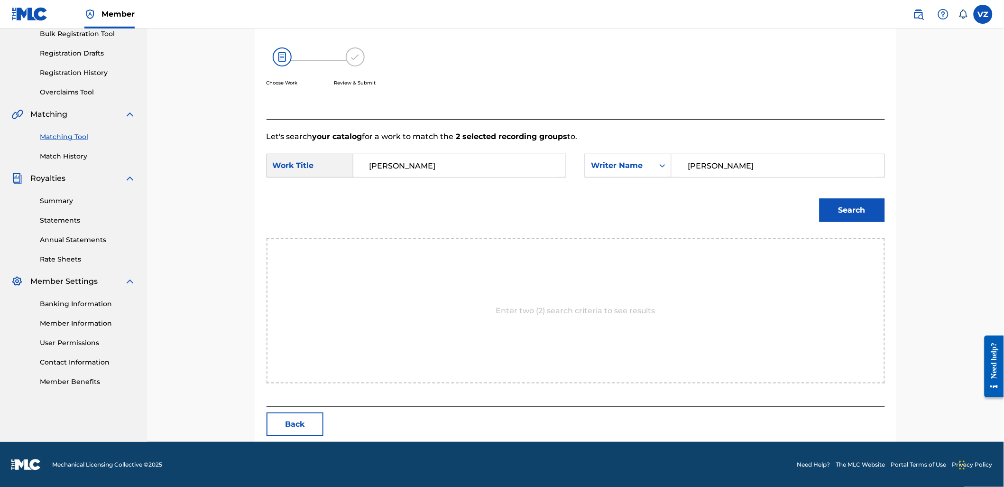
type input "[PERSON_NAME]"
click at [820, 198] on button "Search" at bounding box center [852, 210] width 65 height 24
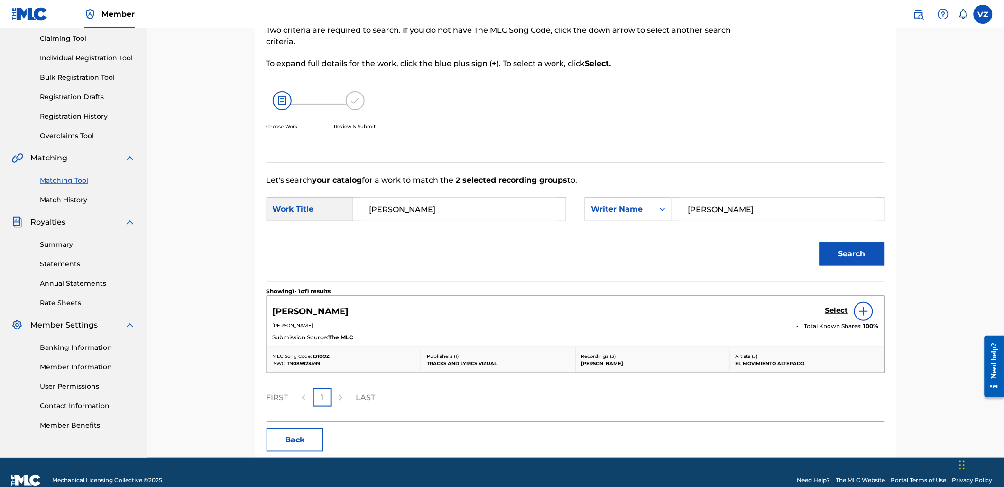
scroll to position [117, 0]
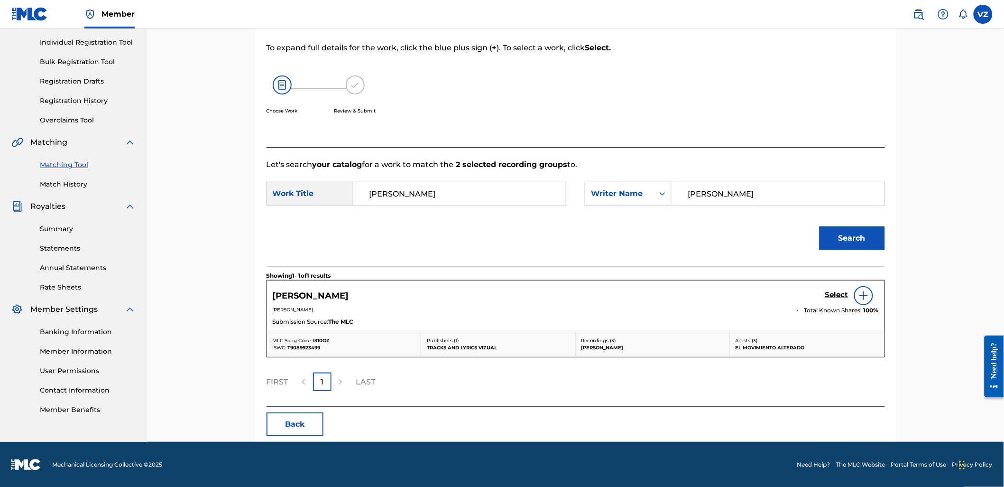
click at [838, 293] on h5 "Select" at bounding box center [836, 294] width 23 height 9
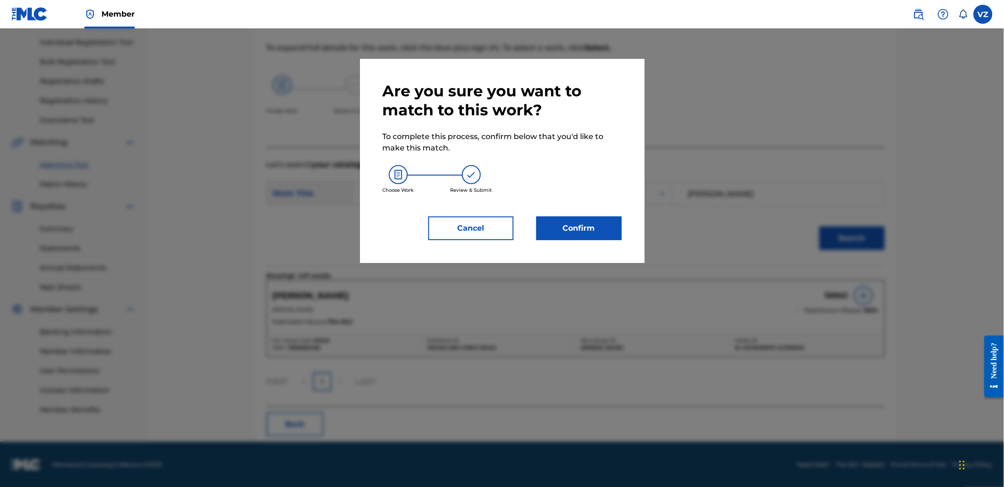
click at [625, 233] on div "Are you sure you want to match to this work? To complete this process, confirm …" at bounding box center [502, 161] width 285 height 204
click at [590, 231] on button "Confirm" at bounding box center [579, 228] width 85 height 24
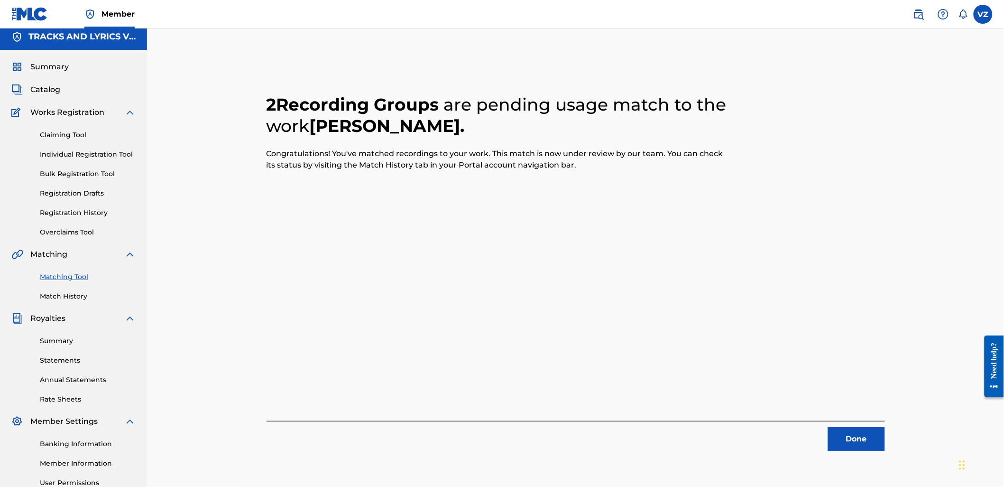
scroll to position [0, 0]
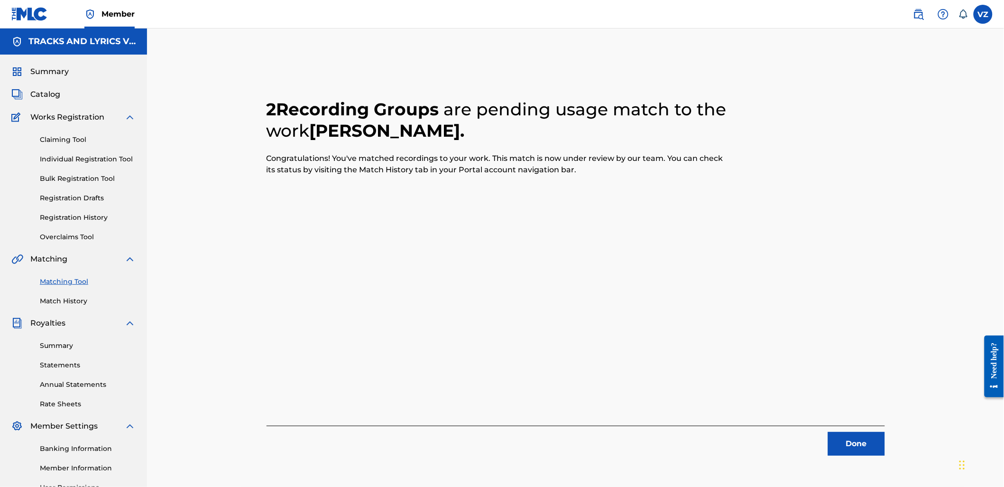
click at [842, 443] on button "Done" at bounding box center [856, 444] width 57 height 24
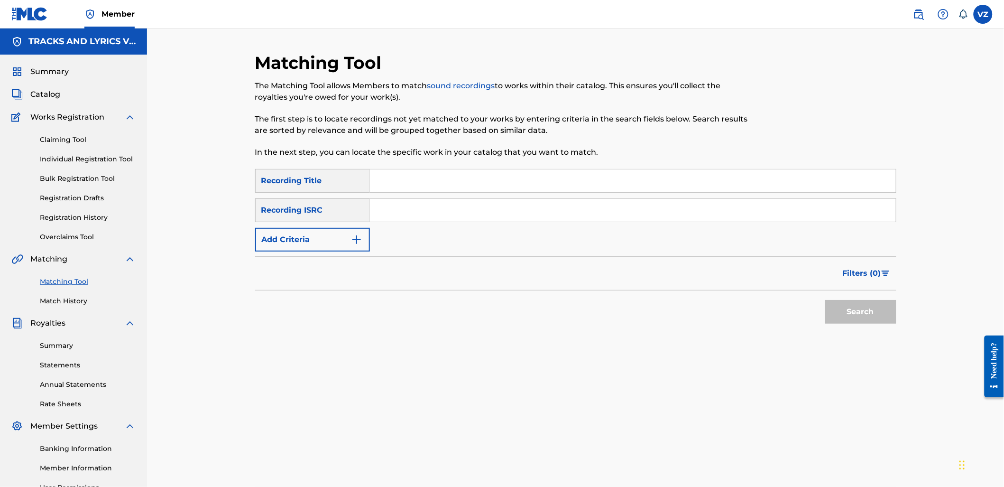
click at [580, 187] on input "Search Form" at bounding box center [633, 180] width 526 height 23
paste input "RESERVADO"
type input "RESERVADO"
click at [886, 313] on button "Search" at bounding box center [860, 312] width 71 height 24
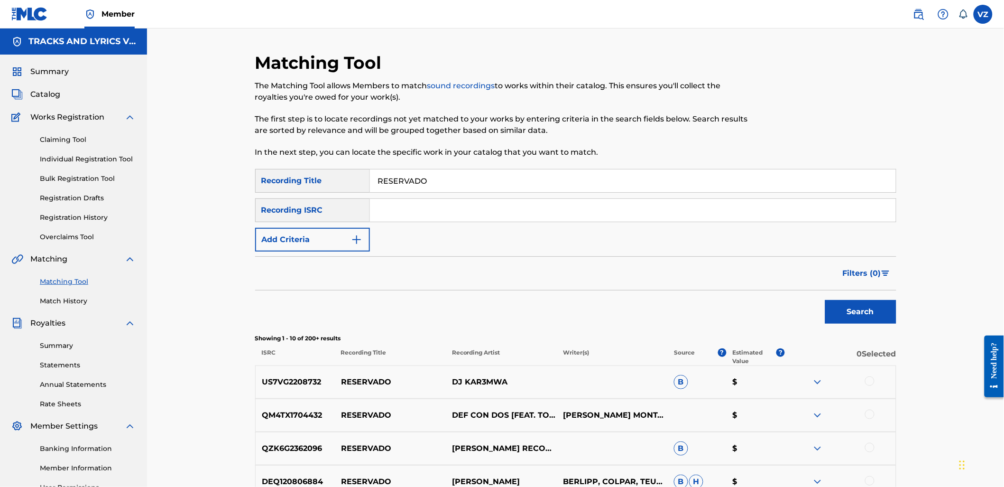
click at [352, 245] on button "Add Criteria" at bounding box center [312, 240] width 115 height 24
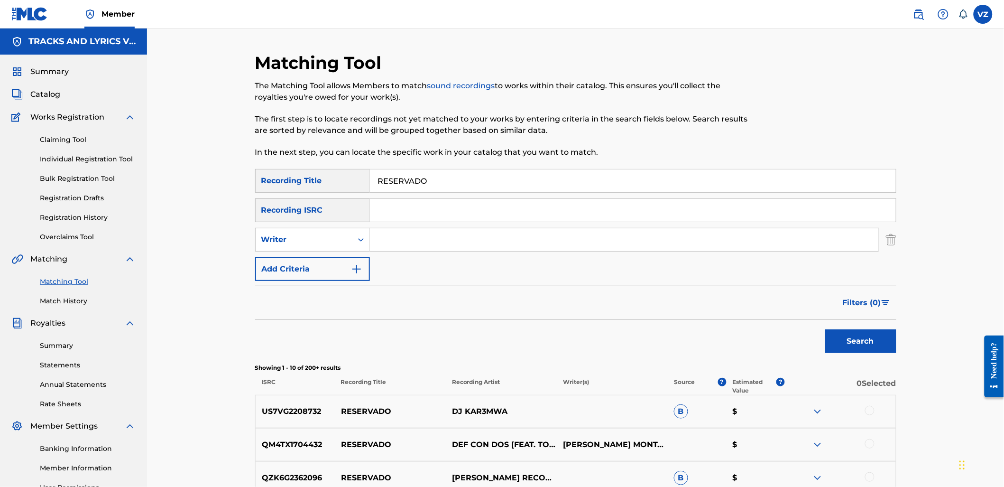
click at [402, 255] on div "SearchWithCriteriab2846c76-7798-454f-972f-ab576b5674fa Recording Title RESERVAD…" at bounding box center [575, 225] width 641 height 112
click at [421, 238] on input "Search Form" at bounding box center [624, 239] width 509 height 23
type input "[PERSON_NAME]"
click at [825, 329] on button "Search" at bounding box center [860, 341] width 71 height 24
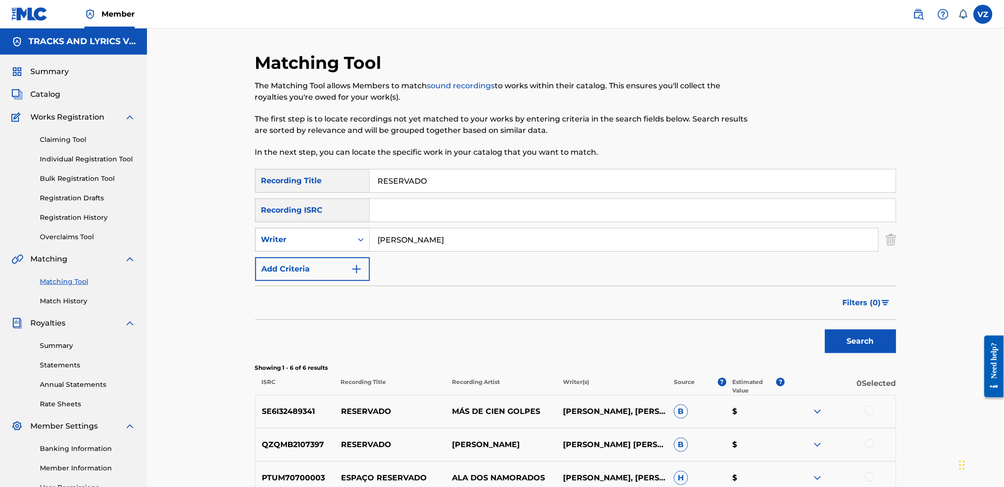
drag, startPoint x: 444, startPoint y: 242, endPoint x: 343, endPoint y: 248, distance: 101.7
click at [343, 250] on div "SearchWithCriteriaad76a16e-11b6-4056-b544-1fcacf1a4777 Writer [PERSON_NAME]" at bounding box center [575, 240] width 641 height 24
drag, startPoint x: 311, startPoint y: 235, endPoint x: 314, endPoint y: 245, distance: 10.2
click at [311, 235] on div "Writer" at bounding box center [303, 239] width 85 height 11
click at [315, 259] on div "Recording Artist" at bounding box center [313, 263] width 114 height 24
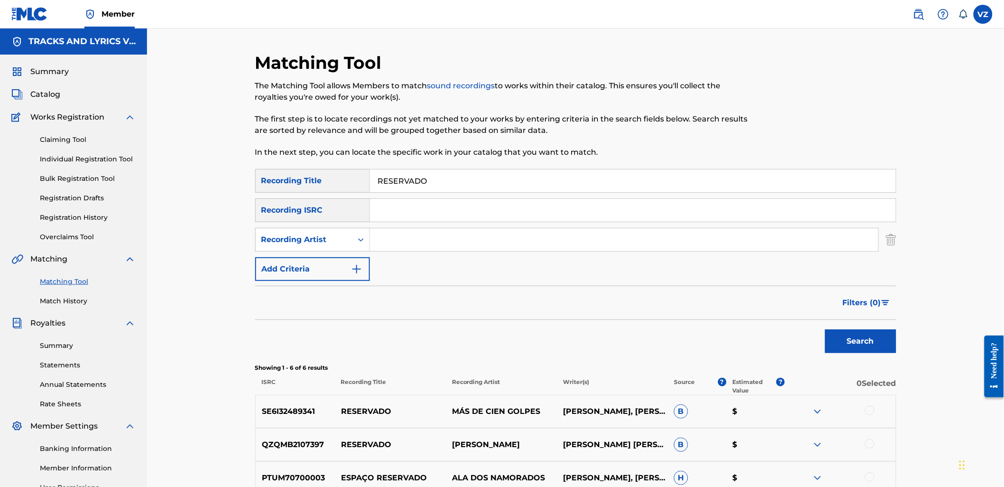
drag, startPoint x: 409, startPoint y: 253, endPoint x: 643, endPoint y: 303, distance: 239.5
click at [431, 244] on input "Search Form" at bounding box center [624, 239] width 509 height 23
paste input "[PERSON_NAME]"
type input "[PERSON_NAME]"
click at [843, 334] on button "Search" at bounding box center [860, 341] width 71 height 24
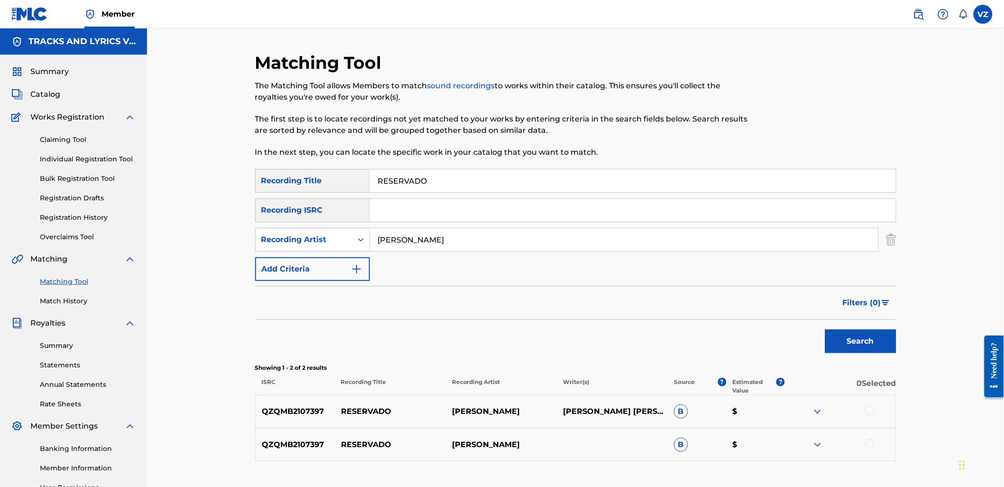
drag, startPoint x: 445, startPoint y: 181, endPoint x: 248, endPoint y: 184, distance: 197.4
click at [248, 184] on div "Matching Tool The Matching Tool allows Members to match sound recordings to wor…" at bounding box center [576, 297] width 664 height 491
paste input "ORGULLOSO DE SER SINALOENSE"
type input "ORGULLOSO DE SER SINALOENSE"
drag, startPoint x: 475, startPoint y: 247, endPoint x: 291, endPoint y: 228, distance: 185.0
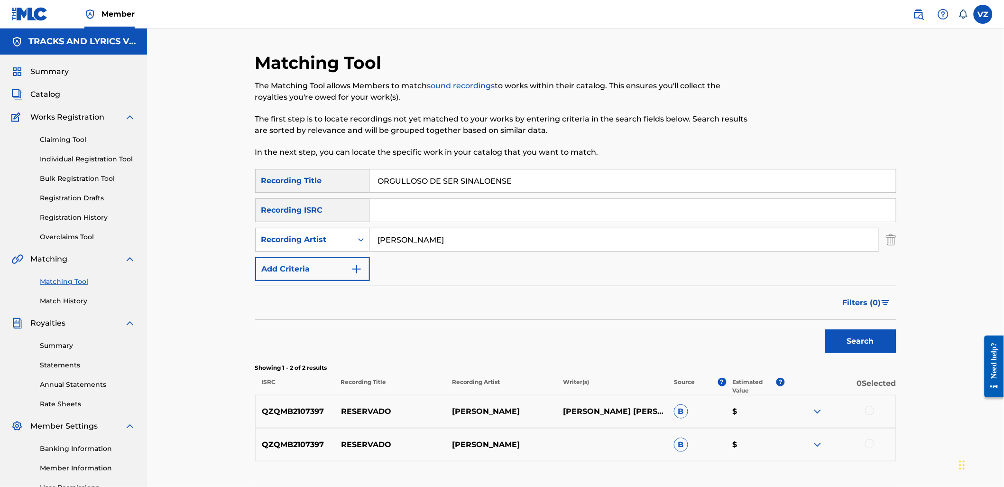
click at [291, 228] on div "SearchWithCriteriabea8c8c0-0f6d-4dbb-bd77-7c0c792b9976 Recording Artist [PERSON…" at bounding box center [575, 240] width 641 height 24
click at [503, 254] on div "SearchWithCriteriab2846c76-7798-454f-972f-ab576b5674fa Recording Title ORGULLOS…" at bounding box center [575, 225] width 641 height 112
drag, startPoint x: 497, startPoint y: 239, endPoint x: 315, endPoint y: 218, distance: 182.8
click at [315, 220] on div "SearchWithCriteriab2846c76-7798-454f-972f-ab576b5674fa Recording Title ORGULLOS…" at bounding box center [575, 225] width 641 height 112
paste input "STILO CABAL"
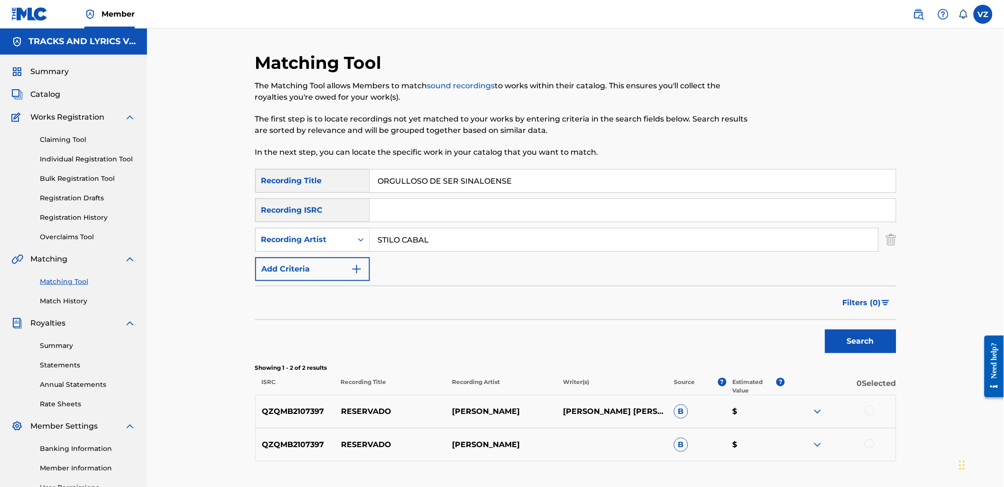
type input "STILO CABAL"
click at [852, 334] on button "Search" at bounding box center [860, 341] width 71 height 24
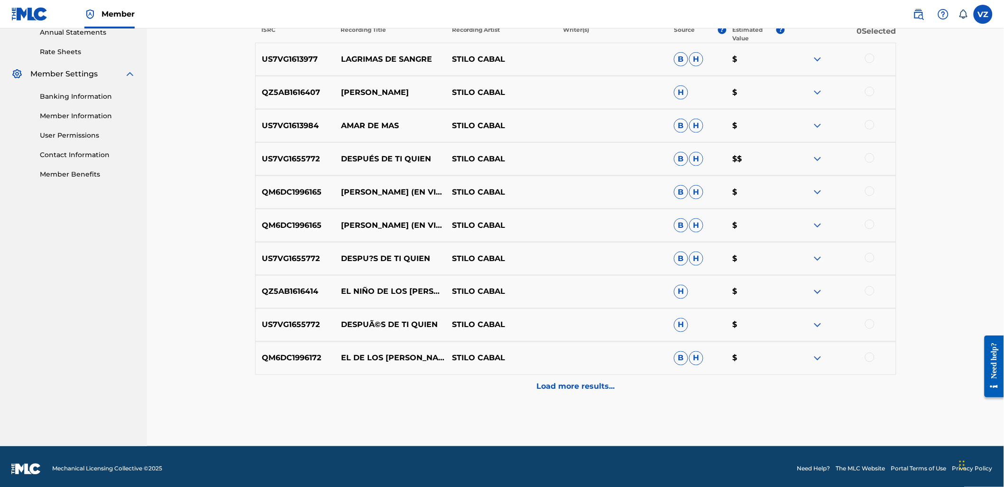
scroll to position [356, 0]
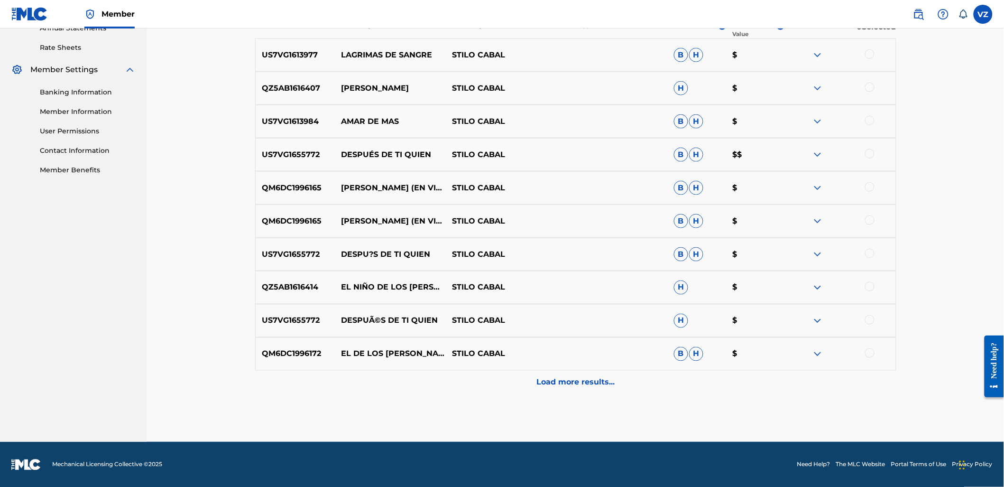
click at [493, 391] on div "Load more results..." at bounding box center [575, 383] width 641 height 24
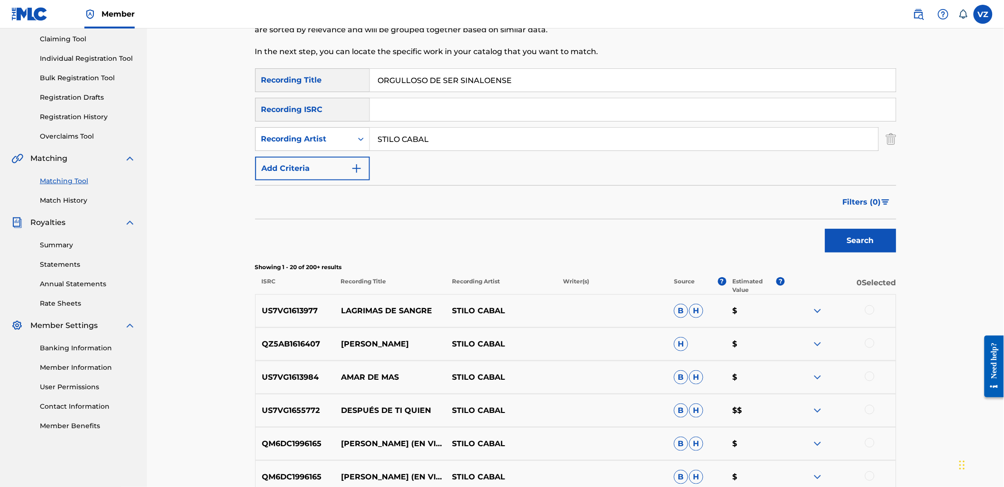
scroll to position [93, 0]
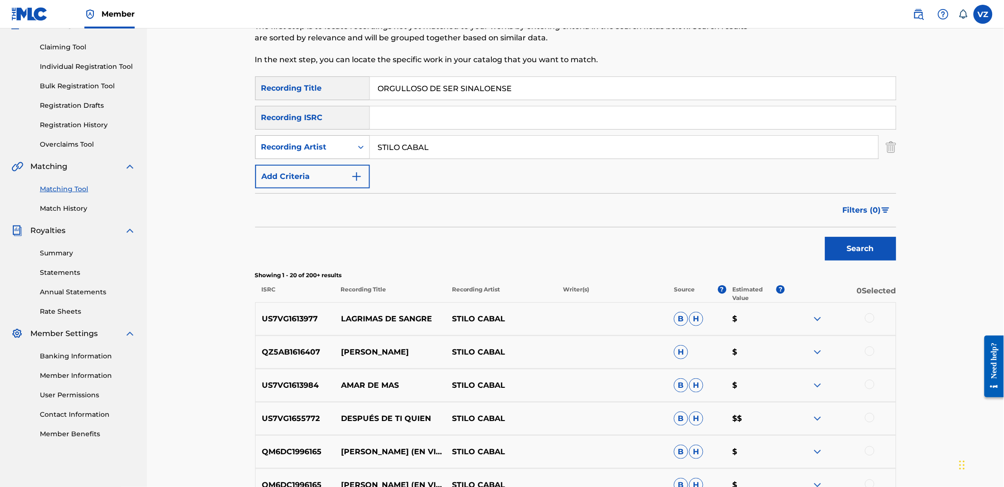
click at [339, 144] on div "Recording Artist" at bounding box center [303, 146] width 85 height 11
click at [337, 165] on div "Writer" at bounding box center [313, 171] width 114 height 24
click at [423, 153] on input "Search Form" at bounding box center [624, 147] width 509 height 23
paste input "STILO CABAL"
click at [854, 247] on button "Search" at bounding box center [860, 249] width 71 height 24
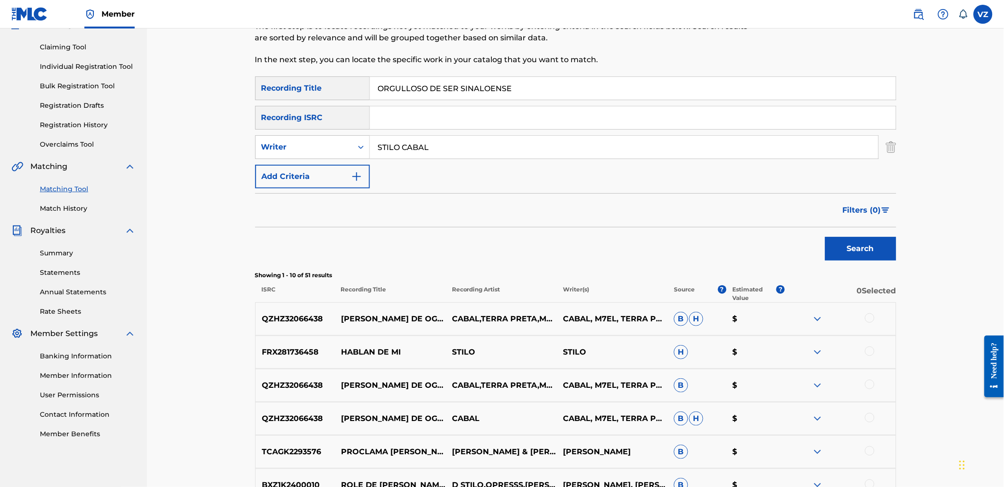
drag, startPoint x: 345, startPoint y: 132, endPoint x: 278, endPoint y: 131, distance: 66.9
click at [278, 131] on div "SearchWithCriteriab2846c76-7798-454f-972f-ab576b5674fa Recording Title ORGULLOS…" at bounding box center [575, 132] width 641 height 112
click at [825, 237] on button "Search" at bounding box center [860, 249] width 71 height 24
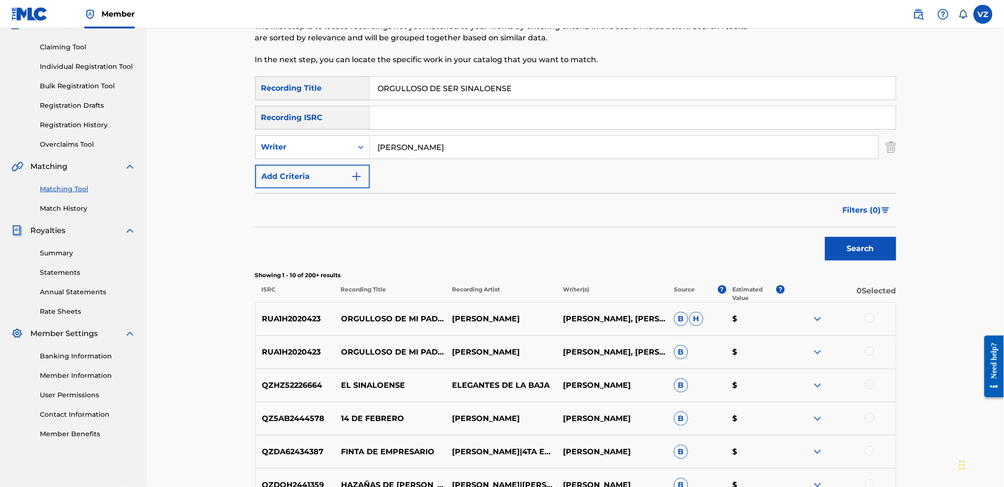
drag, startPoint x: 427, startPoint y: 143, endPoint x: 524, endPoint y: 183, distance: 104.5
click at [331, 141] on div "SearchWithCriteria0b15eb16-d2f3-4134-9876-d42ef00b2cfa Writer [PERSON_NAME]" at bounding box center [575, 147] width 641 height 24
paste
type input "[PERSON_NAME] Y SU ESTILO PRIVADO"
click at [353, 146] on div "Search Form" at bounding box center [360, 147] width 17 height 17
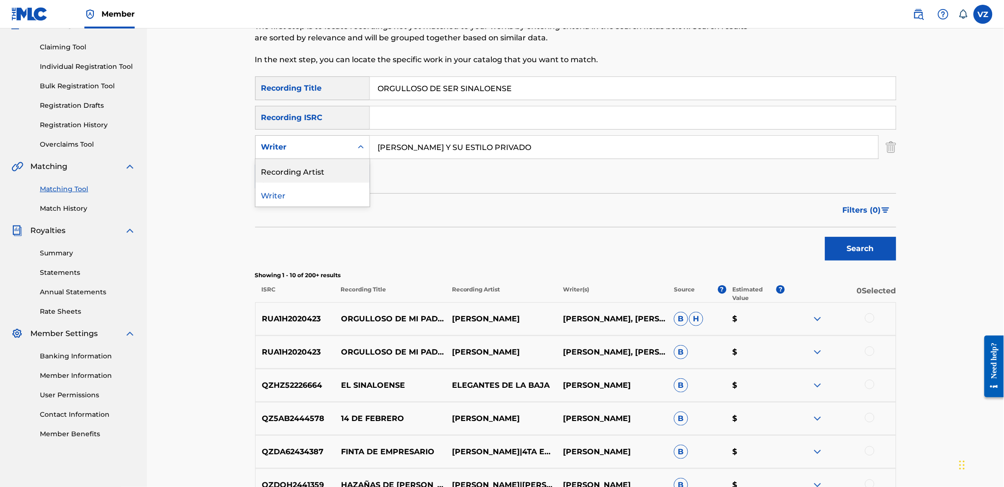
click at [350, 176] on div "Recording Artist" at bounding box center [313, 171] width 114 height 24
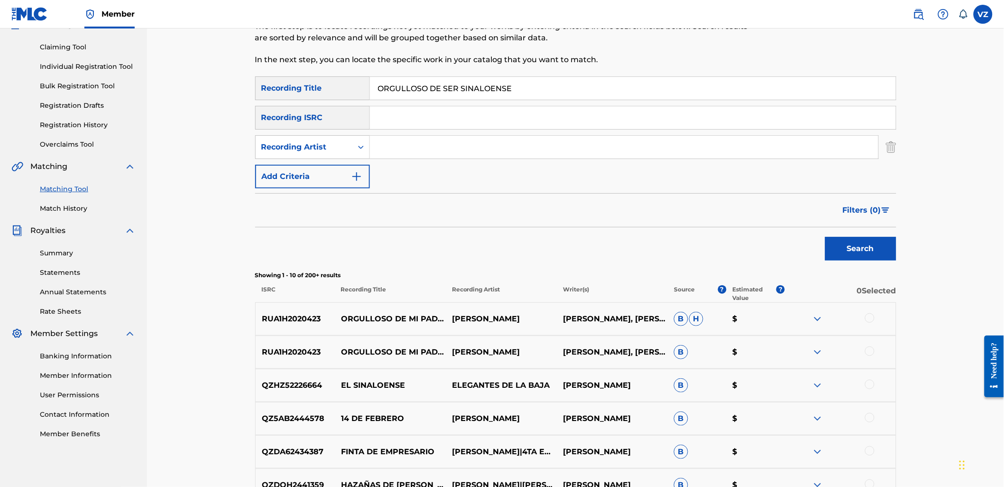
click at [415, 148] on input "Search Form" at bounding box center [624, 147] width 509 height 23
type input "[PERSON_NAME] Y SU ESTILO PRIVADO"
drag, startPoint x: 470, startPoint y: 83, endPoint x: 338, endPoint y: 94, distance: 131.9
click at [338, 93] on div "SearchWithCriteriab2846c76-7798-454f-972f-ab576b5674fa Recording Title ORGULLOS…" at bounding box center [575, 88] width 641 height 24
click at [825, 237] on button "Search" at bounding box center [860, 249] width 71 height 24
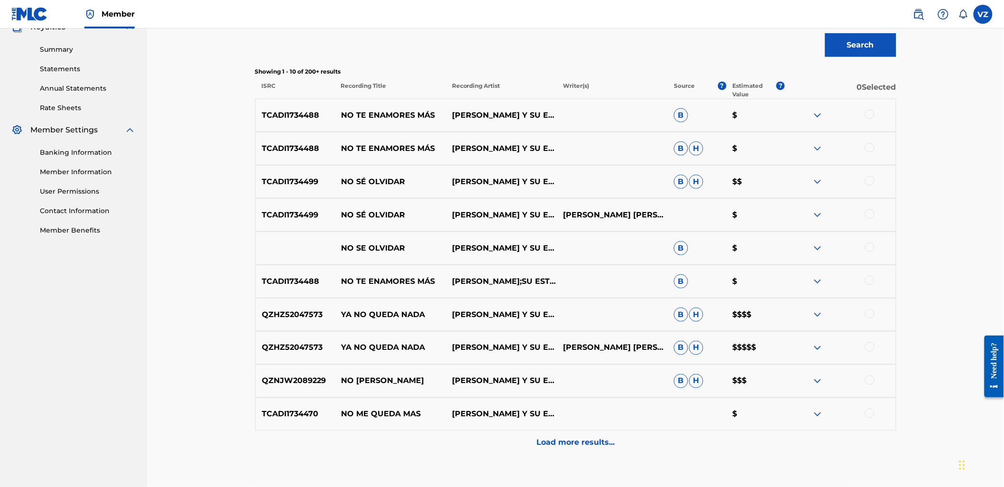
scroll to position [304, 0]
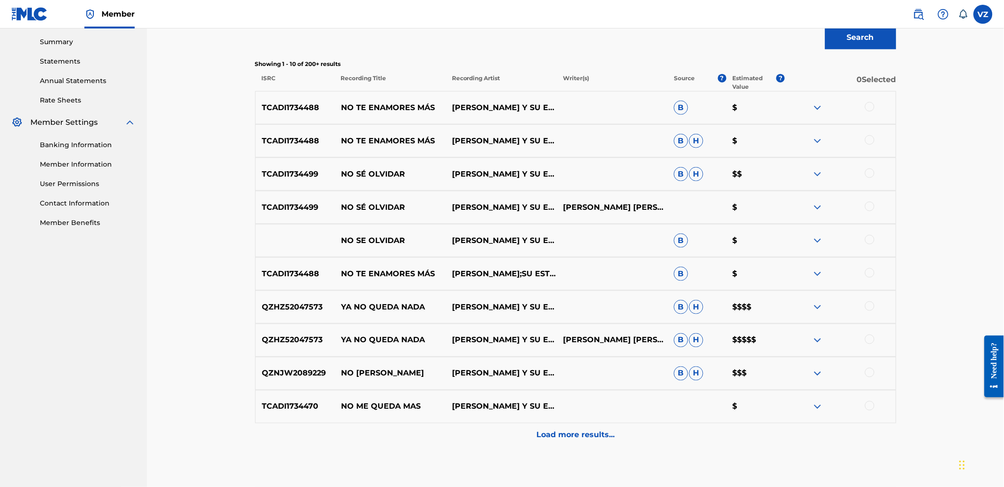
click at [553, 440] on p "Load more results..." at bounding box center [576, 434] width 78 height 11
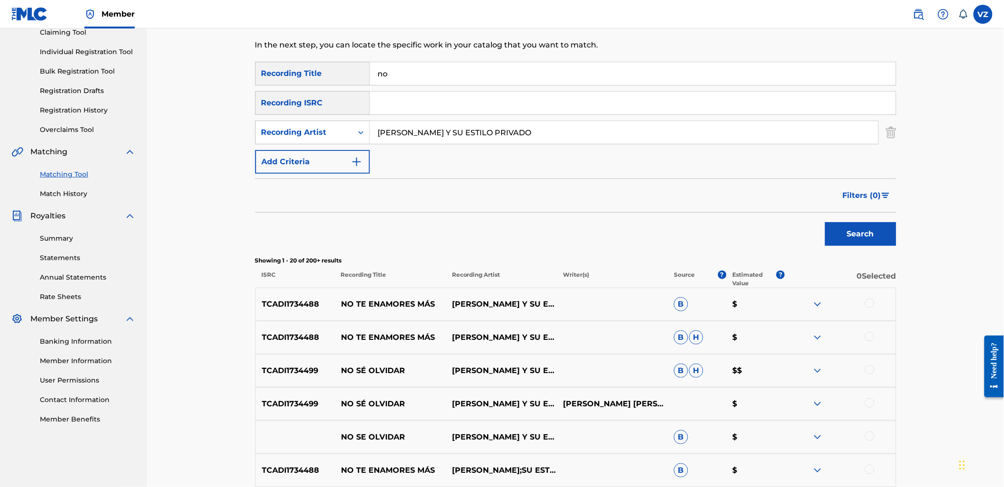
scroll to position [0, 0]
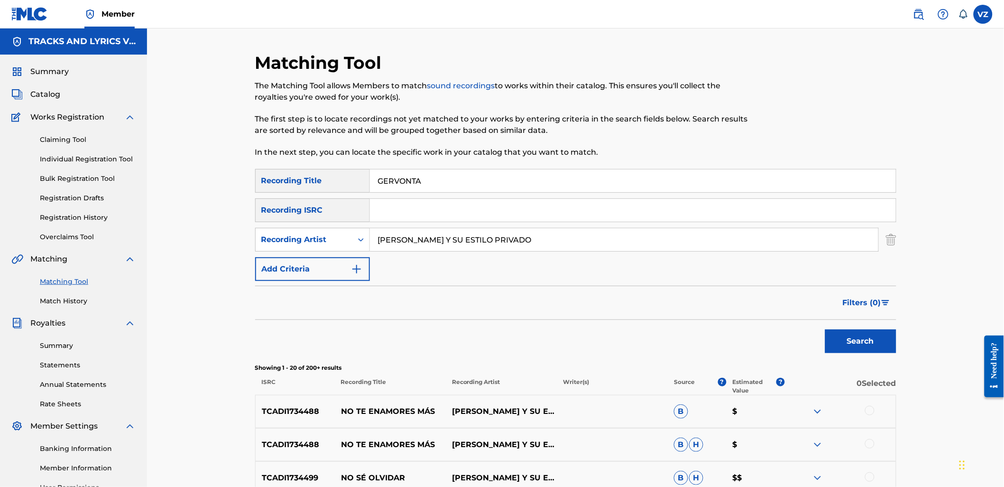
drag, startPoint x: 361, startPoint y: 172, endPoint x: 410, endPoint y: 193, distance: 52.9
click at [320, 169] on div "SearchWithCriteriab2846c76-7798-454f-972f-ab576b5674fa Recording Title GERVONTA" at bounding box center [575, 181] width 641 height 24
type input "GERVONTA"
drag, startPoint x: 514, startPoint y: 241, endPoint x: 212, endPoint y: 252, distance: 302.9
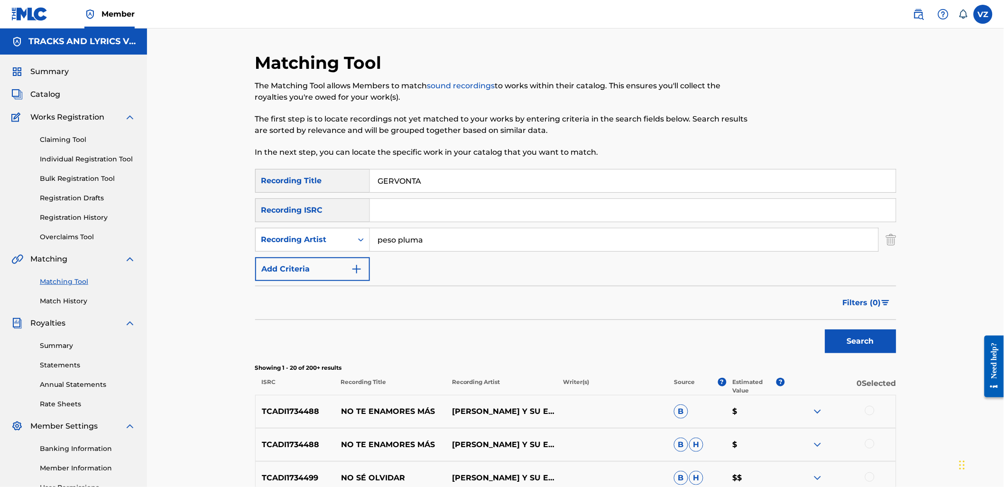
type input "peso pluma"
click at [825, 329] on button "Search" at bounding box center [860, 341] width 71 height 24
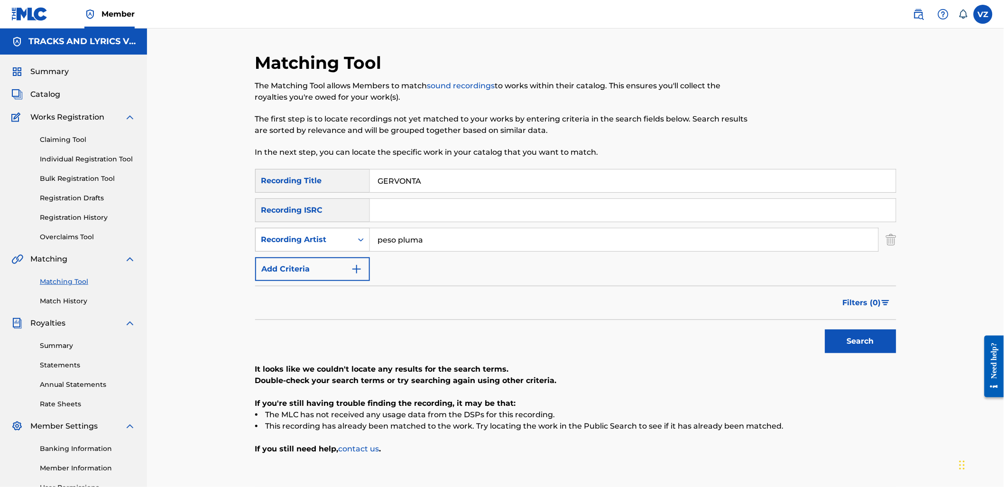
click at [334, 239] on div "Recording Artist" at bounding box center [303, 239] width 85 height 11
click at [339, 254] on div "Writer" at bounding box center [313, 263] width 114 height 24
click at [425, 240] on input "Search Form" at bounding box center [624, 239] width 509 height 23
click at [825, 329] on button "Search" at bounding box center [860, 341] width 71 height 24
type input "h"
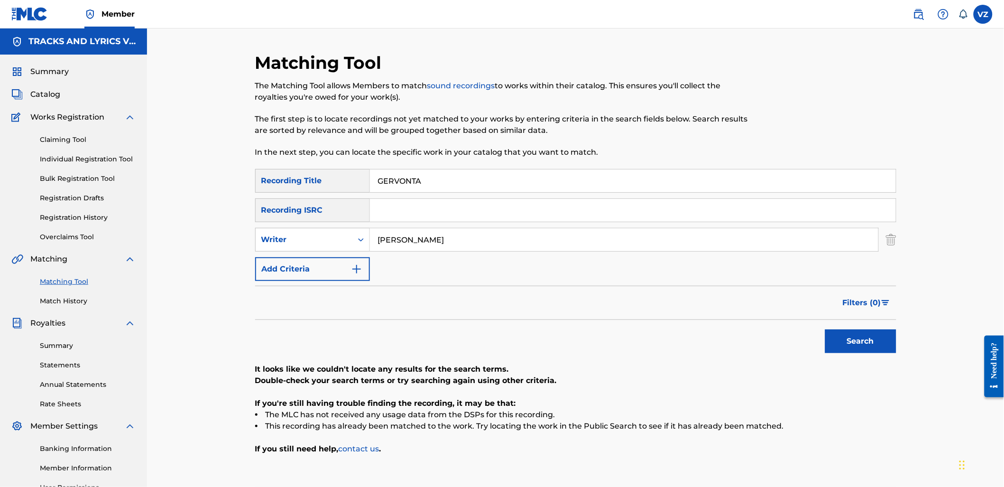
type input "[PERSON_NAME]"
click at [825, 329] on button "Search" at bounding box center [860, 341] width 71 height 24
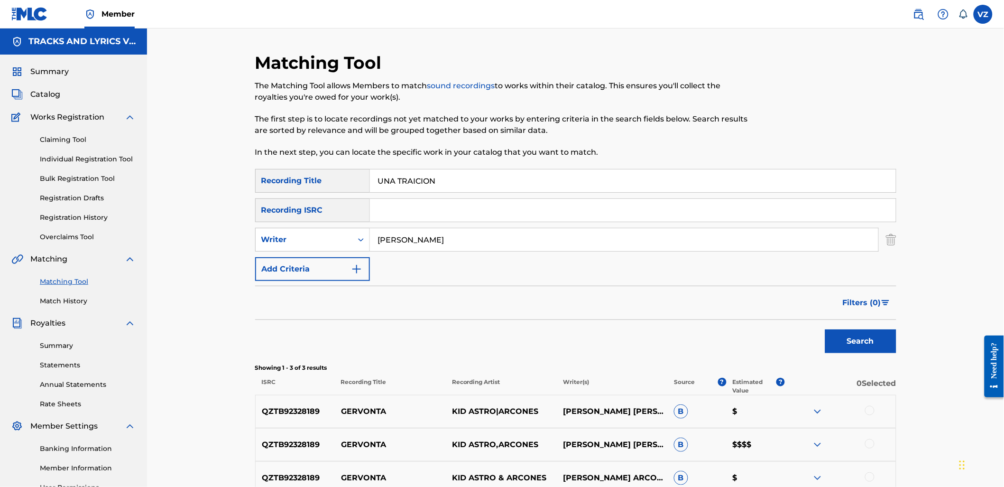
drag, startPoint x: 447, startPoint y: 173, endPoint x: 259, endPoint y: 175, distance: 187.9
click at [253, 173] on div "Matching Tool The Matching Tool allows Members to match sound recordings to wor…" at bounding box center [576, 297] width 664 height 491
type input "UNA TRAICION"
drag, startPoint x: 430, startPoint y: 241, endPoint x: 186, endPoint y: 247, distance: 243.9
click at [188, 231] on div "Matching Tool The Matching Tool allows Members to match sound recordings to wor…" at bounding box center [575, 285] width 857 height 514
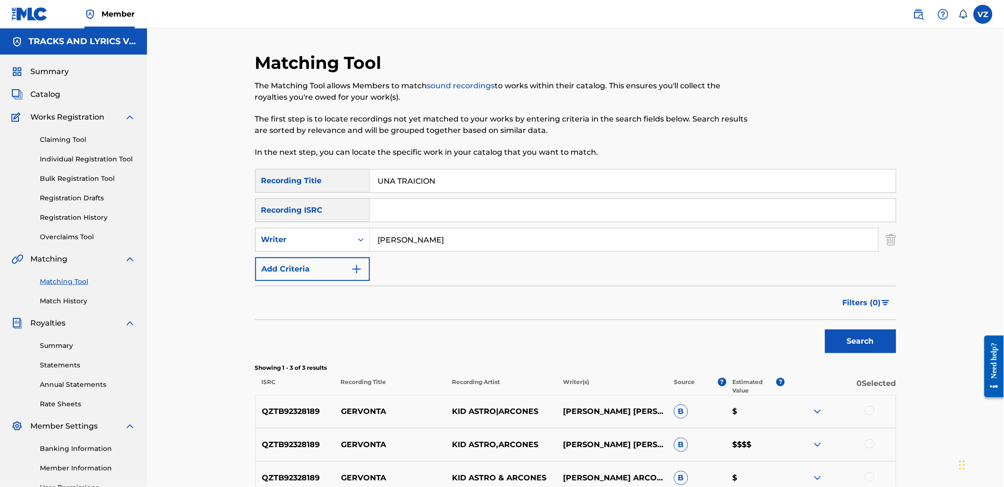
type input "[PERSON_NAME]"
click at [825, 329] on button "Search" at bounding box center [860, 341] width 71 height 24
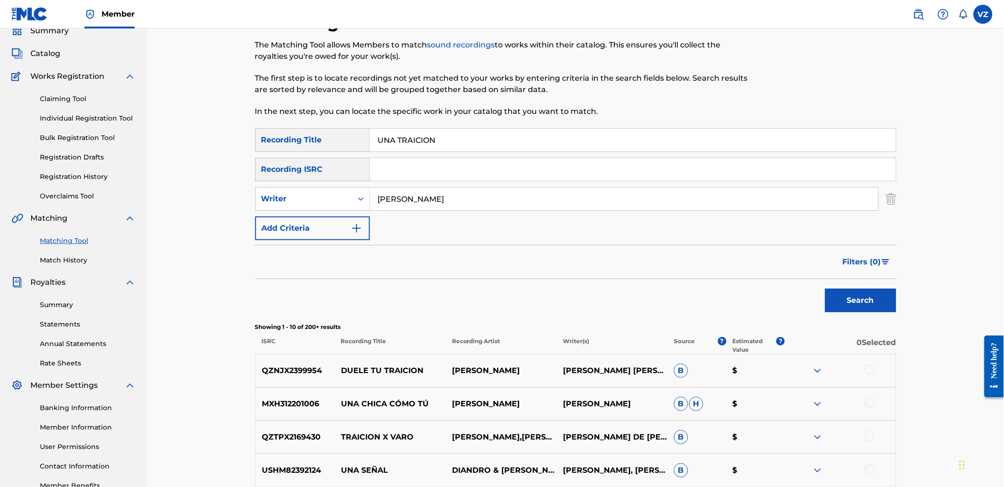
scroll to position [105, 0]
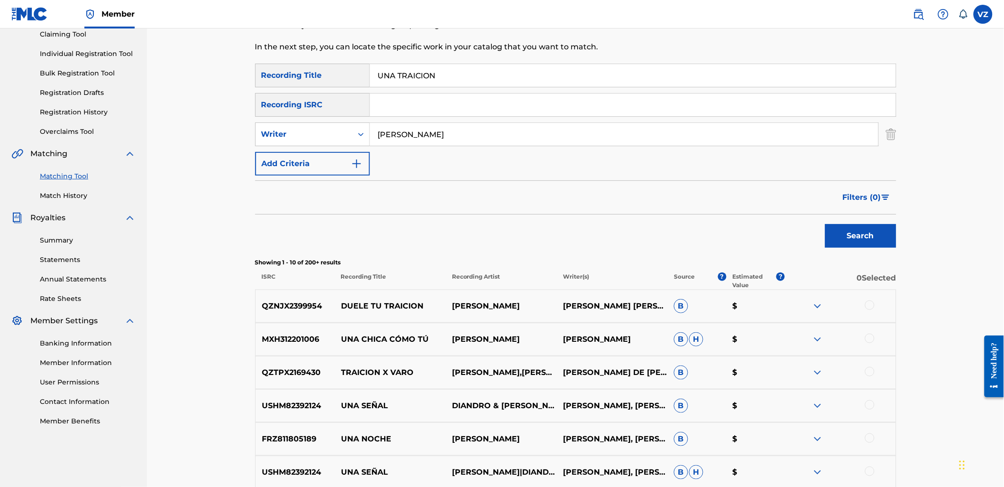
drag, startPoint x: 476, startPoint y: 133, endPoint x: 241, endPoint y: 146, distance: 236.1
click at [241, 146] on div "Matching Tool The Matching Tool allows Members to match sound recordings to wor…" at bounding box center [575, 307] width 857 height 769
click at [296, 133] on div "Writer" at bounding box center [303, 134] width 85 height 11
click at [299, 154] on div "Recording Artist" at bounding box center [313, 158] width 114 height 24
drag, startPoint x: 318, startPoint y: 149, endPoint x: 458, endPoint y: 126, distance: 142.3
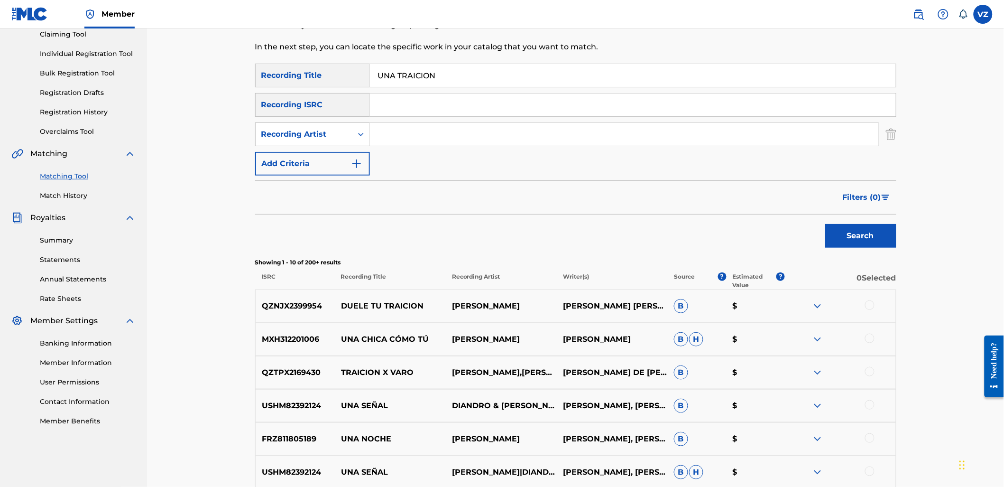
click at [451, 126] on input "Search Form" at bounding box center [624, 134] width 509 height 23
type input "[PERSON_NAME]"
click at [868, 242] on button "Search" at bounding box center [860, 236] width 71 height 24
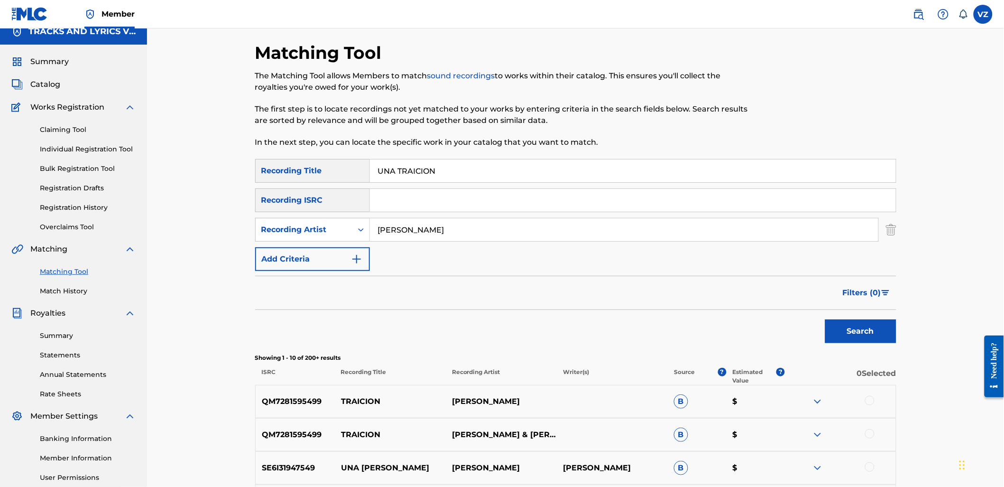
scroll to position [0, 0]
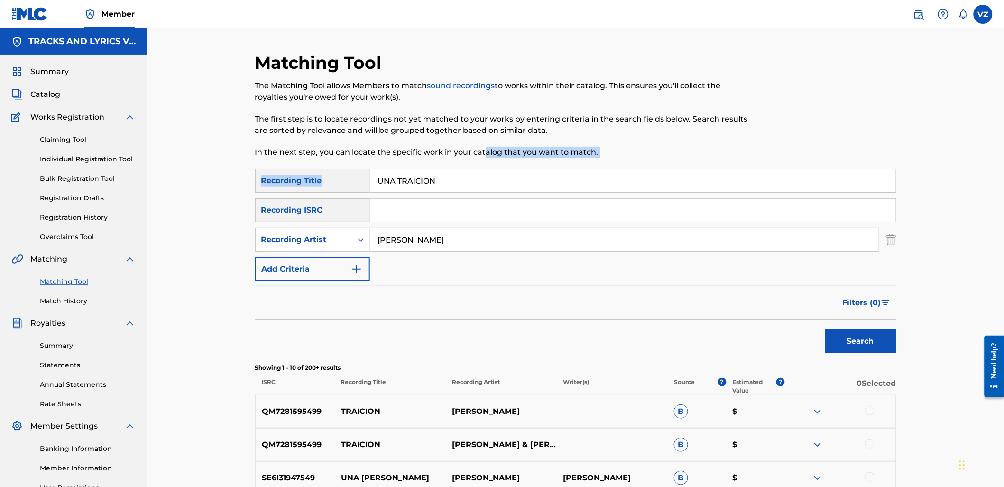
drag, startPoint x: 467, startPoint y: 165, endPoint x: 352, endPoint y: 168, distance: 114.4
click at [351, 168] on div "Matching Tool The Matching Tool allows Members to match sound recordings to wor…" at bounding box center [575, 425] width 641 height 746
drag, startPoint x: 487, startPoint y: 183, endPoint x: 327, endPoint y: 129, distance: 168.5
click at [348, 171] on div "SearchWithCriteriab2846c76-7798-454f-972f-ab576b5674fa Recording Title UNA TRAI…" at bounding box center [575, 181] width 641 height 24
drag, startPoint x: 457, startPoint y: 176, endPoint x: 287, endPoint y: 154, distance: 171.4
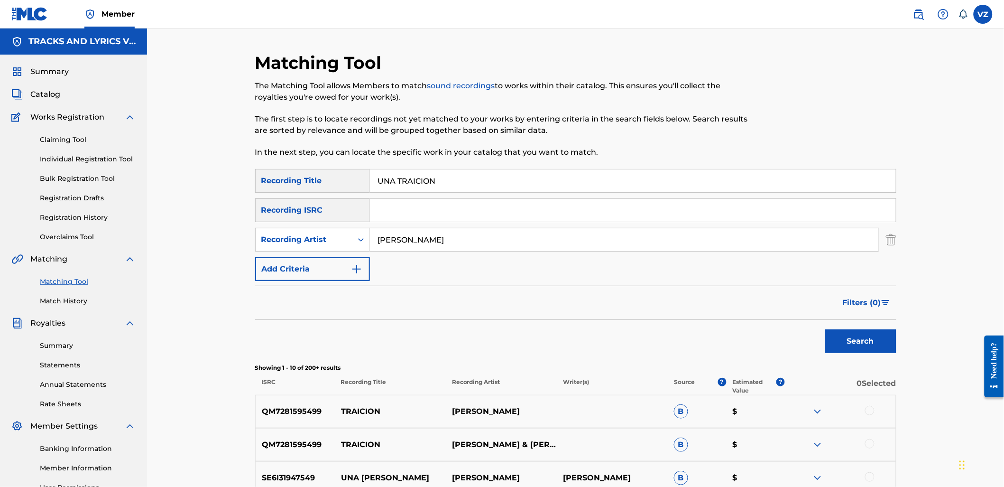
click at [291, 158] on div "Matching Tool The Matching Tool allows Members to match sound recordings to wor…" at bounding box center [575, 425] width 641 height 746
drag, startPoint x: 484, startPoint y: 176, endPoint x: 288, endPoint y: 176, distance: 195.9
click at [288, 176] on div "SearchWithCriteriab2846c76-7798-454f-972f-ab576b5674fa Recording Title UNA TRAI…" at bounding box center [575, 181] width 641 height 24
type input "APOCO ES REQUISITO"
drag, startPoint x: 444, startPoint y: 239, endPoint x: 225, endPoint y: 221, distance: 219.4
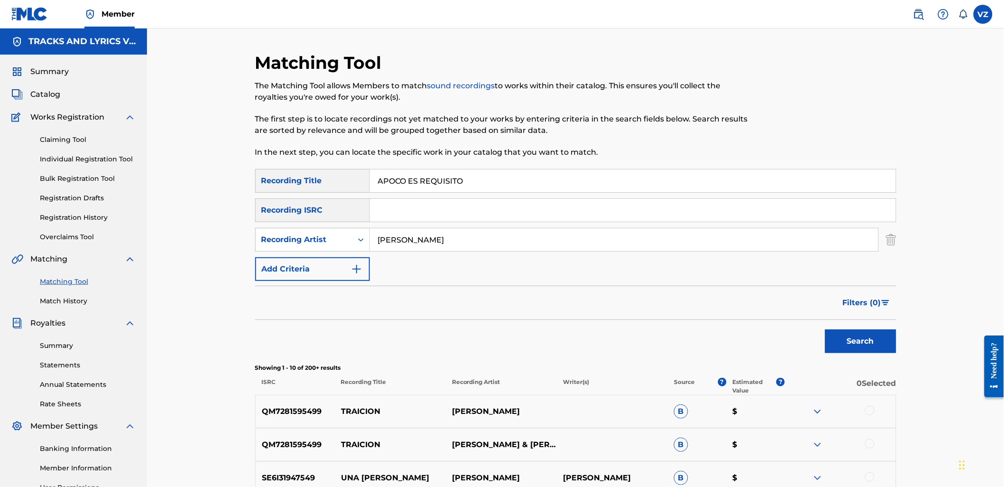
click at [225, 221] on div "Matching Tool The Matching Tool allows Members to match sound recordings to wor…" at bounding box center [575, 412] width 857 height 769
type input "[PERSON_NAME]"
click at [825, 329] on button "Search" at bounding box center [860, 341] width 71 height 24
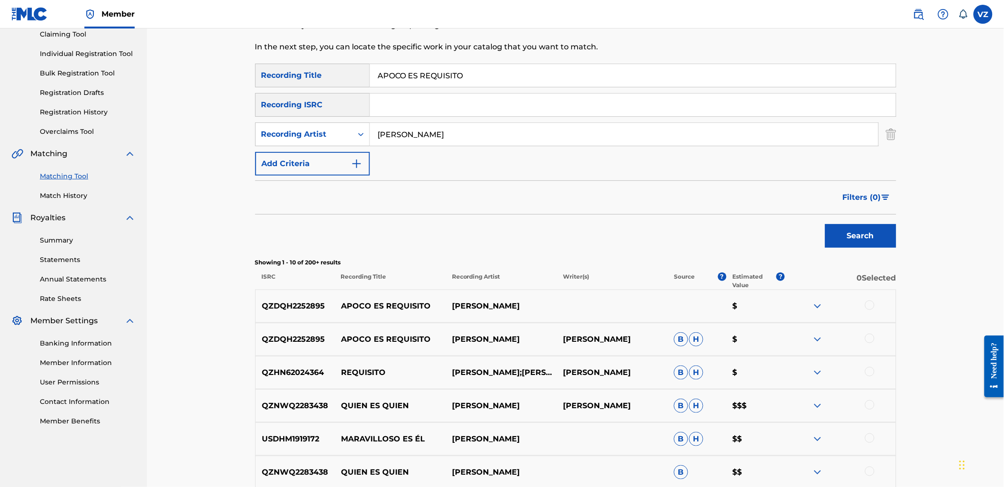
drag, startPoint x: 875, startPoint y: 303, endPoint x: 879, endPoint y: 320, distance: 18.0
click at [875, 306] on div at bounding box center [840, 305] width 111 height 11
click at [873, 301] on div at bounding box center [869, 304] width 9 height 9
click at [871, 334] on div at bounding box center [869, 338] width 9 height 9
drag, startPoint x: 437, startPoint y: 131, endPoint x: 278, endPoint y: 115, distance: 160.2
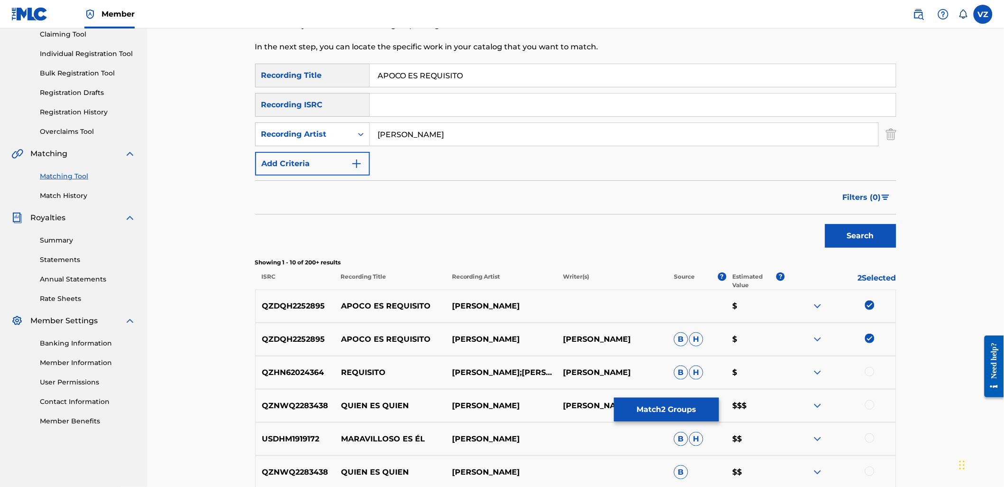
click at [296, 117] on div "SearchWithCriteriab2846c76-7798-454f-972f-ab576b5674fa Recording Title APOCO ES…" at bounding box center [575, 120] width 641 height 112
click at [271, 127] on div "Recording Artist" at bounding box center [304, 134] width 97 height 18
click at [295, 161] on div "Writer" at bounding box center [313, 158] width 114 height 24
click at [421, 122] on div "Search Form" at bounding box center [624, 134] width 509 height 24
drag, startPoint x: 430, startPoint y: 133, endPoint x: 438, endPoint y: 133, distance: 7.6
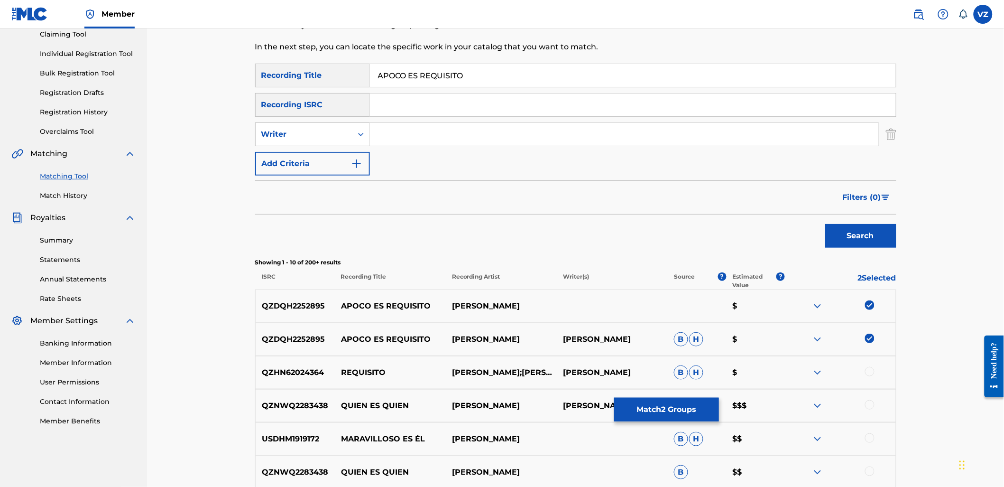
click at [431, 133] on input "Search Form" at bounding box center [624, 134] width 509 height 23
type input "[PERSON_NAME]"
click at [878, 241] on button "Search" at bounding box center [860, 236] width 71 height 24
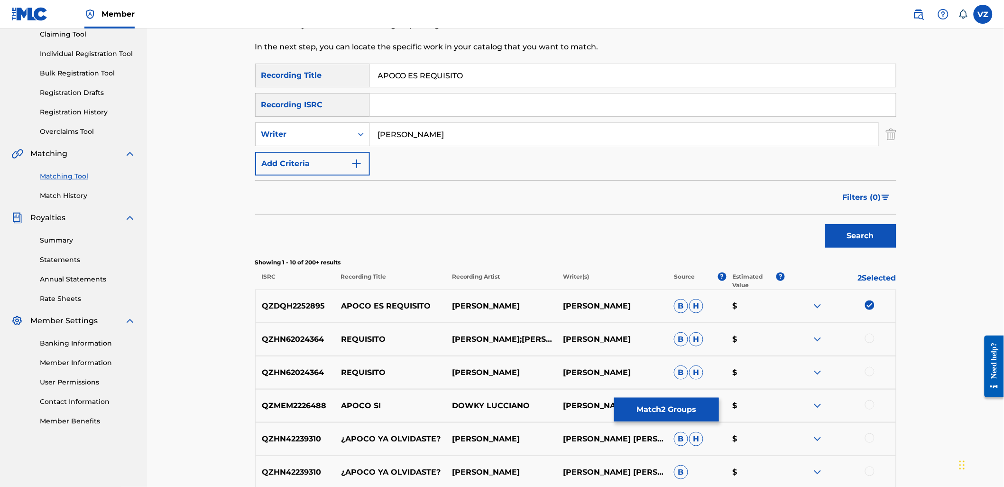
click at [636, 417] on button "Match 2 Groups" at bounding box center [666, 410] width 105 height 24
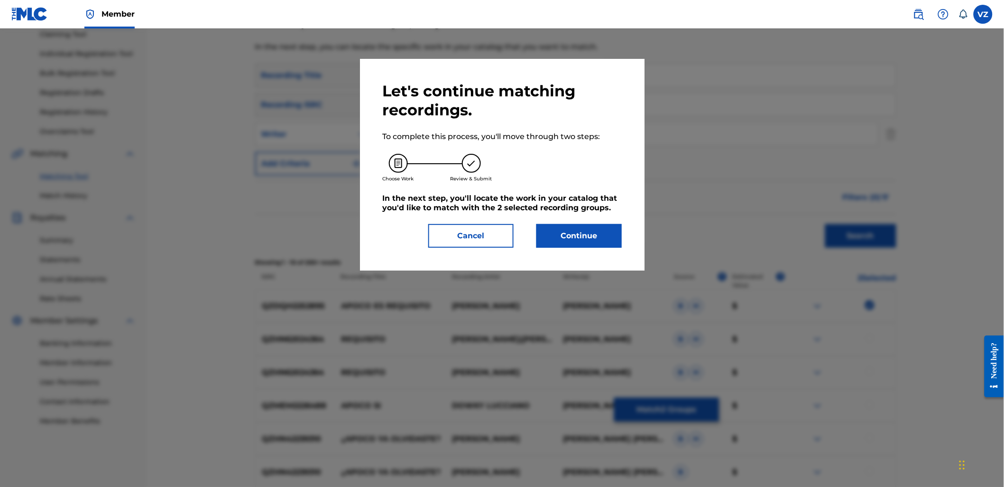
click at [604, 234] on button "Continue" at bounding box center [579, 236] width 85 height 24
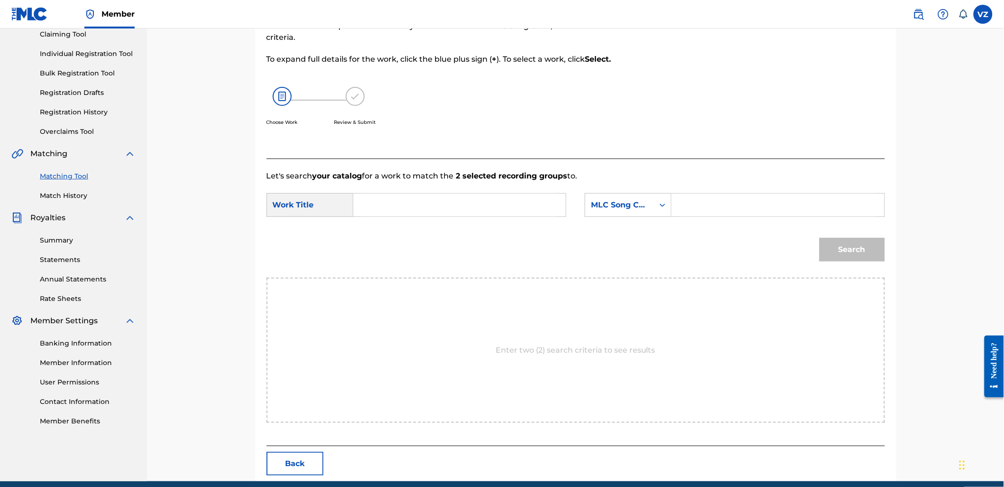
click at [505, 203] on input "Search Form" at bounding box center [459, 205] width 196 height 23
type input "[PERSON_NAME]"
click at [709, 209] on input "Search Form" at bounding box center [778, 205] width 196 height 23
click at [650, 205] on div "MLC Song Code" at bounding box center [619, 205] width 69 height 18
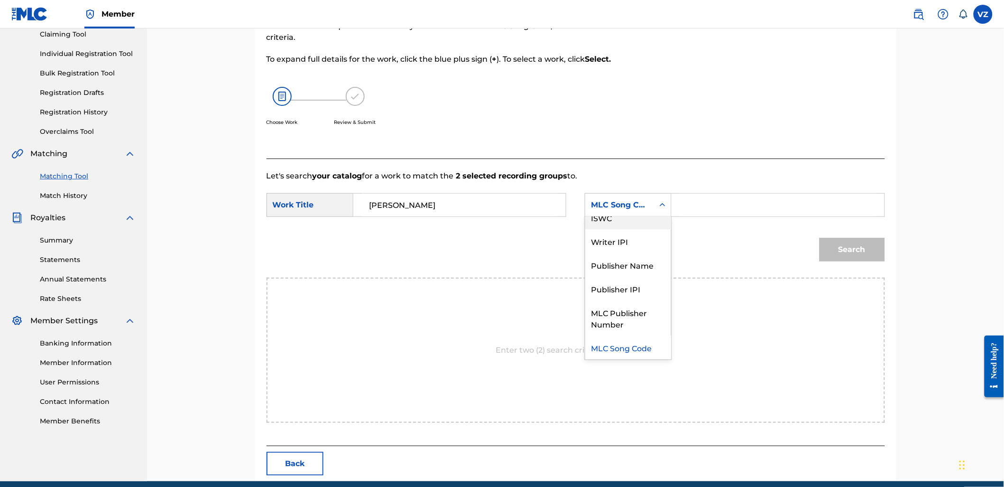
scroll to position [0, 0]
click at [648, 225] on div "Writer Name" at bounding box center [628, 229] width 86 height 24
click at [697, 199] on input "Search Form" at bounding box center [778, 205] width 196 height 23
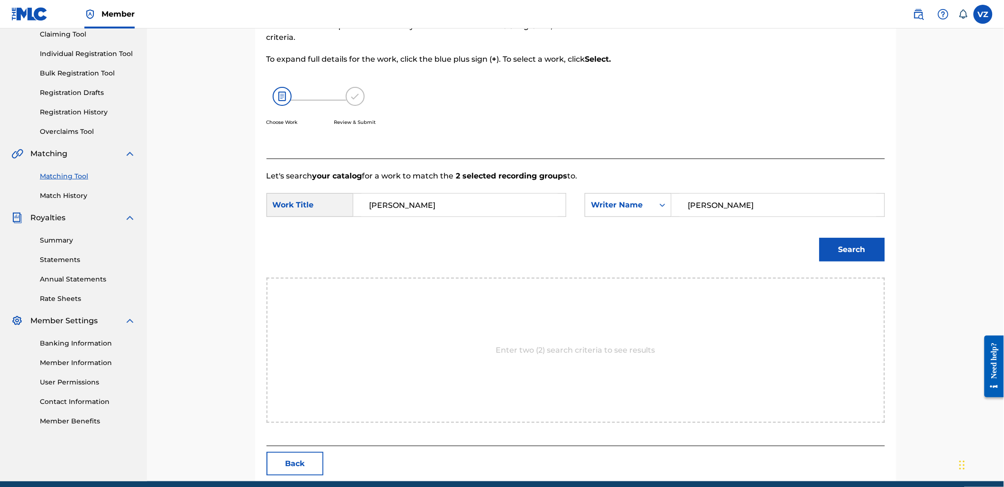
type input "[PERSON_NAME]"
drag, startPoint x: 439, startPoint y: 205, endPoint x: 233, endPoint y: 207, distance: 205.9
click at [236, 206] on div "Match Usage - Select Work In this step, you will locate the work you'd like to …" at bounding box center [575, 202] width 857 height 558
click at [391, 220] on div "apoco es requisito" at bounding box center [388, 232] width 54 height 28
type input "apoco es requisito"
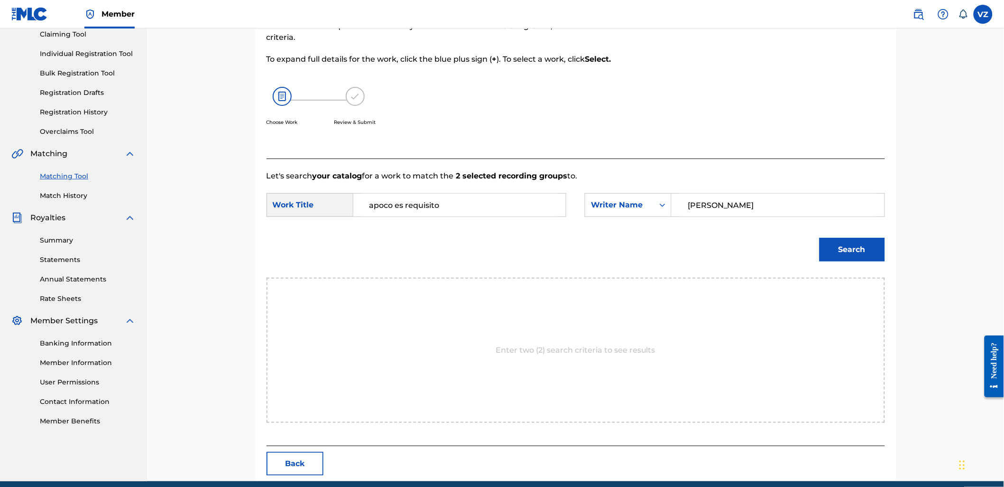
click at [846, 245] on button "Search" at bounding box center [852, 250] width 65 height 24
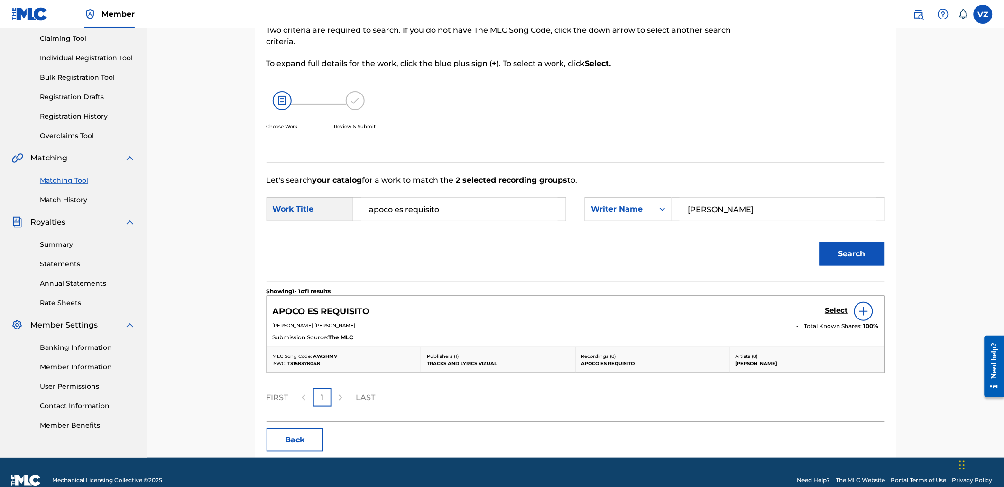
scroll to position [105, 0]
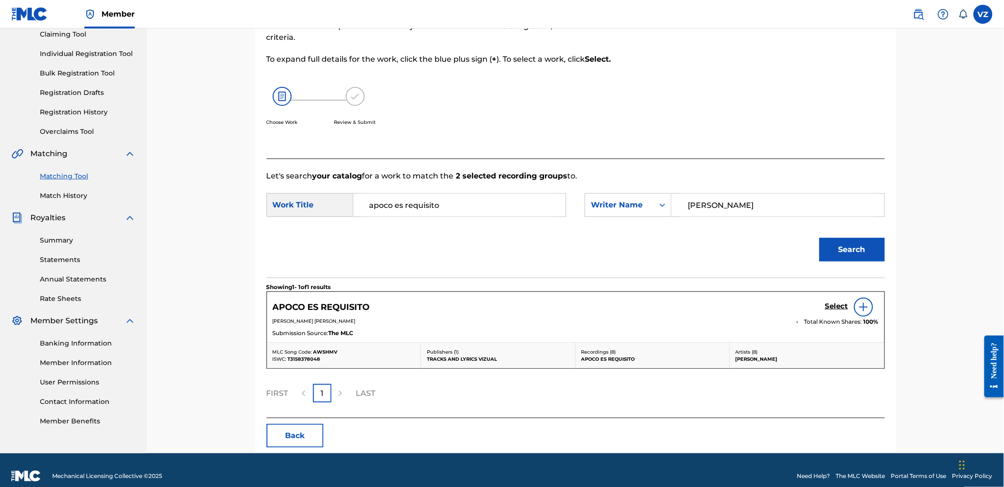
click at [829, 307] on h5 "Select" at bounding box center [836, 306] width 23 height 9
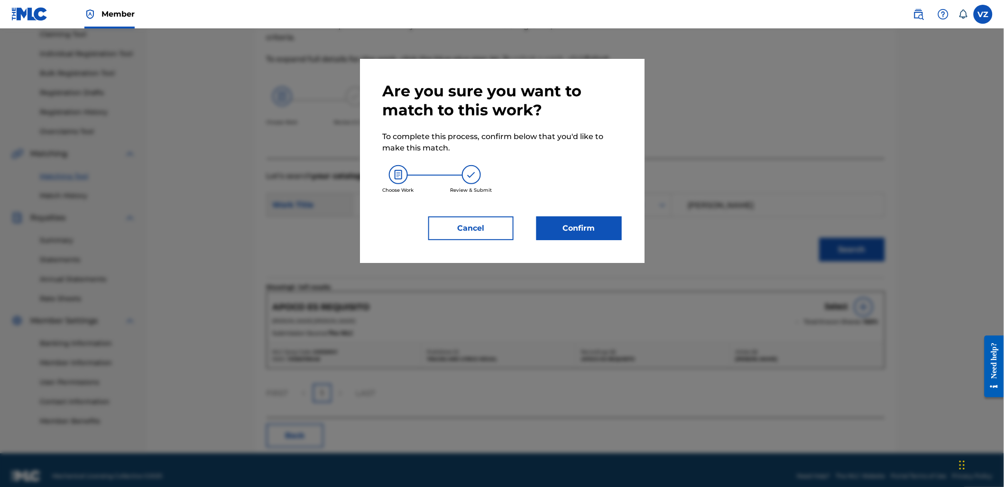
click at [565, 220] on button "Confirm" at bounding box center [579, 228] width 85 height 24
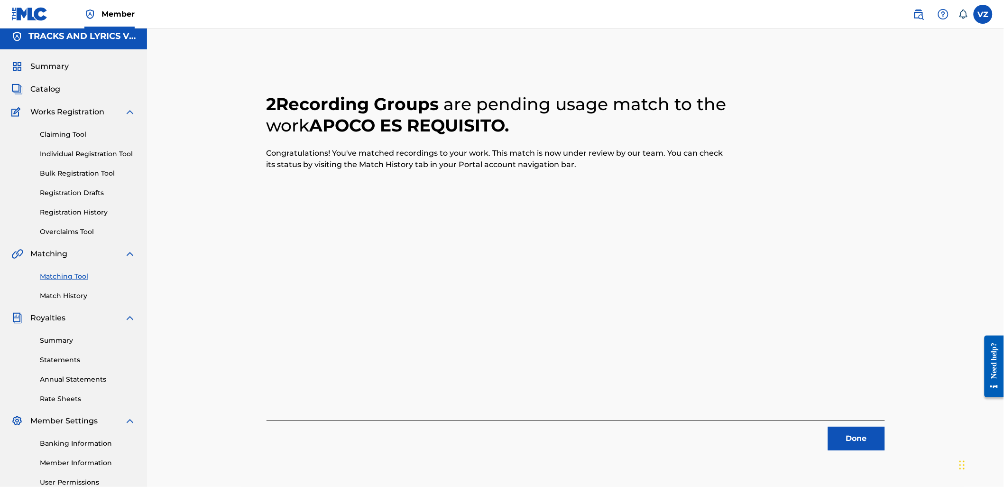
scroll to position [0, 0]
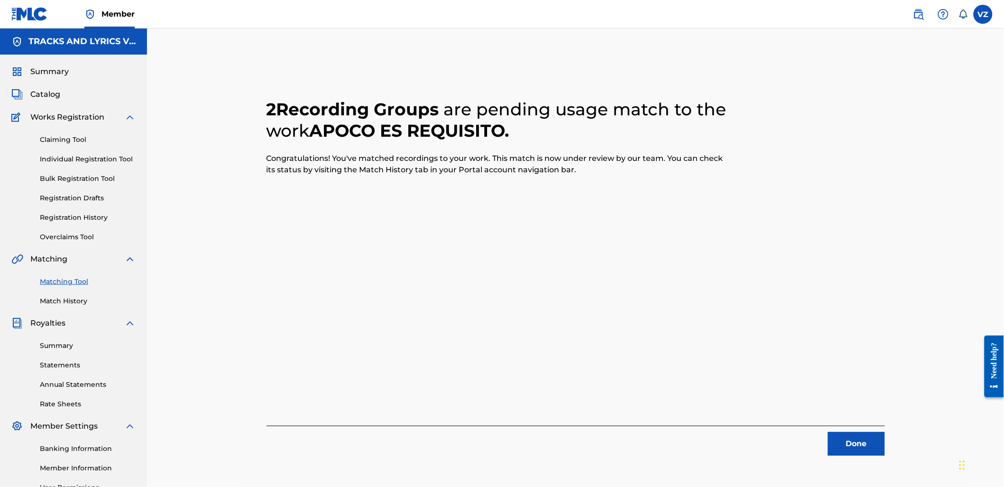
click at [864, 447] on button "Done" at bounding box center [856, 444] width 57 height 24
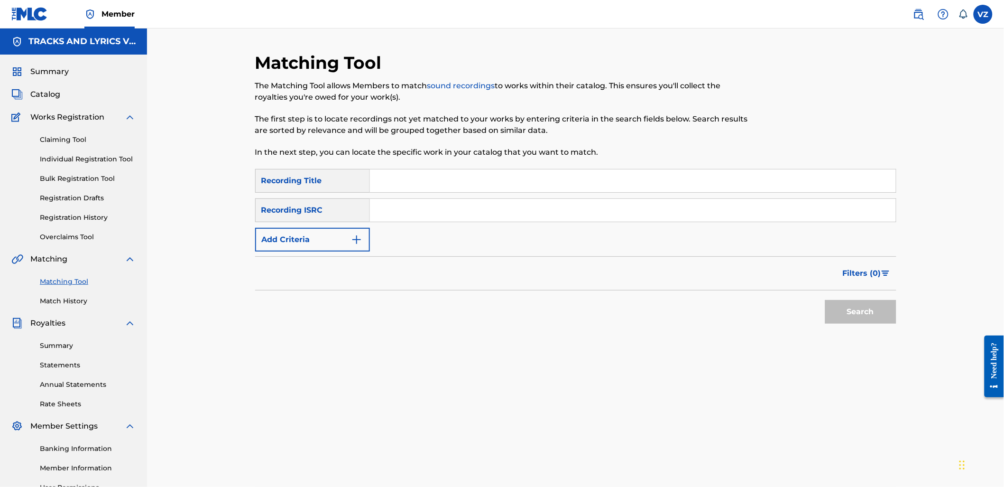
click at [510, 181] on input "Search Form" at bounding box center [633, 180] width 526 height 23
type input "botellas de vino"
click at [825, 300] on button "Search" at bounding box center [860, 312] width 71 height 24
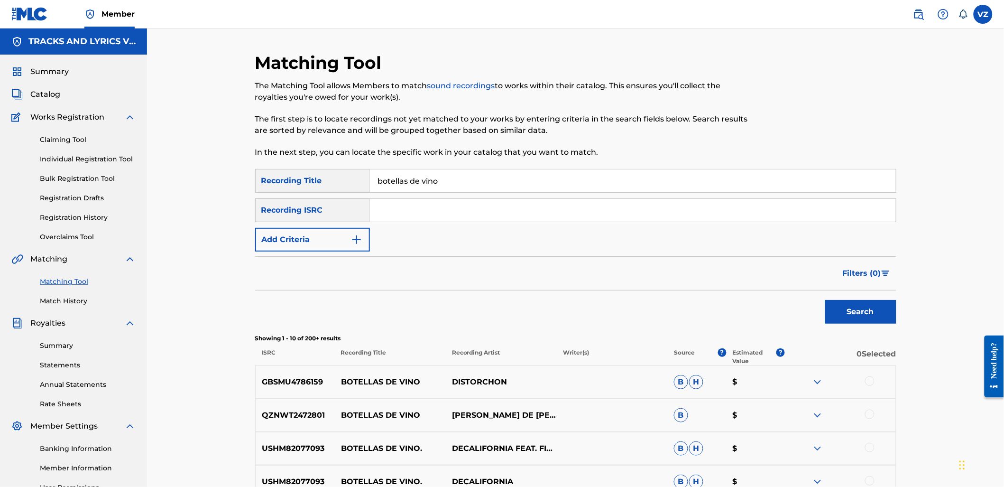
click at [330, 238] on button "Add Criteria" at bounding box center [312, 240] width 115 height 24
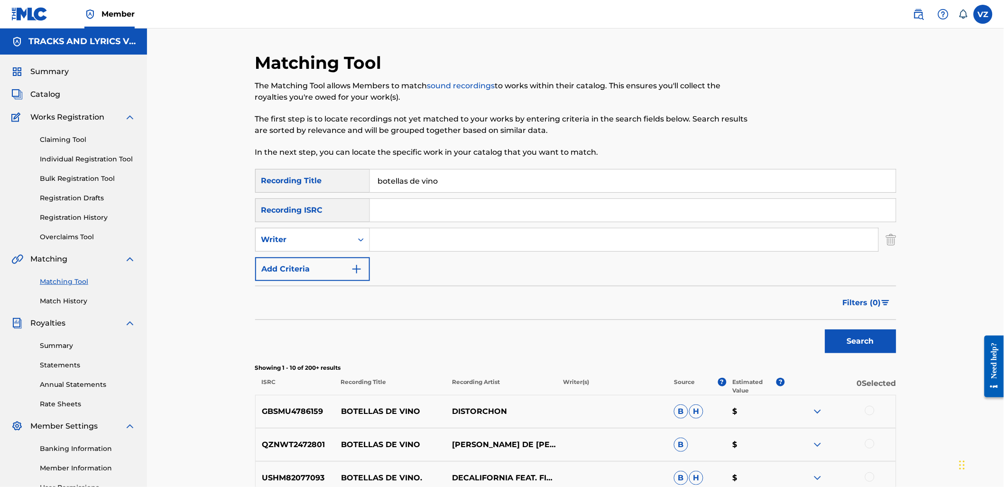
click at [376, 242] on input "Search Form" at bounding box center [624, 239] width 509 height 23
type input "v"
click at [825, 329] on button "Search" at bounding box center [860, 341] width 71 height 24
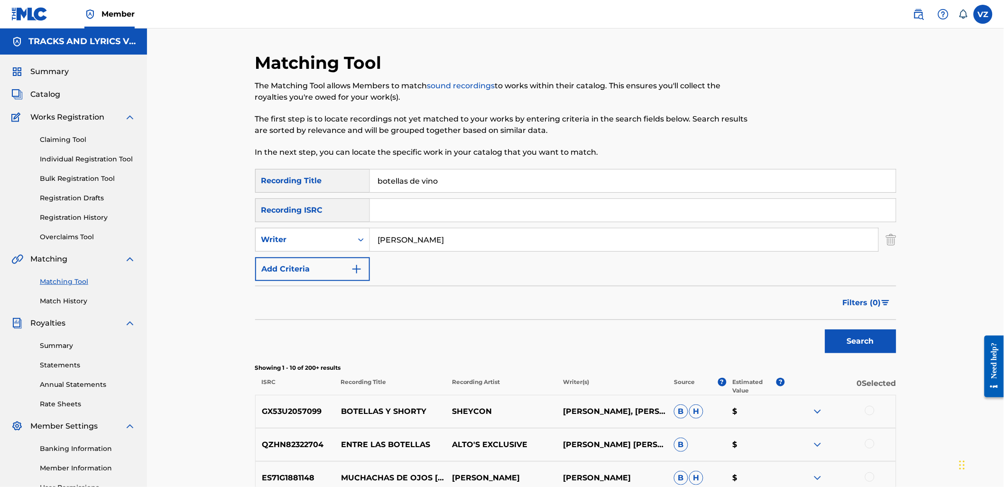
type input "[PERSON_NAME]"
click at [825, 329] on button "Search" at bounding box center [860, 341] width 71 height 24
drag, startPoint x: 353, startPoint y: 250, endPoint x: 324, endPoint y: 253, distance: 28.7
click at [324, 253] on div "SearchWithCriteriab2846c76-7798-454f-972f-ab576b5674fa Recording Title botellas…" at bounding box center [575, 225] width 641 height 112
click at [303, 239] on div "Writer" at bounding box center [303, 239] width 85 height 11
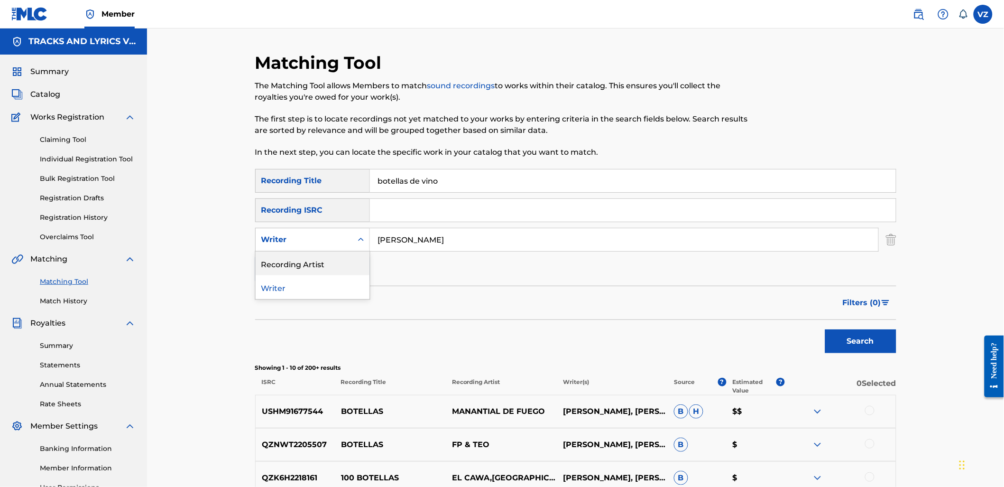
drag, startPoint x: 306, startPoint y: 260, endPoint x: 362, endPoint y: 255, distance: 56.7
click at [306, 261] on div "Recording Artist" at bounding box center [313, 263] width 114 height 24
click at [424, 247] on input "Search Form" at bounding box center [624, 239] width 509 height 23
type input "[PERSON_NAME]"
click at [880, 343] on button "Search" at bounding box center [860, 341] width 71 height 24
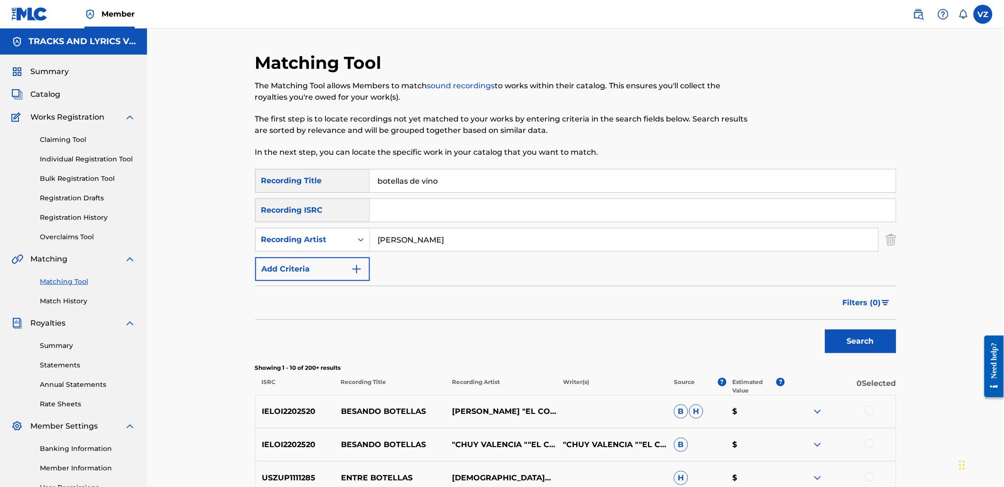
drag, startPoint x: 440, startPoint y: 184, endPoint x: 293, endPoint y: 177, distance: 147.2
click at [293, 177] on div "SearchWithCriteriab2846c76-7798-454f-972f-ab576b5674fa Recording Title botellas…" at bounding box center [575, 181] width 641 height 24
type input "el empresario"
drag, startPoint x: 484, startPoint y: 239, endPoint x: 302, endPoint y: 215, distance: 184.2
click at [302, 215] on div "SearchWithCriteriab2846c76-7798-454f-972f-ab576b5674fa Recording Title el empre…" at bounding box center [575, 225] width 641 height 112
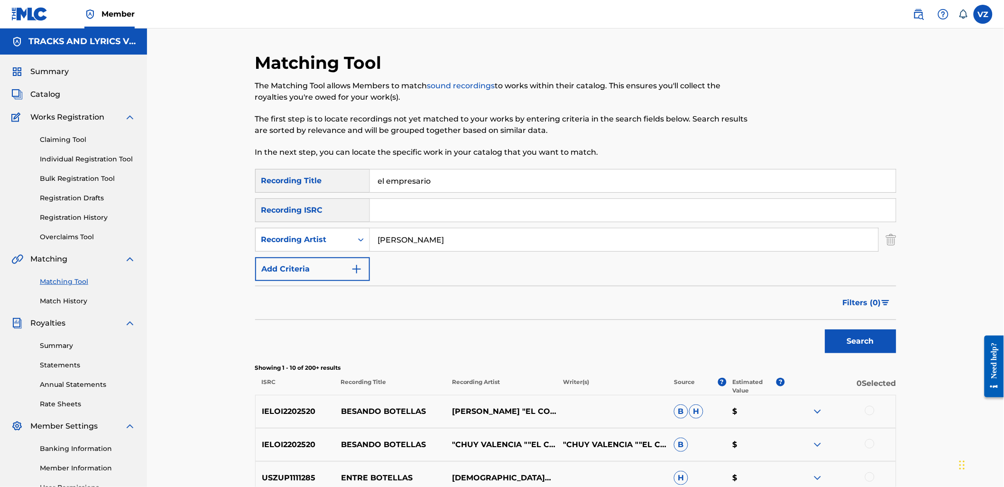
type input "[PERSON_NAME]"
click at [825, 329] on button "Search" at bounding box center [860, 341] width 71 height 24
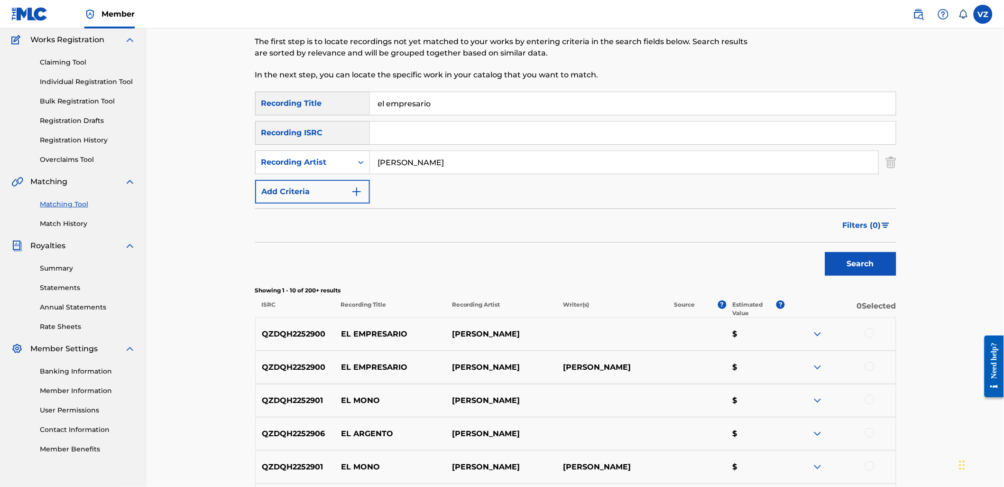
scroll to position [158, 0]
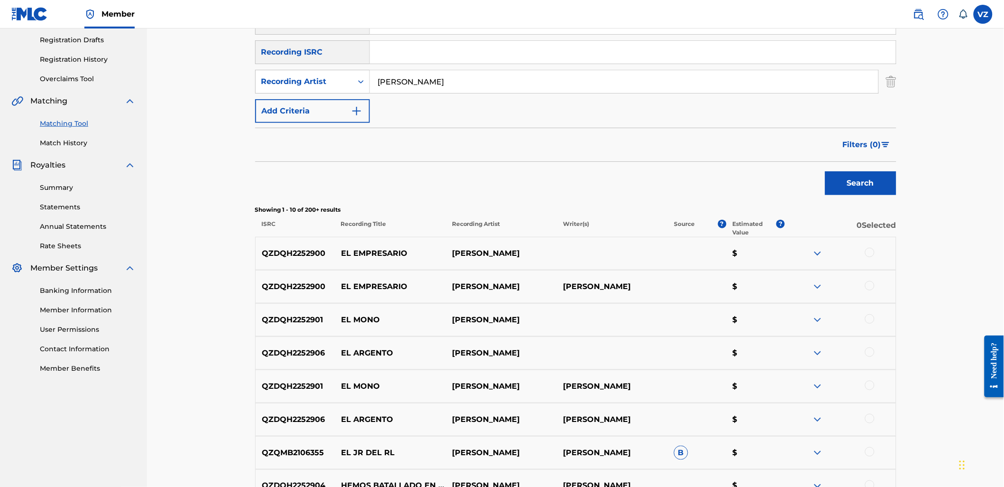
click at [865, 252] on div at bounding box center [840, 253] width 111 height 11
drag, startPoint x: 872, startPoint y: 259, endPoint x: 875, endPoint y: 281, distance: 22.5
click at [872, 259] on div "QZDQH2252900 EL EMPRESARIO [PERSON_NAME] $" at bounding box center [575, 253] width 641 height 33
click at [874, 282] on div at bounding box center [869, 285] width 9 height 9
click at [871, 249] on div at bounding box center [869, 252] width 9 height 9
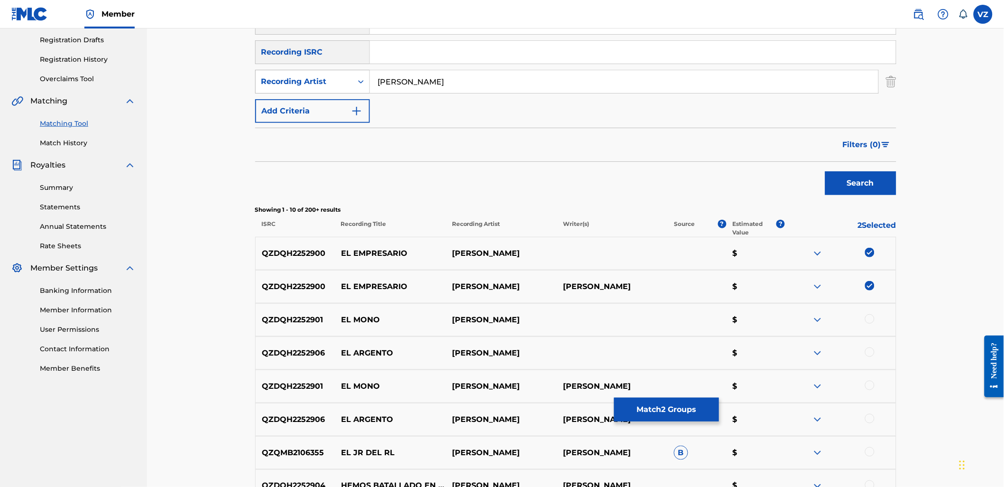
drag, startPoint x: 452, startPoint y: 87, endPoint x: 307, endPoint y: 86, distance: 145.2
click at [307, 86] on div "SearchWithCriteria10fc432b-24ca-4230-ac0f-c95c16332abc Recording Artist [PERSON…" at bounding box center [575, 82] width 641 height 24
click at [284, 83] on div "Recording Artist" at bounding box center [303, 81] width 85 height 11
click at [295, 102] on div "Writer" at bounding box center [313, 105] width 114 height 24
click at [567, 84] on input "Search Form" at bounding box center [624, 81] width 509 height 23
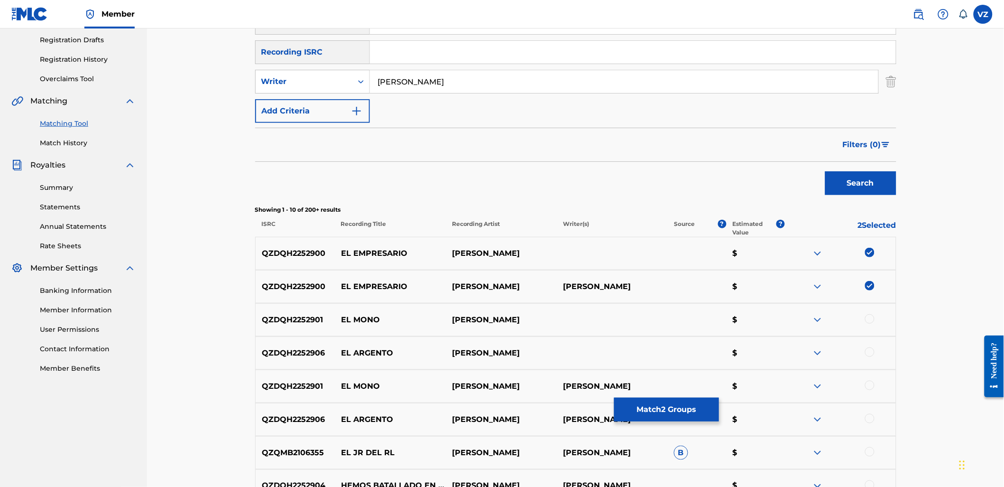
type input "[PERSON_NAME]"
click at [867, 183] on button "Search" at bounding box center [860, 183] width 71 height 24
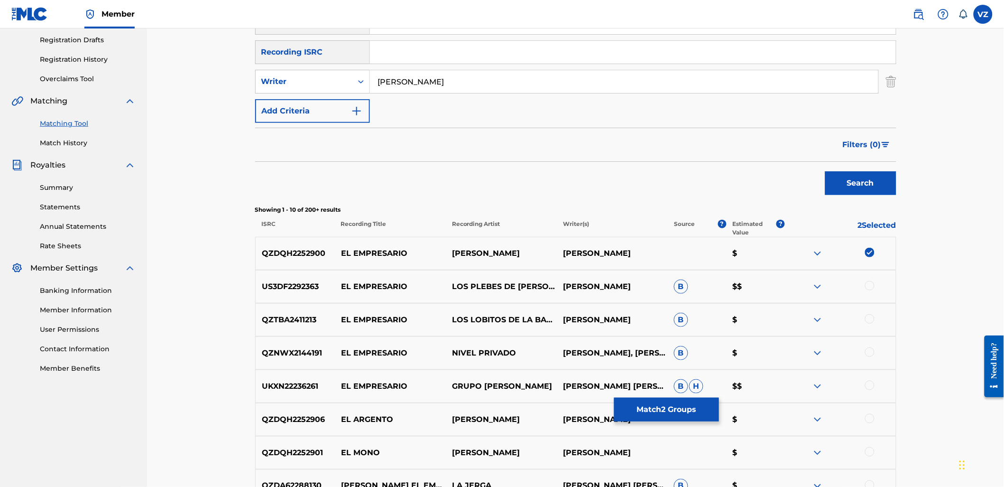
click at [668, 413] on button "Match 2 Groups" at bounding box center [666, 410] width 105 height 24
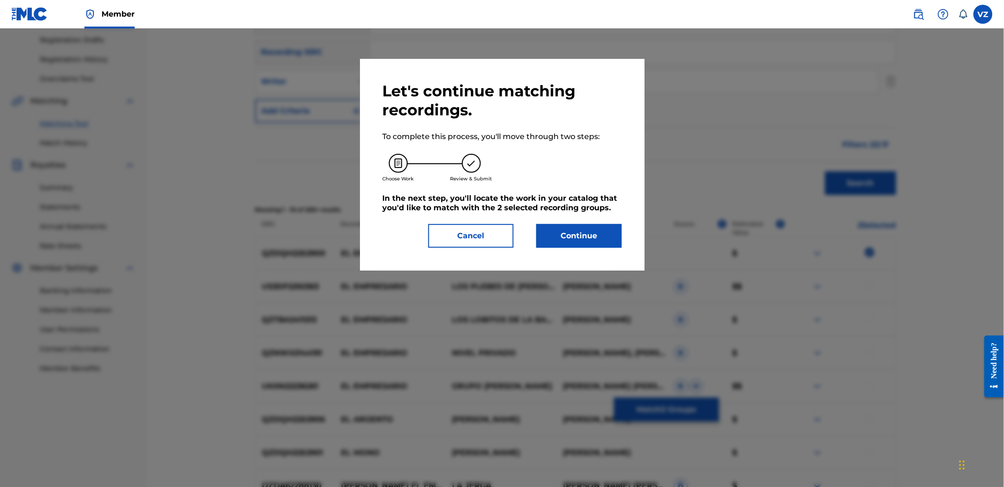
click at [587, 238] on button "Continue" at bounding box center [579, 236] width 85 height 24
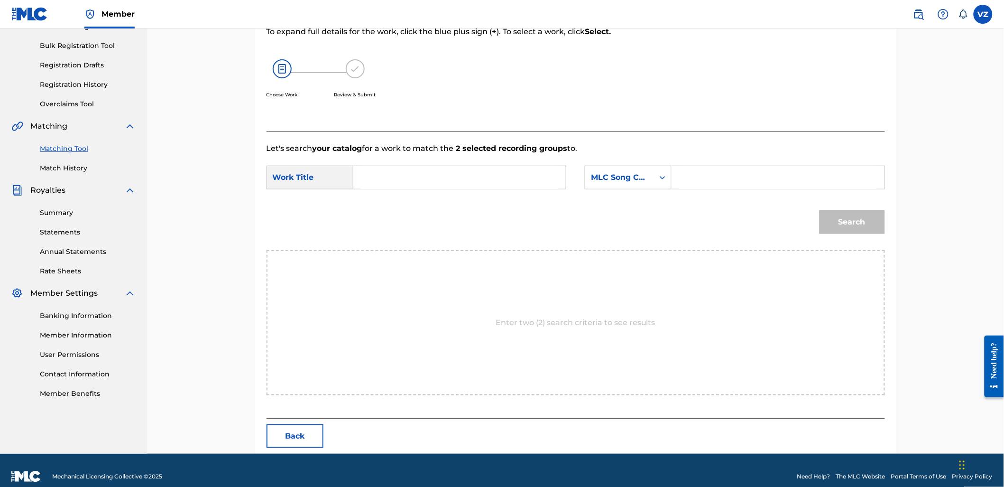
scroll to position [145, 0]
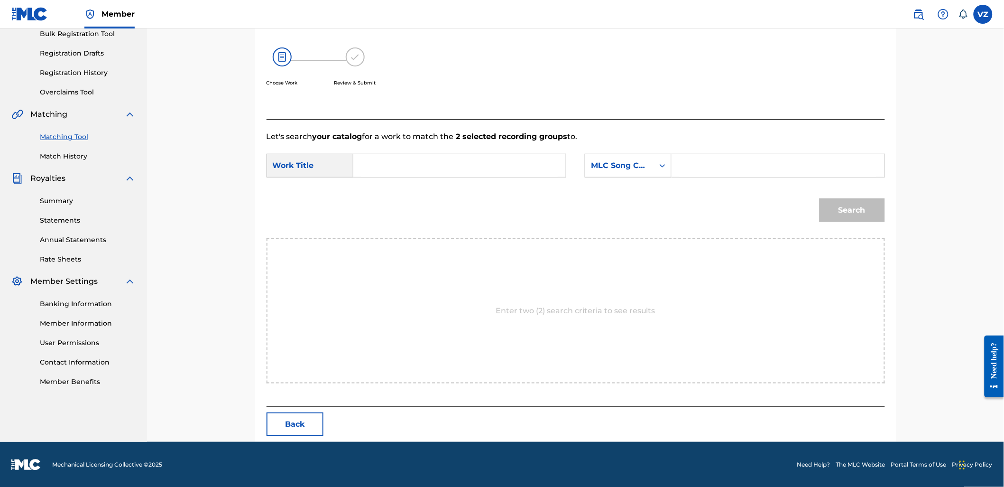
click at [472, 166] on input "Search Form" at bounding box center [459, 165] width 196 height 23
click at [688, 164] on input "Search Form" at bounding box center [778, 165] width 196 height 23
click at [647, 164] on div "MLC Song Code" at bounding box center [619, 165] width 57 height 11
drag, startPoint x: 631, startPoint y: 193, endPoint x: 659, endPoint y: 180, distance: 30.8
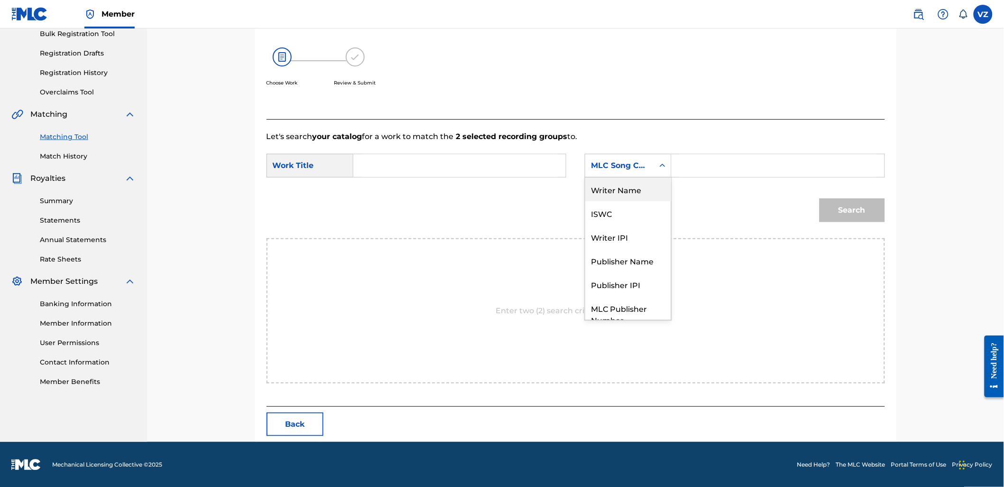
click at [632, 192] on div "Writer Name" at bounding box center [628, 189] width 86 height 24
click at [718, 158] on input "Search Form" at bounding box center [778, 165] width 196 height 23
type input "[PERSON_NAME]"
click at [505, 159] on input "Search Form" at bounding box center [459, 165] width 196 height 23
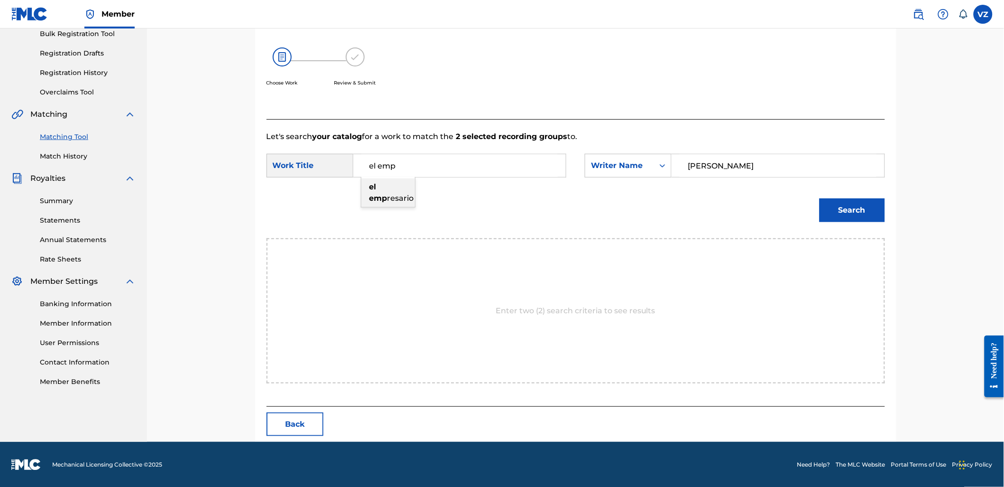
click at [381, 193] on div "el emp resario" at bounding box center [388, 192] width 54 height 28
type input "el empresario"
click at [844, 213] on button "Search" at bounding box center [852, 210] width 65 height 24
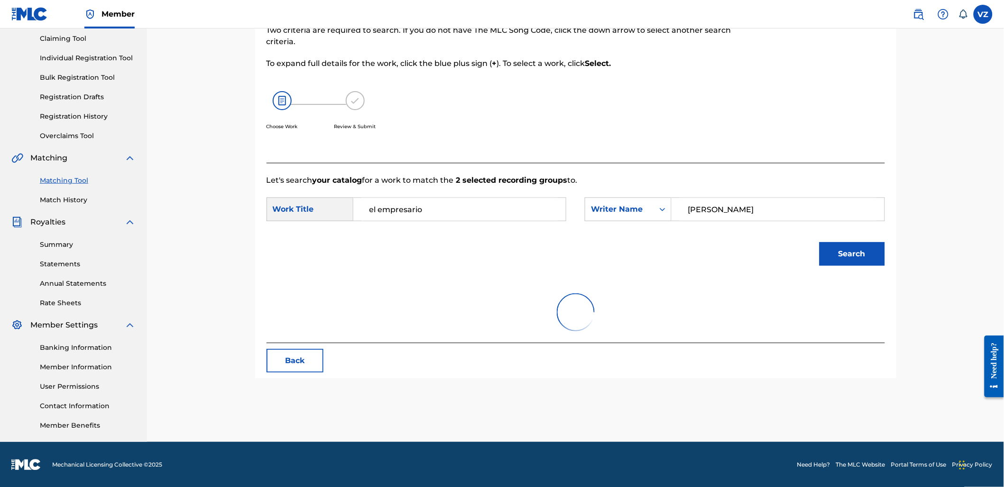
scroll to position [145, 0]
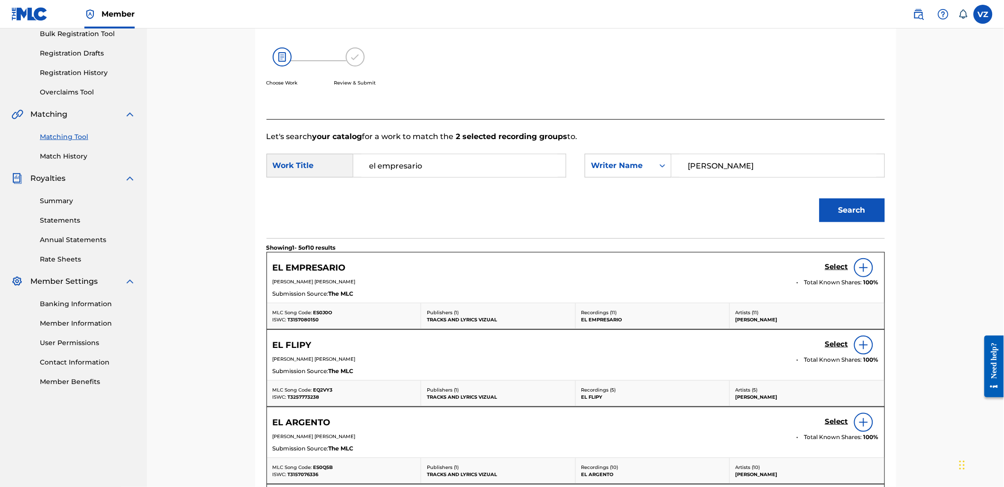
click at [839, 264] on h5 "Select" at bounding box center [836, 266] width 23 height 9
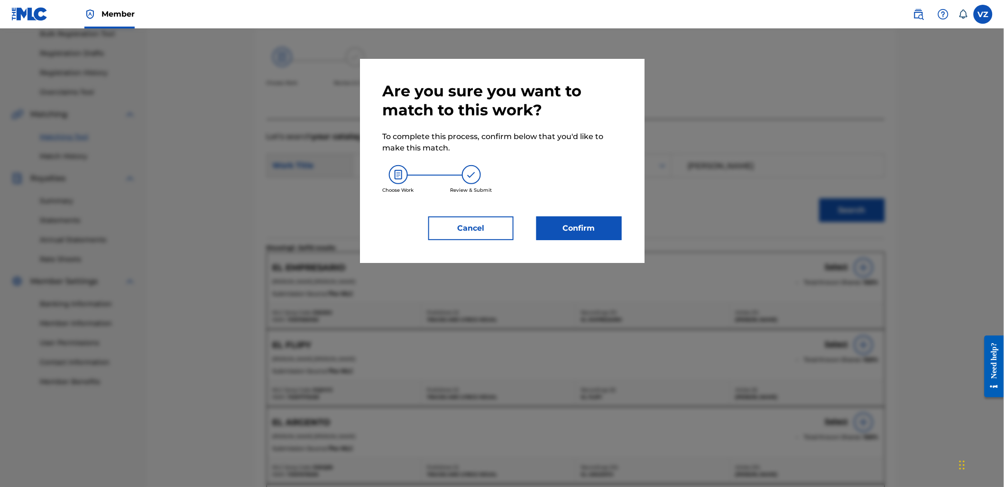
click at [604, 229] on button "Confirm" at bounding box center [579, 228] width 85 height 24
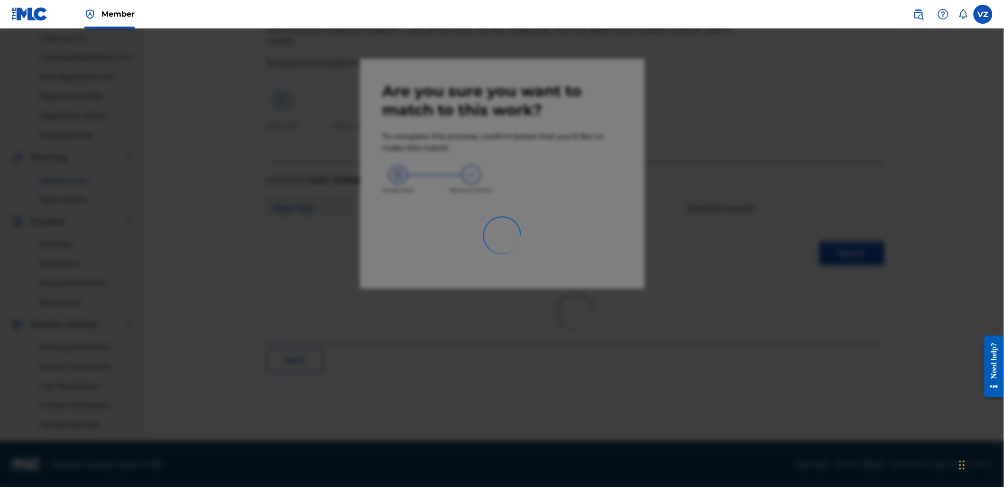
scroll to position [101, 0]
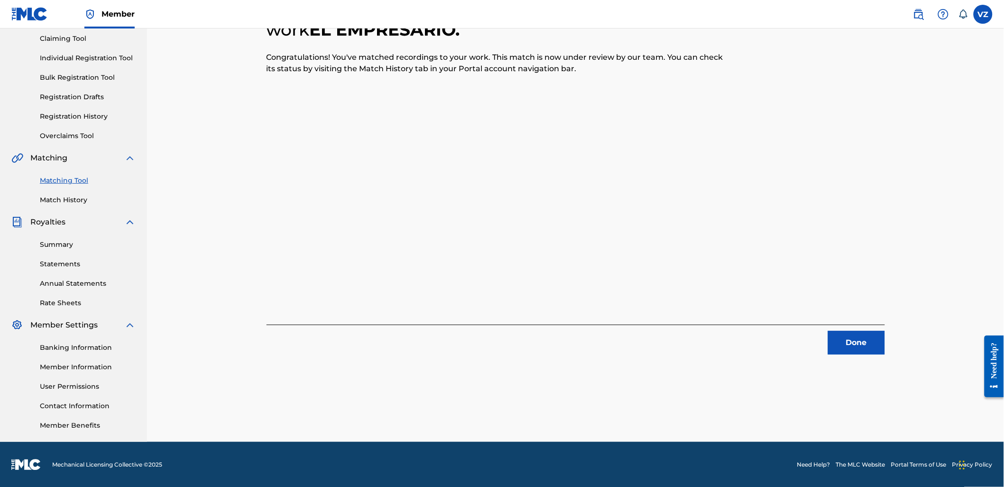
click at [871, 351] on button "Done" at bounding box center [856, 343] width 57 height 24
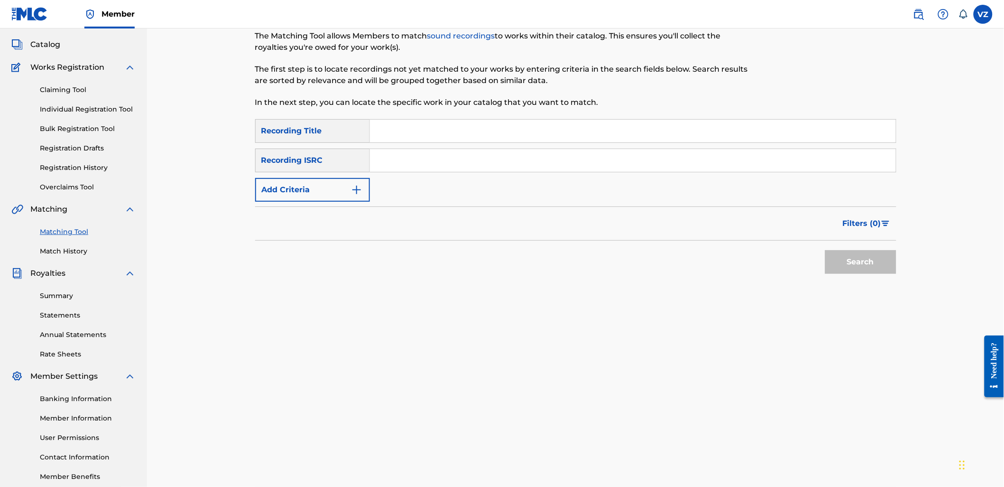
scroll to position [0, 0]
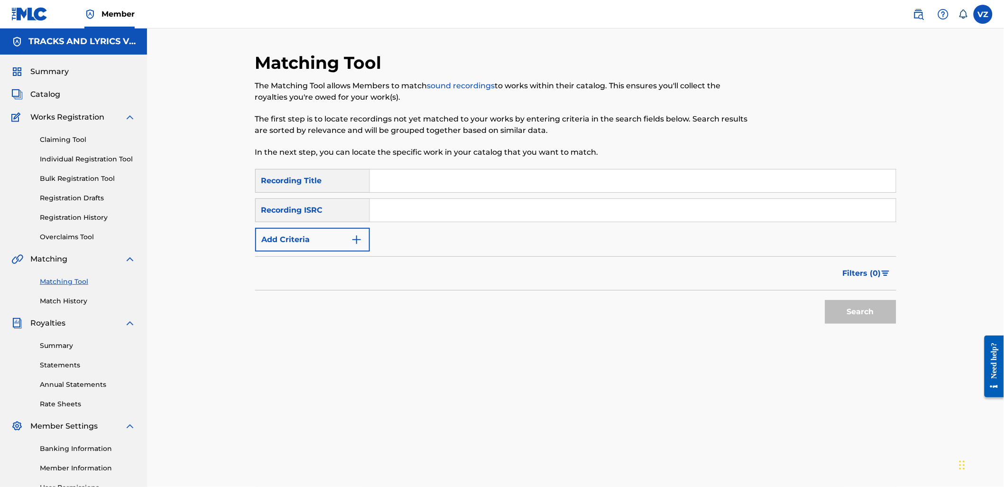
click at [394, 173] on input "Search Form" at bounding box center [633, 180] width 526 height 23
type input "MAS QUE AMIGOS"
click at [330, 250] on button "Add Criteria" at bounding box center [312, 240] width 115 height 24
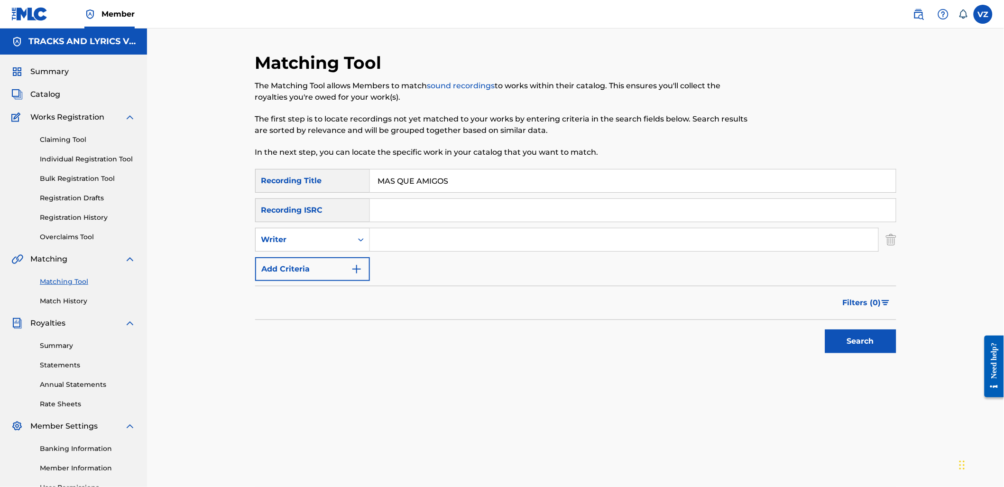
click at [402, 241] on input "Search Form" at bounding box center [624, 239] width 509 height 23
type input "[PERSON_NAME]"
click at [825, 329] on button "Search" at bounding box center [860, 341] width 71 height 24
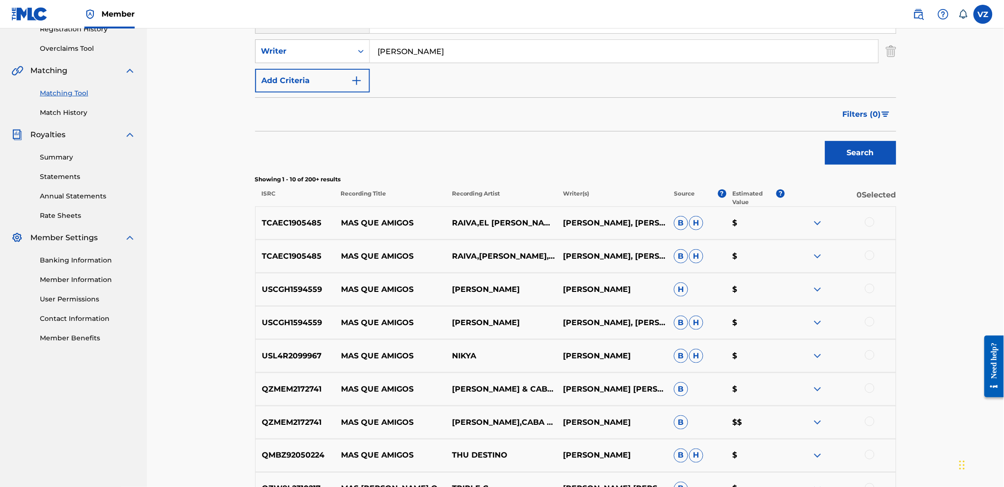
scroll to position [211, 0]
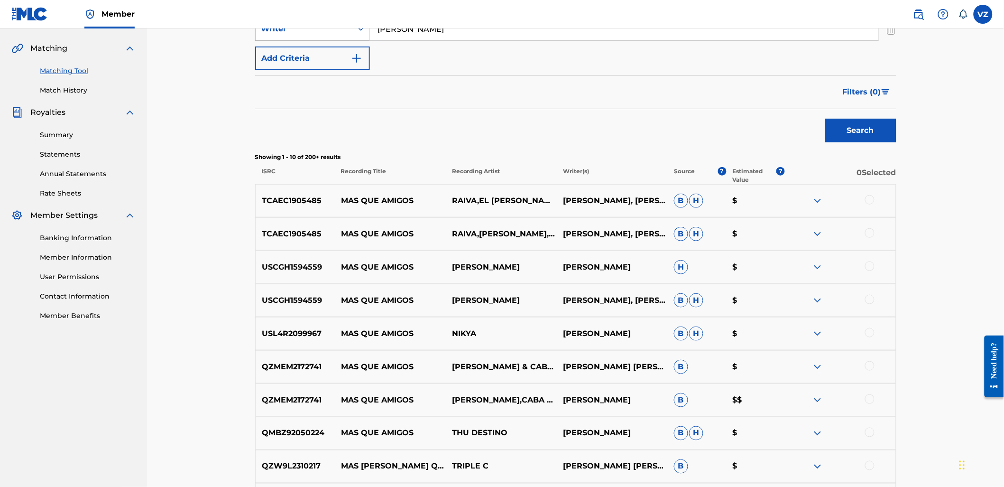
drag, startPoint x: 438, startPoint y: 35, endPoint x: 348, endPoint y: 34, distance: 90.1
click at [348, 33] on div "SearchWithCriteriaad76a16e-11b6-4056-b544-1fcacf1a4777 Writer [PERSON_NAME]" at bounding box center [575, 29] width 641 height 24
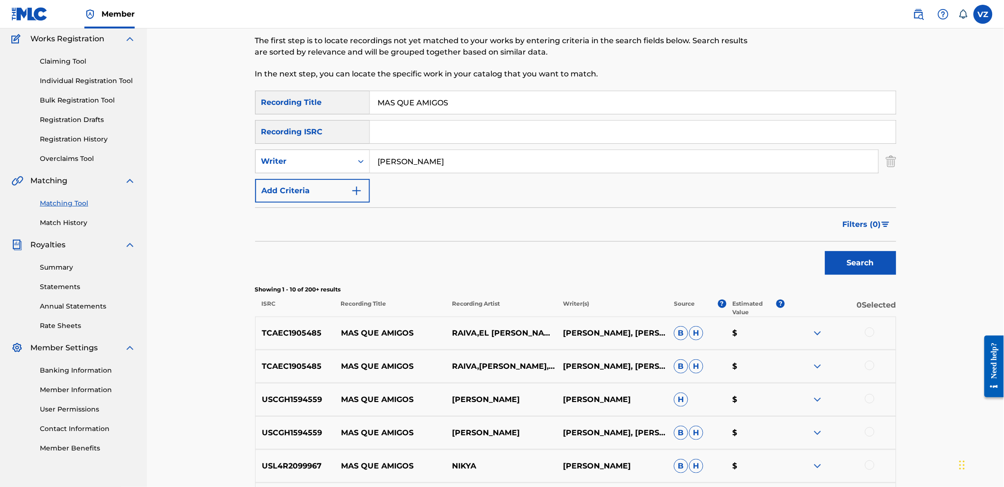
scroll to position [53, 0]
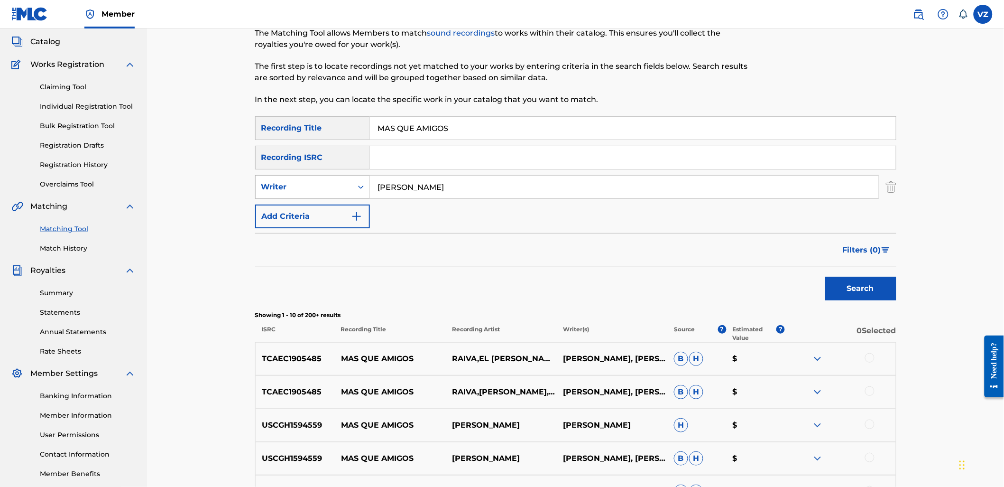
click at [343, 184] on div "Writer" at bounding box center [303, 186] width 85 height 11
click at [349, 213] on div "Recording Artist" at bounding box center [313, 211] width 114 height 24
click at [427, 186] on input "Search Form" at bounding box center [624, 187] width 509 height 23
type input "[PERSON_NAME]"
click at [866, 283] on button "Search" at bounding box center [860, 289] width 71 height 24
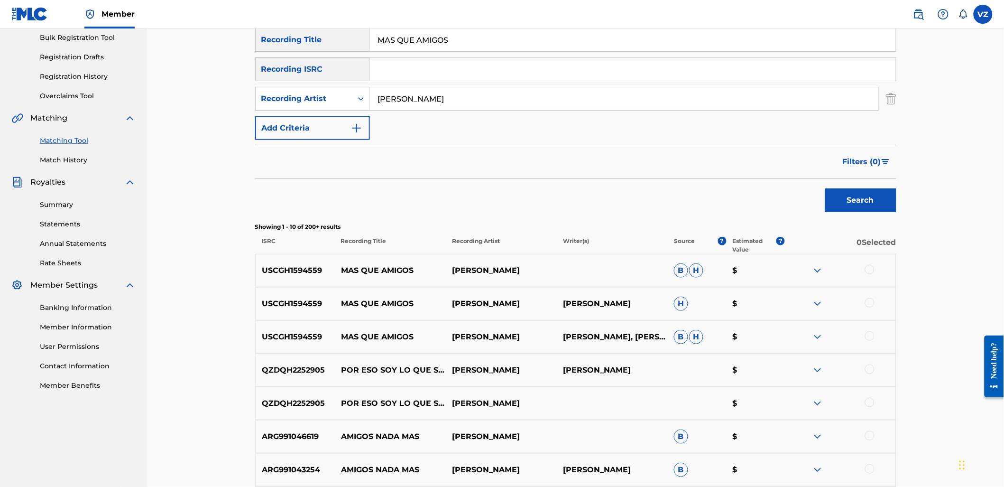
scroll to position [0, 0]
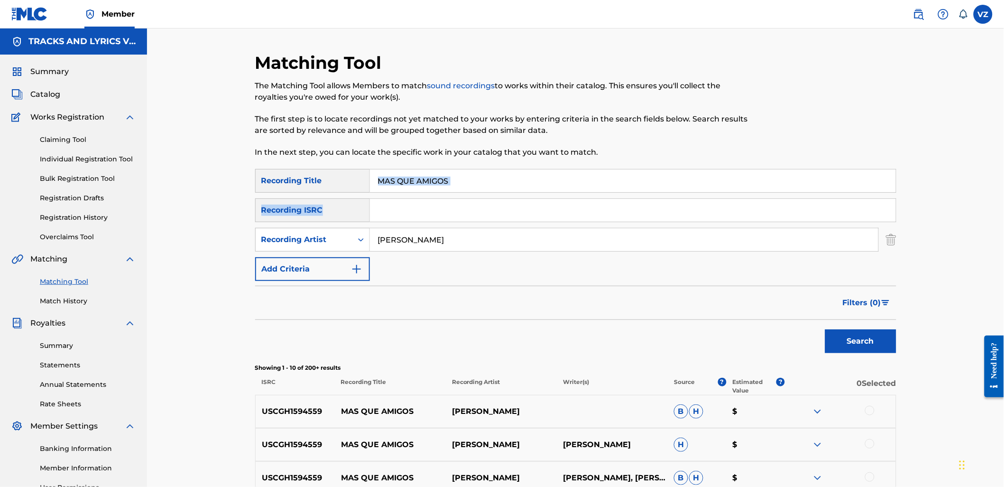
drag, startPoint x: 489, startPoint y: 192, endPoint x: 497, endPoint y: 176, distance: 17.4
click at [488, 191] on div "SearchWithCriteriab2846c76-7798-454f-972f-ab576b5674fa Recording Title MAS QUE …" at bounding box center [575, 225] width 641 height 112
drag, startPoint x: 468, startPoint y: 173, endPoint x: 535, endPoint y: 244, distance: 98.0
click at [334, 178] on div "SearchWithCriteriab2846c76-7798-454f-972f-ab576b5674fa Recording Title MAS QUE …" at bounding box center [575, 181] width 641 height 24
type input "LA MISMA SANGRE"
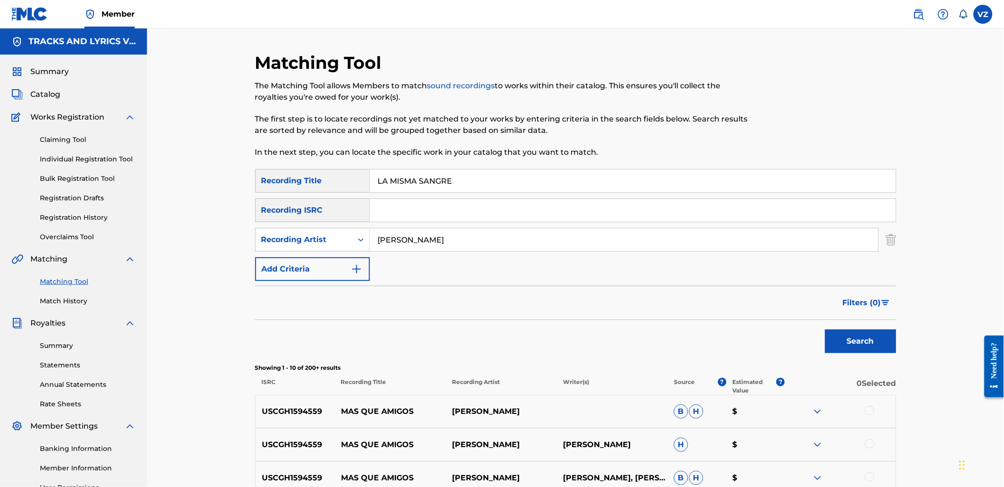
click at [875, 345] on button "Search" at bounding box center [860, 341] width 71 height 24
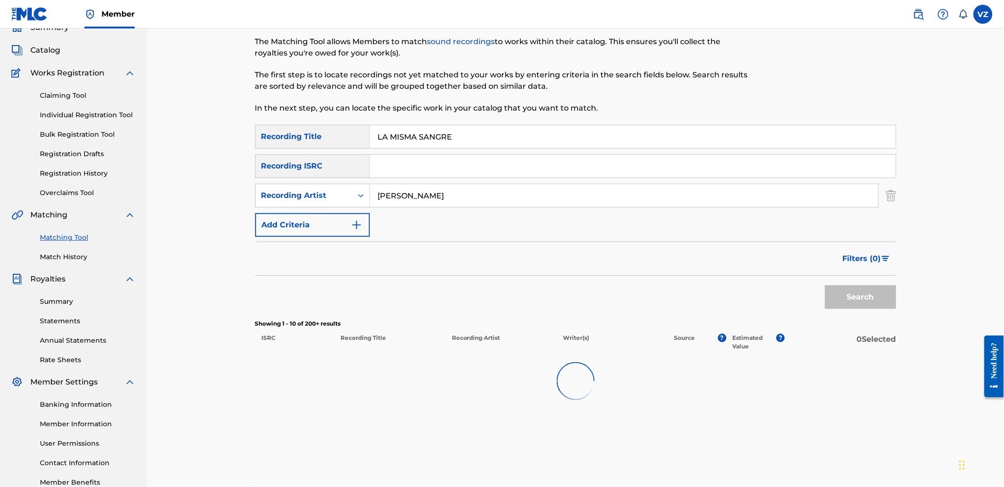
scroll to position [101, 0]
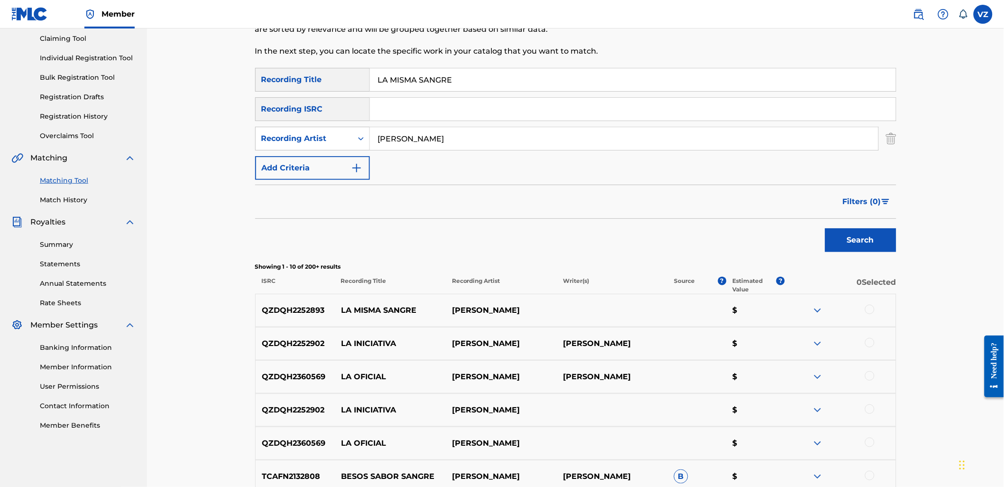
click at [871, 305] on div at bounding box center [869, 309] width 9 height 9
drag, startPoint x: 451, startPoint y: 139, endPoint x: 292, endPoint y: 143, distance: 159.5
click at [292, 143] on div "SearchWithCriteriac40e1ad6-652f-44cd-a0a0-c111d651b9d1 Recording Artist [PERSON…" at bounding box center [575, 139] width 641 height 24
click at [296, 138] on div "Recording Artist" at bounding box center [303, 138] width 85 height 11
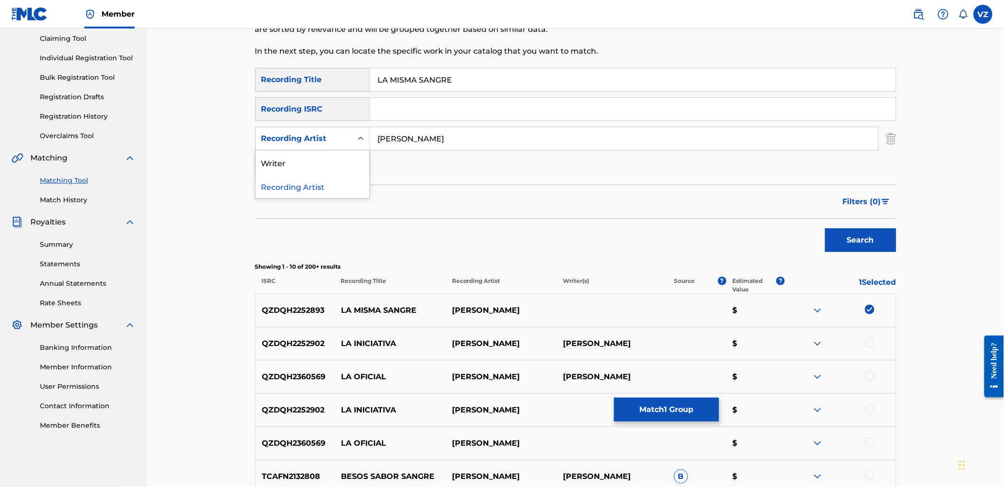
drag, startPoint x: 301, startPoint y: 153, endPoint x: 324, endPoint y: 153, distance: 23.2
click at [301, 153] on div "Writer" at bounding box center [313, 162] width 114 height 24
click at [399, 144] on input "Search Form" at bounding box center [624, 138] width 509 height 23
type input "[PERSON_NAME]"
click at [869, 234] on button "Search" at bounding box center [860, 240] width 71 height 24
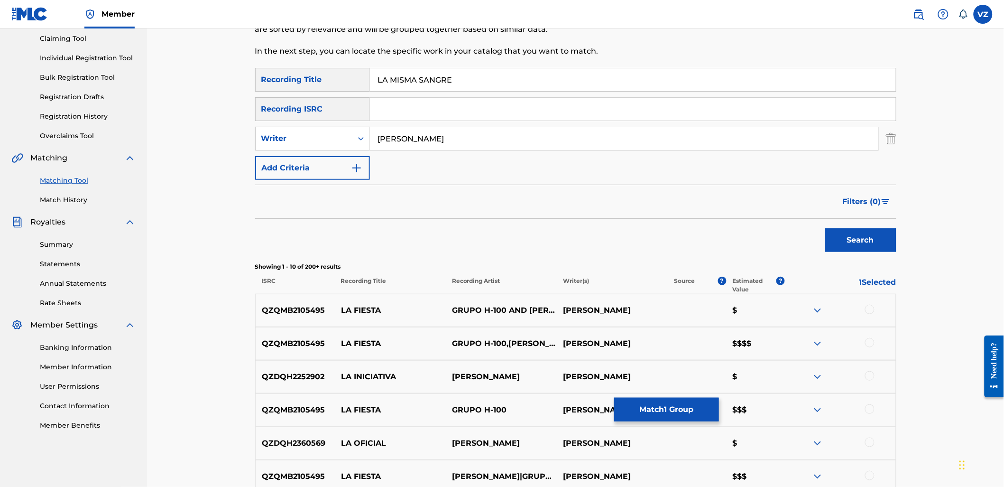
click at [635, 399] on button "Match 1 Group" at bounding box center [666, 410] width 105 height 24
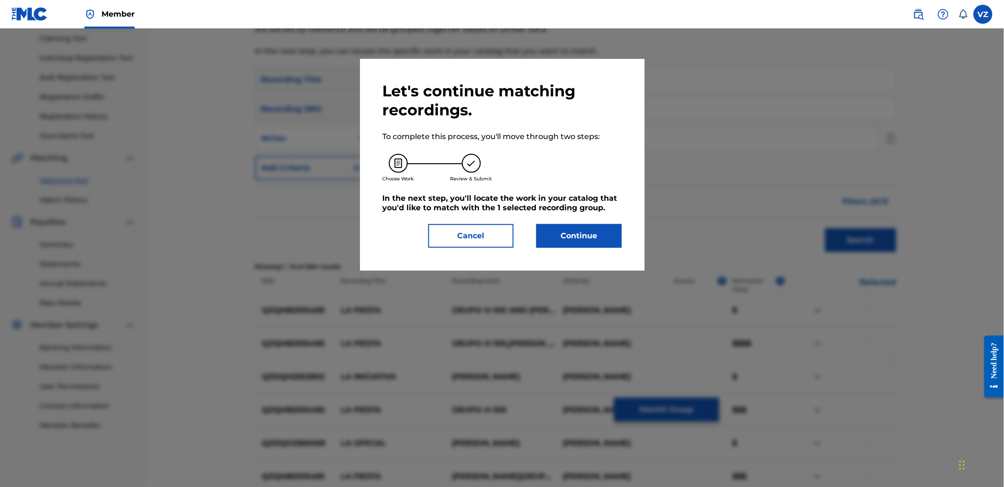
click at [574, 236] on button "Continue" at bounding box center [579, 236] width 85 height 24
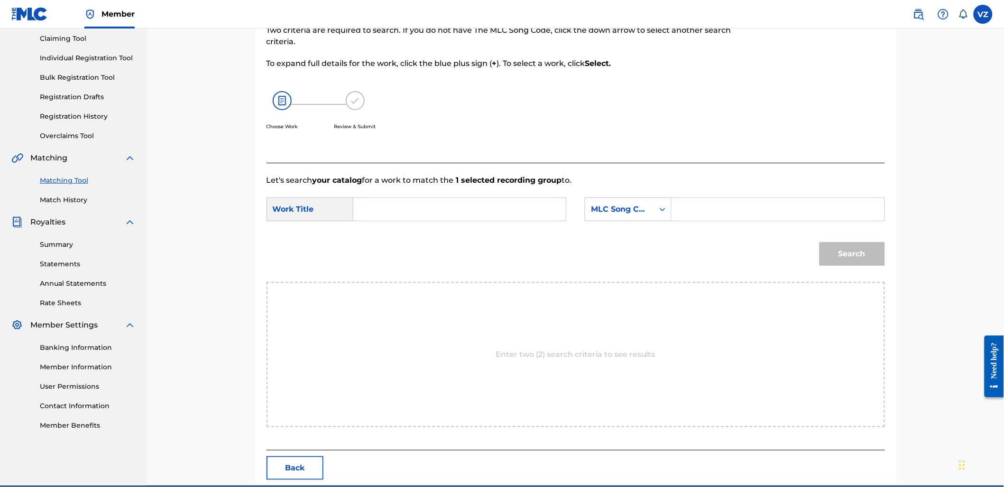
click at [474, 205] on input "Search Form" at bounding box center [459, 209] width 196 height 23
drag, startPoint x: 373, startPoint y: 227, endPoint x: 513, endPoint y: 227, distance: 140.4
click at [397, 227] on div "la mism a sangre" at bounding box center [388, 236] width 54 height 28
type input "la misma sangre"
click at [652, 208] on div "MLC Song Code" at bounding box center [619, 209] width 69 height 18
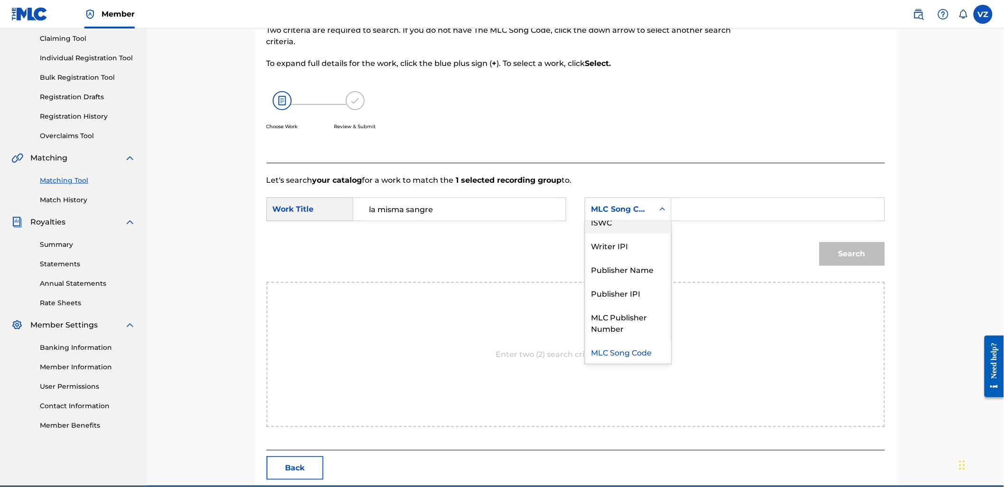
scroll to position [0, 0]
click at [654, 233] on div "Writer Name" at bounding box center [628, 233] width 86 height 24
click at [763, 196] on form "SearchWithCriteria5ae02112-4ebc-445e-8e5b-f3b43edeb763 Work Title la misma sang…" at bounding box center [576, 234] width 619 height 96
click at [778, 205] on input "Search Form" at bounding box center [778, 209] width 196 height 23
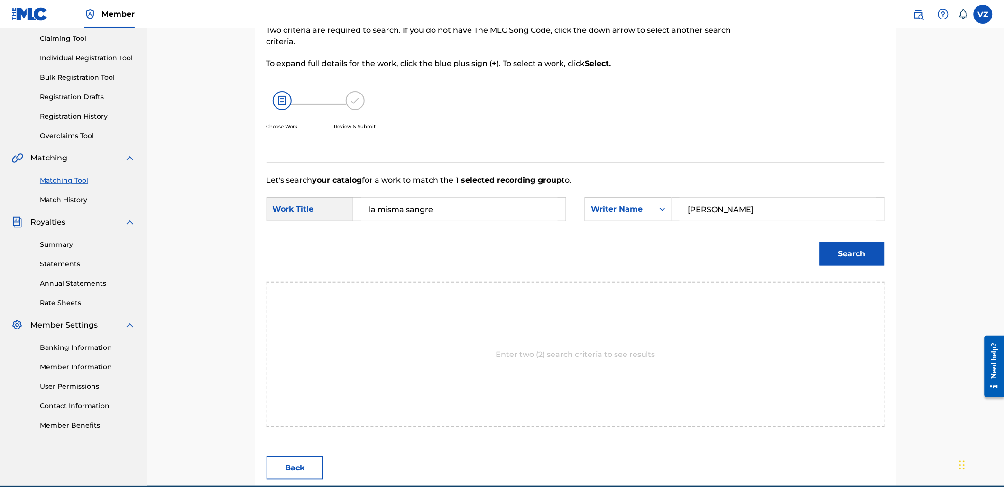
type input "[PERSON_NAME]"
click at [848, 250] on button "Search" at bounding box center [852, 254] width 65 height 24
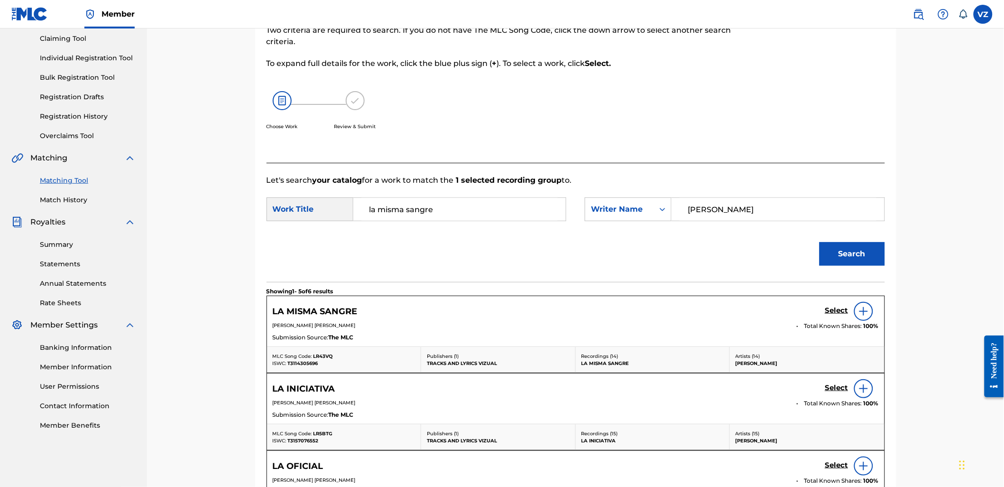
click at [828, 311] on h5 "Select" at bounding box center [836, 310] width 23 height 9
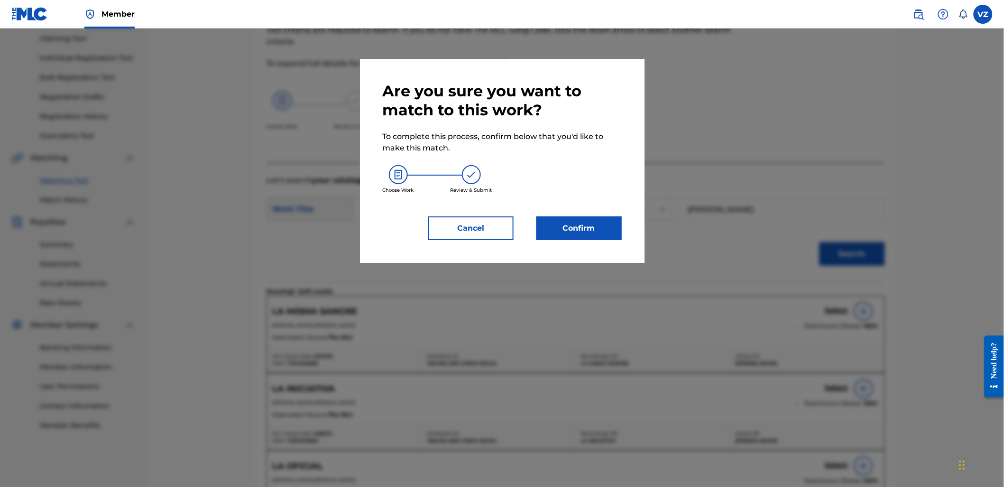
click at [602, 235] on button "Confirm" at bounding box center [579, 228] width 85 height 24
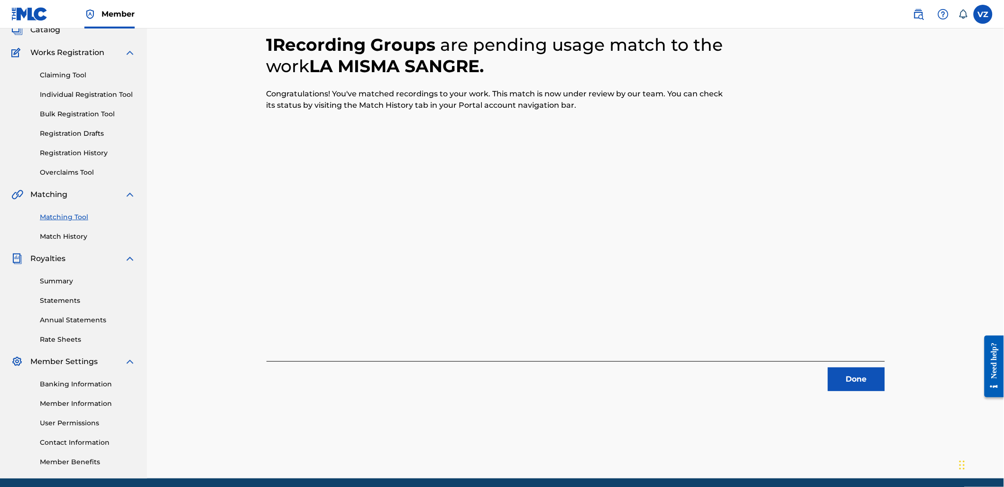
scroll to position [48, 0]
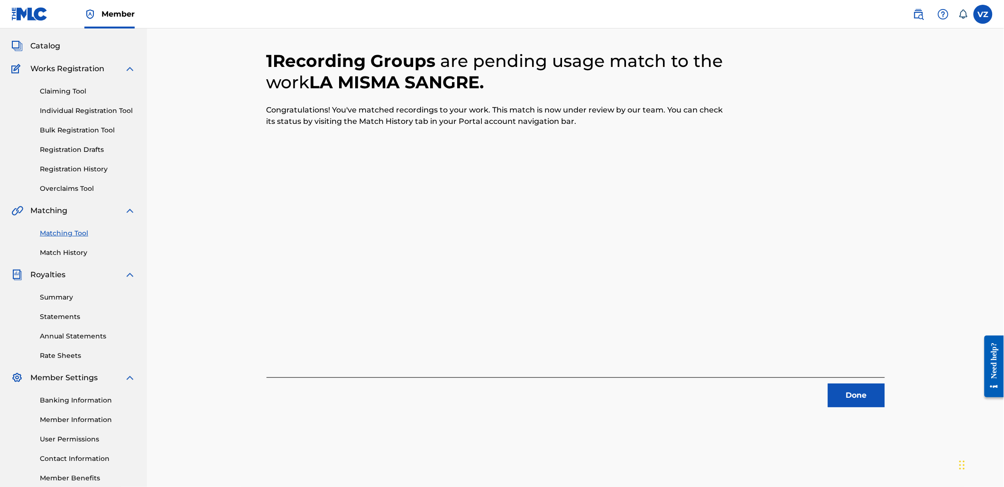
drag, startPoint x: 881, startPoint y: 408, endPoint x: 858, endPoint y: 385, distance: 32.9
click at [880, 402] on div "1 Recording Groups are pending usage match to the work LA MISMA SANGRE . Congra…" at bounding box center [576, 249] width 664 height 491
click at [857, 396] on button "Done" at bounding box center [856, 395] width 57 height 24
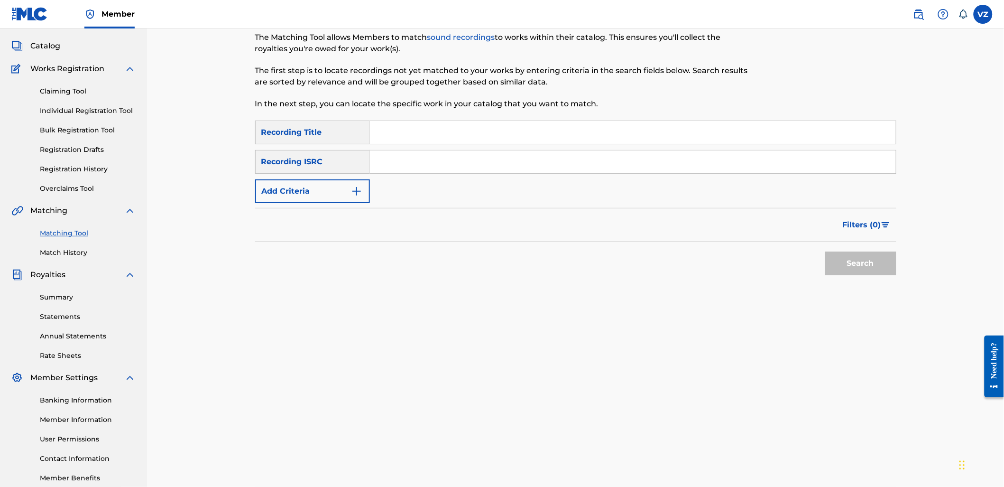
drag, startPoint x: 532, startPoint y: 141, endPoint x: 498, endPoint y: 169, distance: 44.2
click at [532, 141] on input "Search Form" at bounding box center [633, 132] width 526 height 23
type input "LA OFICIAL"
click at [324, 196] on button "Add Criteria" at bounding box center [312, 191] width 115 height 24
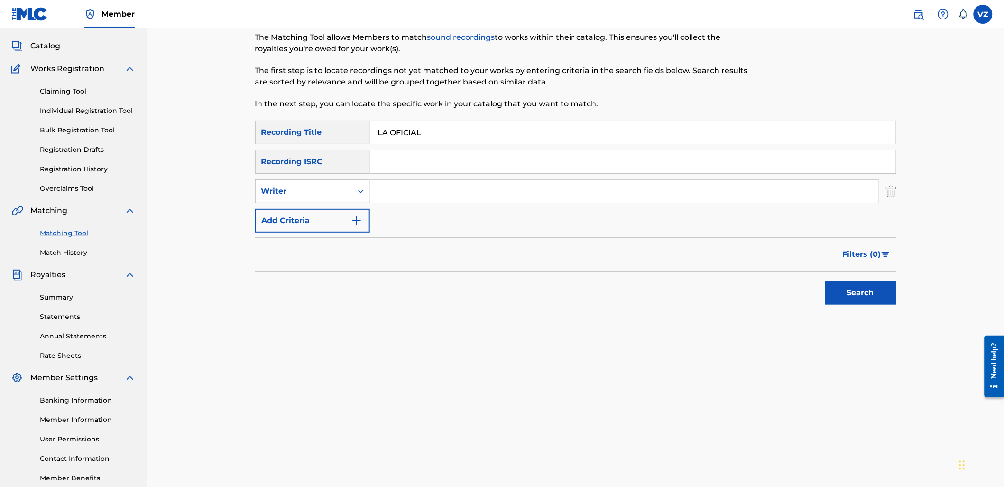
click at [417, 191] on input "Search Form" at bounding box center [624, 191] width 509 height 23
click at [825, 281] on button "Search" at bounding box center [860, 293] width 71 height 24
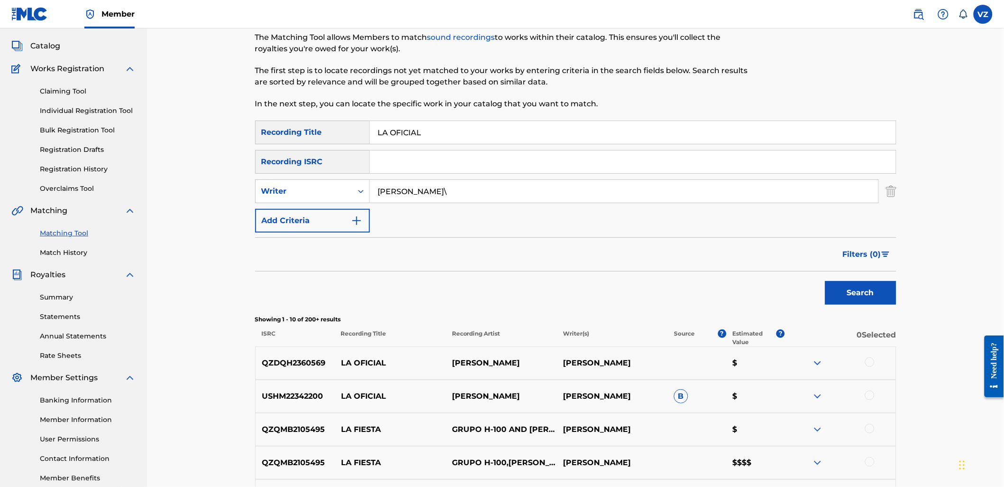
type input "[PERSON_NAME]"
click at [825, 281] on button "Search" at bounding box center [860, 293] width 71 height 24
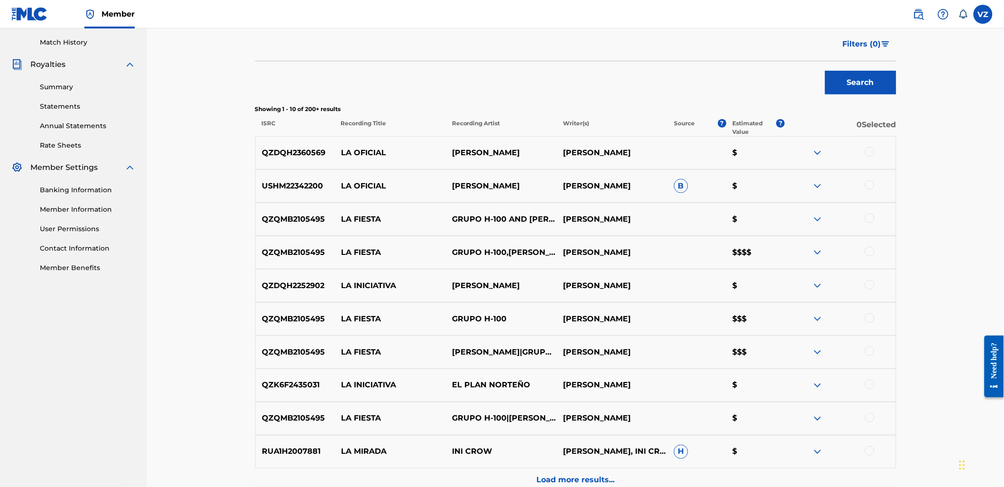
scroll to position [259, 0]
click at [863, 150] on div at bounding box center [840, 152] width 111 height 11
click at [873, 150] on div at bounding box center [869, 151] width 9 height 9
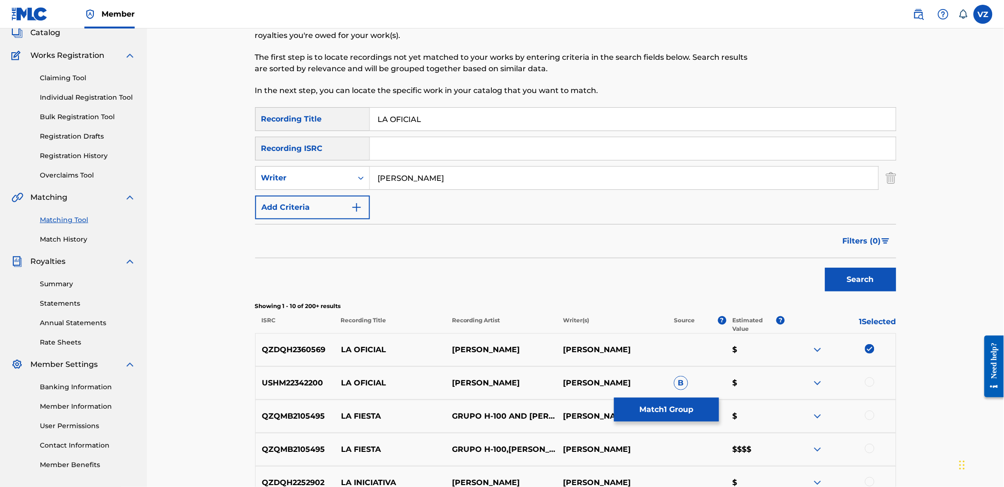
scroll to position [48, 0]
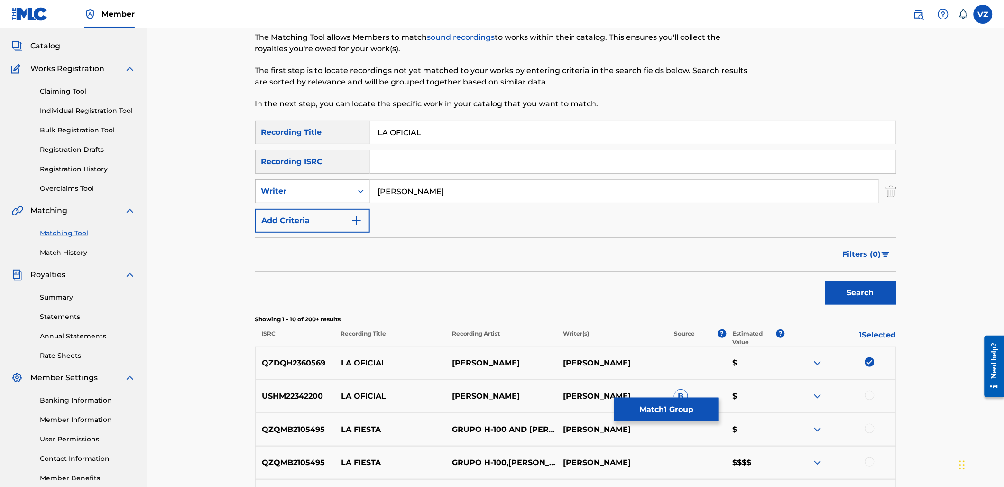
drag, startPoint x: 460, startPoint y: 185, endPoint x: 340, endPoint y: 187, distance: 120.5
click at [353, 185] on div "SearchWithCriteriaad76a16e-11b6-4056-b544-1fcacf1a4777 Writer [PERSON_NAME]" at bounding box center [575, 191] width 641 height 24
click at [308, 194] on div "Writer" at bounding box center [303, 190] width 85 height 11
click at [318, 213] on div "Recording Artist" at bounding box center [313, 215] width 114 height 24
click at [391, 200] on input "Search Form" at bounding box center [624, 191] width 509 height 23
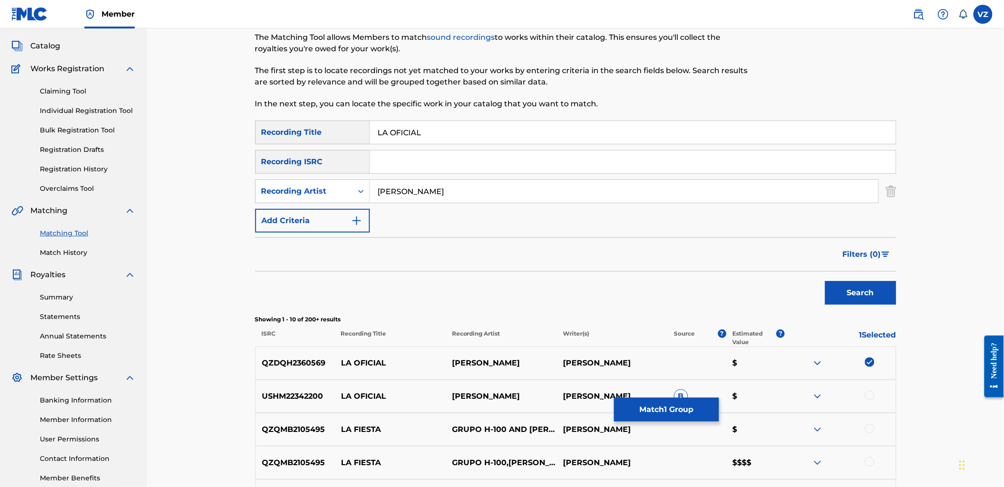
type input "[PERSON_NAME]"
click at [889, 292] on button "Search" at bounding box center [860, 293] width 71 height 24
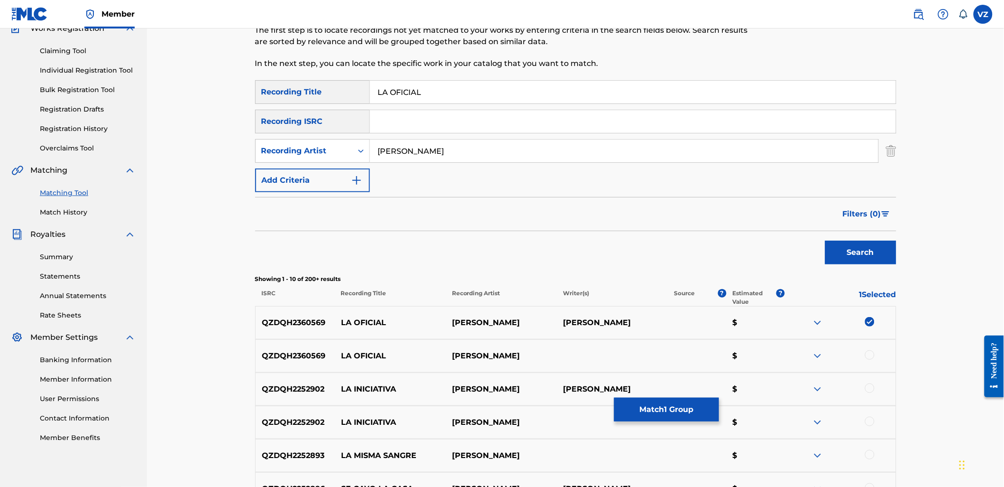
scroll to position [101, 0]
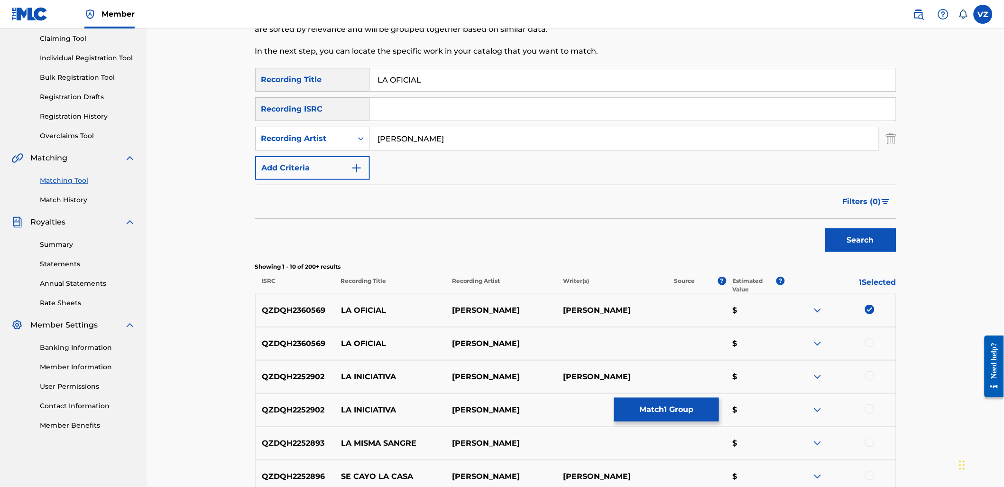
click at [871, 340] on div at bounding box center [869, 342] width 9 height 9
click at [658, 409] on button "Match 2 Groups" at bounding box center [666, 410] width 105 height 24
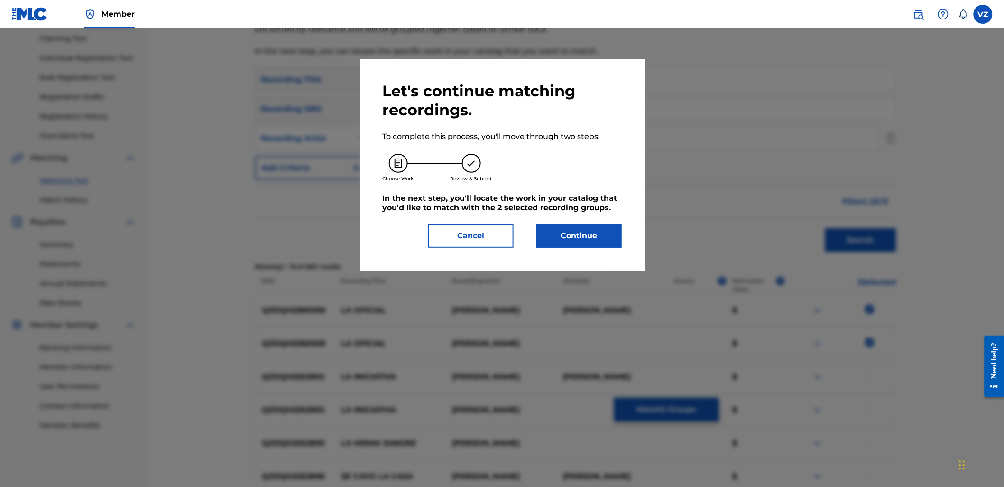
click at [602, 233] on button "Continue" at bounding box center [579, 236] width 85 height 24
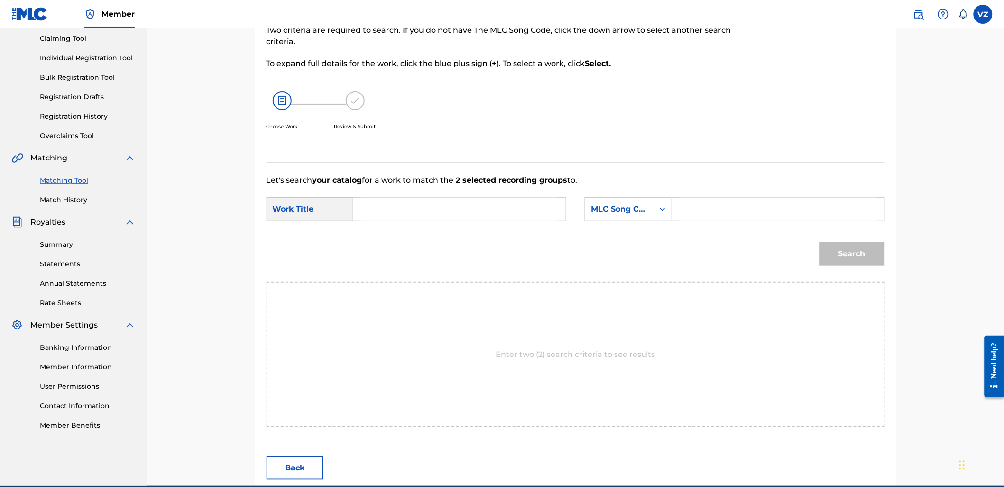
click at [439, 209] on input "Search Form" at bounding box center [459, 209] width 196 height 23
type input "la oficial"
click at [643, 201] on div "MLC Song Code" at bounding box center [619, 209] width 69 height 18
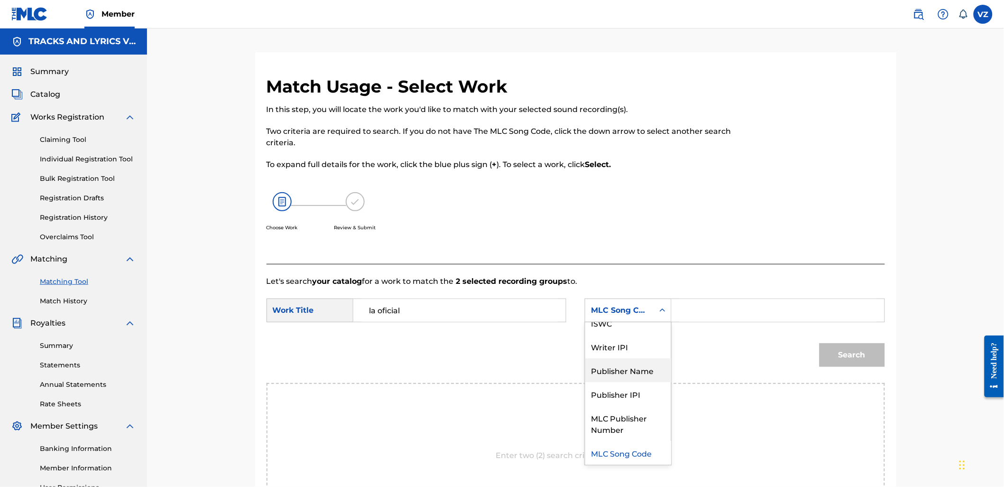
scroll to position [0, 0]
drag, startPoint x: 630, startPoint y: 337, endPoint x: 655, endPoint y: 326, distance: 26.8
click at [634, 334] on div "Writer Name" at bounding box center [628, 334] width 86 height 24
click at [704, 300] on input "Search Form" at bounding box center [778, 310] width 196 height 23
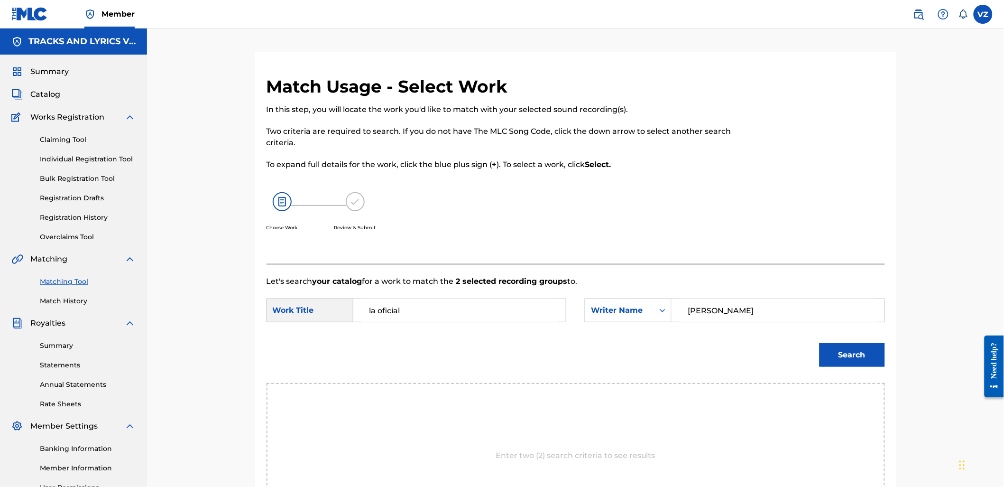
type input "[PERSON_NAME]"
click at [820, 343] on button "Search" at bounding box center [852, 355] width 65 height 24
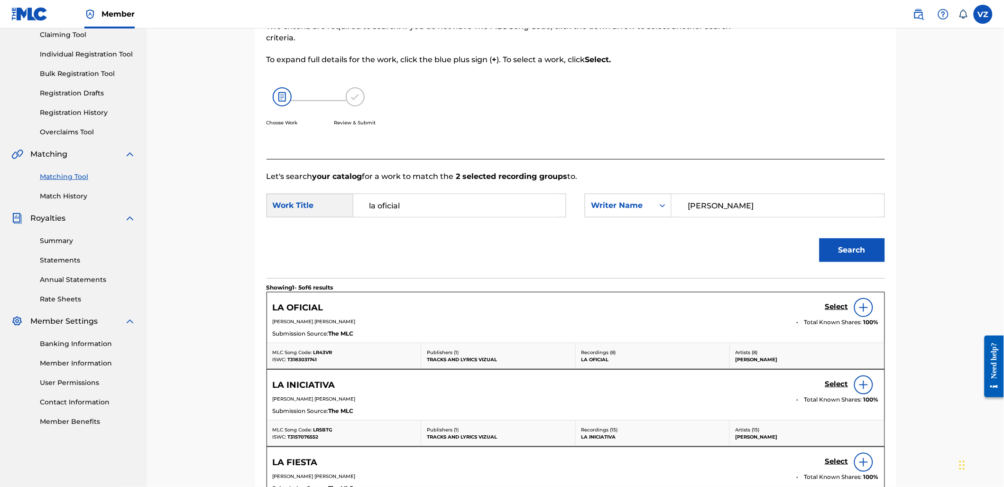
scroll to position [105, 0]
click at [836, 304] on h5 "Select" at bounding box center [836, 306] width 23 height 9
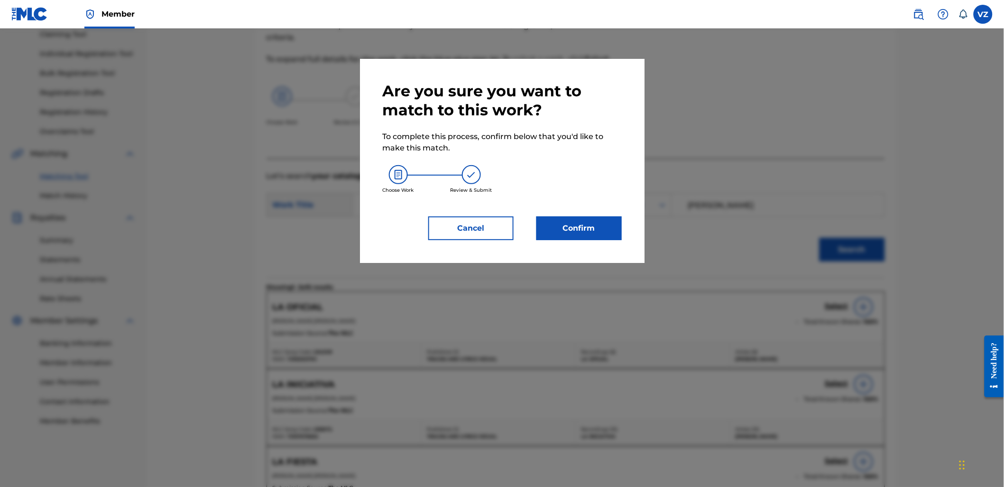
click at [580, 231] on button "Confirm" at bounding box center [579, 228] width 85 height 24
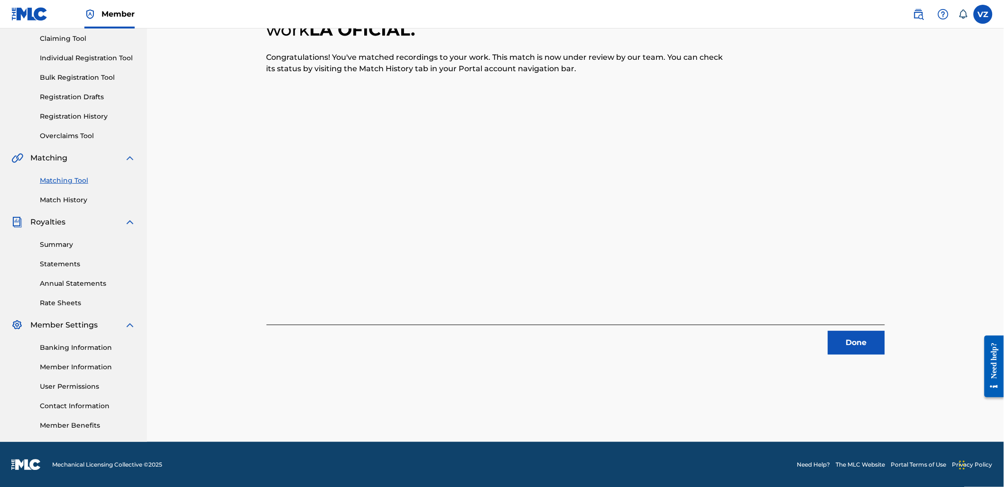
click at [859, 343] on button "Done" at bounding box center [856, 343] width 57 height 24
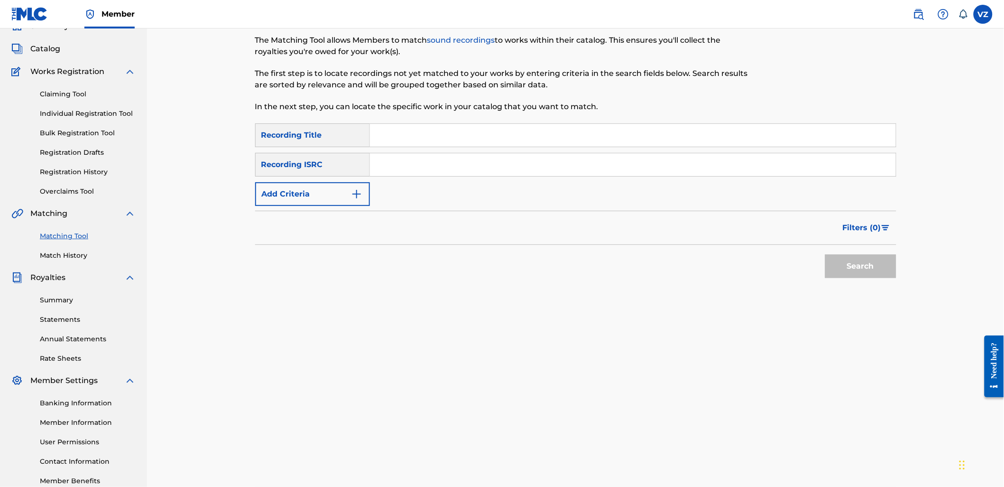
scroll to position [0, 0]
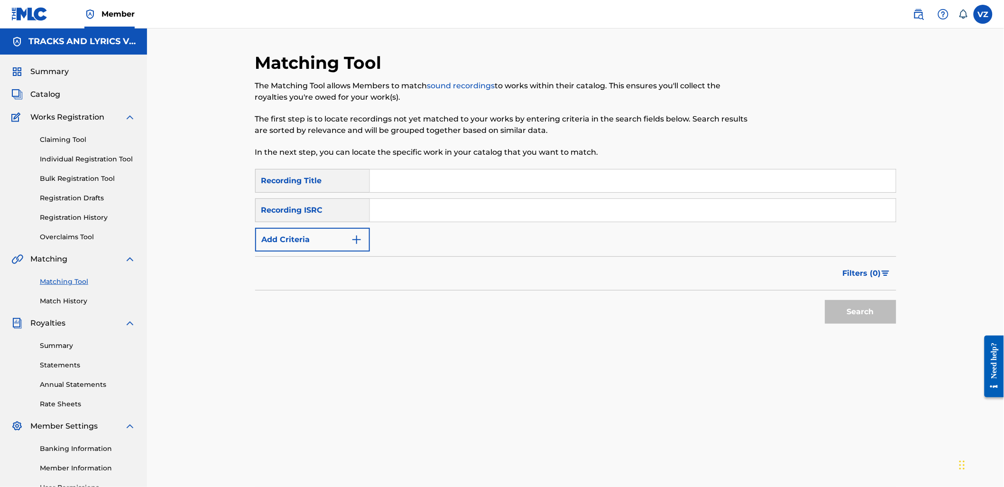
drag, startPoint x: 556, startPoint y: 176, endPoint x: 501, endPoint y: 216, distance: 68.1
click at [556, 175] on input "Search Form" at bounding box center [633, 180] width 526 height 23
type input "LA FIESTA"
click at [304, 262] on div "Filters ( 0 )" at bounding box center [575, 273] width 641 height 34
click at [334, 233] on button "Add Criteria" at bounding box center [312, 240] width 115 height 24
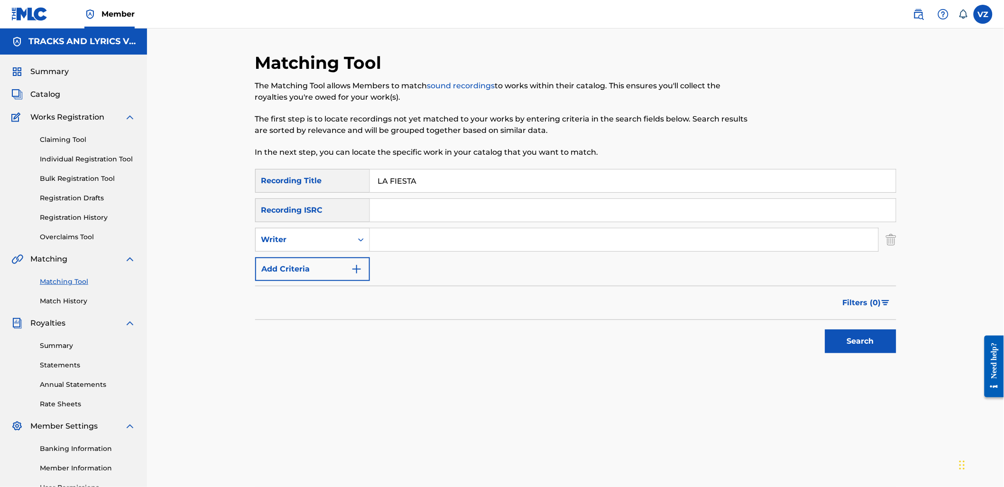
click at [411, 234] on input "Search Form" at bounding box center [624, 239] width 509 height 23
drag, startPoint x: 432, startPoint y: 236, endPoint x: 262, endPoint y: 250, distance: 170.4
click at [261, 250] on div "SearchWithCriteriaad76a16e-11b6-4056-b544-1fcacf1a4777 Writer LA FIESTA" at bounding box center [575, 240] width 641 height 24
type input "[PERSON_NAME]"
click at [825, 329] on button "Search" at bounding box center [860, 341] width 71 height 24
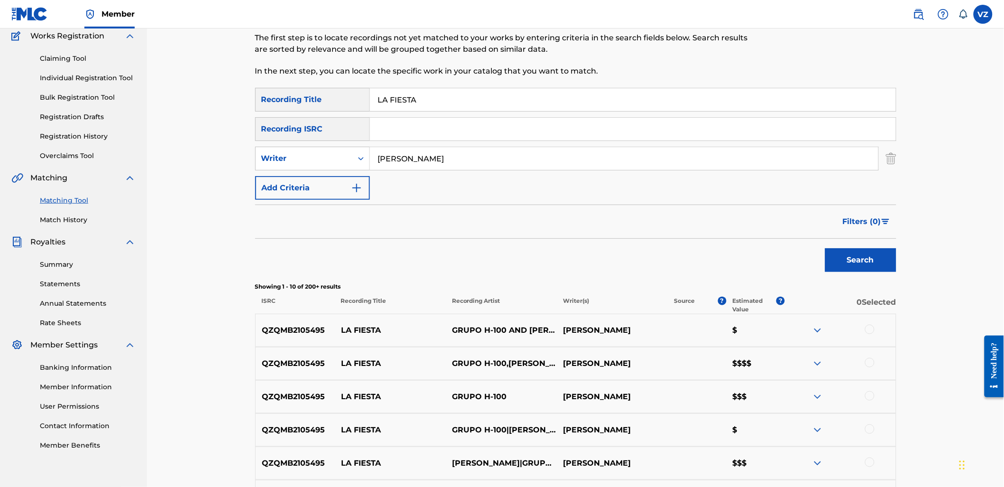
scroll to position [105, 0]
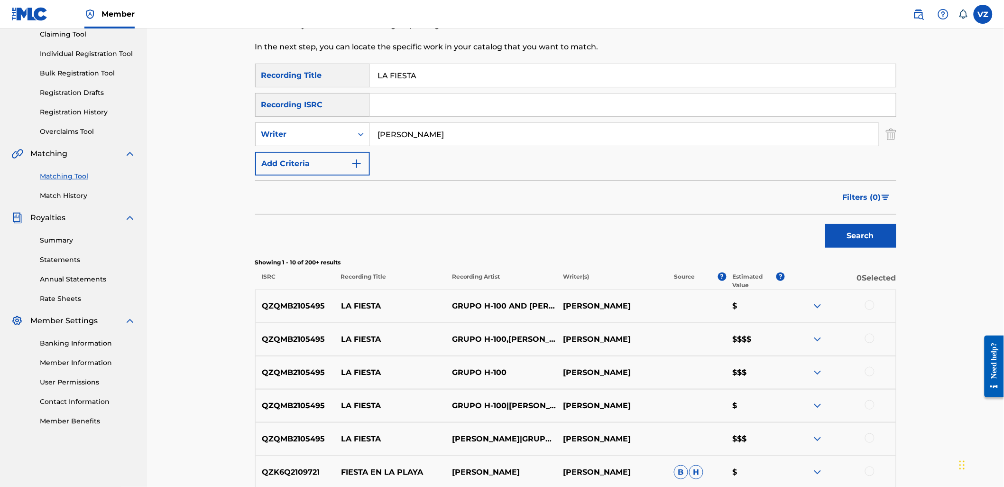
click at [819, 340] on img at bounding box center [817, 339] width 11 height 11
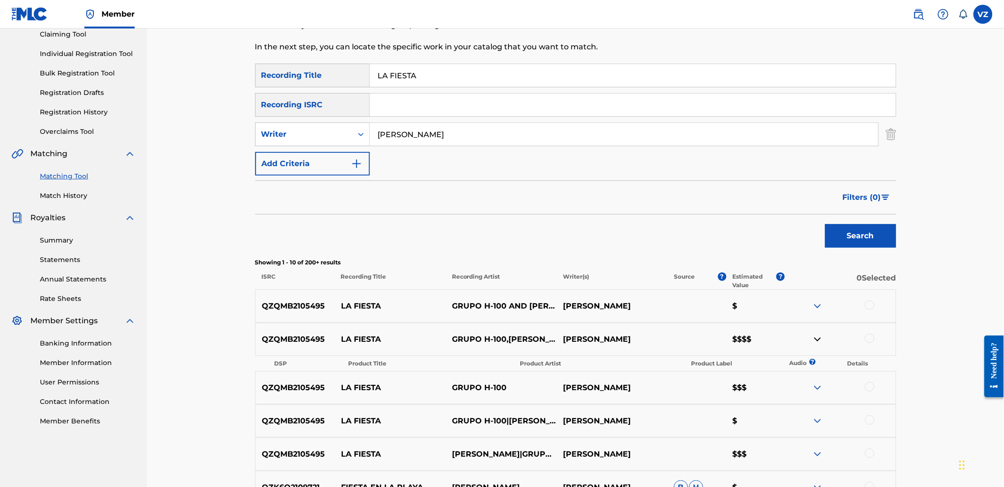
click at [816, 340] on img at bounding box center [817, 339] width 11 height 11
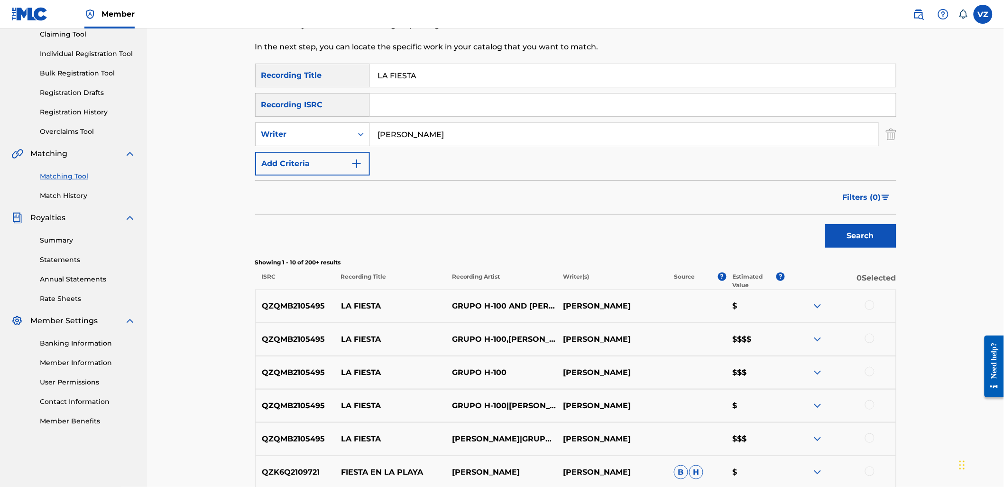
click at [813, 307] on img at bounding box center [817, 305] width 11 height 11
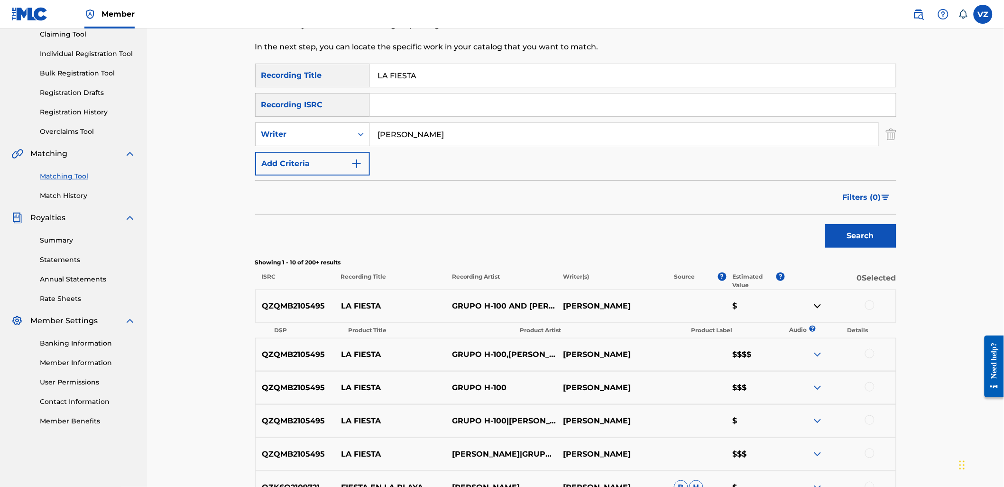
click at [813, 307] on img at bounding box center [817, 305] width 11 height 11
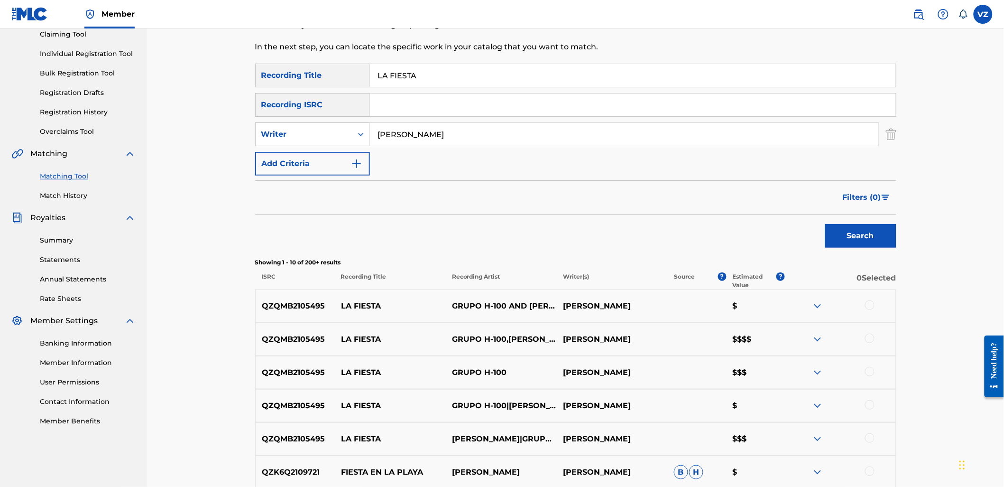
click at [868, 302] on div at bounding box center [869, 304] width 9 height 9
click at [873, 344] on div at bounding box center [840, 339] width 111 height 11
click at [870, 340] on div at bounding box center [869, 338] width 9 height 9
click at [872, 372] on div at bounding box center [869, 371] width 9 height 9
click at [870, 408] on div at bounding box center [869, 404] width 9 height 9
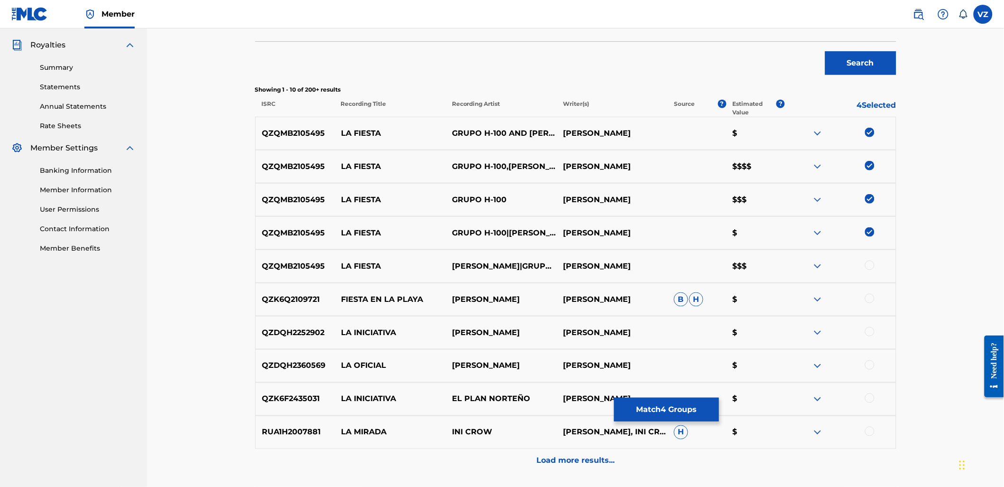
scroll to position [316, 0]
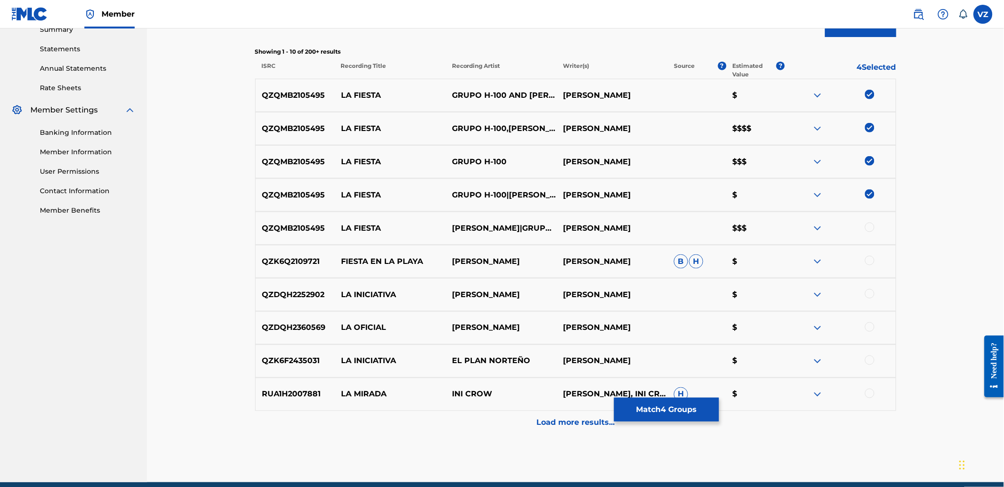
click at [872, 228] on div at bounding box center [869, 226] width 9 height 9
click at [818, 229] on img at bounding box center [817, 227] width 11 height 11
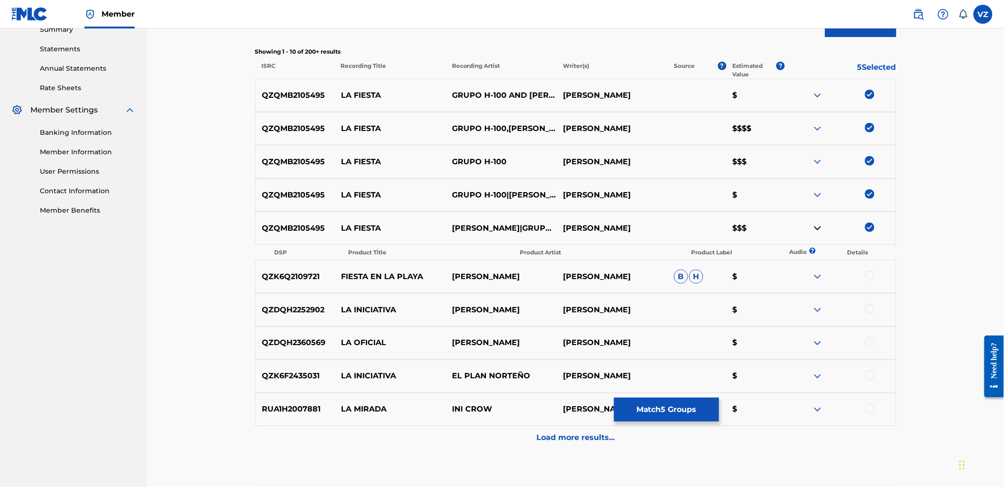
click at [818, 229] on img at bounding box center [817, 227] width 11 height 11
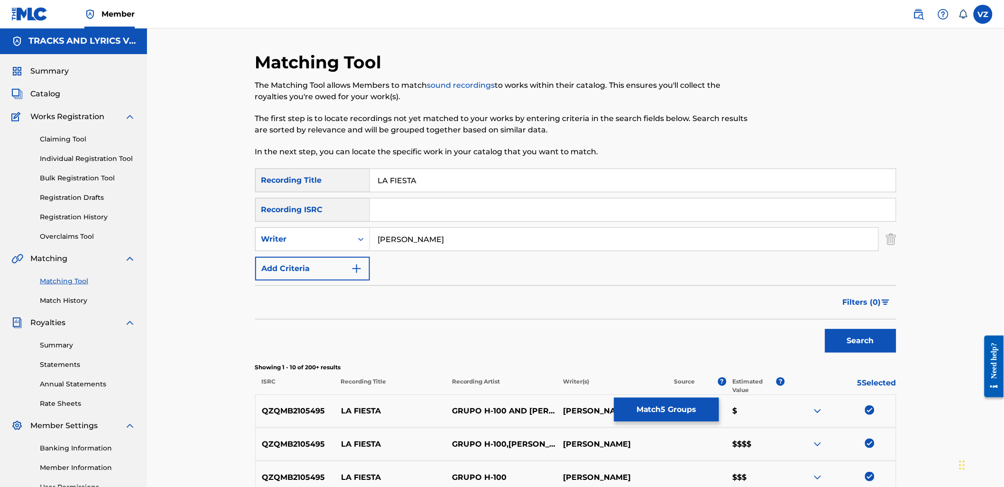
scroll to position [0, 0]
drag, startPoint x: 464, startPoint y: 251, endPoint x: 442, endPoint y: 239, distance: 25.3
click at [380, 243] on div "[PERSON_NAME]" at bounding box center [624, 240] width 509 height 24
drag, startPoint x: 455, startPoint y: 240, endPoint x: 314, endPoint y: 232, distance: 142.1
click at [315, 232] on div "SearchWithCriteriaad76a16e-11b6-4056-b544-1fcacf1a4777 Writer [PERSON_NAME]" at bounding box center [575, 240] width 641 height 24
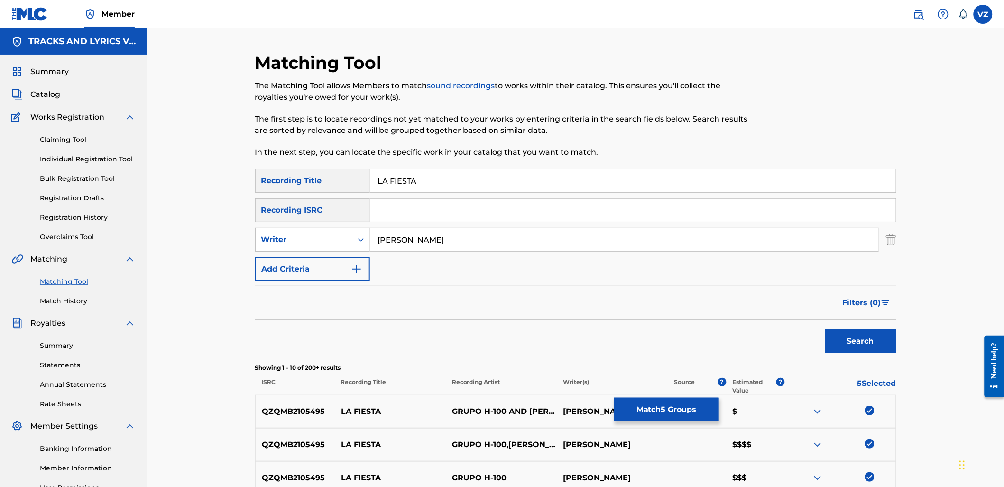
click at [288, 242] on div "Writer" at bounding box center [303, 239] width 85 height 11
drag, startPoint x: 297, startPoint y: 261, endPoint x: 332, endPoint y: 254, distance: 35.9
click at [298, 261] on div "Recording Artist" at bounding box center [313, 263] width 114 height 24
drag, startPoint x: 332, startPoint y: 254, endPoint x: 418, endPoint y: 236, distance: 88.2
click at [390, 233] on input "Search Form" at bounding box center [624, 239] width 509 height 23
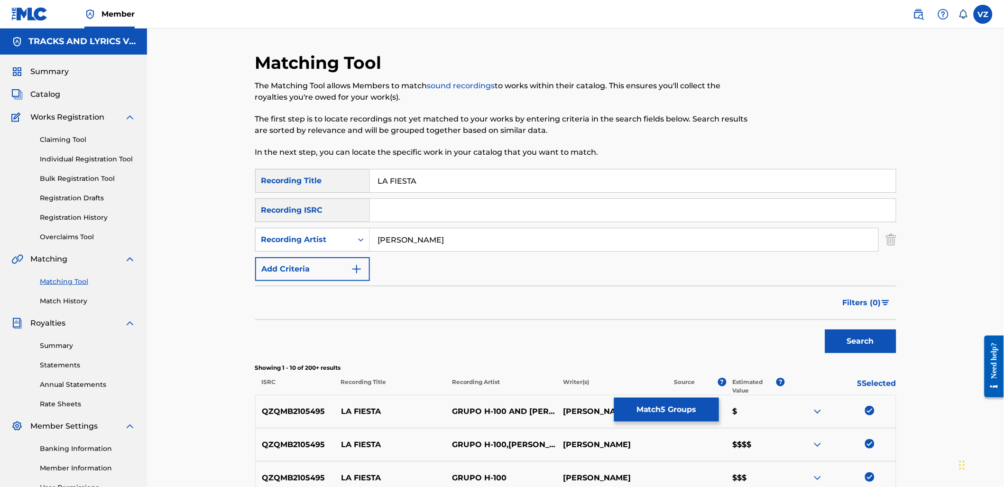
click at [867, 343] on button "Search" at bounding box center [860, 341] width 71 height 24
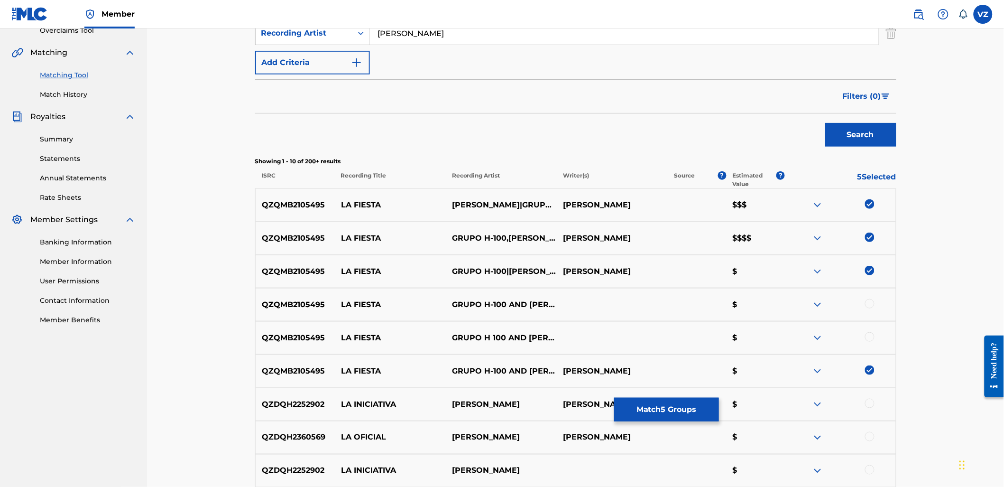
scroll to position [263, 0]
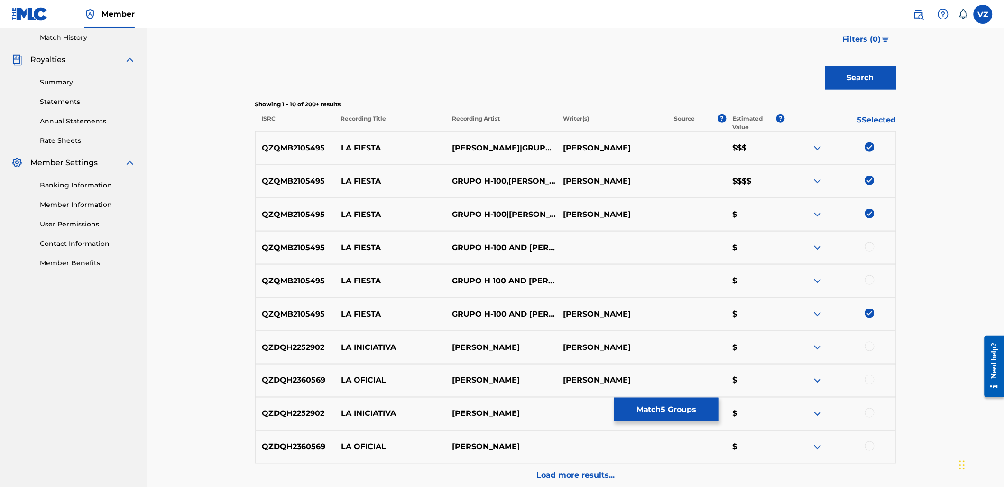
click at [870, 245] on div at bounding box center [869, 246] width 9 height 9
click at [871, 278] on div at bounding box center [869, 279] width 9 height 9
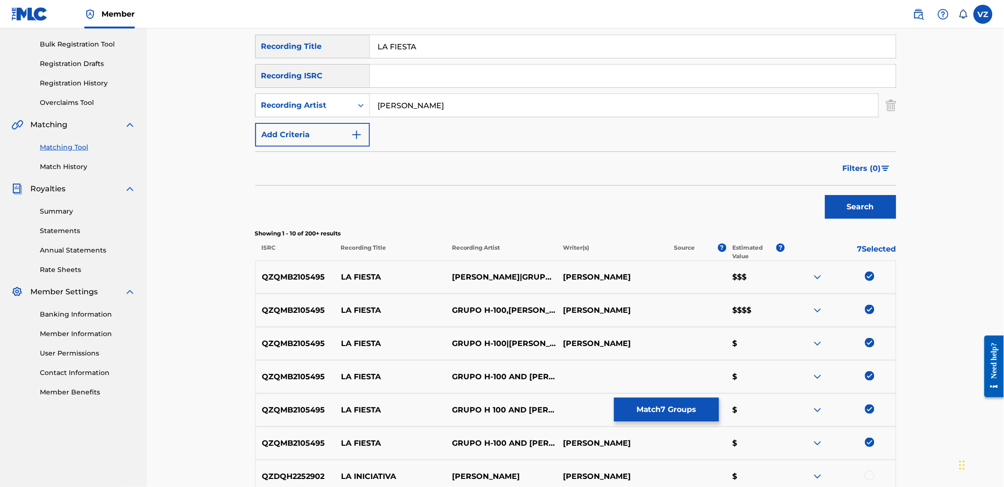
scroll to position [0, 0]
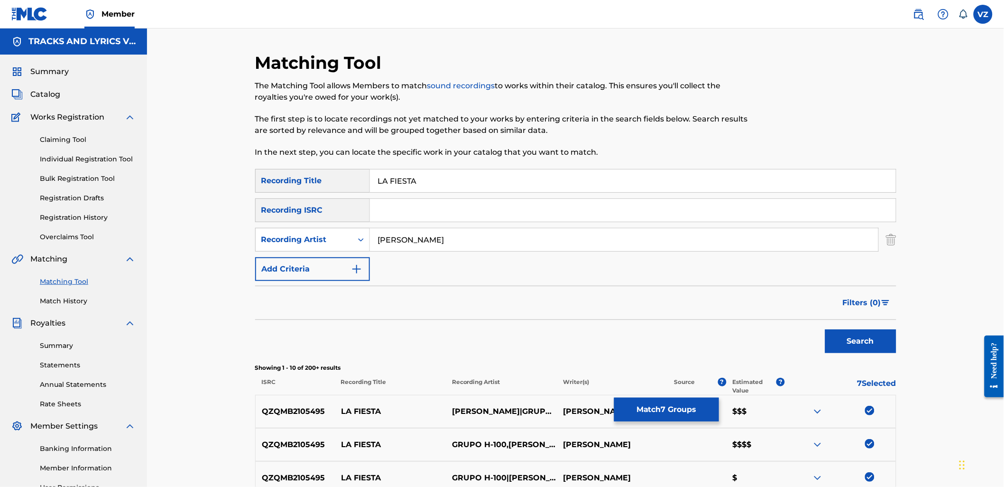
drag, startPoint x: 457, startPoint y: 238, endPoint x: 332, endPoint y: 225, distance: 125.4
click at [332, 225] on div "SearchWithCriteriab2846c76-7798-454f-972f-ab576b5674fa Recording Title LA FIEST…" at bounding box center [575, 225] width 641 height 112
type input "grupo h 100"
click at [825, 329] on button "Search" at bounding box center [860, 341] width 71 height 24
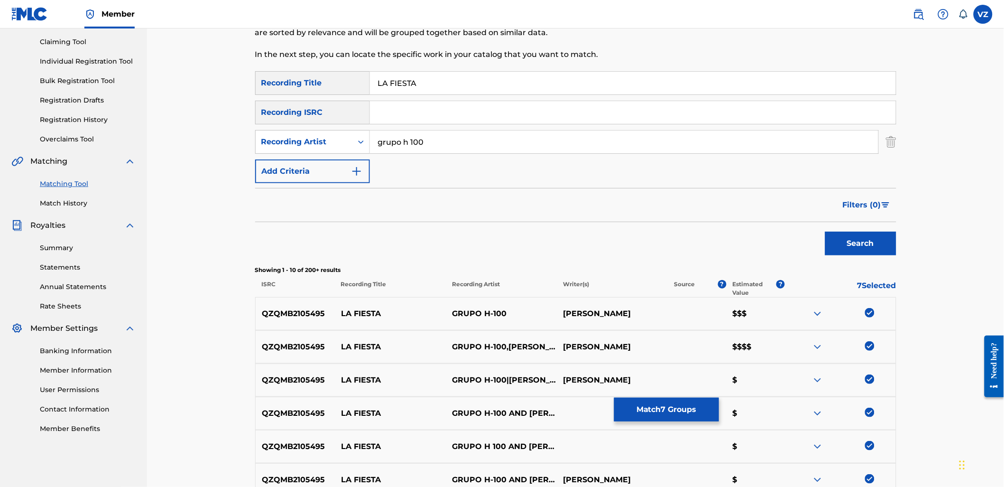
scroll to position [211, 0]
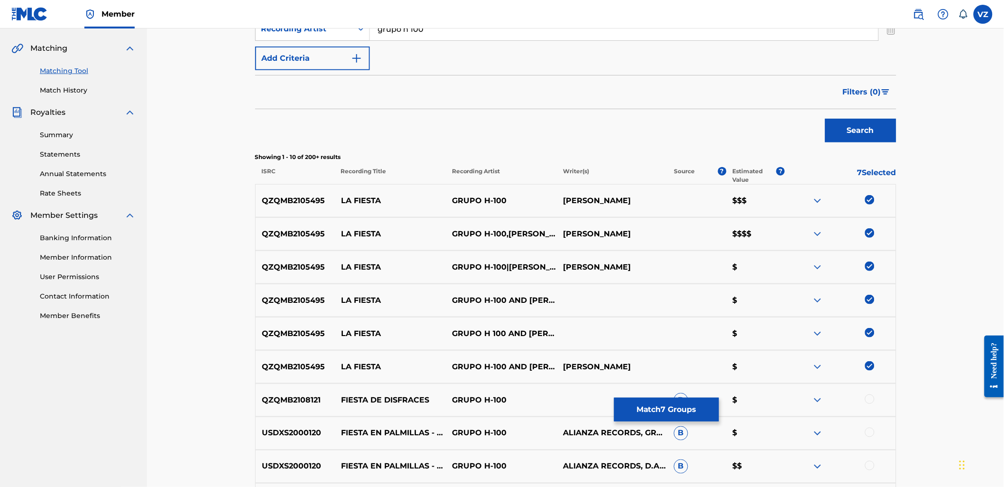
click at [671, 406] on button "Match 7 Groups" at bounding box center [666, 410] width 105 height 24
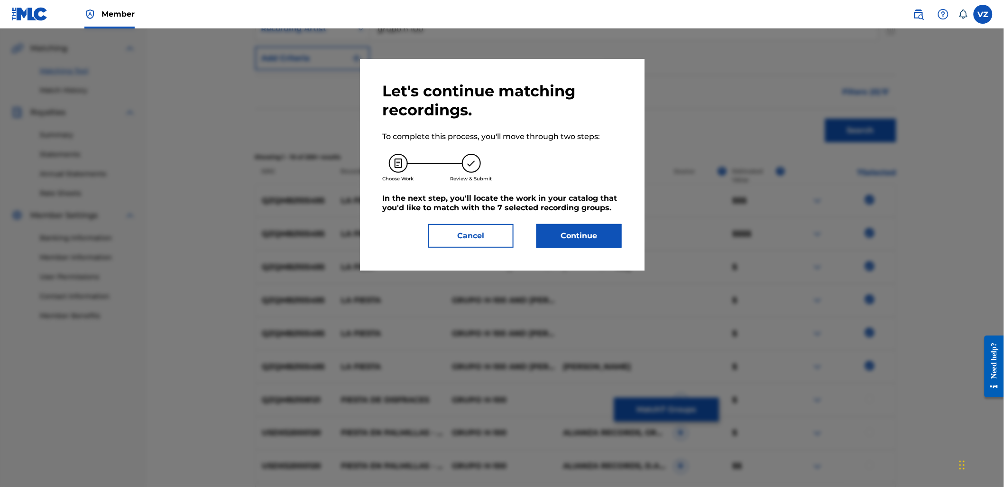
click at [590, 224] on button "Continue" at bounding box center [579, 236] width 85 height 24
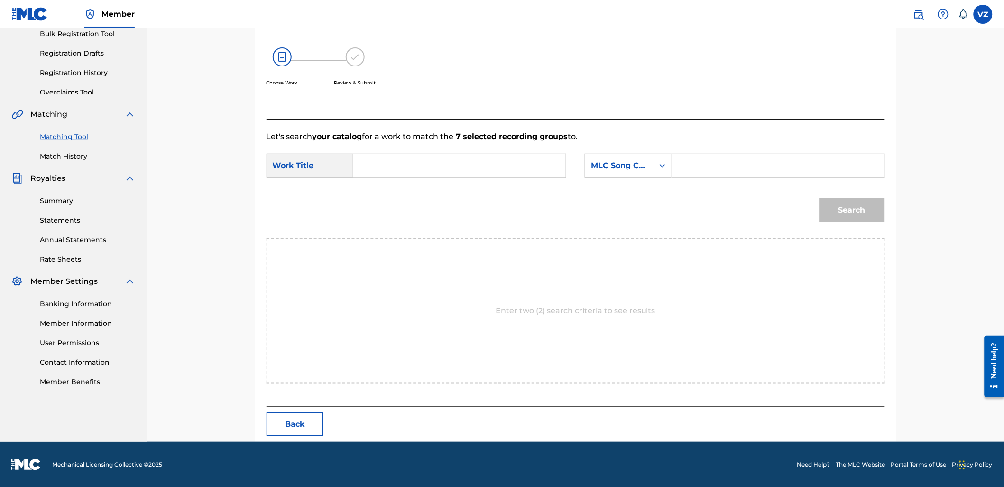
click at [457, 164] on input "Search Form" at bounding box center [459, 165] width 196 height 23
type input "la fiesta"
click at [643, 178] on div "SearchWithCriteria5ae02112-4ebc-445e-8e5b-f3b43edeb763 Work Title la fiesta Sea…" at bounding box center [576, 168] width 619 height 29
click at [647, 171] on div "MLC Song Code" at bounding box center [619, 165] width 57 height 11
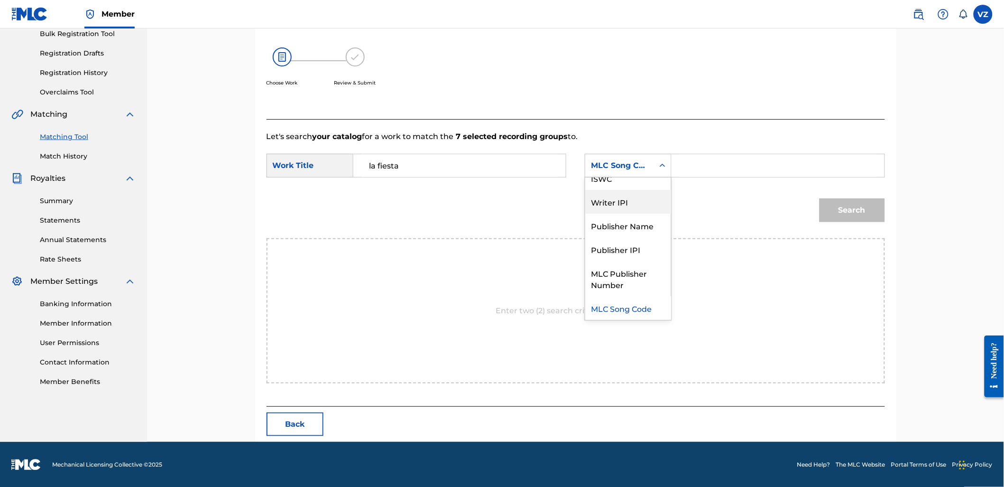
scroll to position [0, 0]
click at [647, 193] on div "Writer Name" at bounding box center [628, 189] width 86 height 24
click at [694, 167] on input "Search Form" at bounding box center [778, 165] width 196 height 23
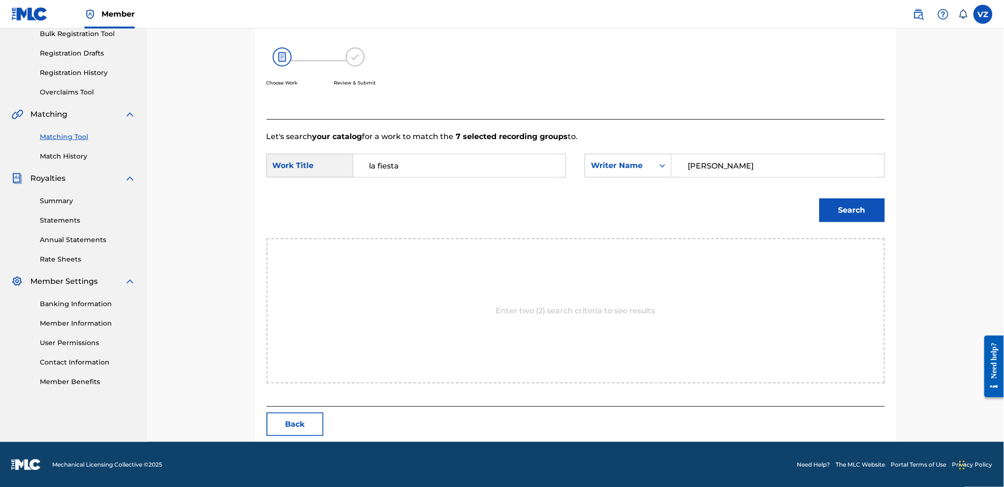
type input "[PERSON_NAME]"
click at [820, 198] on button "Search" at bounding box center [852, 210] width 65 height 24
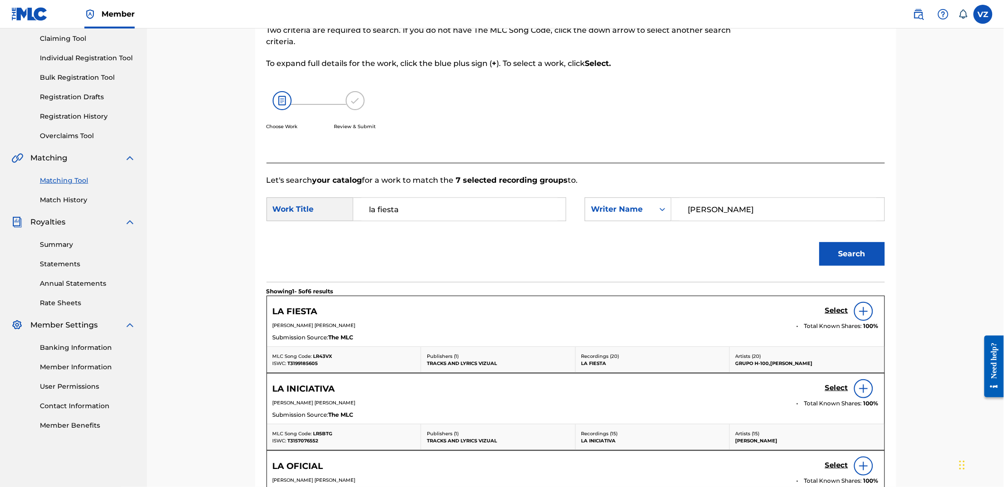
scroll to position [145, 0]
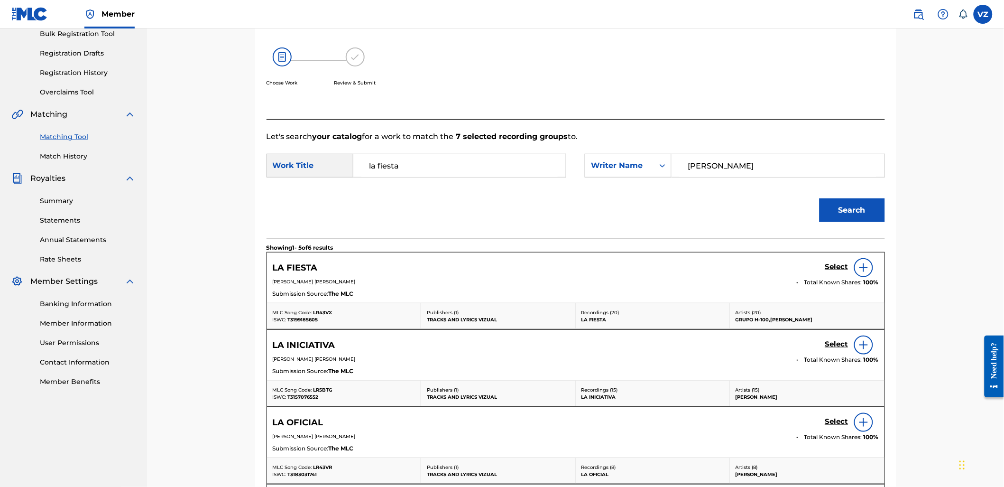
click at [832, 269] on h5 "Select" at bounding box center [836, 266] width 23 height 9
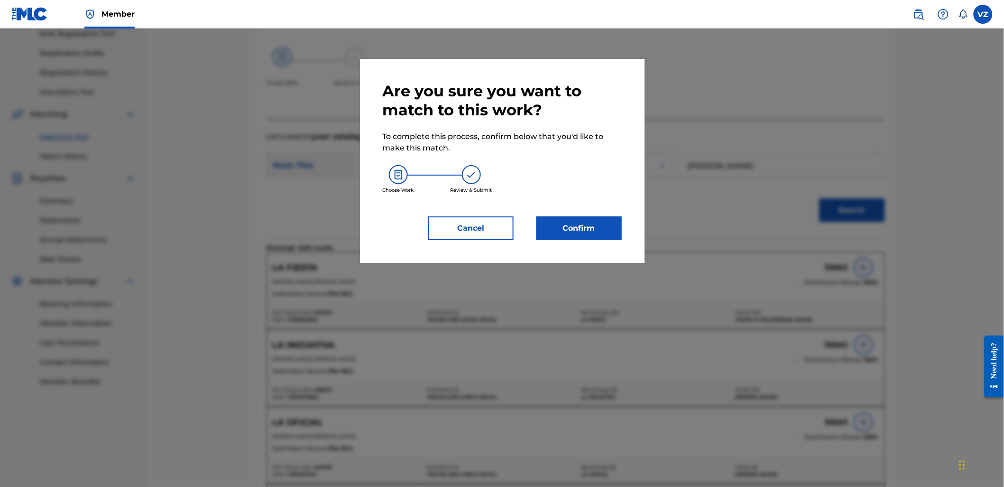
click at [587, 230] on button "Confirm" at bounding box center [579, 228] width 85 height 24
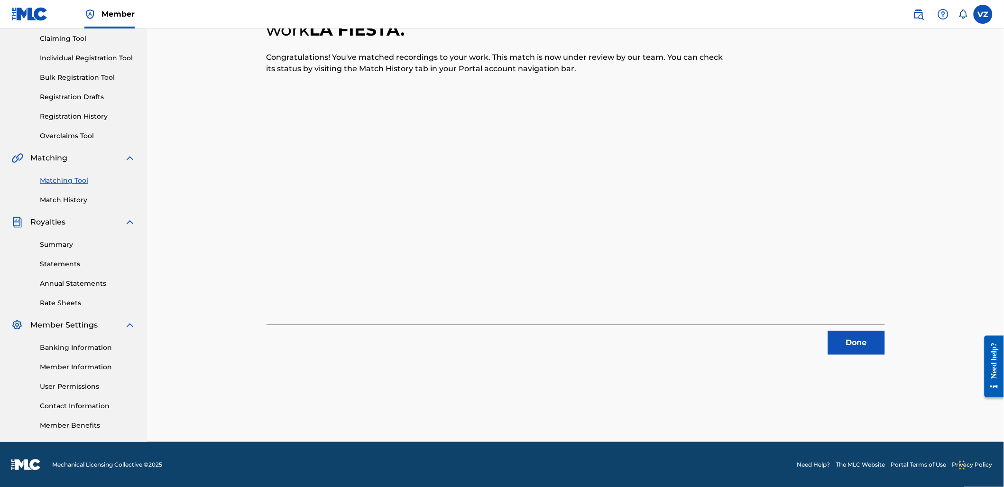
scroll to position [0, 0]
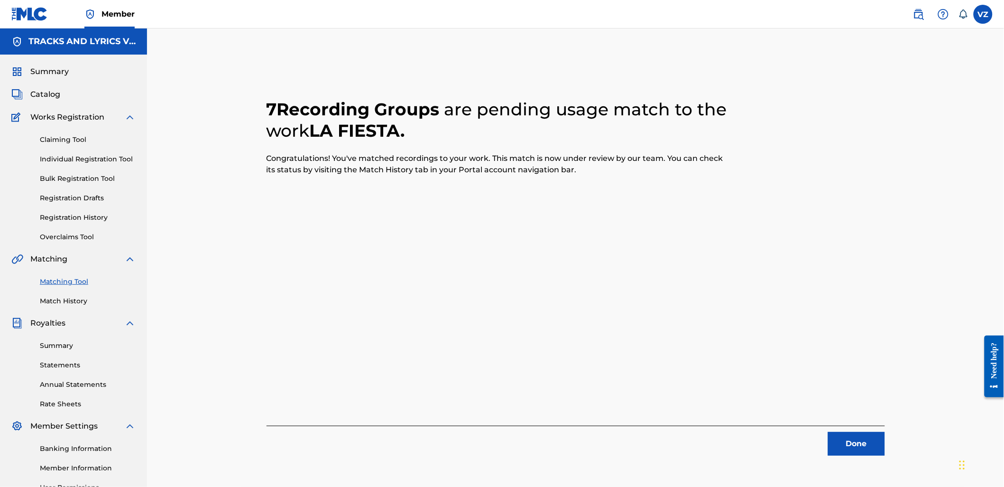
drag, startPoint x: 40, startPoint y: 92, endPoint x: 42, endPoint y: 96, distance: 5.1
click at [40, 93] on span "Catalog" at bounding box center [45, 94] width 30 height 11
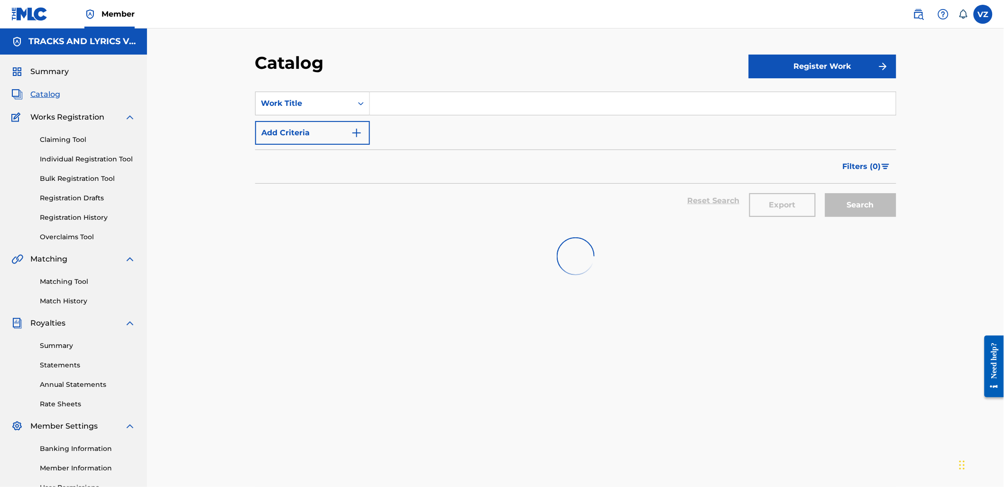
click at [498, 106] on input "Search Form" at bounding box center [633, 103] width 526 height 23
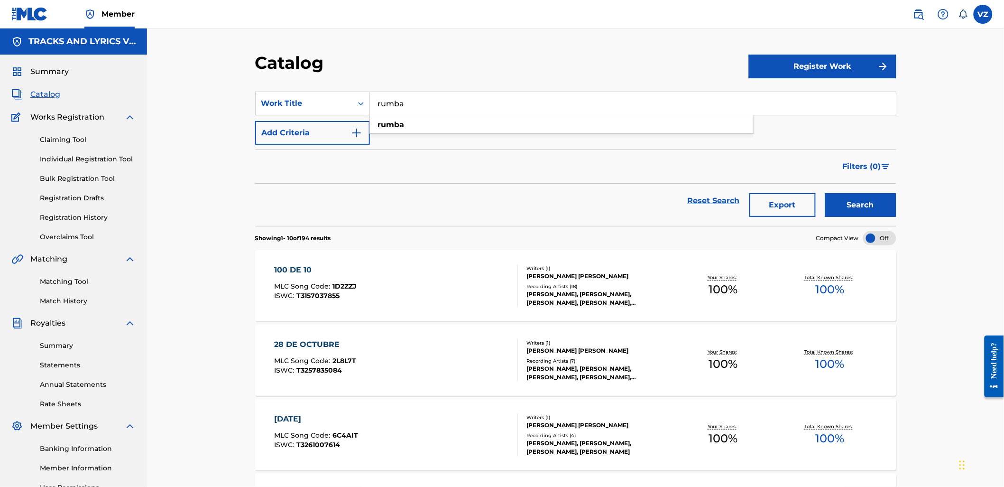
type input "rumba"
click at [825, 193] on button "Search" at bounding box center [860, 205] width 71 height 24
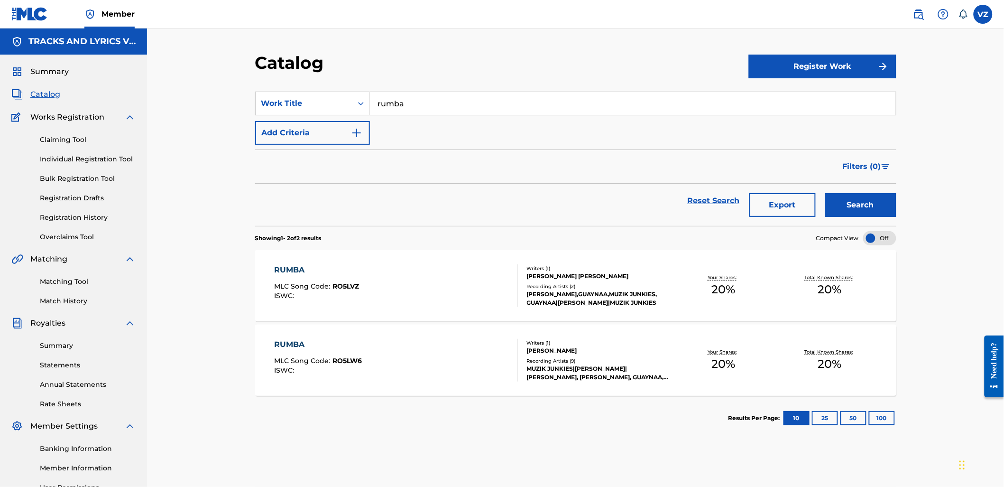
click at [591, 276] on div "[PERSON_NAME] [PERSON_NAME]" at bounding box center [598, 276] width 143 height 9
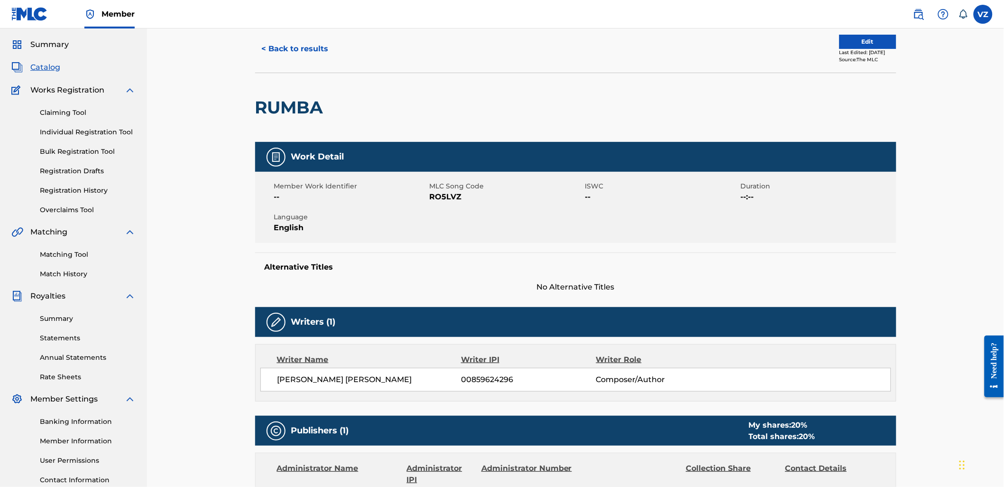
scroll to position [3, 0]
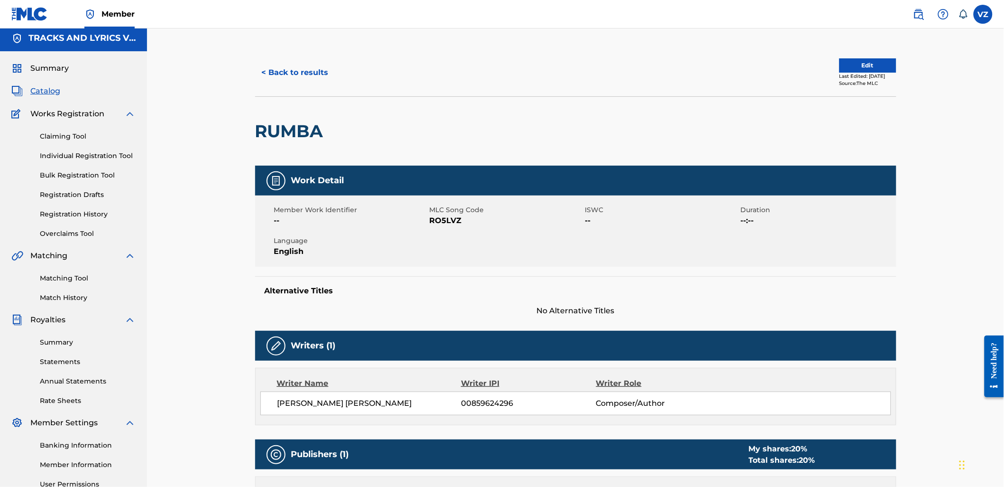
click at [74, 297] on link "Match History" at bounding box center [88, 298] width 96 height 10
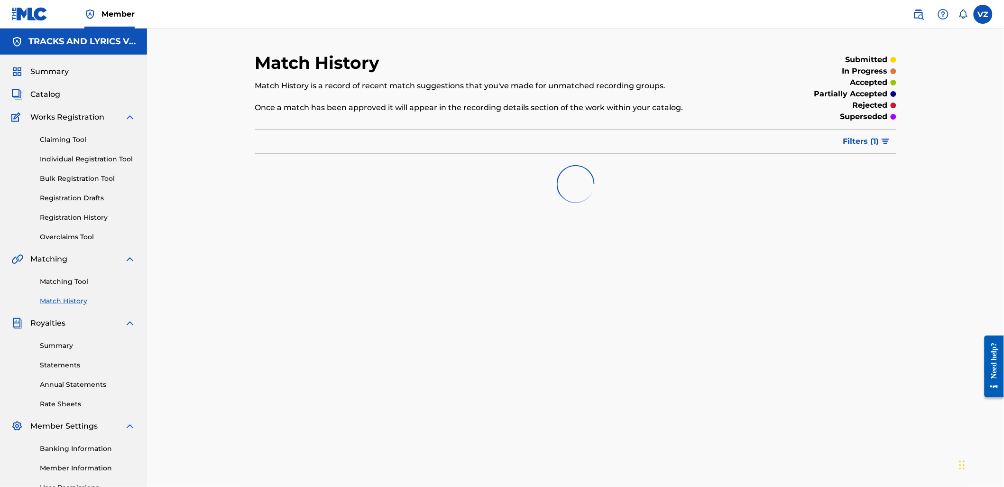
click at [70, 278] on link "Matching Tool" at bounding box center [88, 282] width 96 height 10
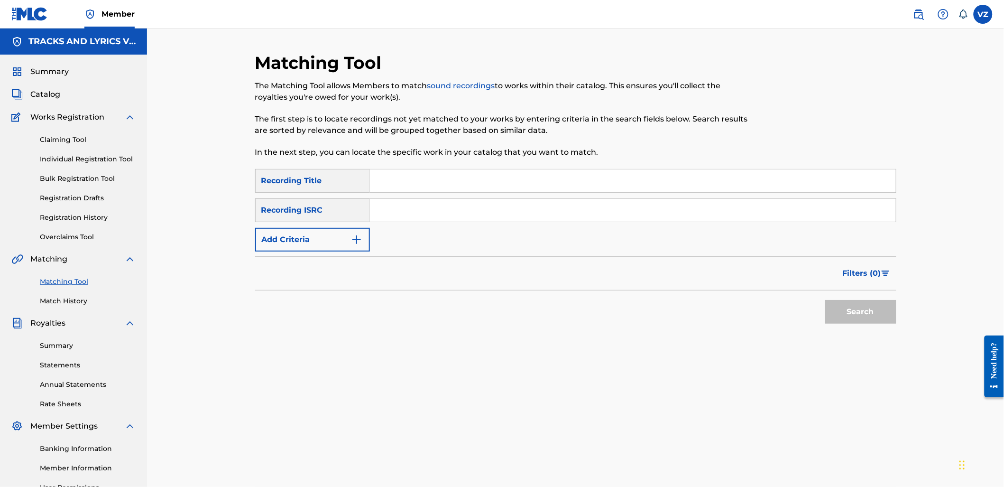
drag, startPoint x: 417, startPoint y: 182, endPoint x: 368, endPoint y: 209, distance: 55.4
click at [417, 182] on input "Search Form" at bounding box center [633, 180] width 526 height 23
click at [329, 250] on button "Add Criteria" at bounding box center [312, 240] width 115 height 24
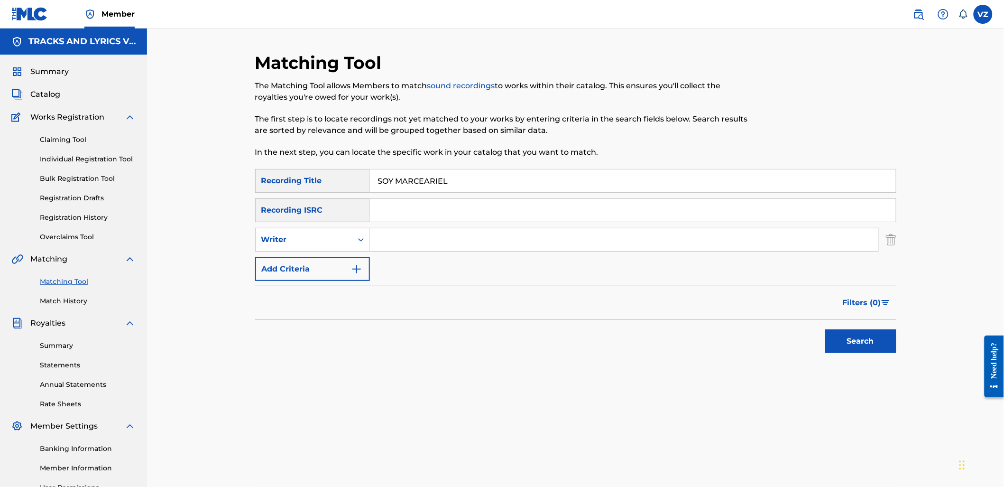
click at [418, 243] on input "Search Form" at bounding box center [624, 239] width 509 height 23
click at [825, 329] on button "Search" at bounding box center [860, 341] width 71 height 24
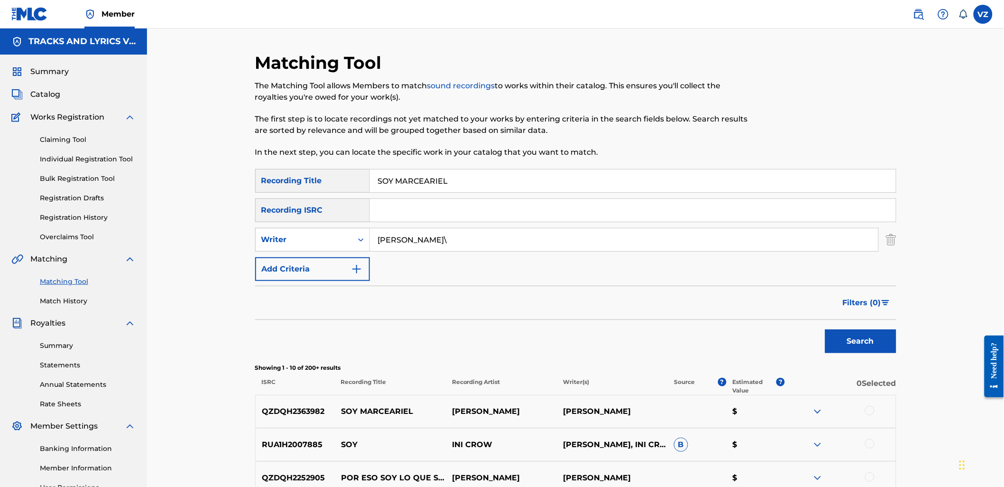
click at [435, 243] on input "[PERSON_NAME]\" at bounding box center [624, 239] width 509 height 23
click at [825, 329] on button "Search" at bounding box center [860, 341] width 71 height 24
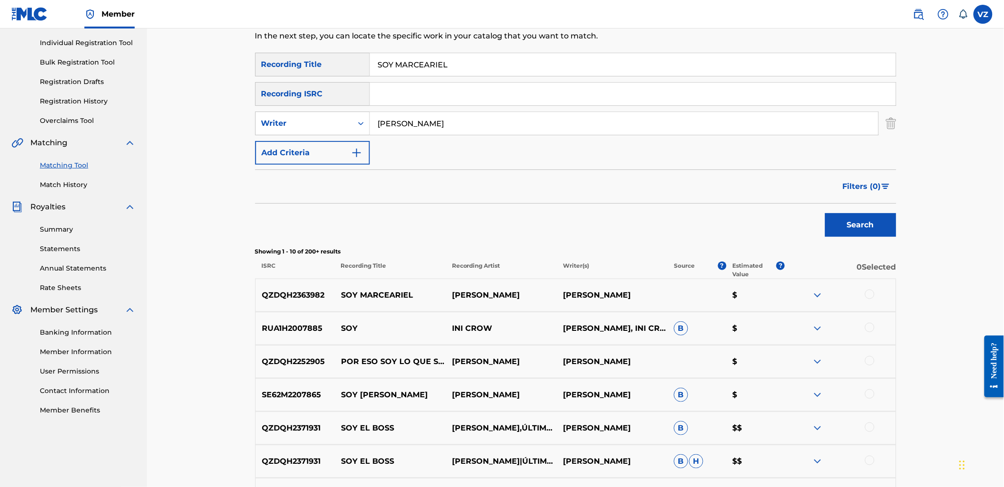
scroll to position [263, 0]
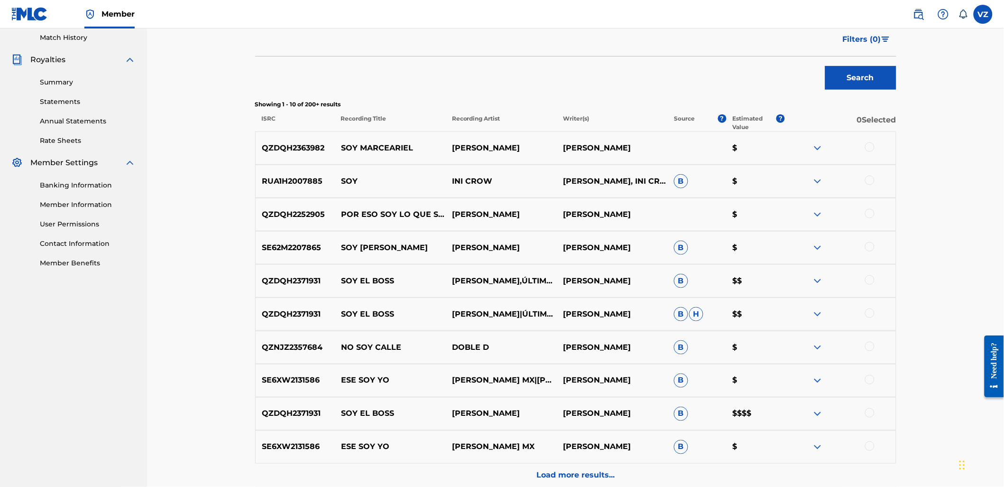
click at [866, 148] on div at bounding box center [869, 146] width 9 height 9
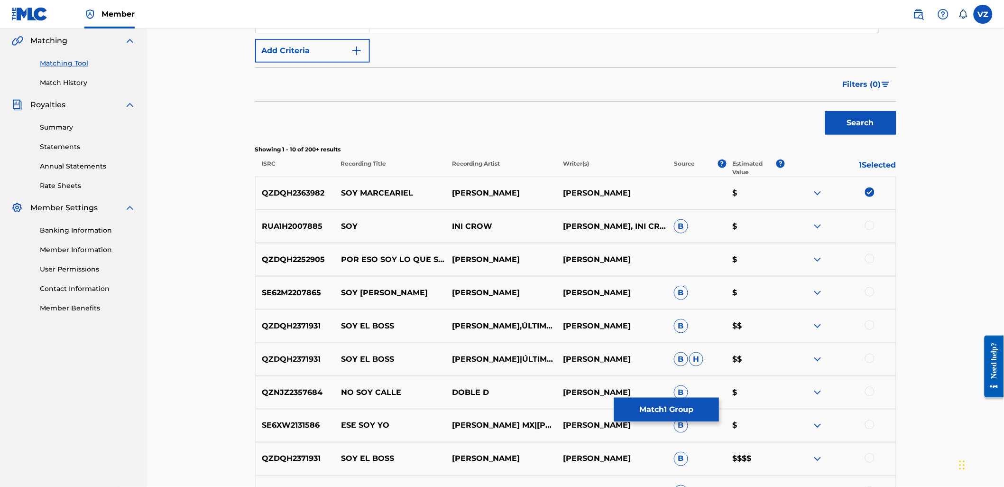
scroll to position [158, 0]
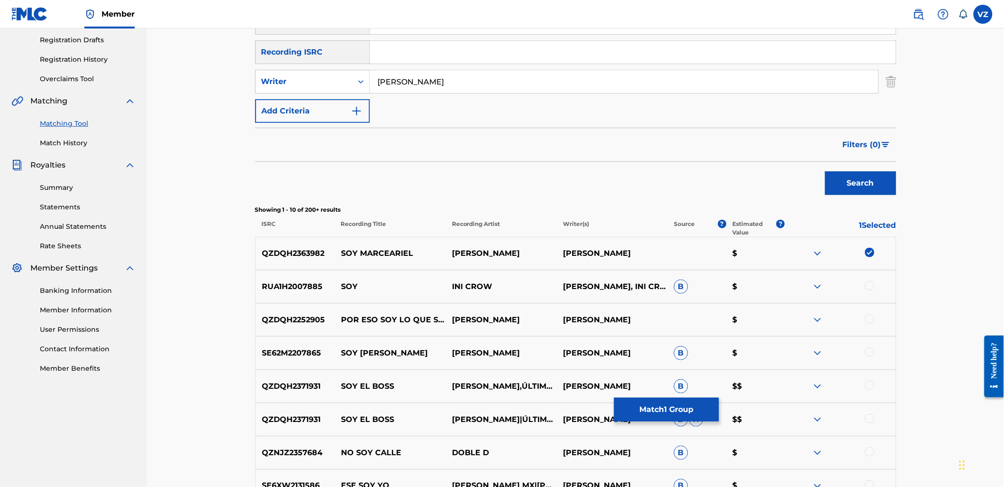
drag, startPoint x: 478, startPoint y: 83, endPoint x: 334, endPoint y: 93, distance: 144.6
click at [343, 88] on div "SearchWithCriteriaad76a16e-11b6-4056-b544-1fcacf1a4777 Writer [PERSON_NAME]" at bounding box center [575, 82] width 641 height 24
click at [333, 84] on div "Writer" at bounding box center [303, 81] width 85 height 11
click at [340, 117] on div "Writer" at bounding box center [313, 129] width 114 height 24
click at [344, 100] on button "Add Criteria" at bounding box center [312, 111] width 115 height 24
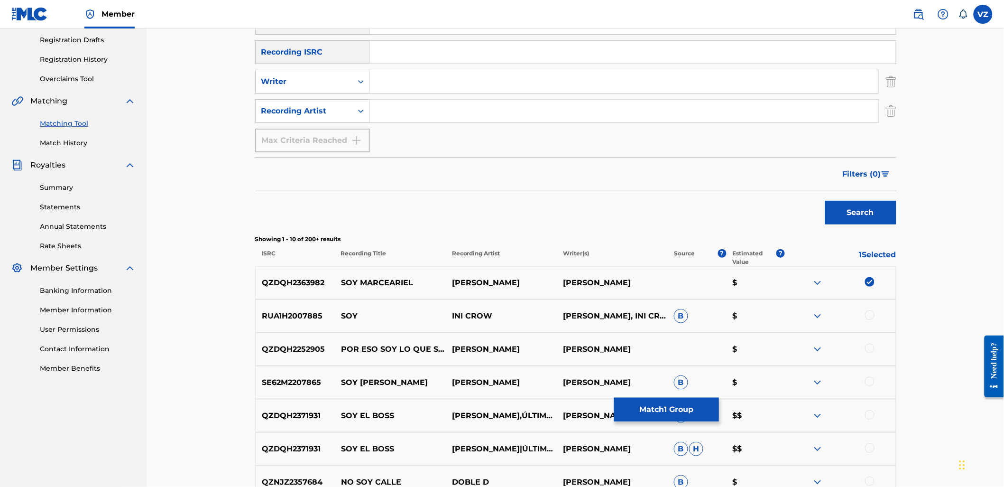
click at [348, 84] on div "Writer" at bounding box center [304, 82] width 97 height 18
drag, startPoint x: 496, startPoint y: 99, endPoint x: 478, endPoint y: 106, distance: 19.6
click at [496, 100] on input "Search Form" at bounding box center [624, 111] width 509 height 23
click at [862, 215] on button "Search" at bounding box center [860, 213] width 71 height 24
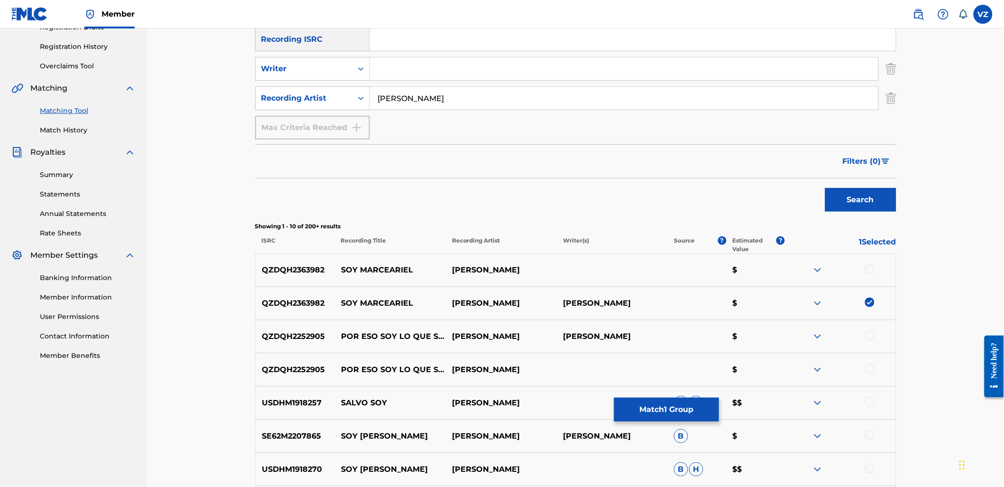
scroll to position [211, 0]
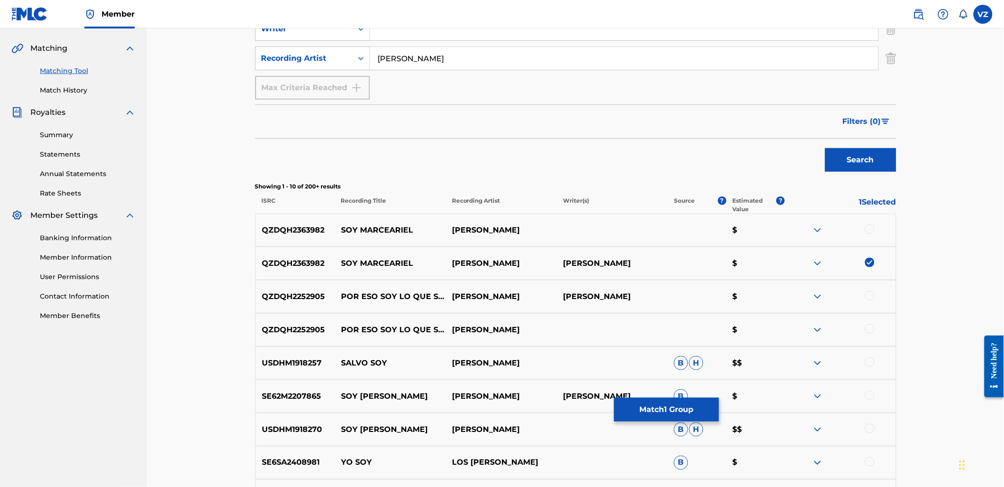
click at [871, 227] on div at bounding box center [869, 228] width 9 height 9
click at [660, 407] on button "Match 2 Groups" at bounding box center [666, 410] width 105 height 24
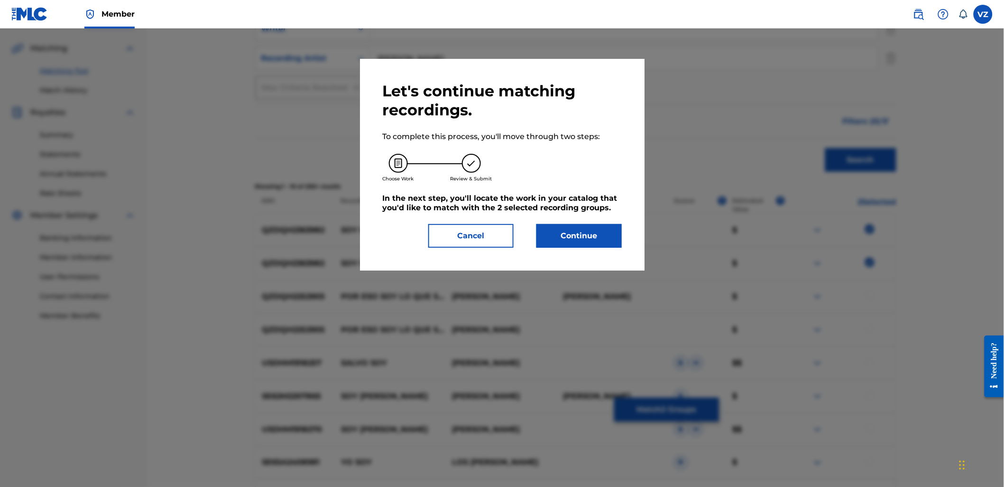
click at [582, 240] on button "Continue" at bounding box center [579, 236] width 85 height 24
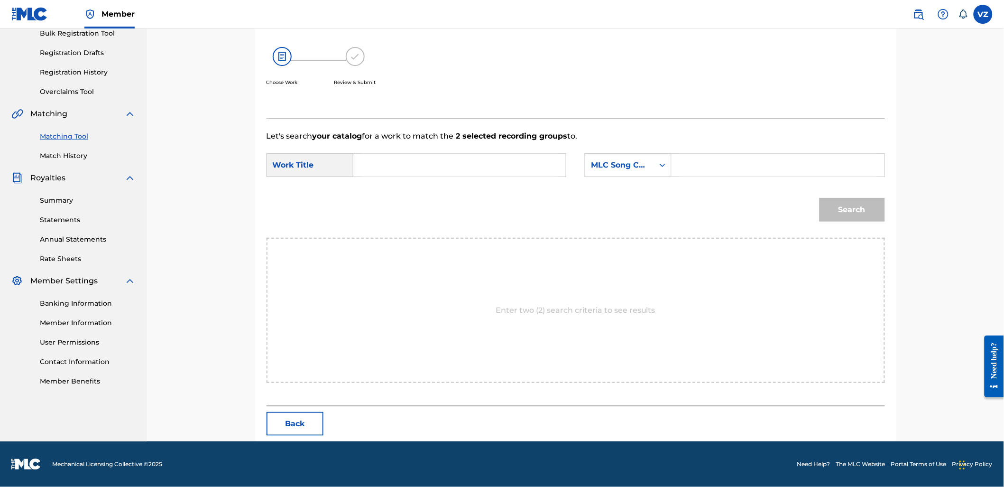
scroll to position [145, 0]
click at [367, 167] on input "Search Form" at bounding box center [459, 165] width 196 height 23
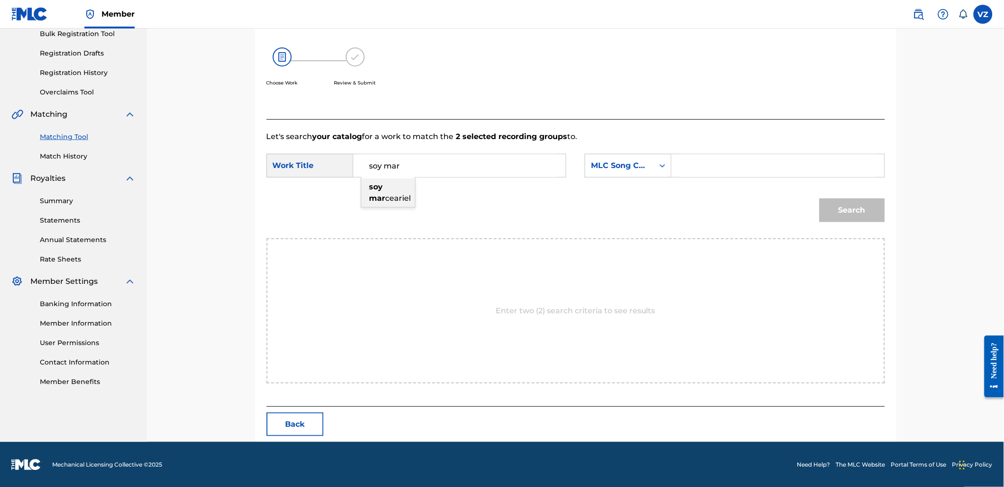
click at [394, 194] on span "ceariel" at bounding box center [399, 198] width 26 height 9
click at [645, 164] on div "MLC Song Code" at bounding box center [619, 165] width 57 height 11
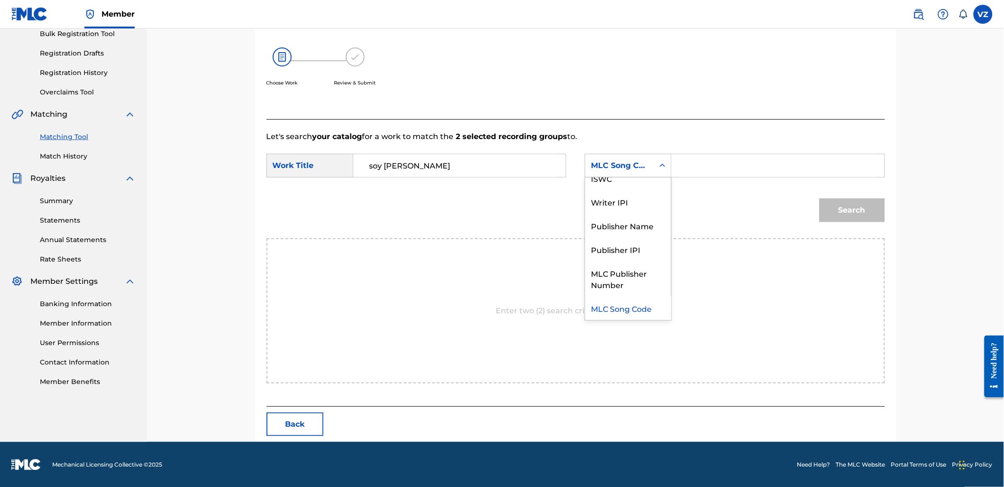
scroll to position [0, 0]
drag, startPoint x: 649, startPoint y: 192, endPoint x: 698, endPoint y: 171, distance: 53.4
click at [655, 190] on div "Writer Name" at bounding box center [628, 189] width 86 height 24
click at [708, 164] on input "Search Form" at bounding box center [778, 165] width 196 height 23
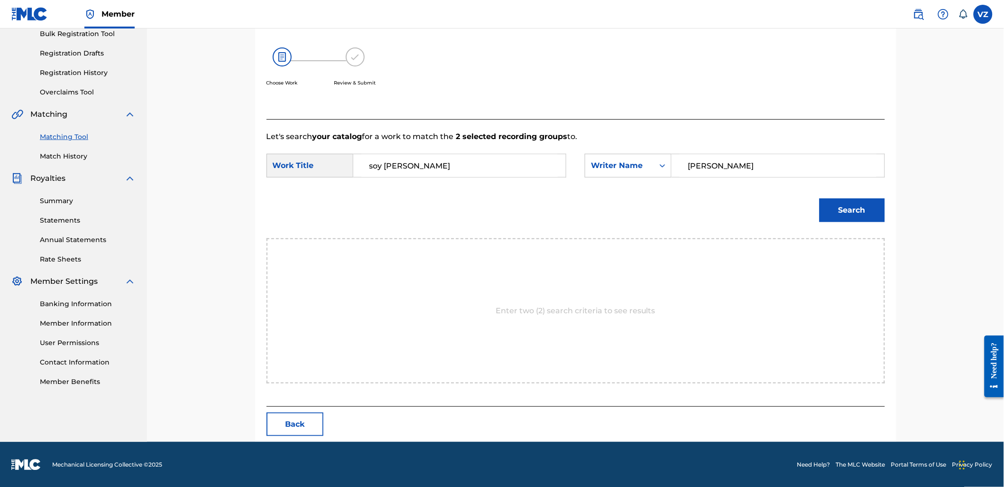
click at [862, 212] on button "Search" at bounding box center [852, 210] width 65 height 24
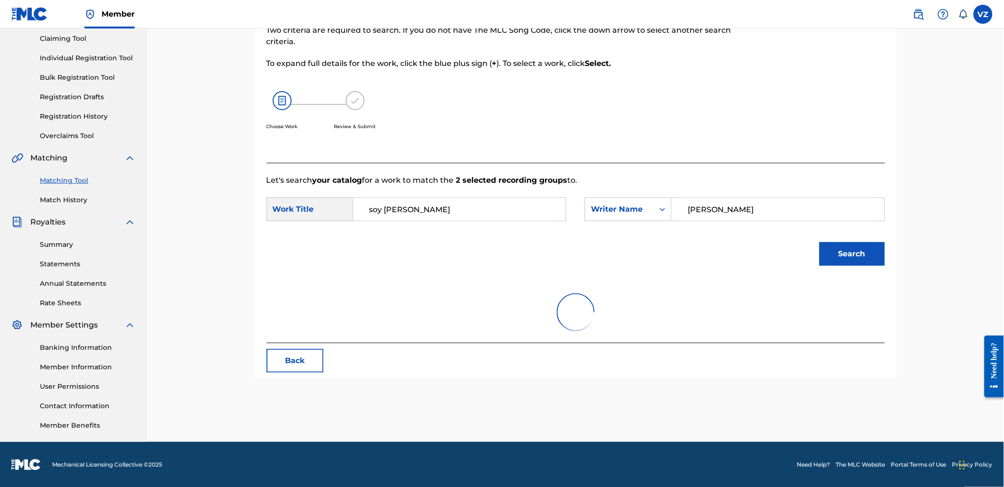
scroll to position [145, 0]
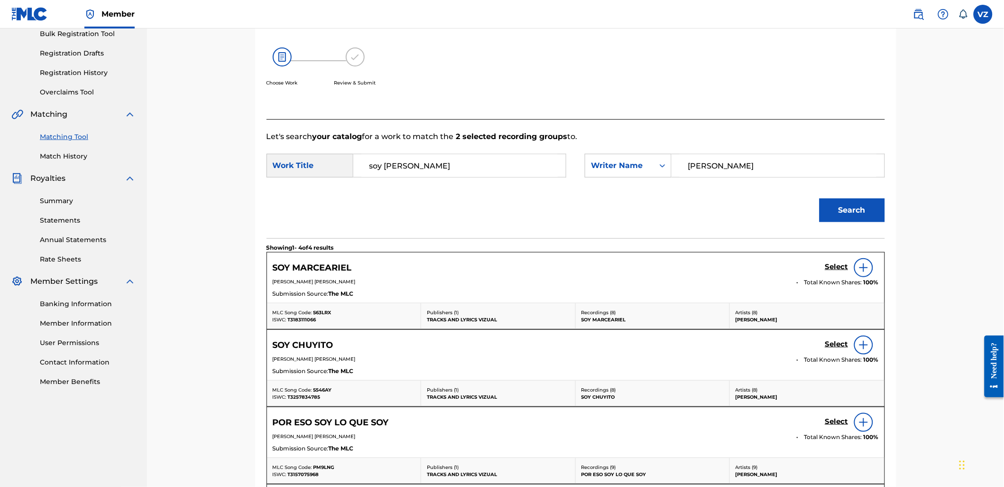
click at [837, 263] on h5 "Select" at bounding box center [836, 266] width 23 height 9
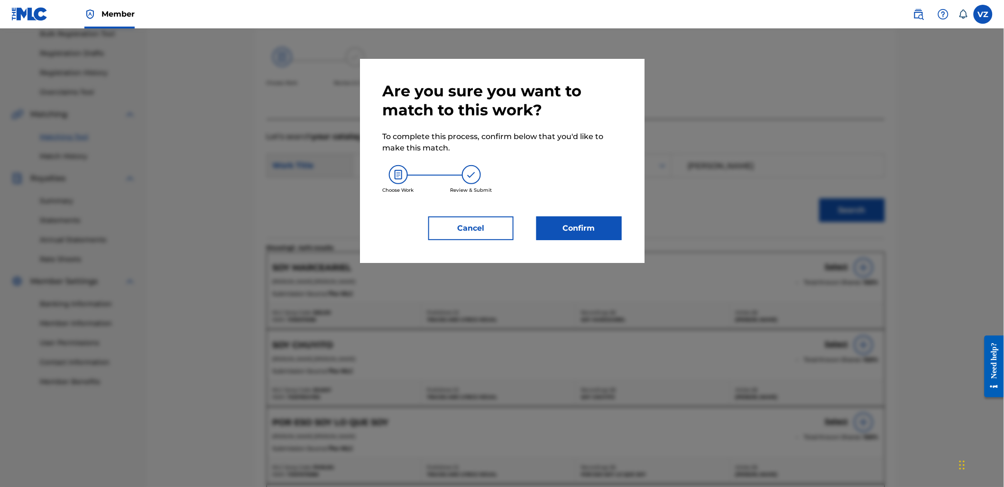
click at [579, 225] on button "Confirm" at bounding box center [579, 228] width 85 height 24
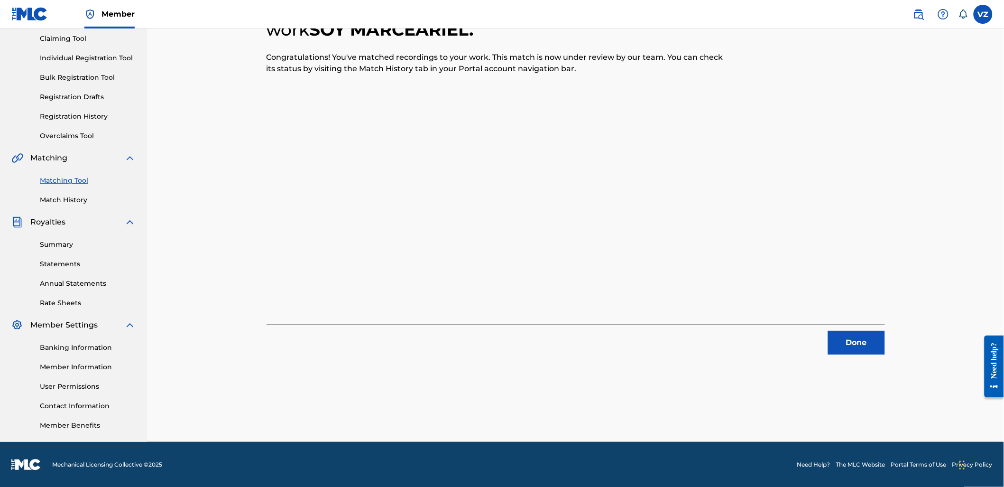
scroll to position [0, 0]
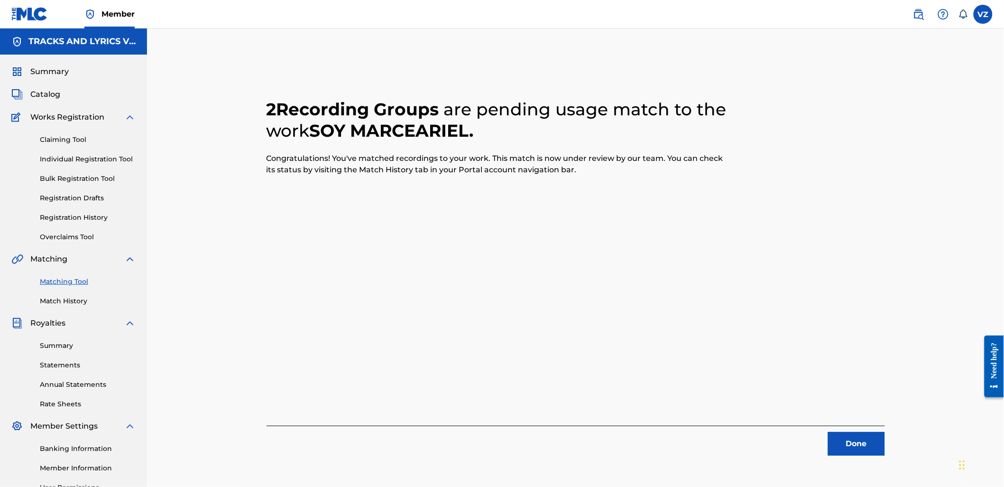
click at [852, 450] on button "Done" at bounding box center [856, 444] width 57 height 24
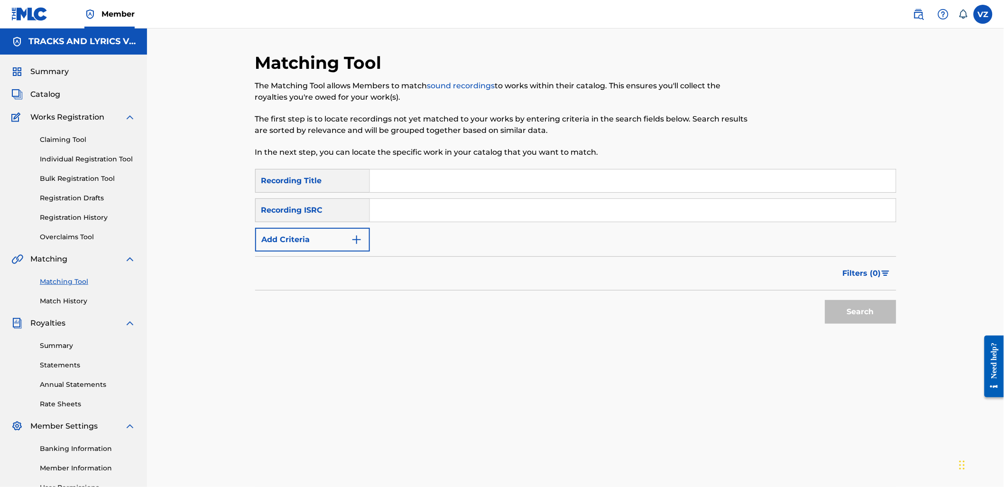
drag, startPoint x: 496, startPoint y: 184, endPoint x: 476, endPoint y: 192, distance: 21.9
click at [496, 184] on input "Search Form" at bounding box center [633, 180] width 526 height 23
click at [337, 239] on button "Add Criteria" at bounding box center [312, 240] width 115 height 24
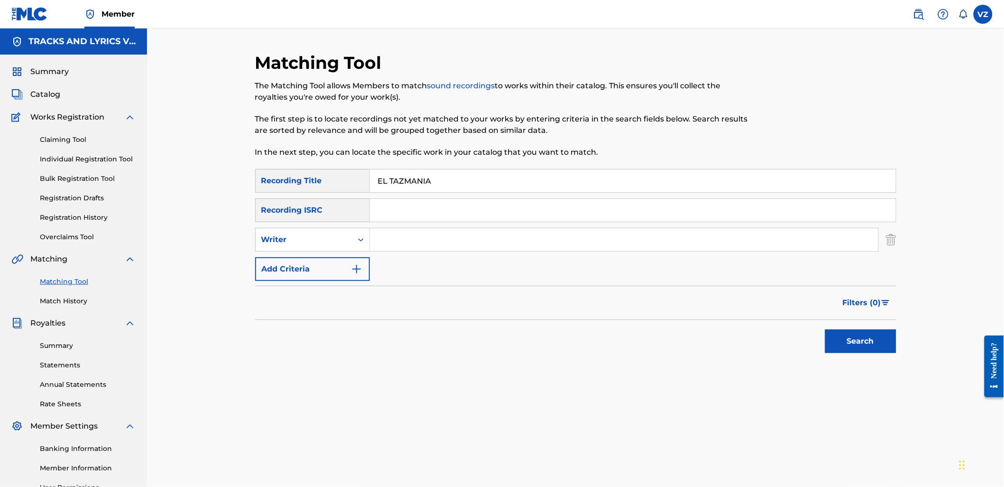
click at [390, 236] on input "Search Form" at bounding box center [624, 239] width 509 height 23
click at [338, 270] on button "Add Criteria" at bounding box center [312, 269] width 115 height 24
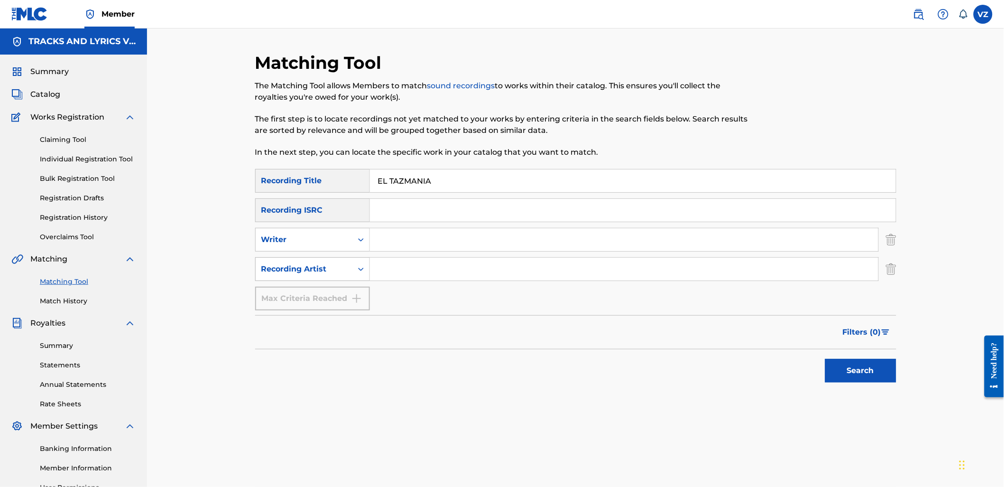
drag, startPoint x: 329, startPoint y: 269, endPoint x: 319, endPoint y: 269, distance: 9.5
click at [328, 269] on div "Recording Artist" at bounding box center [303, 268] width 85 height 11
click at [413, 236] on input "Search Form" at bounding box center [624, 239] width 509 height 23
click at [410, 269] on input "Search Form" at bounding box center [624, 269] width 509 height 23
click at [518, 250] on input "Search Form" at bounding box center [624, 239] width 509 height 23
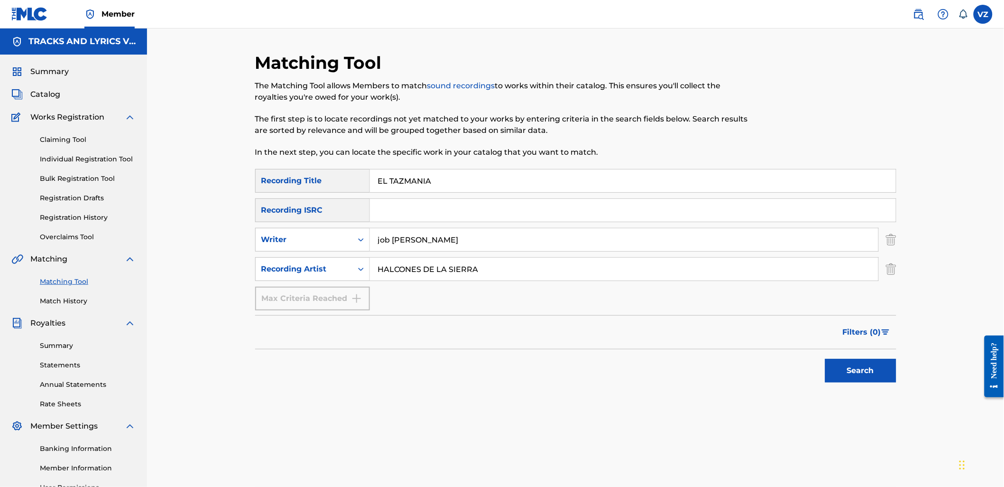
click at [825, 359] on button "Search" at bounding box center [860, 371] width 71 height 24
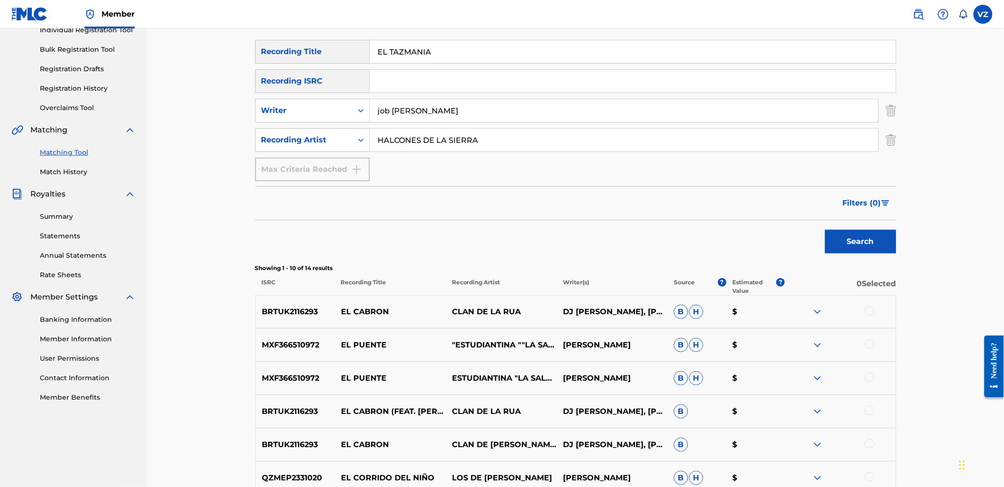
scroll to position [53, 0]
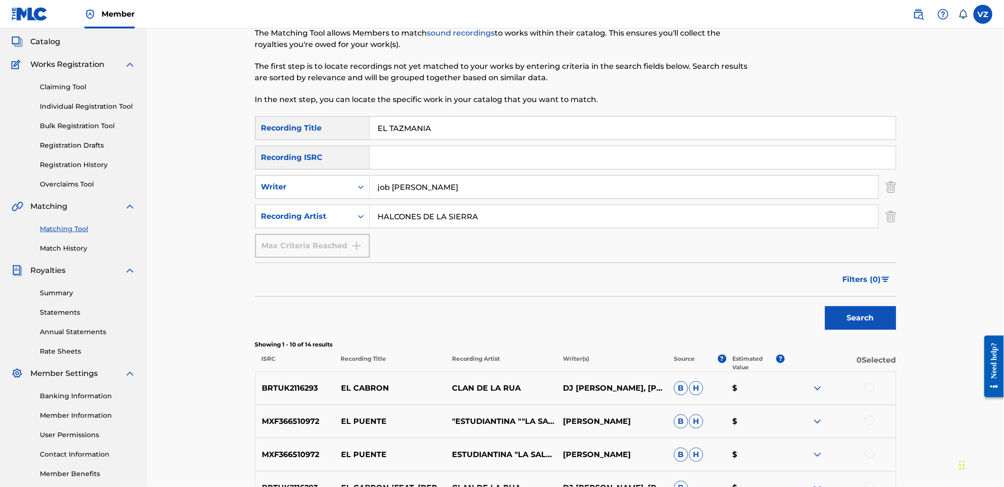
drag, startPoint x: 305, startPoint y: 131, endPoint x: 289, endPoint y: 131, distance: 15.7
click at [289, 131] on div "SearchWithCriteriab2846c76-7798-454f-972f-ab576b5674fa Recording Title EL TAZMA…" at bounding box center [575, 128] width 641 height 24
drag, startPoint x: 446, startPoint y: 189, endPoint x: 294, endPoint y: 176, distance: 152.8
click at [294, 176] on div "SearchWithCriteriaad76a16e-11b6-4056-b544-1fcacf1a4777 Writer job [PERSON_NAME]" at bounding box center [575, 187] width 641 height 24
click at [825, 306] on button "Search" at bounding box center [860, 318] width 71 height 24
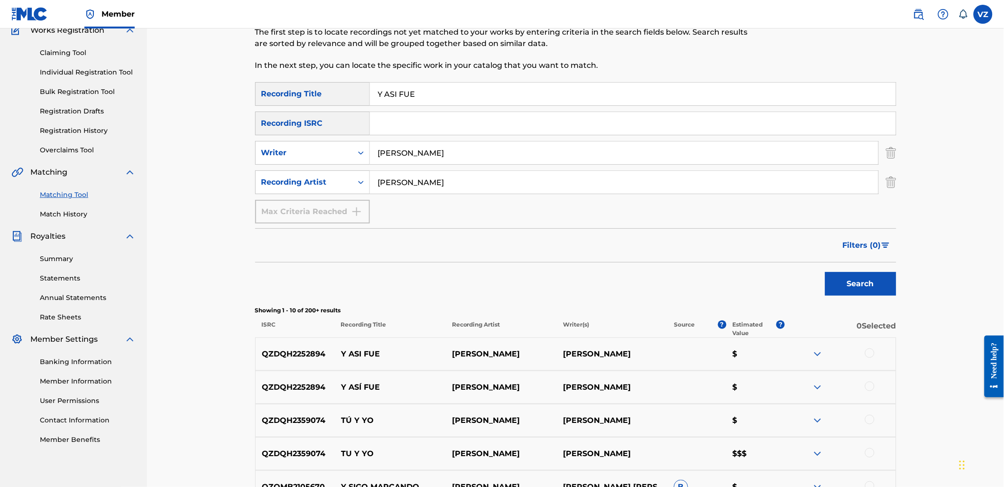
scroll to position [105, 0]
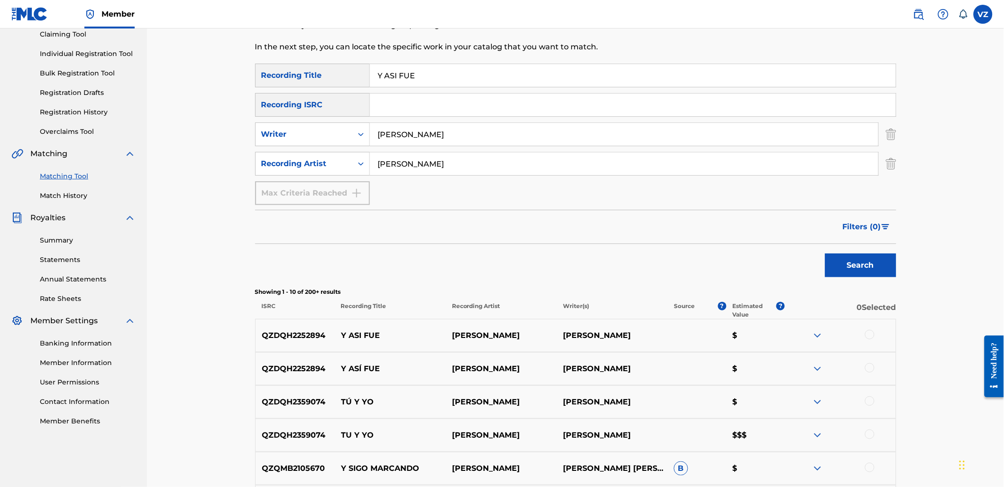
click at [869, 335] on div at bounding box center [869, 334] width 9 height 9
click at [873, 368] on div at bounding box center [869, 367] width 9 height 9
click at [643, 409] on button "Match 2 Groups" at bounding box center [666, 410] width 105 height 24
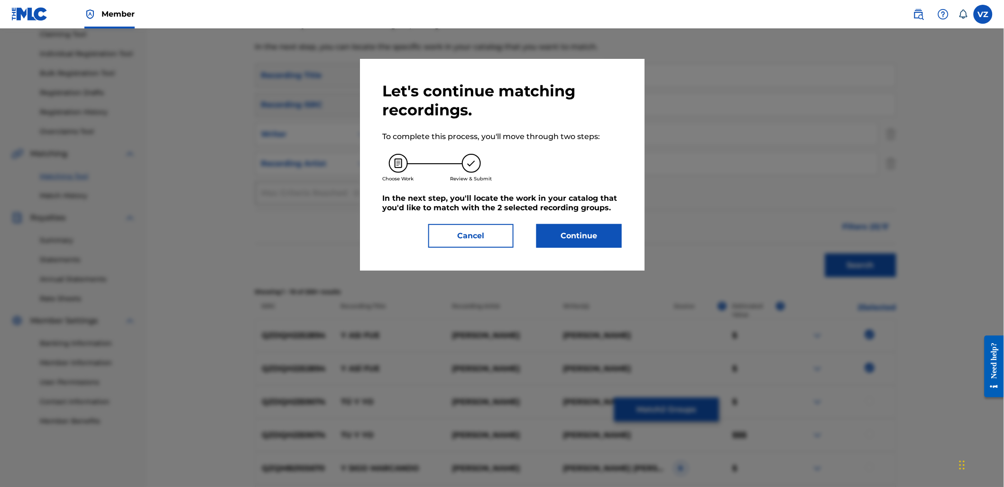
click at [571, 230] on button "Continue" at bounding box center [579, 236] width 85 height 24
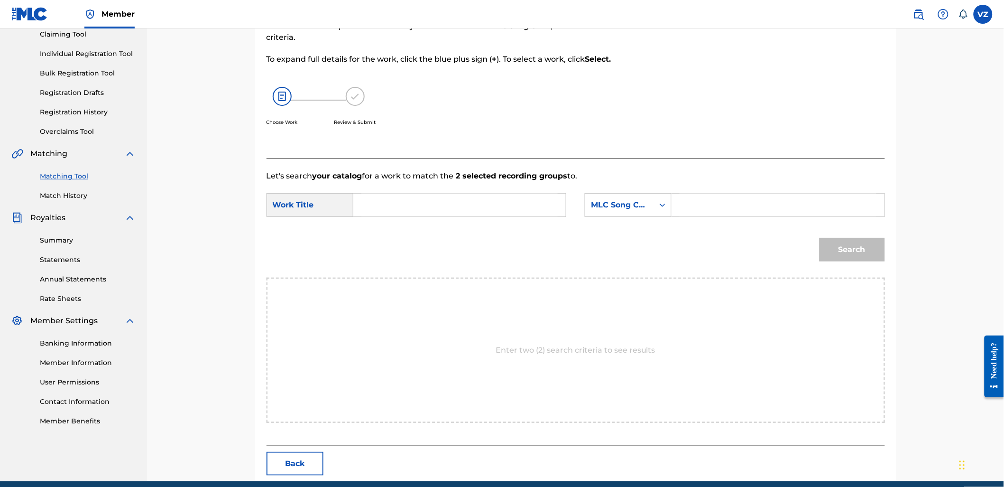
click at [443, 204] on input "Search Form" at bounding box center [459, 205] width 196 height 23
click at [630, 212] on div "MLC Song Code" at bounding box center [619, 205] width 69 height 18
drag, startPoint x: 631, startPoint y: 233, endPoint x: 659, endPoint y: 221, distance: 30.6
click at [636, 230] on div "Writer Name" at bounding box center [628, 229] width 86 height 24
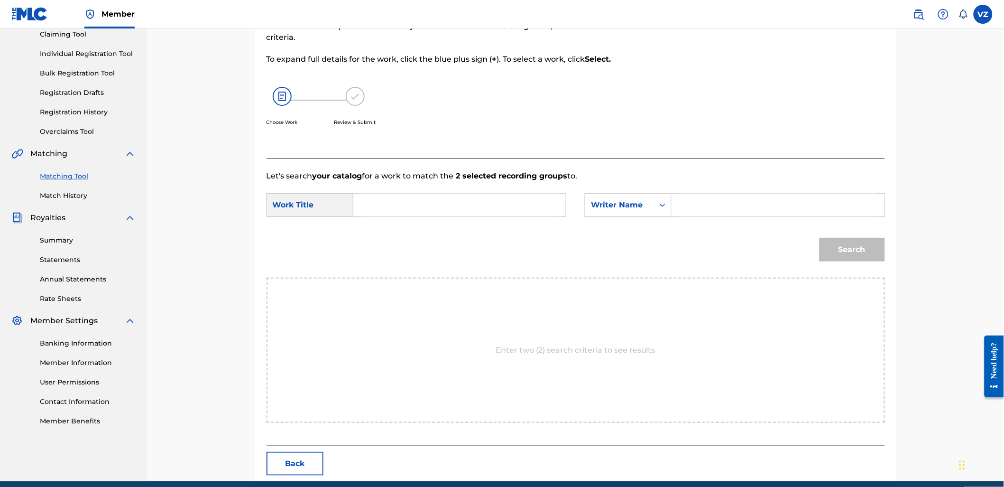
click at [709, 197] on input "Search Form" at bounding box center [778, 205] width 196 height 23
click at [416, 196] on input "Search Form" at bounding box center [459, 205] width 196 height 23
click at [820, 238] on button "Search" at bounding box center [852, 250] width 65 height 24
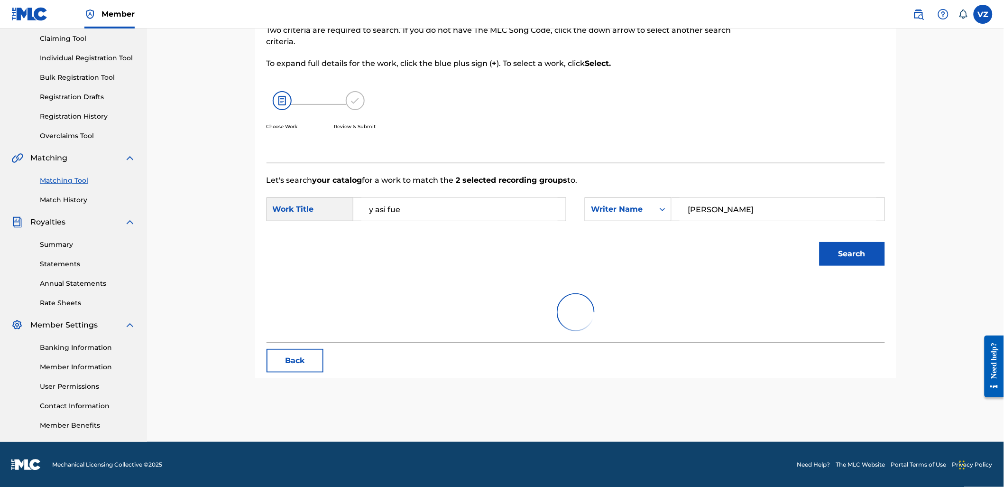
scroll to position [105, 0]
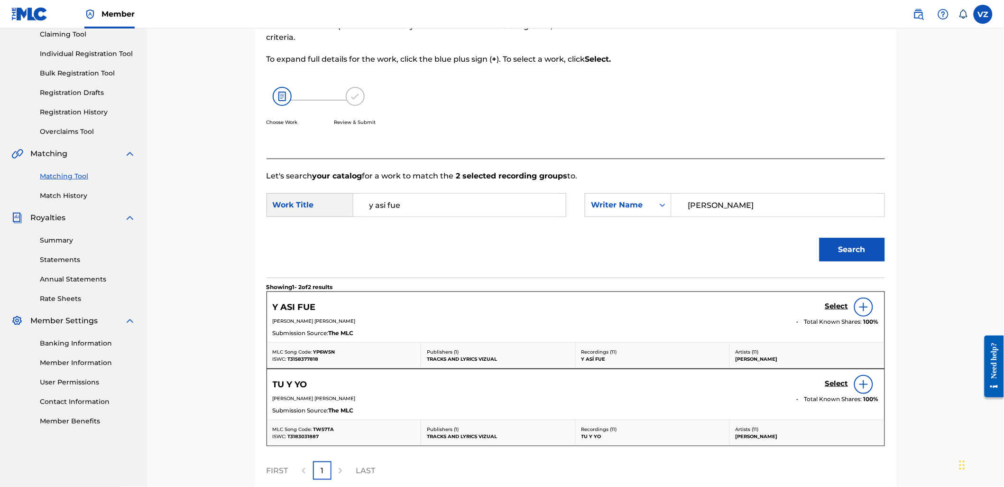
click at [842, 306] on h5 "Select" at bounding box center [836, 306] width 23 height 9
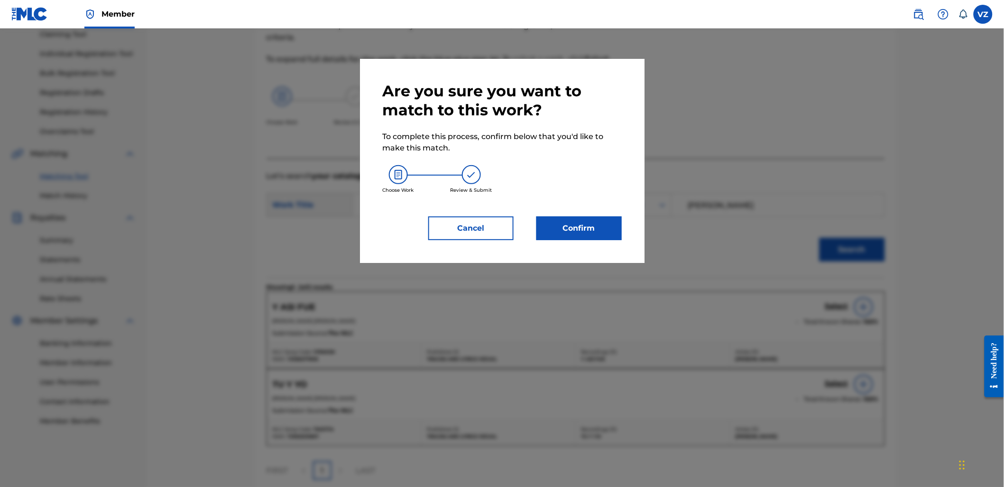
click at [563, 215] on div "Are you sure you want to match to this work? To complete this process, confirm …" at bounding box center [502, 161] width 239 height 158
click at [574, 224] on button "Confirm" at bounding box center [579, 228] width 85 height 24
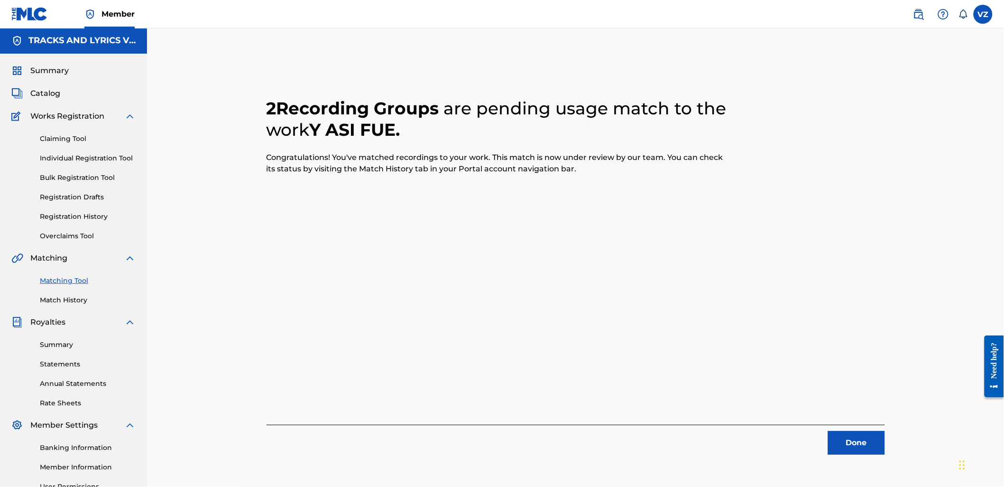
scroll to position [0, 0]
click at [861, 453] on button "Done" at bounding box center [856, 444] width 57 height 24
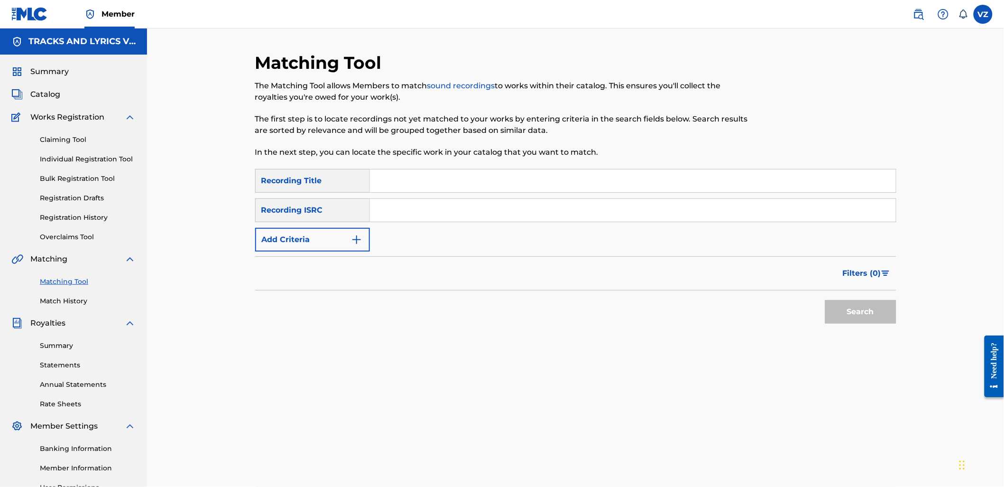
click at [528, 168] on div "Matching Tool The Matching Tool allows Members to match sound recordings to wor…" at bounding box center [502, 110] width 494 height 117
click at [527, 179] on input "Search Form" at bounding box center [633, 180] width 526 height 23
click at [322, 244] on button "Add Criteria" at bounding box center [312, 240] width 115 height 24
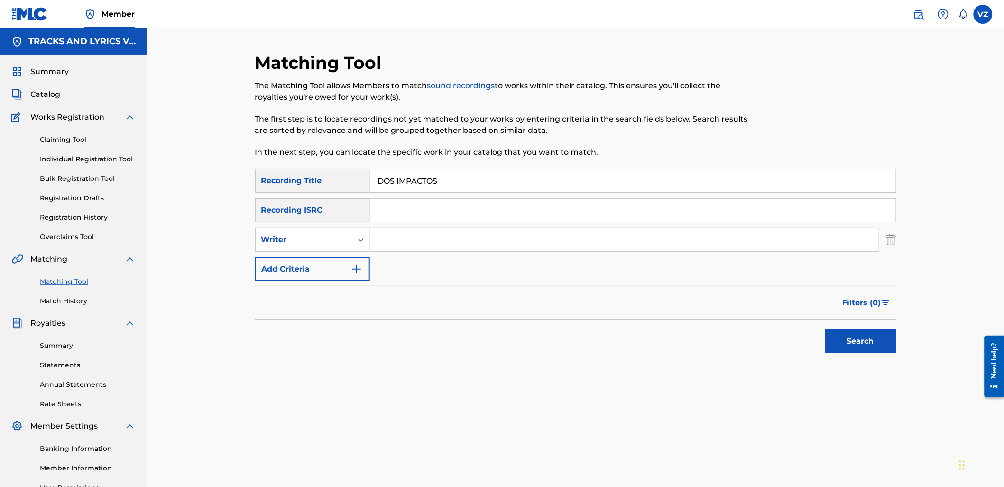
click at [394, 246] on input "Search Form" at bounding box center [624, 239] width 509 height 23
click at [825, 329] on button "Search" at bounding box center [860, 341] width 71 height 24
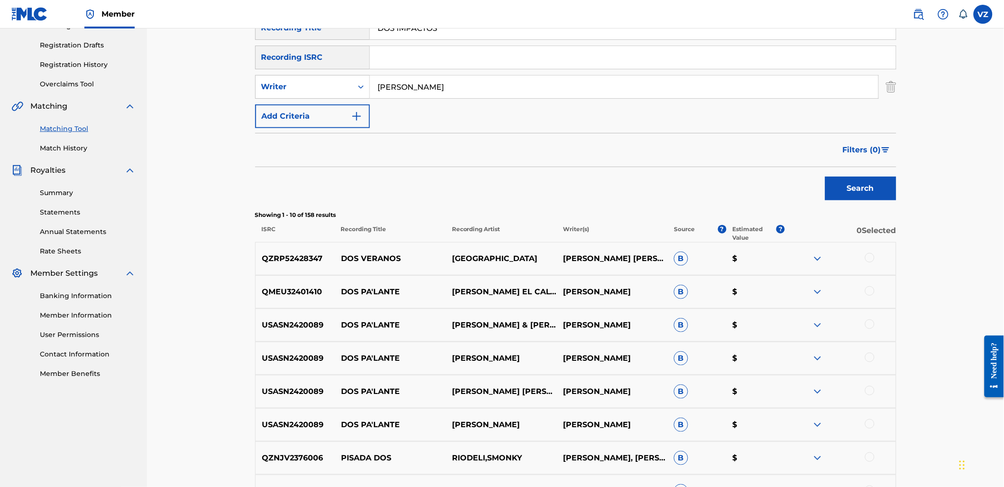
scroll to position [158, 0]
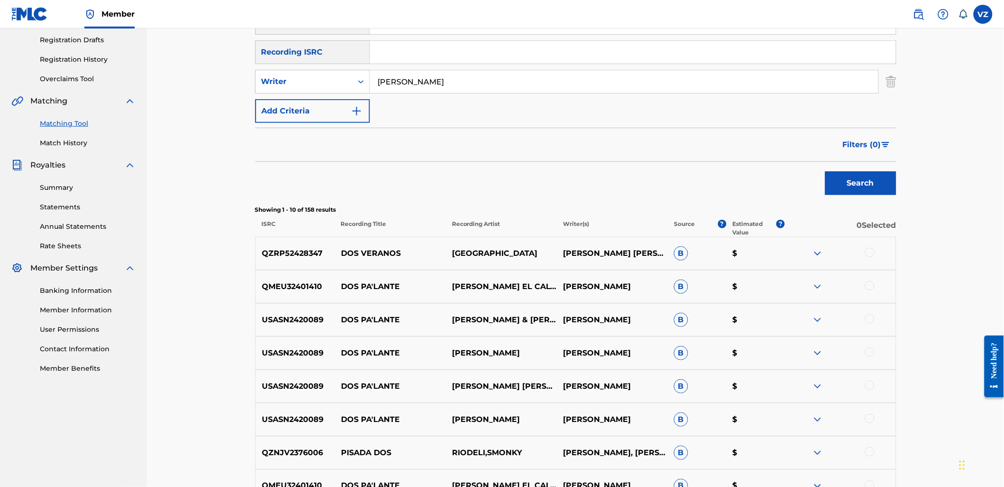
drag, startPoint x: 418, startPoint y: 81, endPoint x: 480, endPoint y: 79, distance: 62.2
click at [480, 79] on input "[PERSON_NAME]" at bounding box center [624, 81] width 509 height 23
drag, startPoint x: 513, startPoint y: 81, endPoint x: 329, endPoint y: 87, distance: 184.2
click at [329, 87] on div "SearchWithCriteriaad76a16e-11b6-4056-b544-1fcacf1a4777 Writer [PERSON_NAME]" at bounding box center [575, 82] width 641 height 24
click at [315, 80] on div "Writer" at bounding box center [303, 81] width 85 height 11
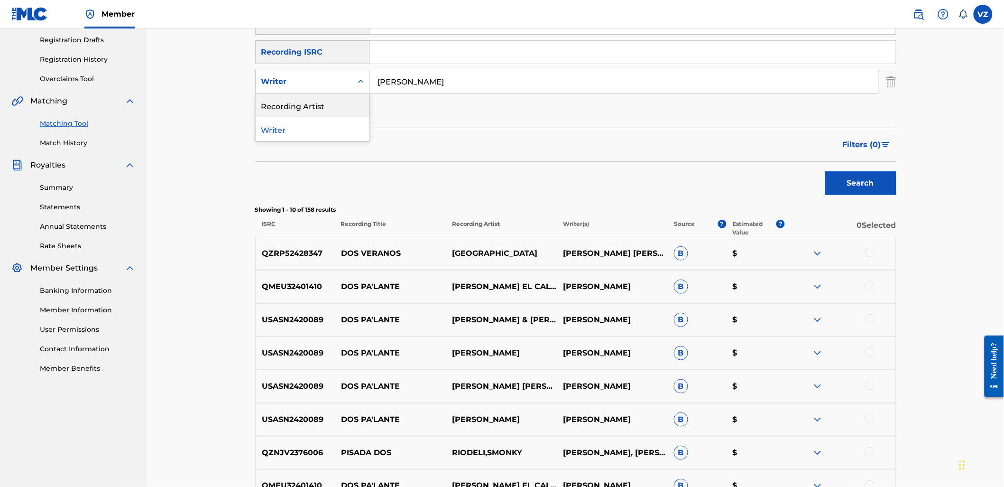
click at [321, 107] on div "Recording Artist" at bounding box center [313, 105] width 114 height 24
drag, startPoint x: 363, startPoint y: 96, endPoint x: 392, endPoint y: 77, distance: 34.3
click at [392, 77] on input "Search Form" at bounding box center [624, 81] width 509 height 23
click at [868, 184] on button "Search" at bounding box center [860, 183] width 71 height 24
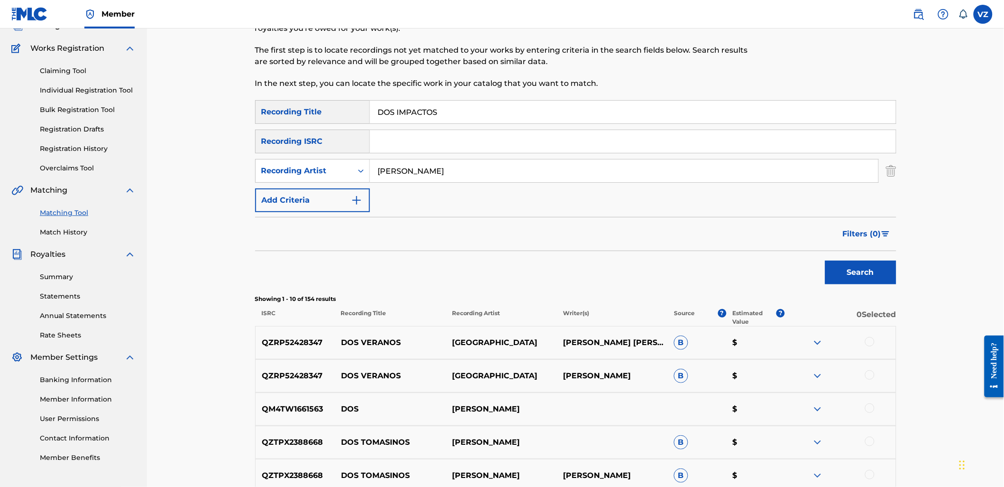
scroll to position [0, 0]
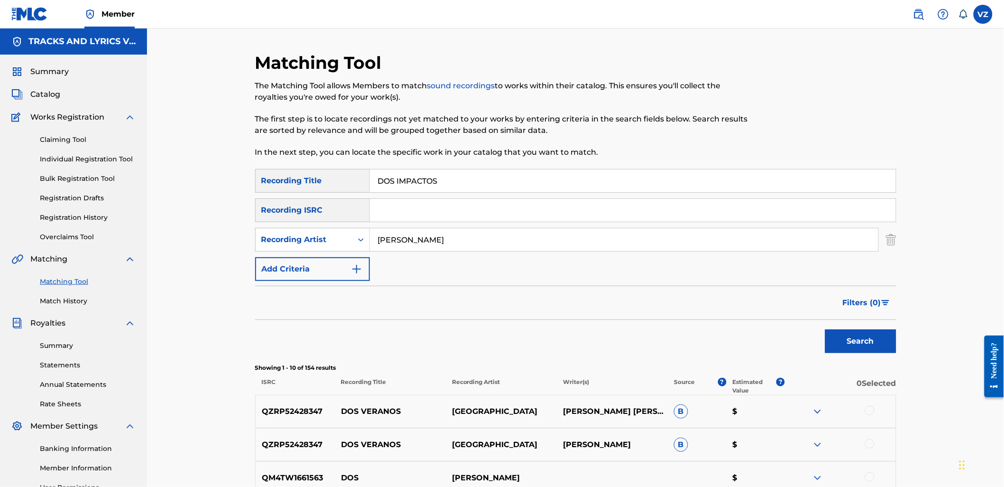
drag, startPoint x: 442, startPoint y: 180, endPoint x: 371, endPoint y: 190, distance: 71.4
click at [371, 190] on input "DOS IMPACTOS" at bounding box center [633, 180] width 526 height 23
drag, startPoint x: 445, startPoint y: 241, endPoint x: 331, endPoint y: 254, distance: 114.6
click at [331, 253] on div "SearchWithCriteriab2846c76-7798-454f-972f-ab576b5674fa Recording Title POR ESO …" at bounding box center [575, 225] width 641 height 112
click at [825, 329] on button "Search" at bounding box center [860, 341] width 71 height 24
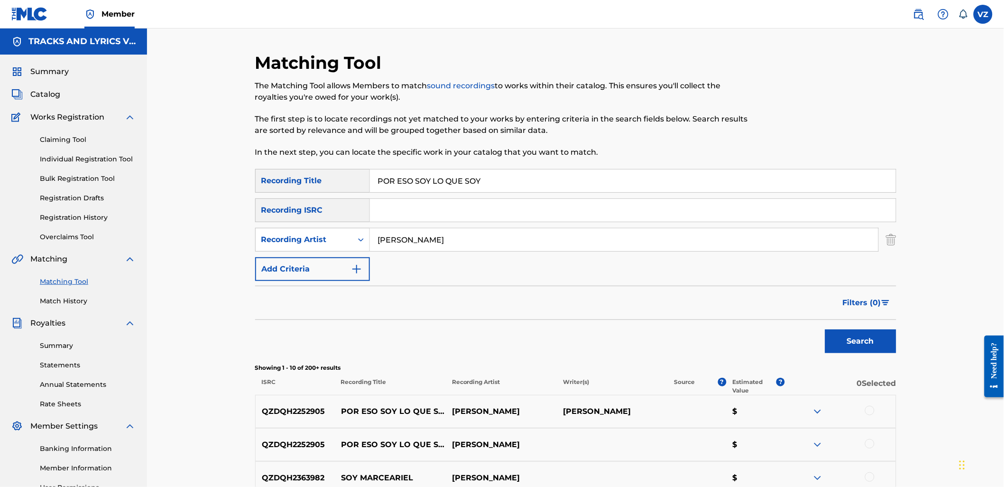
scroll to position [158, 0]
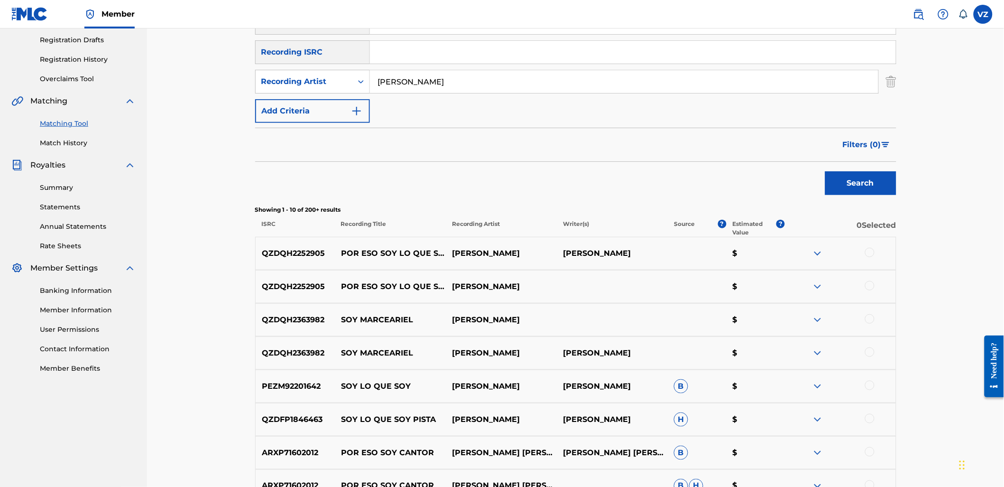
click at [866, 250] on div at bounding box center [869, 252] width 9 height 9
click at [871, 287] on div at bounding box center [869, 285] width 9 height 9
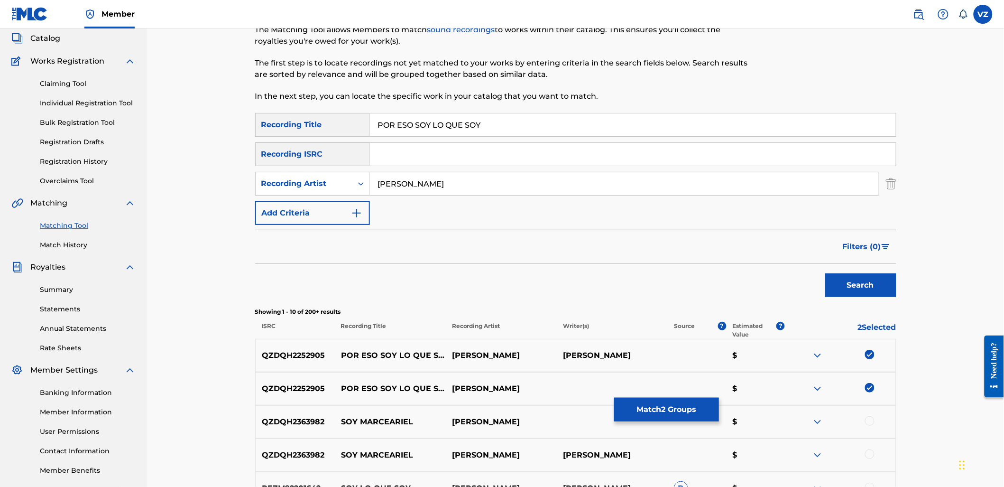
scroll to position [53, 0]
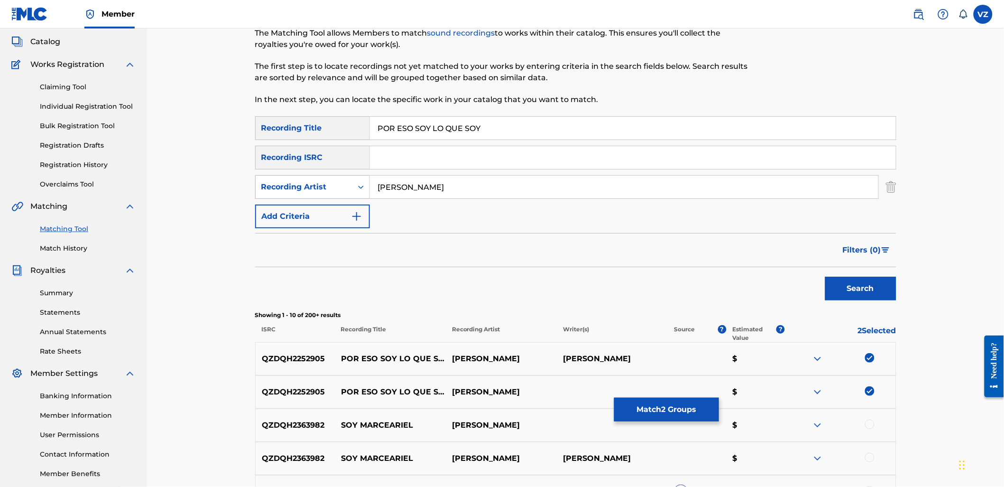
click at [359, 187] on icon "Search Form" at bounding box center [361, 186] width 6 height 3
click at [354, 204] on div "Writer" at bounding box center [313, 211] width 114 height 24
click at [423, 185] on input "Search Form" at bounding box center [624, 187] width 509 height 23
click at [879, 283] on button "Search" at bounding box center [860, 289] width 71 height 24
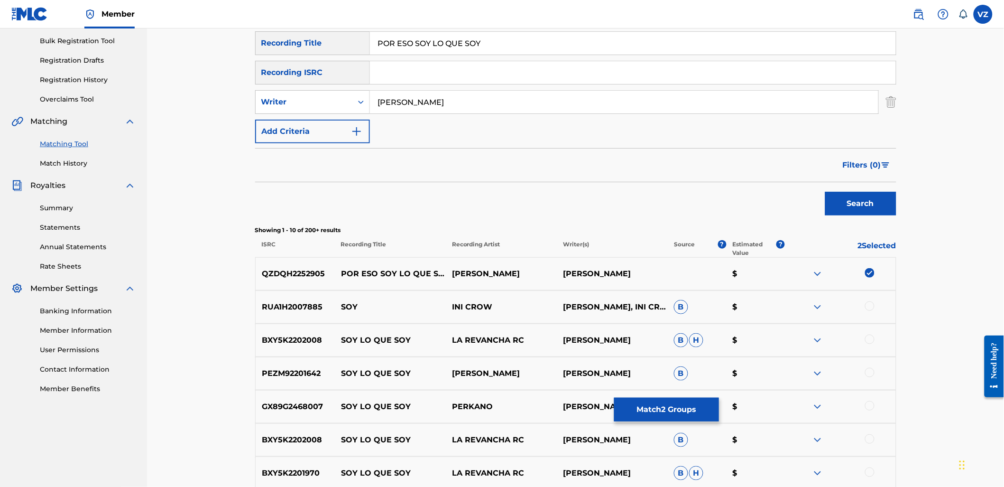
scroll to position [154, 0]
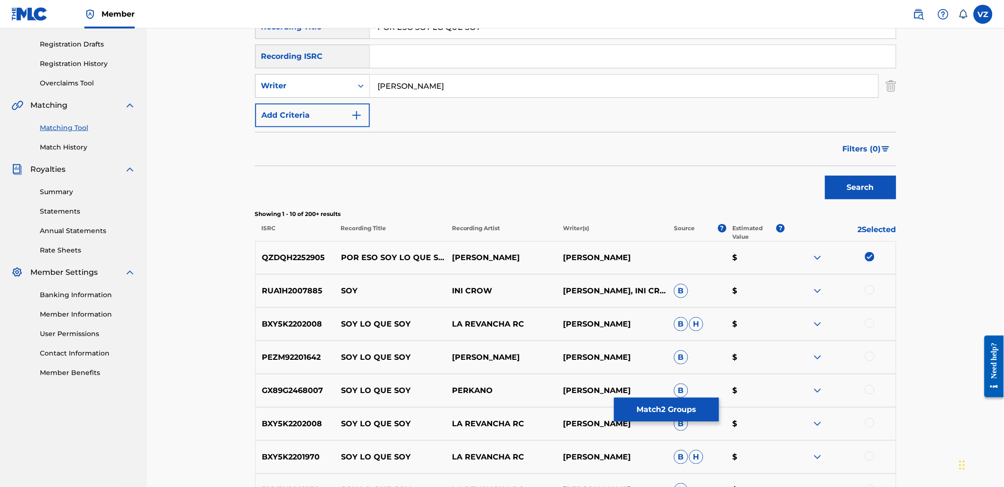
click at [699, 412] on button "Match 2 Groups" at bounding box center [666, 410] width 105 height 24
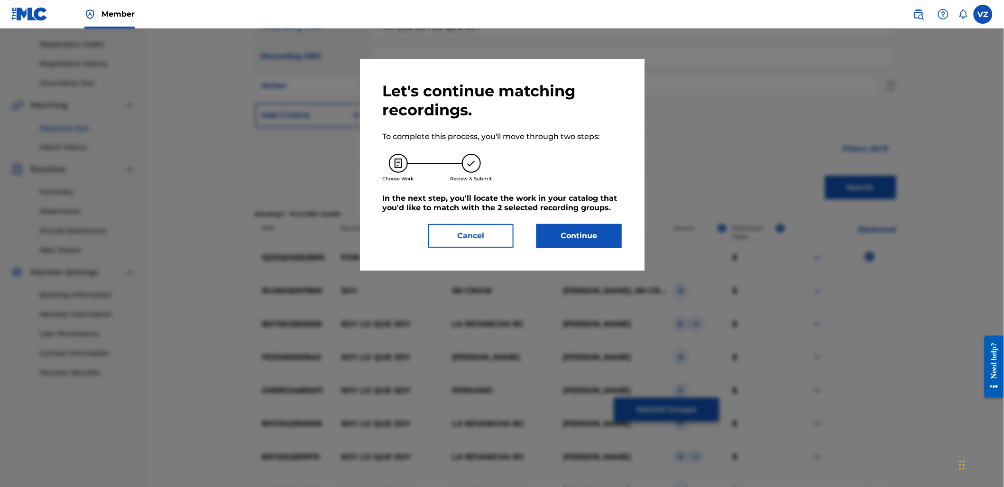
click at [604, 244] on button "Continue" at bounding box center [579, 236] width 85 height 24
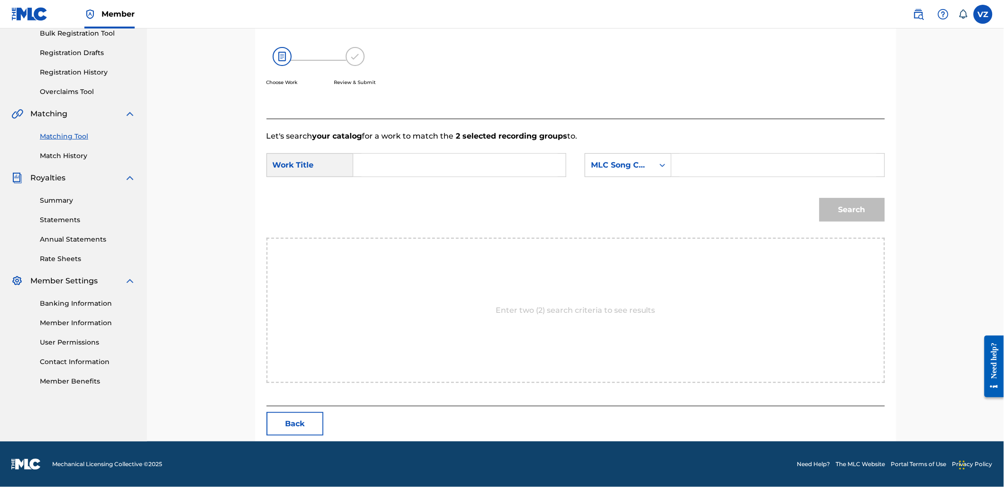
scroll to position [145, 0]
click at [653, 177] on div "SearchWithCriteria5ae02112-4ebc-445e-8e5b-f3b43edeb763 Work Title SearchWithCri…" at bounding box center [576, 168] width 619 height 29
click at [648, 176] on div "MLC Song Code" at bounding box center [628, 166] width 87 height 24
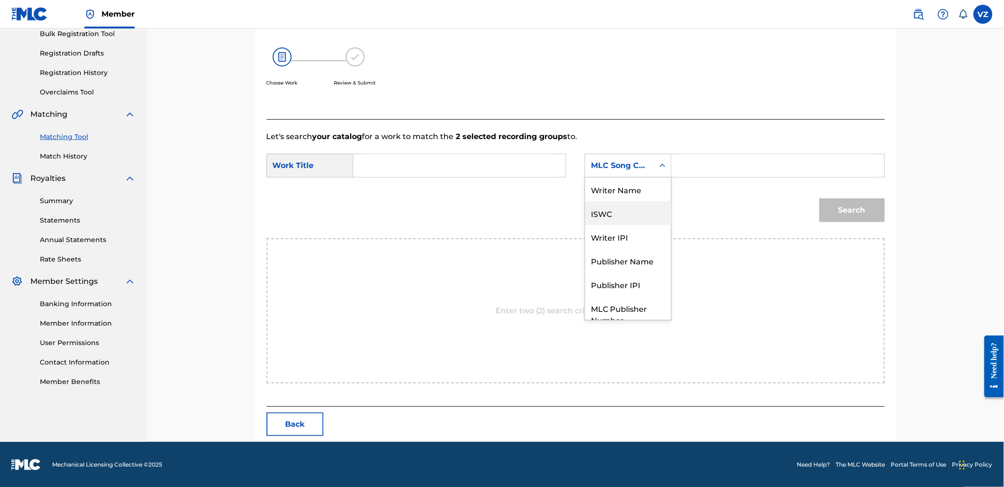
scroll to position [0, 0]
click at [647, 195] on div "Writer Name" at bounding box center [628, 189] width 86 height 24
click at [705, 165] on input "Search Form" at bounding box center [778, 165] width 196 height 23
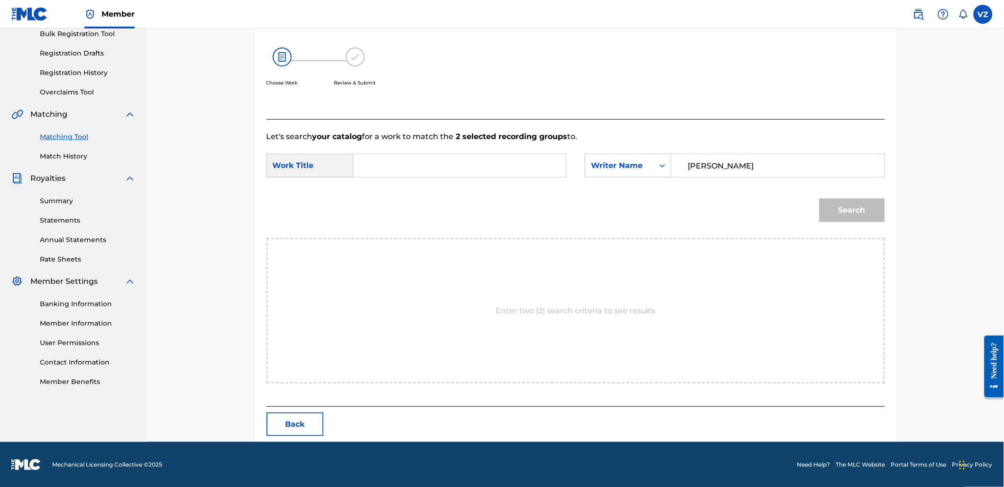
click at [407, 160] on input "Search Form" at bounding box center [459, 165] width 196 height 23
click at [383, 194] on strong "eso" at bounding box center [377, 198] width 14 height 9
click at [866, 210] on button "Search" at bounding box center [852, 210] width 65 height 24
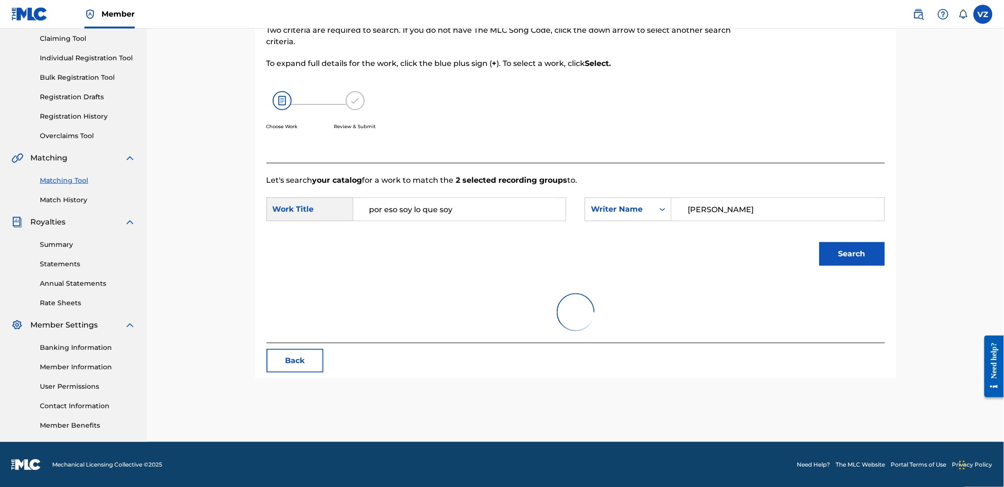
scroll to position [145, 0]
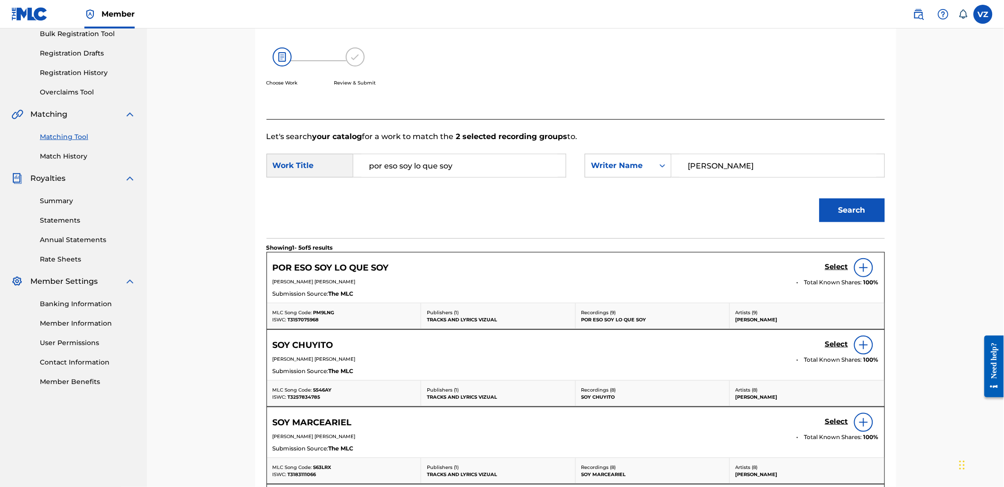
click at [833, 267] on h5 "Select" at bounding box center [836, 266] width 23 height 9
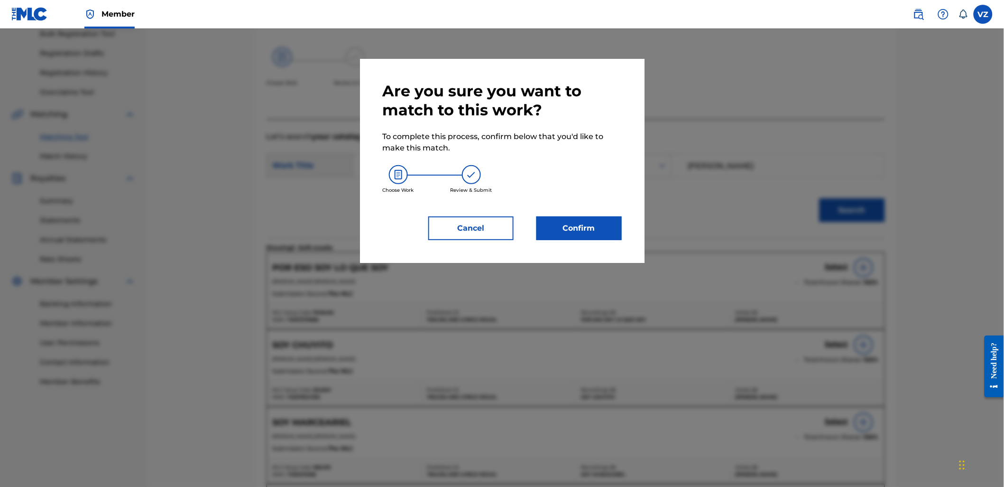
drag, startPoint x: 499, startPoint y: 222, endPoint x: 520, endPoint y: 222, distance: 21.8
click at [498, 222] on button "Cancel" at bounding box center [470, 228] width 85 height 24
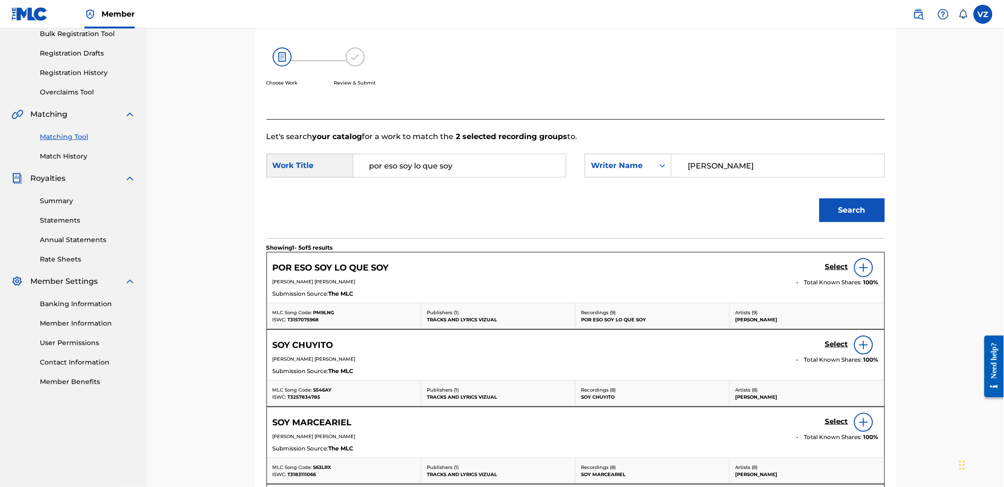
click at [836, 264] on h5 "Select" at bounding box center [836, 266] width 23 height 9
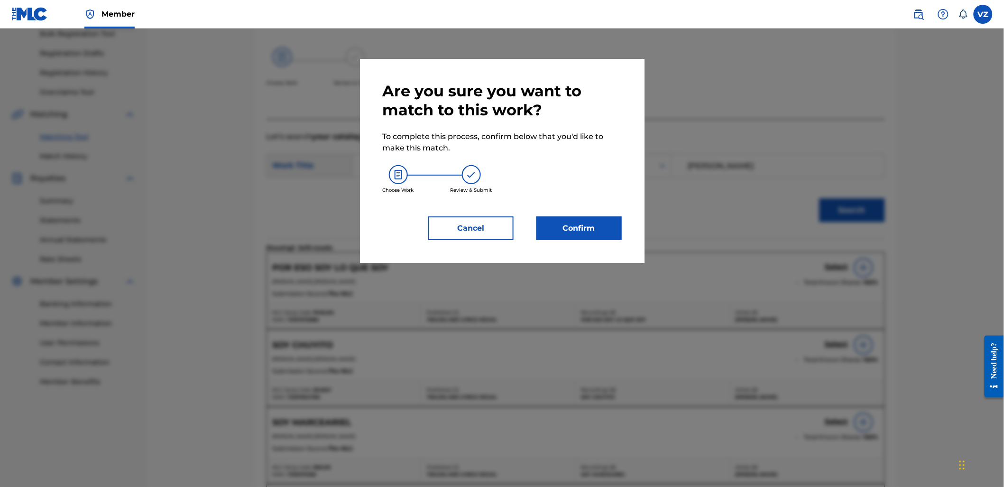
click at [600, 231] on button "Confirm" at bounding box center [579, 228] width 85 height 24
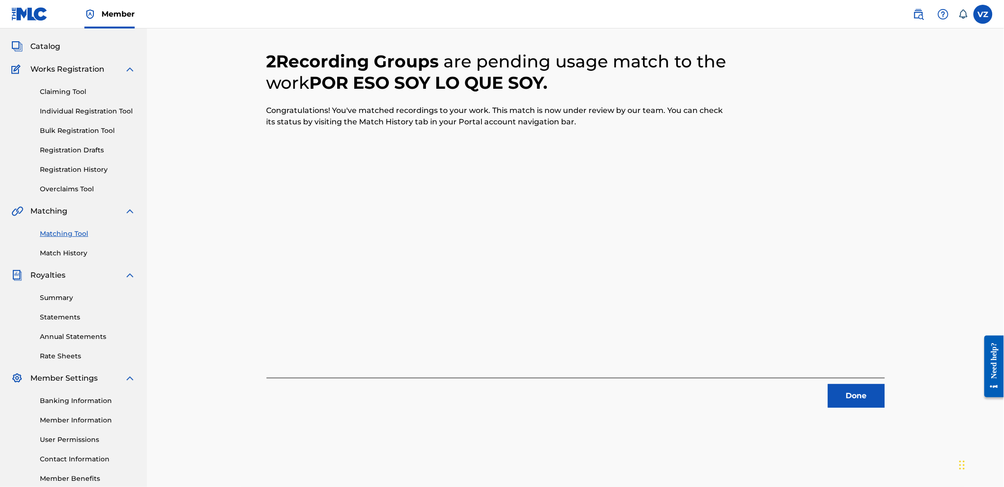
scroll to position [0, 0]
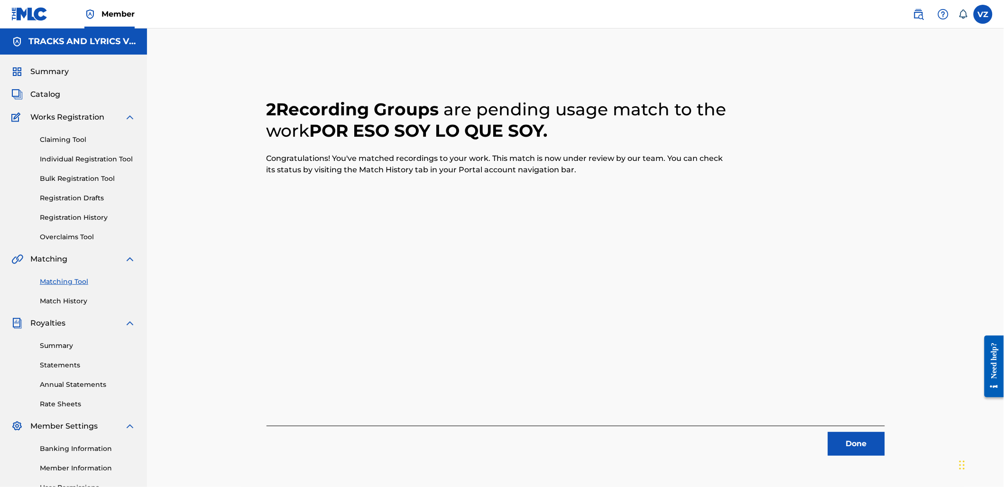
click at [860, 446] on button "Done" at bounding box center [856, 444] width 57 height 24
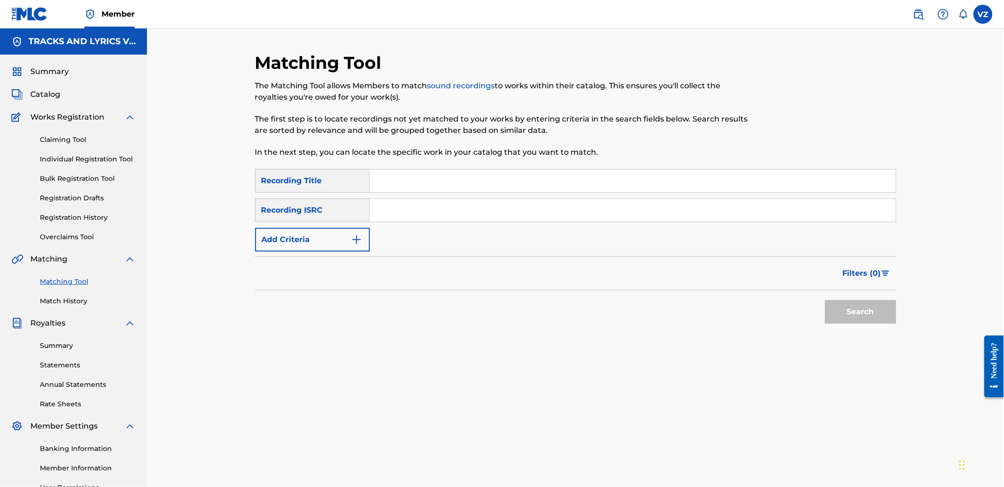
click at [482, 178] on input "Search Form" at bounding box center [633, 180] width 526 height 23
click at [329, 239] on button "Add Criteria" at bounding box center [312, 240] width 115 height 24
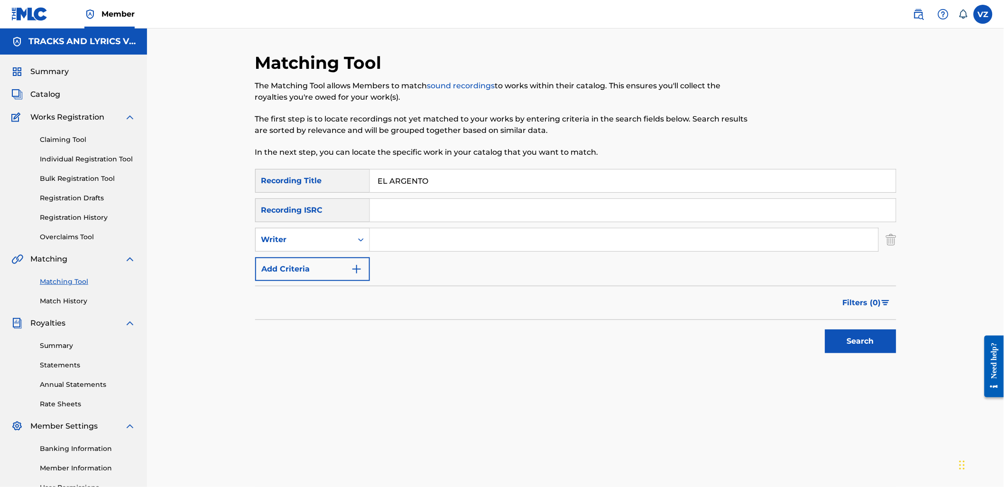
drag, startPoint x: 402, startPoint y: 237, endPoint x: 407, endPoint y: 236, distance: 4.8
click at [403, 237] on input "Search Form" at bounding box center [624, 239] width 509 height 23
click at [361, 259] on button "Add Criteria" at bounding box center [312, 269] width 115 height 24
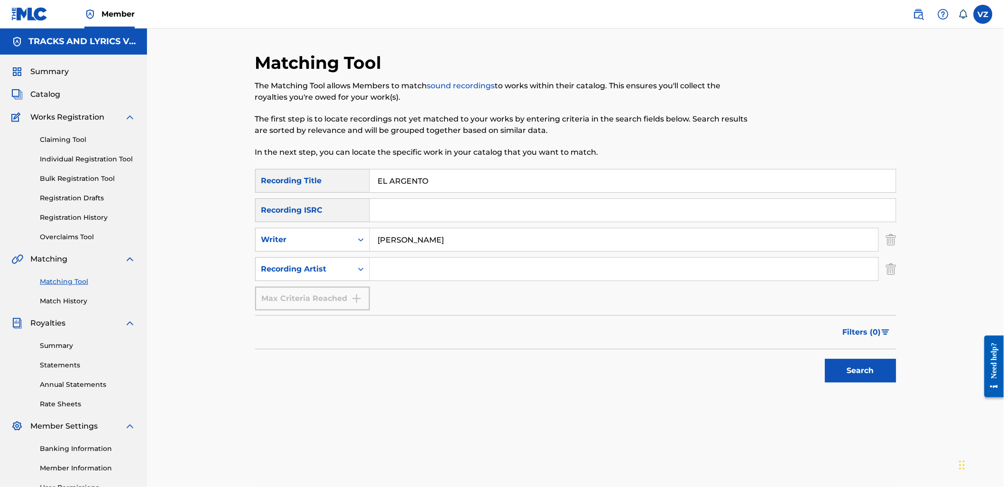
click at [409, 262] on input "Search Form" at bounding box center [624, 269] width 509 height 23
click at [869, 371] on button "Search" at bounding box center [860, 371] width 71 height 24
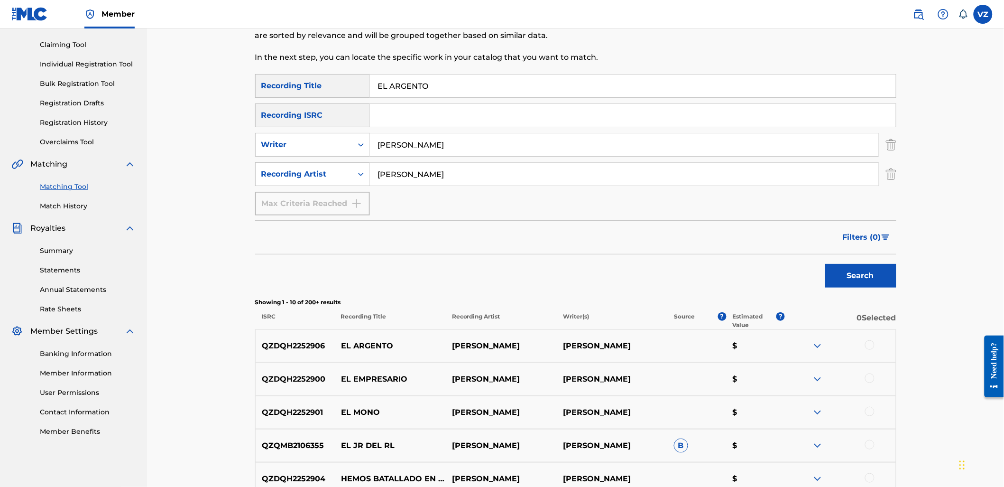
scroll to position [105, 0]
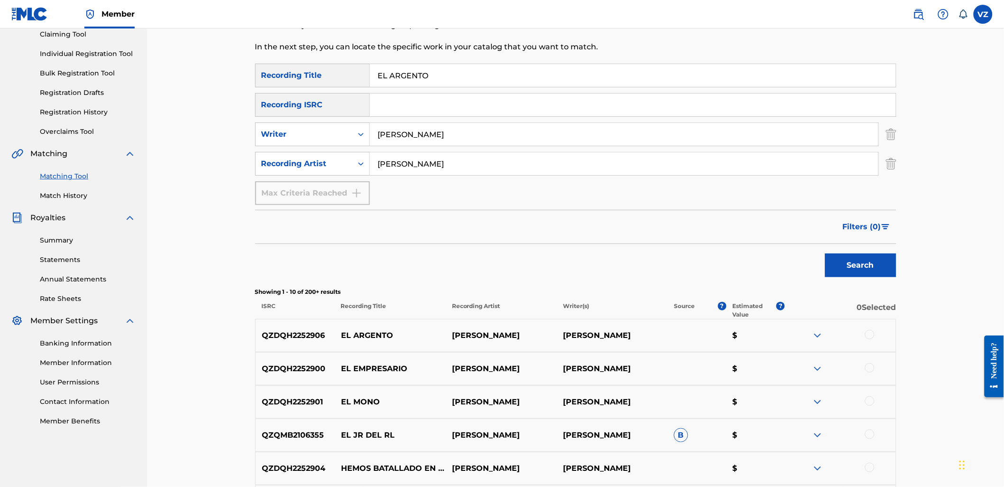
click at [871, 337] on div at bounding box center [869, 334] width 9 height 9
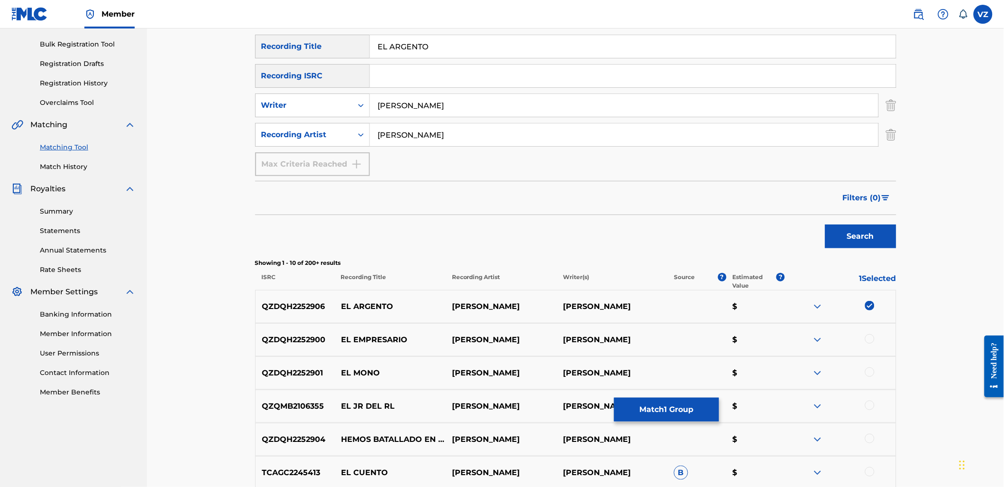
scroll to position [211, 0]
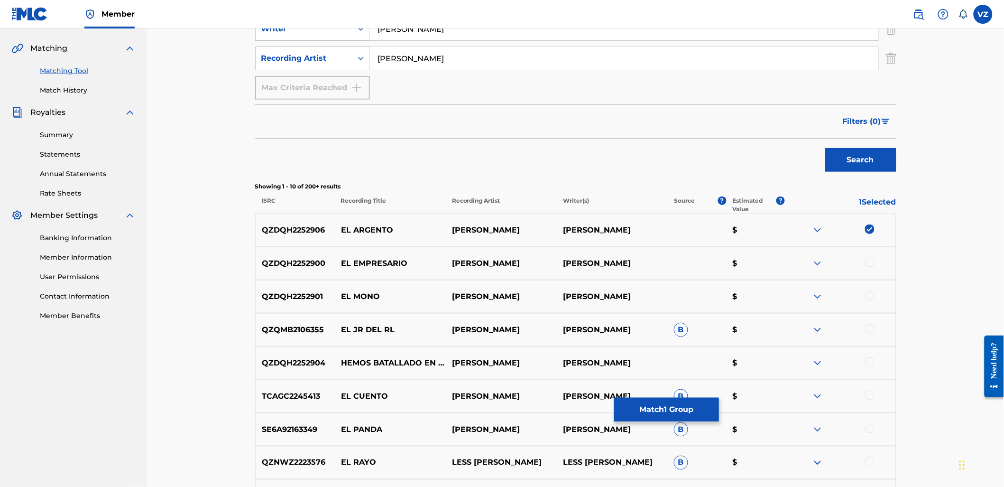
click at [686, 413] on button "Match 1 Group" at bounding box center [666, 410] width 105 height 24
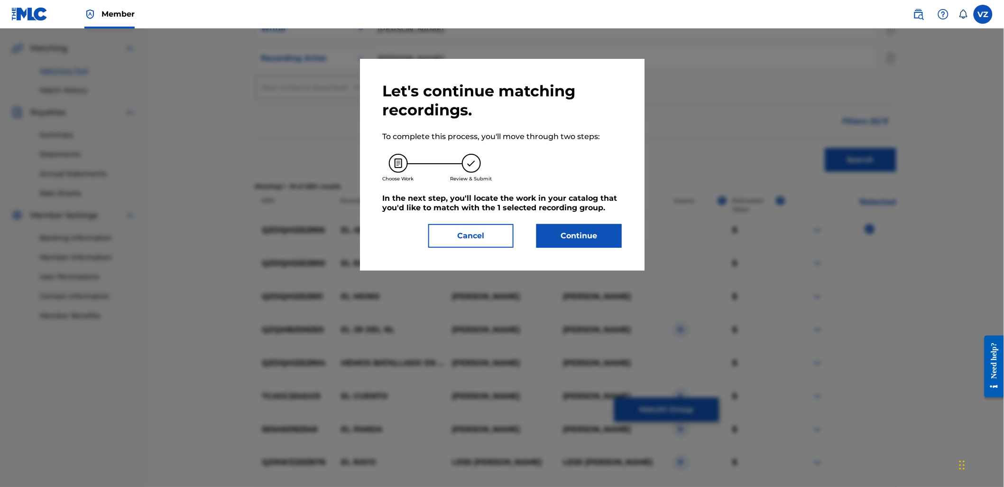
click at [579, 242] on button "Continue" at bounding box center [579, 236] width 85 height 24
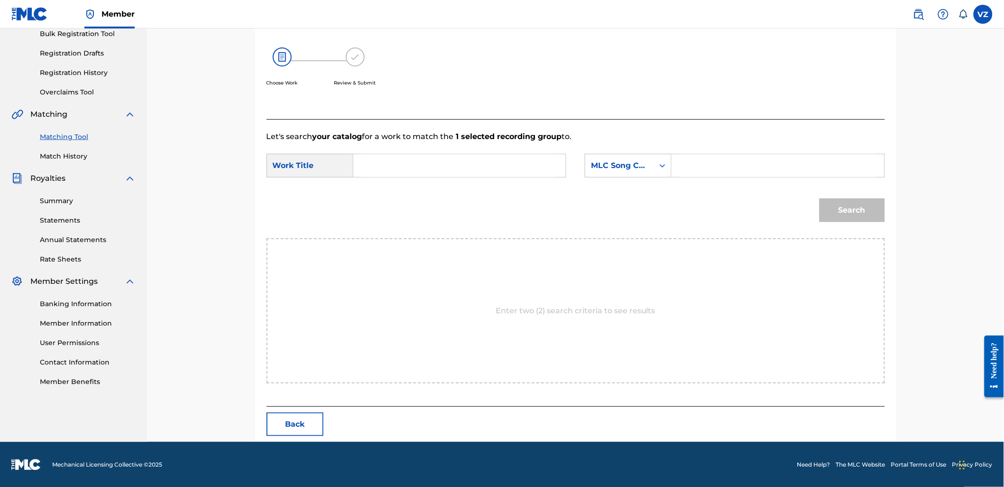
click at [483, 159] on input "Search Form" at bounding box center [459, 165] width 196 height 23
drag, startPoint x: 408, startPoint y: 192, endPoint x: 417, endPoint y: 188, distance: 9.6
click at [408, 192] on div "el ar gento" at bounding box center [388, 192] width 54 height 28
click at [615, 165] on div "MLC Song Code" at bounding box center [619, 165] width 57 height 11
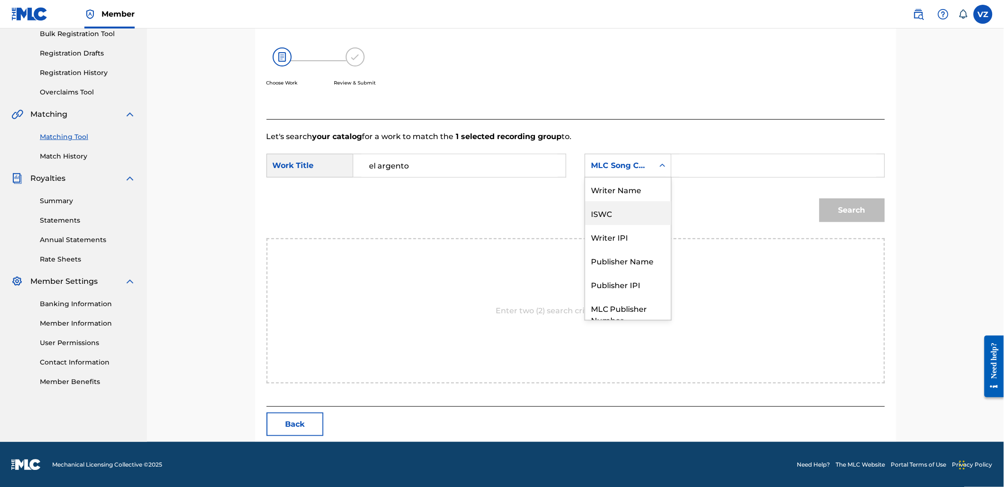
scroll to position [0, 0]
drag, startPoint x: 619, startPoint y: 187, endPoint x: 626, endPoint y: 184, distance: 7.9
click at [622, 185] on div "Writer Name" at bounding box center [628, 189] width 86 height 24
click at [699, 157] on input "Search Form" at bounding box center [778, 165] width 196 height 23
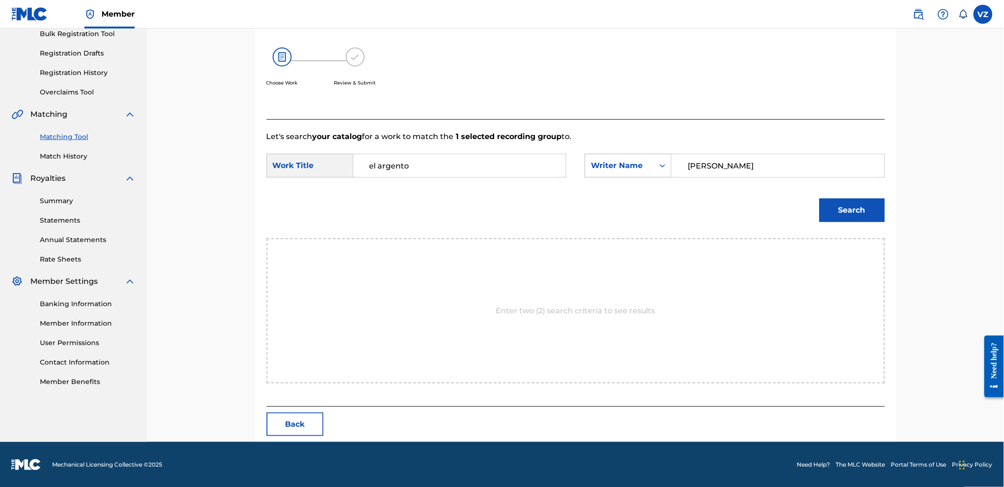
click at [820, 198] on button "Search" at bounding box center [852, 210] width 65 height 24
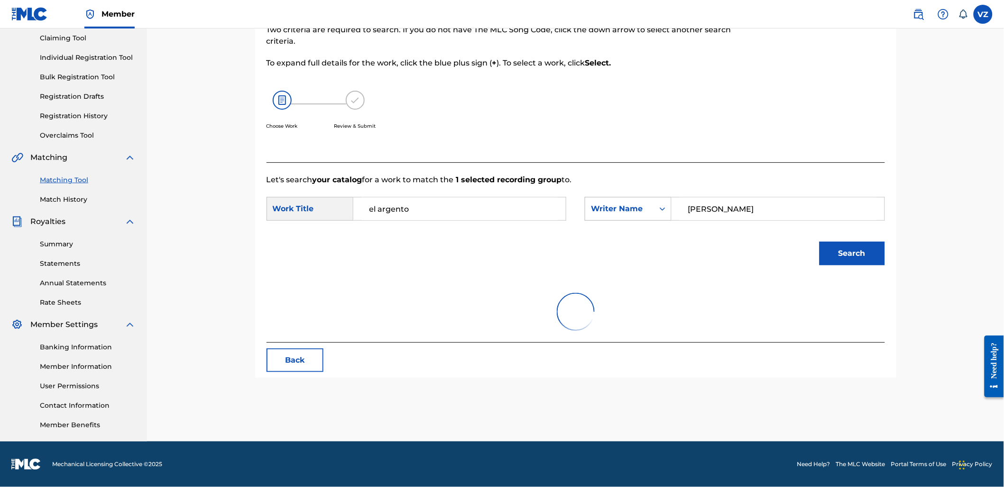
scroll to position [101, 0]
click at [820, 242] on button "Search" at bounding box center [852, 254] width 65 height 24
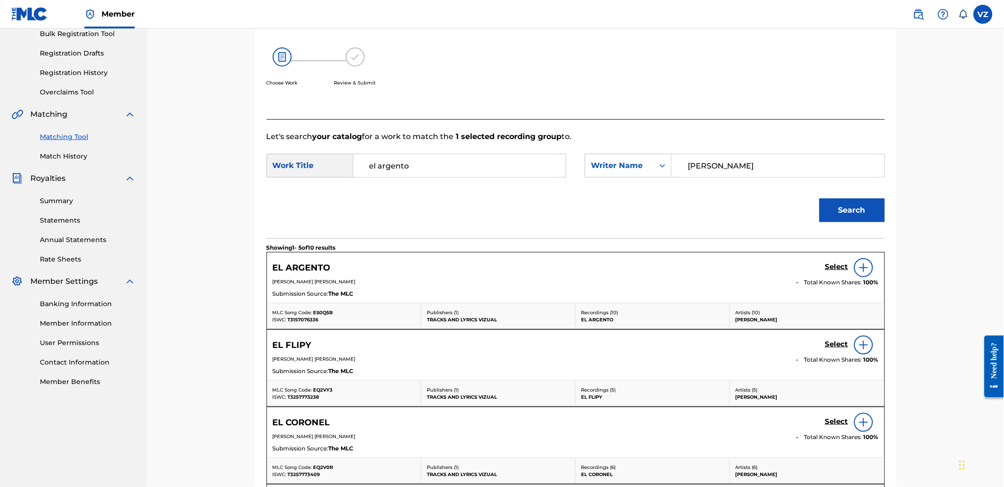
click at [827, 265] on h5 "Select" at bounding box center [836, 266] width 23 height 9
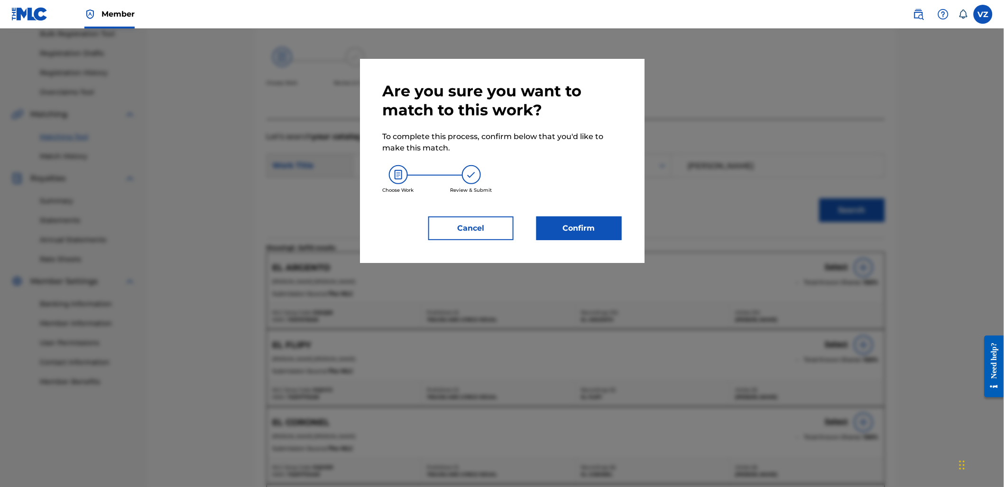
click at [472, 215] on div "Are you sure you want to match to this work? To complete this process, confirm …" at bounding box center [502, 161] width 239 height 158
click at [442, 211] on div "Are you sure you want to match to this work? To complete this process, confirm …" at bounding box center [502, 161] width 239 height 158
drag, startPoint x: 464, startPoint y: 229, endPoint x: 487, endPoint y: 231, distance: 23.3
click at [465, 229] on button "Cancel" at bounding box center [470, 228] width 85 height 24
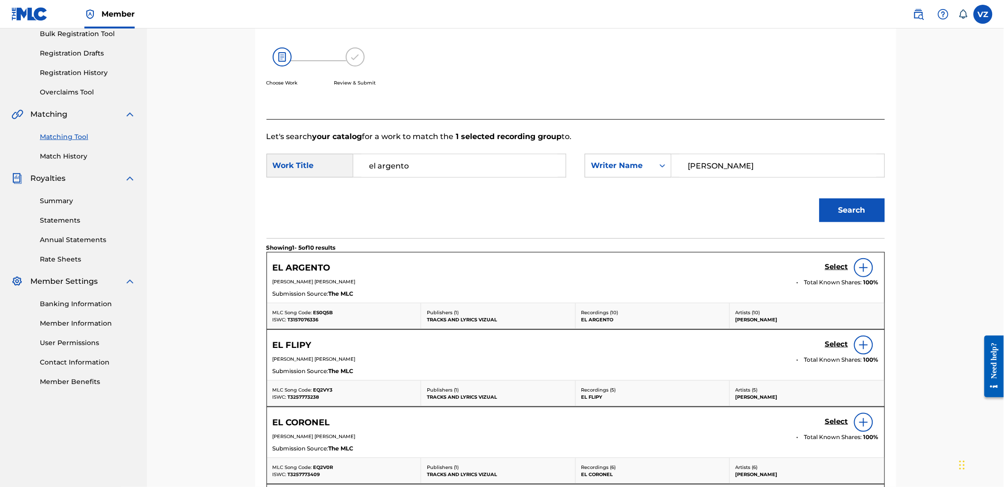
click at [835, 269] on h5 "Select" at bounding box center [836, 266] width 23 height 9
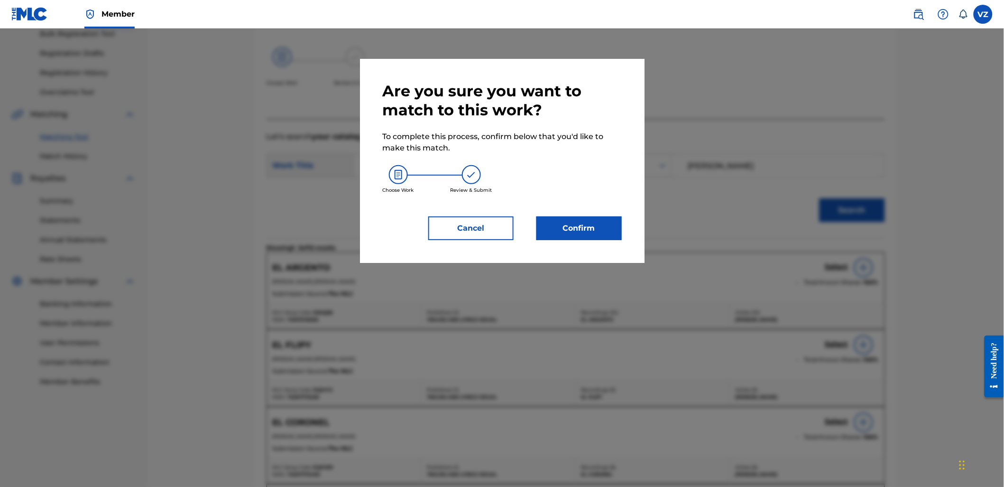
click at [607, 225] on button "Confirm" at bounding box center [579, 228] width 85 height 24
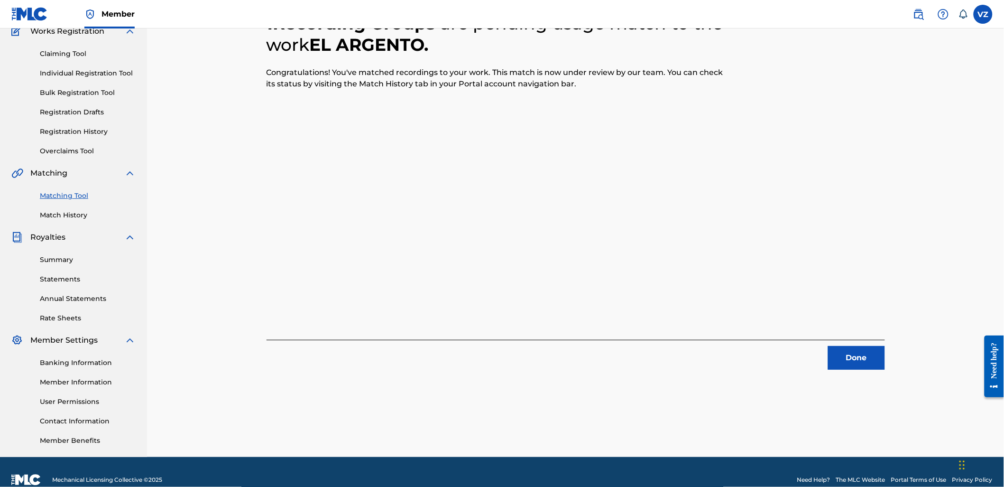
scroll to position [0, 0]
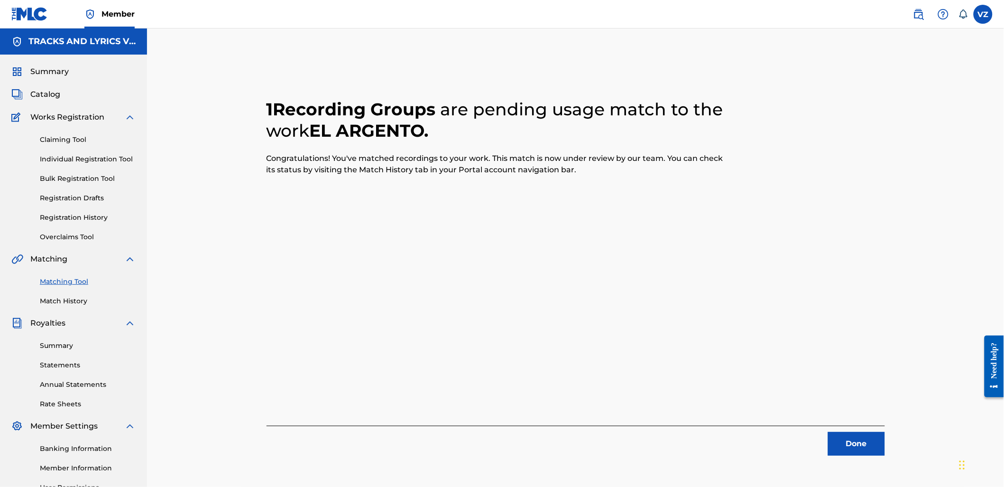
click at [870, 448] on button "Done" at bounding box center [856, 444] width 57 height 24
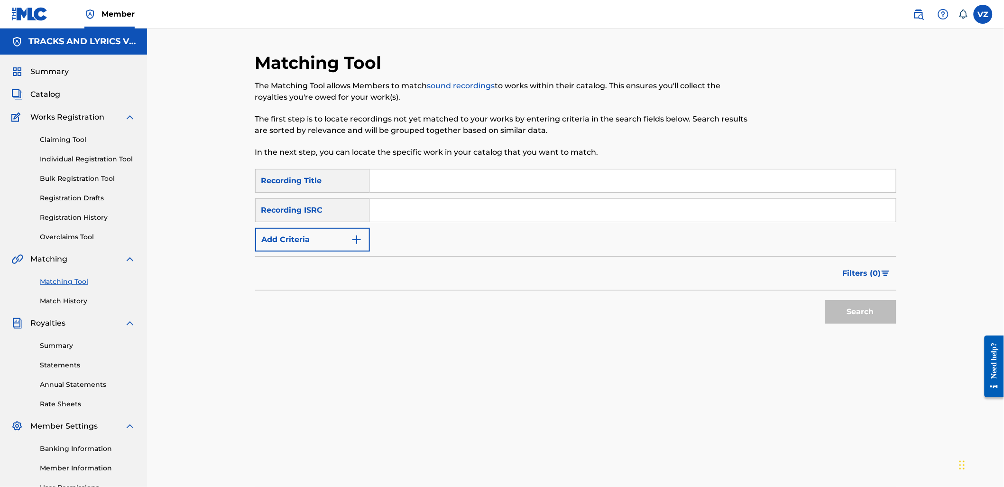
click at [460, 170] on input "Search Form" at bounding box center [633, 180] width 526 height 23
click at [314, 248] on button "Add Criteria" at bounding box center [312, 240] width 115 height 24
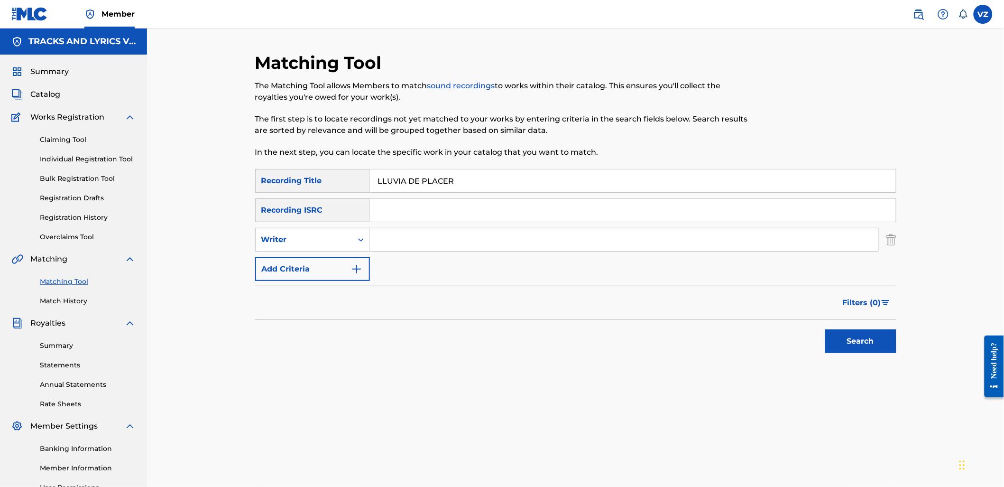
click at [403, 241] on input "Search Form" at bounding box center [624, 239] width 509 height 23
click at [825, 329] on button "Search" at bounding box center [860, 341] width 71 height 24
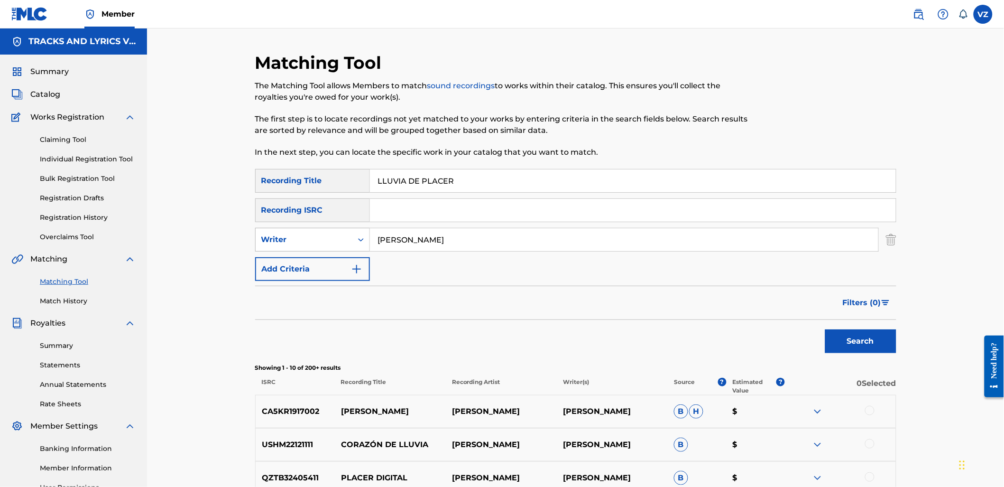
drag, startPoint x: 489, startPoint y: 242, endPoint x: 285, endPoint y: 233, distance: 203.7
click at [285, 233] on div "SearchWithCriteriaad76a16e-11b6-4056-b544-1fcacf1a4777 Writer [PERSON_NAME]" at bounding box center [575, 240] width 641 height 24
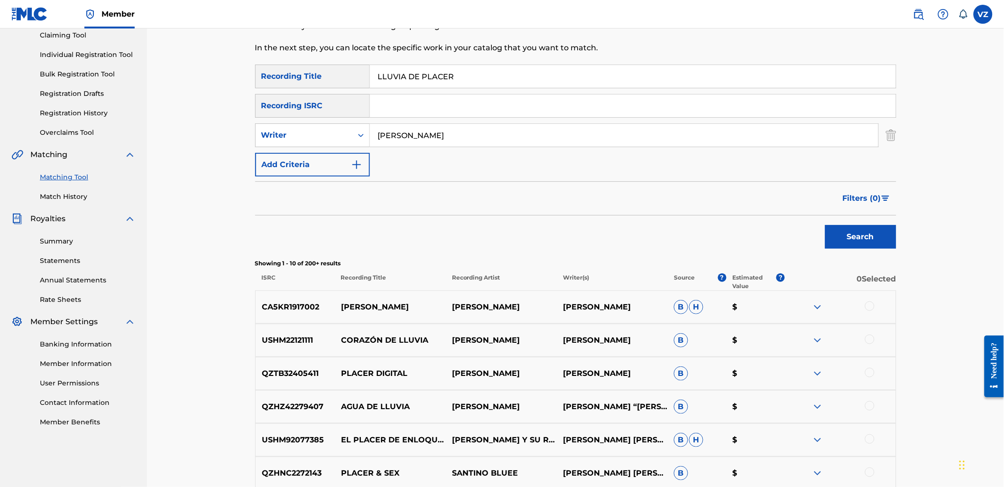
scroll to position [105, 0]
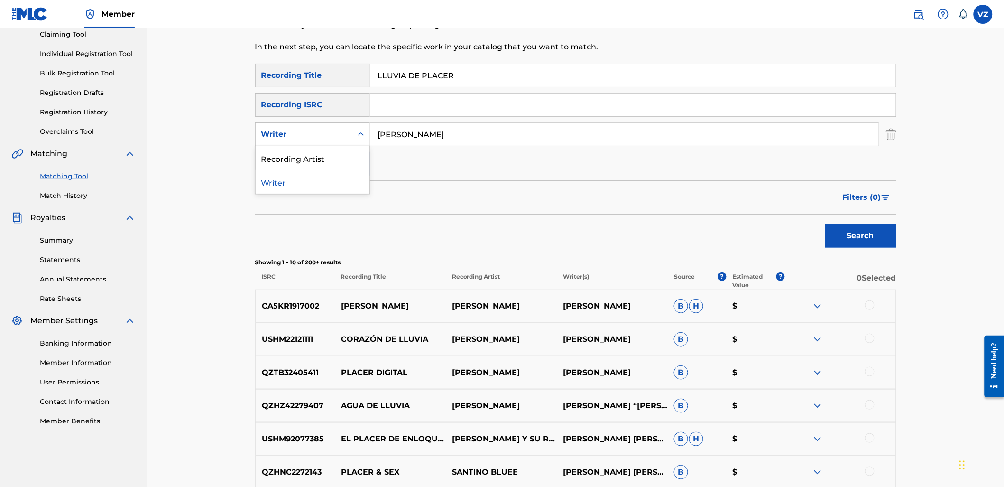
click at [296, 124] on div "Writer" at bounding box center [312, 134] width 115 height 24
click at [314, 150] on div "Recording Artist" at bounding box center [313, 158] width 114 height 24
click at [426, 141] on input "Search Form" at bounding box center [624, 134] width 509 height 23
click at [856, 242] on button "Search" at bounding box center [860, 236] width 71 height 24
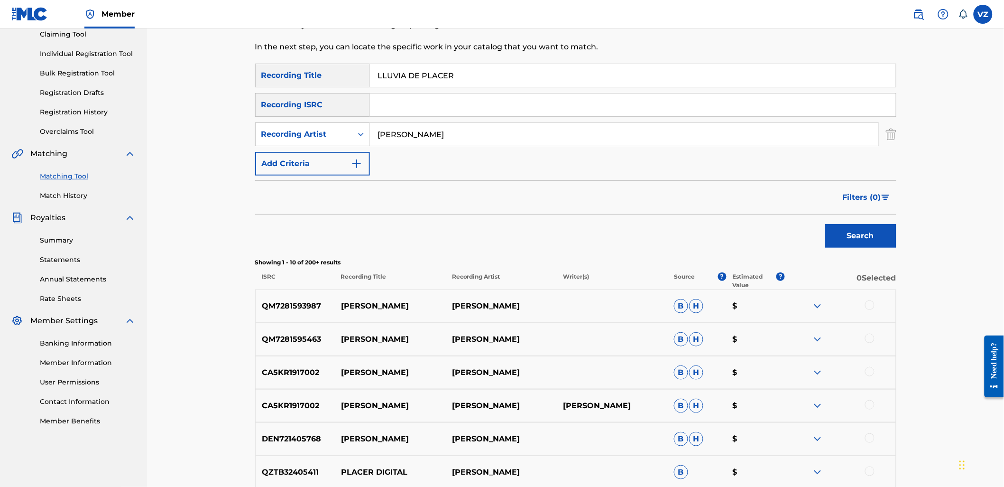
scroll to position [0, 0]
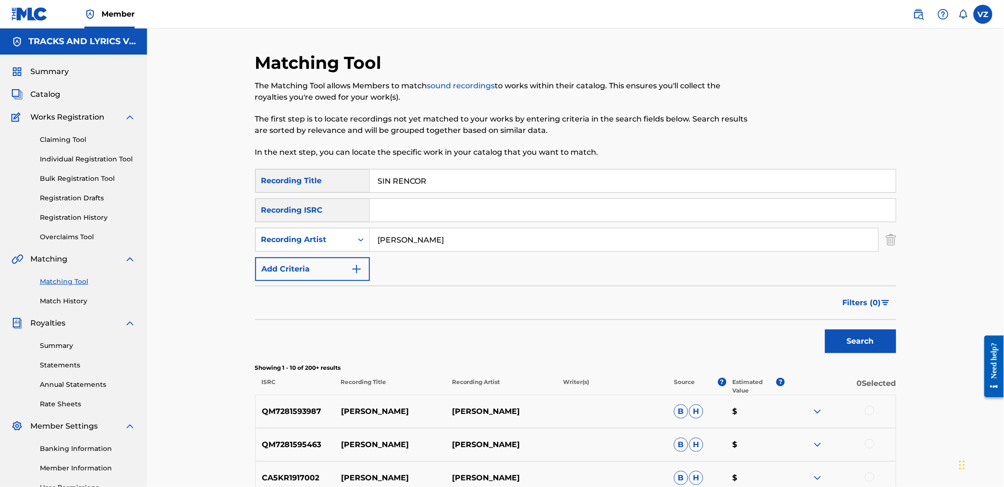
drag, startPoint x: 474, startPoint y: 180, endPoint x: 322, endPoint y: 178, distance: 152.8
click at [318, 180] on div "SearchWithCriteriab2846c76-7798-454f-972f-ab576b5674fa Recording Title SIN RENC…" at bounding box center [575, 181] width 641 height 24
drag, startPoint x: 471, startPoint y: 239, endPoint x: 252, endPoint y: 222, distance: 219.3
click at [253, 222] on div "Matching Tool The Matching Tool allows Members to match sound recordings to wor…" at bounding box center [576, 425] width 664 height 746
click at [825, 329] on button "Search" at bounding box center [860, 341] width 71 height 24
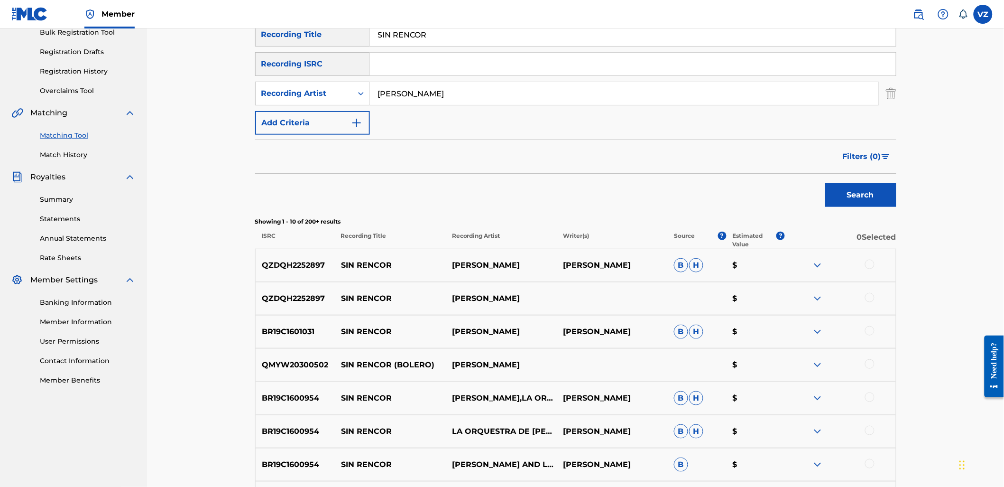
scroll to position [158, 0]
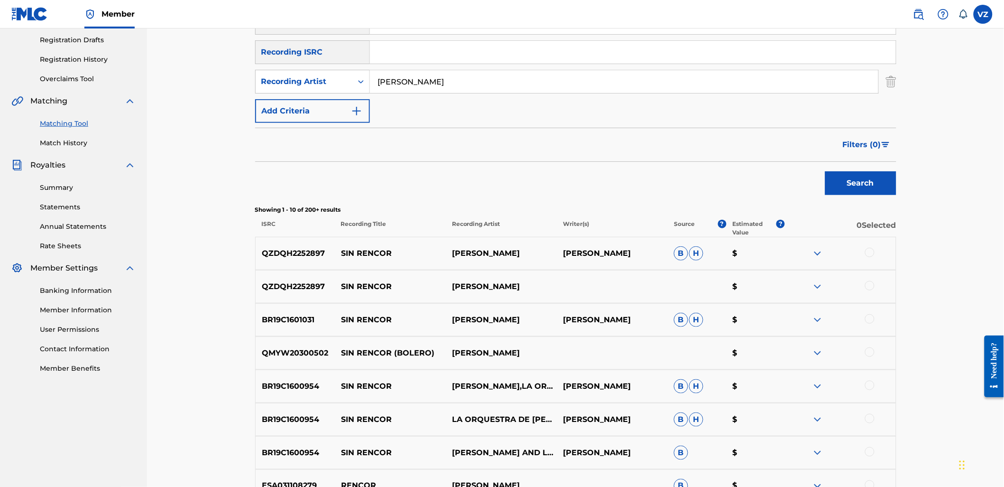
click at [871, 250] on div at bounding box center [869, 252] width 9 height 9
drag, startPoint x: 435, startPoint y: 82, endPoint x: 234, endPoint y: 79, distance: 200.7
click at [240, 81] on div "Matching Tool The Matching Tool allows Members to match sound recordings to wor…" at bounding box center [575, 254] width 857 height 769
click at [318, 77] on div "Recording Artist" at bounding box center [303, 81] width 85 height 11
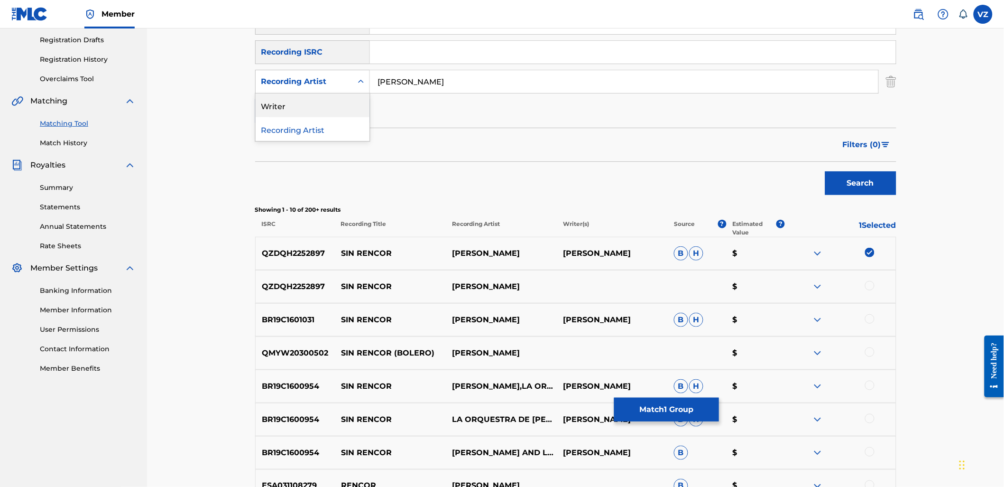
drag, startPoint x: 320, startPoint y: 101, endPoint x: 352, endPoint y: 95, distance: 33.2
click at [320, 101] on div "Writer" at bounding box center [313, 105] width 114 height 24
click at [425, 75] on input "Search Form" at bounding box center [624, 81] width 509 height 23
click at [886, 185] on button "Search" at bounding box center [860, 183] width 71 height 24
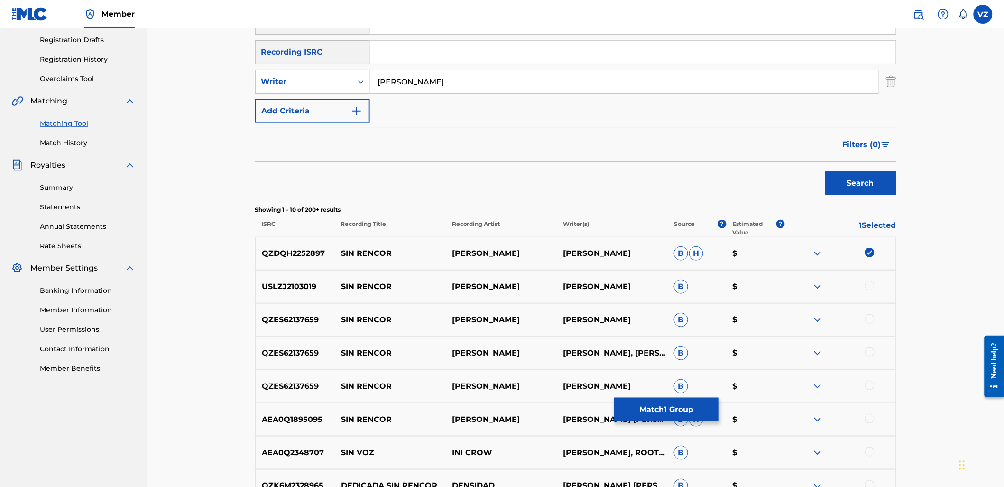
click at [690, 417] on button "Match 1 Group" at bounding box center [666, 410] width 105 height 24
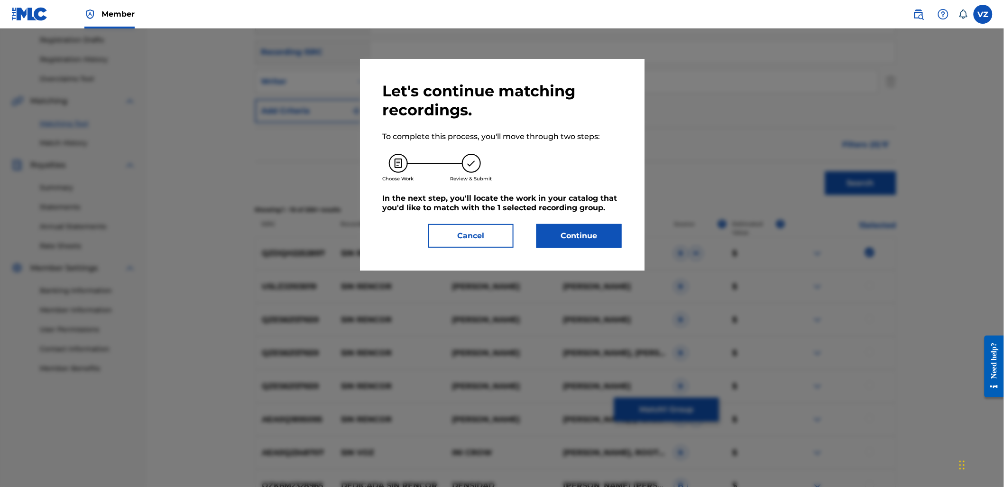
click at [587, 236] on button "Continue" at bounding box center [579, 236] width 85 height 24
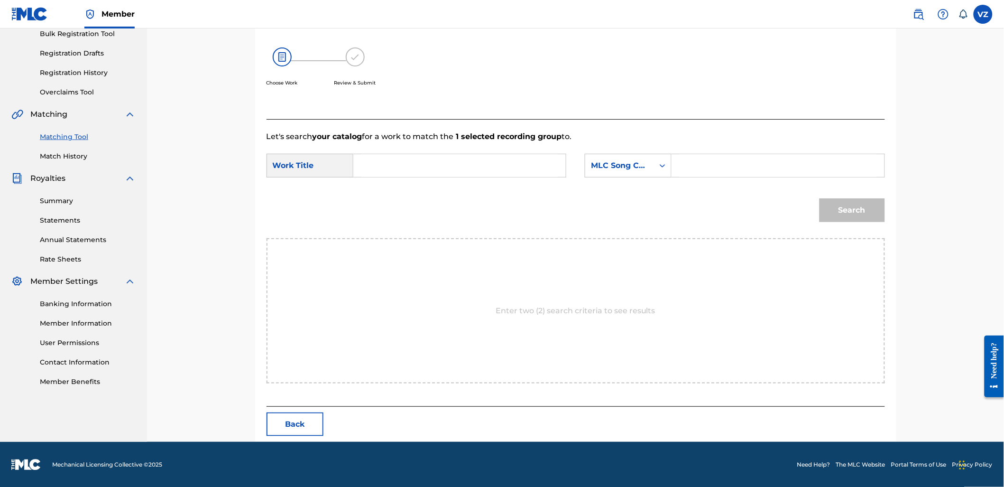
click at [404, 156] on input "Search Form" at bounding box center [459, 165] width 196 height 23
click at [405, 213] on div "sin rencor" at bounding box center [388, 203] width 54 height 17
click at [641, 173] on div "MLC Song Code" at bounding box center [619, 166] width 69 height 18
drag, startPoint x: 635, startPoint y: 190, endPoint x: 656, endPoint y: 181, distance: 22.7
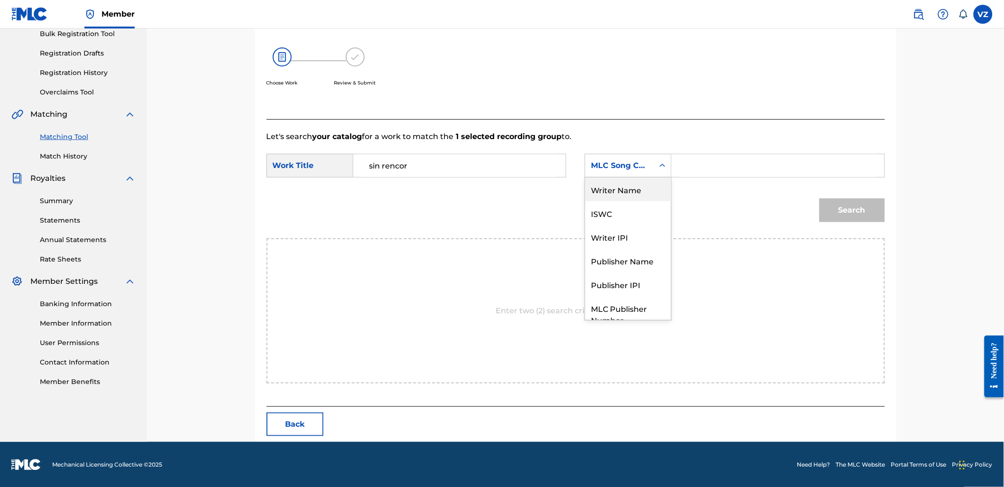
click at [636, 190] on div "Writer Name" at bounding box center [628, 189] width 86 height 24
click at [695, 158] on input "Search Form" at bounding box center [778, 165] width 196 height 23
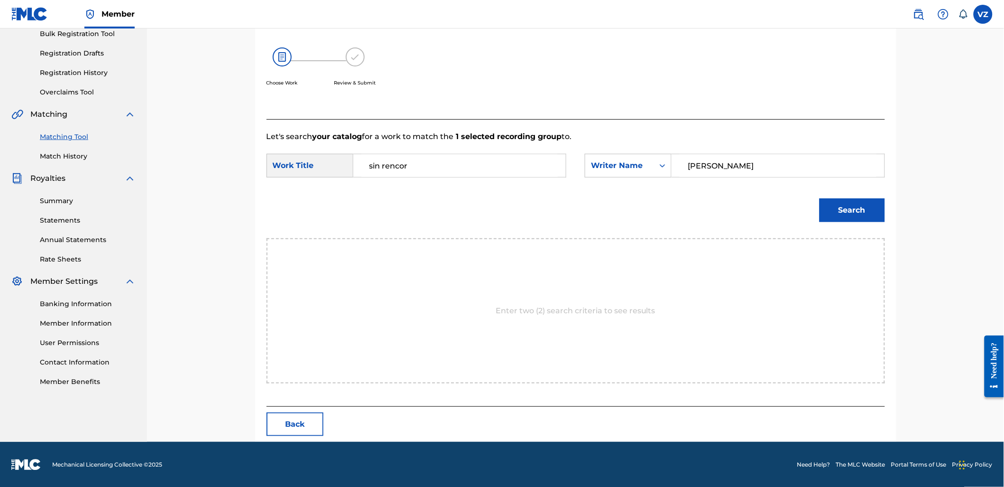
click at [820, 198] on button "Search" at bounding box center [852, 210] width 65 height 24
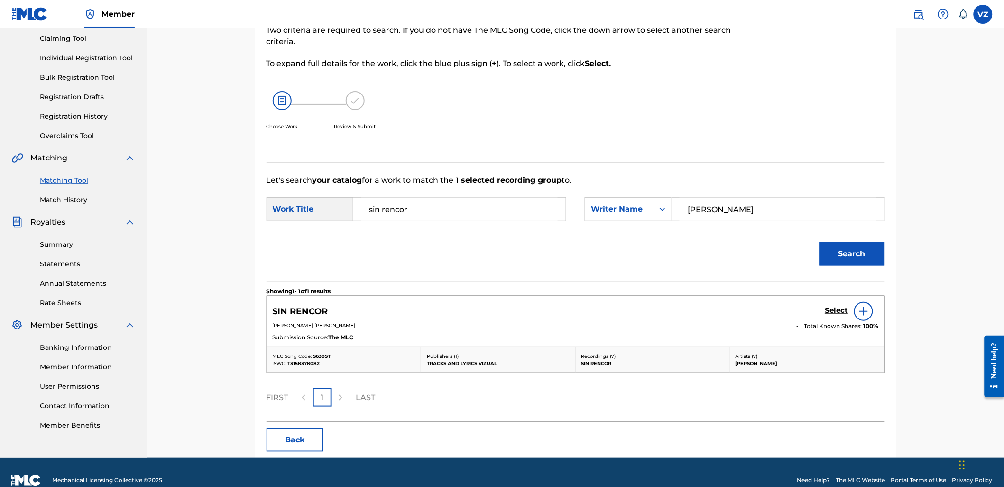
scroll to position [117, 0]
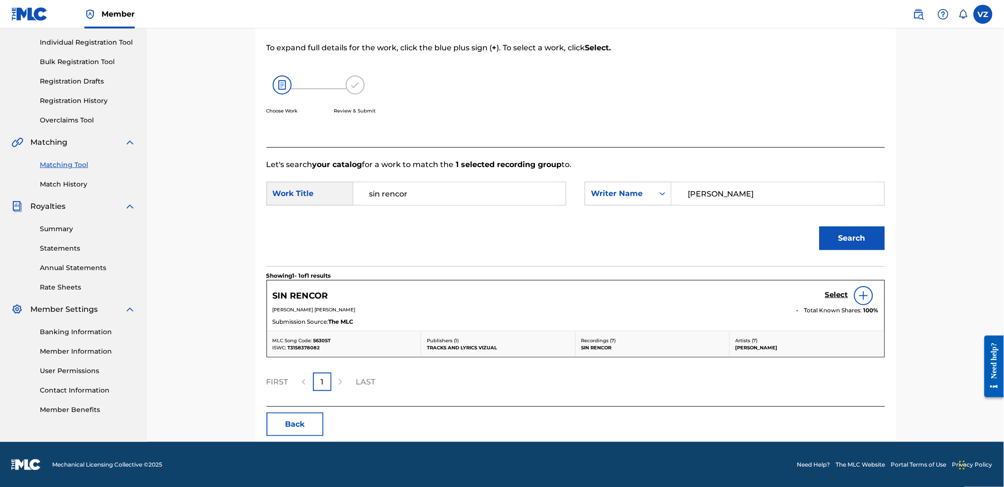
click at [844, 296] on h5 "Select" at bounding box center [836, 294] width 23 height 9
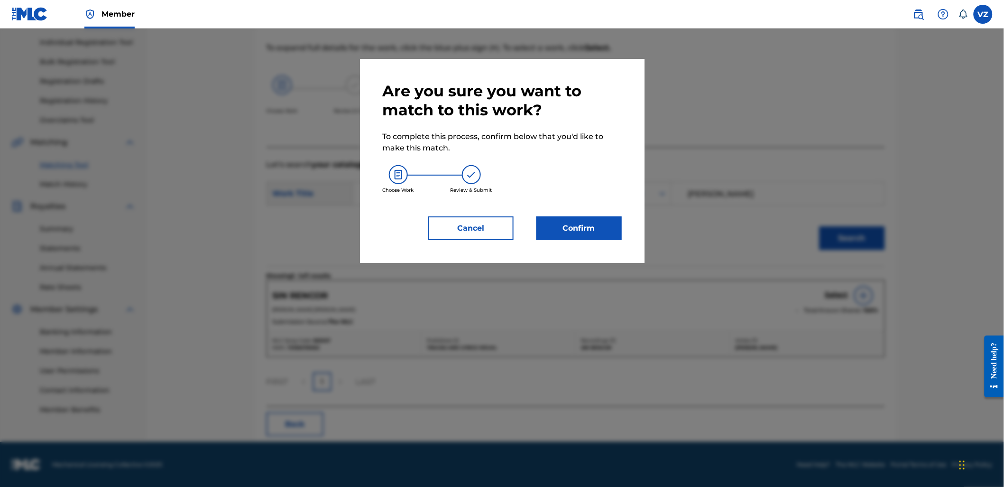
click at [601, 234] on button "Confirm" at bounding box center [579, 228] width 85 height 24
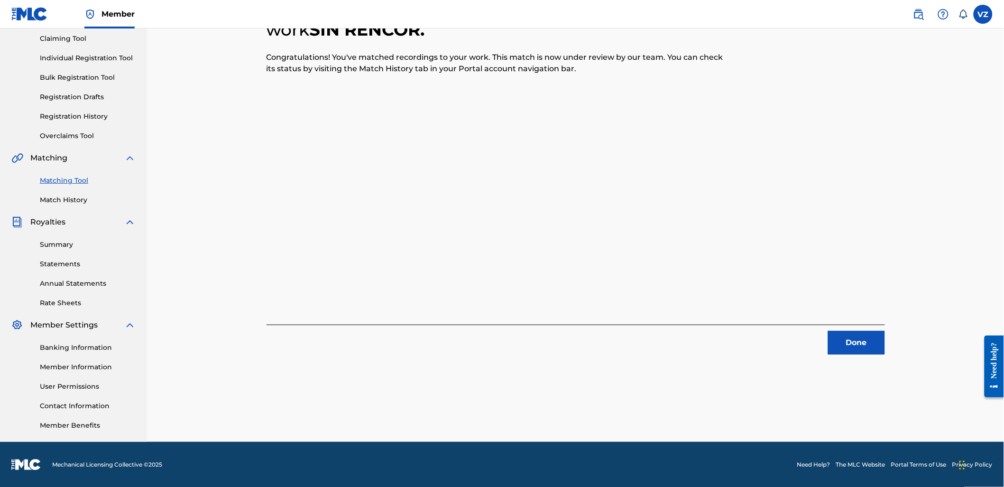
click at [865, 337] on button "Done" at bounding box center [856, 343] width 57 height 24
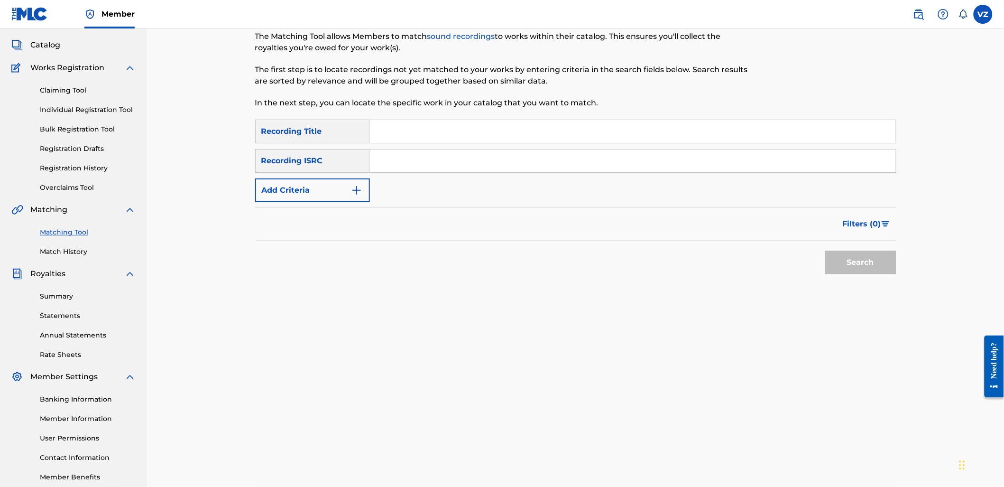
scroll to position [0, 0]
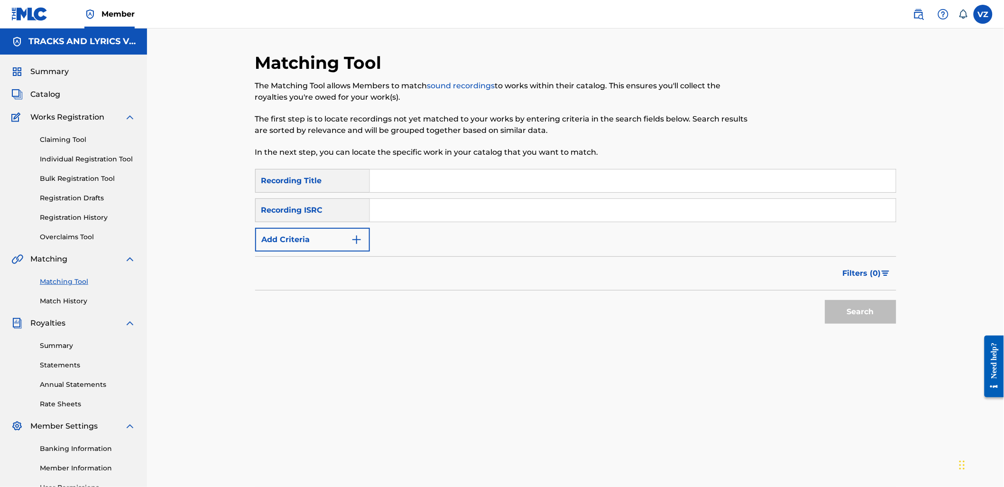
click at [413, 182] on input "Search Form" at bounding box center [633, 180] width 526 height 23
click at [344, 250] on button "Add Criteria" at bounding box center [312, 240] width 115 height 24
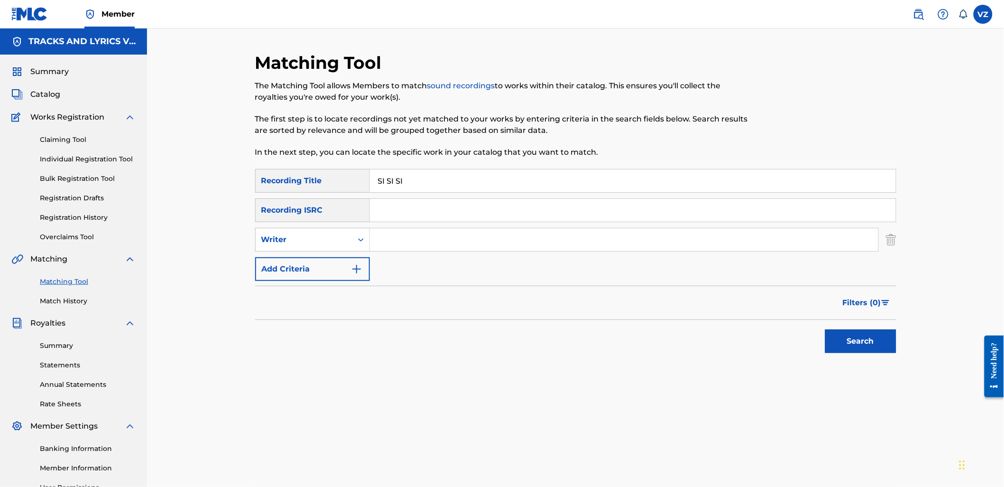
click at [390, 238] on input "Search Form" at bounding box center [624, 239] width 509 height 23
click at [329, 262] on button "Add Criteria" at bounding box center [312, 269] width 115 height 24
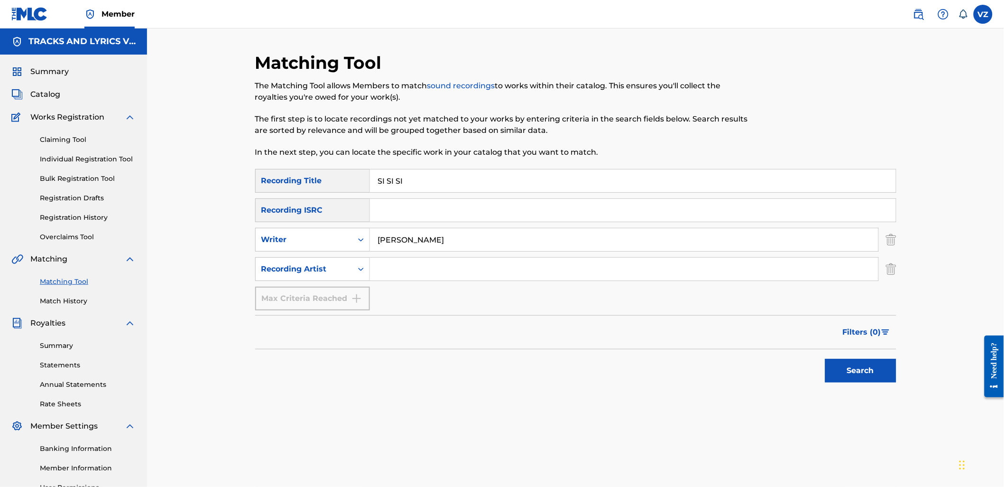
click at [429, 270] on input "Search Form" at bounding box center [624, 269] width 509 height 23
drag, startPoint x: 837, startPoint y: 369, endPoint x: 844, endPoint y: 371, distance: 8.1
click at [840, 371] on button "Search" at bounding box center [860, 371] width 71 height 24
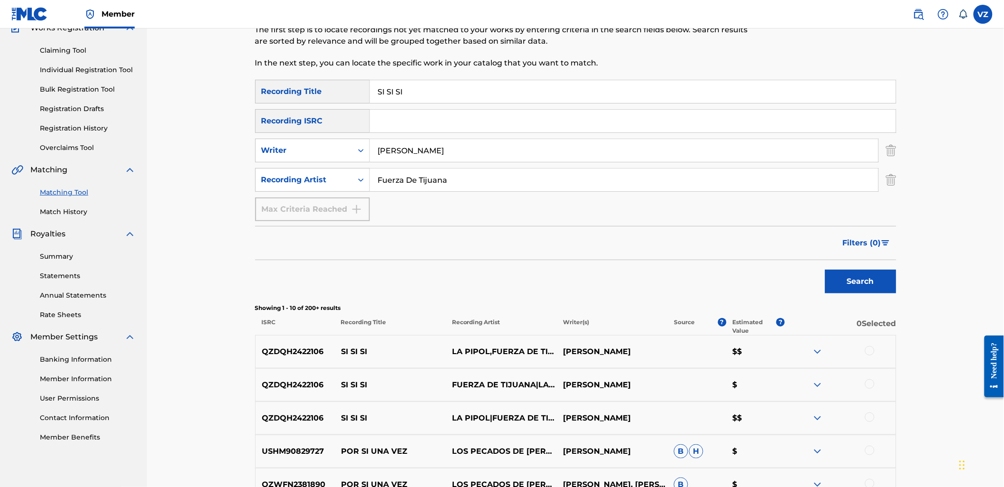
scroll to position [158, 0]
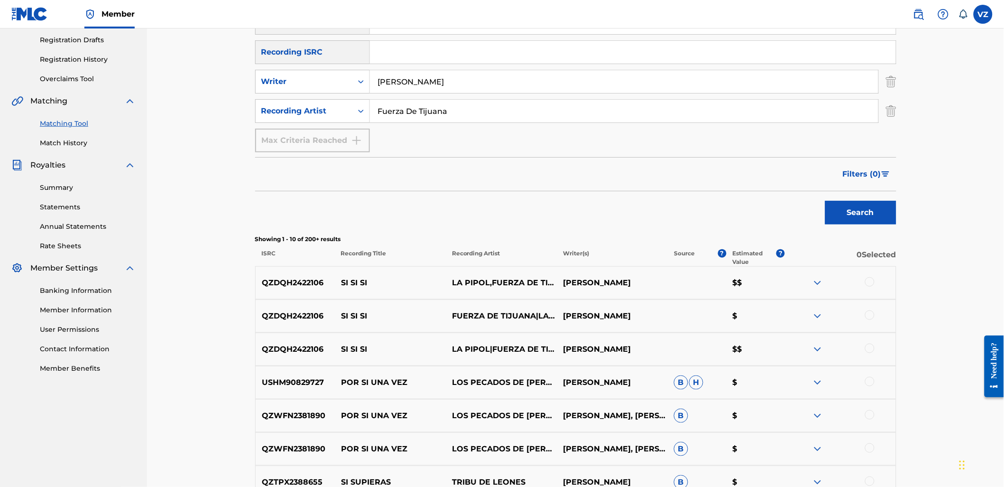
drag, startPoint x: 875, startPoint y: 348, endPoint x: 871, endPoint y: 340, distance: 9.5
click at [874, 348] on div at bounding box center [840, 348] width 111 height 11
click at [871, 345] on div at bounding box center [869, 347] width 9 height 9
click at [868, 315] on div at bounding box center [869, 314] width 9 height 9
click at [868, 276] on div "QZDQH2422106 SI SI SI LA PIPOL,FUERZA DE TIJUANA [PERSON_NAME] $$" at bounding box center [575, 282] width 641 height 33
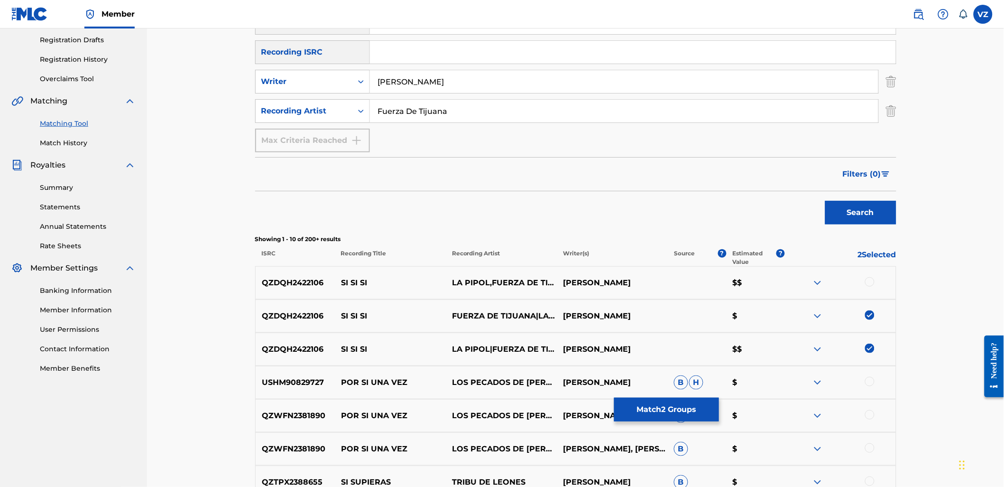
drag, startPoint x: 462, startPoint y: 107, endPoint x: 283, endPoint y: 124, distance: 180.1
click at [285, 124] on div "SearchWithCriteriab2846c76-7798-454f-972f-ab576b5674fa Recording Title SI SI SI…" at bounding box center [575, 81] width 641 height 141
click at [825, 201] on button "Search" at bounding box center [860, 213] width 71 height 24
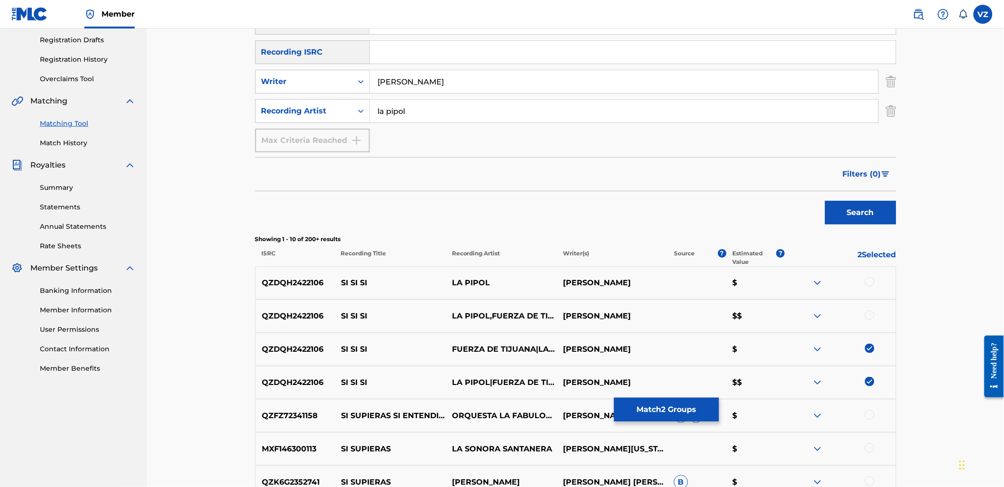
click at [875, 283] on div at bounding box center [840, 282] width 111 height 11
click at [873, 281] on div at bounding box center [869, 281] width 9 height 9
click at [874, 310] on div at bounding box center [840, 315] width 111 height 11
click at [871, 315] on div at bounding box center [869, 314] width 9 height 9
drag, startPoint x: 457, startPoint y: 81, endPoint x: 155, endPoint y: 78, distance: 302.2
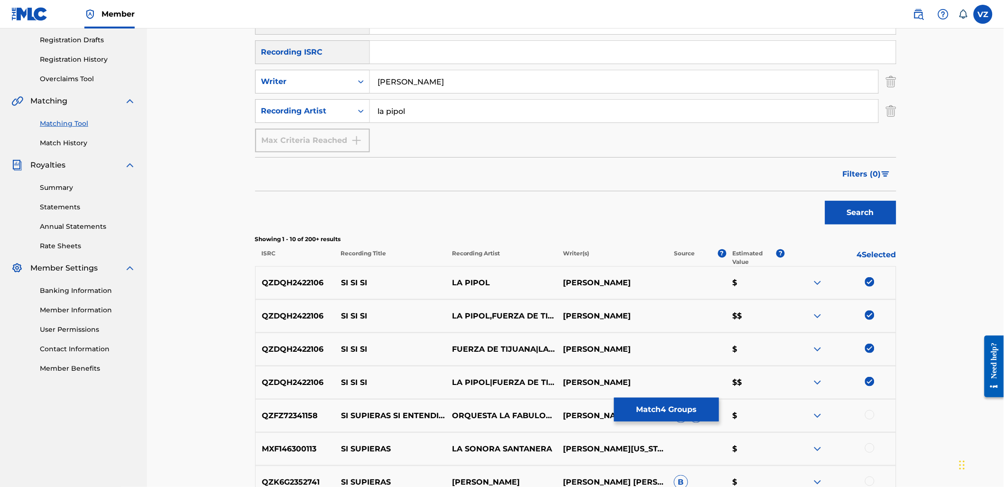
click at [156, 78] on div "Matching Tool The Matching Tool allows Members to match sound recordings to wor…" at bounding box center [575, 269] width 857 height 799
click at [315, 81] on div "Writer" at bounding box center [303, 81] width 85 height 11
click at [319, 95] on div "Writer" at bounding box center [313, 105] width 114 height 24
drag, startPoint x: 399, startPoint y: 114, endPoint x: 343, endPoint y: 114, distance: 56.0
click at [343, 114] on div "SearchWithCriteriae75e9cb6-a159-42f7-a672-3126d17377bf Recording Artist la pipol" at bounding box center [575, 111] width 641 height 24
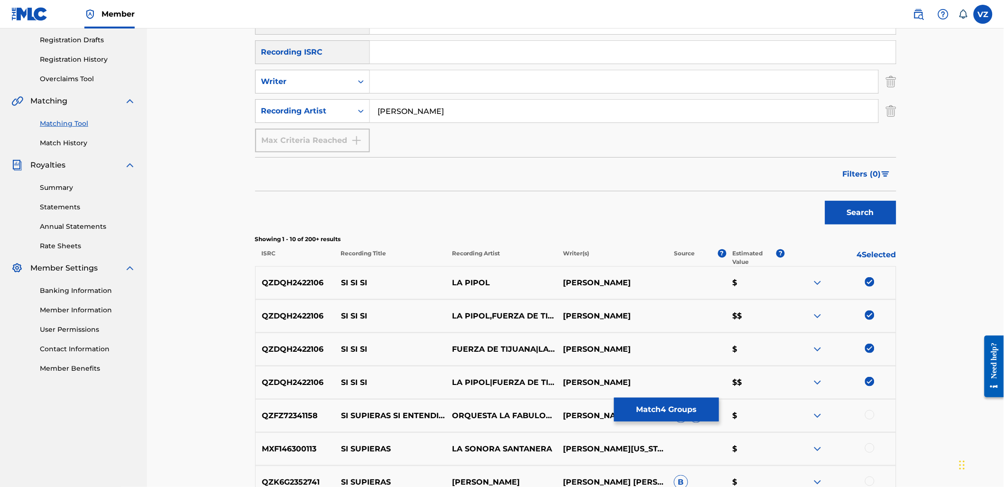
click at [857, 206] on button "Search" at bounding box center [860, 213] width 71 height 24
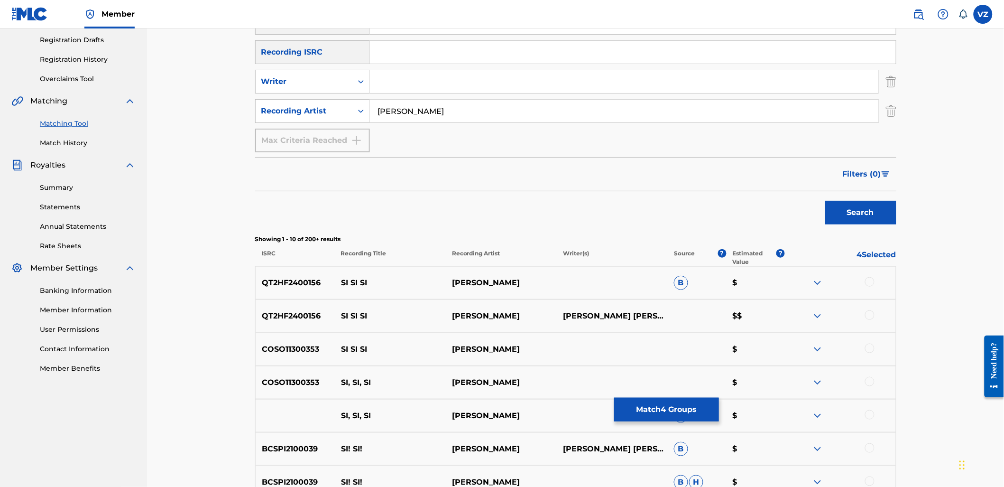
click at [869, 281] on div at bounding box center [869, 281] width 9 height 9
click at [871, 313] on div at bounding box center [869, 314] width 9 height 9
click at [680, 416] on button "Match 6 Groups" at bounding box center [666, 410] width 105 height 24
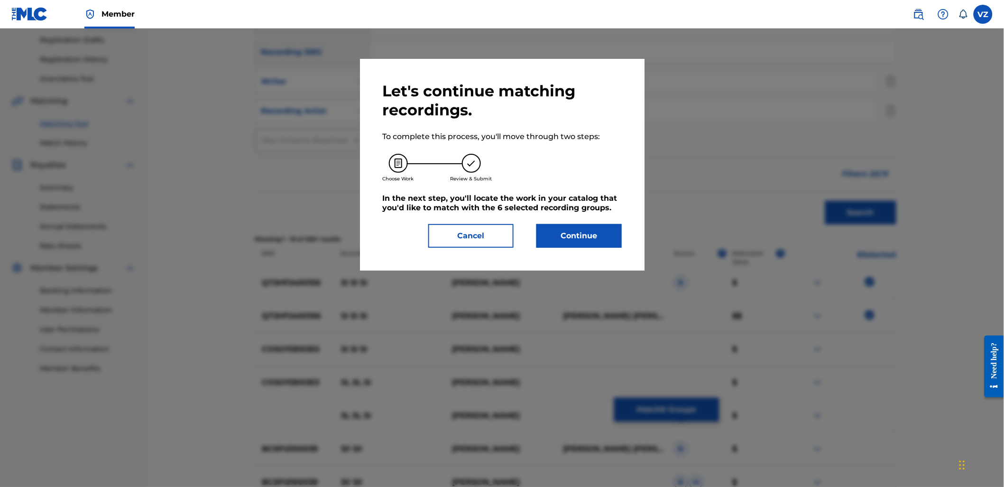
click at [582, 232] on button "Continue" at bounding box center [579, 236] width 85 height 24
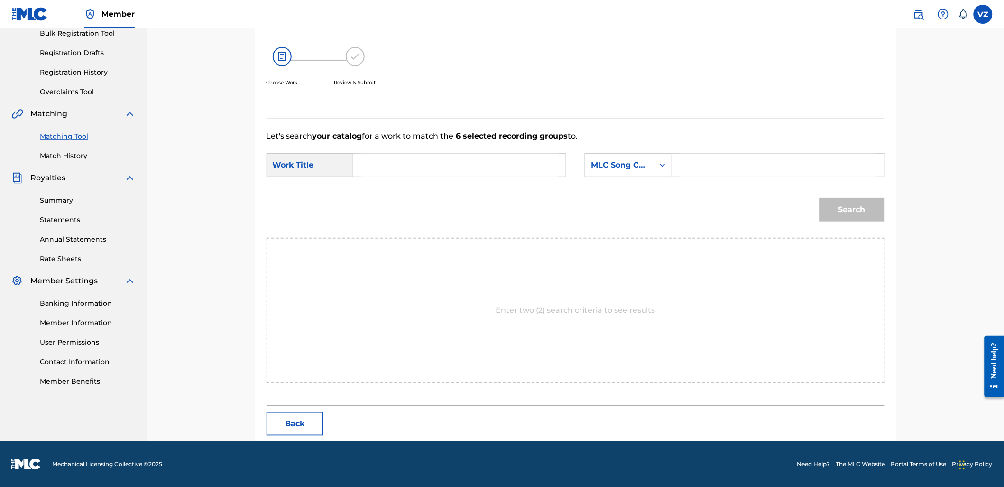
scroll to position [145, 0]
click at [531, 164] on input "Search Form" at bounding box center [459, 165] width 196 height 23
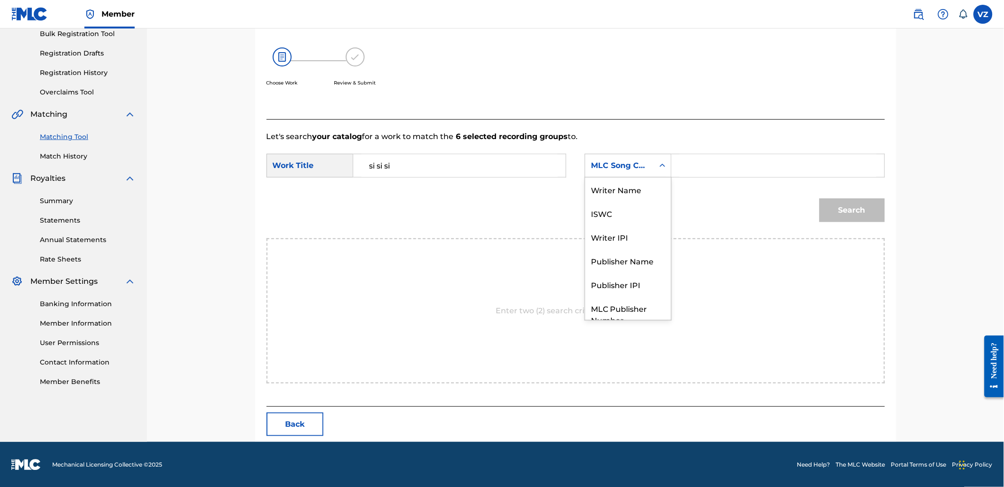
click at [632, 157] on div "MLC Song Code" at bounding box center [619, 166] width 69 height 18
click at [628, 190] on div "Writer Name" at bounding box center [628, 189] width 86 height 24
drag, startPoint x: 717, startPoint y: 179, endPoint x: 723, endPoint y: 169, distance: 12.0
click at [717, 178] on div "SearchWithCriteria5ae02112-4ebc-445e-8e5b-f3b43edeb763 Work Title si si si Sear…" at bounding box center [576, 168] width 619 height 29
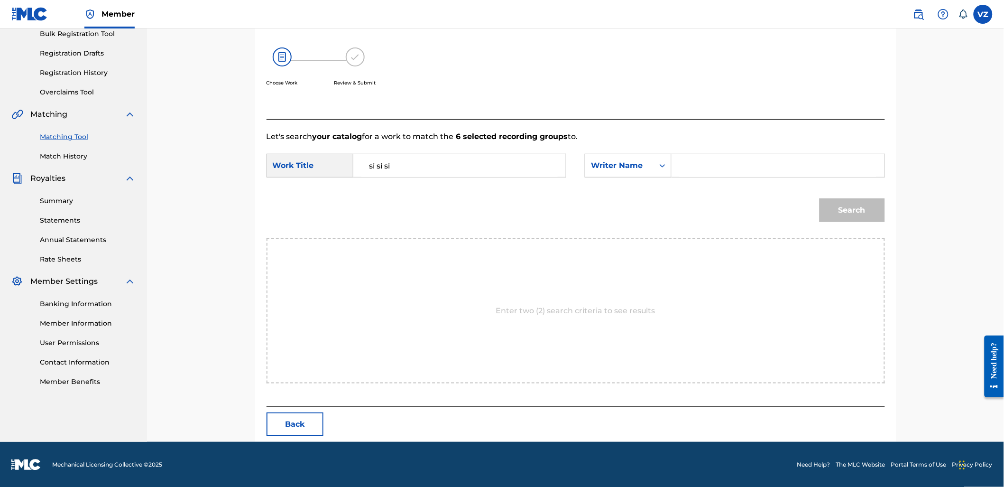
click at [725, 167] on input "Search Form" at bounding box center [778, 165] width 196 height 23
click at [820, 198] on button "Search" at bounding box center [852, 210] width 65 height 24
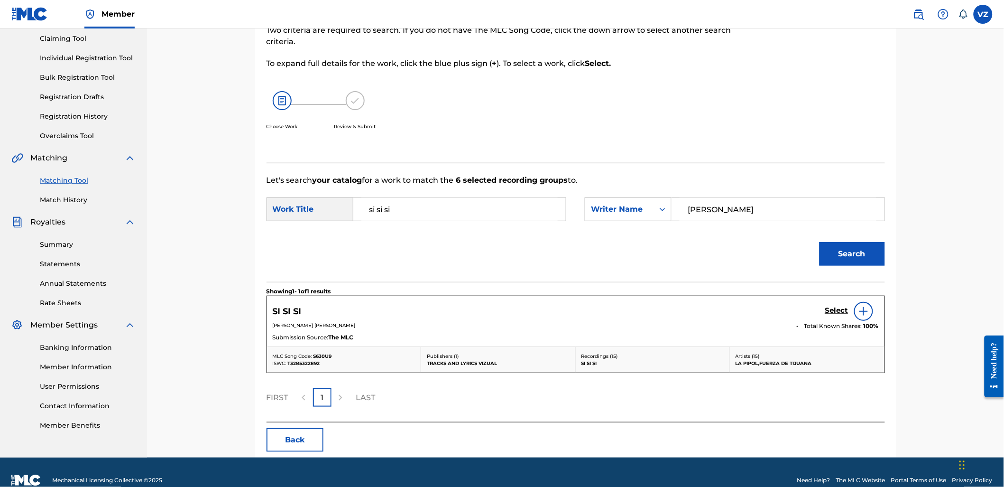
scroll to position [117, 0]
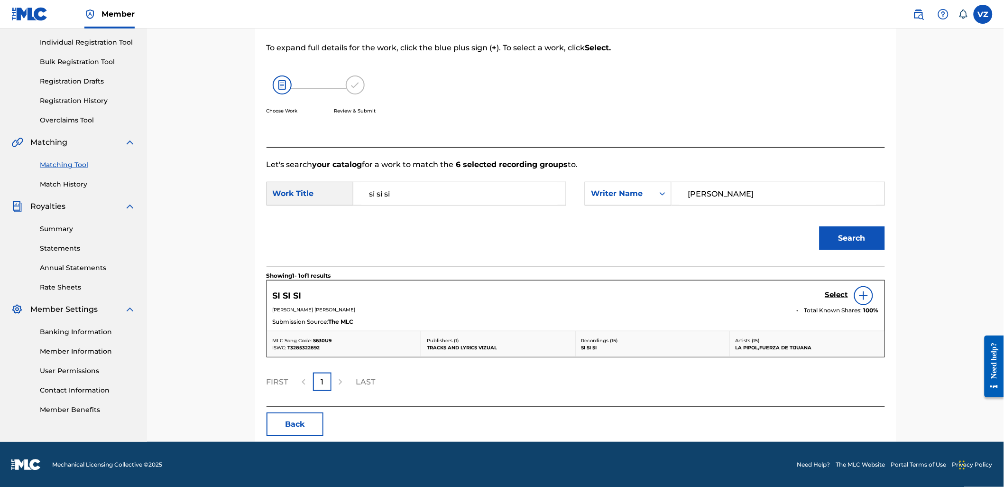
click at [838, 296] on h5 "Select" at bounding box center [836, 294] width 23 height 9
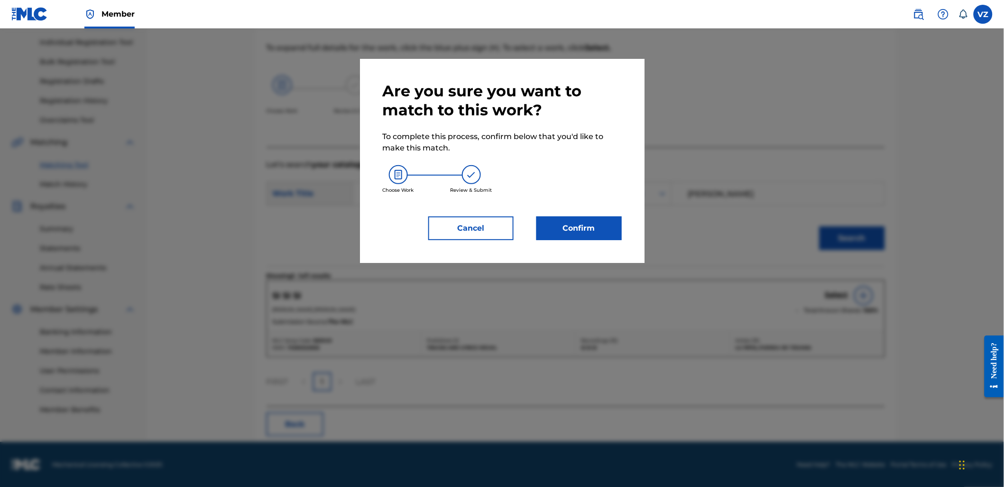
click at [558, 228] on button "Confirm" at bounding box center [579, 228] width 85 height 24
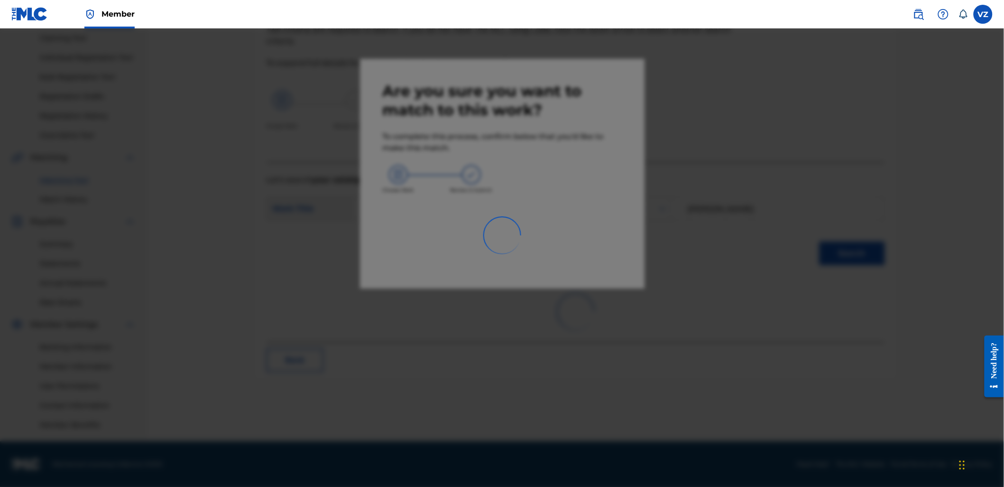
scroll to position [101, 0]
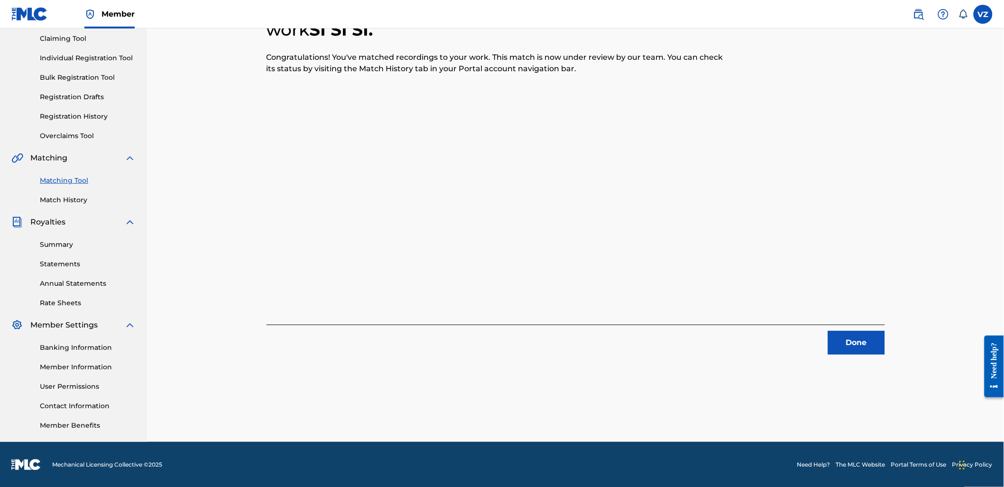
click at [851, 343] on button "Done" at bounding box center [856, 343] width 57 height 24
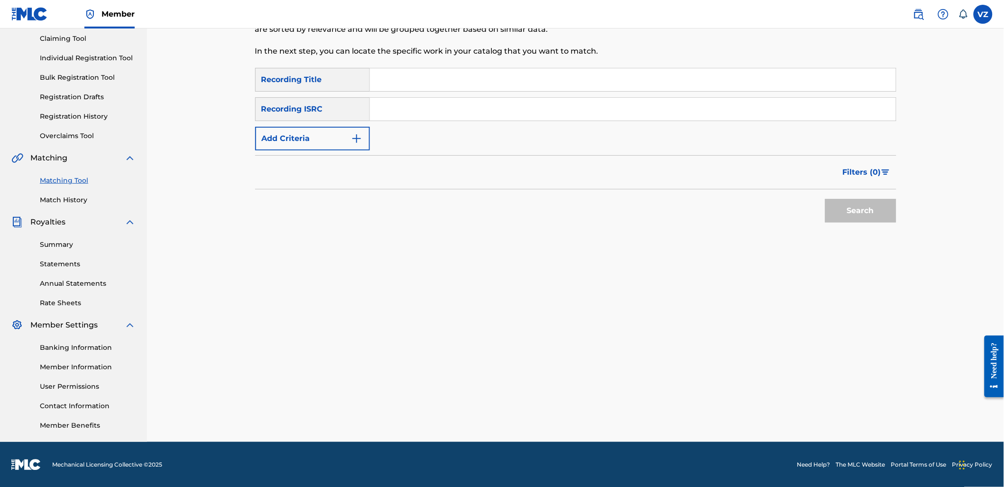
click at [496, 74] on input "Search Form" at bounding box center [633, 79] width 526 height 23
click at [358, 136] on img "Search Form" at bounding box center [356, 138] width 11 height 11
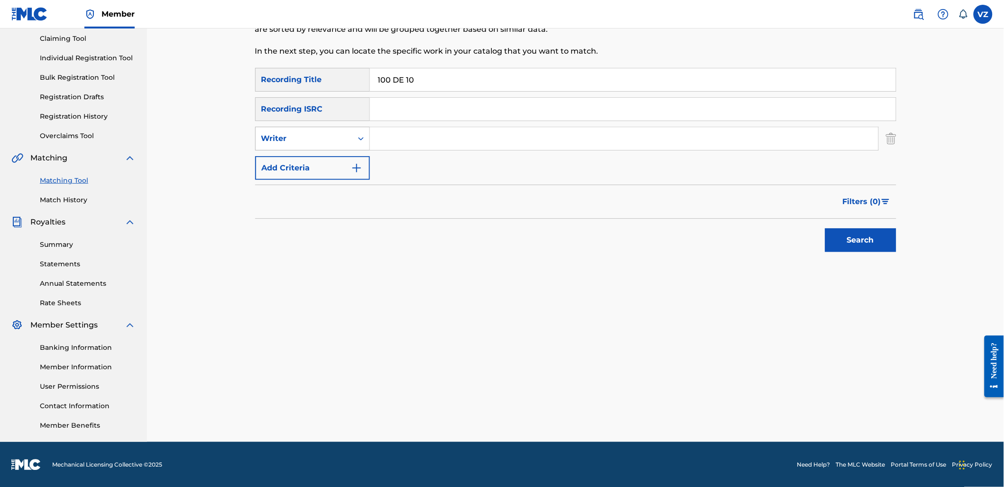
click at [325, 140] on div "Writer" at bounding box center [303, 138] width 85 height 11
drag, startPoint x: 324, startPoint y: 158, endPoint x: 343, endPoint y: 152, distance: 18.9
click at [325, 158] on div "Recording Artist" at bounding box center [313, 162] width 114 height 24
click at [426, 135] on input "Search Form" at bounding box center [624, 138] width 509 height 23
click at [825, 228] on button "Search" at bounding box center [860, 240] width 71 height 24
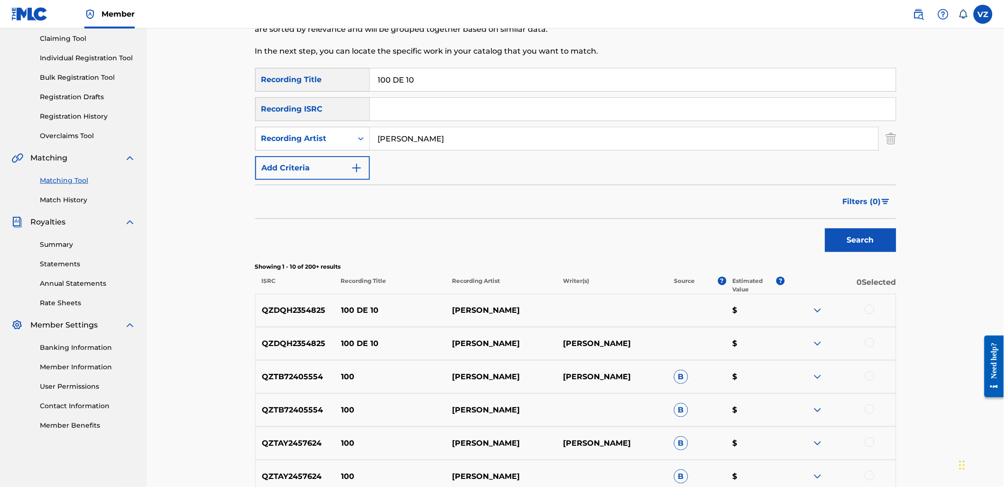
click at [825, 228] on button "Search" at bounding box center [860, 240] width 71 height 24
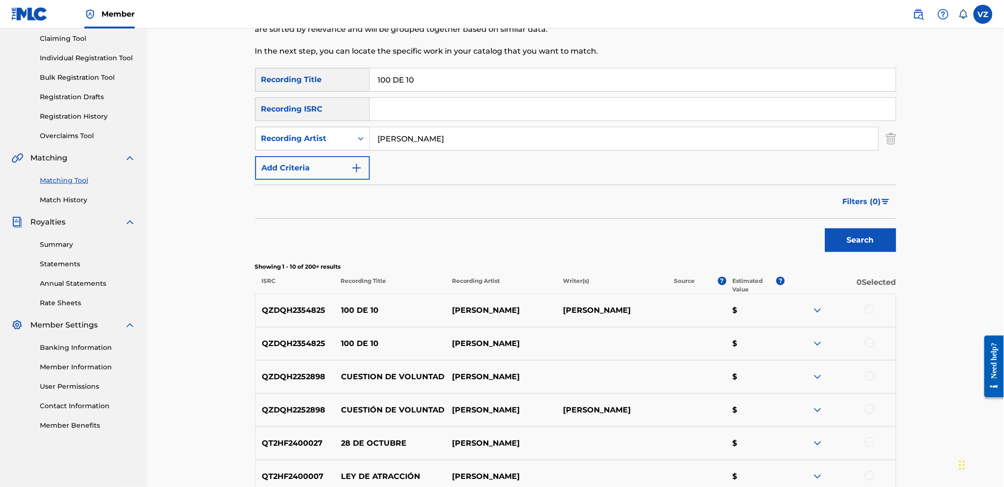
scroll to position [154, 0]
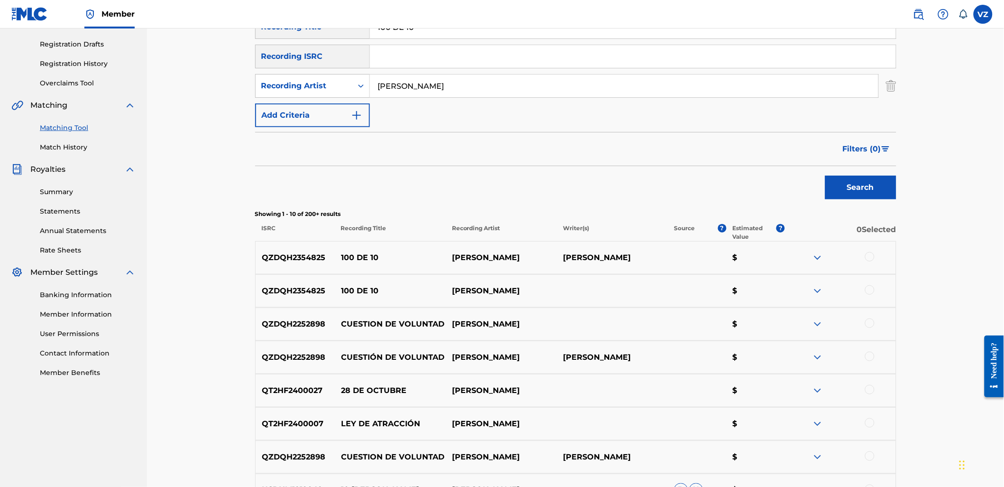
click at [866, 257] on div at bounding box center [869, 256] width 9 height 9
click at [867, 292] on div at bounding box center [869, 289] width 9 height 9
click at [667, 415] on button "Match 2 Groups" at bounding box center [666, 410] width 105 height 24
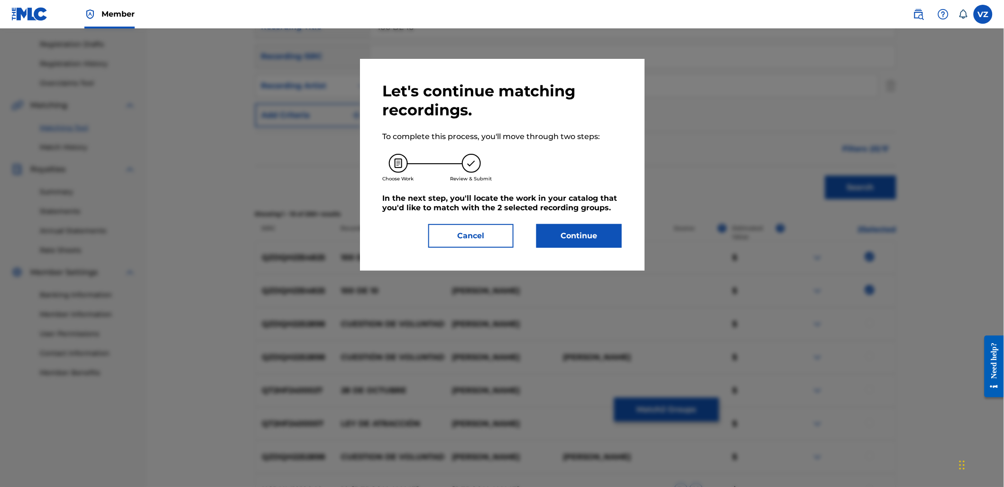
click at [589, 233] on button "Continue" at bounding box center [579, 236] width 85 height 24
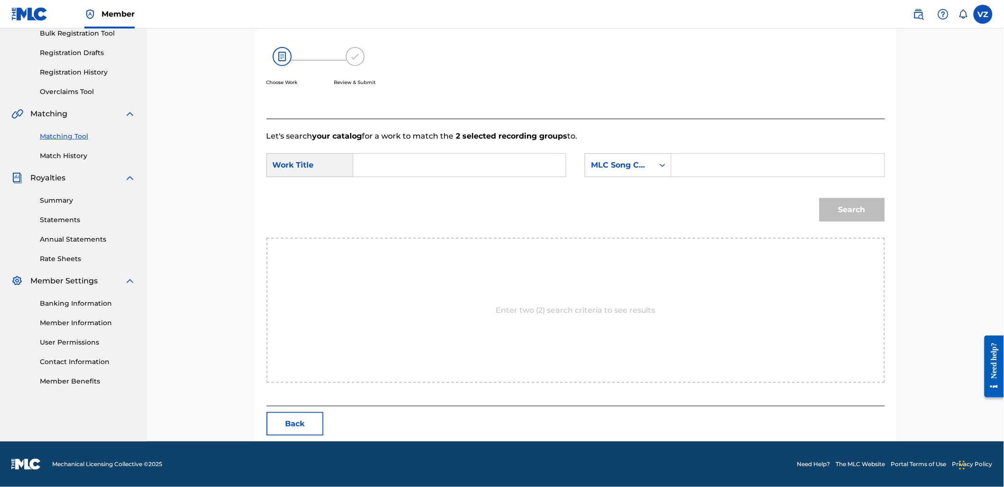
scroll to position [145, 0]
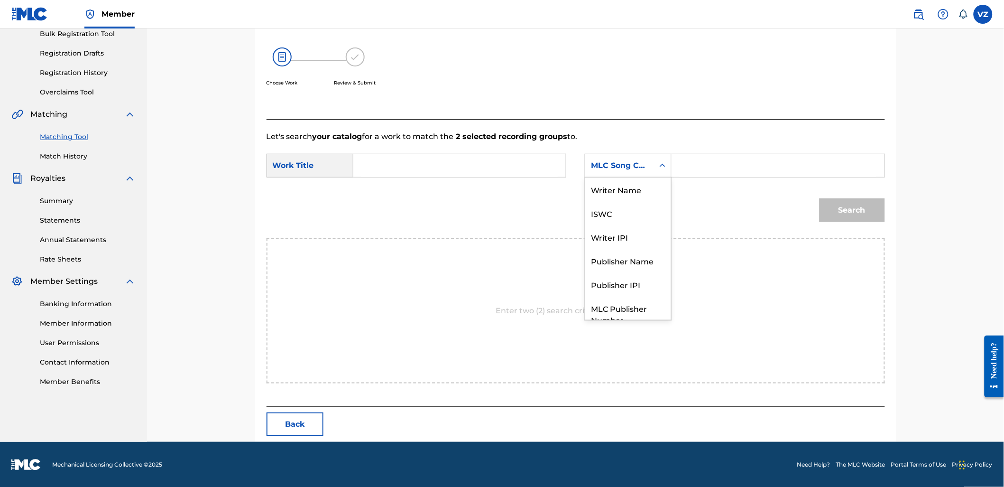
click at [620, 165] on div "MLC Song Code" at bounding box center [619, 165] width 57 height 11
click at [628, 192] on div "Writer Name" at bounding box center [628, 189] width 86 height 24
click at [713, 168] on input "Search Form" at bounding box center [778, 165] width 196 height 23
click at [500, 167] on input "Search Form" at bounding box center [459, 165] width 196 height 23
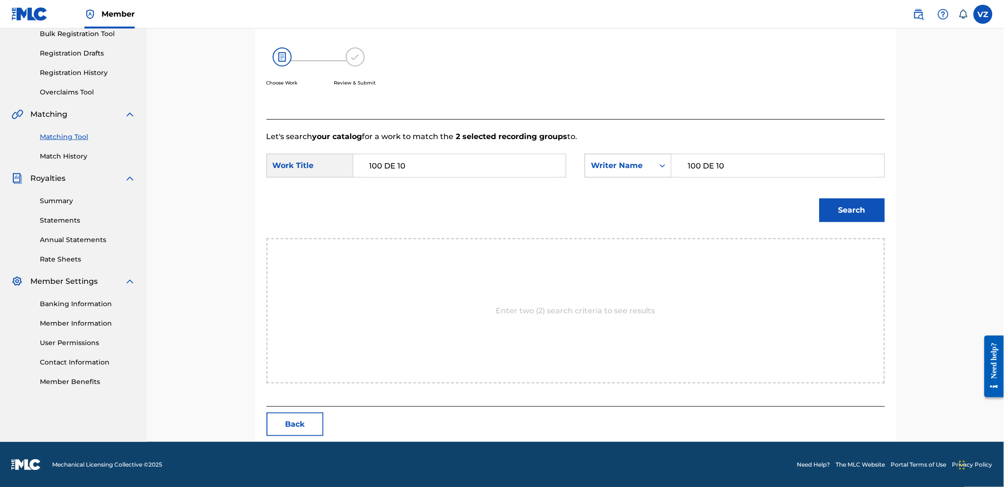
click at [654, 162] on div "Writer Name" at bounding box center [628, 166] width 87 height 24
click at [650, 185] on div "ISWC" at bounding box center [628, 189] width 86 height 24
drag, startPoint x: 748, startPoint y: 164, endPoint x: 613, endPoint y: 157, distance: 135.3
click at [613, 158] on div "SearchWithCriteria4731a83e-b7cf-4d65-8b29-ae0aecf46aa9 ISWC" at bounding box center [735, 166] width 300 height 24
click at [820, 198] on button "Search" at bounding box center [852, 210] width 65 height 24
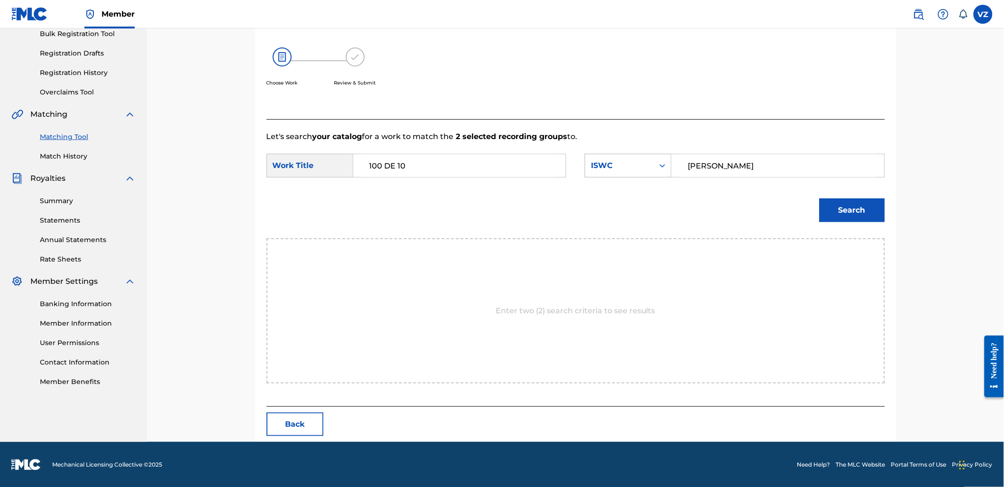
scroll to position [101, 0]
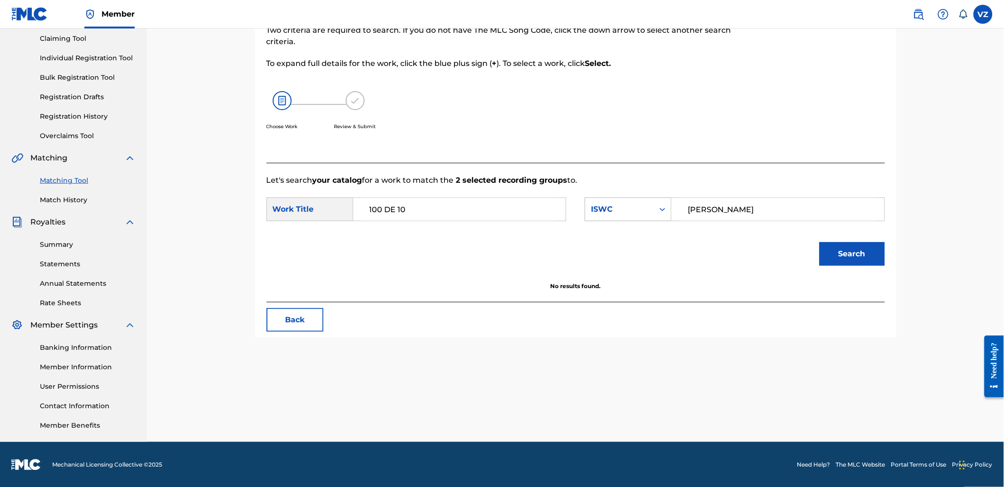
click at [655, 217] on div "Search Form" at bounding box center [662, 209] width 17 height 17
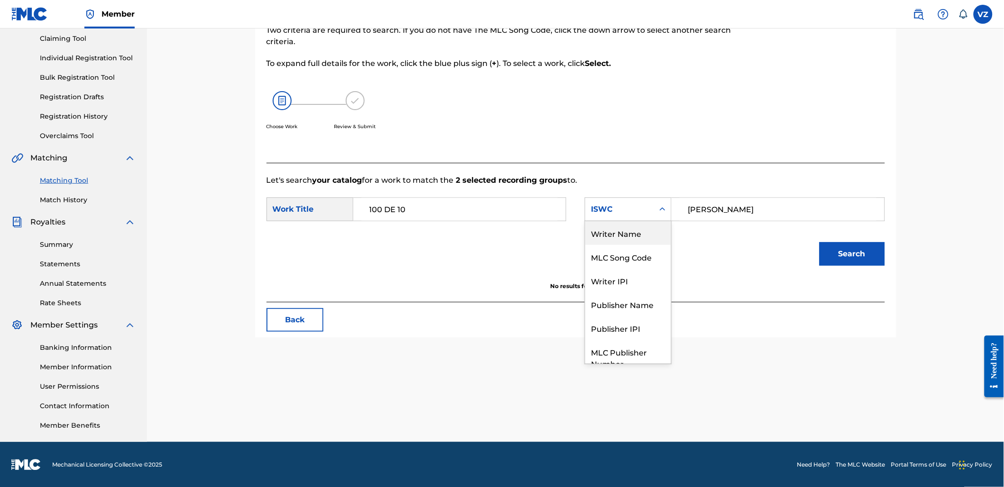
click at [651, 231] on div "Writer Name" at bounding box center [628, 233] width 86 height 24
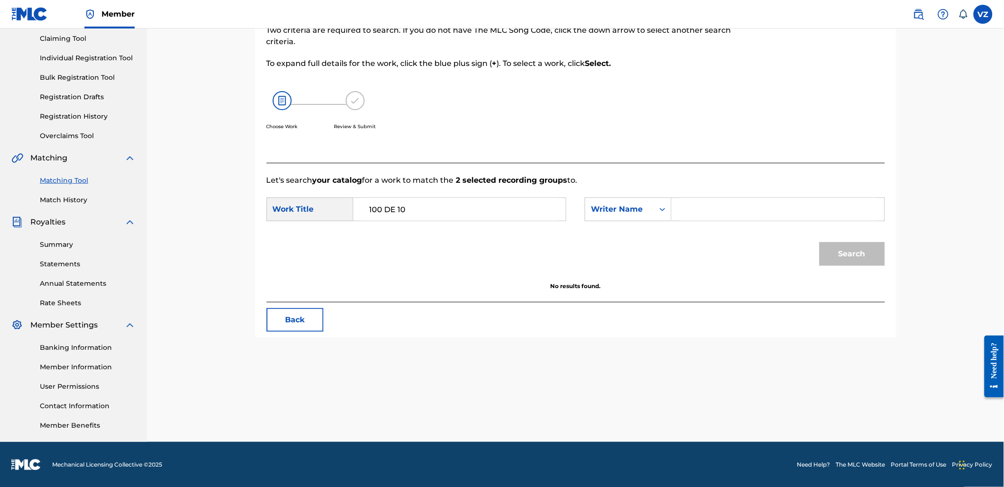
click at [705, 213] on input "Search Form" at bounding box center [778, 209] width 196 height 23
click at [820, 242] on button "Search" at bounding box center [852, 254] width 65 height 24
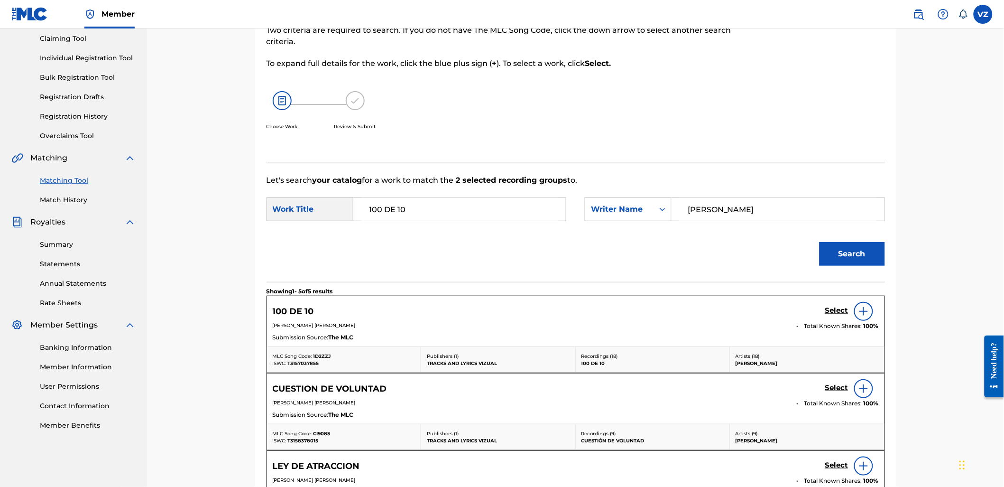
click at [837, 307] on h5 "Select" at bounding box center [836, 310] width 23 height 9
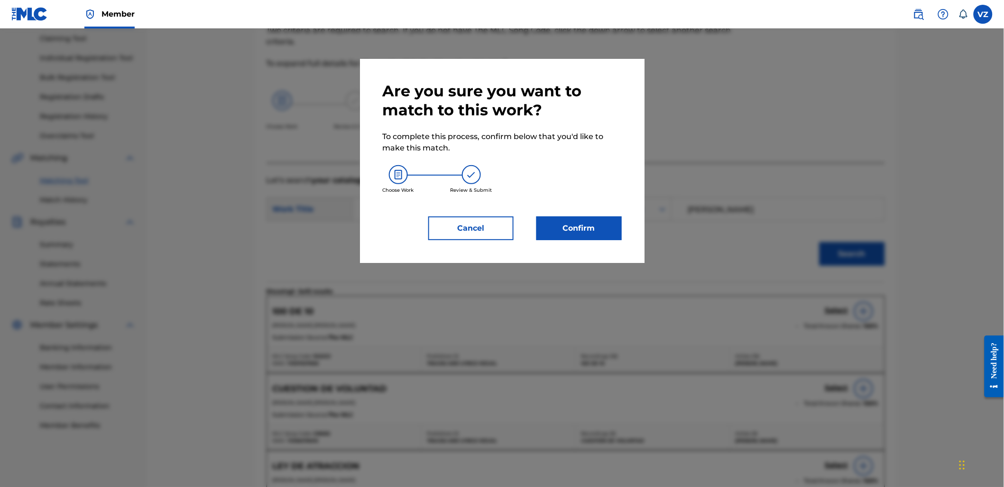
click at [596, 232] on button "Confirm" at bounding box center [579, 228] width 85 height 24
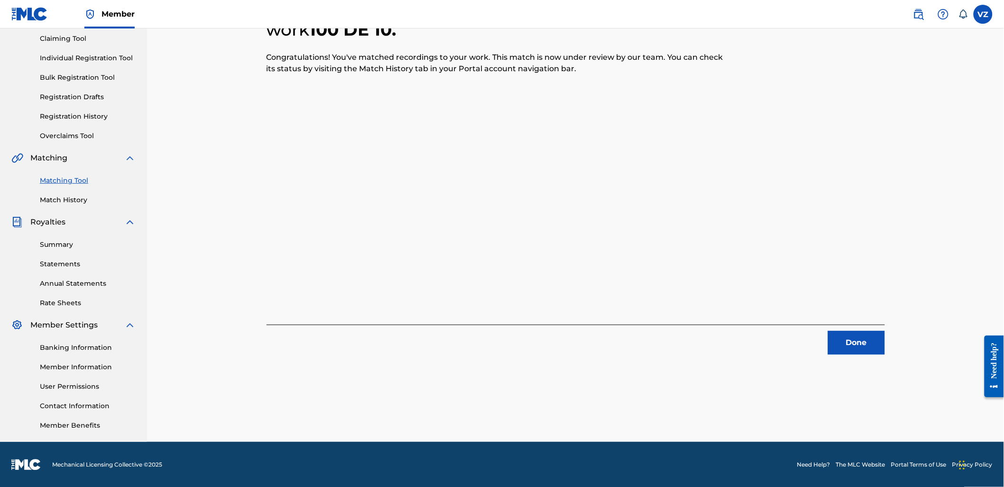
click at [983, 16] on label at bounding box center [983, 14] width 19 height 19
click at [983, 14] on input "VZ [PERSON_NAME] [EMAIL_ADDRESS][DOMAIN_NAME] Notification Preferences Profile …" at bounding box center [983, 14] width 0 height 0
click at [899, 141] on div "Notification Preferences Profile Log out" at bounding box center [934, 118] width 118 height 64
click at [983, 14] on input "VZ [PERSON_NAME] [EMAIL_ADDRESS][DOMAIN_NAME] Notification Preferences Profile …" at bounding box center [983, 14] width 0 height 0
click at [899, 138] on p "Log out" at bounding box center [891, 134] width 22 height 9
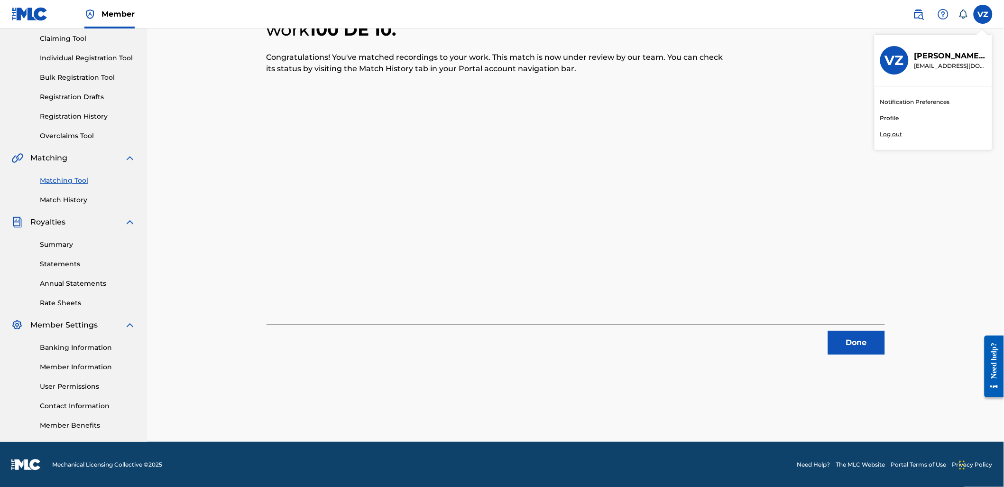
click at [983, 14] on input "VZ [PERSON_NAME] [EMAIL_ADDRESS][DOMAIN_NAME] Notification Preferences Profile …" at bounding box center [983, 14] width 0 height 0
